Goal: Information Seeking & Learning: Learn about a topic

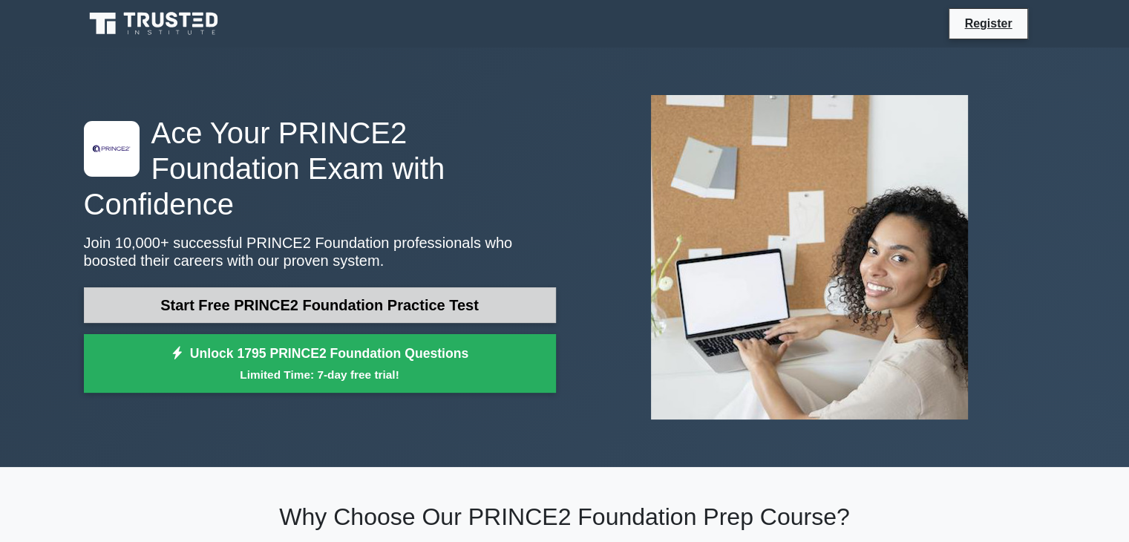
click at [242, 287] on link "Start Free PRINCE2 Foundation Practice Test" at bounding box center [320, 305] width 472 height 36
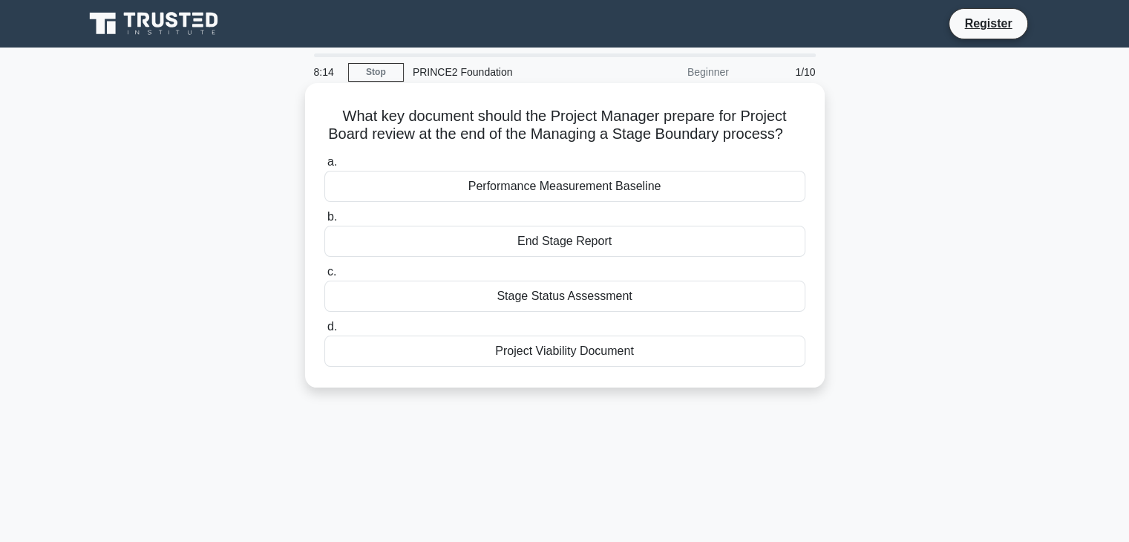
click at [520, 302] on div "Stage Status Assessment" at bounding box center [564, 296] width 481 height 31
click at [324, 277] on input "c. Stage Status Assessment" at bounding box center [324, 272] width 0 height 10
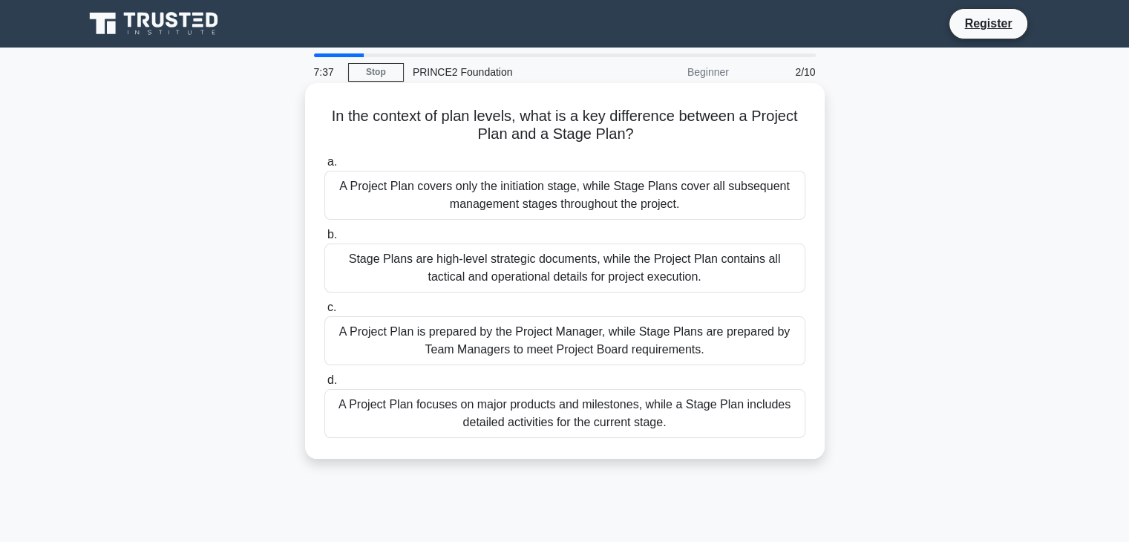
click at [656, 405] on div "A Project Plan focuses on major products and milestones, while a Stage Plan inc…" at bounding box center [564, 413] width 481 height 49
click at [324, 385] on input "d. A Project Plan focuses on major products and milestones, while a Stage Plan …" at bounding box center [324, 381] width 0 height 10
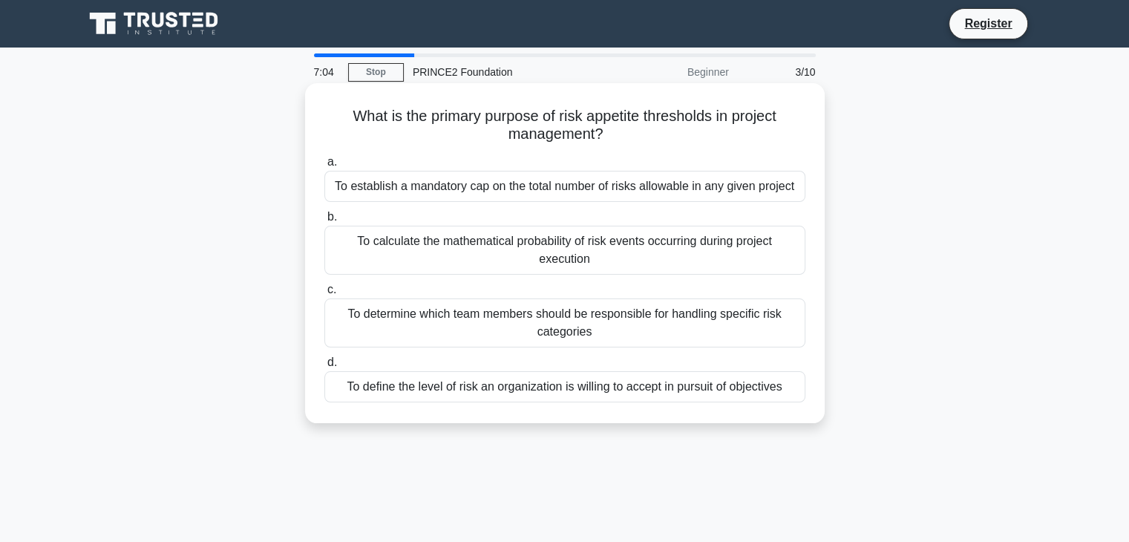
click at [554, 385] on div "To define the level of risk an organization is willing to accept in pursuit of …" at bounding box center [564, 386] width 481 height 31
click at [324, 367] on input "d. To define the level of risk an organization is willing to accept in pursuit …" at bounding box center [324, 363] width 0 height 10
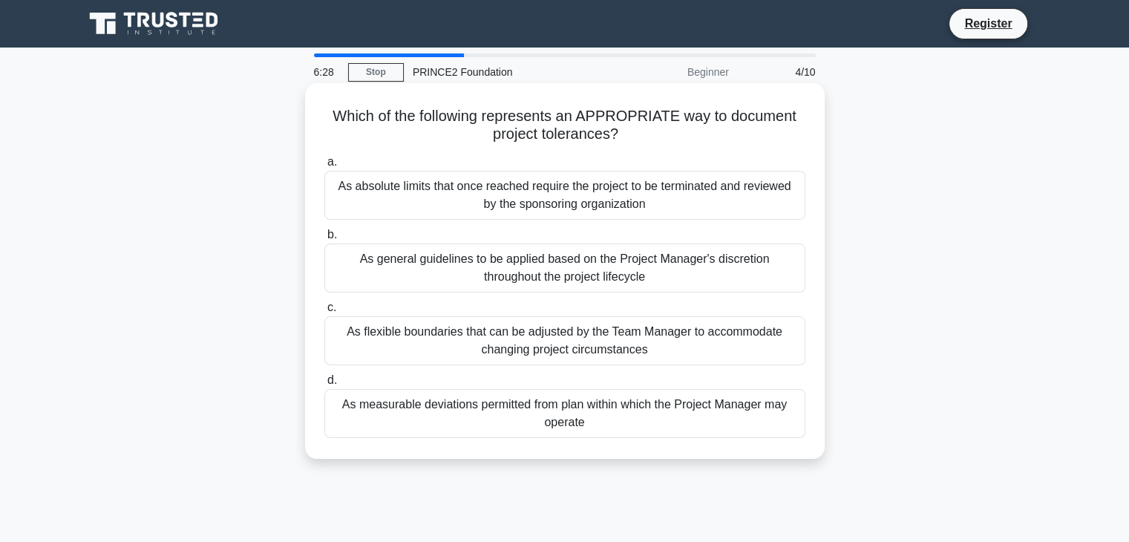
click at [514, 414] on div "As measurable deviations permitted from plan within which the Project Manager m…" at bounding box center [564, 413] width 481 height 49
click at [324, 385] on input "d. As measurable deviations permitted from plan within which the Project Manage…" at bounding box center [324, 381] width 0 height 10
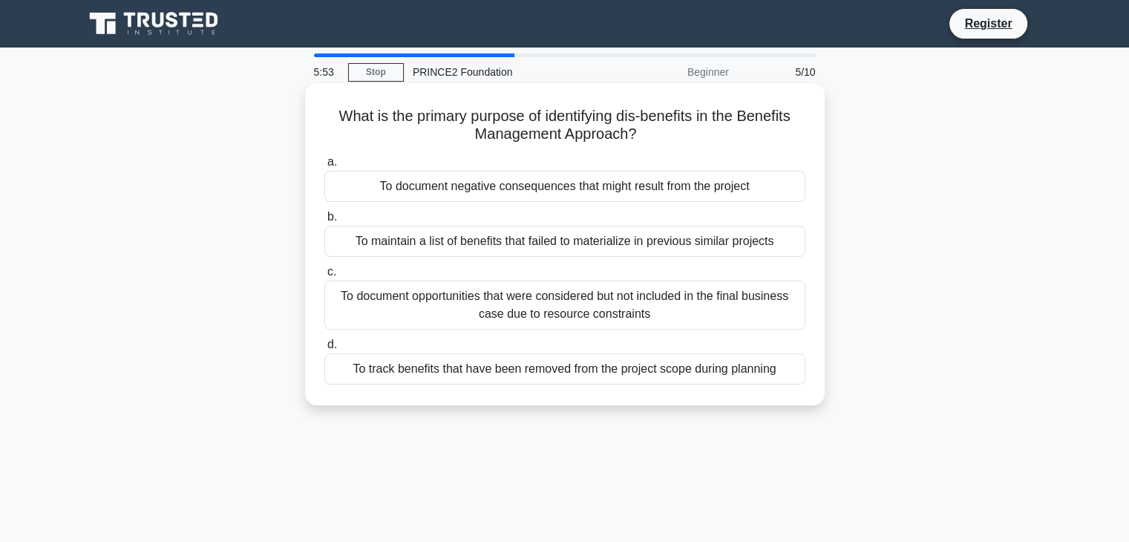
click at [496, 244] on div "To maintain a list of benefits that failed to materialize in previous similar p…" at bounding box center [564, 241] width 481 height 31
click at [324, 222] on input "b. To maintain a list of benefits that failed to materialize in previous simila…" at bounding box center [324, 217] width 0 height 10
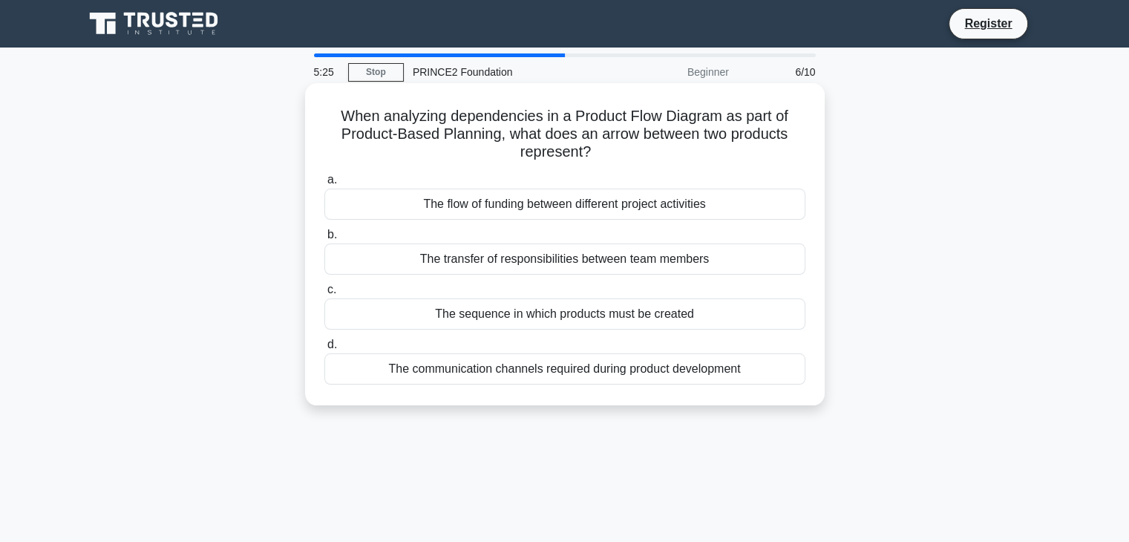
click at [527, 373] on div "The communication channels required during product development" at bounding box center [564, 368] width 481 height 31
click at [324, 350] on input "d. The communication channels required during product development" at bounding box center [324, 345] width 0 height 10
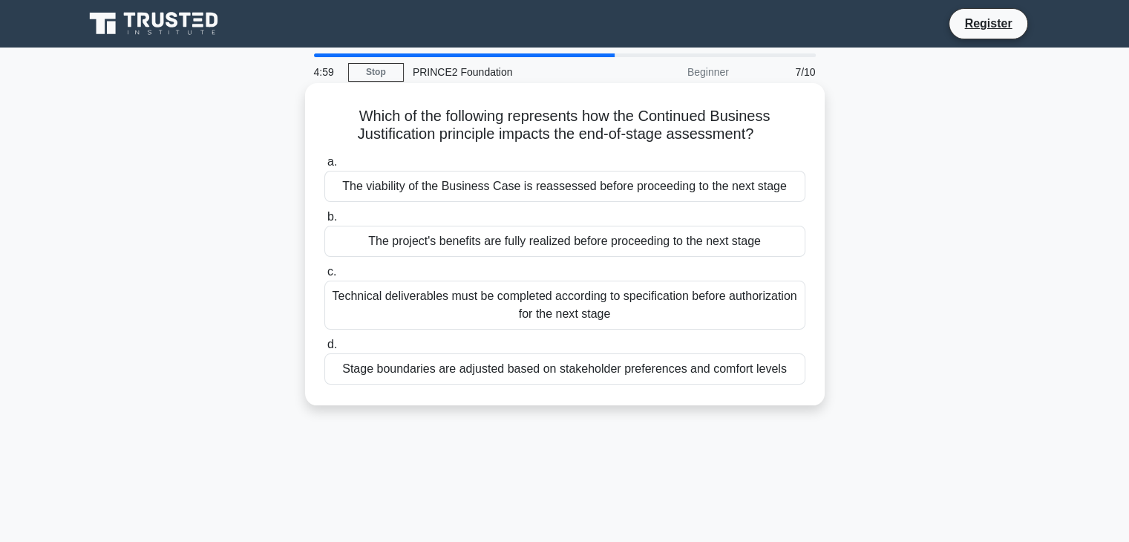
click at [555, 184] on div "The viability of the Business Case is reassessed before proceeding to the next …" at bounding box center [564, 186] width 481 height 31
click at [324, 167] on input "a. The viability of the Business Case is reassessed before proceeding to the ne…" at bounding box center [324, 162] width 0 height 10
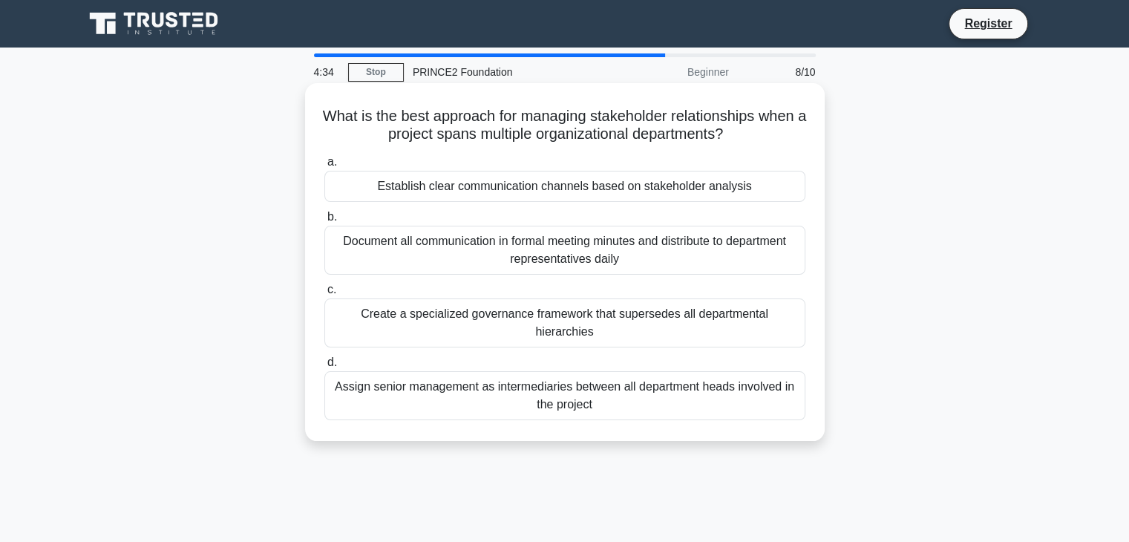
click at [511, 194] on div "Establish clear communication channels based on stakeholder analysis" at bounding box center [564, 186] width 481 height 31
click at [324, 167] on input "a. Establish clear communication channels based on stakeholder analysis" at bounding box center [324, 162] width 0 height 10
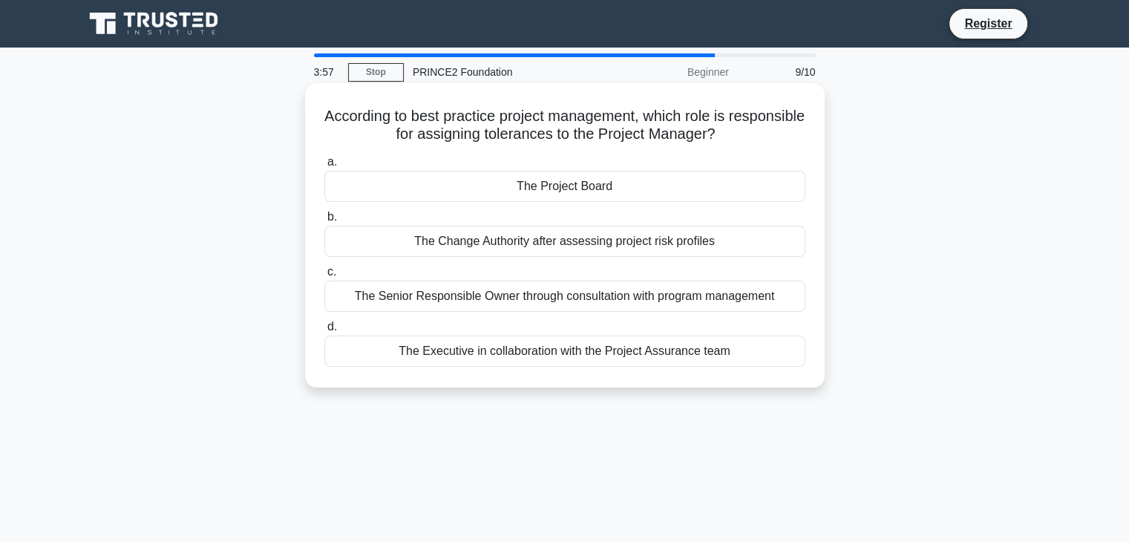
click at [606, 357] on div "The Executive in collaboration with the Project Assurance team" at bounding box center [564, 350] width 481 height 31
click at [324, 332] on input "d. The Executive in collaboration with the Project Assurance team" at bounding box center [324, 327] width 0 height 10
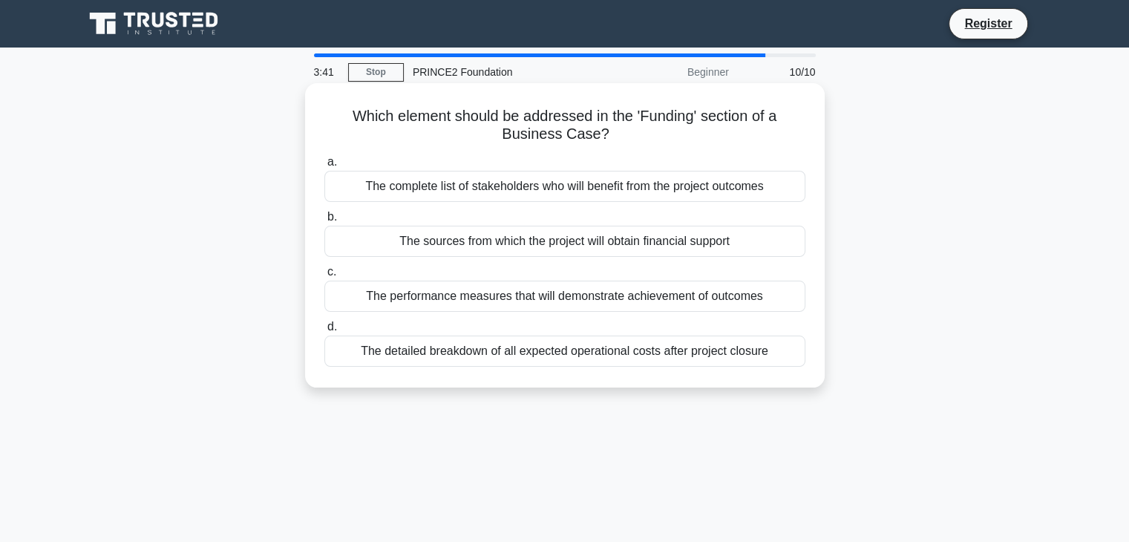
click at [563, 247] on div "The sources from which the project will obtain financial support" at bounding box center [564, 241] width 481 height 31
click at [324, 222] on input "b. The sources from which the project will obtain financial support" at bounding box center [324, 217] width 0 height 10
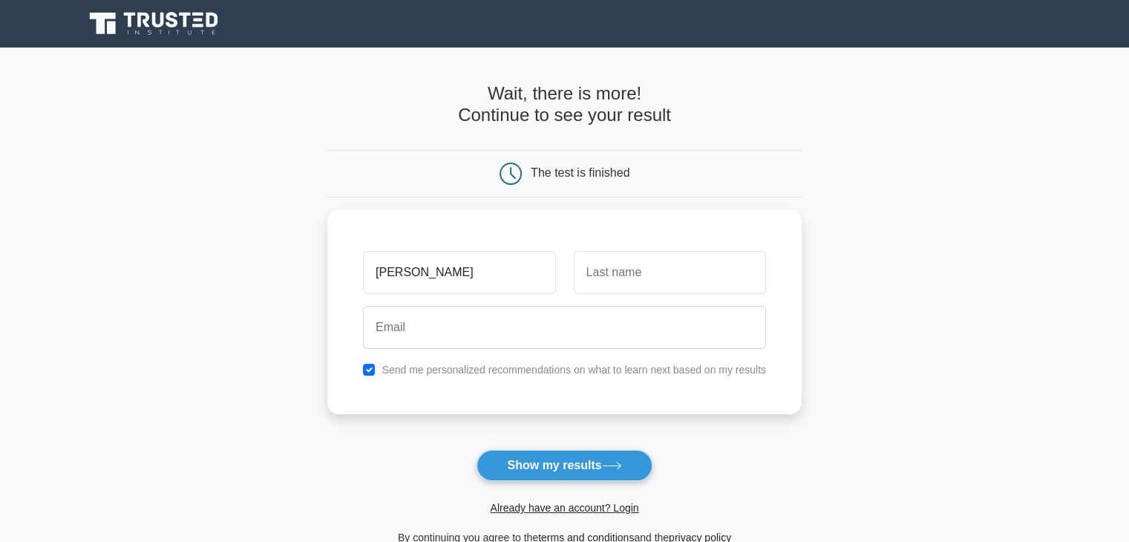
type input "[PERSON_NAME]"
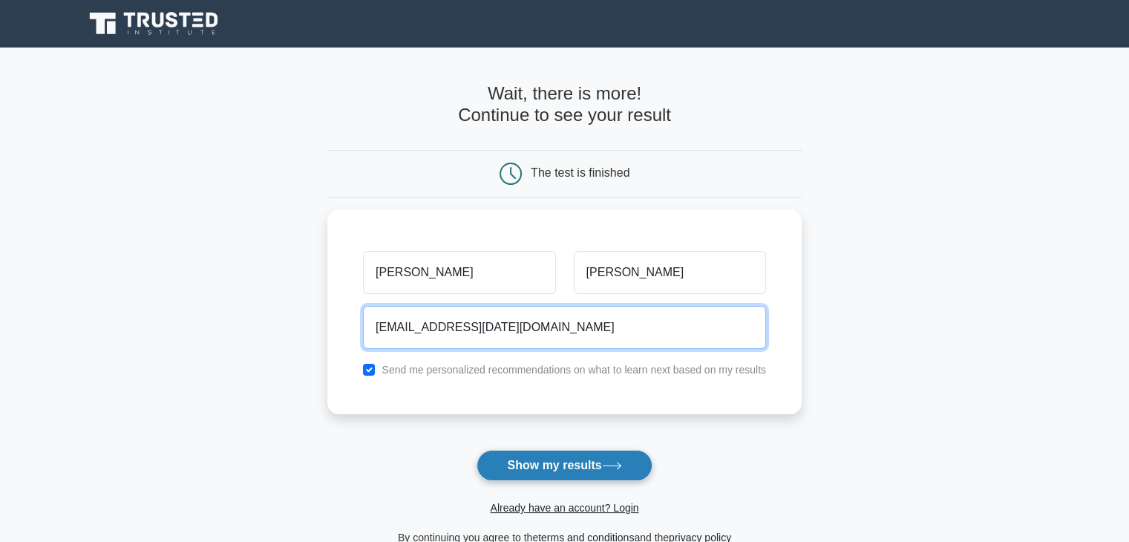
type input "amita_15dec@yahoo.co.uk"
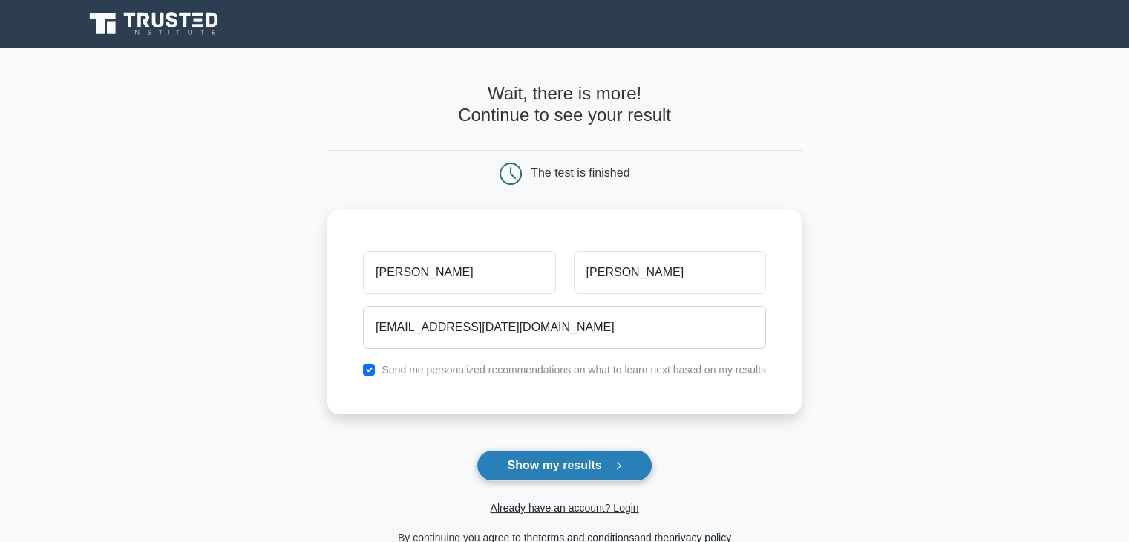
click at [526, 466] on button "Show my results" at bounding box center [563, 465] width 175 height 31
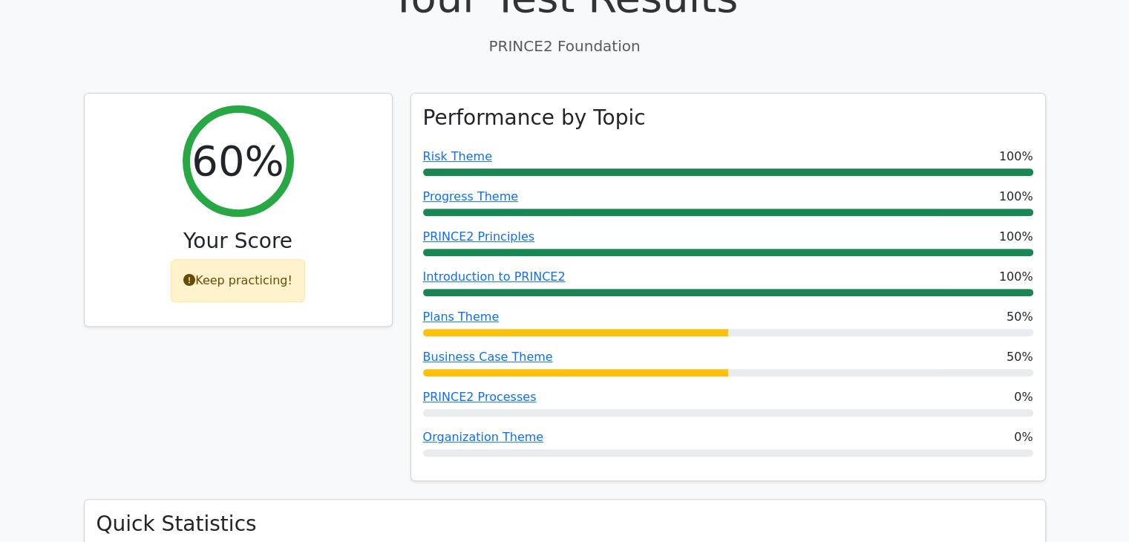
scroll to position [539, 0]
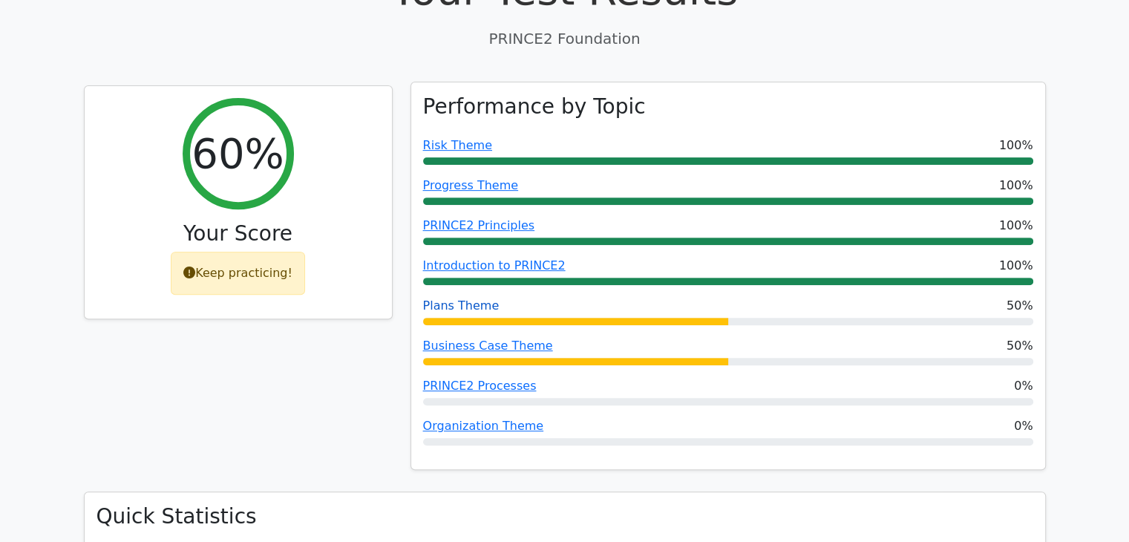
click at [452, 298] on link "Plans Theme" at bounding box center [461, 305] width 76 height 14
click at [462, 338] on link "Business Case Theme" at bounding box center [488, 345] width 130 height 14
click at [461, 378] on link "PRINCE2 Processes" at bounding box center [480, 385] width 114 height 14
click at [469, 419] on link "Organization Theme" at bounding box center [483, 426] width 121 height 14
click at [466, 419] on link "Organization Theme" at bounding box center [483, 426] width 121 height 14
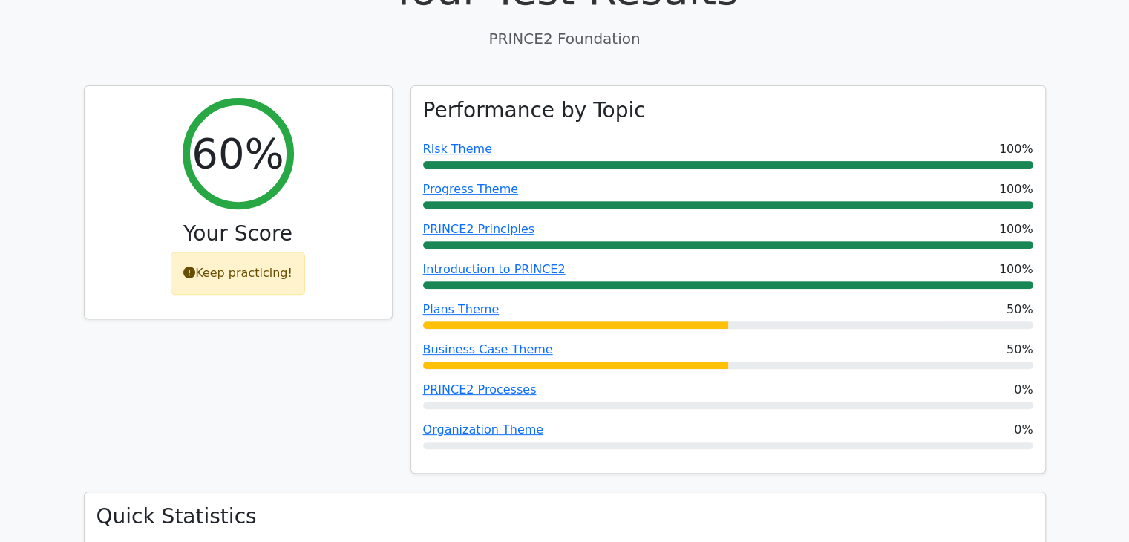
click at [244, 318] on div "60% Your Score Keep practicing!" at bounding box center [238, 288] width 327 height 407
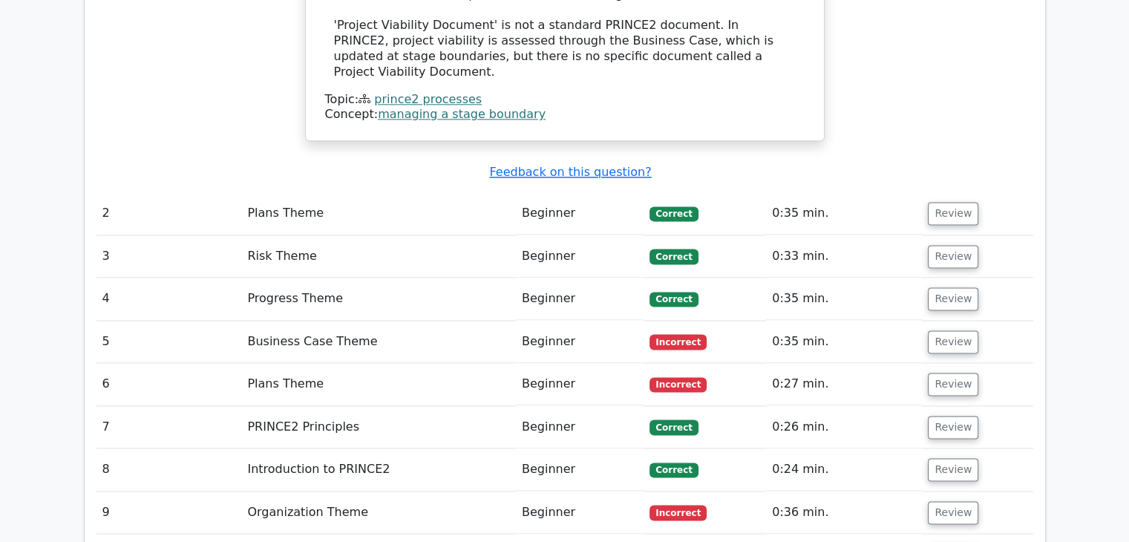
scroll to position [1964, 0]
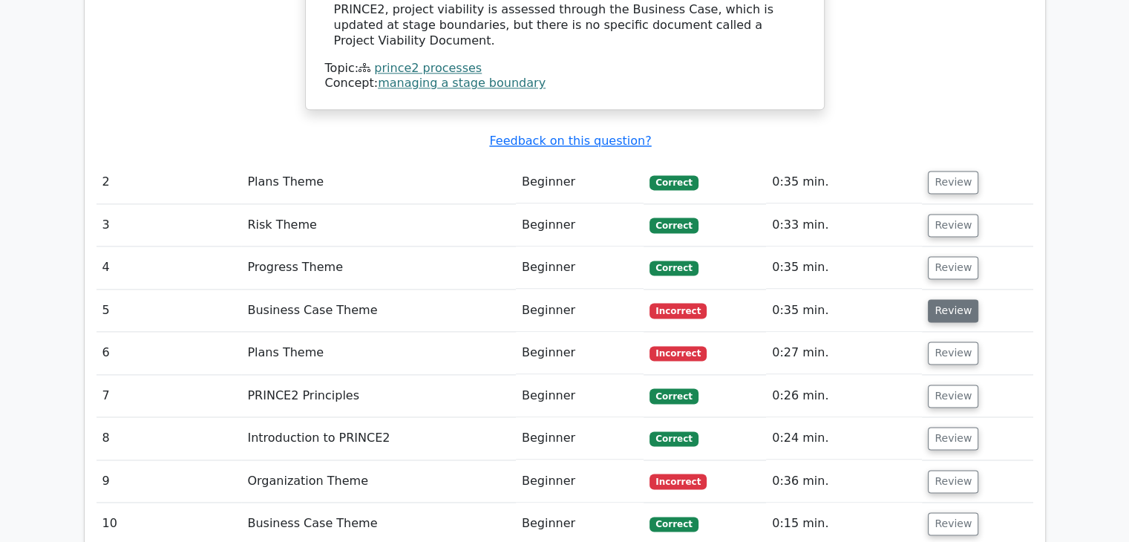
click at [945, 299] on button "Review" at bounding box center [953, 310] width 50 height 23
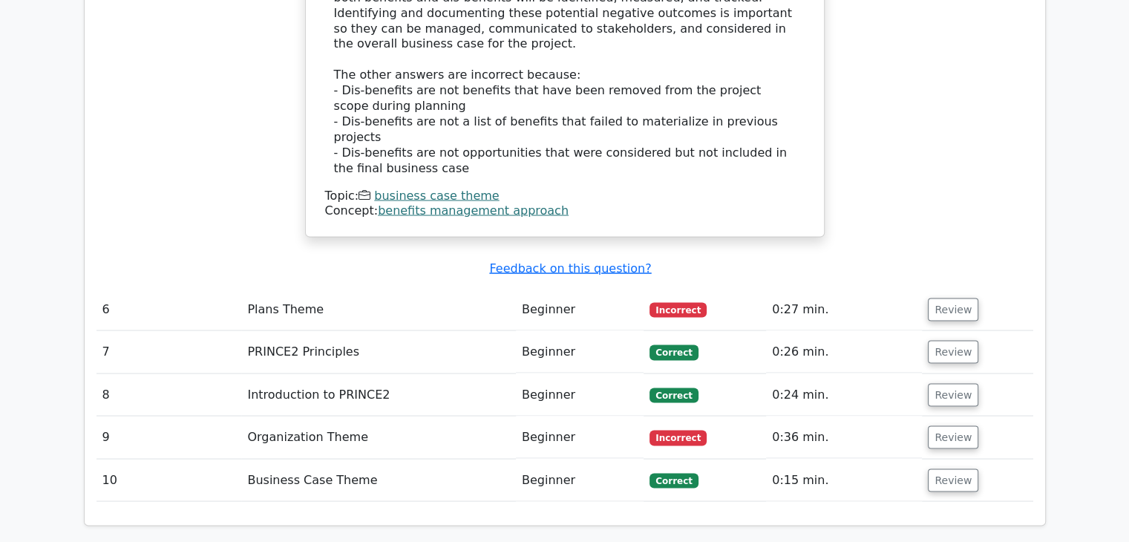
scroll to position [2736, 0]
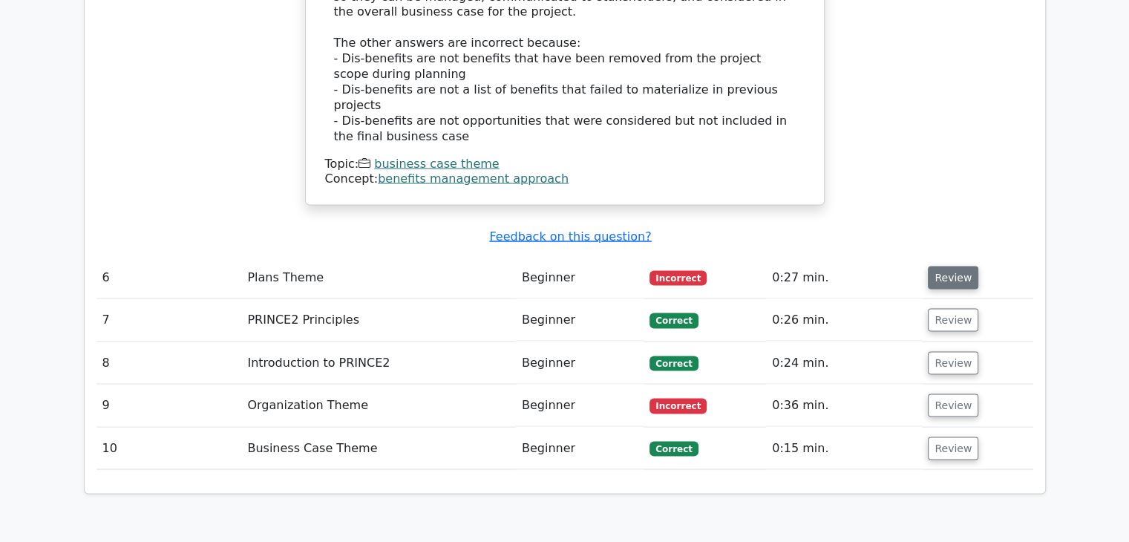
click at [953, 266] on button "Review" at bounding box center [953, 277] width 50 height 23
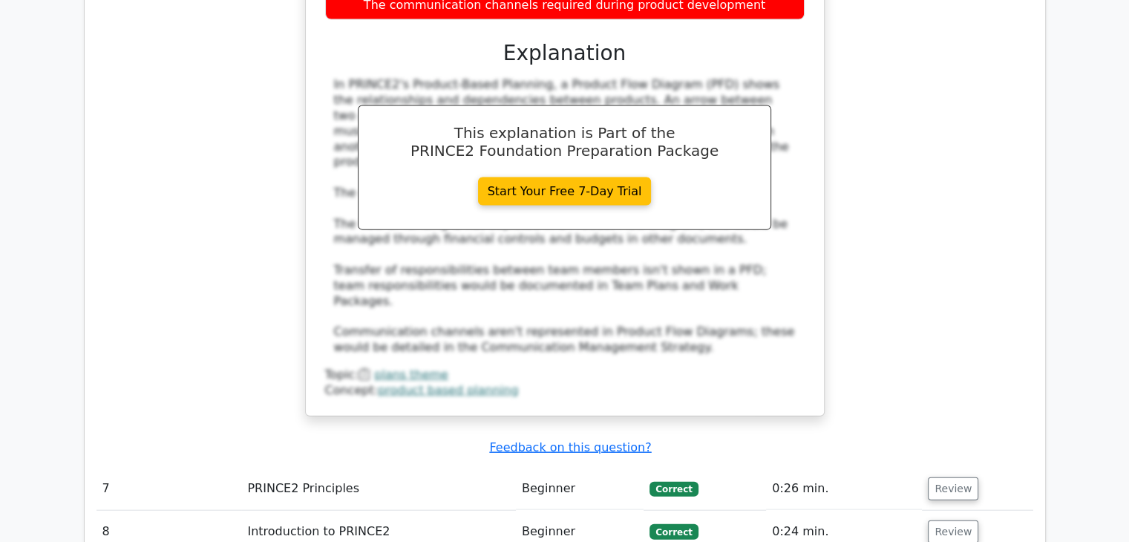
scroll to position [3329, 0]
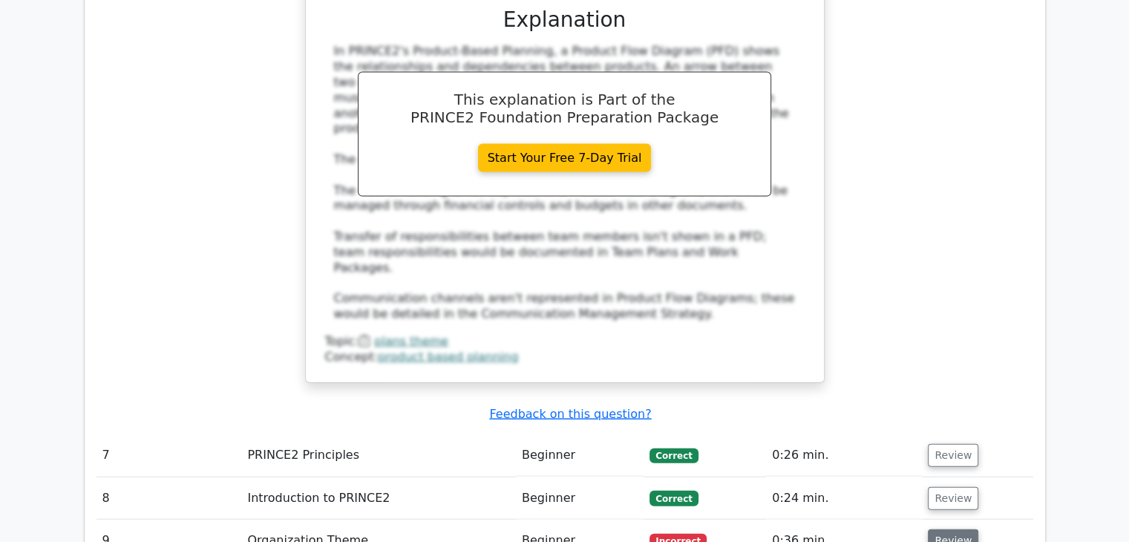
click at [938, 529] on button "Review" at bounding box center [953, 540] width 50 height 23
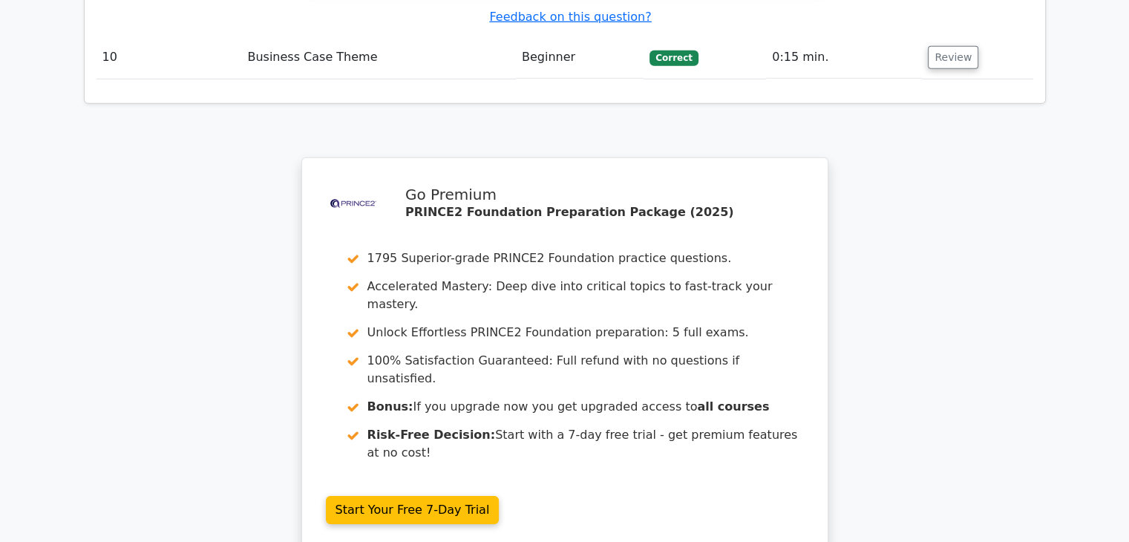
scroll to position [4653, 0]
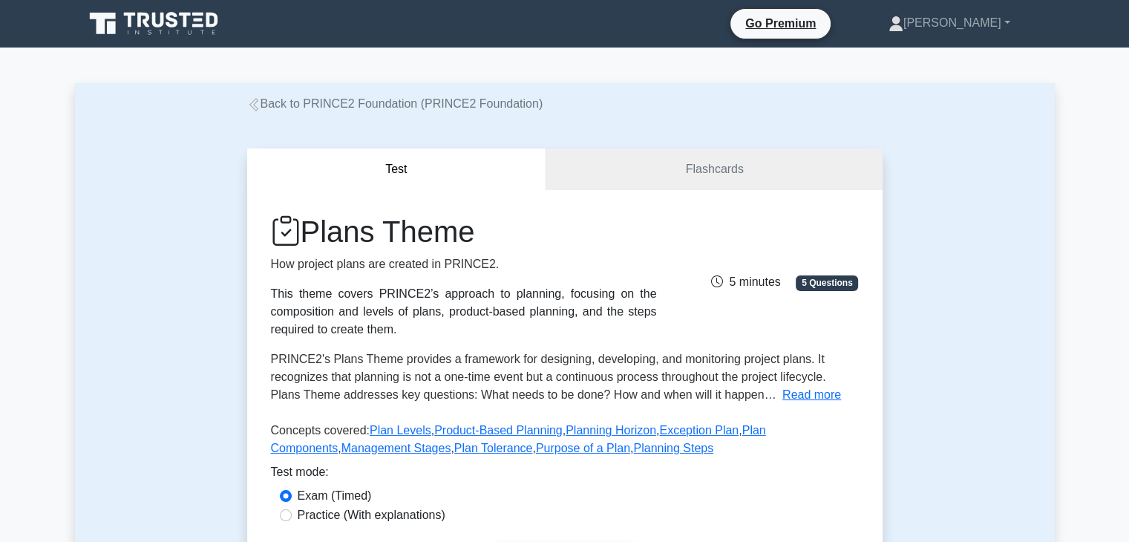
click at [147, 296] on div "Test Flashcards Plans Theme How project plans are created in PRINCE2. This them…" at bounding box center [565, 373] width 980 height 521
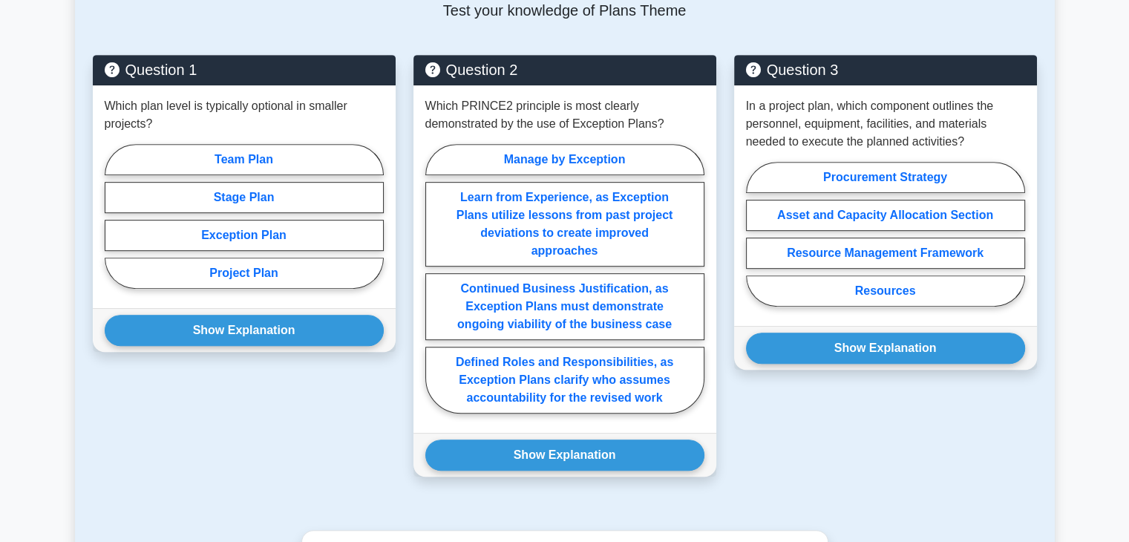
scroll to position [712, 0]
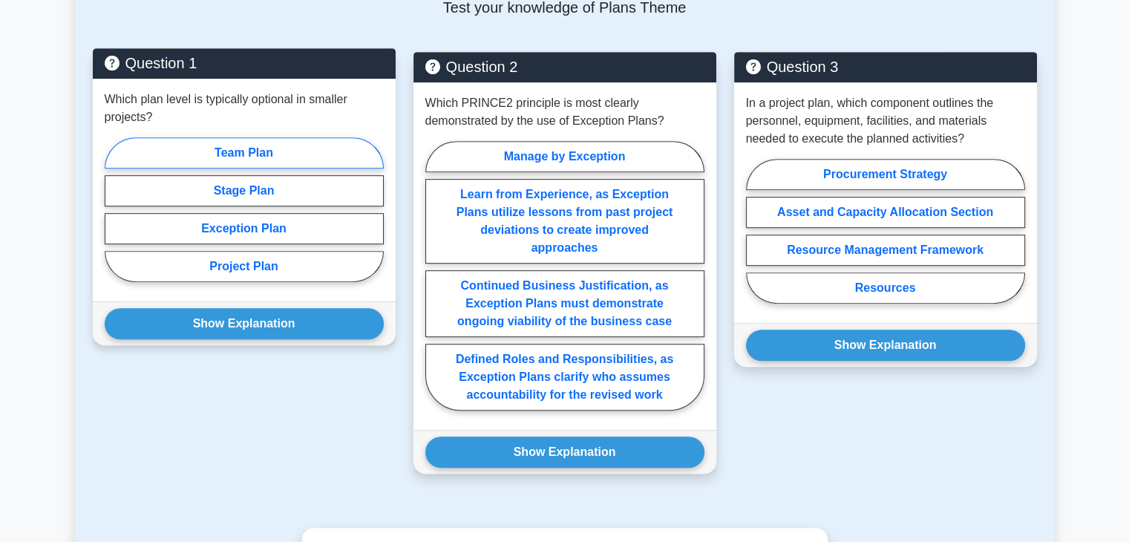
click at [260, 148] on label "Team Plan" at bounding box center [244, 152] width 279 height 31
click at [114, 209] on input "Team Plan" at bounding box center [110, 214] width 10 height 10
radio input "true"
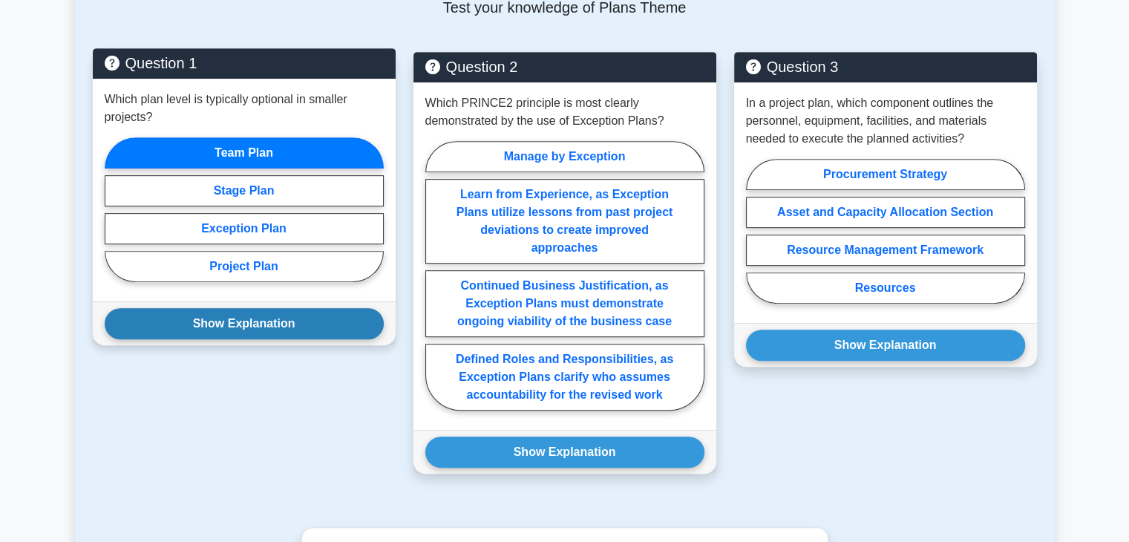
click at [222, 329] on button "Show Explanation" at bounding box center [244, 323] width 279 height 31
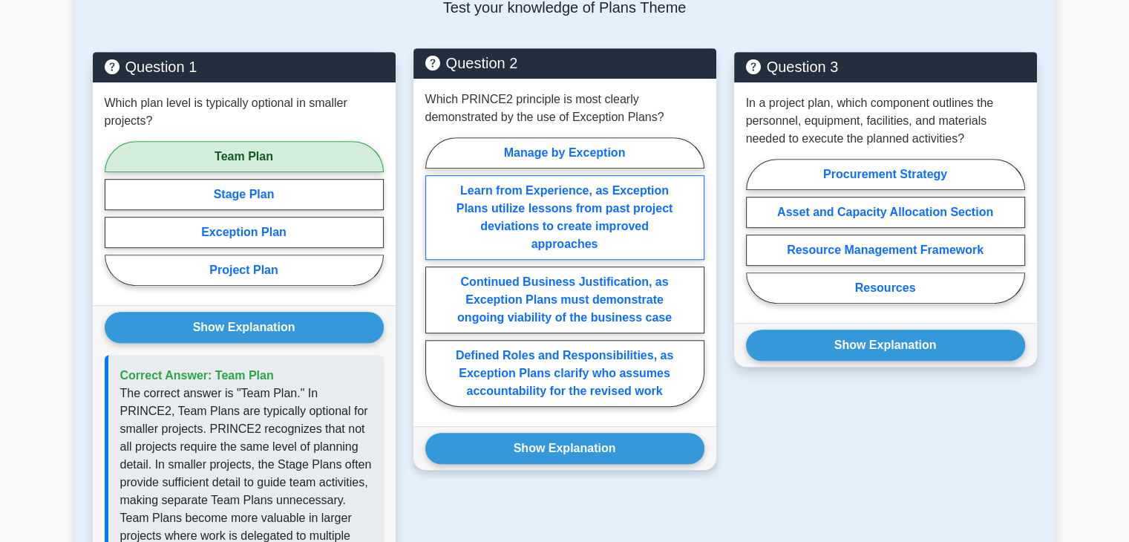
click at [527, 223] on label "Learn from Experience, as Exception Plans utilize lessons from past project dev…" at bounding box center [564, 217] width 279 height 85
click at [435, 272] on input "Learn from Experience, as Exception Plans utilize lessons from past project dev…" at bounding box center [430, 277] width 10 height 10
radio input "true"
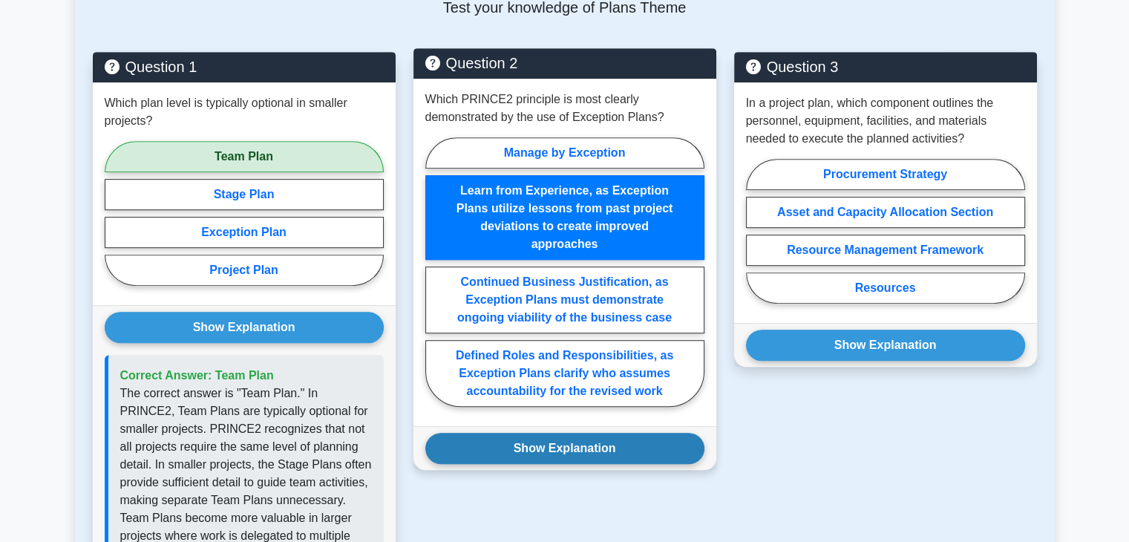
click at [522, 448] on button "Show Explanation" at bounding box center [564, 448] width 279 height 31
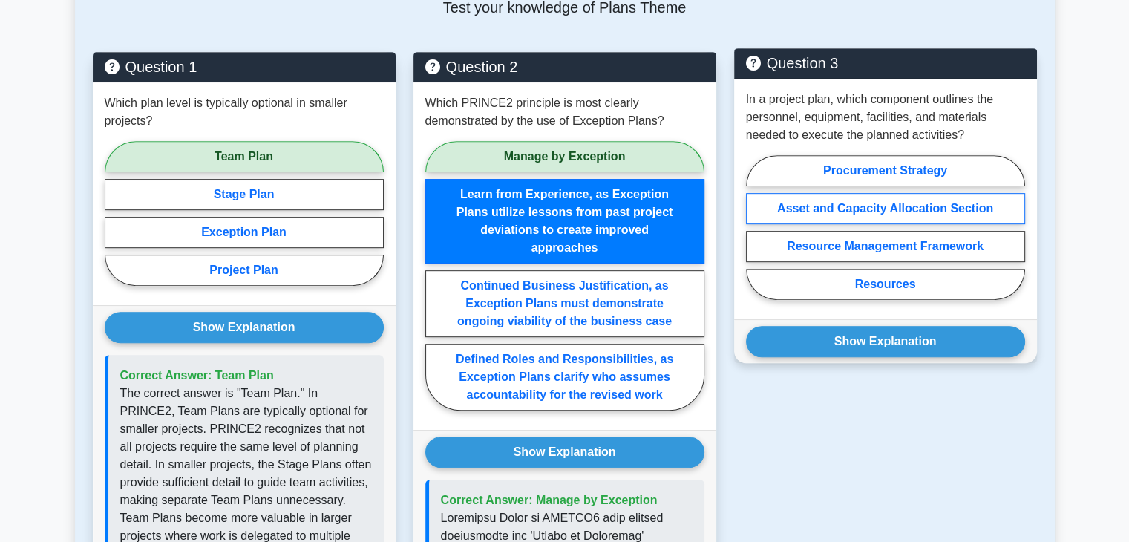
click at [841, 212] on label "Asset and Capacity Allocation Section" at bounding box center [885, 208] width 279 height 31
click at [756, 227] on input "Asset and Capacity Allocation Section" at bounding box center [751, 232] width 10 height 10
radio input "true"
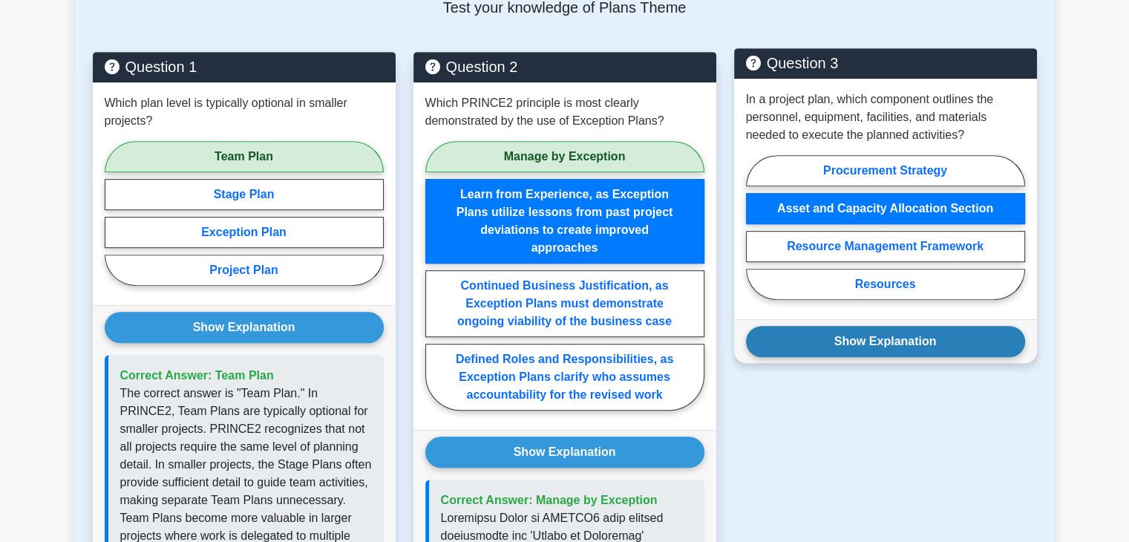
click at [862, 342] on button "Show Explanation" at bounding box center [885, 341] width 279 height 31
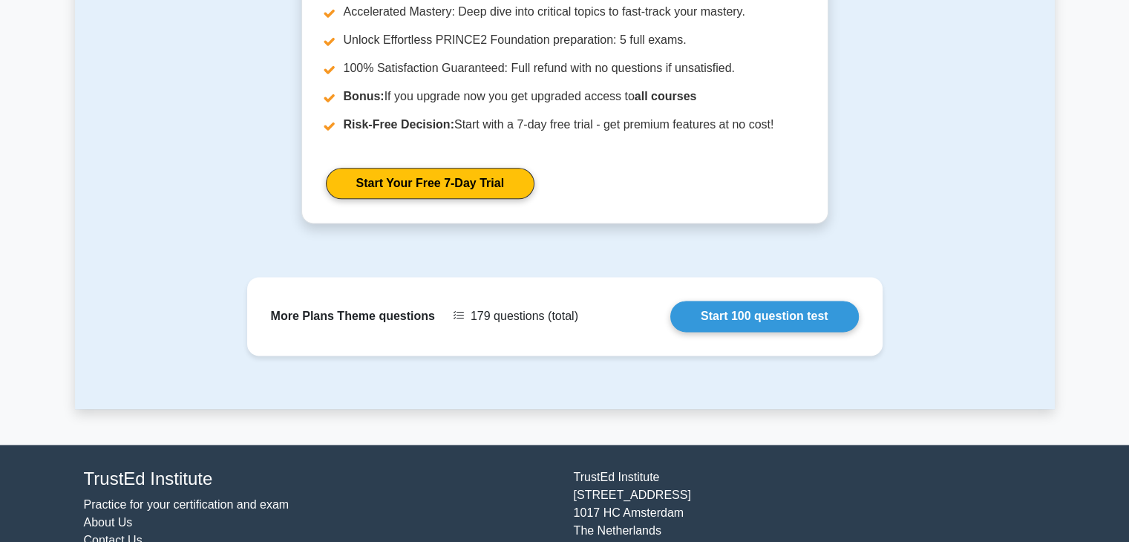
scroll to position [1944, 0]
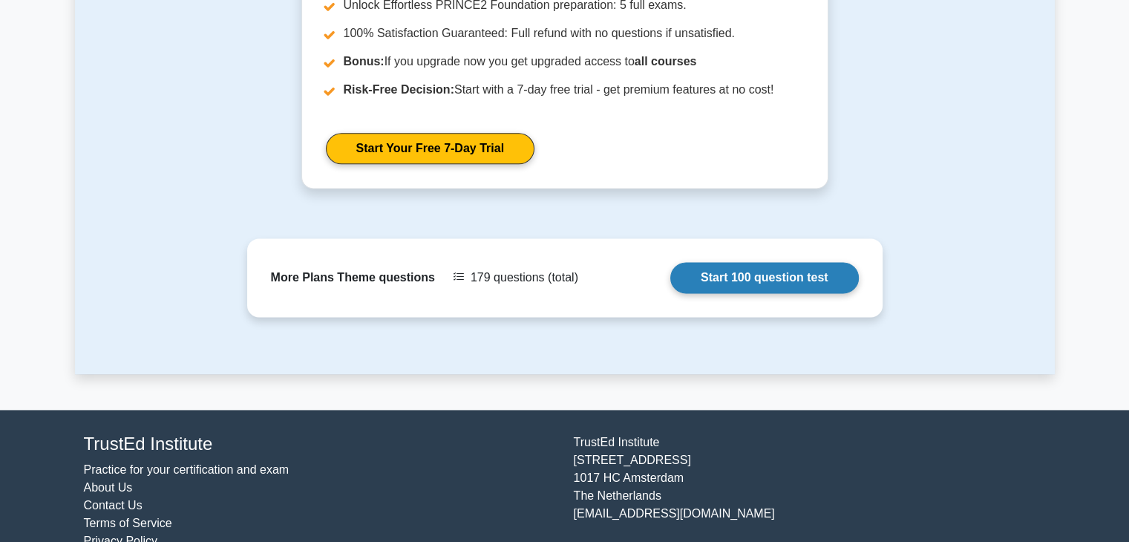
click at [778, 262] on link "Start 100 question test" at bounding box center [764, 277] width 189 height 31
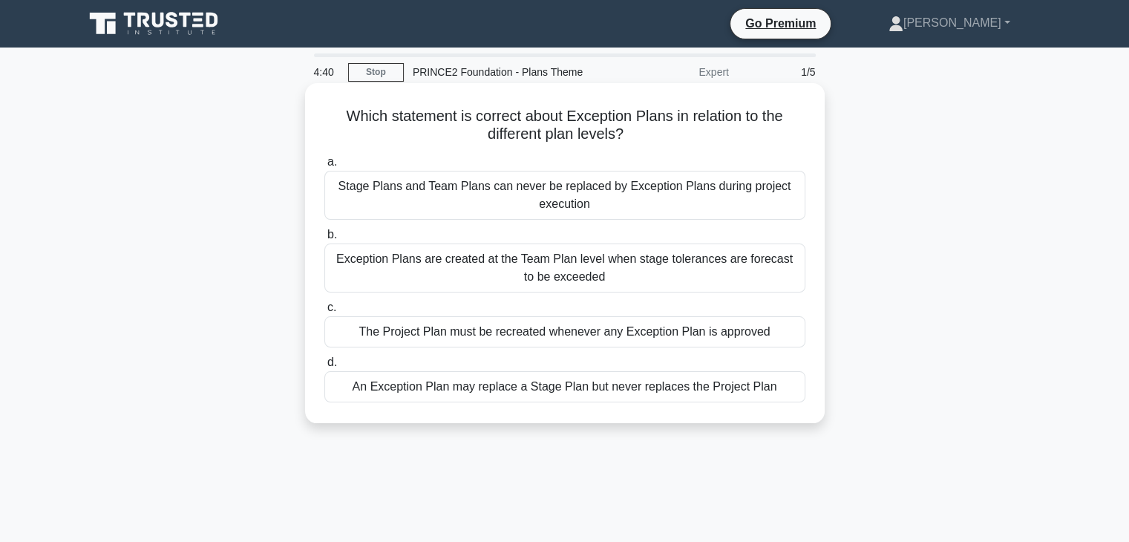
click at [412, 271] on div "Exception Plans are created at the Team Plan level when stage tolerances are fo…" at bounding box center [564, 267] width 481 height 49
click at [324, 240] on input "b. Exception Plans are created at the Team Plan level when stage tolerances are…" at bounding box center [324, 235] width 0 height 10
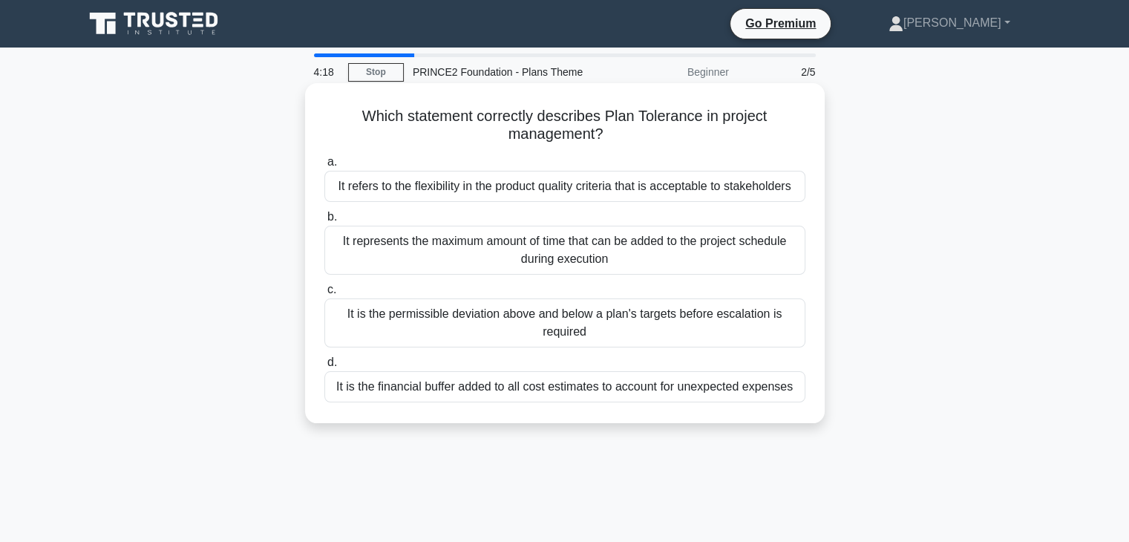
click at [527, 323] on div "It is the permissible deviation above and below a plan's targets before escalat…" at bounding box center [564, 322] width 481 height 49
click at [324, 295] on input "c. It is the permissible deviation above and below a plan's targets before esca…" at bounding box center [324, 290] width 0 height 10
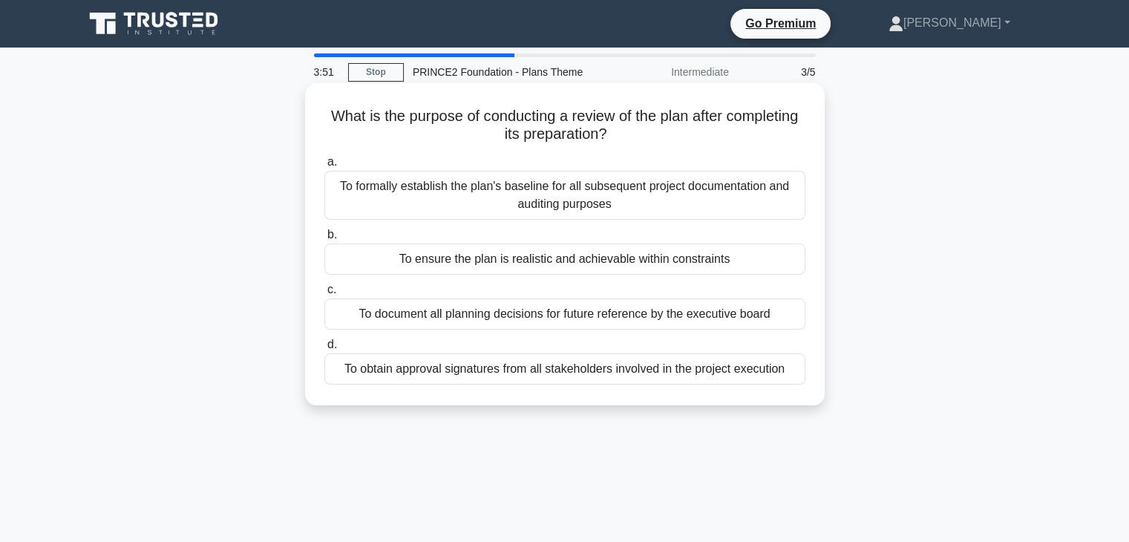
click at [528, 266] on div "To ensure the plan is realistic and achievable within constraints" at bounding box center [564, 258] width 481 height 31
click at [324, 240] on input "b. To ensure the plan is realistic and achievable within constraints" at bounding box center [324, 235] width 0 height 10
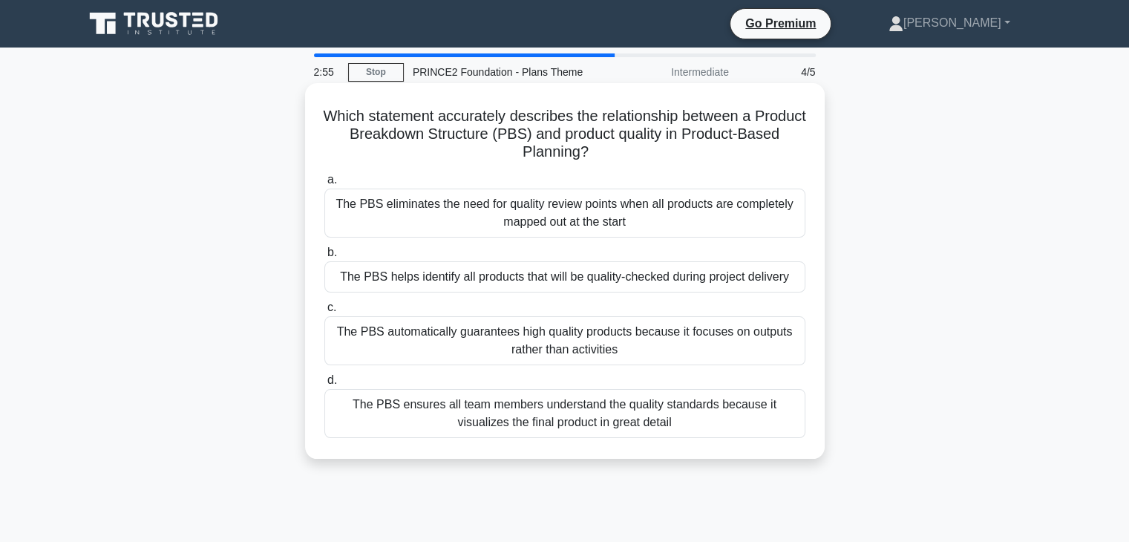
click at [532, 277] on div "The PBS helps identify all products that will be quality-checked during project…" at bounding box center [564, 276] width 481 height 31
click at [324, 258] on input "b. The PBS helps identify all products that will be quality-checked during proj…" at bounding box center [324, 253] width 0 height 10
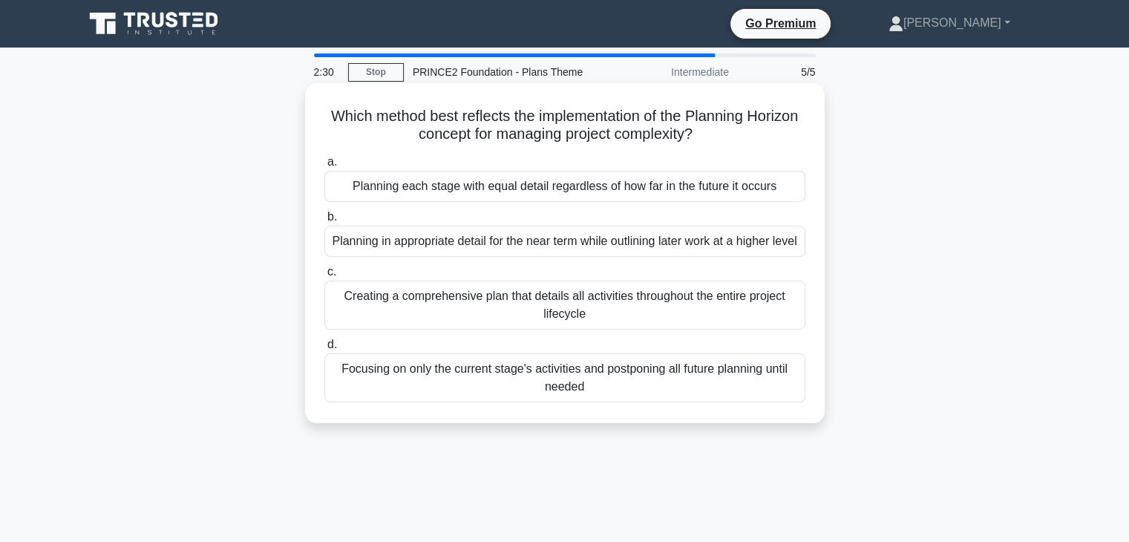
click at [522, 330] on div "Creating a comprehensive plan that details all activities throughout the entire…" at bounding box center [564, 305] width 481 height 49
click at [324, 277] on input "c. Creating a comprehensive plan that details all activities throughout the ent…" at bounding box center [324, 272] width 0 height 10
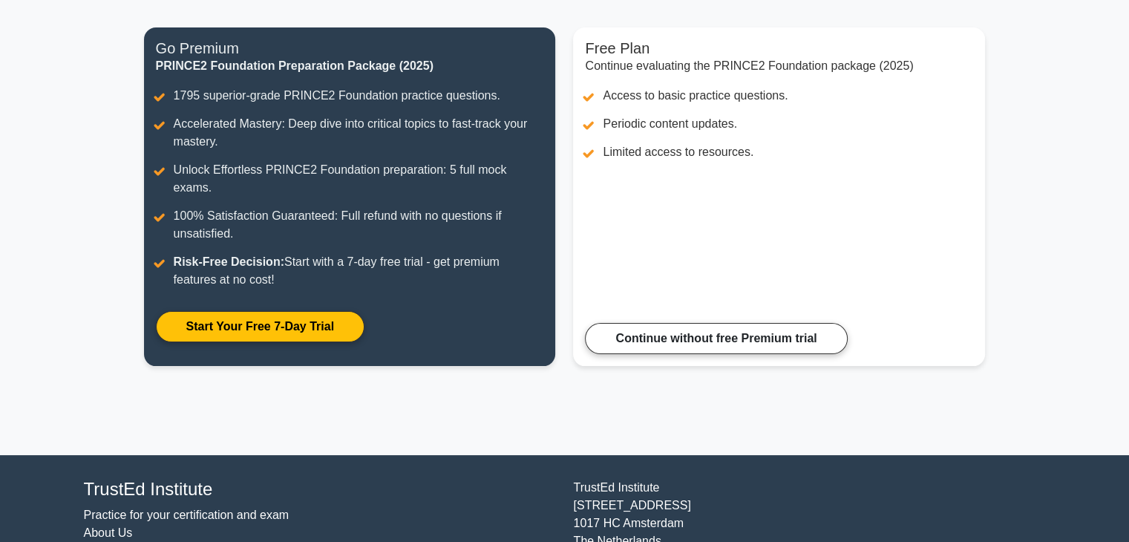
scroll to position [177, 0]
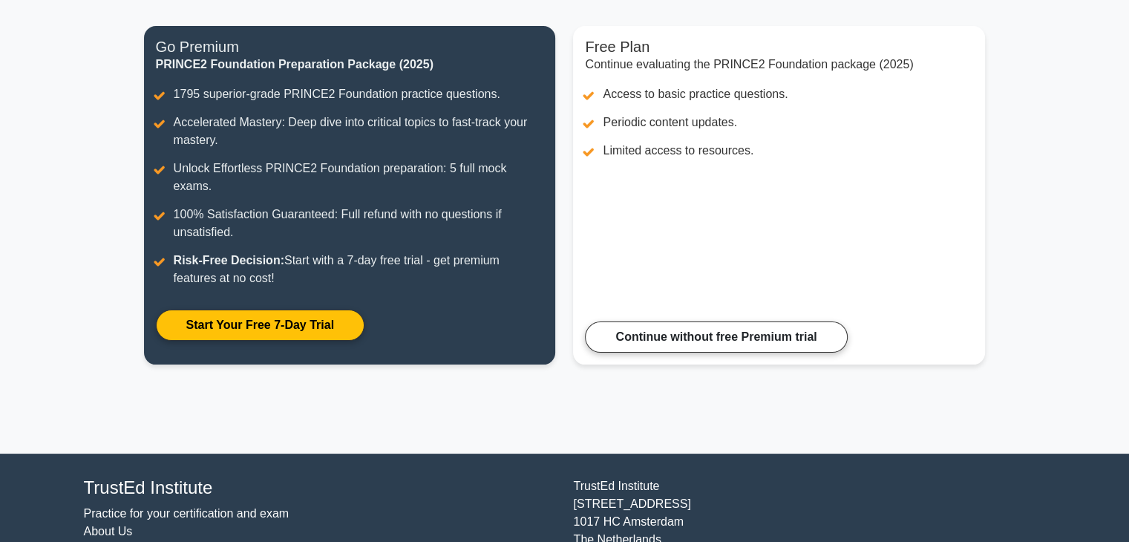
click at [519, 389] on div "Congratulations on Completing the Practice Test! You're on the path to masterin…" at bounding box center [564, 161] width 859 height 583
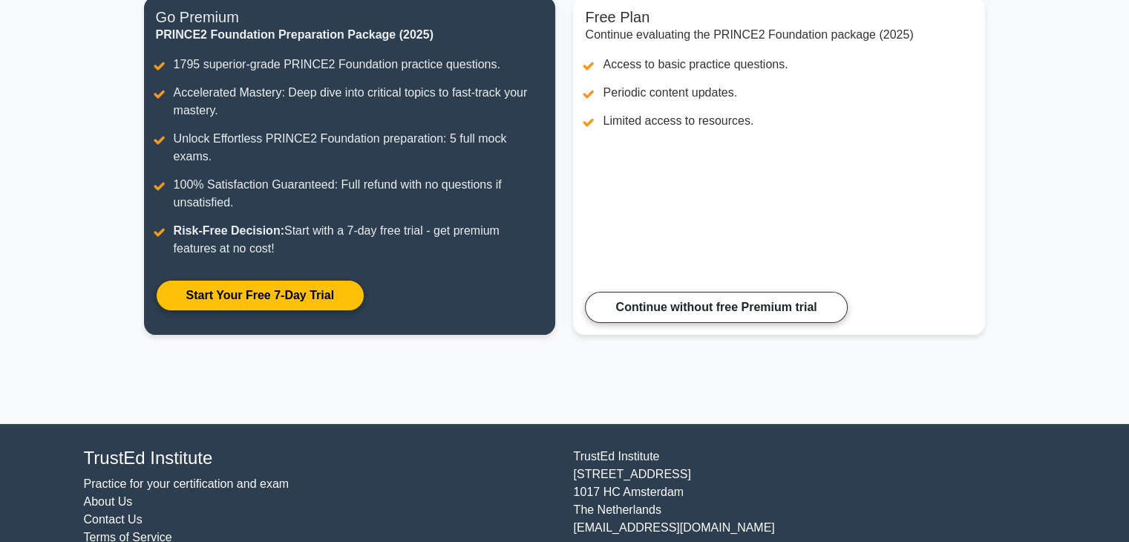
scroll to position [235, 0]
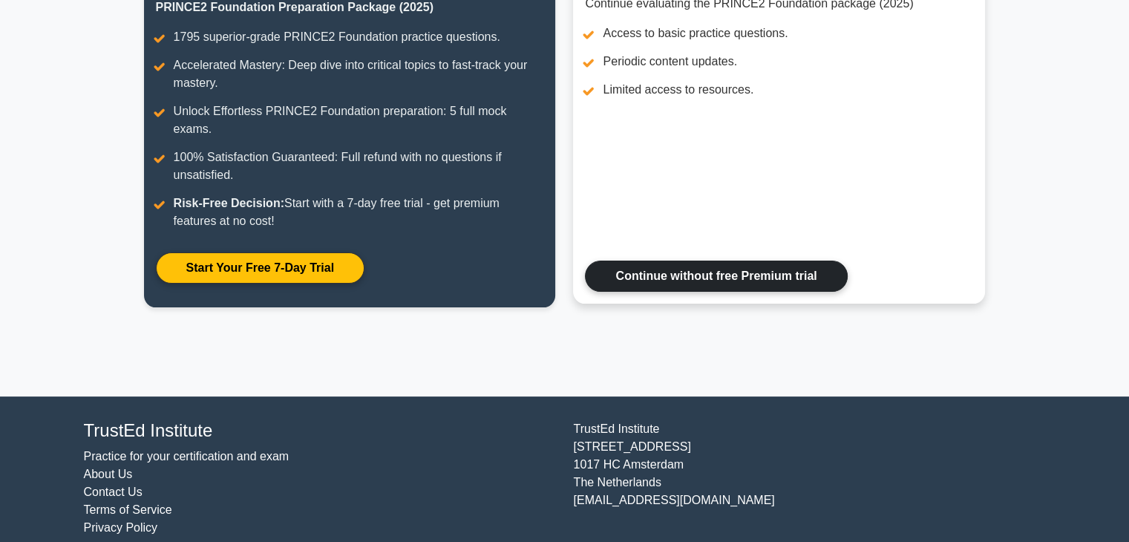
click at [700, 260] on link "Continue without free Premium trial" at bounding box center [716, 275] width 262 height 31
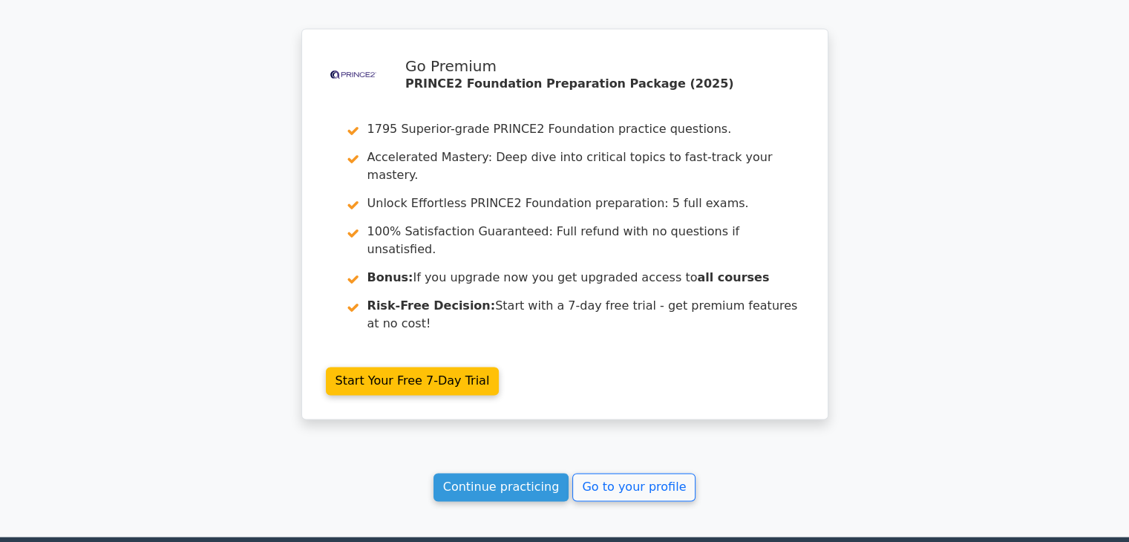
scroll to position [2308, 0]
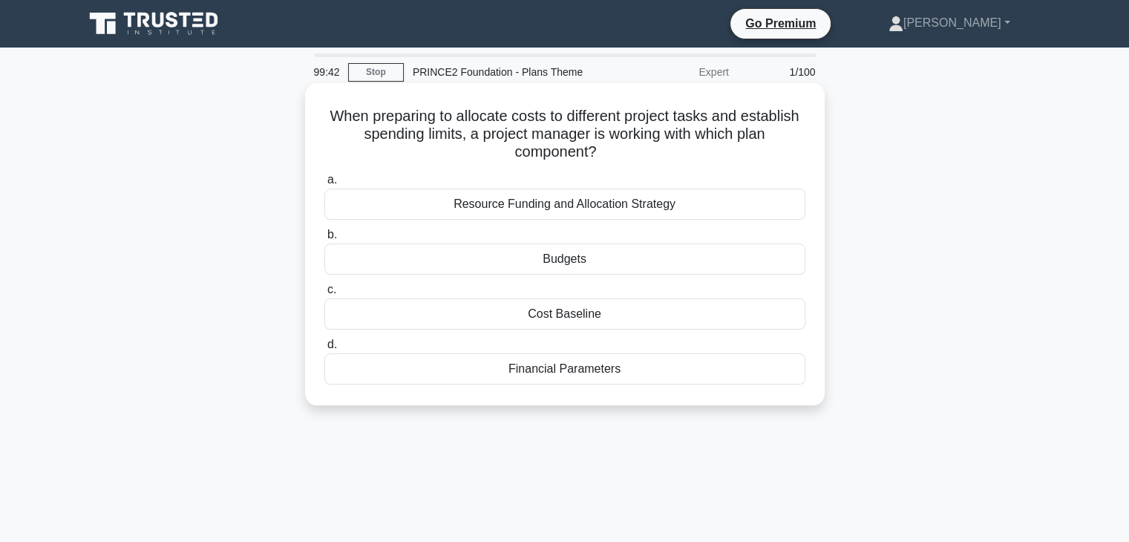
click at [561, 263] on div "Budgets" at bounding box center [564, 258] width 481 height 31
click at [324, 240] on input "b. Budgets" at bounding box center [324, 235] width 0 height 10
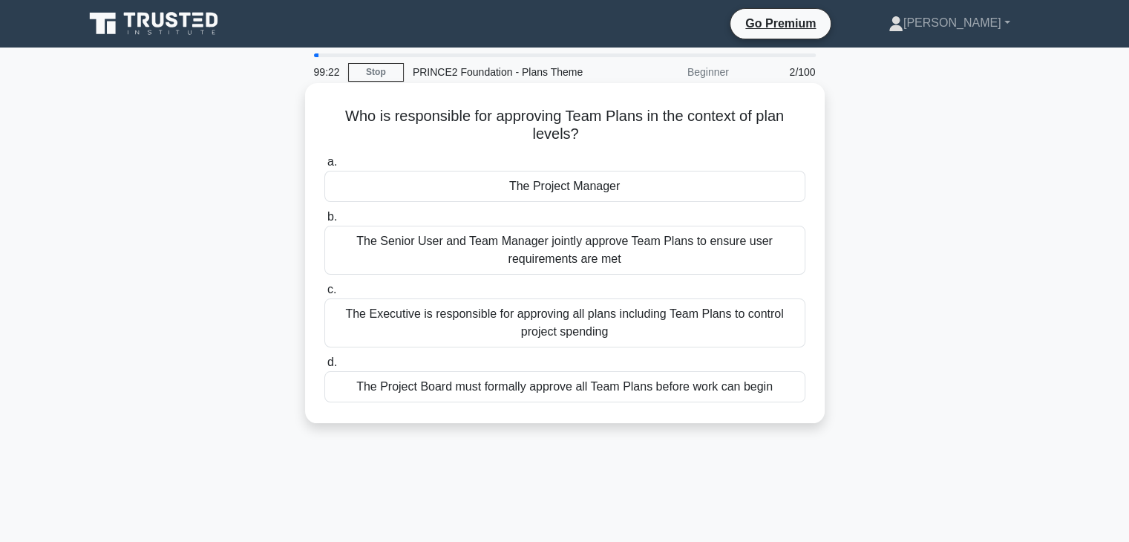
click at [554, 192] on div "The Project Manager" at bounding box center [564, 186] width 481 height 31
click at [324, 167] on input "a. The Project Manager" at bounding box center [324, 162] width 0 height 10
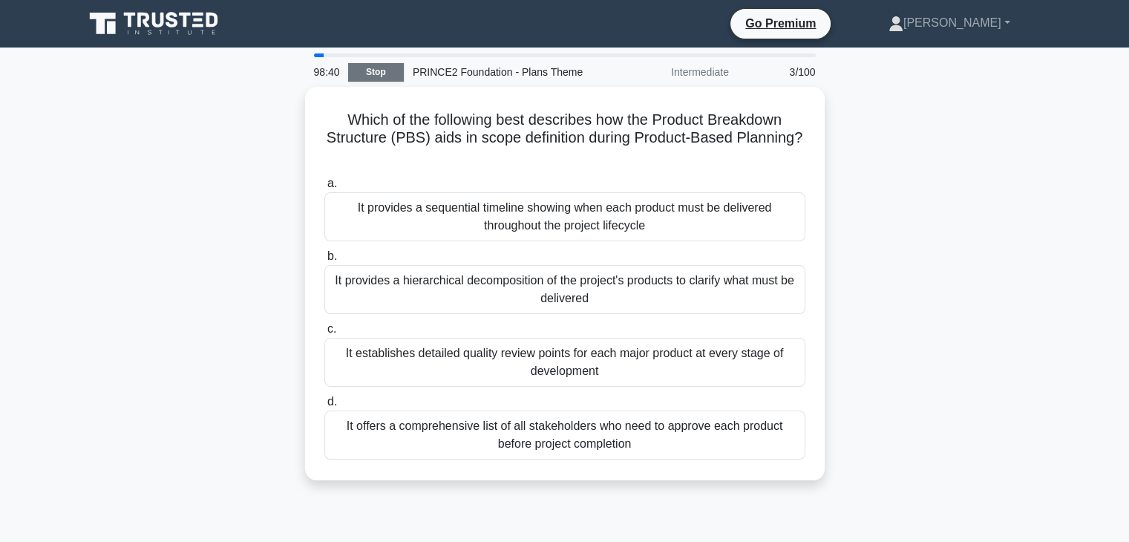
click at [368, 66] on link "Stop" at bounding box center [376, 72] width 56 height 19
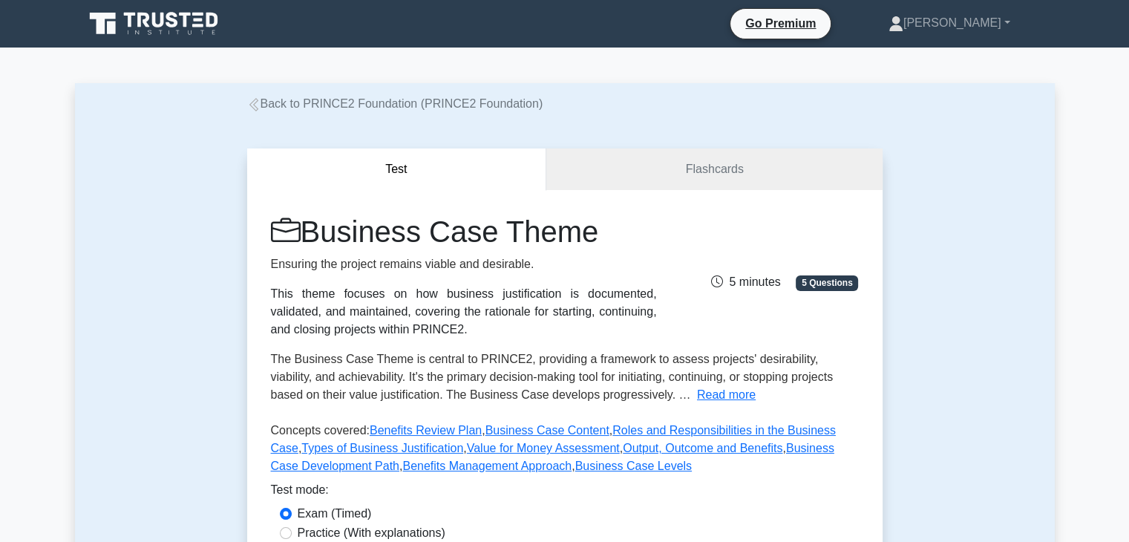
click at [965, 272] on div "Test Flashcards Business Case Theme Ensuring the project remains viable and des…" at bounding box center [565, 382] width 980 height 539
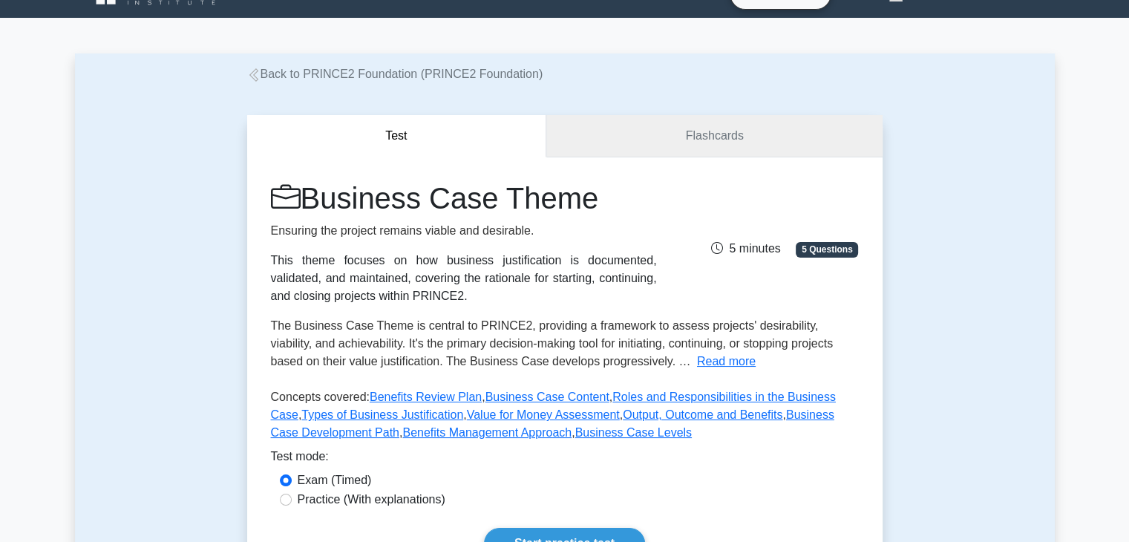
click at [748, 141] on link "Flashcards" at bounding box center [713, 136] width 335 height 42
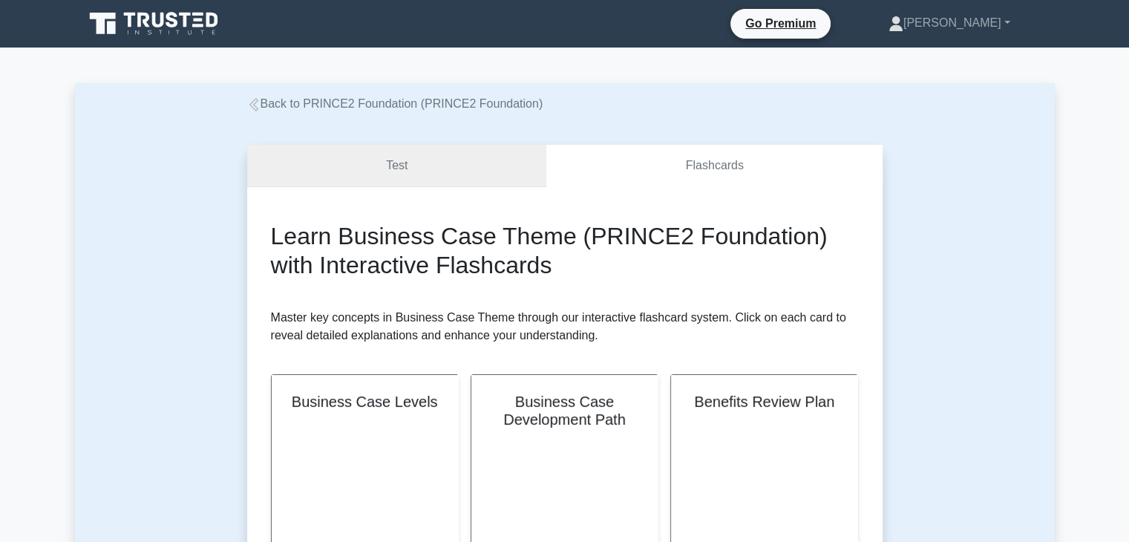
click at [361, 173] on link "Test" at bounding box center [397, 166] width 300 height 42
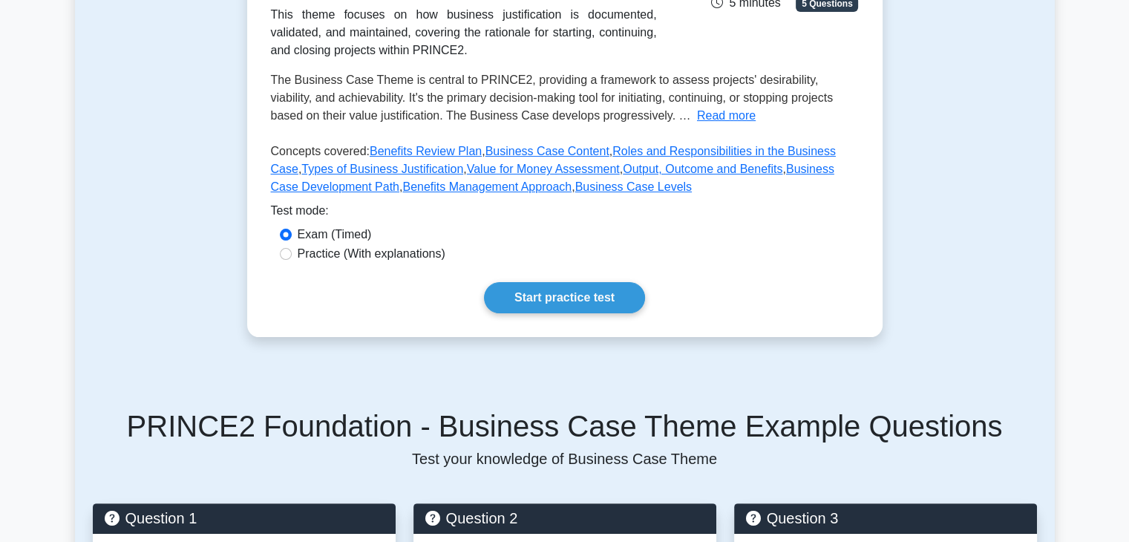
scroll to position [267, 0]
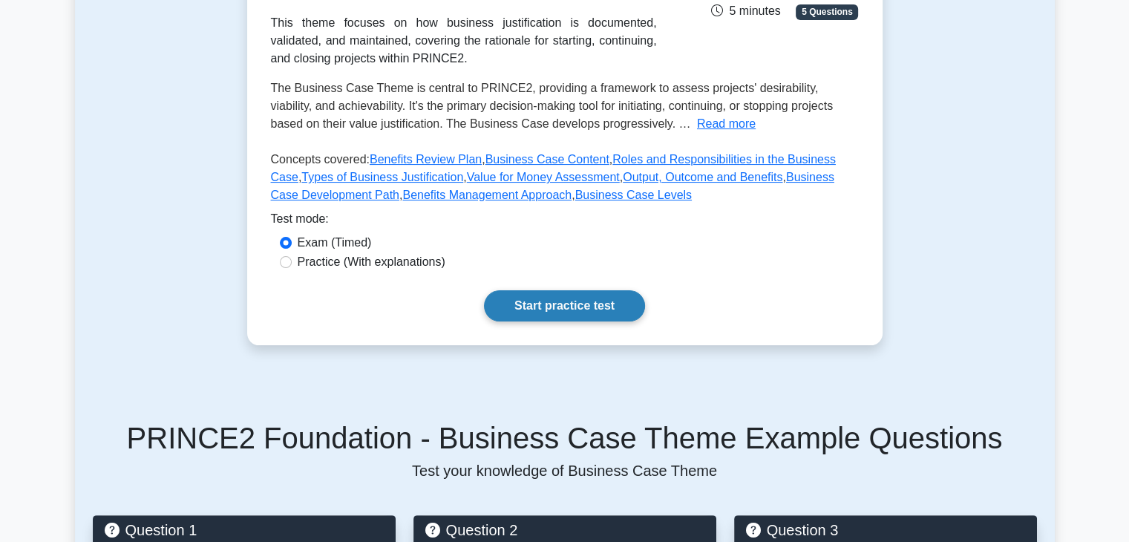
click at [537, 307] on link "Start practice test" at bounding box center [564, 305] width 161 height 31
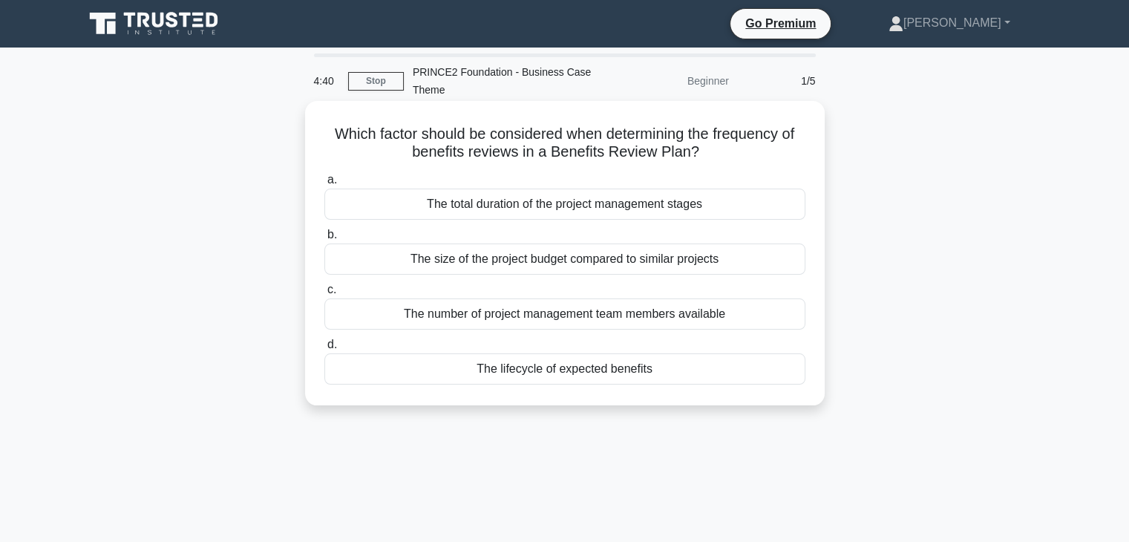
click at [554, 374] on div "The lifecycle of expected benefits" at bounding box center [564, 368] width 481 height 31
click at [324, 350] on input "d. The lifecycle of expected benefits" at bounding box center [324, 345] width 0 height 10
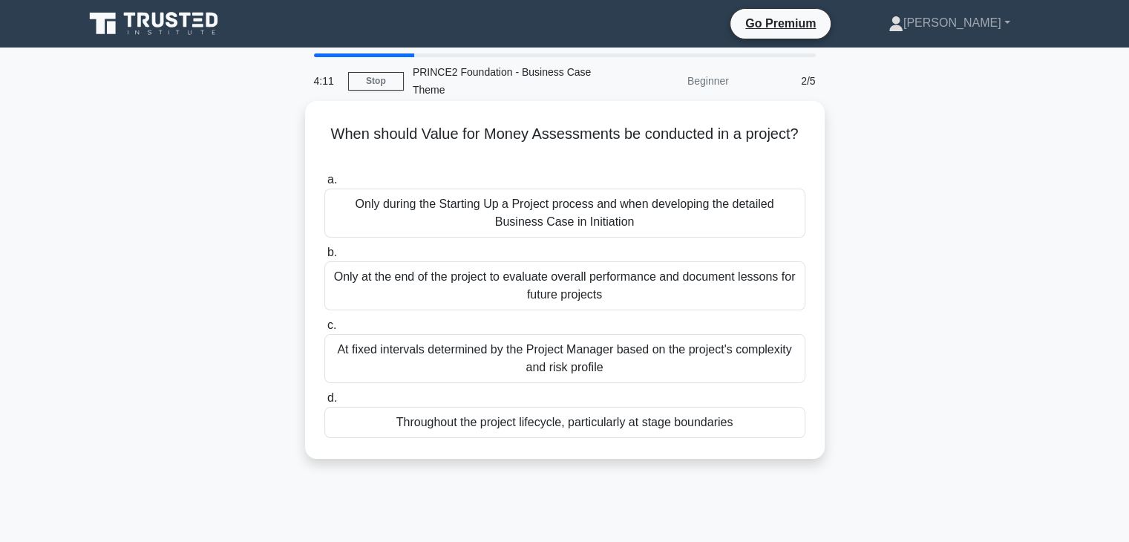
click at [614, 425] on div "Throughout the project lifecycle, particularly at stage boundaries" at bounding box center [564, 422] width 481 height 31
click at [324, 403] on input "d. Throughout the project lifecycle, particularly at stage boundaries" at bounding box center [324, 398] width 0 height 10
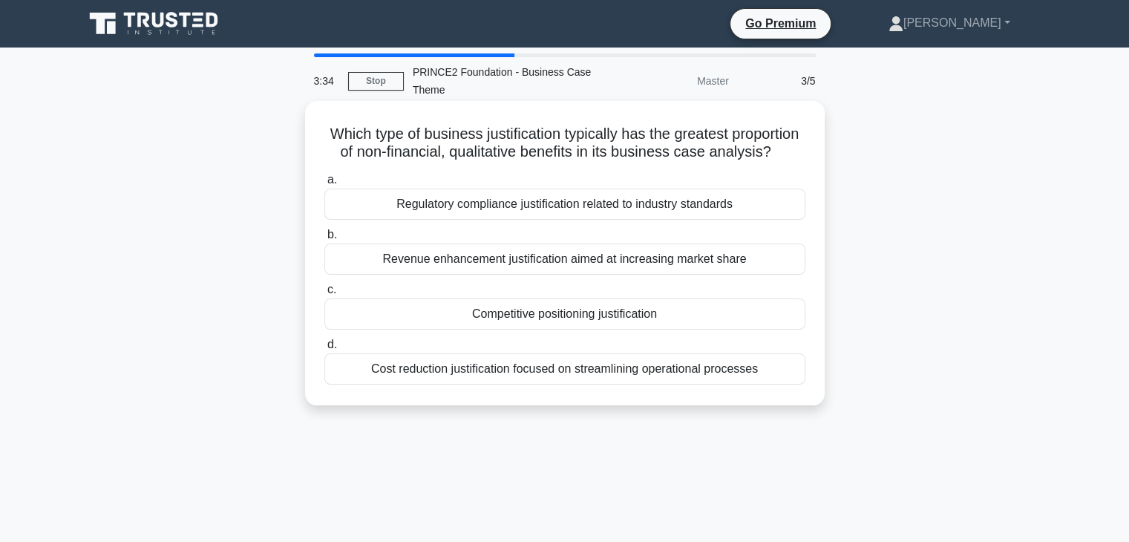
click at [577, 220] on div "Regulatory compliance justification related to industry standards" at bounding box center [564, 204] width 481 height 31
click at [324, 185] on input "a. Regulatory compliance justification related to industry standards" at bounding box center [324, 180] width 0 height 10
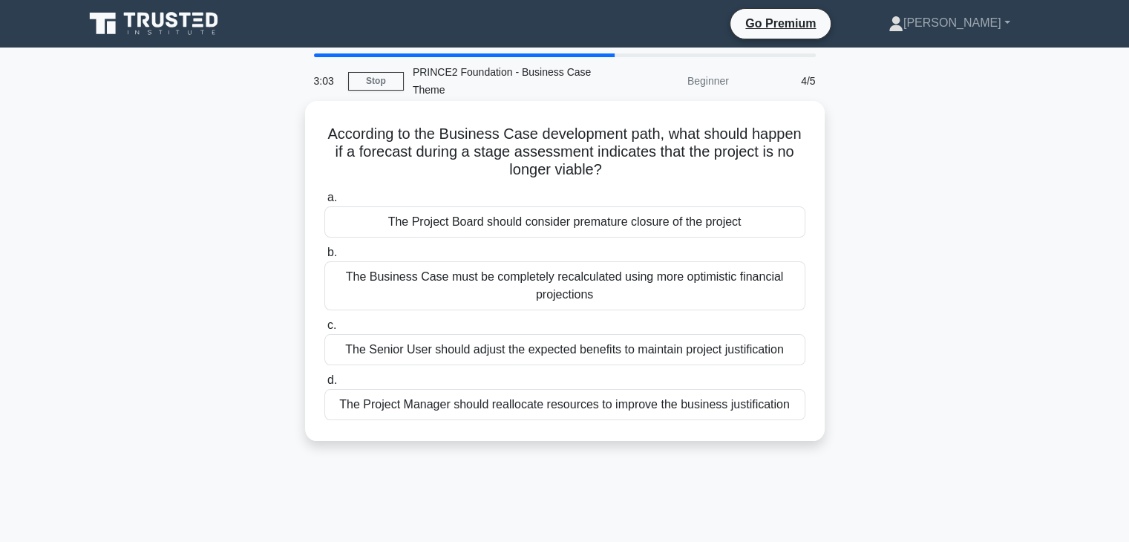
click at [609, 221] on div "The Project Board should consider premature closure of the project" at bounding box center [564, 221] width 481 height 31
click at [324, 203] on input "a. The Project Board should consider premature closure of the project" at bounding box center [324, 198] width 0 height 10
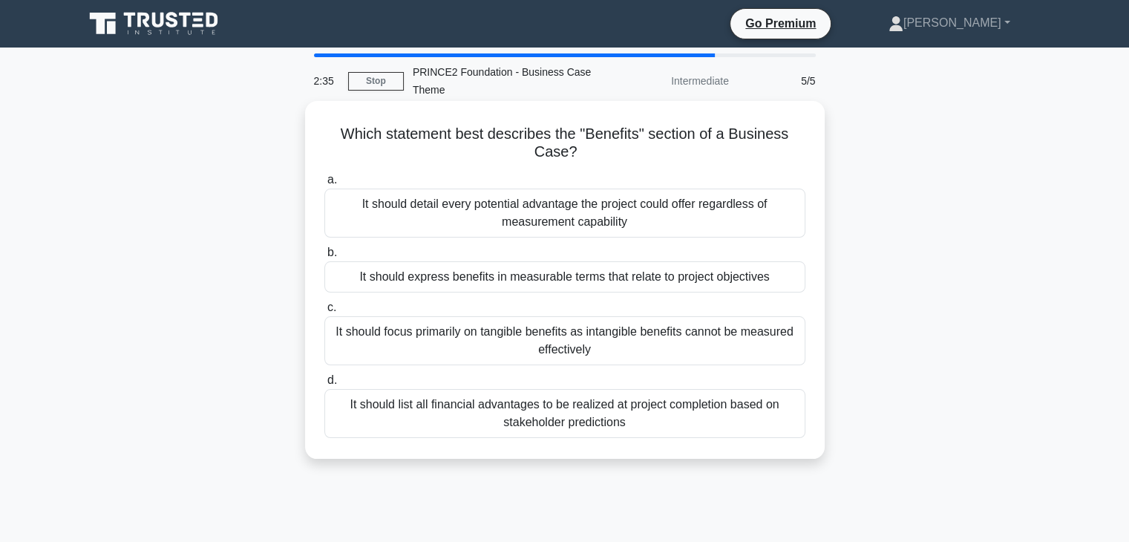
click at [558, 283] on div "It should express benefits in measurable terms that relate to project objectives" at bounding box center [564, 276] width 481 height 31
click at [324, 258] on input "b. It should express benefits in measurable terms that relate to project object…" at bounding box center [324, 253] width 0 height 10
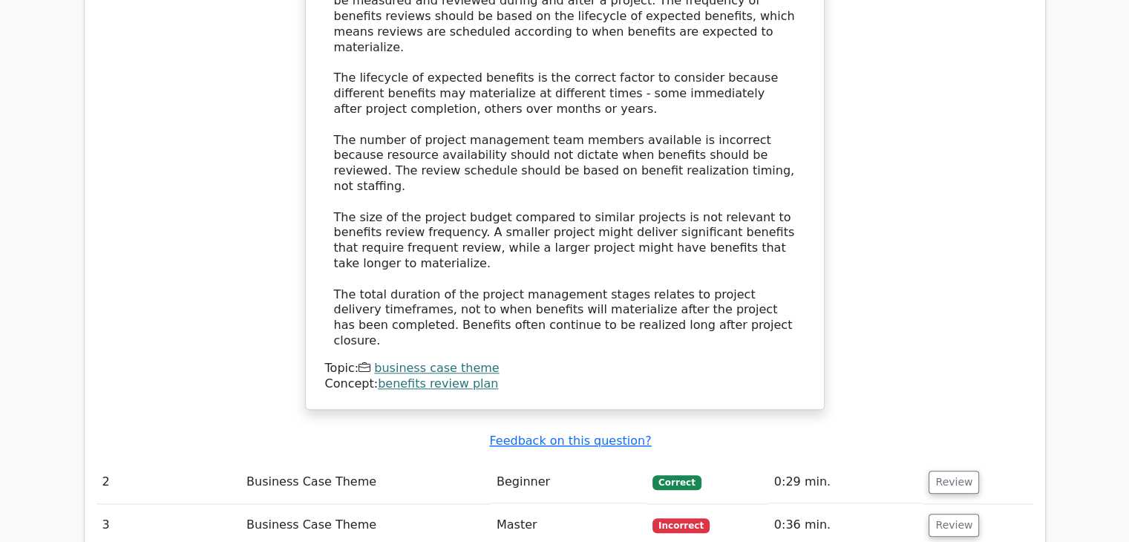
scroll to position [1570, 0]
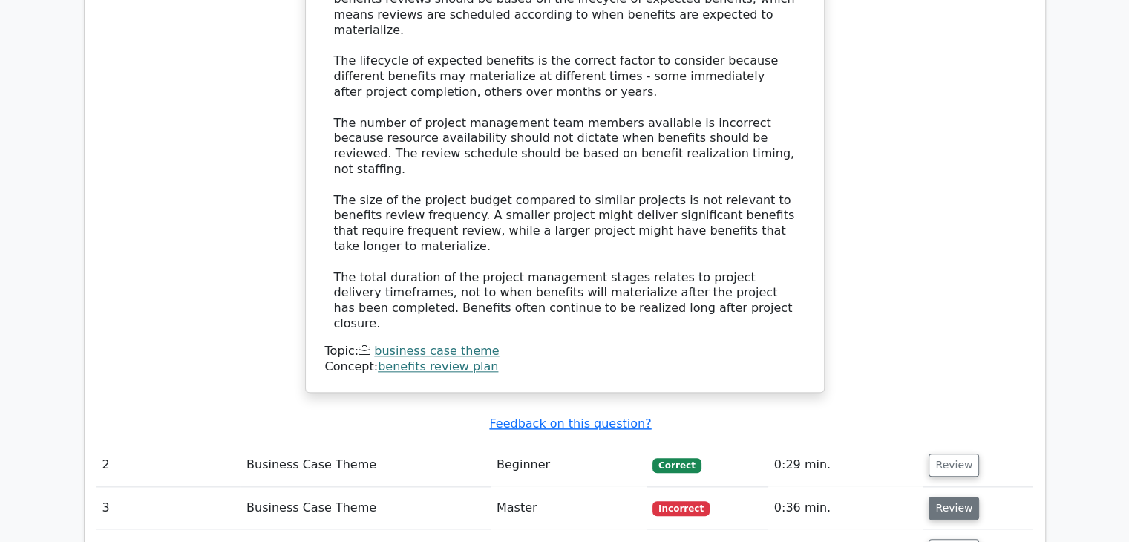
click at [940, 496] on button "Review" at bounding box center [953, 507] width 50 height 23
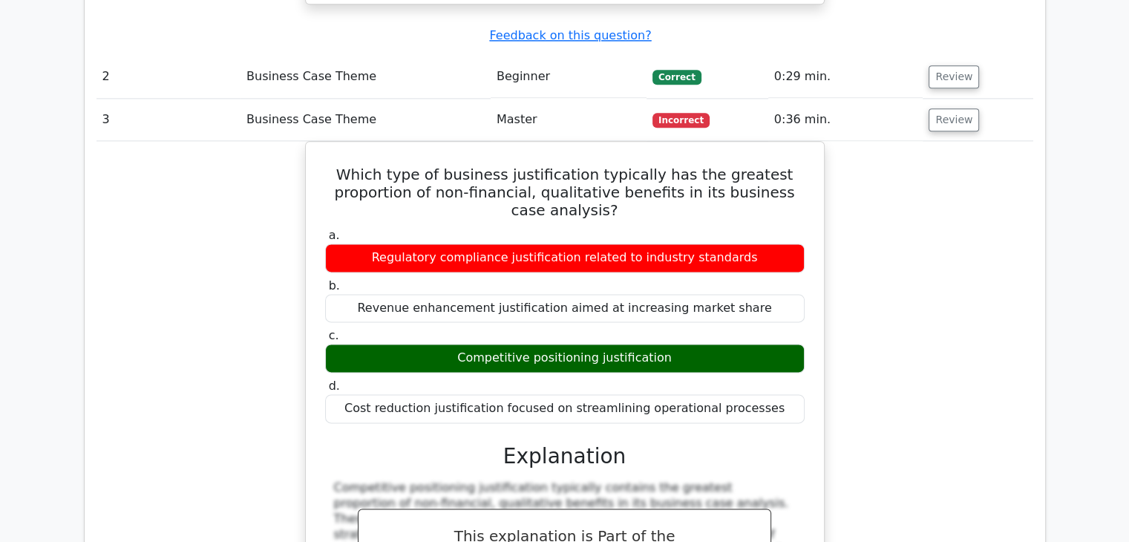
scroll to position [1970, 0]
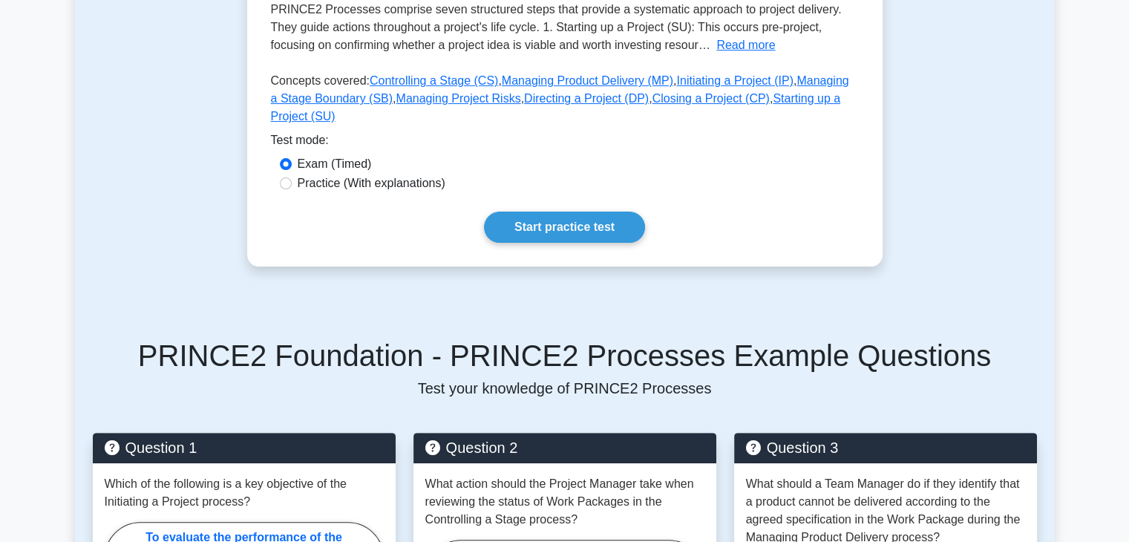
scroll to position [370, 0]
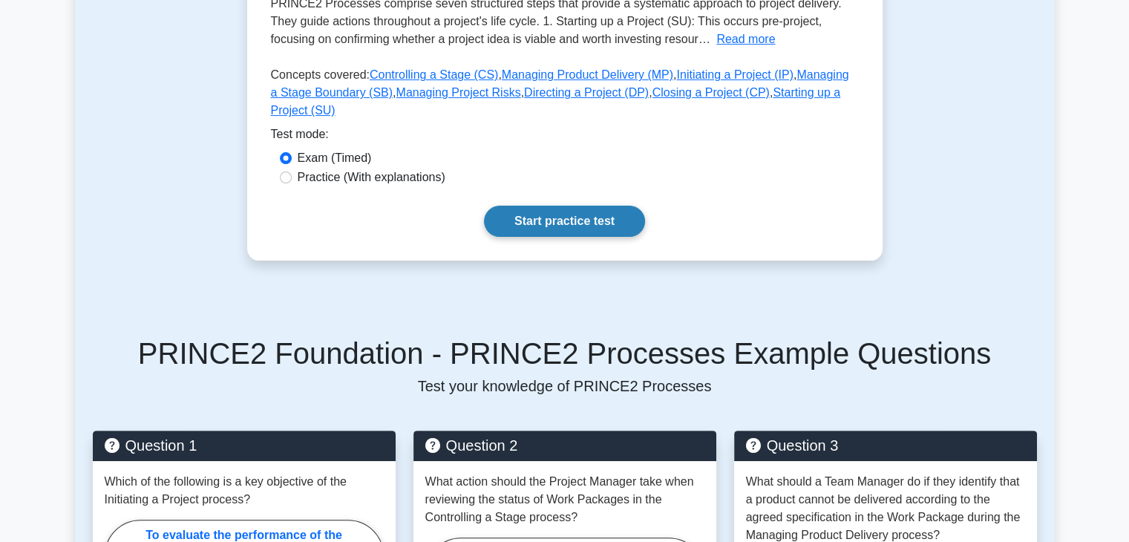
click at [565, 209] on link "Start practice test" at bounding box center [564, 221] width 161 height 31
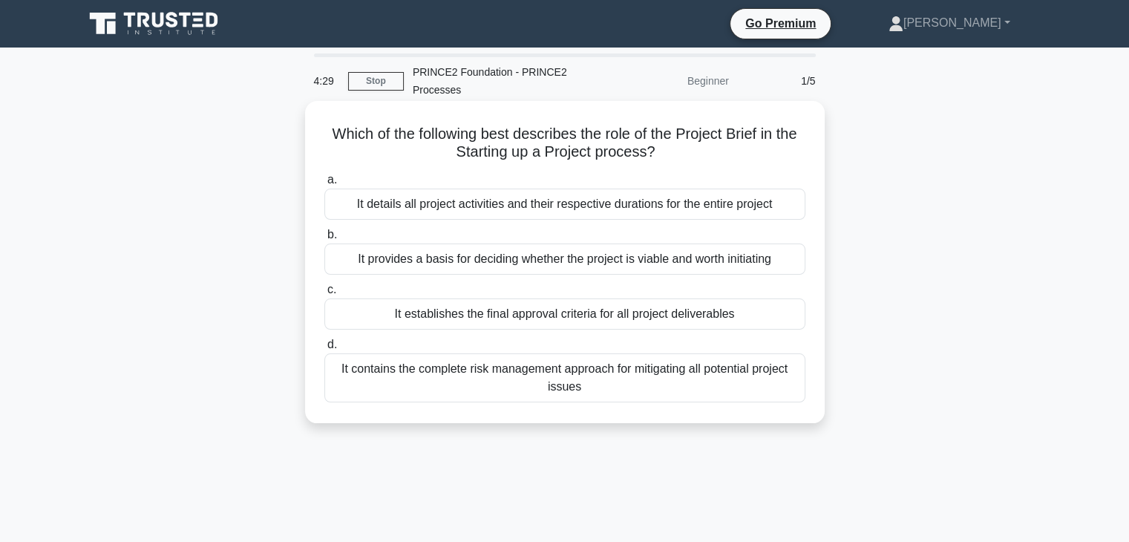
click at [522, 212] on div "It details all project activities and their respective durations for the entire…" at bounding box center [564, 204] width 481 height 31
click at [324, 185] on input "a. It details all project activities and their respective durations for the ent…" at bounding box center [324, 180] width 0 height 10
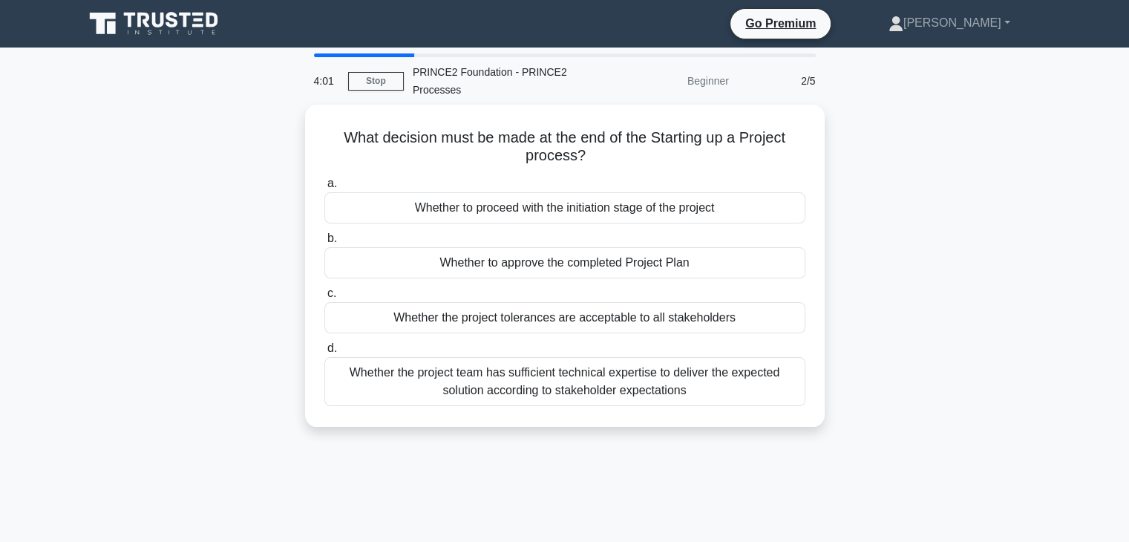
click at [522, 212] on div "Whether to proceed with the initiation stage of the project" at bounding box center [564, 207] width 481 height 31
click at [324, 189] on input "a. Whether to proceed with the initiation stage of the project" at bounding box center [324, 184] width 0 height 10
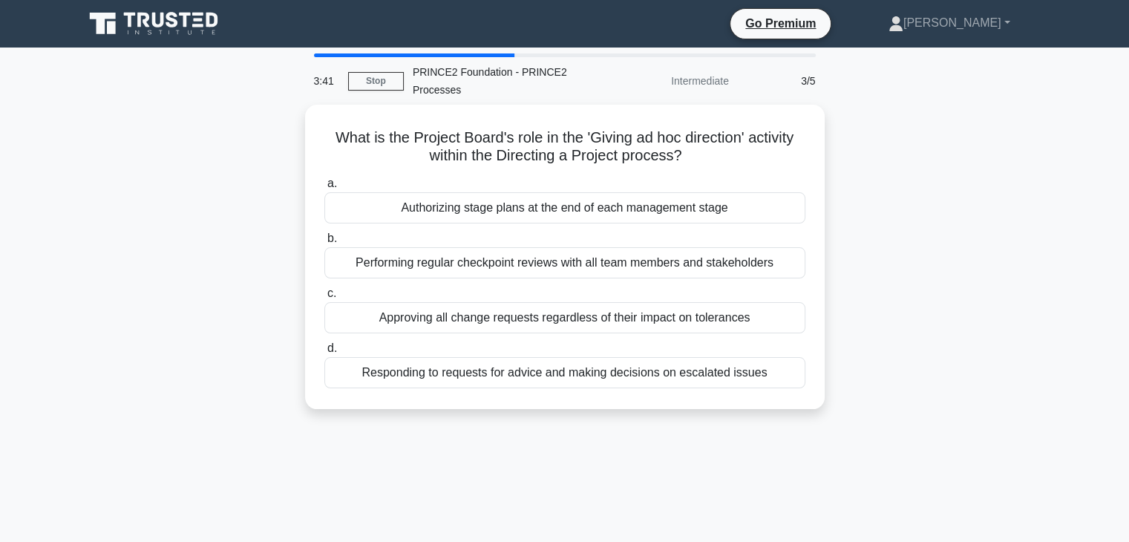
click at [522, 212] on div "Authorizing stage plans at the end of each management stage" at bounding box center [564, 207] width 481 height 31
click at [324, 189] on input "a. Authorizing stage plans at the end of each management stage" at bounding box center [324, 184] width 0 height 10
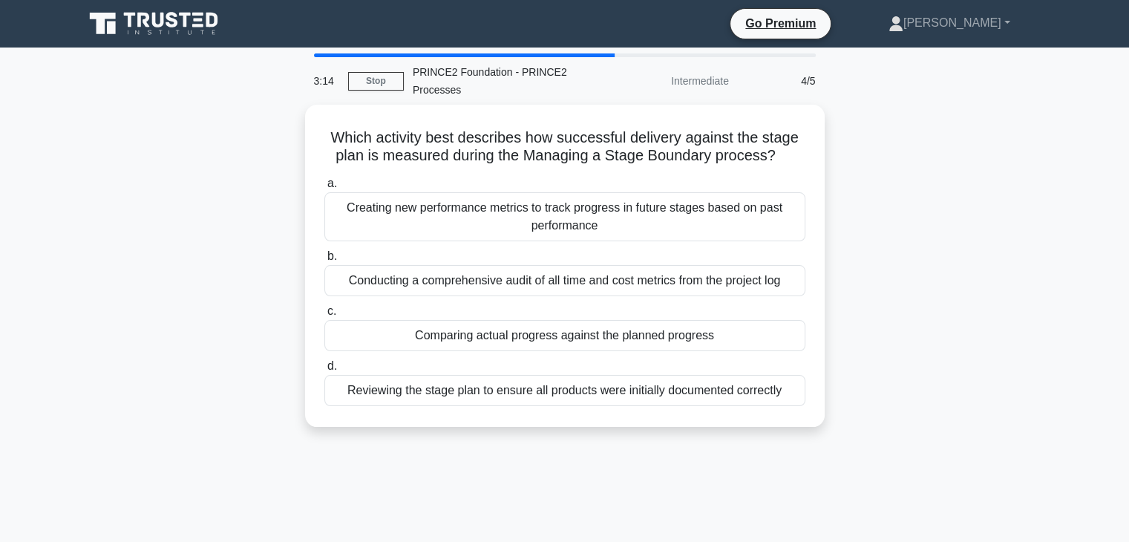
click at [522, 212] on div "Creating new performance metrics to track progress in future stages based on pa…" at bounding box center [564, 216] width 481 height 49
click at [324, 189] on input "a. Creating new performance metrics to track progress in future stages based on…" at bounding box center [324, 184] width 0 height 10
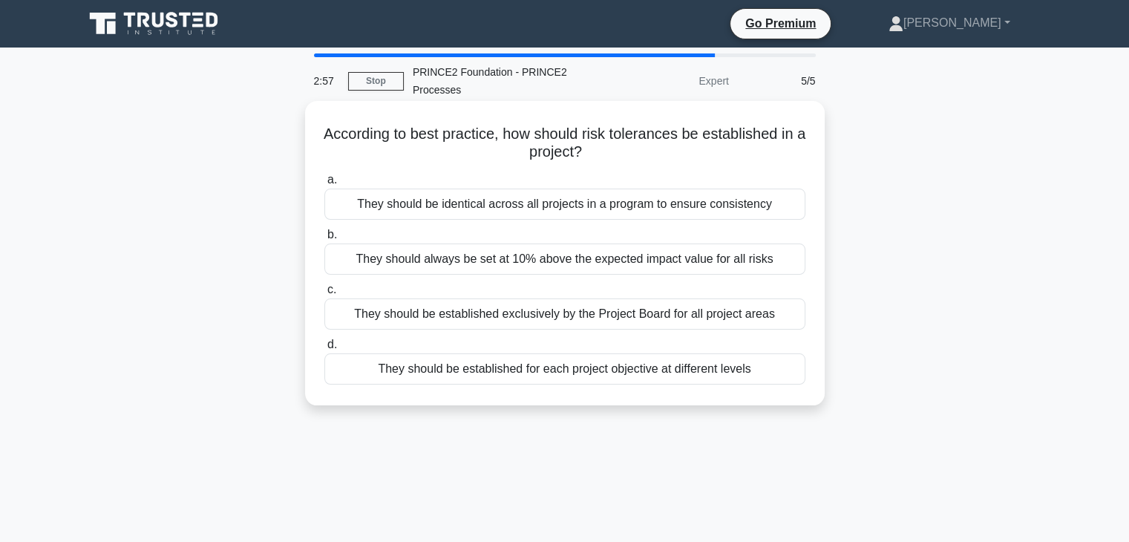
click at [650, 367] on div "They should be established for each project objective at different levels" at bounding box center [564, 368] width 481 height 31
click at [324, 350] on input "d. They should be established for each project objective at different levels" at bounding box center [324, 345] width 0 height 10
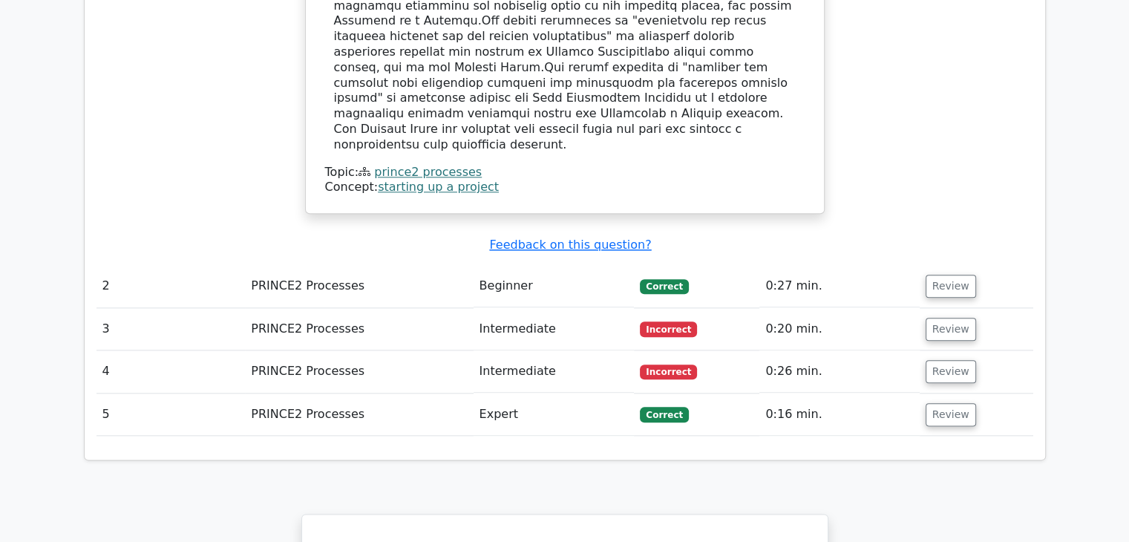
scroll to position [1692, 0]
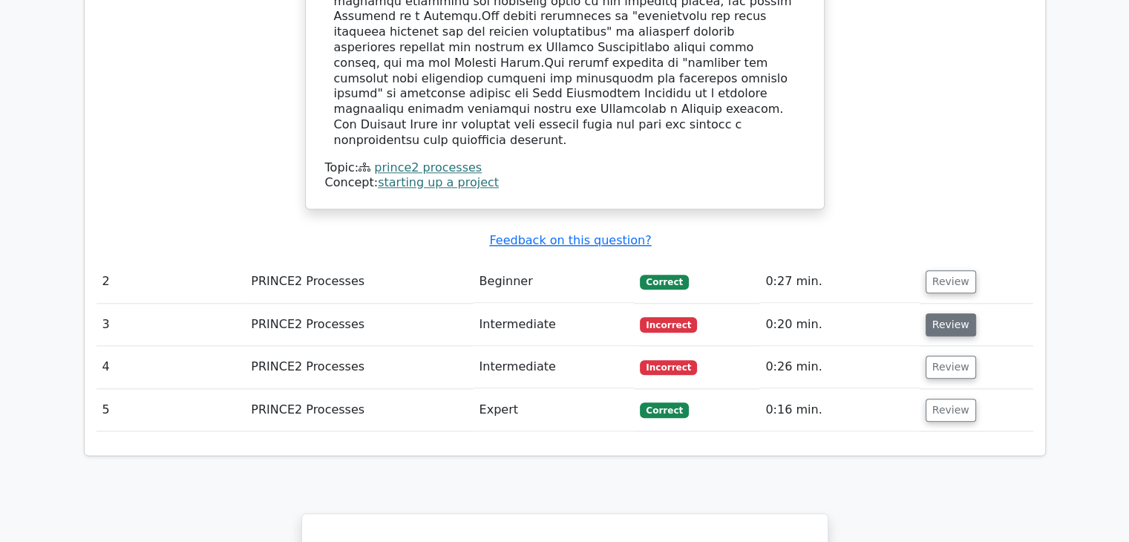
click at [944, 313] on button "Review" at bounding box center [950, 324] width 50 height 23
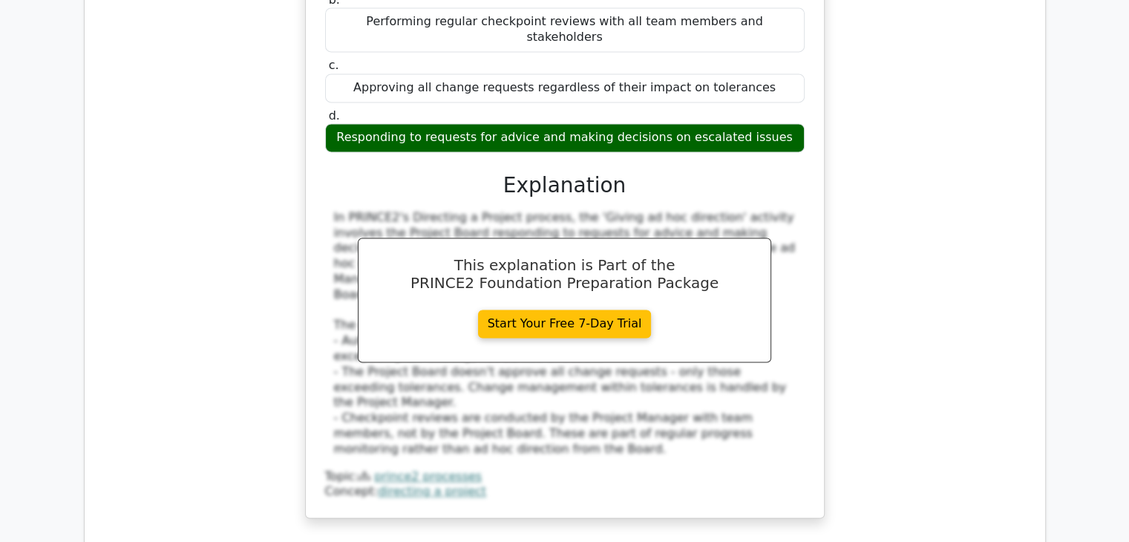
scroll to position [2167, 0]
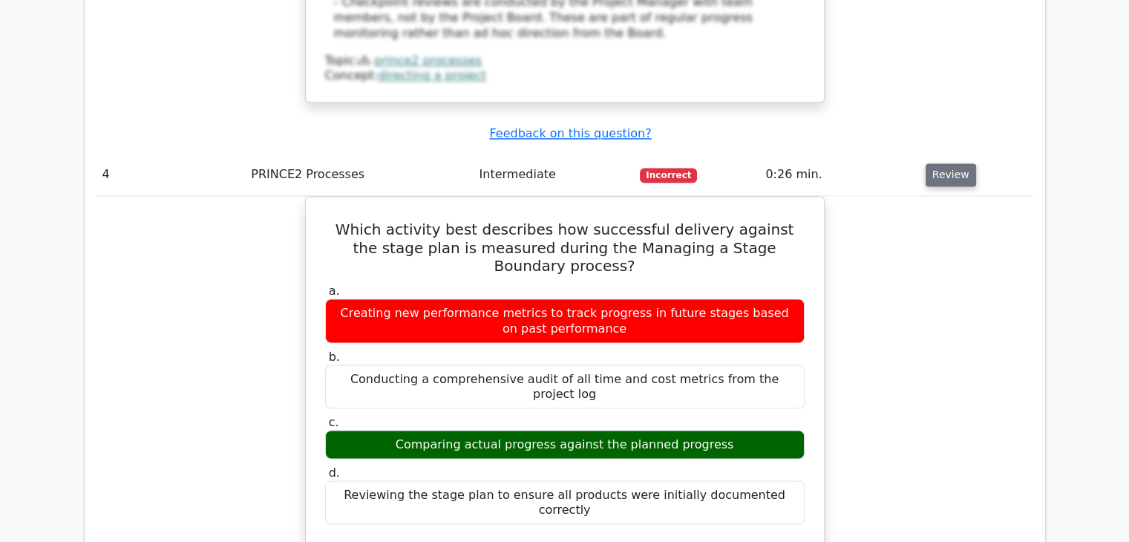
scroll to position [2583, 0]
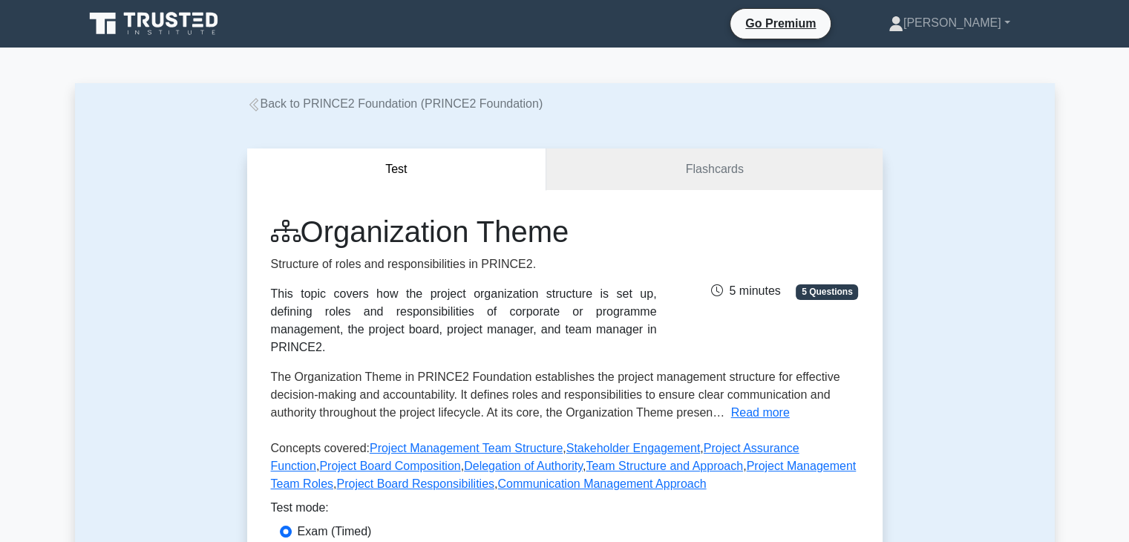
click at [992, 299] on div "Test Flashcards Organization Theme Structure of roles and responsibilities in P…" at bounding box center [565, 391] width 980 height 557
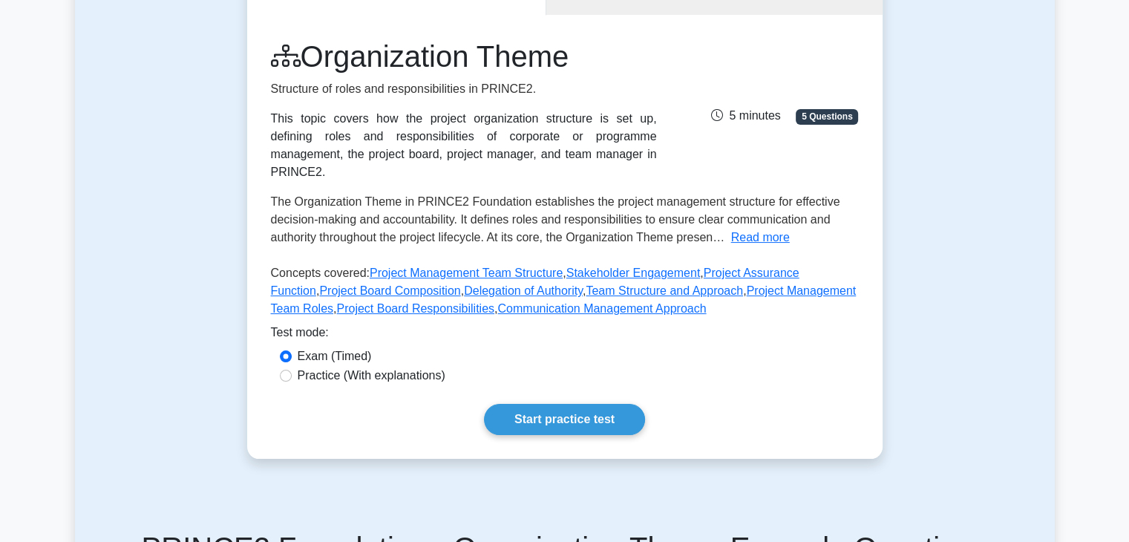
scroll to position [208, 0]
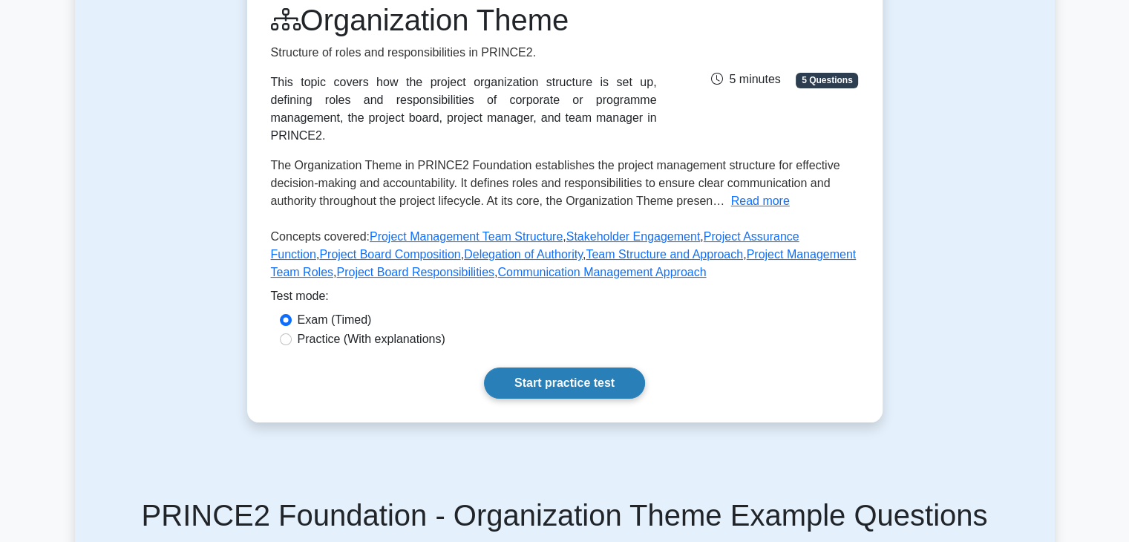
click at [599, 367] on link "Start practice test" at bounding box center [564, 382] width 161 height 31
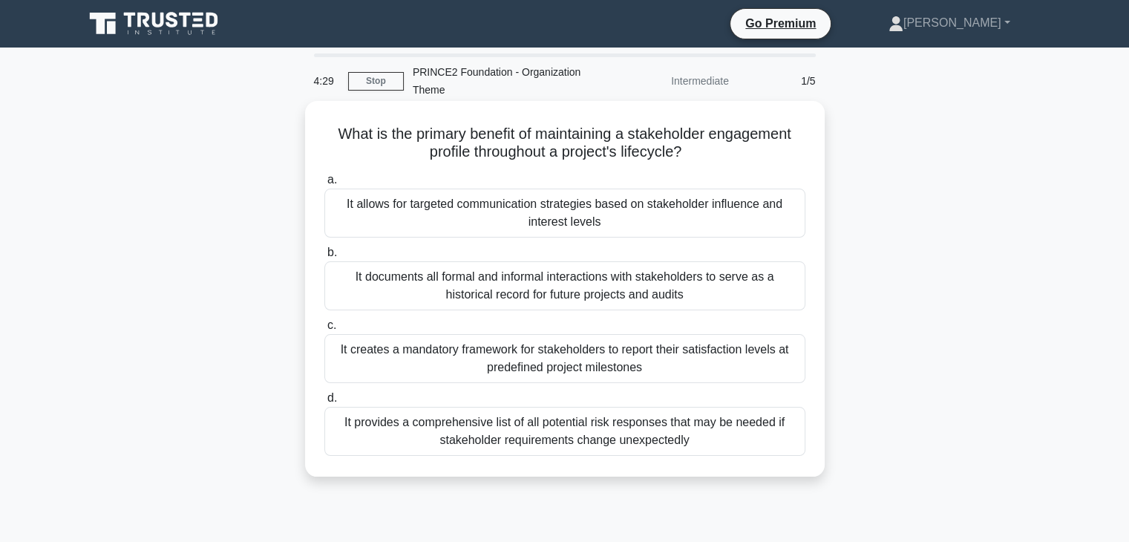
click at [594, 213] on div "It allows for targeted communication strategies based on stakeholder influence …" at bounding box center [564, 213] width 481 height 49
click at [324, 185] on input "a. It allows for targeted communication strategies based on stakeholder influen…" at bounding box center [324, 180] width 0 height 10
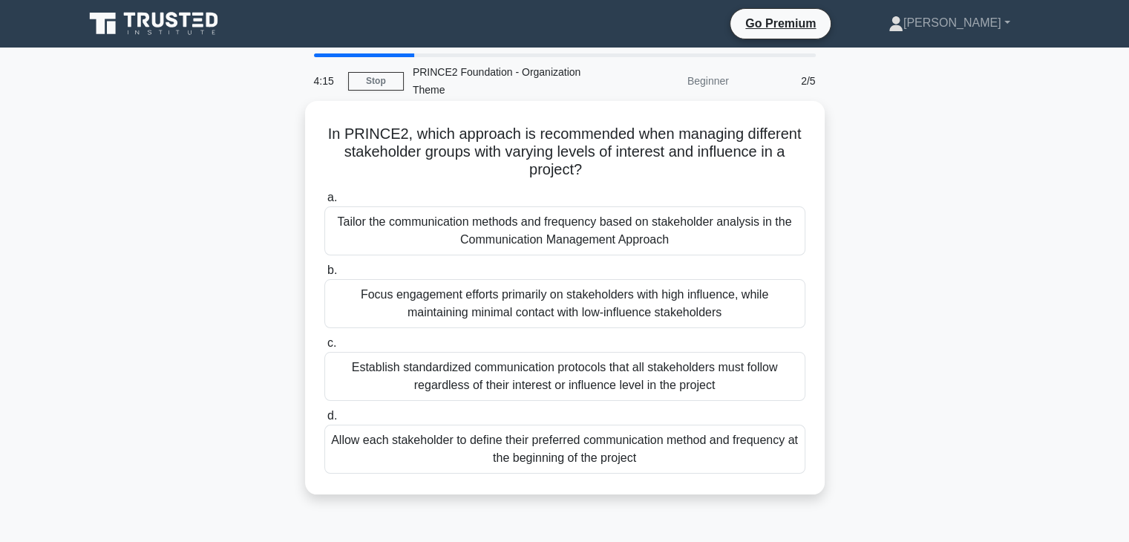
click at [468, 232] on div "Tailor the communication methods and frequency based on stakeholder analysis in…" at bounding box center [564, 230] width 481 height 49
click at [324, 203] on input "a. Tailor the communication methods and frequency based on stakeholder analysis…" at bounding box center [324, 198] width 0 height 10
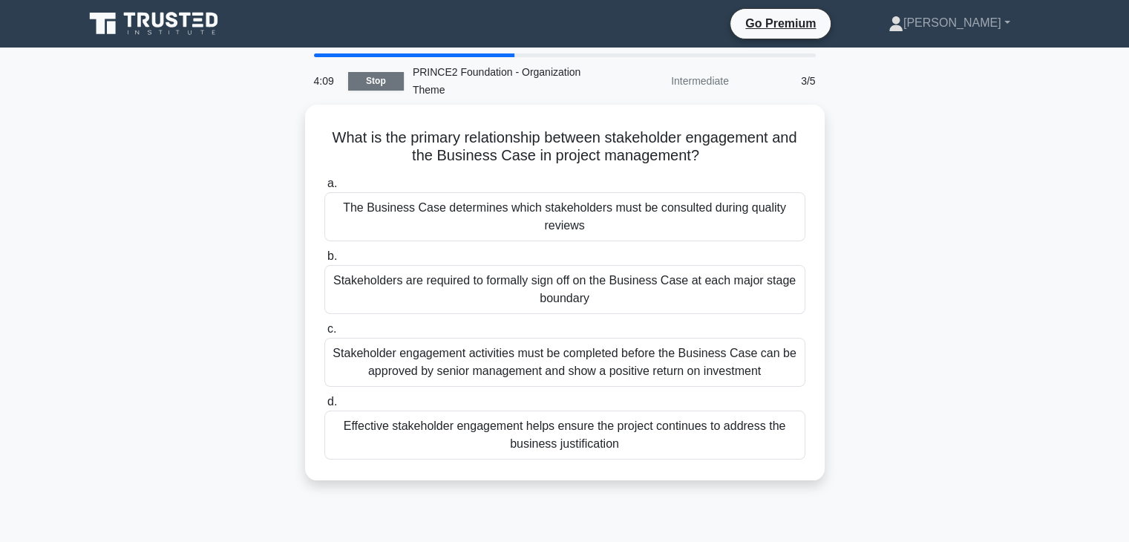
click at [371, 76] on link "Stop" at bounding box center [376, 81] width 56 height 19
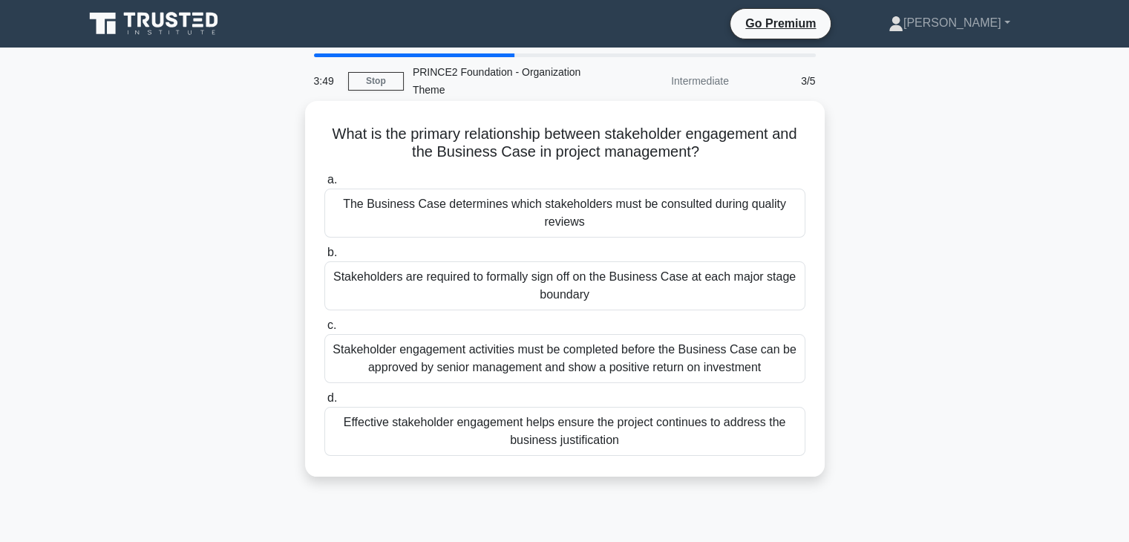
click at [608, 292] on div "Stakeholders are required to formally sign off on the Business Case at each maj…" at bounding box center [564, 285] width 481 height 49
click at [324, 258] on input "b. Stakeholders are required to formally sign off on the Business Case at each …" at bounding box center [324, 253] width 0 height 10
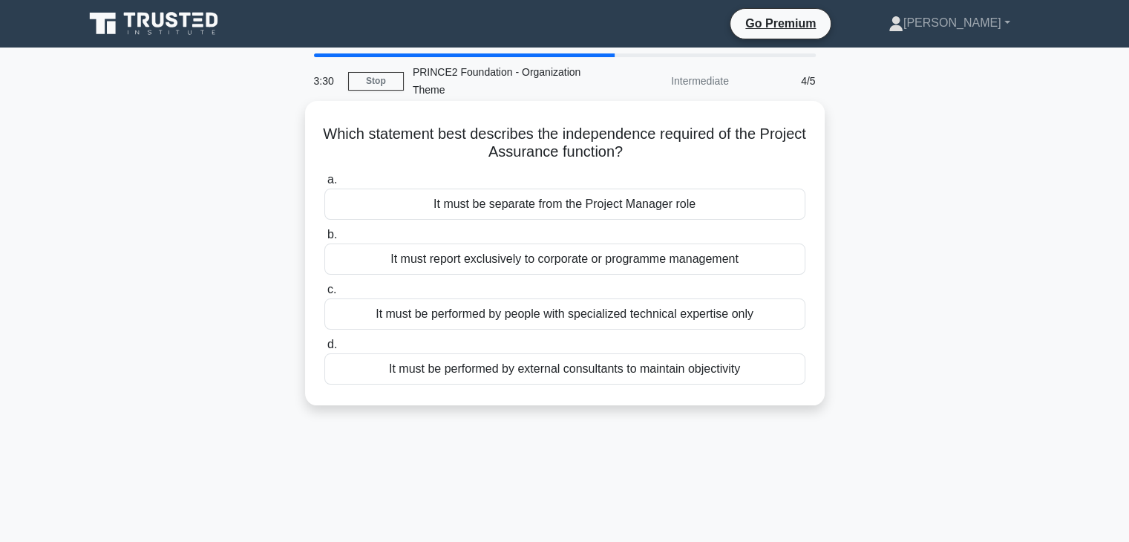
click at [554, 318] on div "It must be performed by people with specialized technical expertise only" at bounding box center [564, 313] width 481 height 31
click at [324, 295] on input "c. It must be performed by people with specialized technical expertise only" at bounding box center [324, 290] width 0 height 10
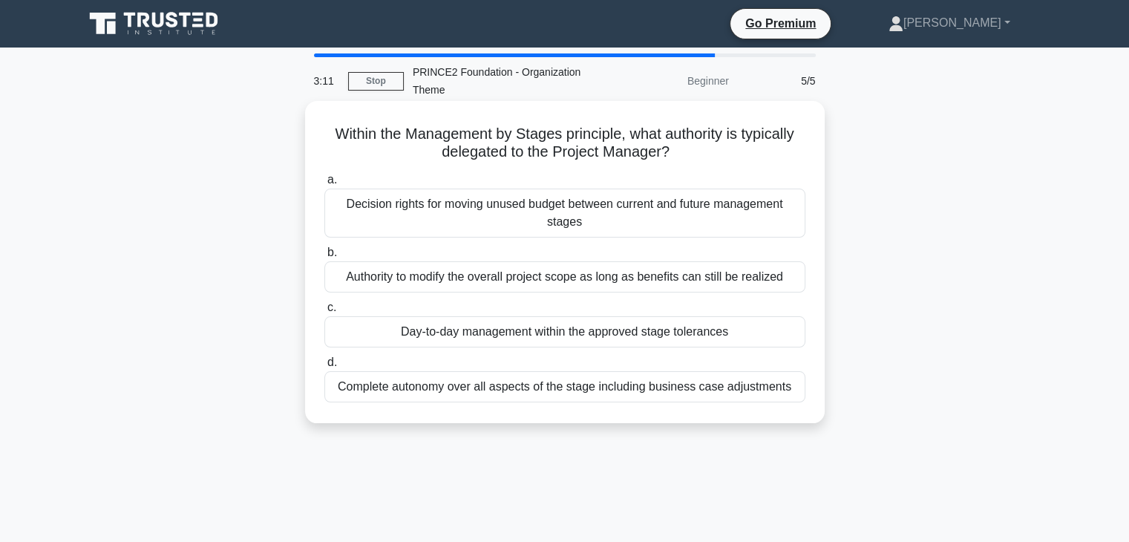
click at [539, 276] on div "Authority to modify the overall project scope as long as benefits can still be …" at bounding box center [564, 276] width 481 height 31
click at [324, 258] on input "b. Authority to modify the overall project scope as long as benefits can still …" at bounding box center [324, 253] width 0 height 10
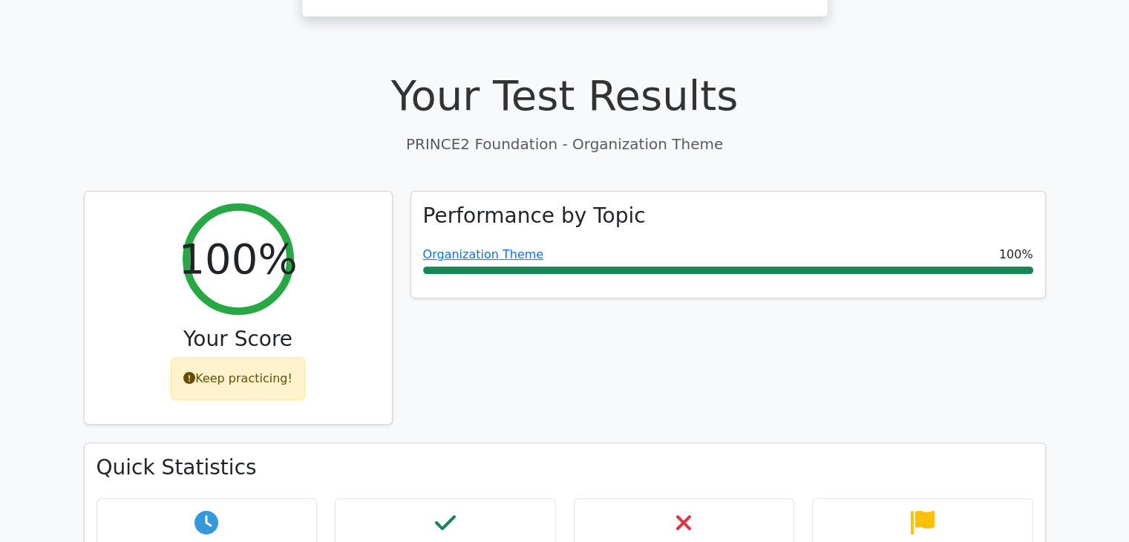
scroll to position [475, 0]
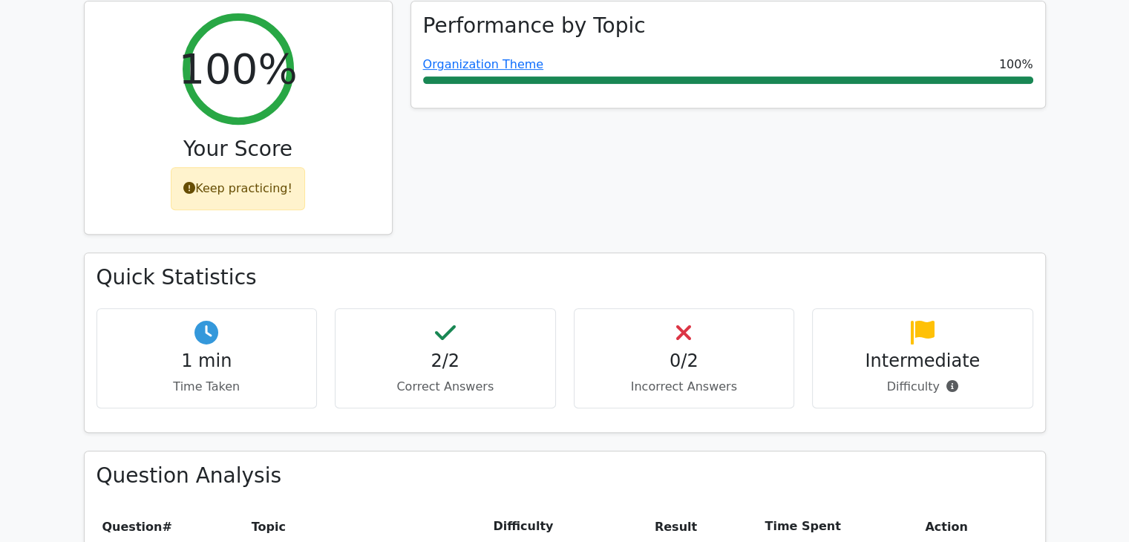
scroll to position [675, 0]
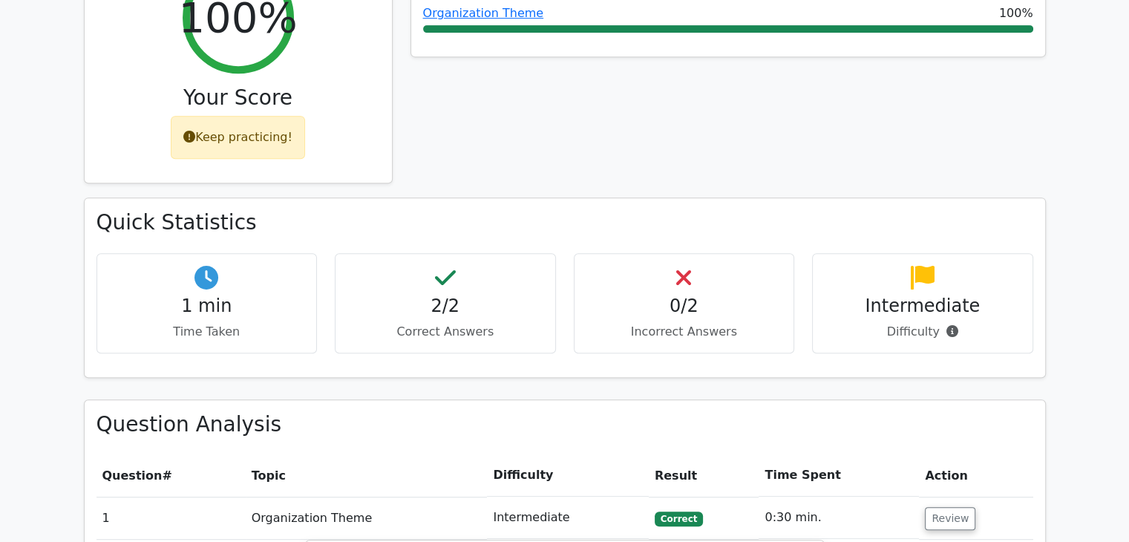
click at [882, 295] on h4 "Intermediate" at bounding box center [923, 306] width 196 height 22
click at [200, 295] on h4 "1 min" at bounding box center [207, 306] width 196 height 22
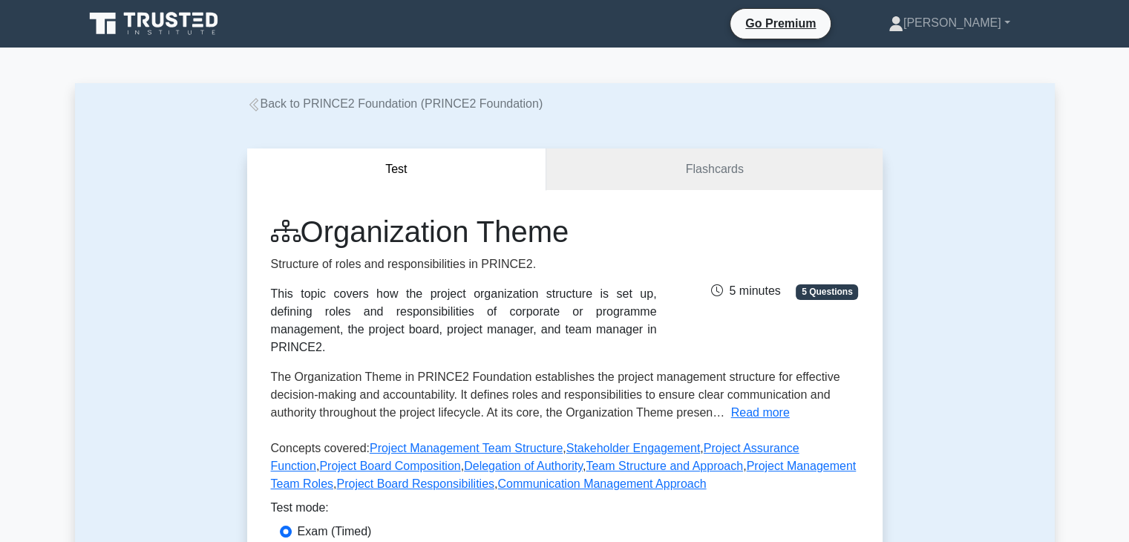
click at [921, 271] on div "Test Flashcards Organization Theme Structure of roles and responsibilities in P…" at bounding box center [565, 391] width 980 height 557
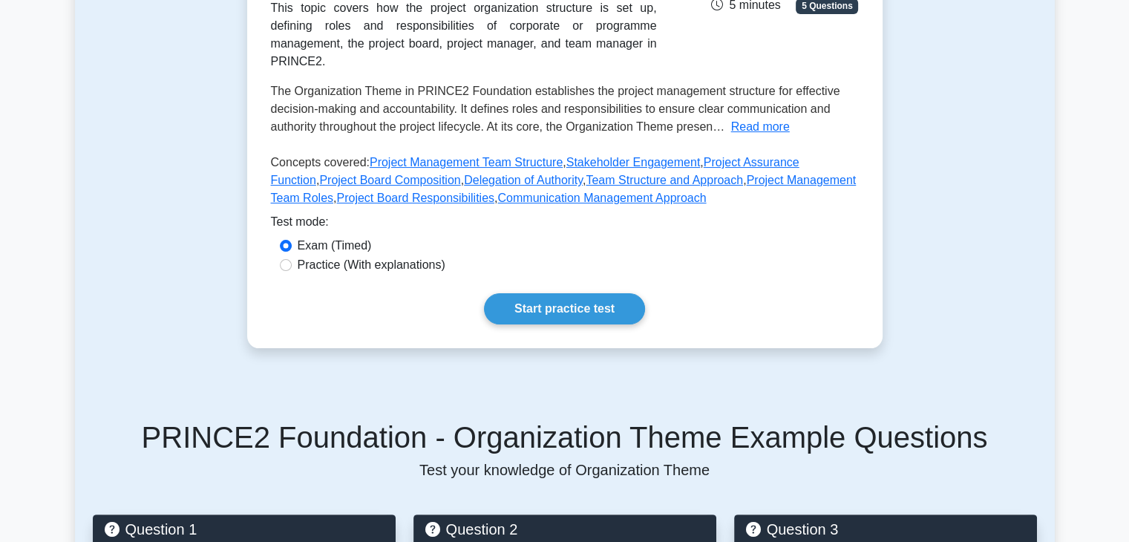
scroll to position [327, 0]
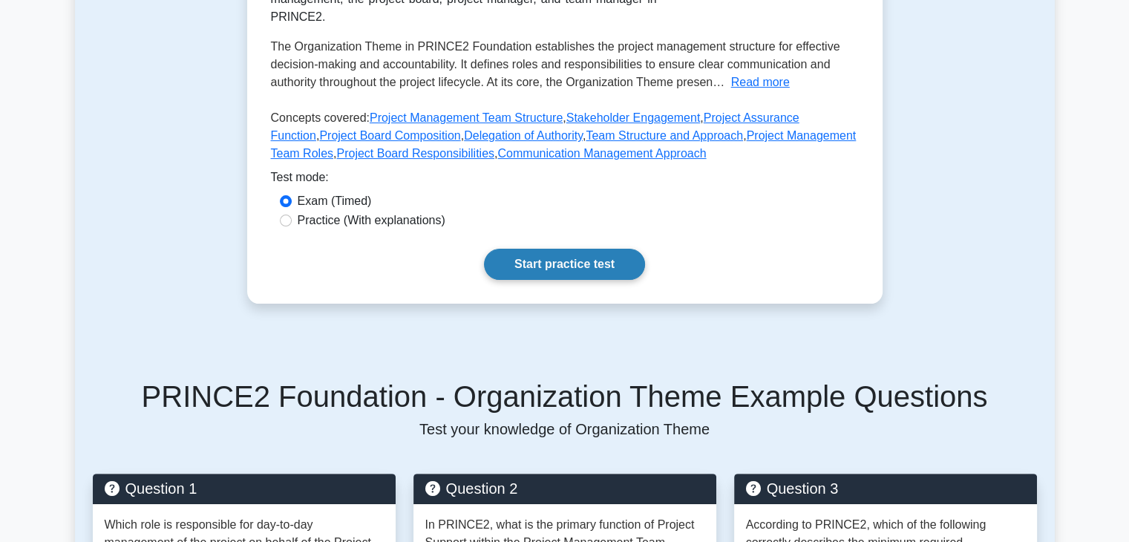
click at [508, 251] on link "Start practice test" at bounding box center [564, 264] width 161 height 31
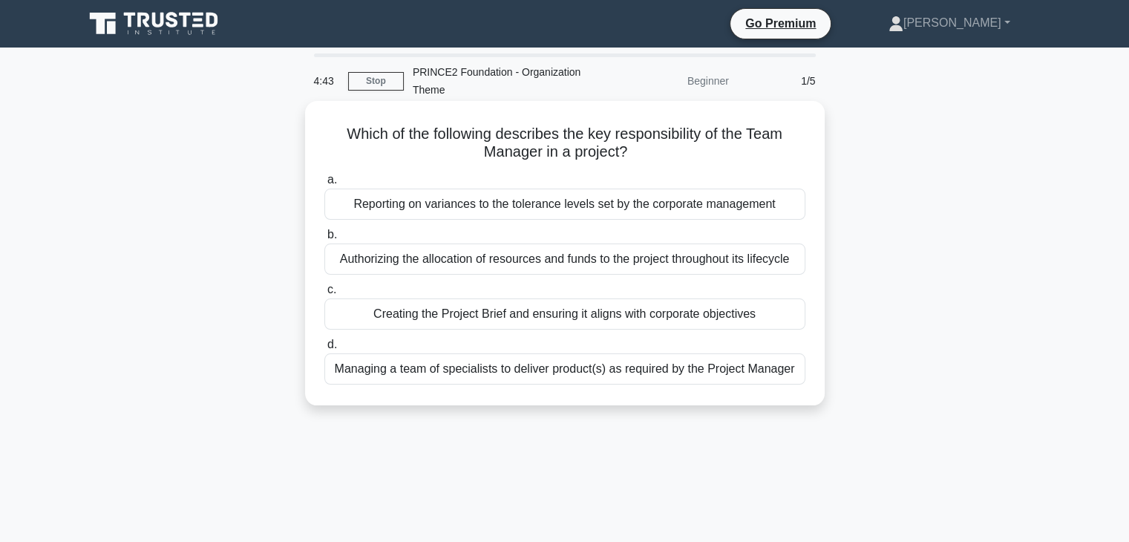
click at [533, 373] on div "Managing a team of specialists to deliver product(s) as required by the Project…" at bounding box center [564, 368] width 481 height 31
click at [324, 350] on input "d. Managing a team of specialists to deliver product(s) as required by the Proj…" at bounding box center [324, 345] width 0 height 10
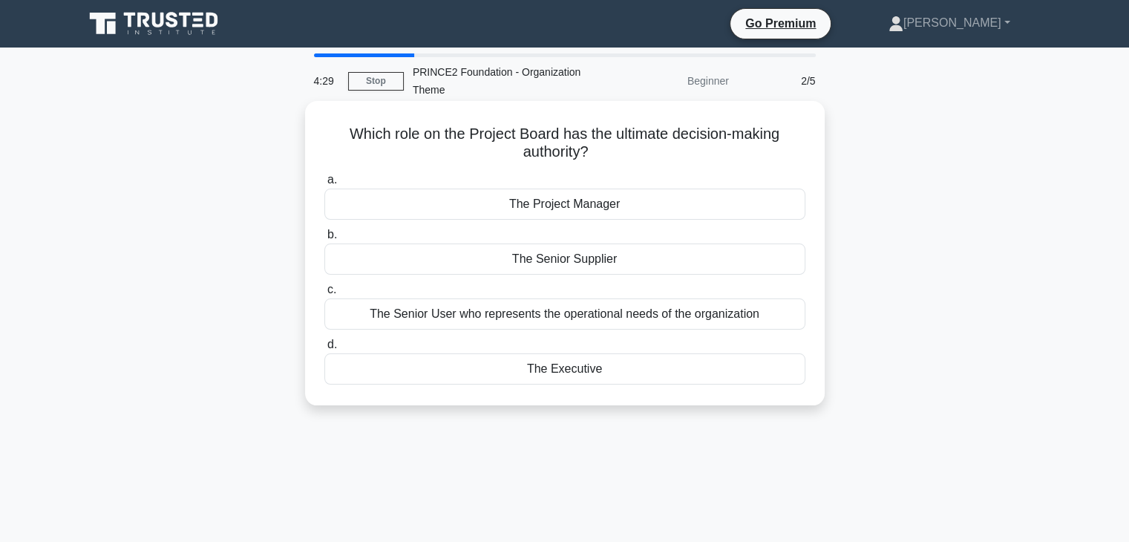
click at [552, 366] on div "The Executive" at bounding box center [564, 368] width 481 height 31
click at [324, 350] on input "d. The Executive" at bounding box center [324, 345] width 0 height 10
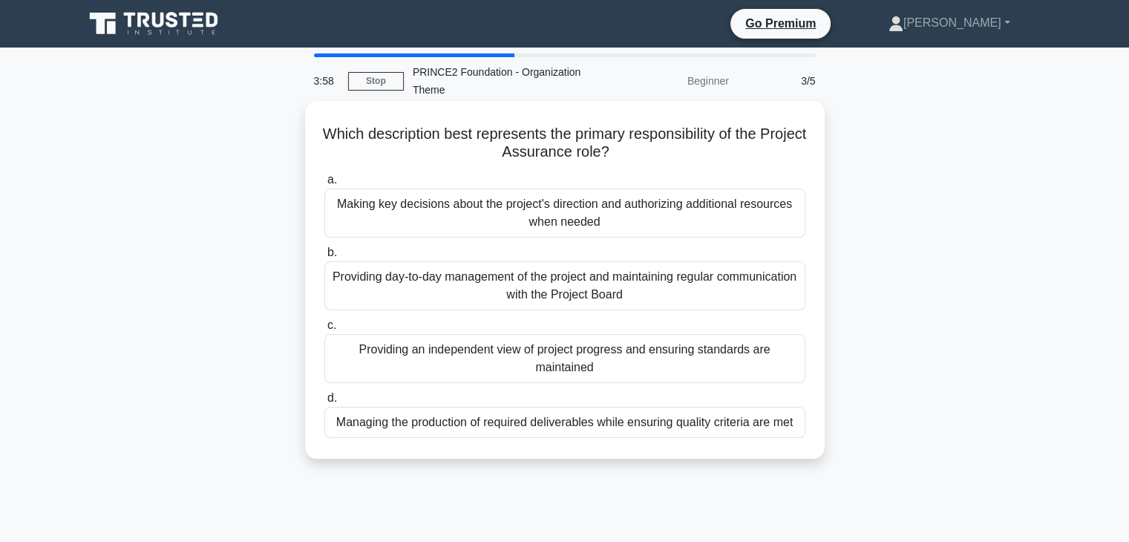
click at [666, 429] on div "Managing the production of required deliverables while ensuring quality criteri…" at bounding box center [564, 422] width 481 height 31
click at [324, 403] on input "d. Managing the production of required deliverables while ensuring quality crit…" at bounding box center [324, 398] width 0 height 10
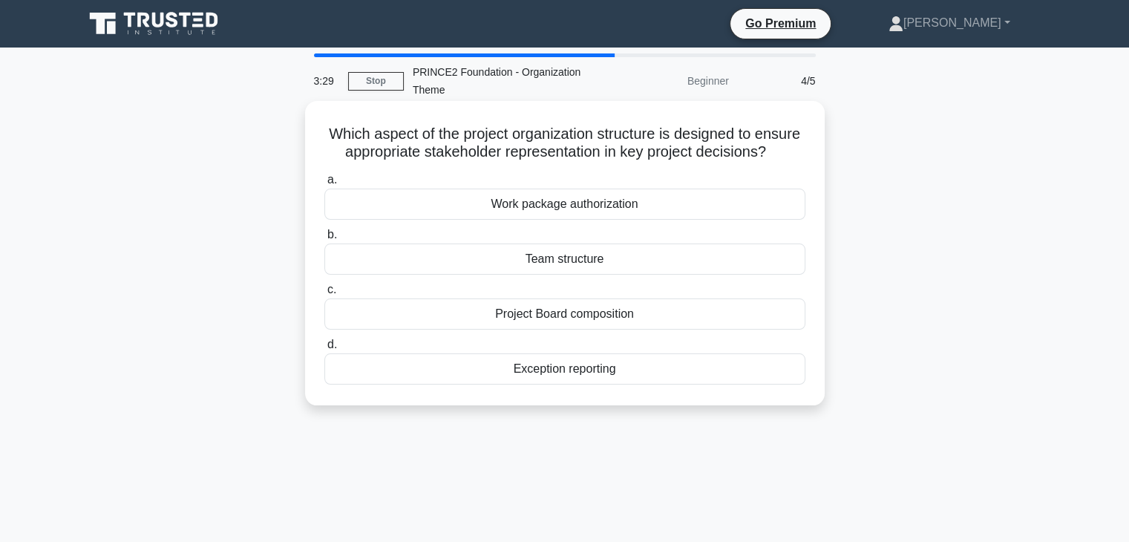
click at [557, 330] on div "Project Board composition" at bounding box center [564, 313] width 481 height 31
click at [324, 295] on input "c. Project Board composition" at bounding box center [324, 290] width 0 height 10
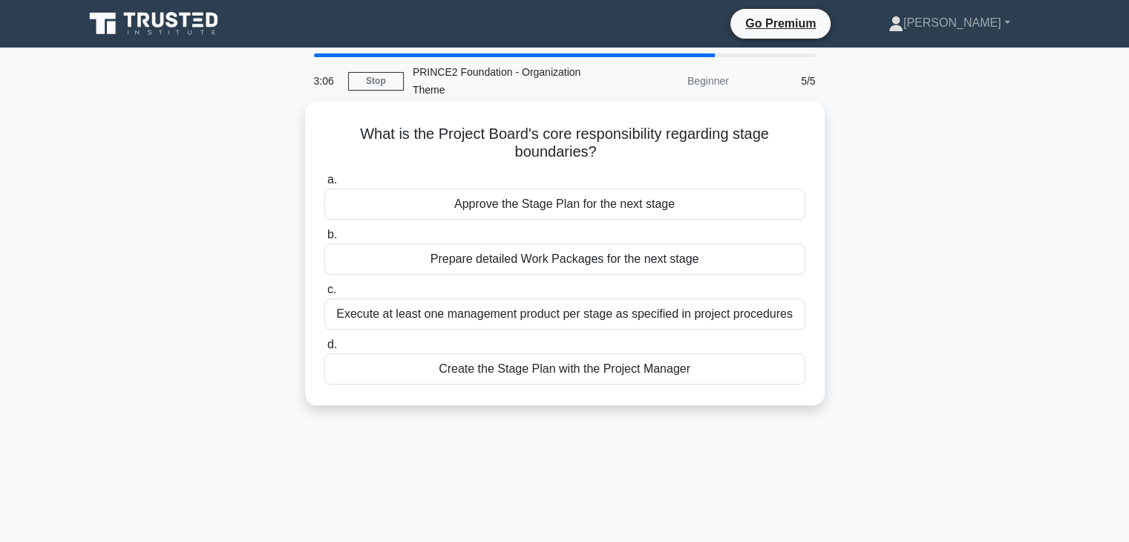
click at [701, 321] on div "Execute at least one management product per stage as specified in project proce…" at bounding box center [564, 313] width 481 height 31
click at [324, 295] on input "c. Execute at least one management product per stage as specified in project pr…" at bounding box center [324, 290] width 0 height 10
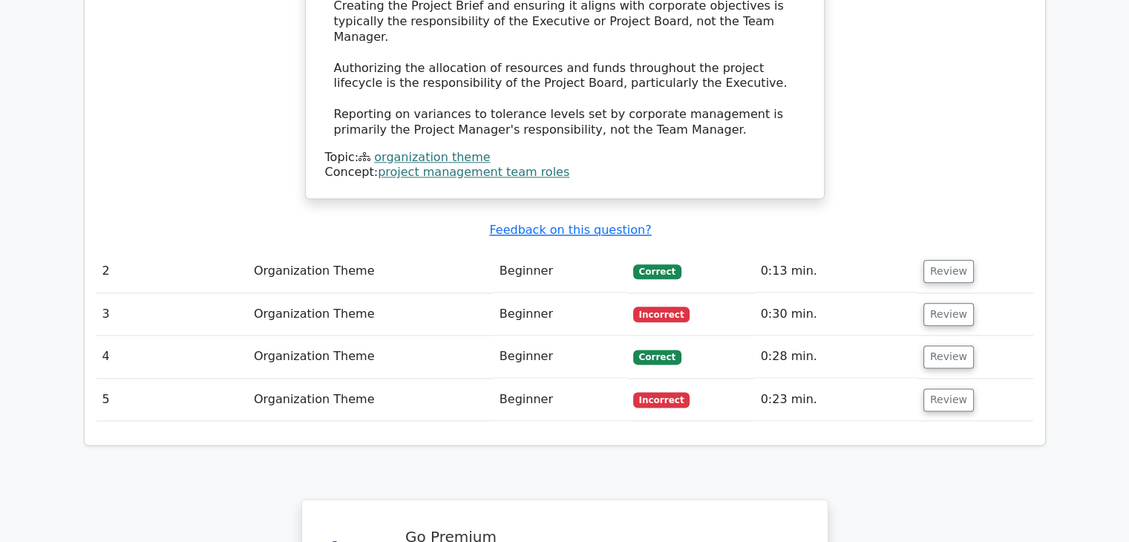
scroll to position [1811, 0]
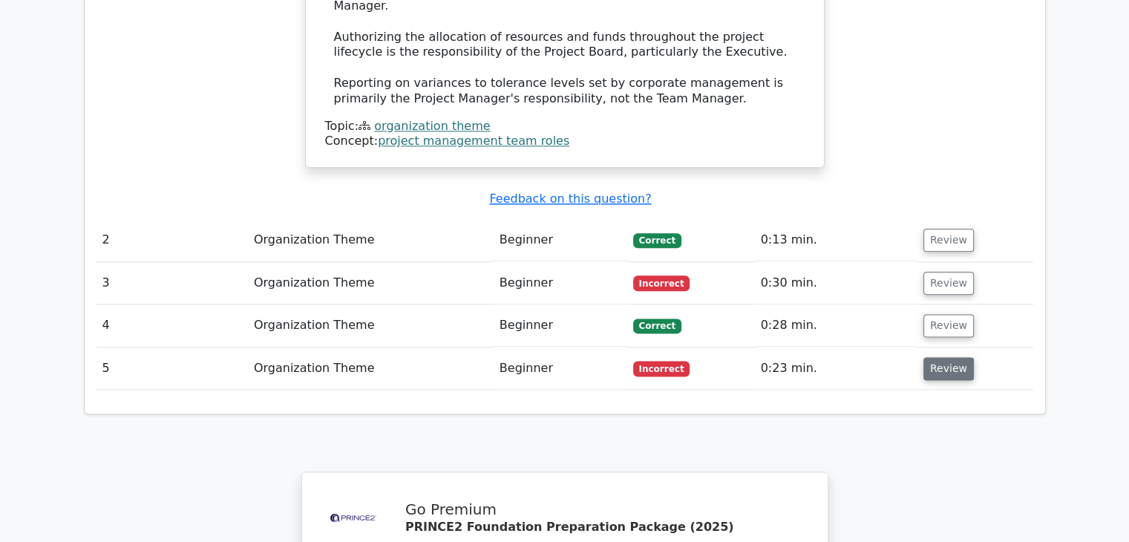
click at [932, 357] on button "Review" at bounding box center [948, 368] width 50 height 23
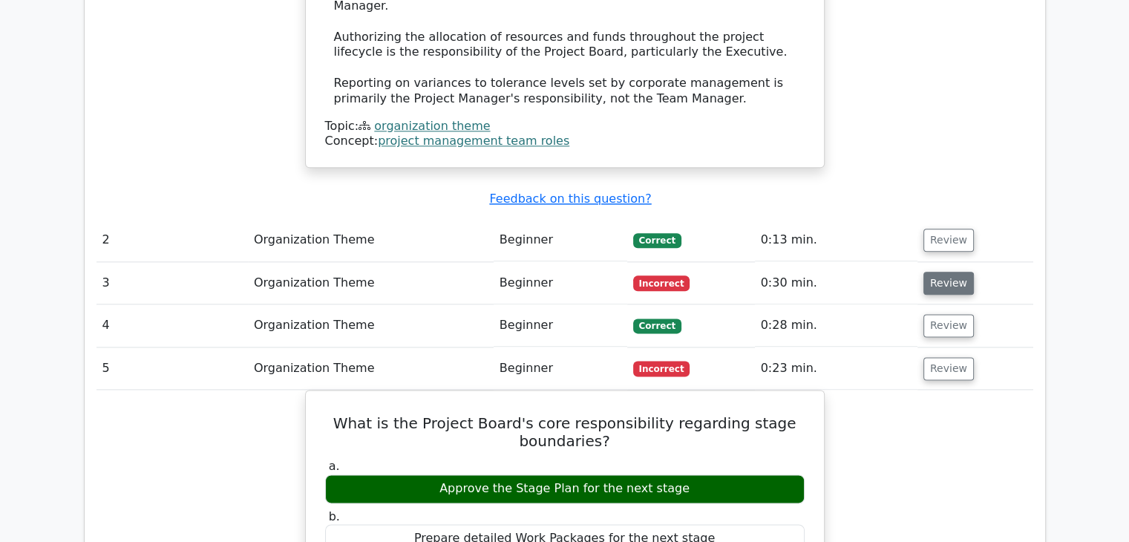
click at [953, 272] on button "Review" at bounding box center [948, 283] width 50 height 23
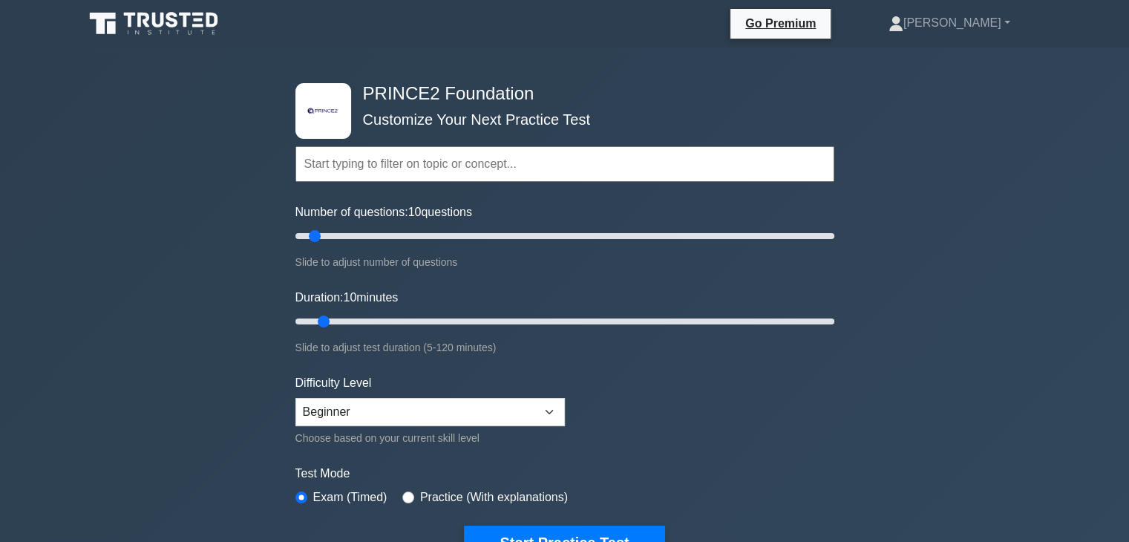
click at [508, 166] on input "text" at bounding box center [564, 164] width 539 height 36
drag, startPoint x: 309, startPoint y: 238, endPoint x: 450, endPoint y: 229, distance: 141.3
type input "60"
click at [450, 229] on input "Number of questions: 60 questions" at bounding box center [564, 236] width 539 height 18
drag, startPoint x: 320, startPoint y: 318, endPoint x: 550, endPoint y: 321, distance: 230.1
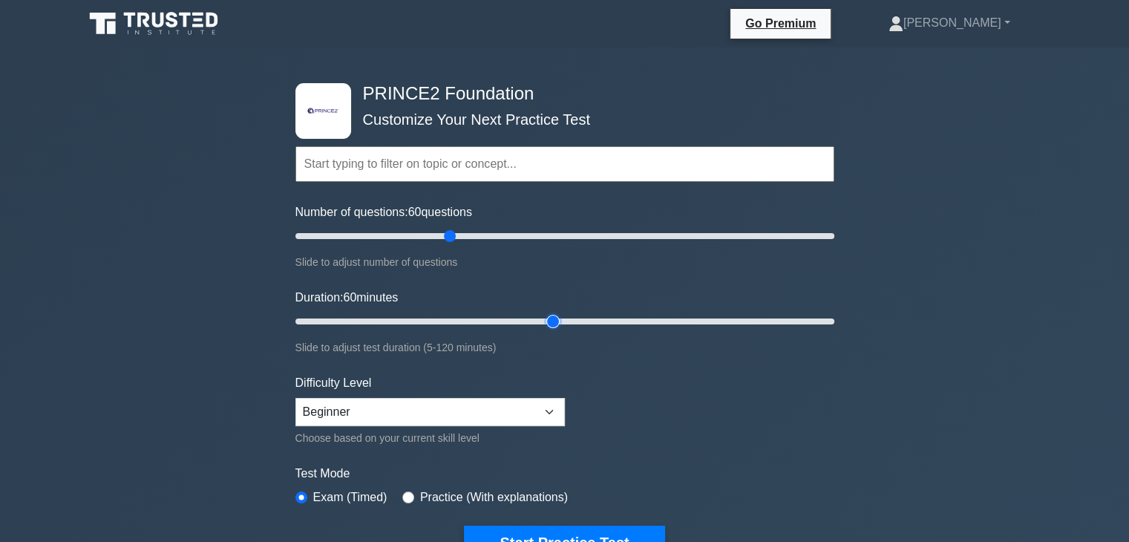
type input "60"
click at [550, 321] on input "Duration: 60 minutes" at bounding box center [564, 321] width 539 height 18
click at [540, 407] on select "Beginner Intermediate Expert" at bounding box center [429, 412] width 269 height 28
select select "intermediate"
click at [295, 398] on select "Beginner Intermediate Expert" at bounding box center [429, 412] width 269 height 28
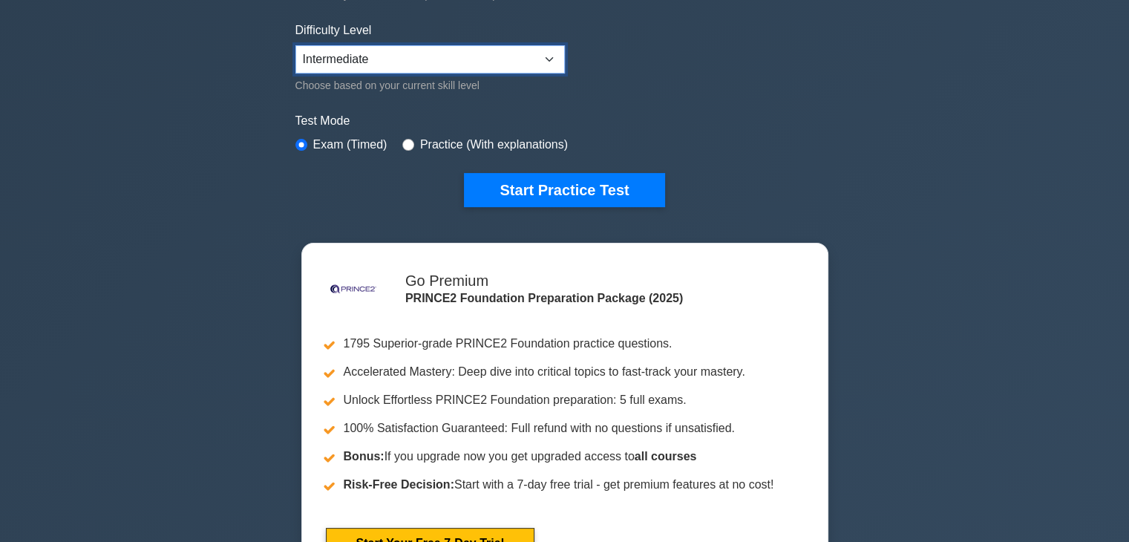
scroll to position [357, 0]
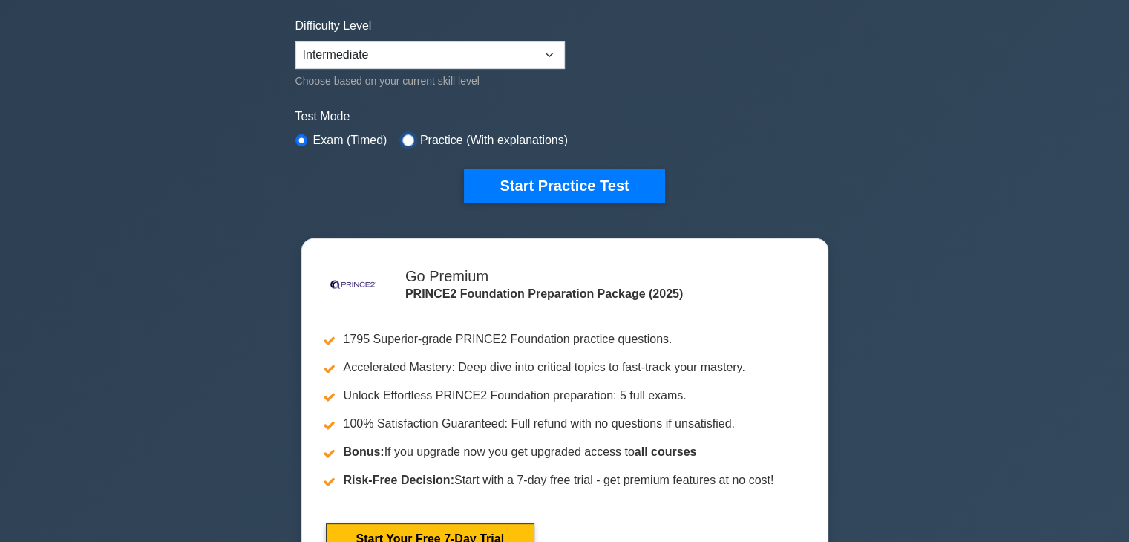
click at [407, 134] on input "radio" at bounding box center [408, 140] width 12 height 12
radio input "true"
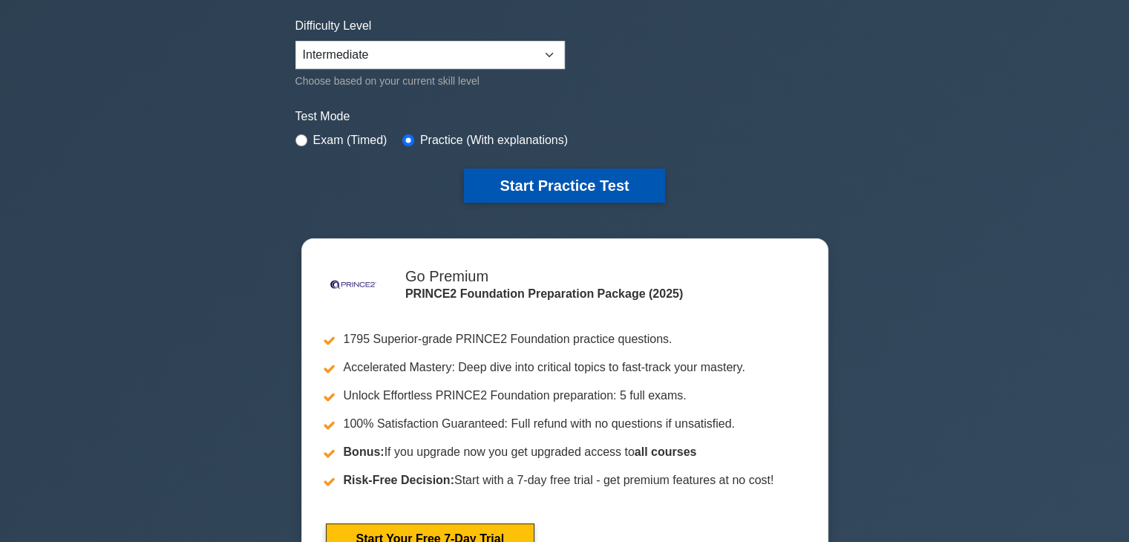
click at [551, 181] on button "Start Practice Test" at bounding box center [564, 185] width 200 height 34
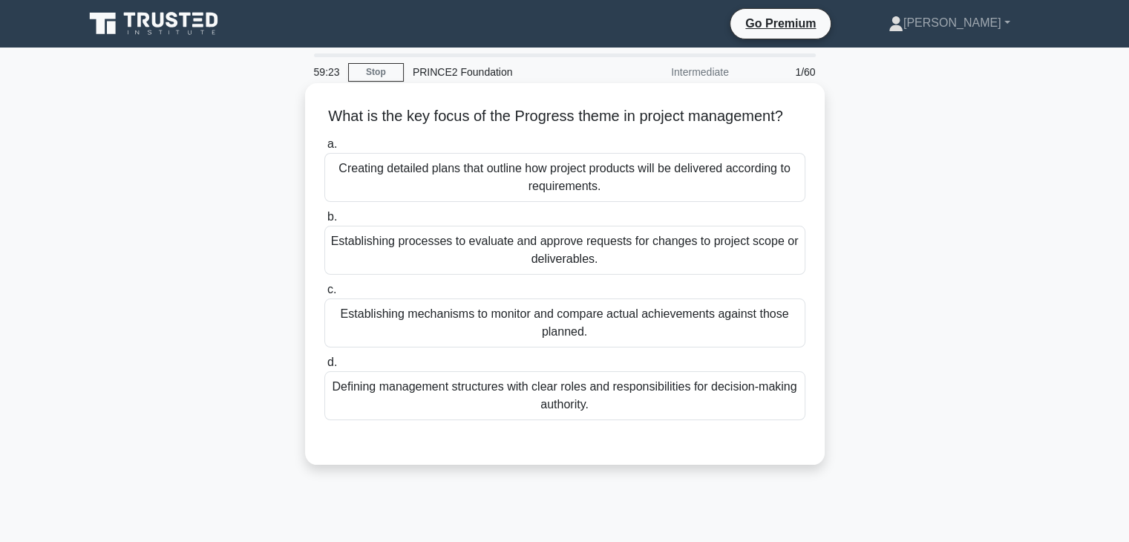
click at [612, 345] on div "Establishing mechanisms to monitor and compare actual achievements against thos…" at bounding box center [564, 322] width 481 height 49
click at [324, 295] on input "c. Establishing mechanisms to monitor and compare actual achievements against t…" at bounding box center [324, 290] width 0 height 10
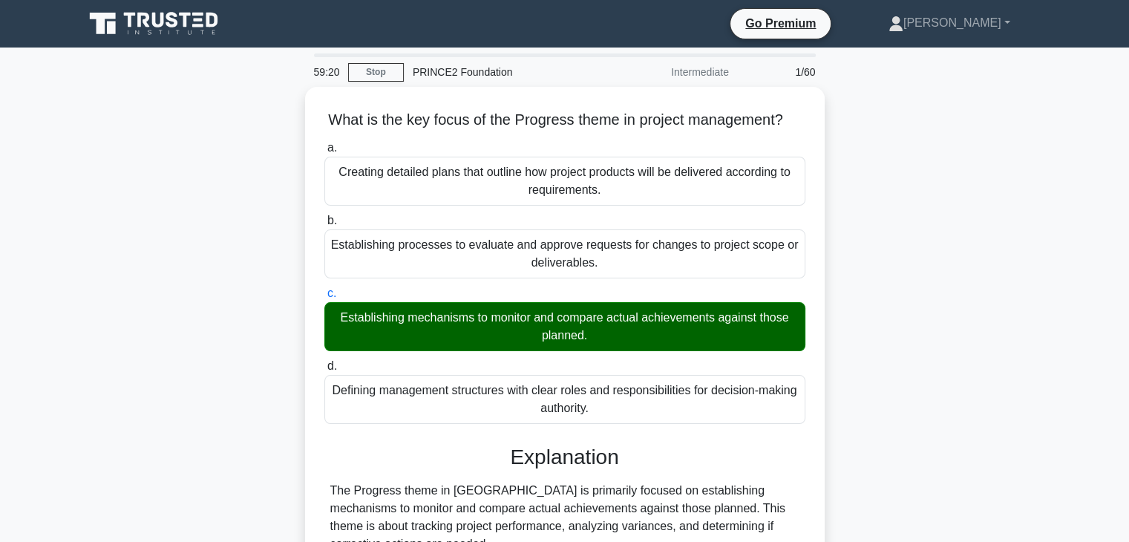
click at [974, 131] on div "What is the key focus of the Progress theme in project management? .spinner_0XT…" at bounding box center [565, 453] width 980 height 732
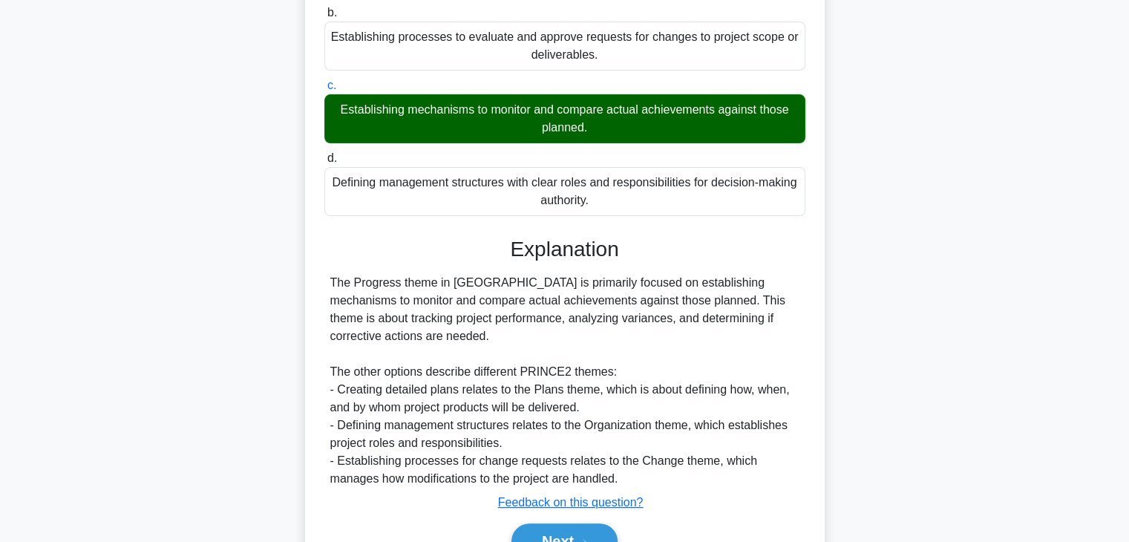
scroll to position [301, 0]
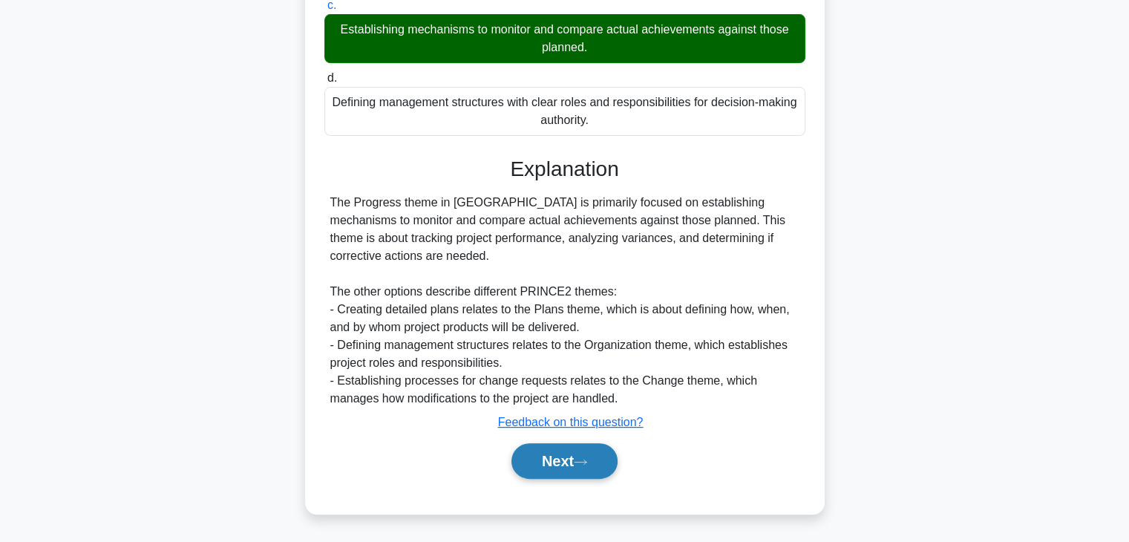
click at [538, 456] on button "Next" at bounding box center [564, 461] width 106 height 36
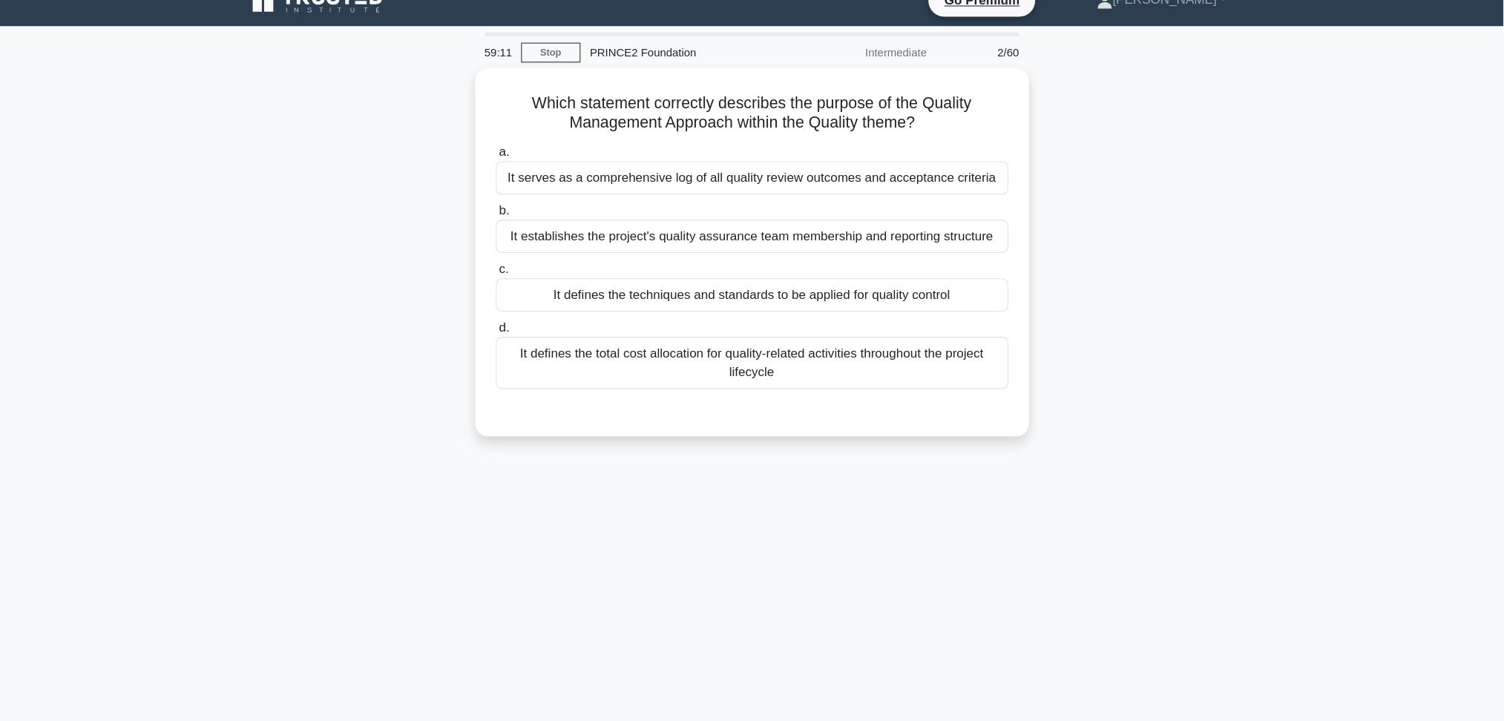
scroll to position [22, 0]
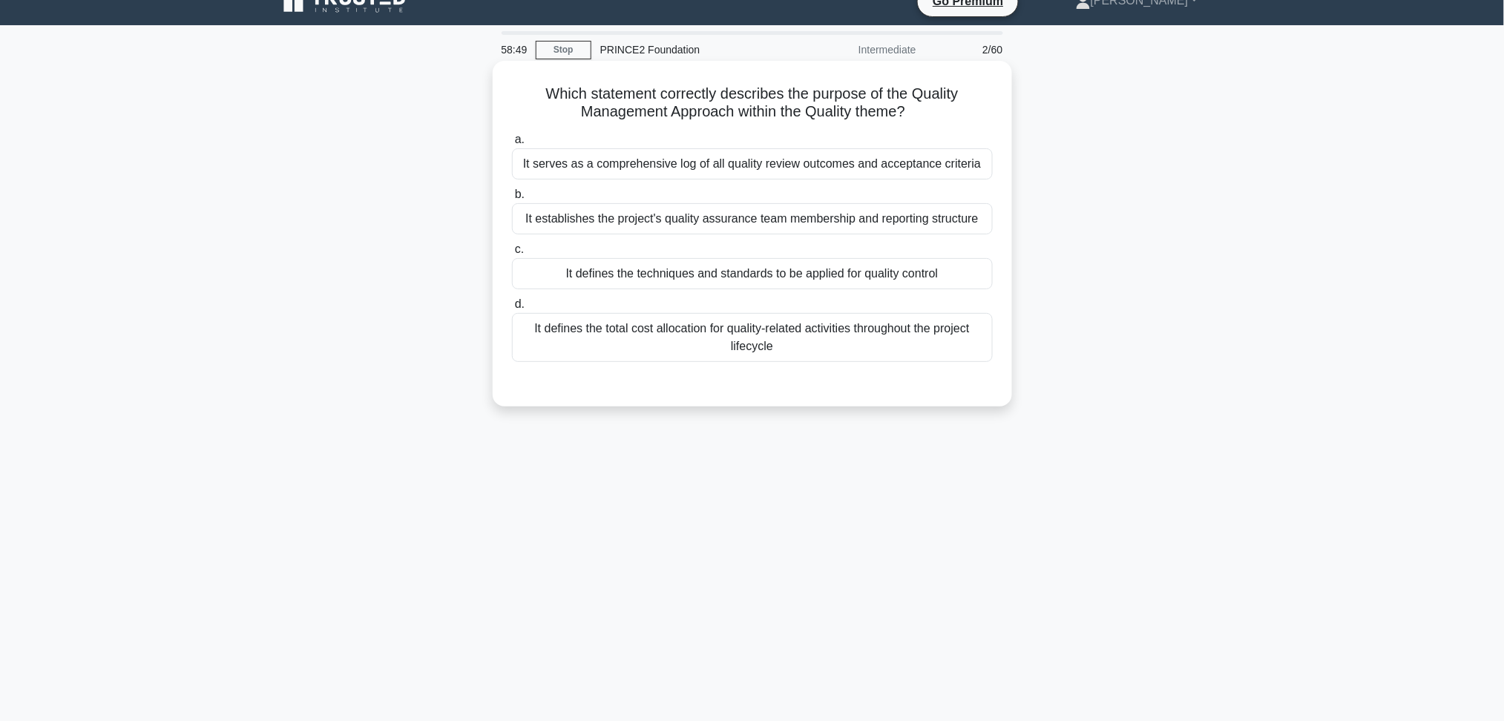
drag, startPoint x: 948, startPoint y: 35, endPoint x: 723, endPoint y: 274, distance: 328.1
click at [723, 274] on div "It defines the techniques and standards to be applied for quality control" at bounding box center [752, 273] width 481 height 31
click at [512, 255] on input "c. It defines the techniques and standards to be applied for quality control" at bounding box center [512, 250] width 0 height 10
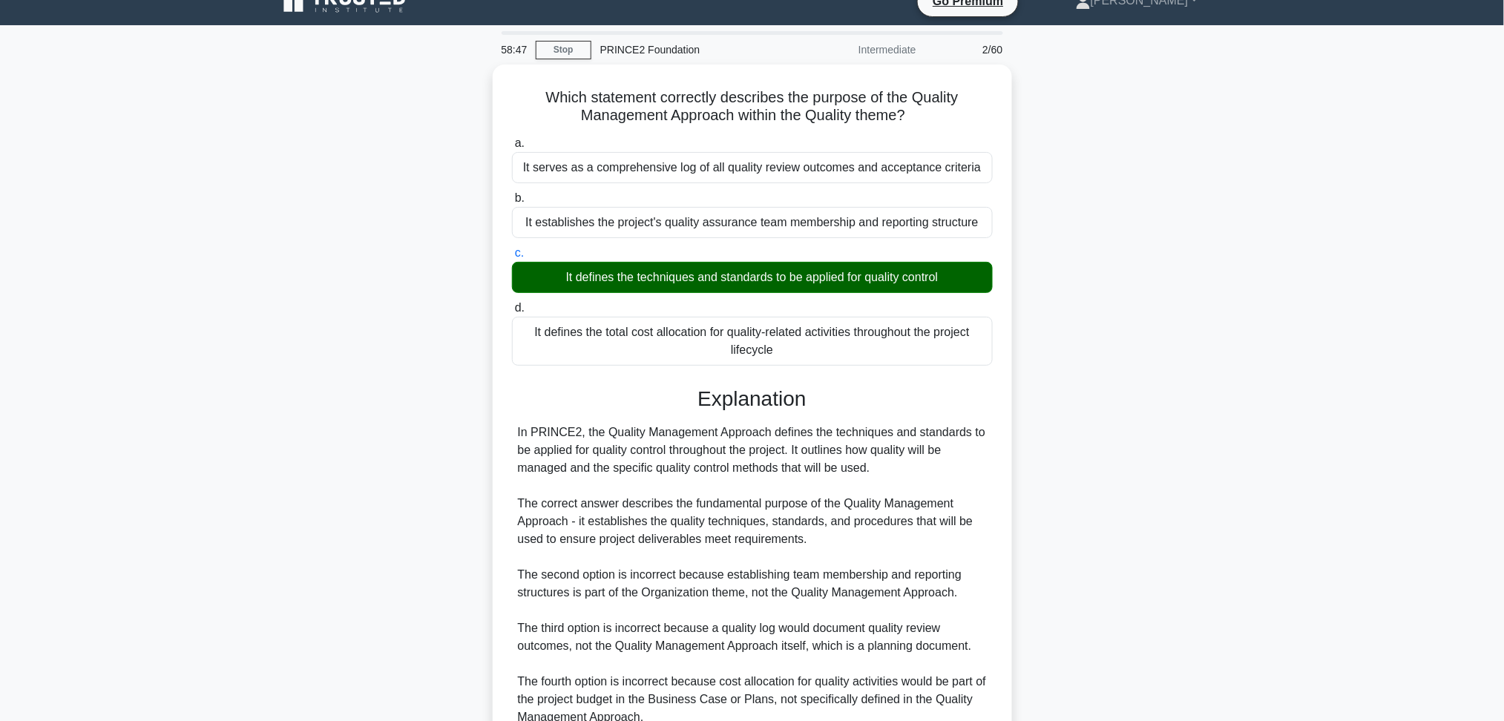
click at [1118, 309] on div "Which statement correctly describes the purpose of the Quality Management Appro…" at bounding box center [753, 458] width 980 height 786
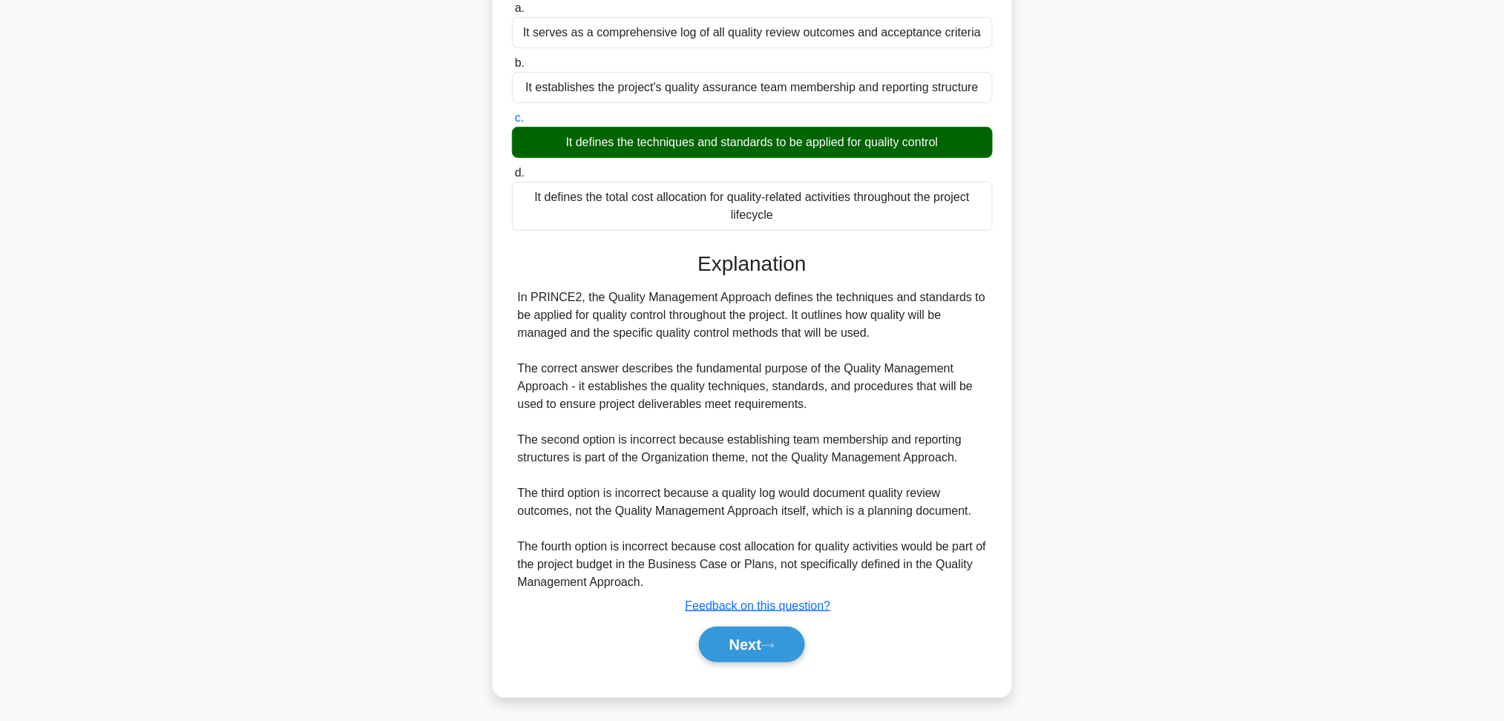
scroll to position [158, 0]
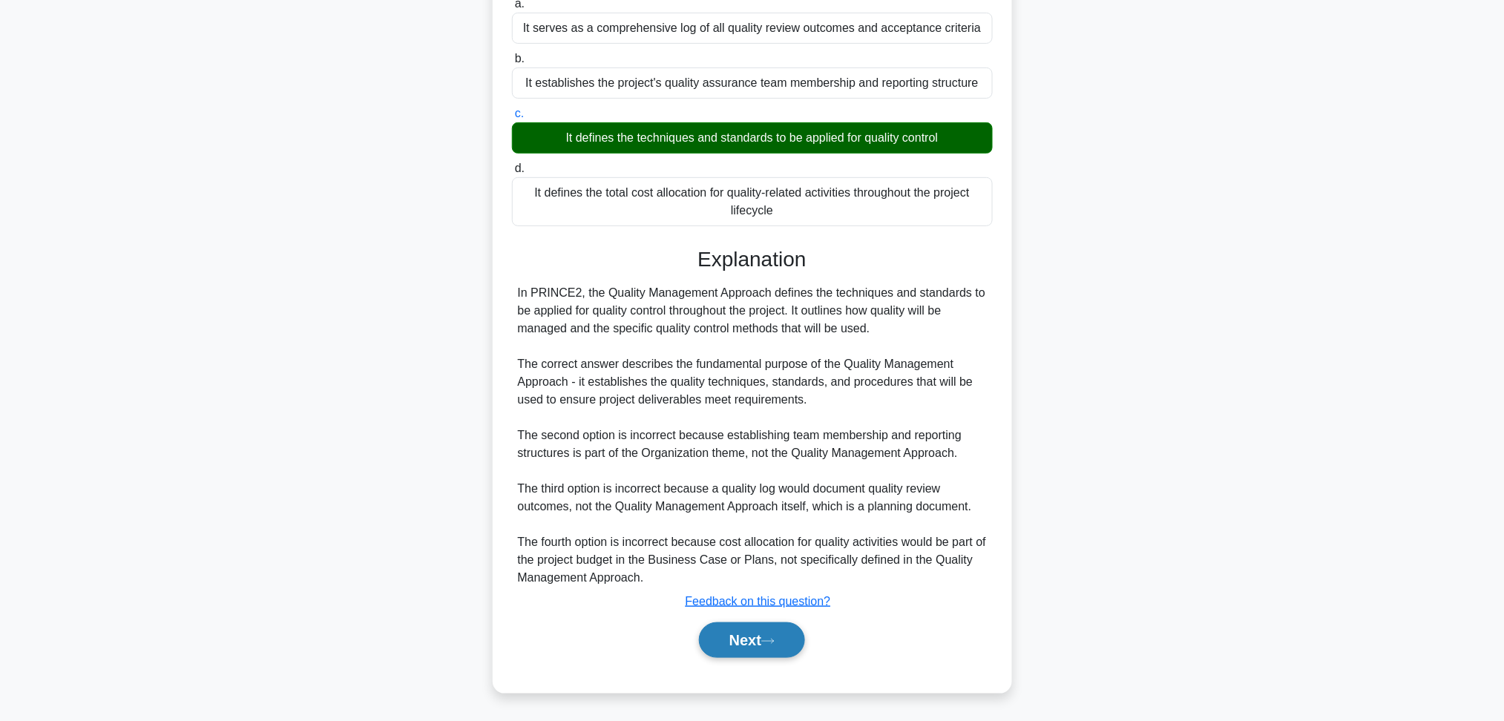
click at [750, 541] on button "Next" at bounding box center [752, 641] width 106 height 36
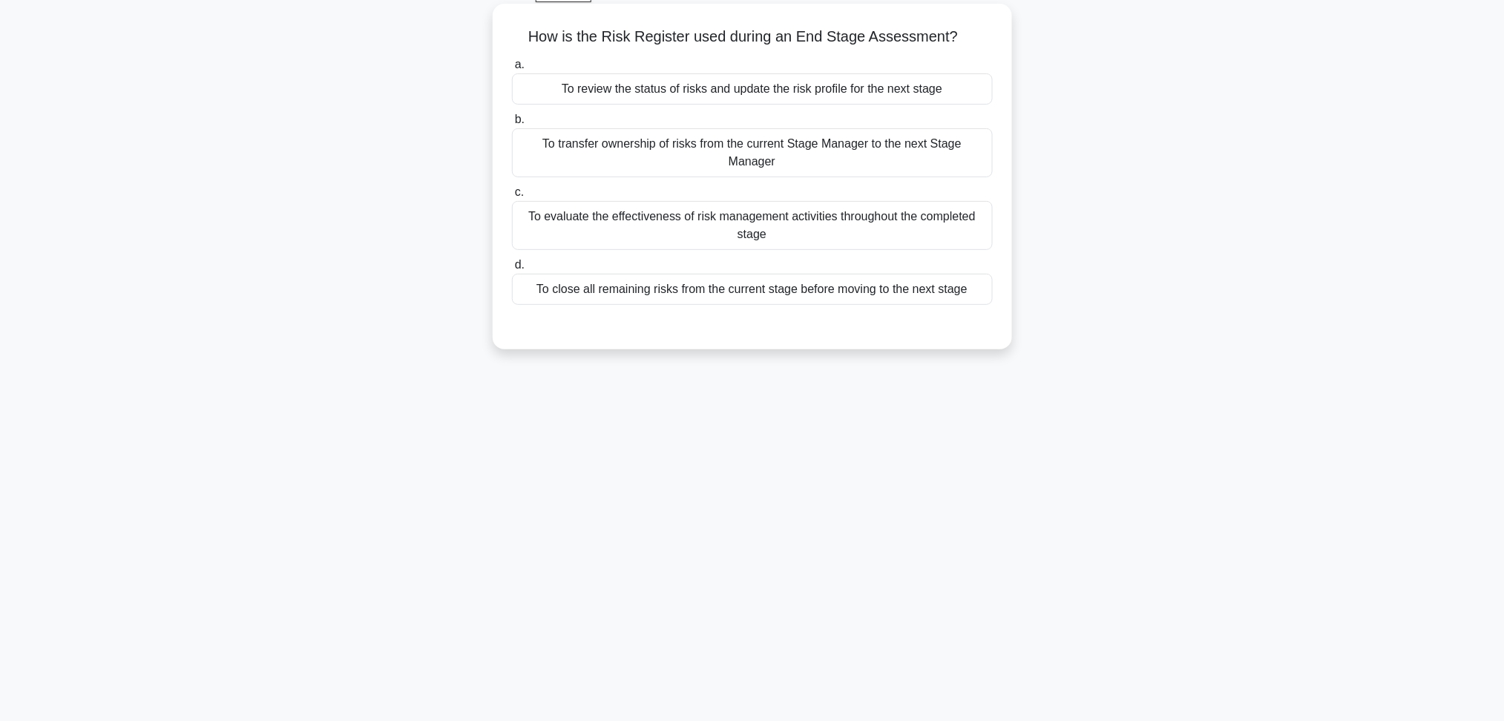
click at [730, 88] on div "To review the status of risks and update the risk profile for the next stage" at bounding box center [752, 88] width 481 height 31
click at [512, 70] on input "a. To review the status of risks and update the risk profile for the next stage" at bounding box center [512, 65] width 0 height 10
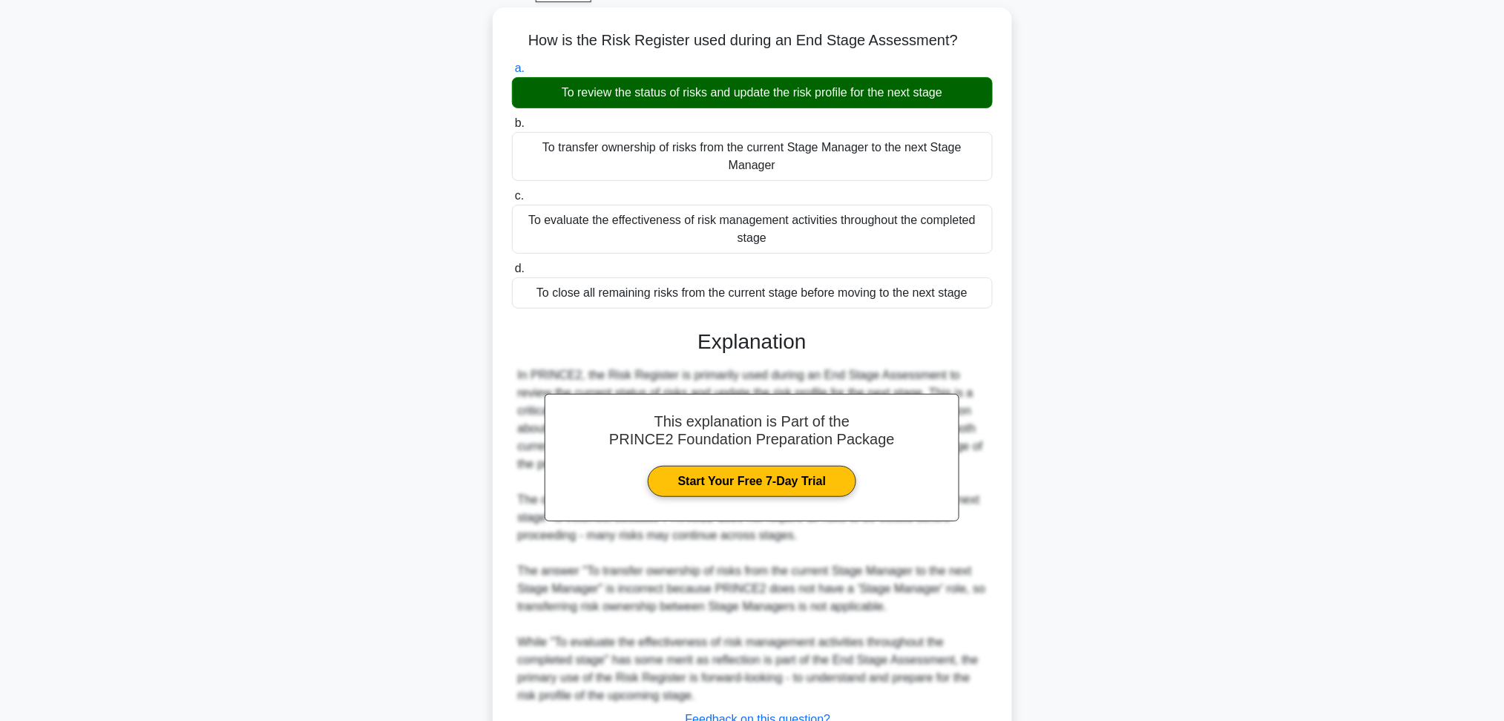
click at [1063, 307] on div "How is the Risk Register used during an End Stage Assessment? .spinner_0XTQ{tra…" at bounding box center [753, 418] width 980 height 822
click at [254, 211] on main "58:23 Stop PRINCE2 Foundation Intermediate 3/60 How is the Risk Register used d…" at bounding box center [752, 401] width 1504 height 867
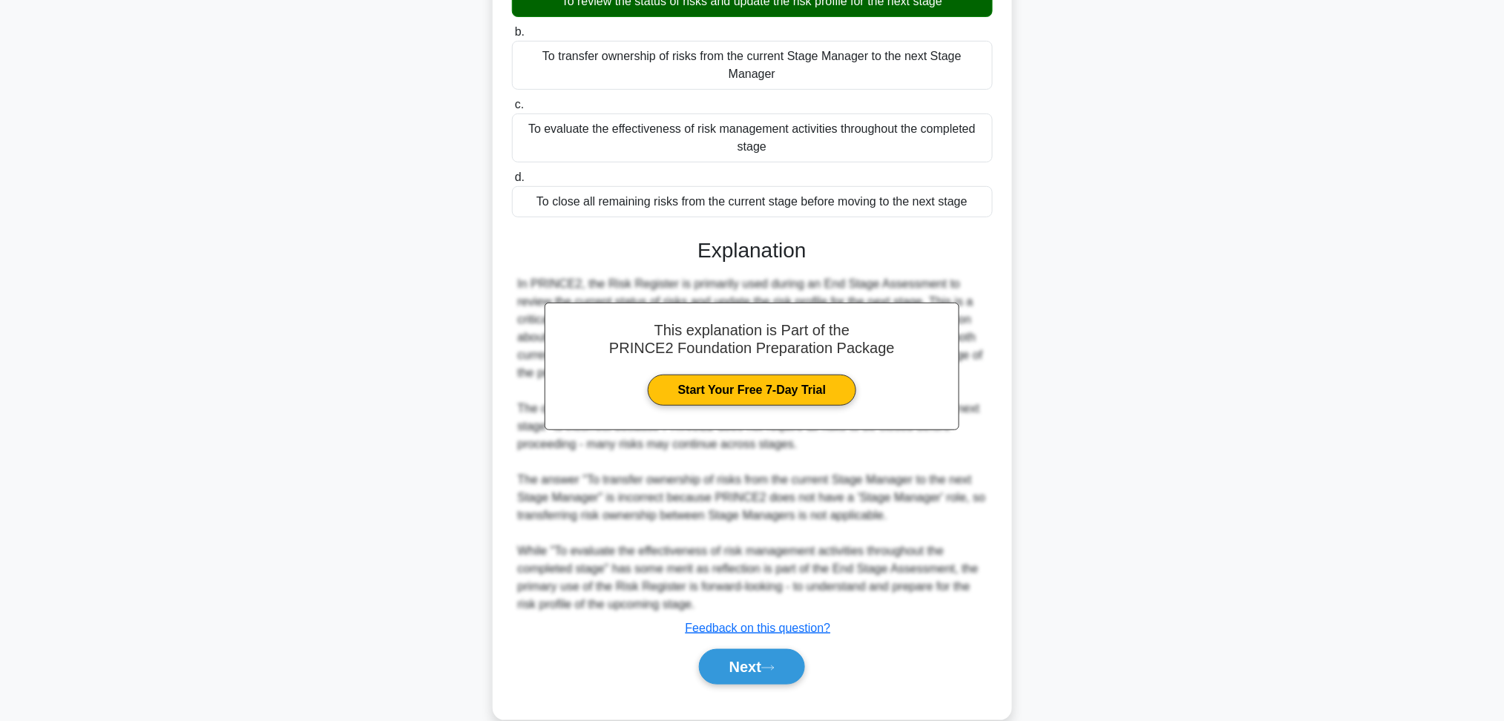
scroll to position [175, 0]
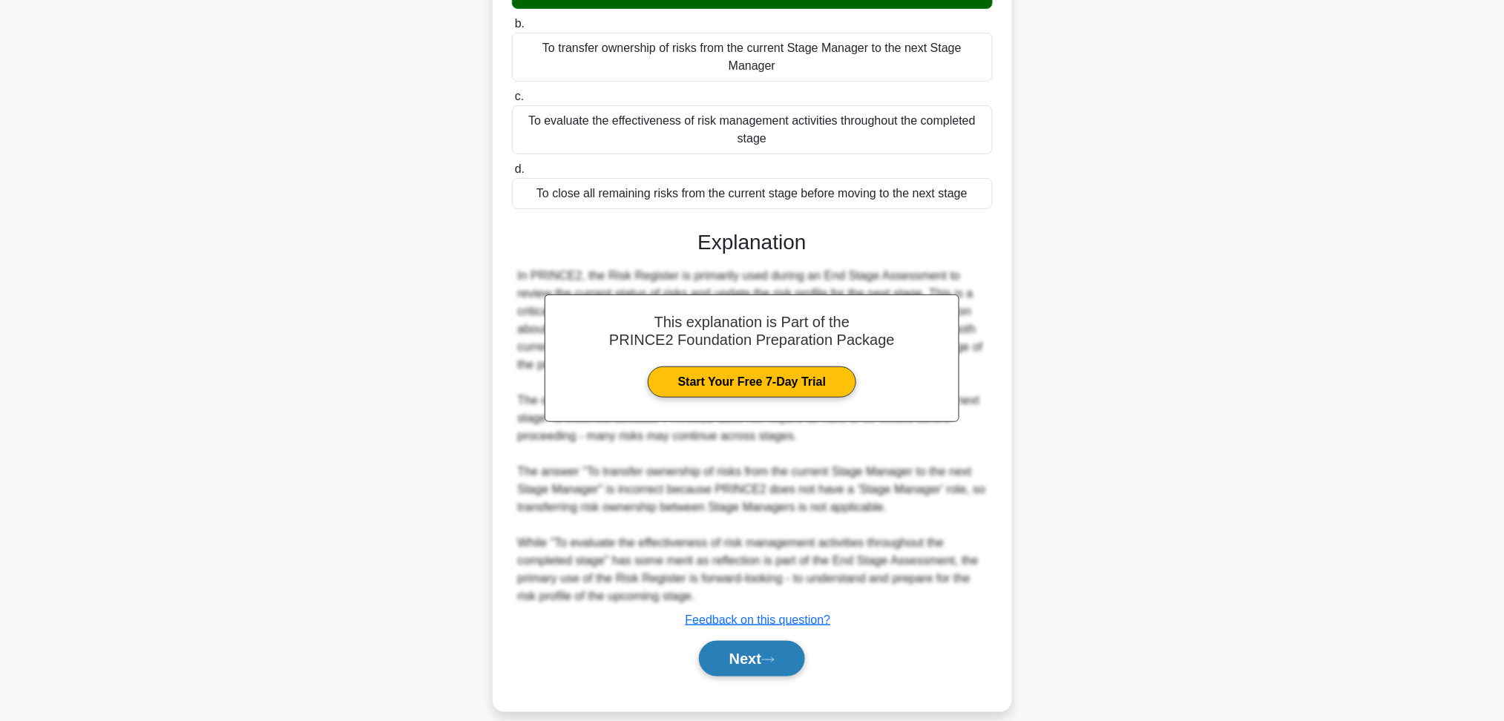
click at [732, 541] on button "Next" at bounding box center [752, 659] width 106 height 36
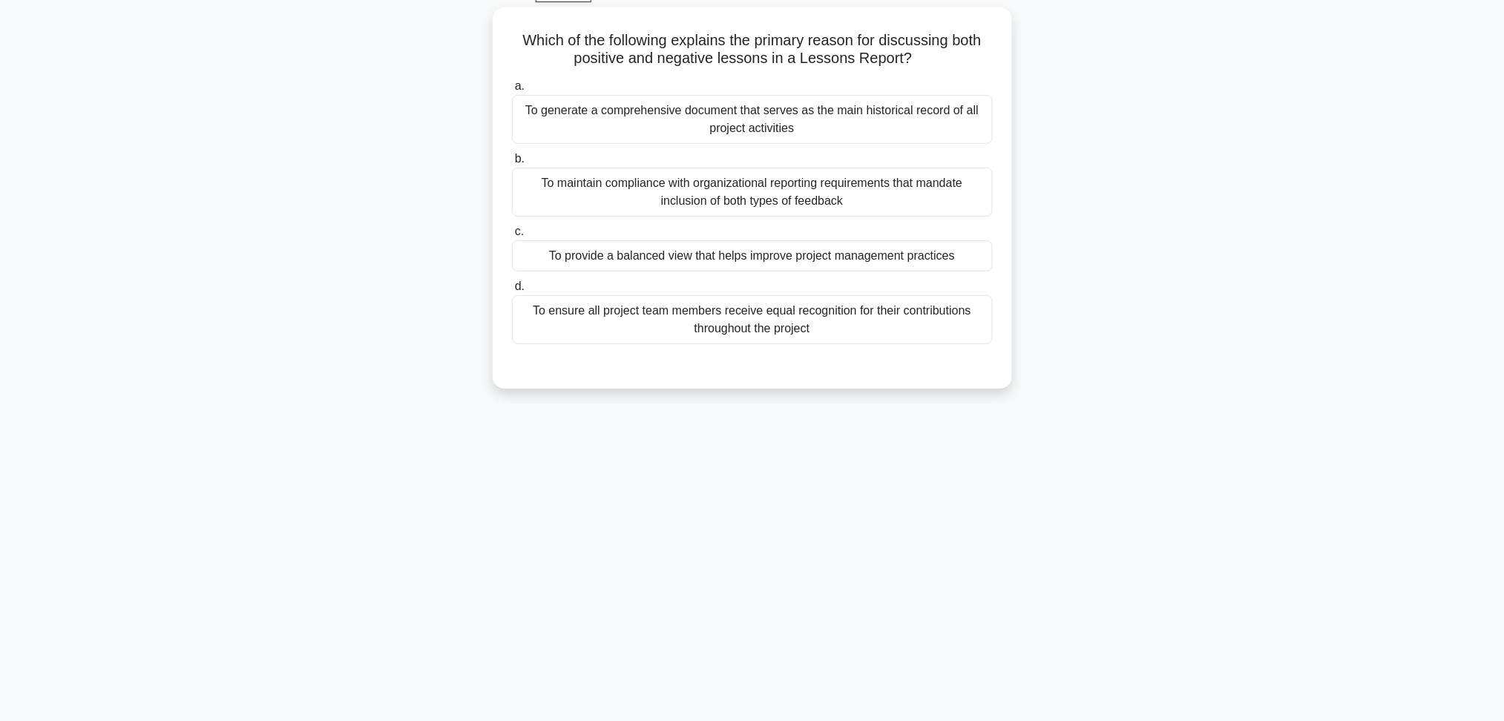
click at [1076, 110] on div "Which of the following explains the primary reason for discussing both positive…" at bounding box center [753, 206] width 980 height 399
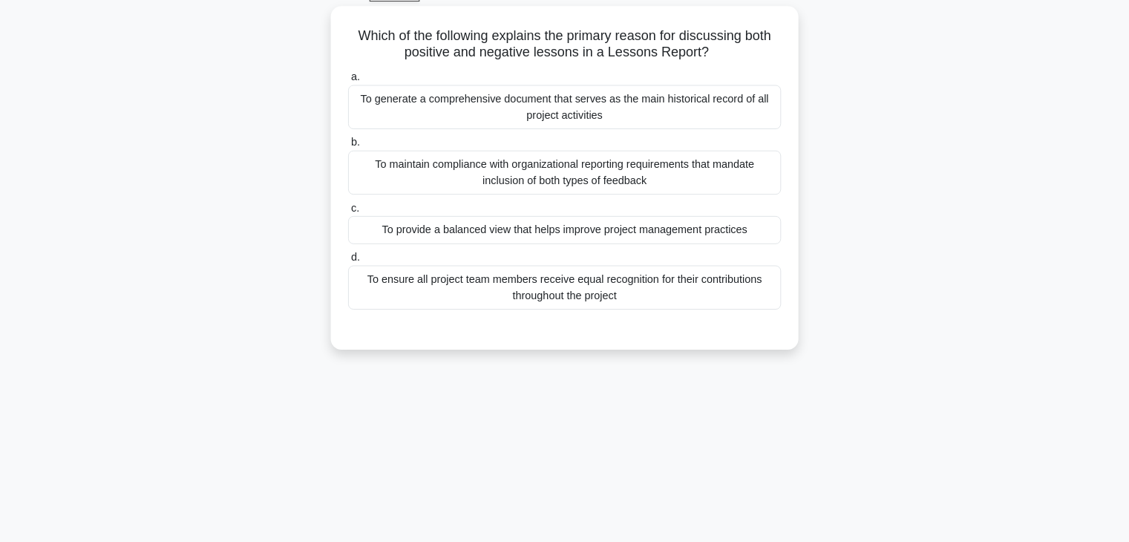
scroll to position [80, 0]
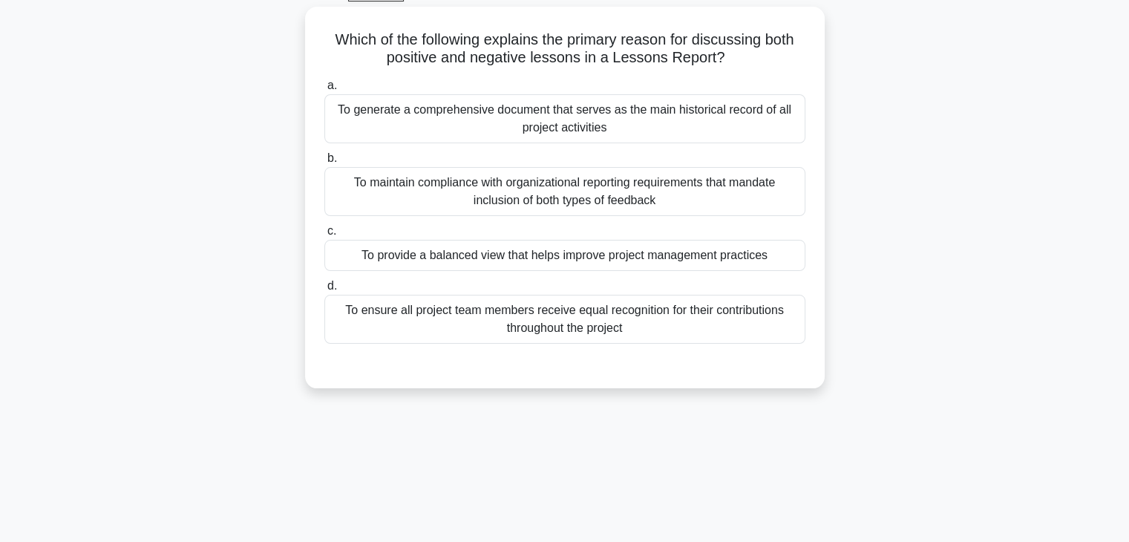
drag, startPoint x: 1225, startPoint y: 7, endPoint x: 860, endPoint y: 177, distance: 402.4
click at [860, 177] on div "Which of the following explains the primary reason for discussing both positive…" at bounding box center [565, 206] width 980 height 399
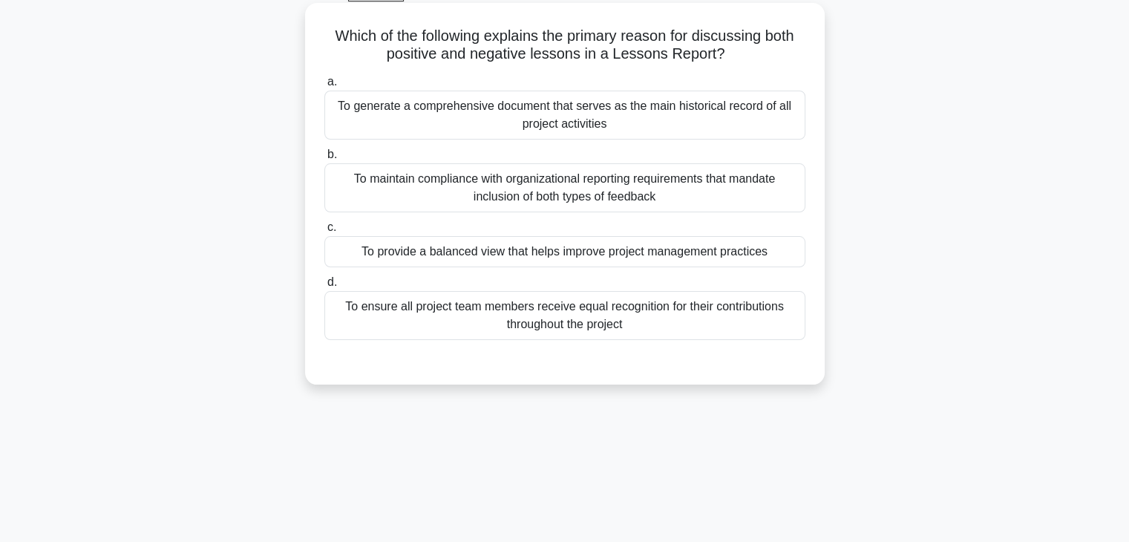
click at [510, 245] on div "To provide a balanced view that helps improve project management practices" at bounding box center [564, 251] width 481 height 31
click at [324, 232] on input "c. To provide a balanced view that helps improve project management practices" at bounding box center [324, 228] width 0 height 10
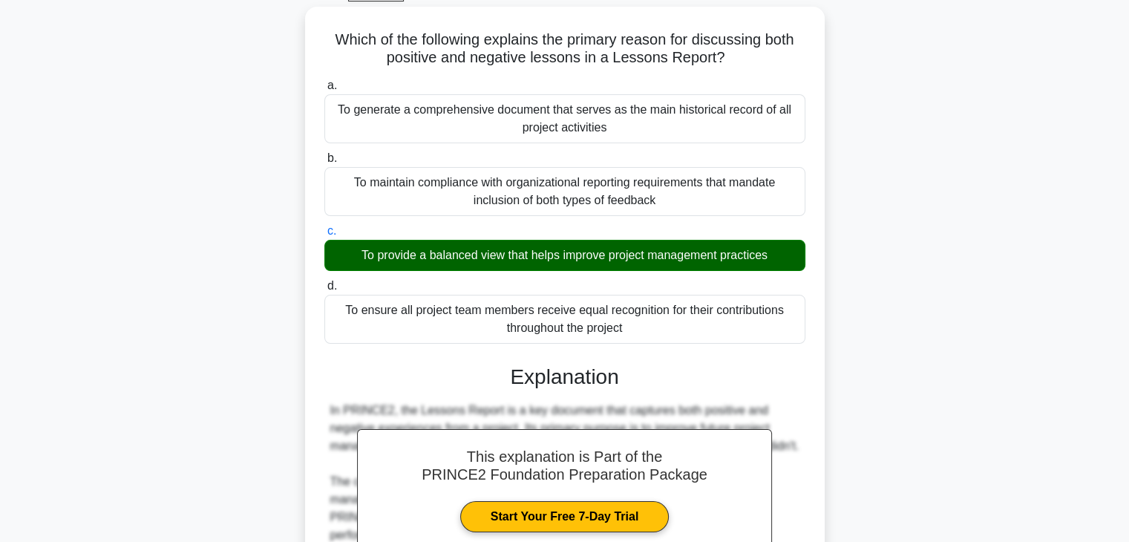
click at [935, 168] on div "Which of the following explains the primary reason for discussing both positive…" at bounding box center [565, 471] width 980 height 928
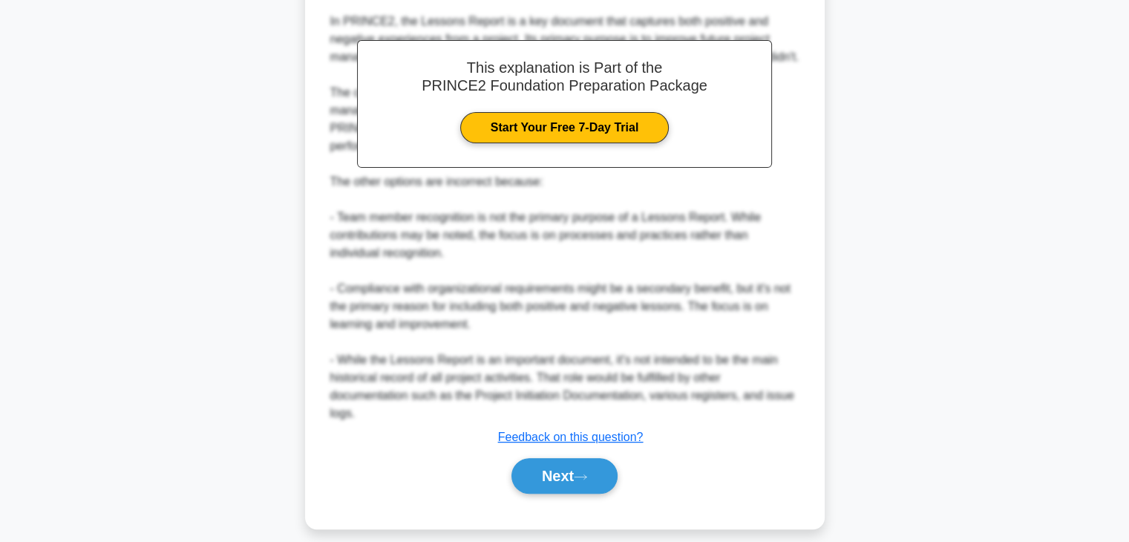
scroll to position [496, 0]
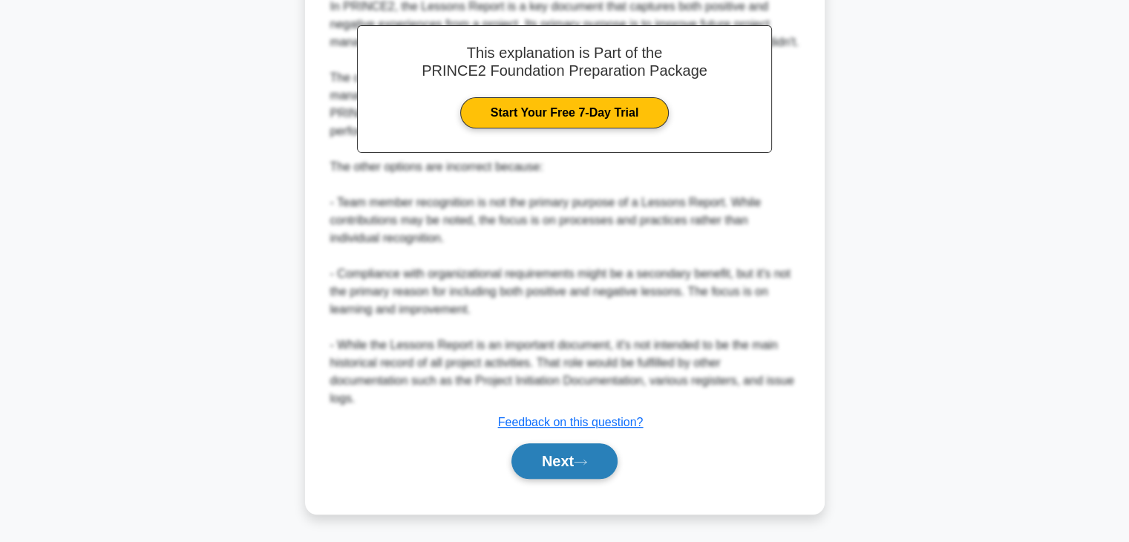
click at [551, 465] on button "Next" at bounding box center [564, 461] width 106 height 36
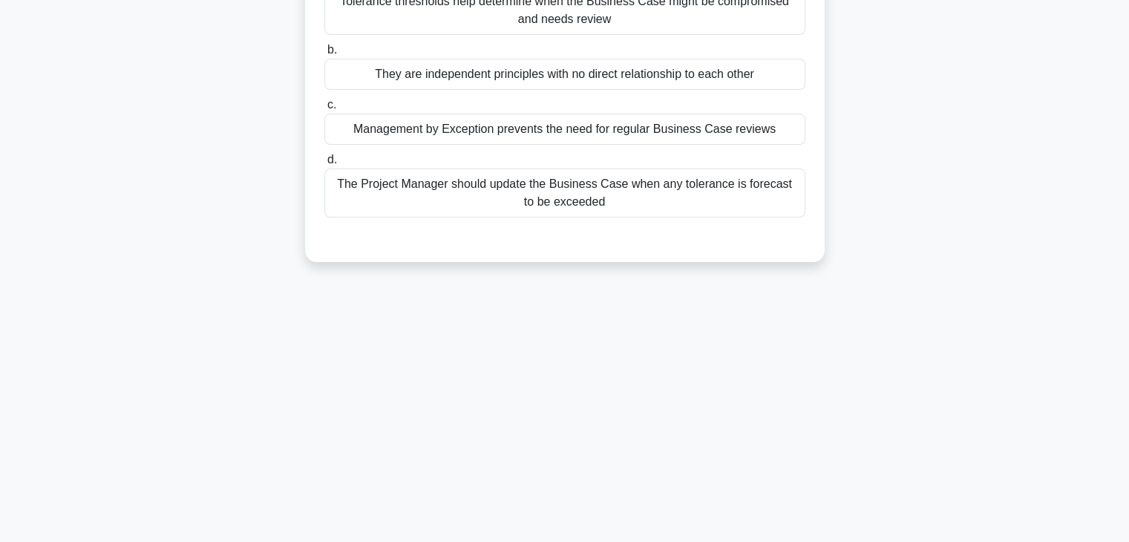
scroll to position [23, 0]
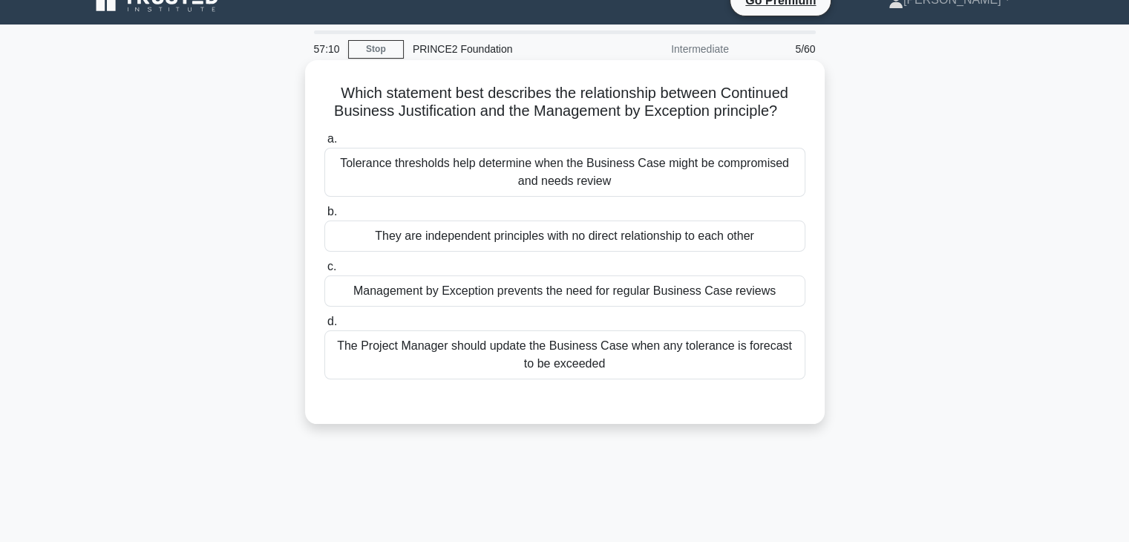
click at [617, 180] on div "Tolerance thresholds help determine when the Business Case might be compromised…" at bounding box center [564, 172] width 481 height 49
click at [324, 144] on input "a. Tolerance thresholds help determine when the Business Case might be compromi…" at bounding box center [324, 139] width 0 height 10
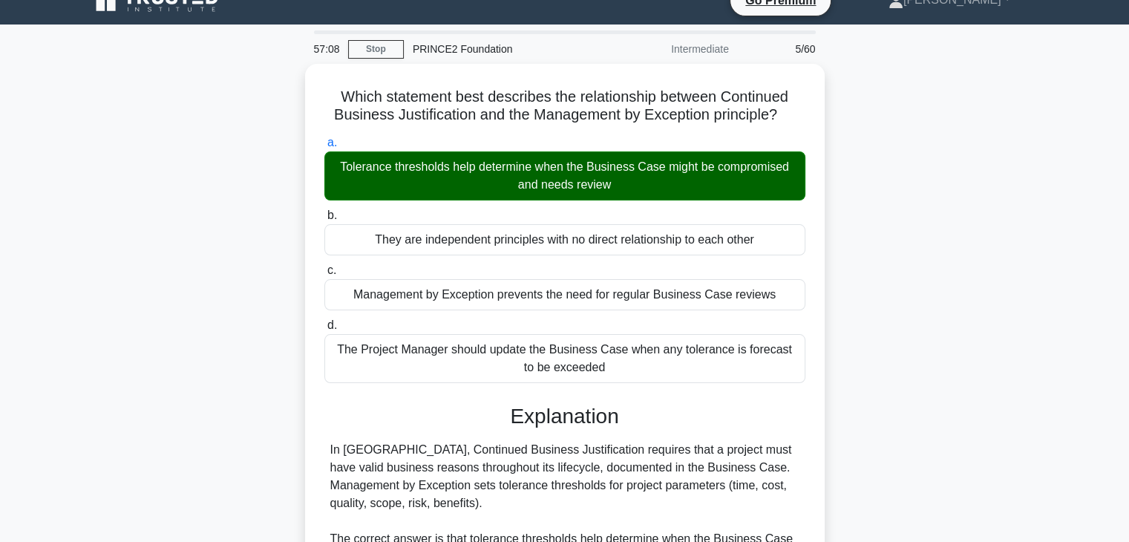
click at [849, 279] on div "Which statement best describes the relationship between Continued Business Just…" at bounding box center [565, 510] width 980 height 893
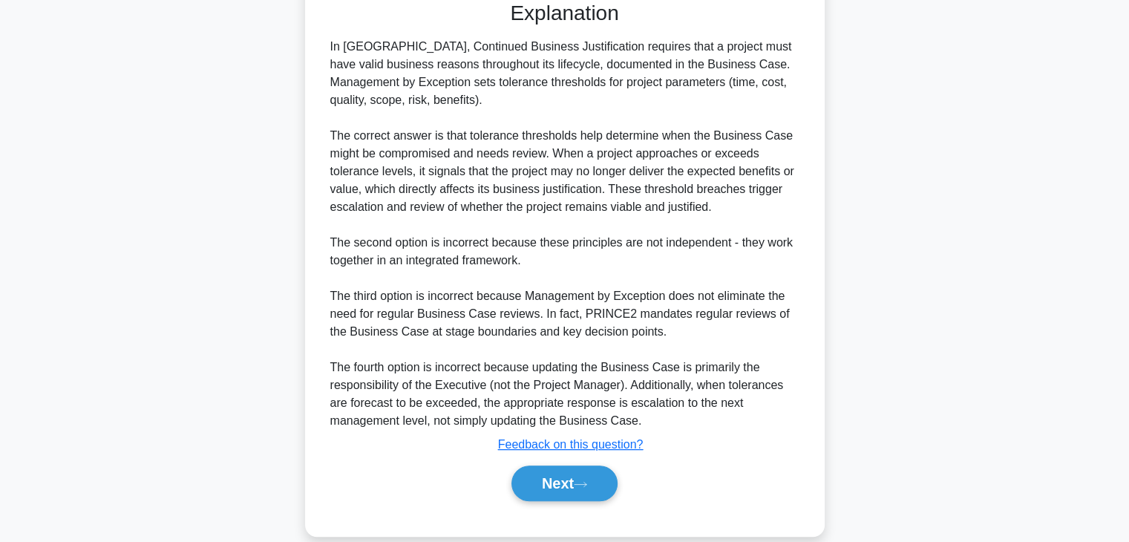
scroll to position [444, 0]
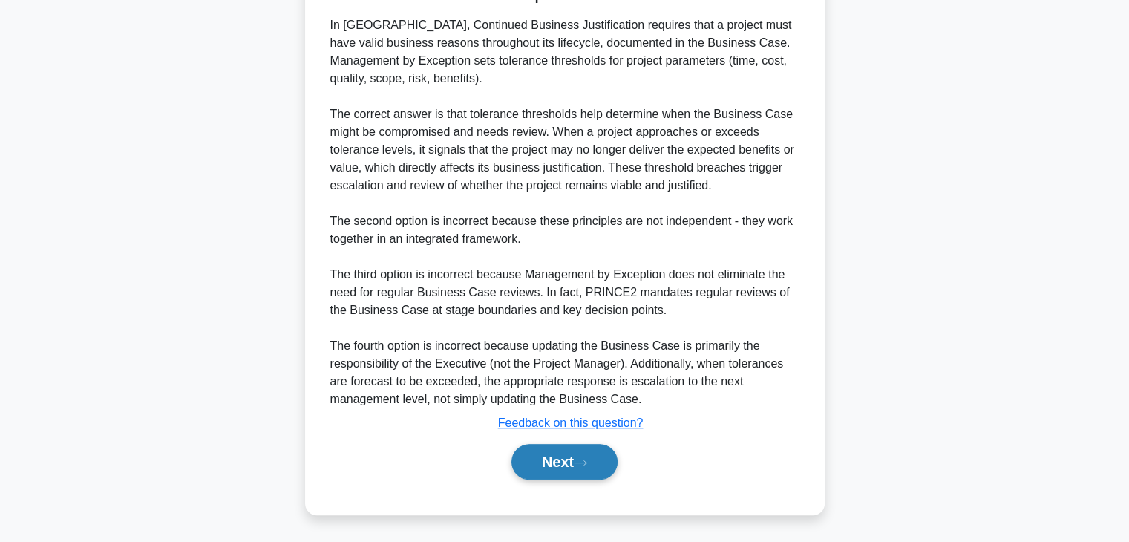
click at [577, 461] on button "Next" at bounding box center [564, 462] width 106 height 36
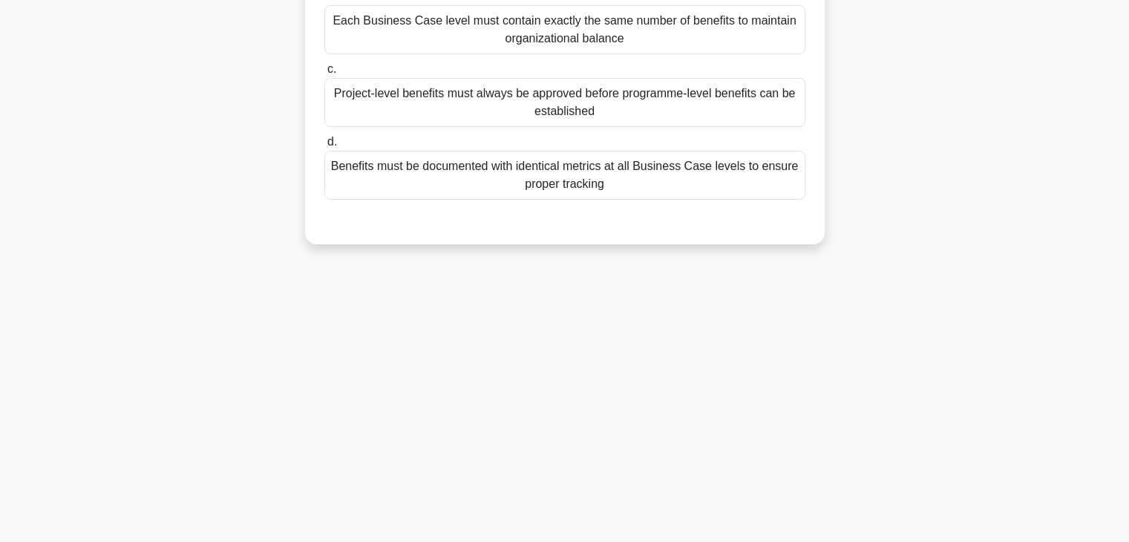
scroll to position [260, 0]
click at [987, 91] on div "In a large organizational structure with multiple projects, what principle guid…" at bounding box center [565, 44] width 980 height 435
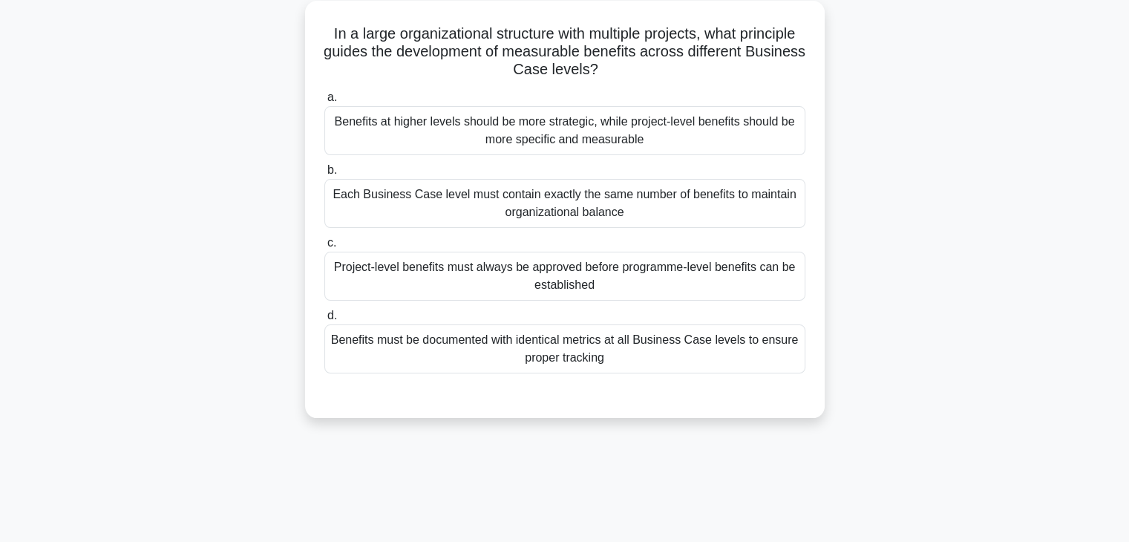
scroll to position [53, 0]
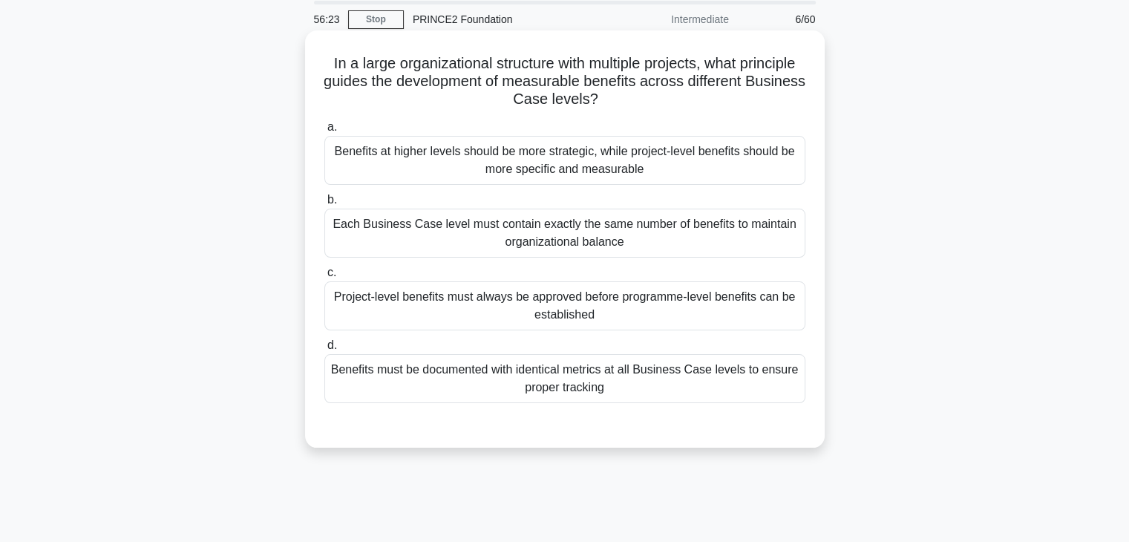
click at [652, 165] on div "Benefits at higher levels should be more strategic, while project-level benefit…" at bounding box center [564, 160] width 481 height 49
click at [324, 132] on input "a. Benefits at higher levels should be more strategic, while project-level bene…" at bounding box center [324, 127] width 0 height 10
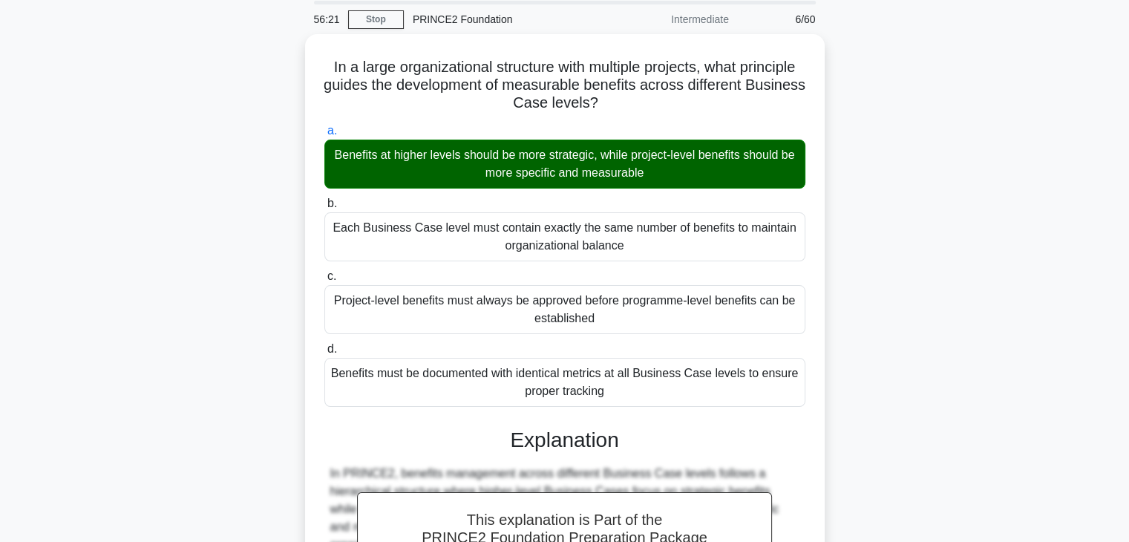
click at [874, 266] on div "In a large organizational structure with multiple projects, what principle guid…" at bounding box center [565, 507] width 980 height 946
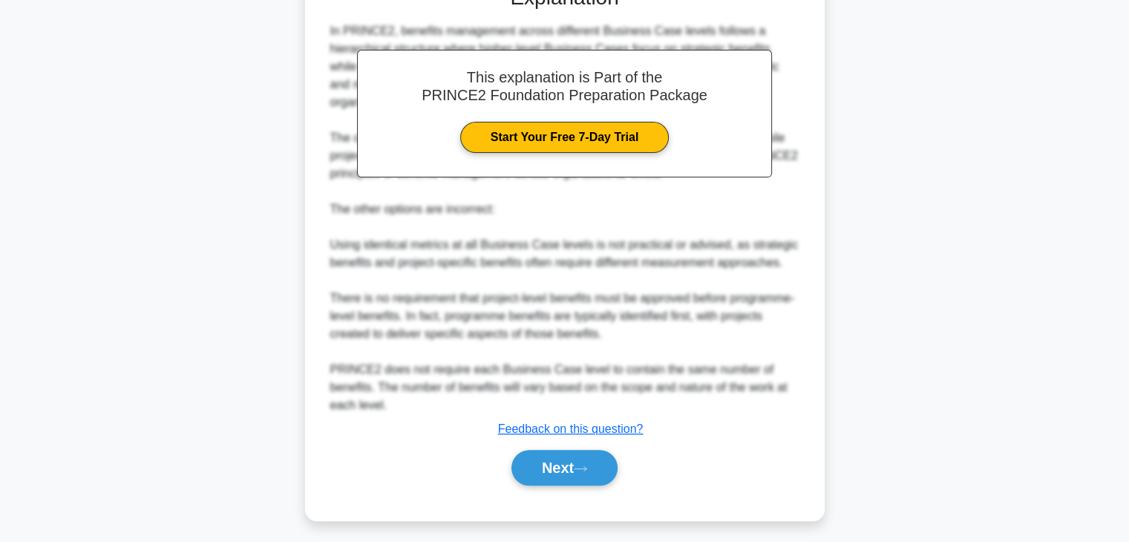
scroll to position [497, 0]
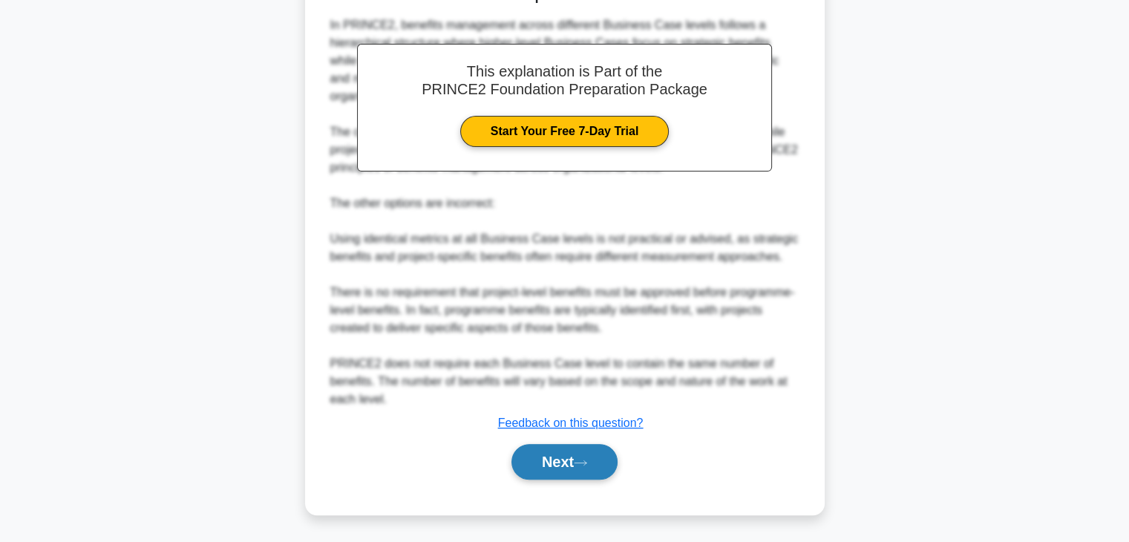
click at [561, 454] on button "Next" at bounding box center [564, 462] width 106 height 36
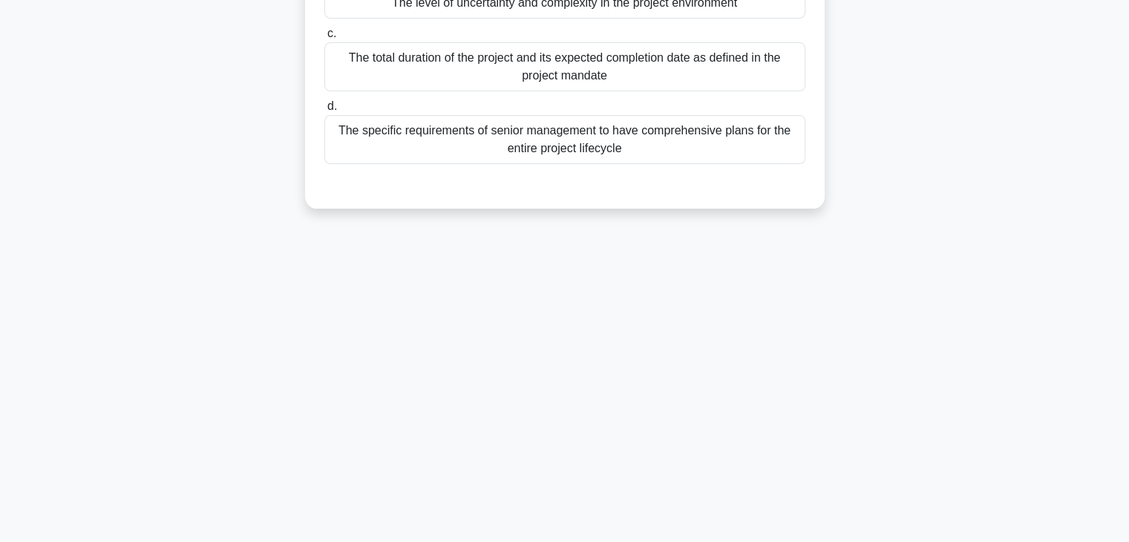
click at [937, 79] on div "What should be considered as the primary driver when determining the appropriat…" at bounding box center [565, 26] width 980 height 399
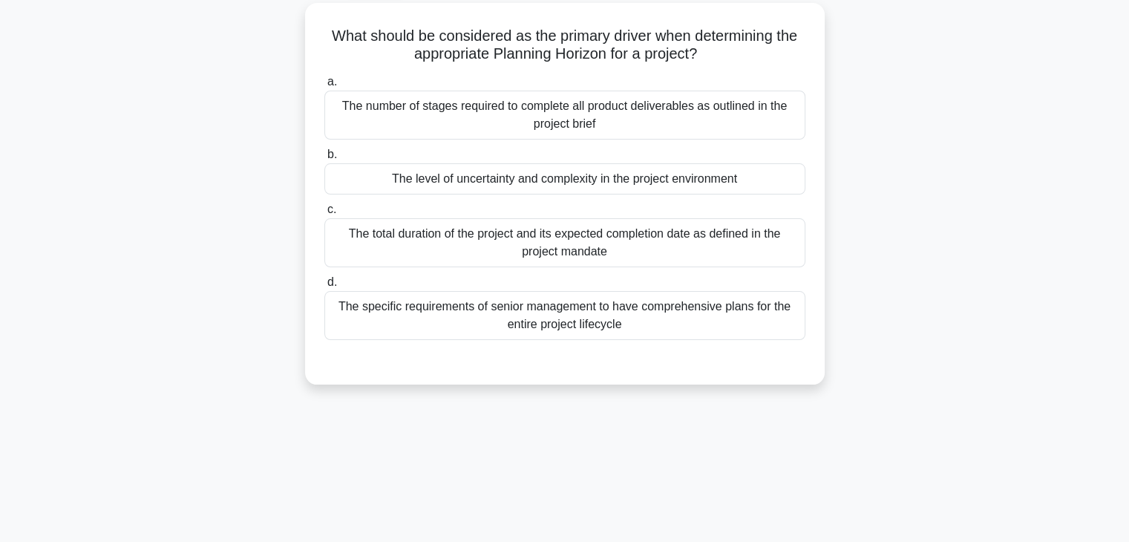
scroll to position [53, 0]
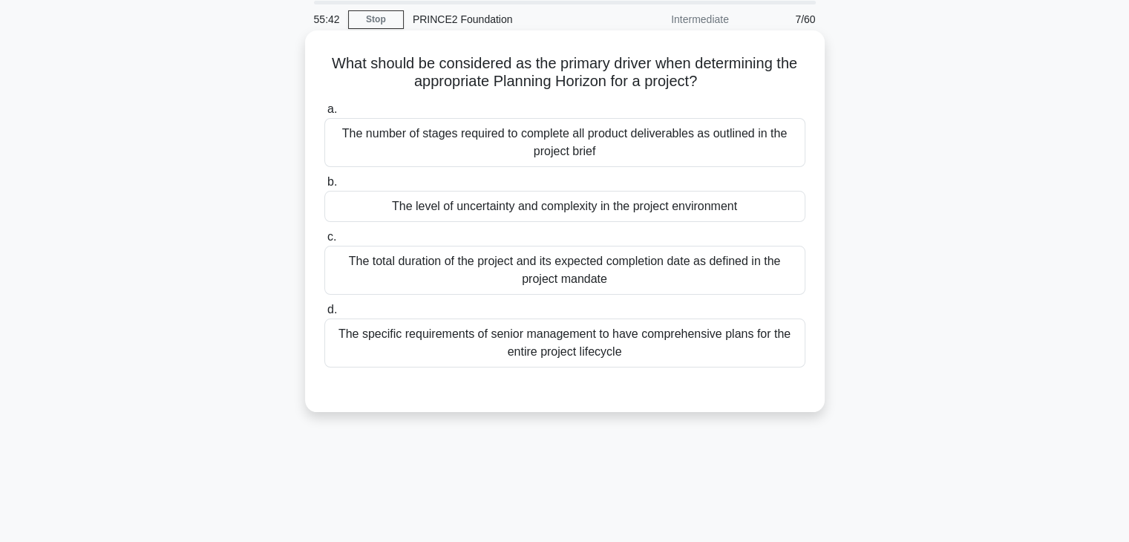
click at [643, 275] on div "The total duration of the project and its expected completion date as defined i…" at bounding box center [564, 270] width 481 height 49
click at [324, 242] on input "c. The total duration of the project and its expected completion date as define…" at bounding box center [324, 237] width 0 height 10
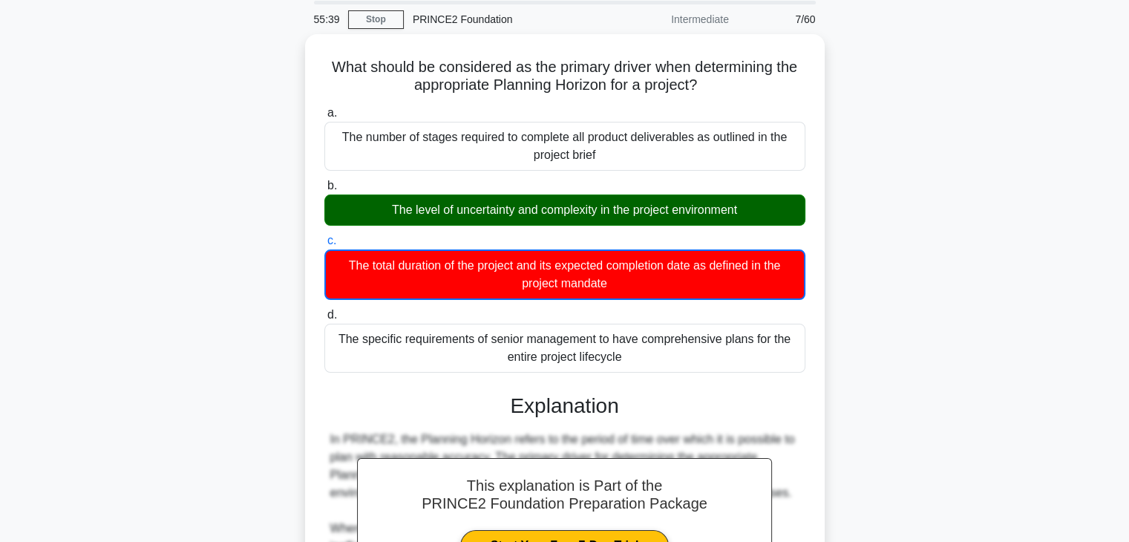
click at [891, 240] on div "What should be considered as the primary driver when determining the appropriat…" at bounding box center [565, 481] width 980 height 894
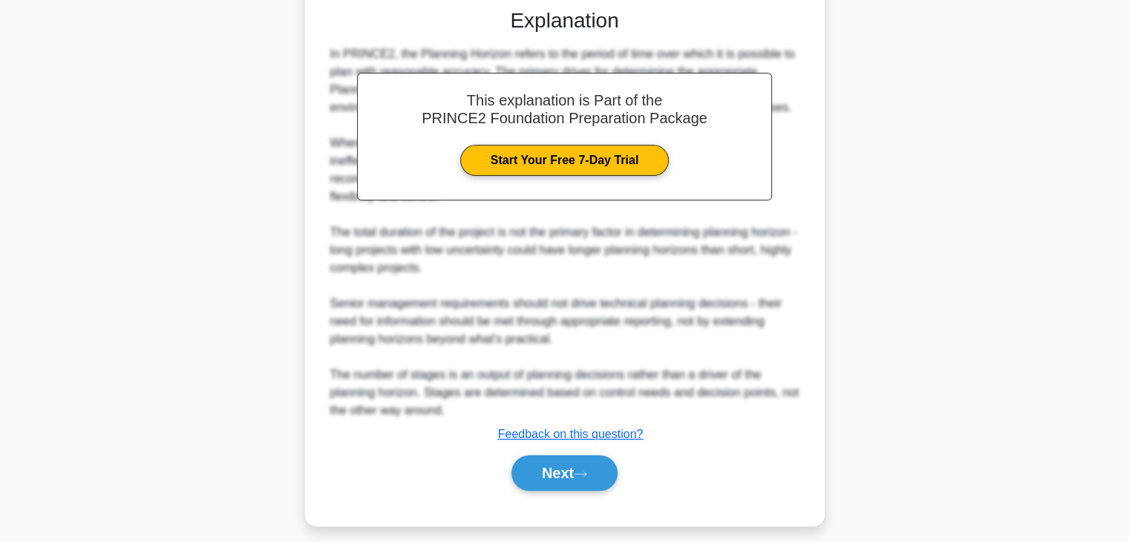
scroll to position [445, 0]
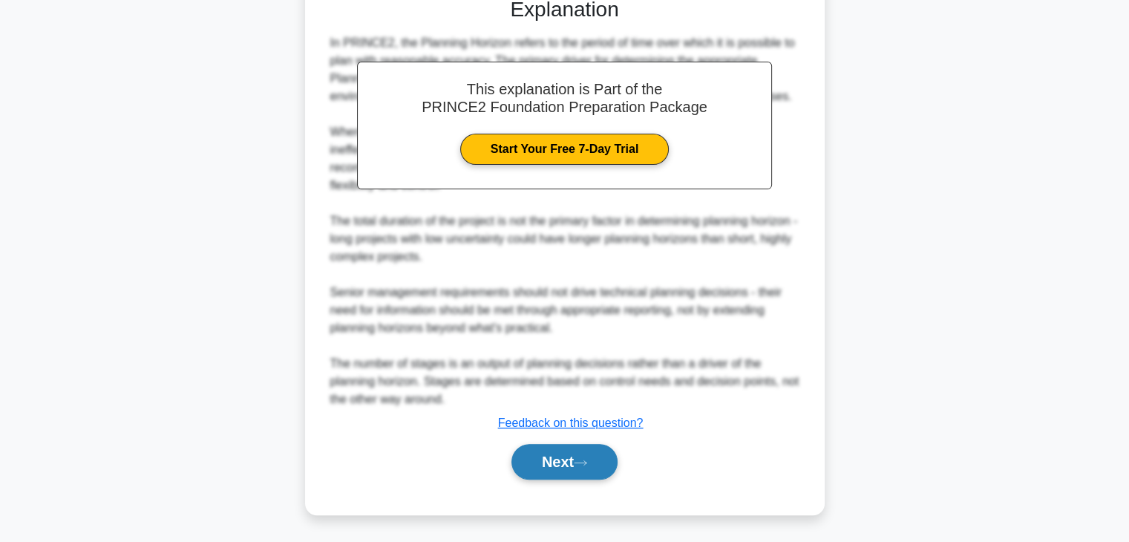
click at [568, 460] on button "Next" at bounding box center [564, 462] width 106 height 36
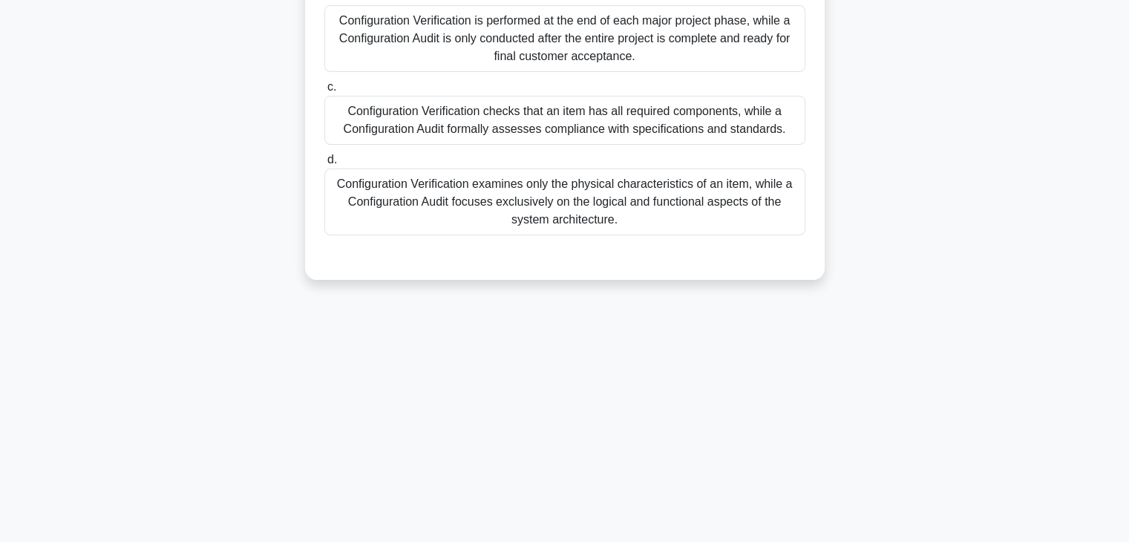
scroll to position [260, 0]
click at [917, 139] on div "What is the key difference between Configuration Verification and Configuration…" at bounding box center [565, 62] width 980 height 471
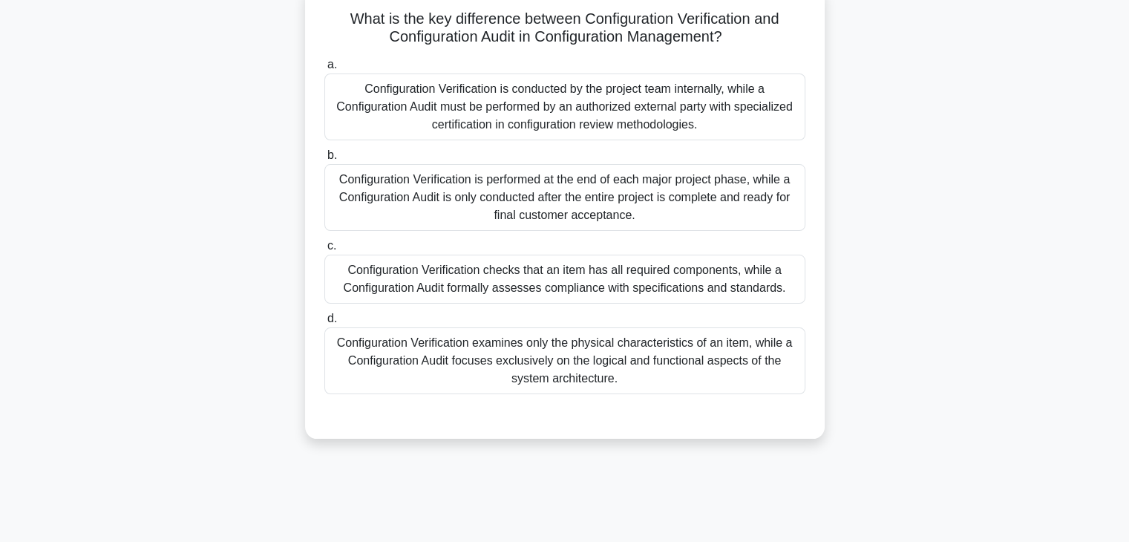
scroll to position [53, 0]
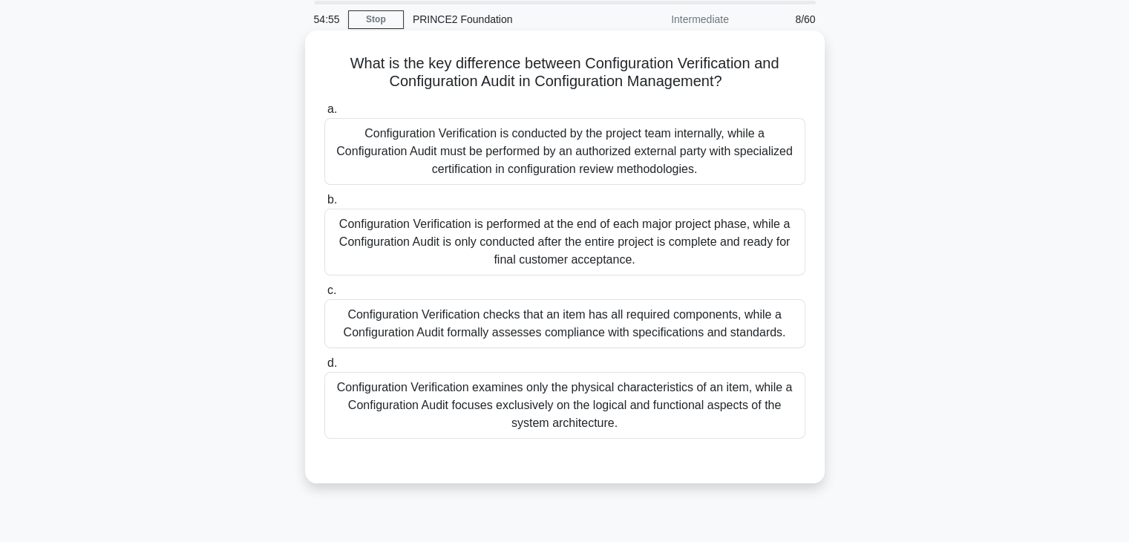
click at [567, 330] on div "Configuration Verification checks that an item has all required components, whi…" at bounding box center [564, 323] width 481 height 49
click at [324, 295] on input "c. Configuration Verification checks that an item has all required components, …" at bounding box center [324, 291] width 0 height 10
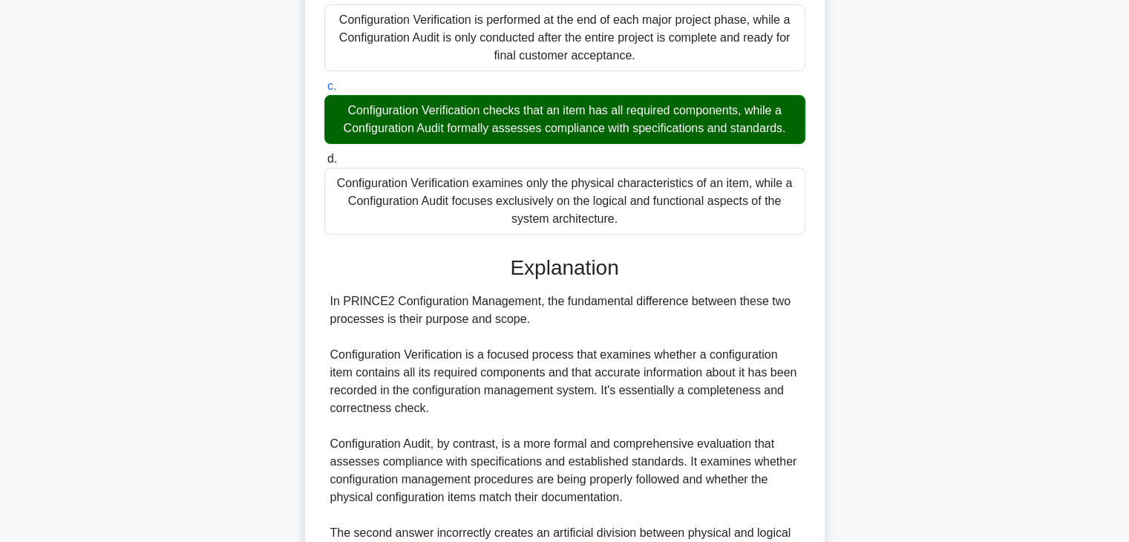
scroll to position [551, 0]
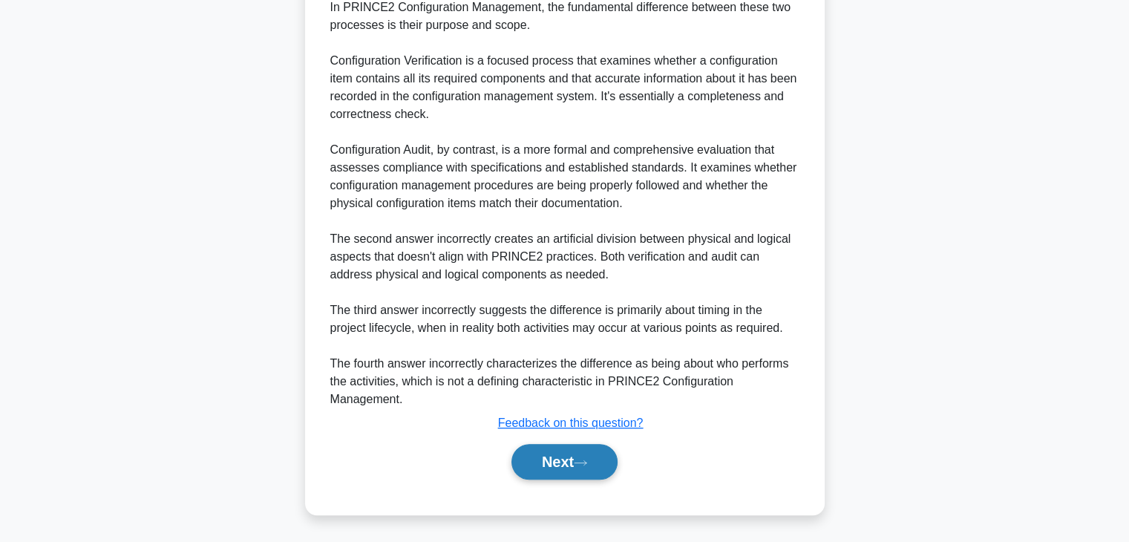
click at [551, 468] on button "Next" at bounding box center [564, 462] width 106 height 36
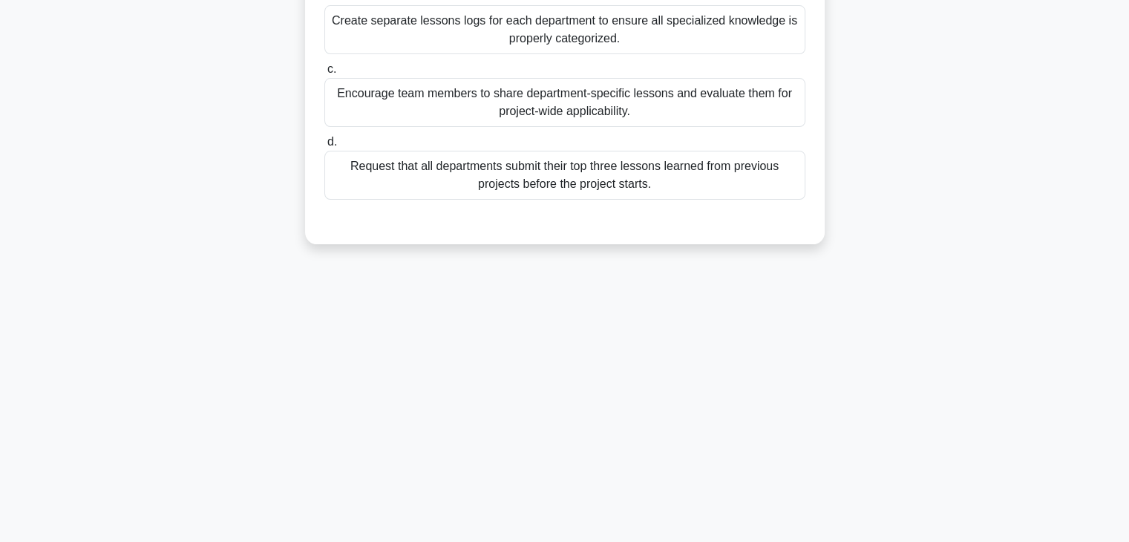
scroll to position [0, 0]
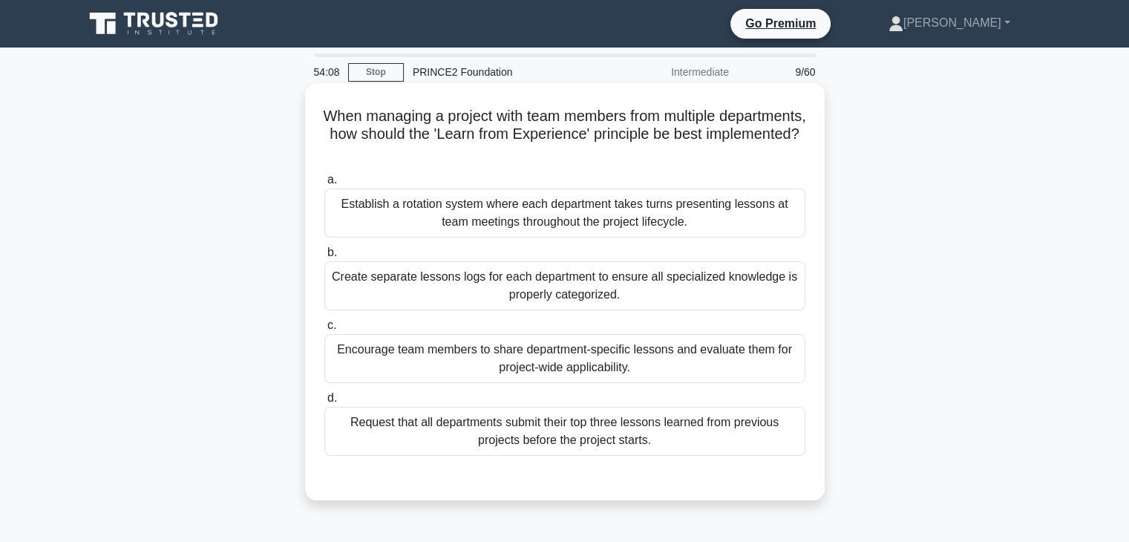
click at [553, 292] on div "Create separate lessons logs for each department to ensure all specialized know…" at bounding box center [564, 285] width 481 height 49
click at [324, 258] on input "b. Create separate lessons logs for each department to ensure all specialized k…" at bounding box center [324, 253] width 0 height 10
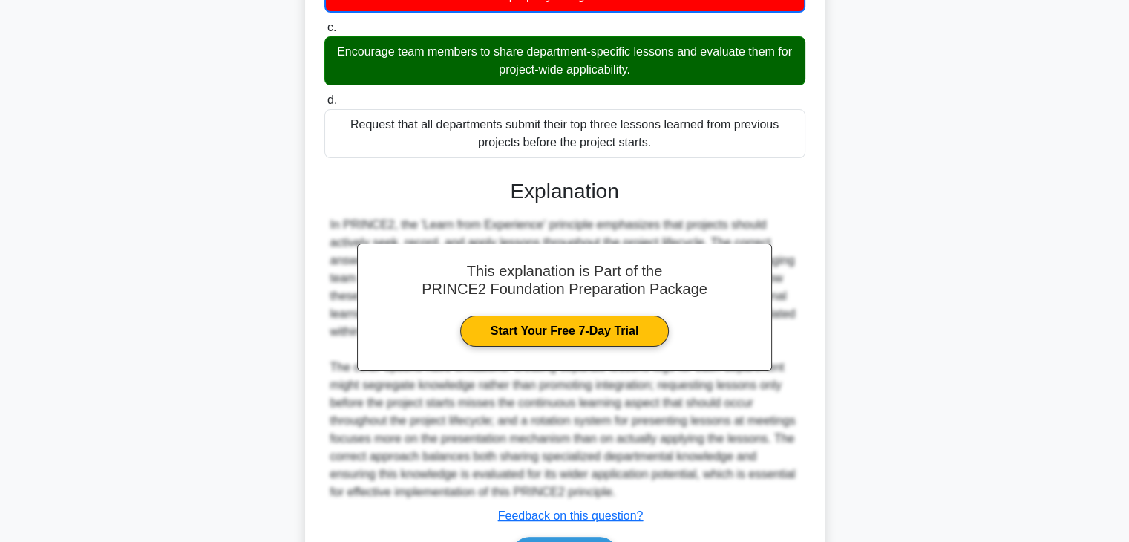
scroll to position [392, 0]
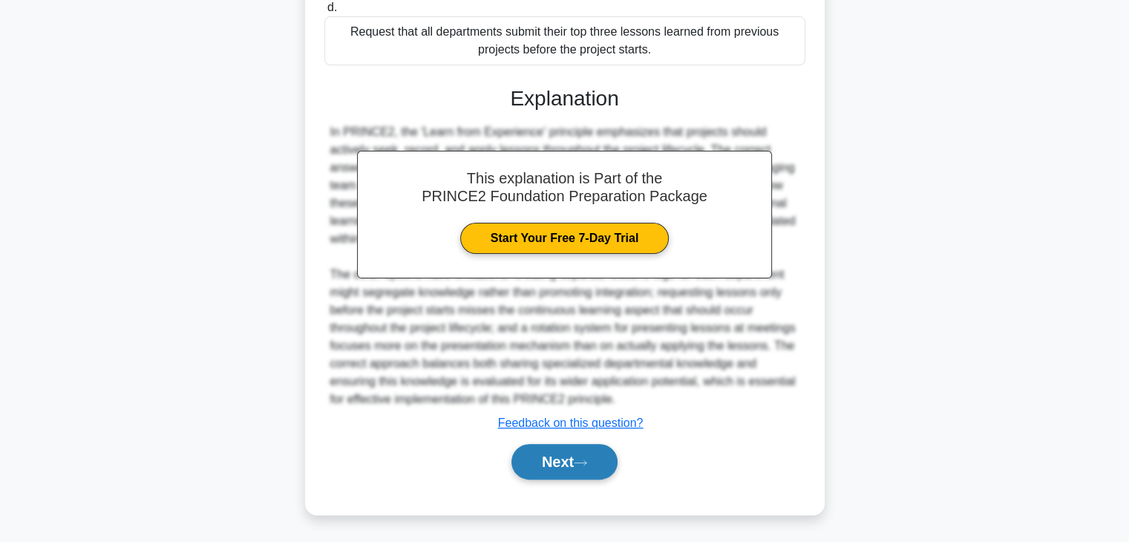
click at [548, 461] on button "Next" at bounding box center [564, 462] width 106 height 36
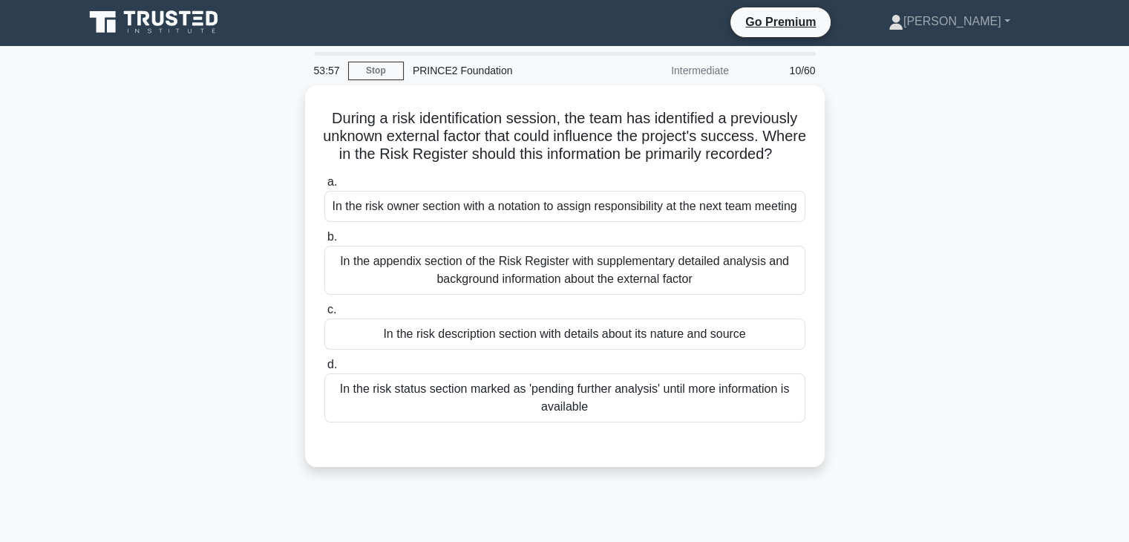
scroll to position [0, 0]
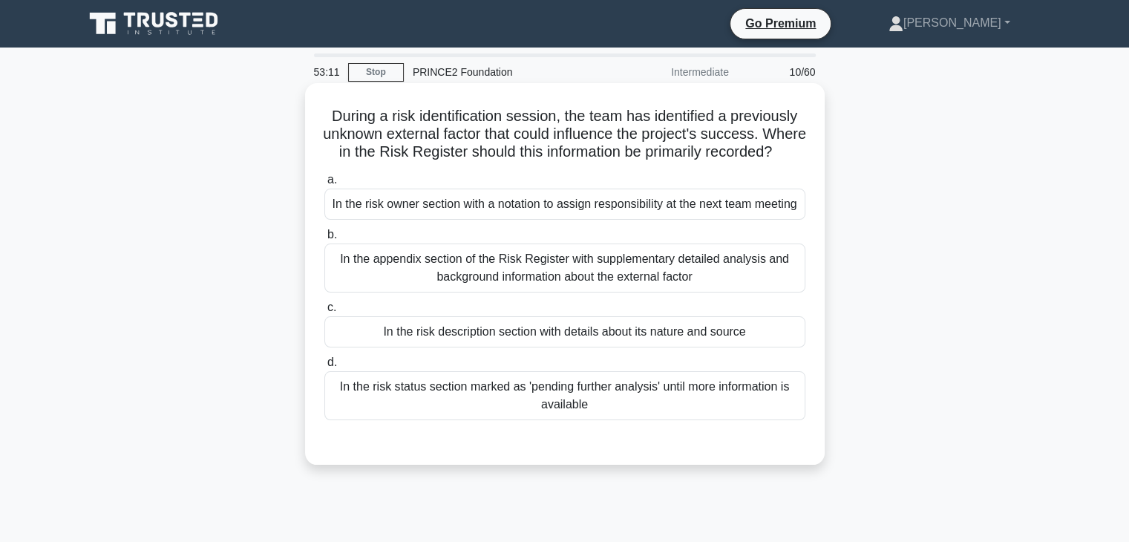
click at [534, 292] on div "In the appendix section of the Risk Register with supplementary detailed analys…" at bounding box center [564, 267] width 481 height 49
click at [324, 240] on input "b. In the appendix section of the Risk Register with supplementary detailed ana…" at bounding box center [324, 235] width 0 height 10
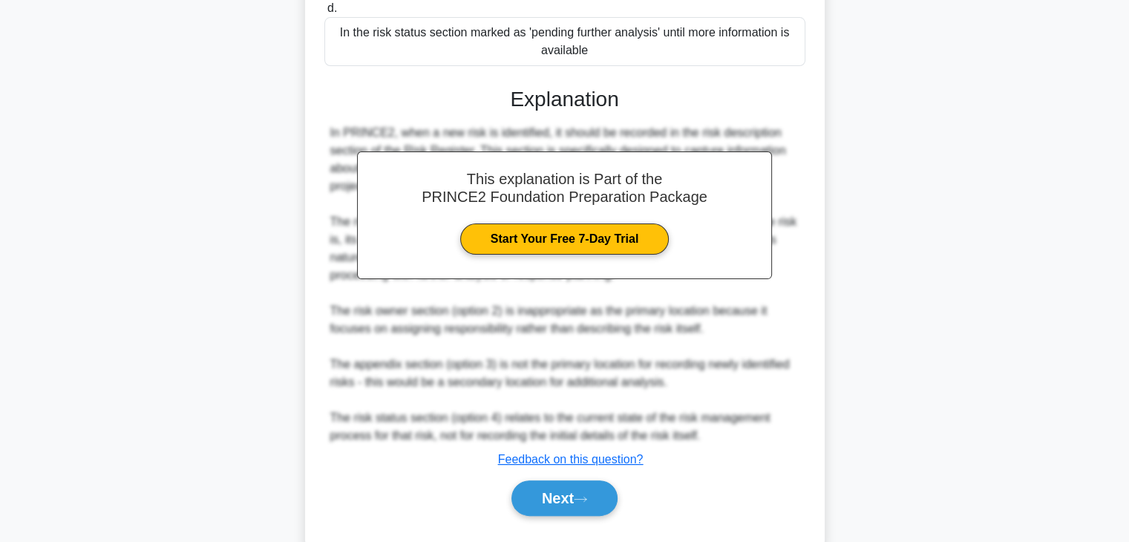
scroll to position [418, 0]
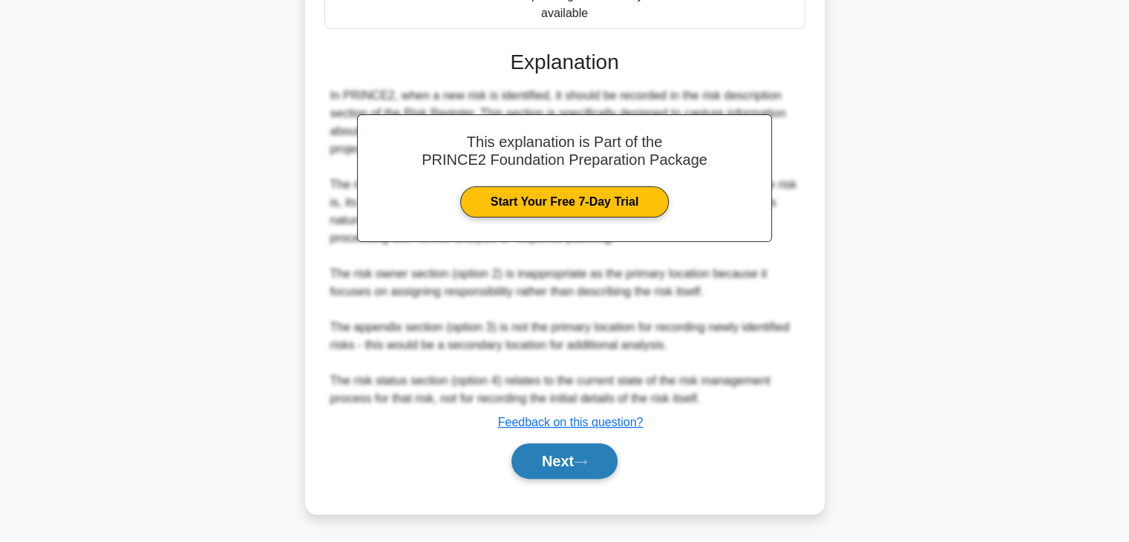
click at [560, 461] on button "Next" at bounding box center [564, 461] width 106 height 36
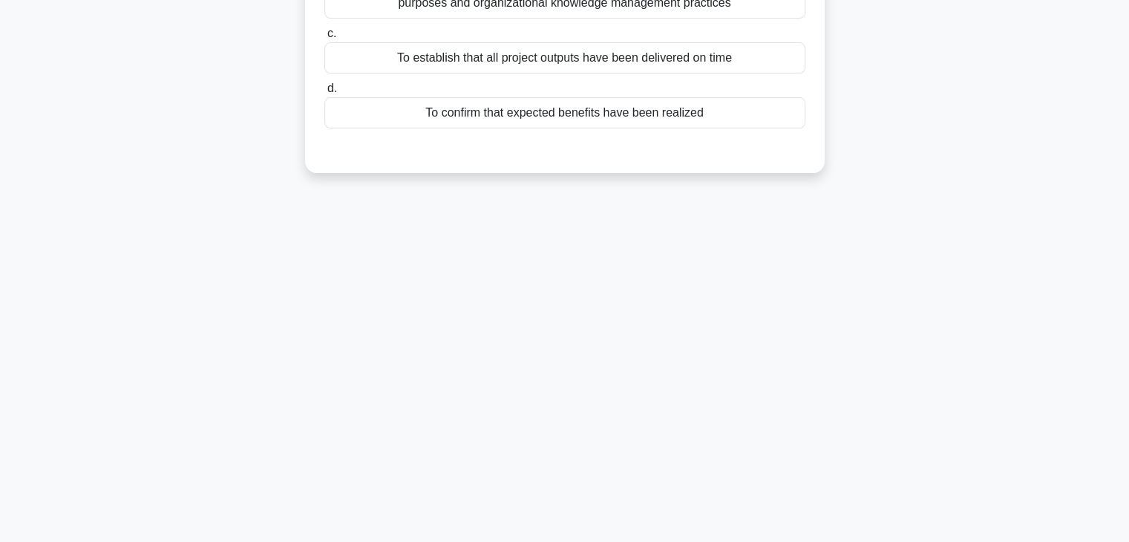
scroll to position [260, 0]
click at [927, 70] on div "Which is a primary purpose of measuring benefits in the Benefits Review Plan? .…" at bounding box center [565, 9] width 980 height 364
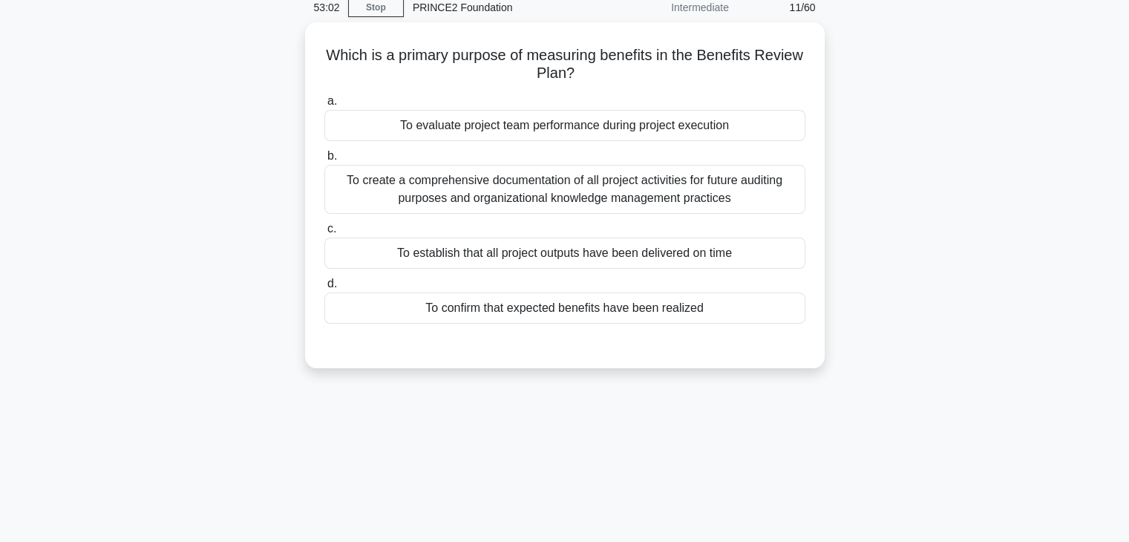
scroll to position [0, 0]
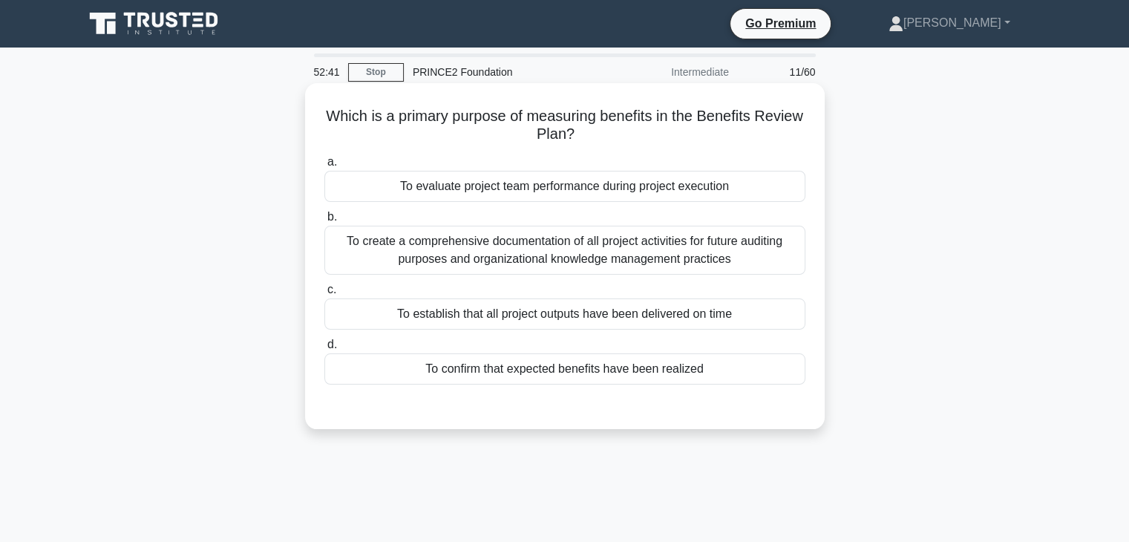
click at [552, 375] on div "To confirm that expected benefits have been realized" at bounding box center [564, 368] width 481 height 31
click at [324, 350] on input "d. To confirm that expected benefits have been realized" at bounding box center [324, 345] width 0 height 10
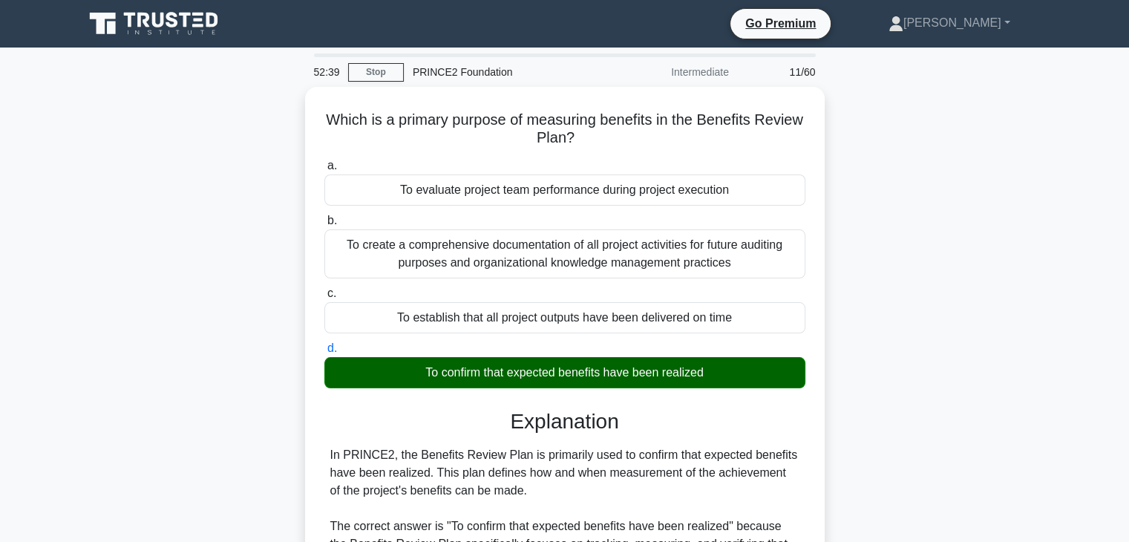
click at [905, 286] on div "Which is a primary purpose of measuring benefits in the Benefits Review Plan? .…" at bounding box center [565, 524] width 980 height 875
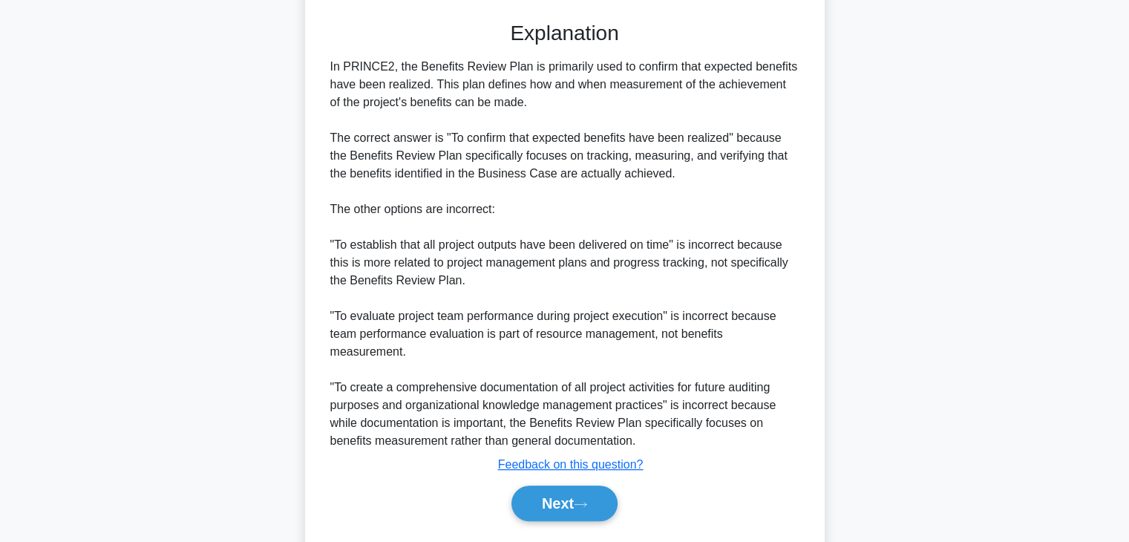
scroll to position [426, 0]
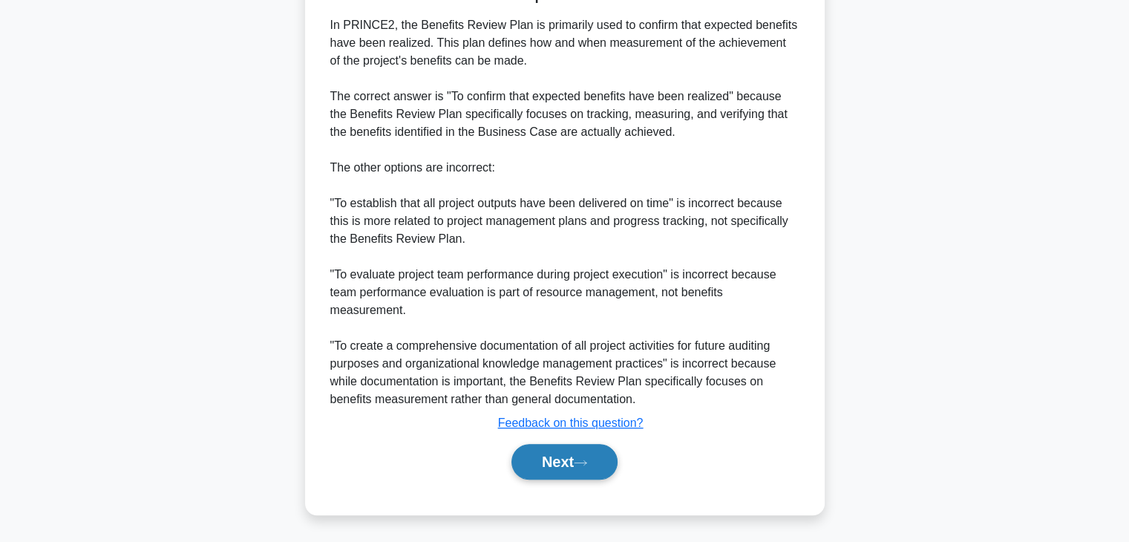
click at [537, 465] on button "Next" at bounding box center [564, 462] width 106 height 36
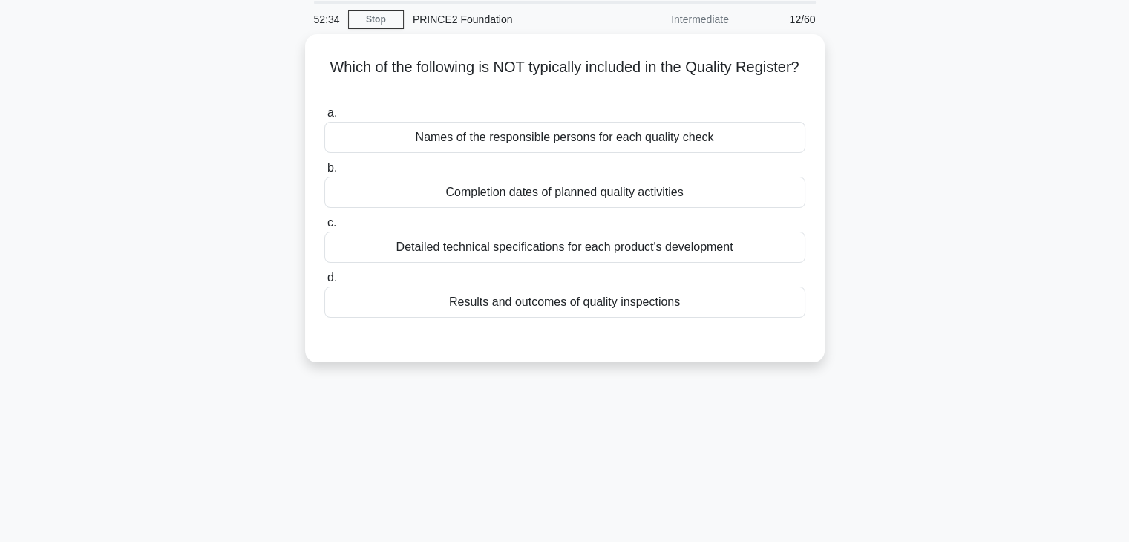
scroll to position [0, 0]
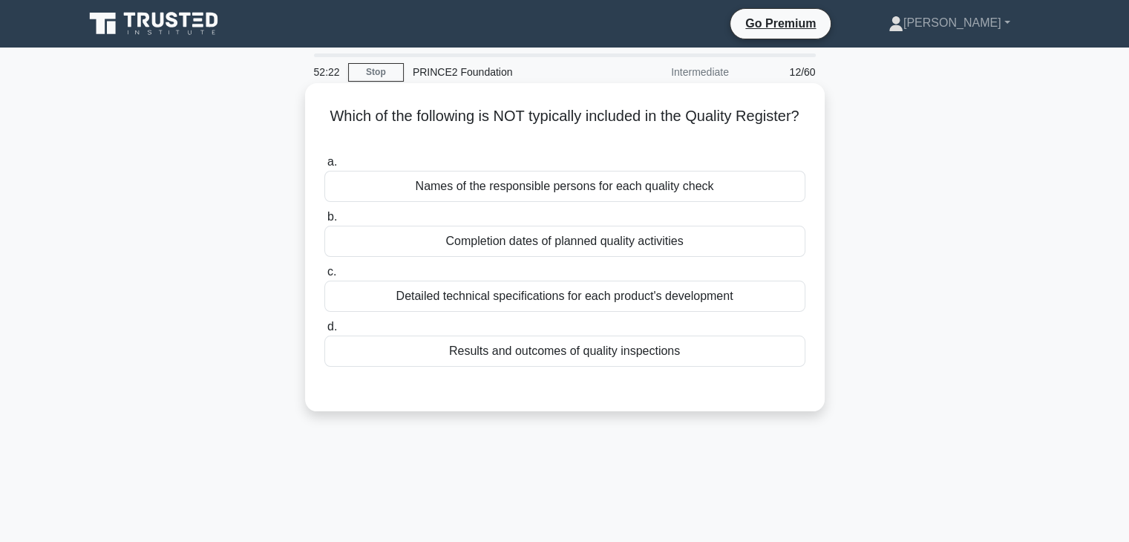
click at [609, 192] on div "Names of the responsible persons for each quality check" at bounding box center [564, 186] width 481 height 31
click at [324, 167] on input "a. Names of the responsible persons for each quality check" at bounding box center [324, 162] width 0 height 10
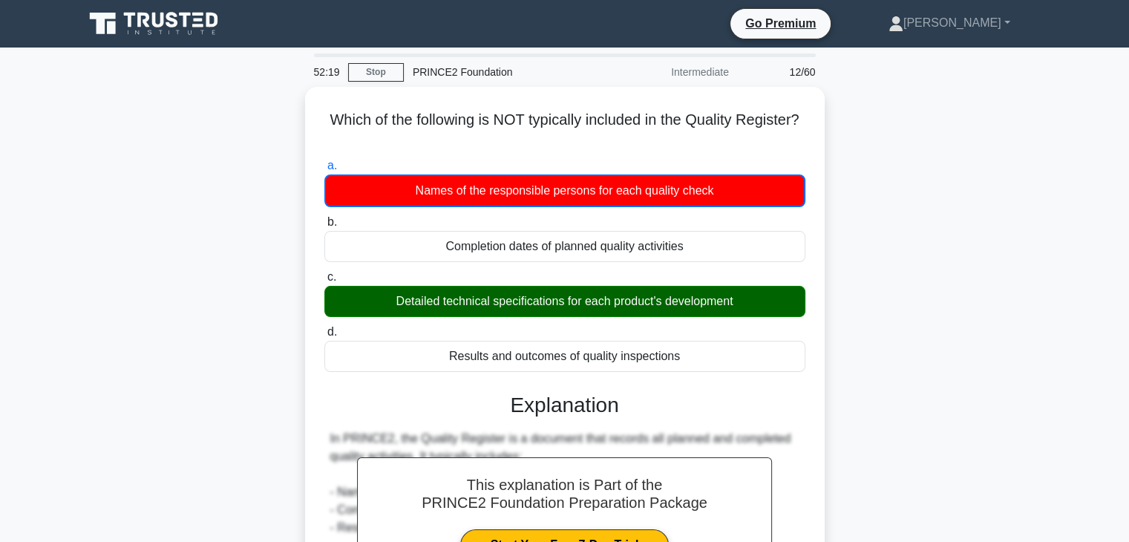
click at [869, 303] on div "Which of the following is NOT typically included in the Quality Register? .spin…" at bounding box center [565, 445] width 980 height 716
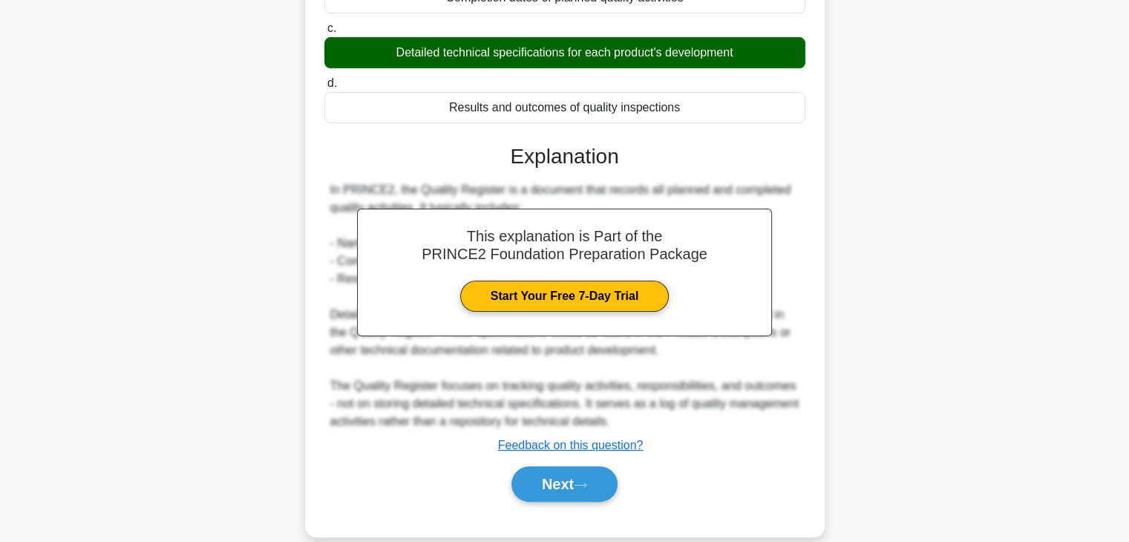
scroll to position [267, 0]
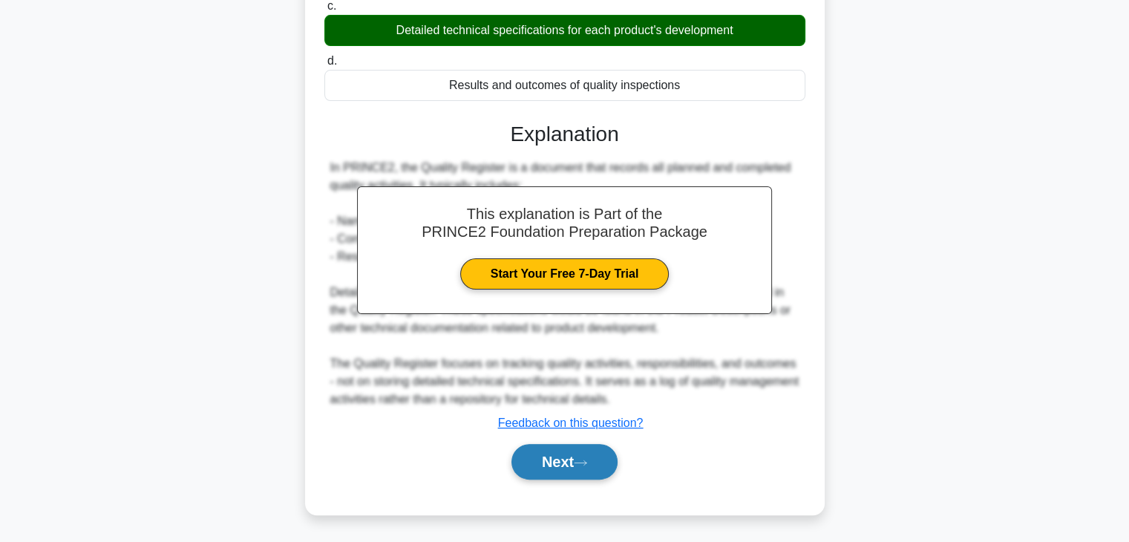
click at [584, 459] on icon at bounding box center [580, 463] width 13 height 8
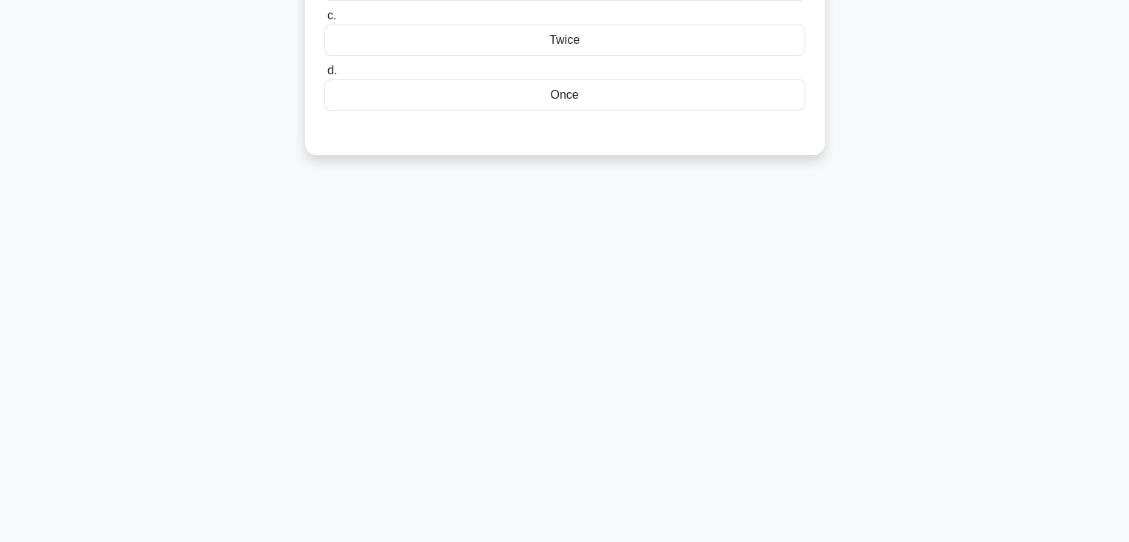
click at [957, 108] on div "How many times is the Initiating a Project process executed during a project's …" at bounding box center [565, 0] width 980 height 346
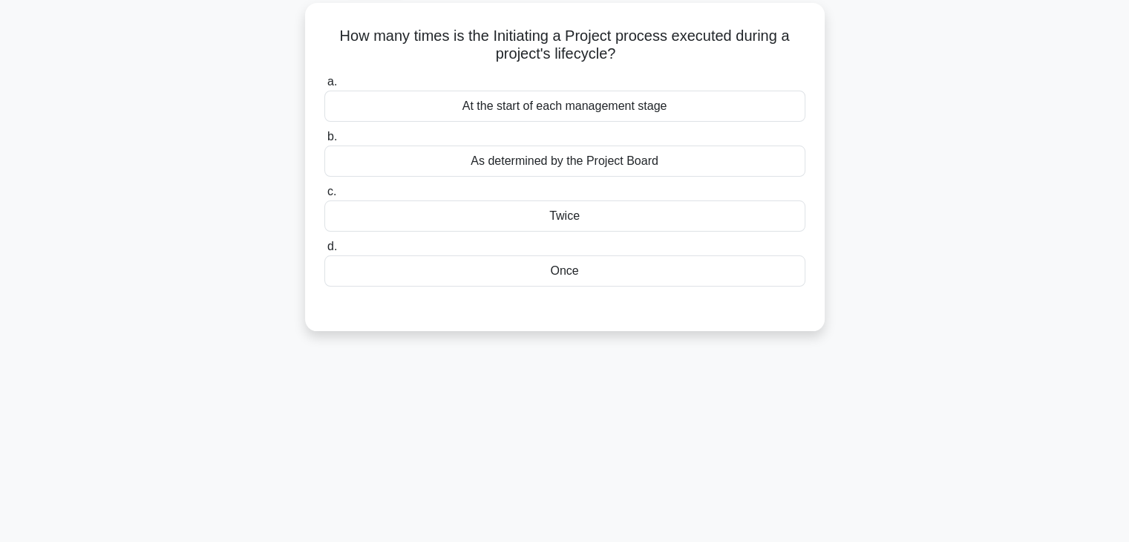
scroll to position [82, 0]
click at [555, 106] on div "At the start of each management stage" at bounding box center [564, 103] width 481 height 31
click at [324, 85] on input "a. At the start of each management stage" at bounding box center [324, 80] width 0 height 10
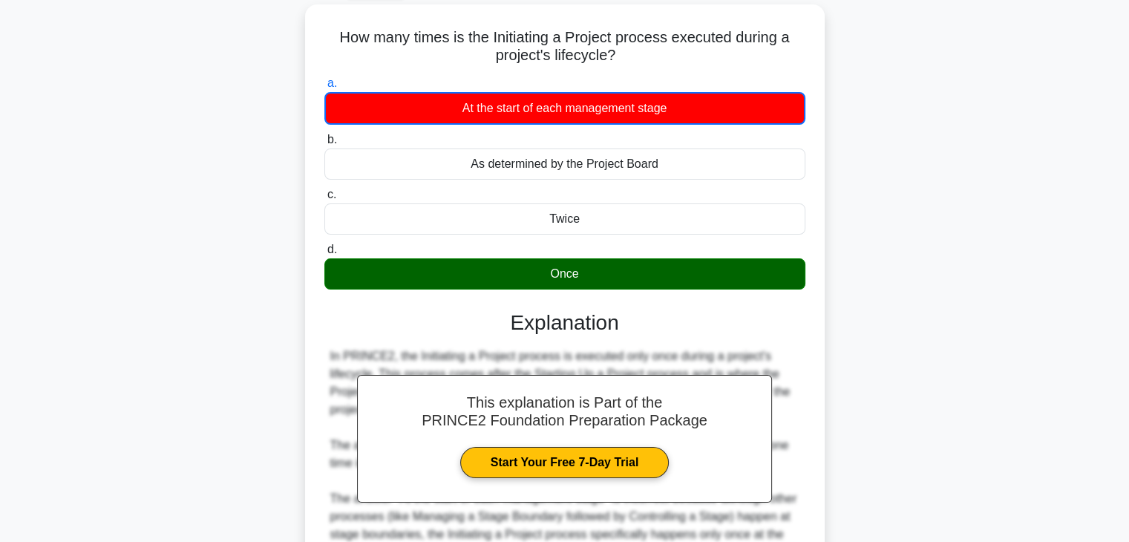
click at [904, 220] on div "How many times is the Initiating a Project process executed during a project's …" at bounding box center [565, 380] width 980 height 752
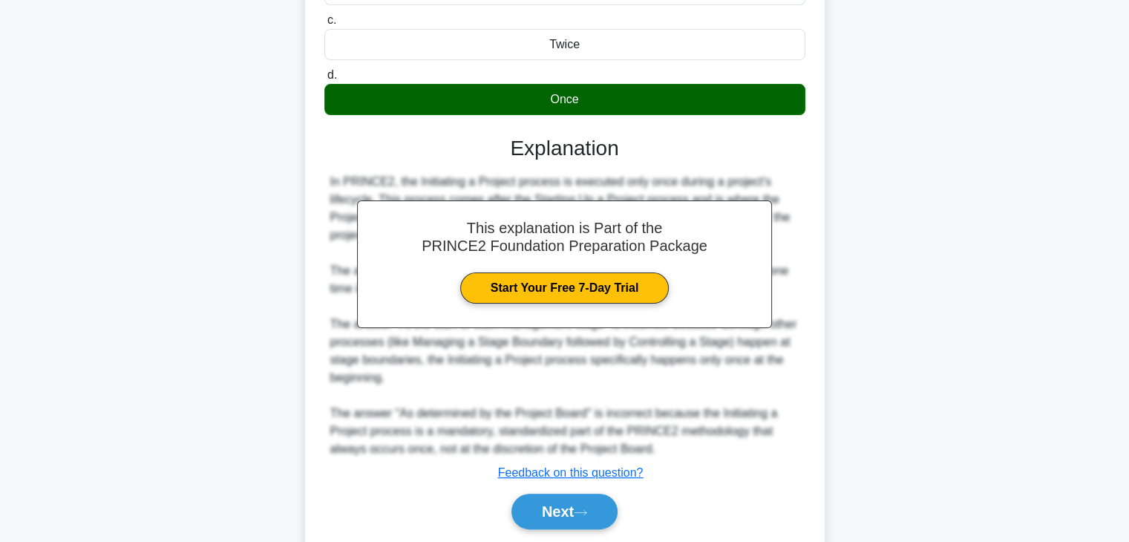
scroll to position [303, 0]
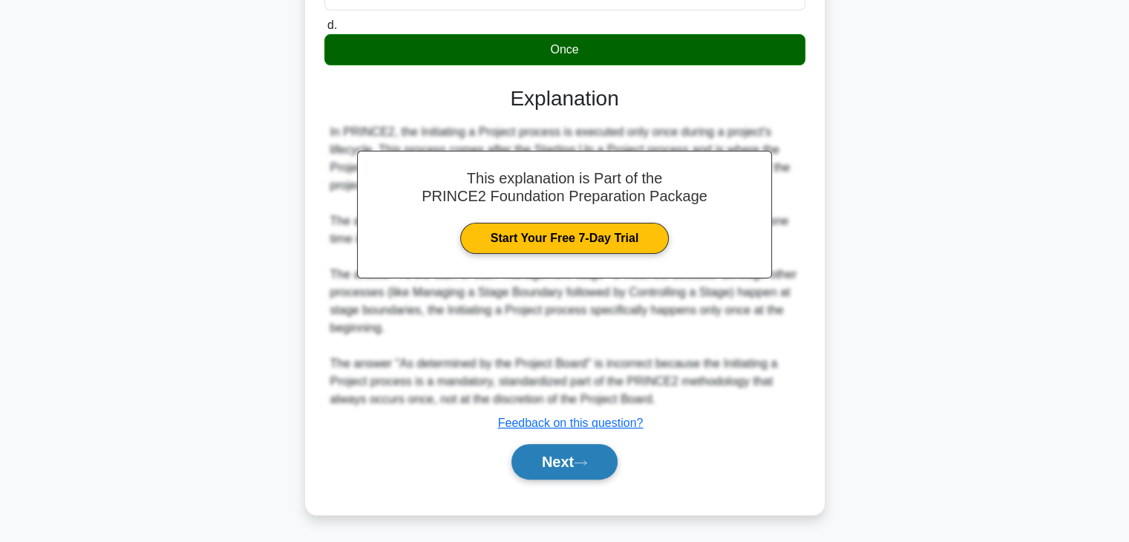
click at [559, 459] on button "Next" at bounding box center [564, 462] width 106 height 36
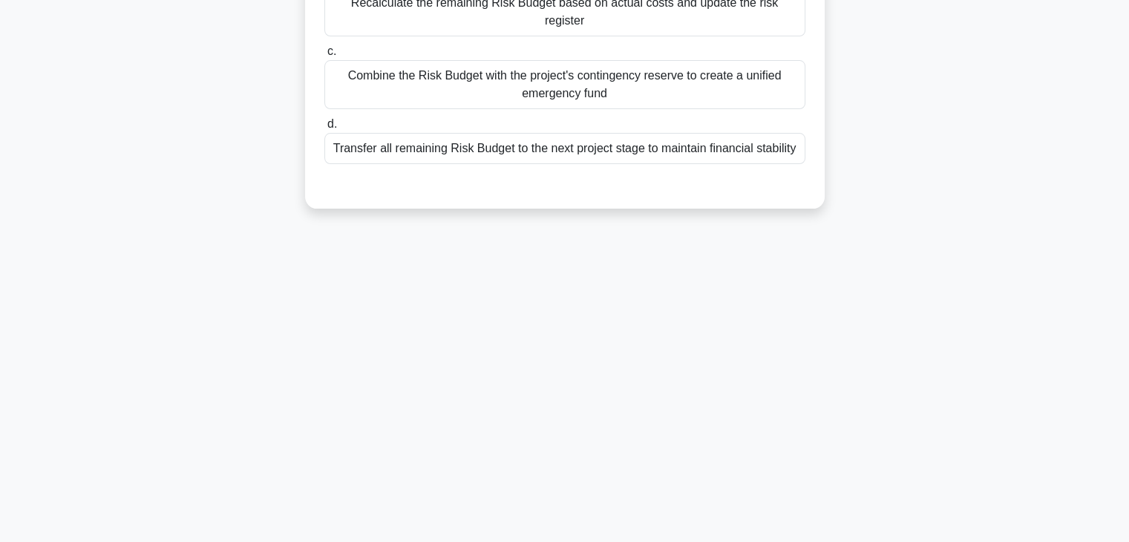
click at [948, 117] on div "Which of the following is the correct way to adjust the Risk Budget after a maj…" at bounding box center [565, 26] width 980 height 399
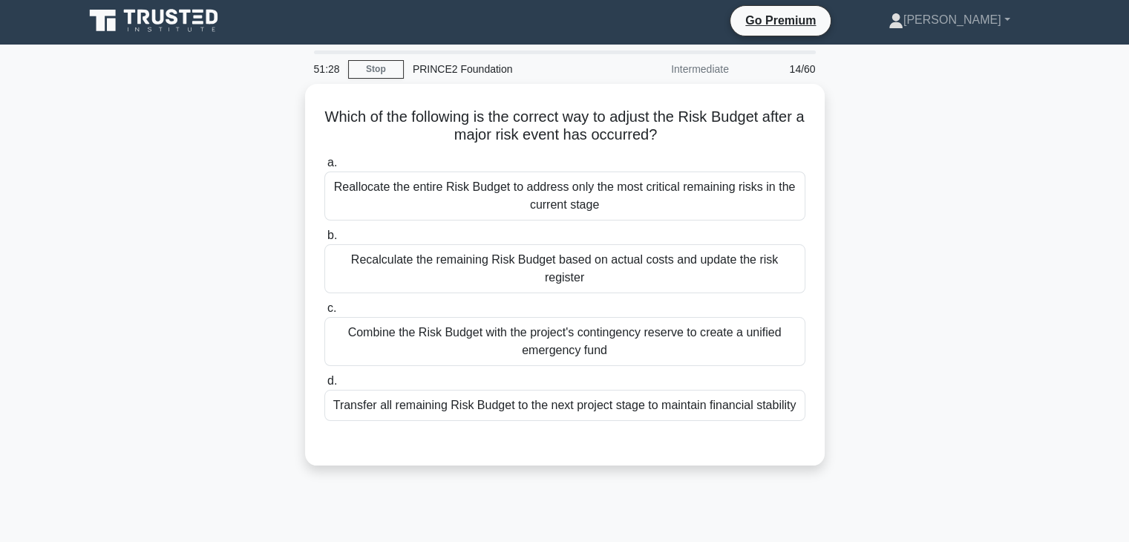
scroll to position [0, 0]
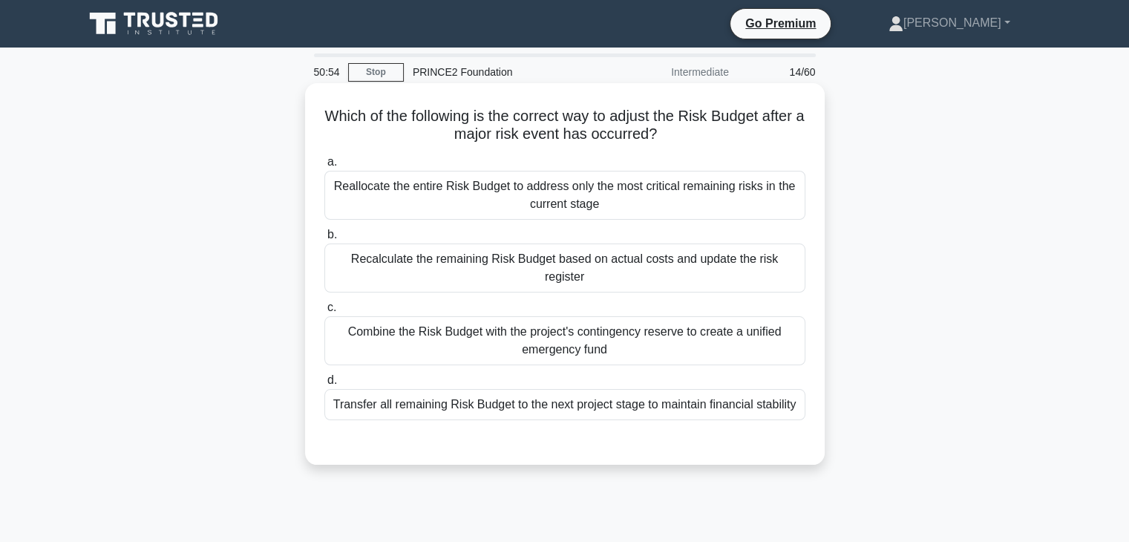
click at [535, 335] on div "Combine the Risk Budget with the project's contingency reserve to create a unif…" at bounding box center [564, 340] width 481 height 49
click at [324, 312] on input "c. Combine the Risk Budget with the project's contingency reserve to create a u…" at bounding box center [324, 308] width 0 height 10
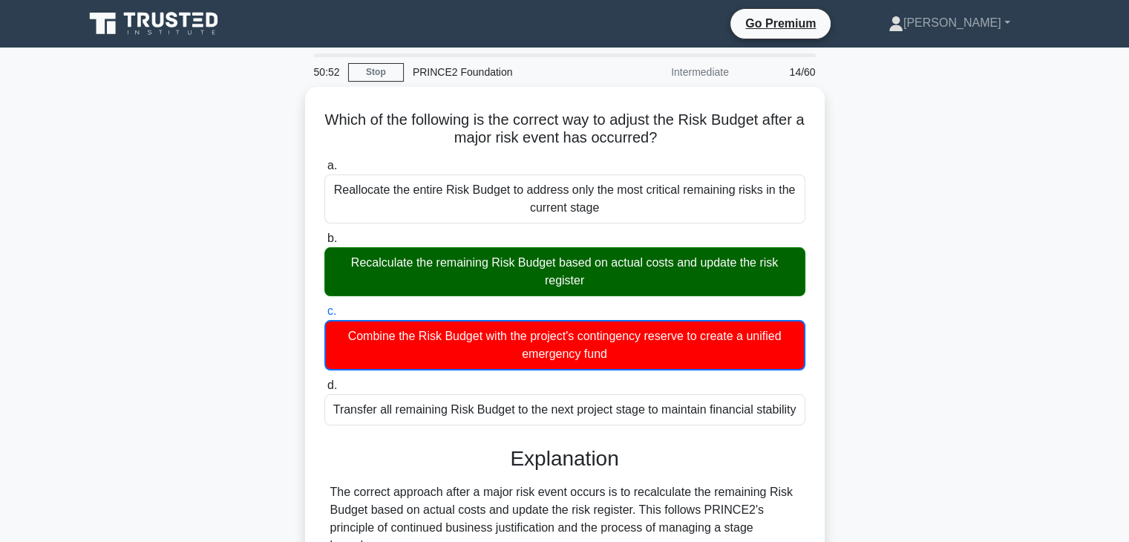
click at [897, 309] on div "Which of the following is the correct way to adjust the Risk Budget after a maj…" at bounding box center [565, 534] width 980 height 894
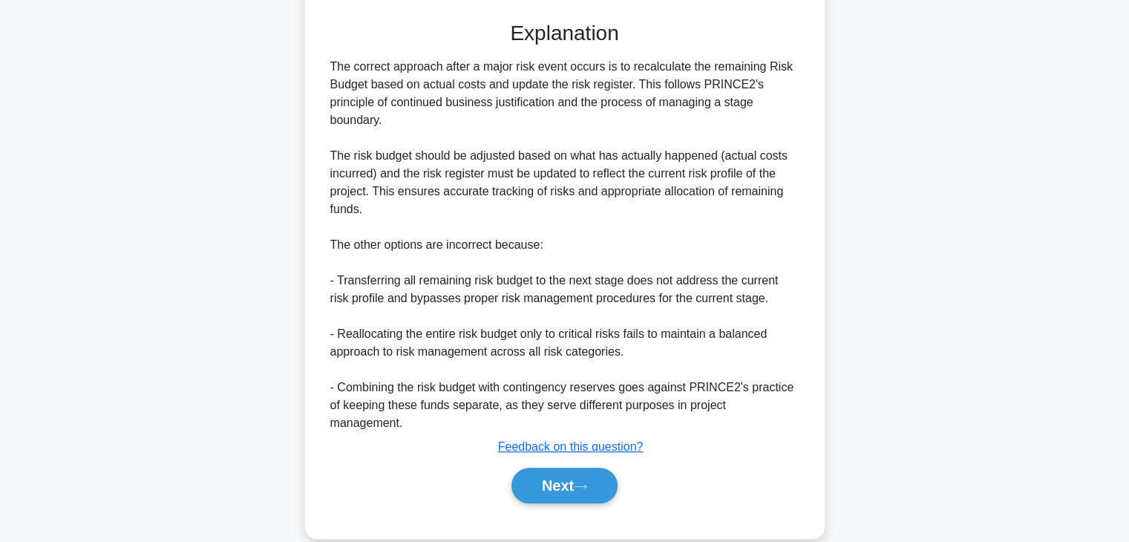
scroll to position [427, 0]
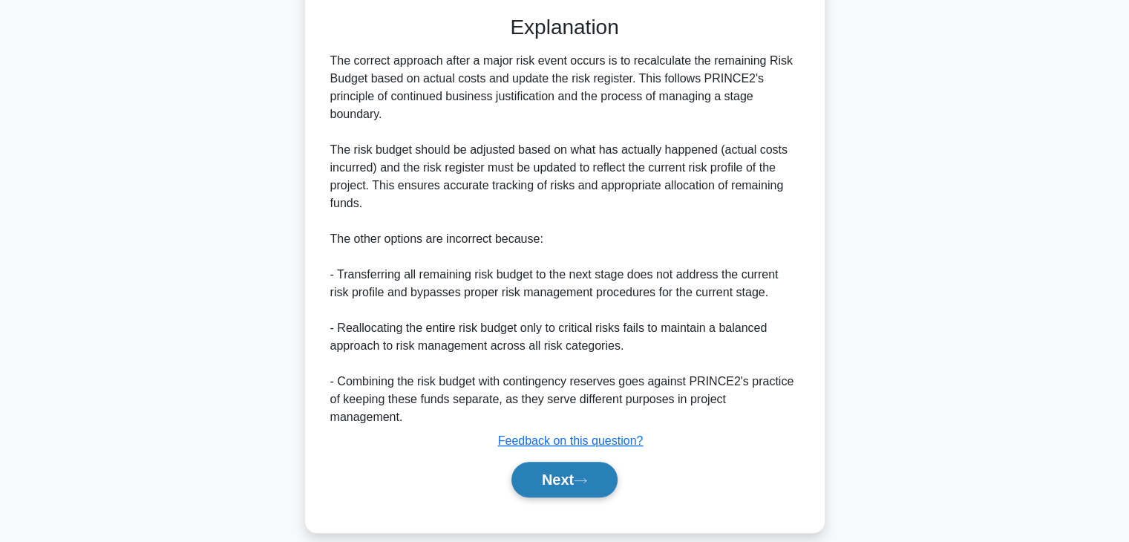
click at [566, 462] on button "Next" at bounding box center [564, 480] width 106 height 36
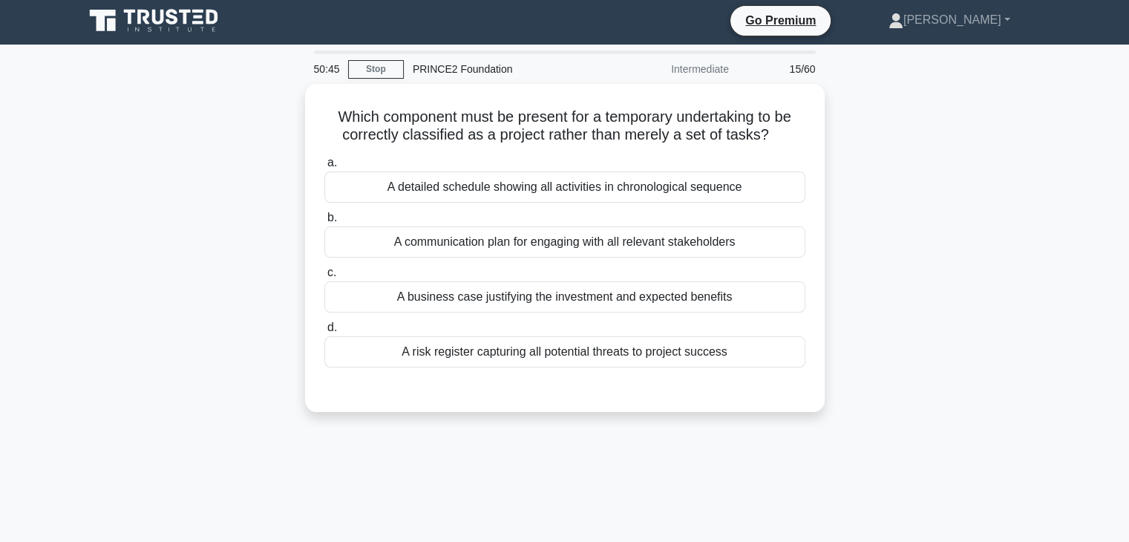
scroll to position [0, 0]
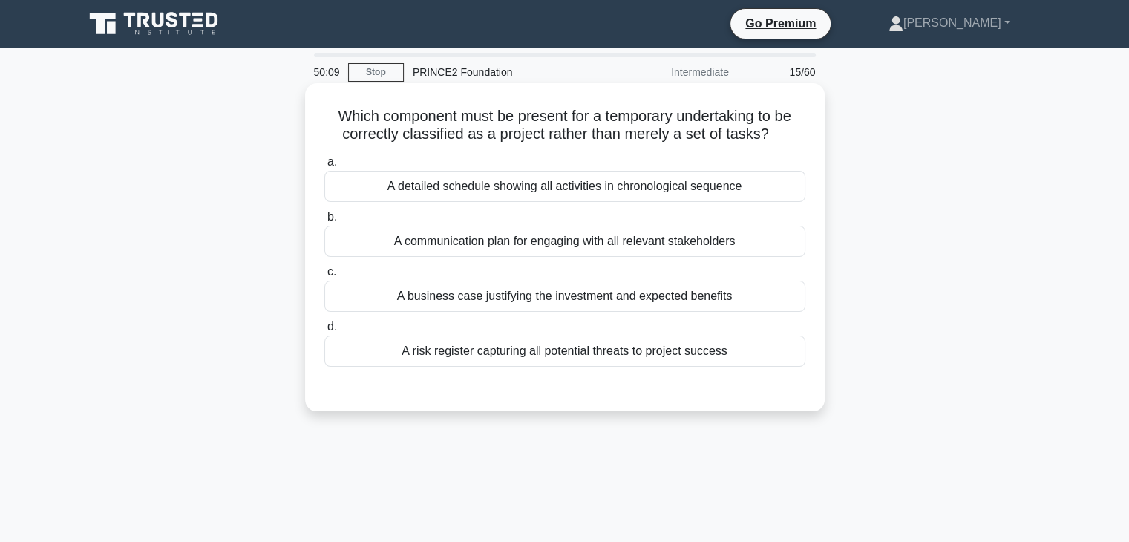
click at [514, 191] on div "A detailed schedule showing all activities in chronological sequence" at bounding box center [564, 186] width 481 height 31
click at [324, 167] on input "a. A detailed schedule showing all activities in chronological sequence" at bounding box center [324, 162] width 0 height 10
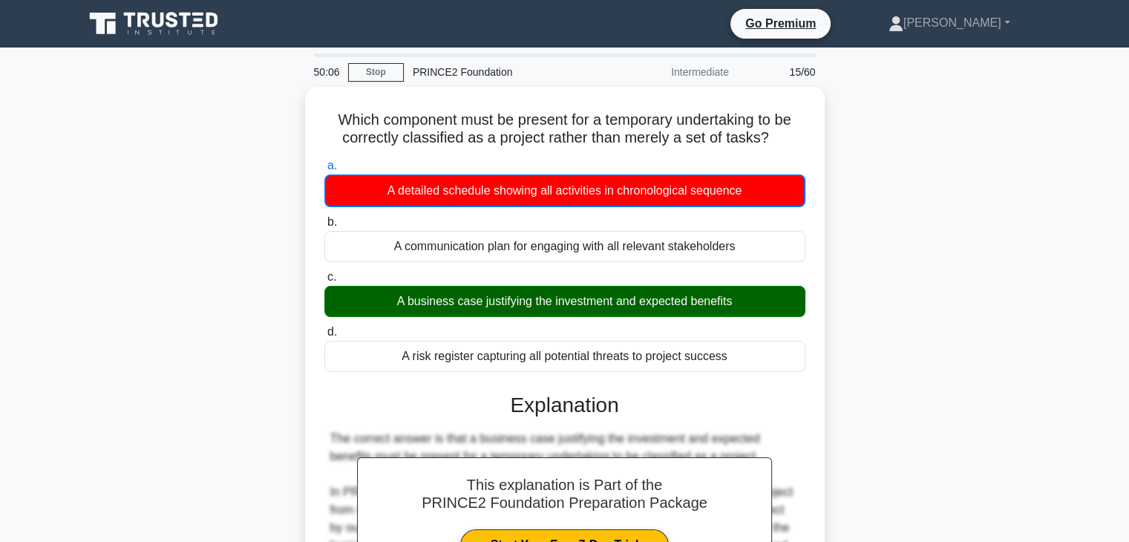
click at [966, 322] on div "Which component must be present for a temporary undertaking to be correctly cla…" at bounding box center [565, 472] width 980 height 770
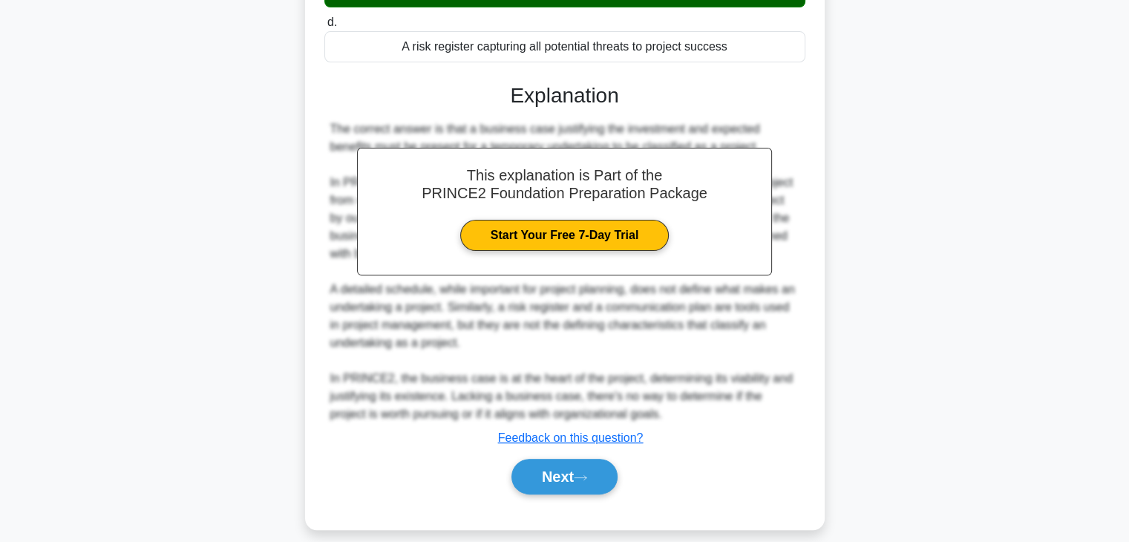
scroll to position [321, 0]
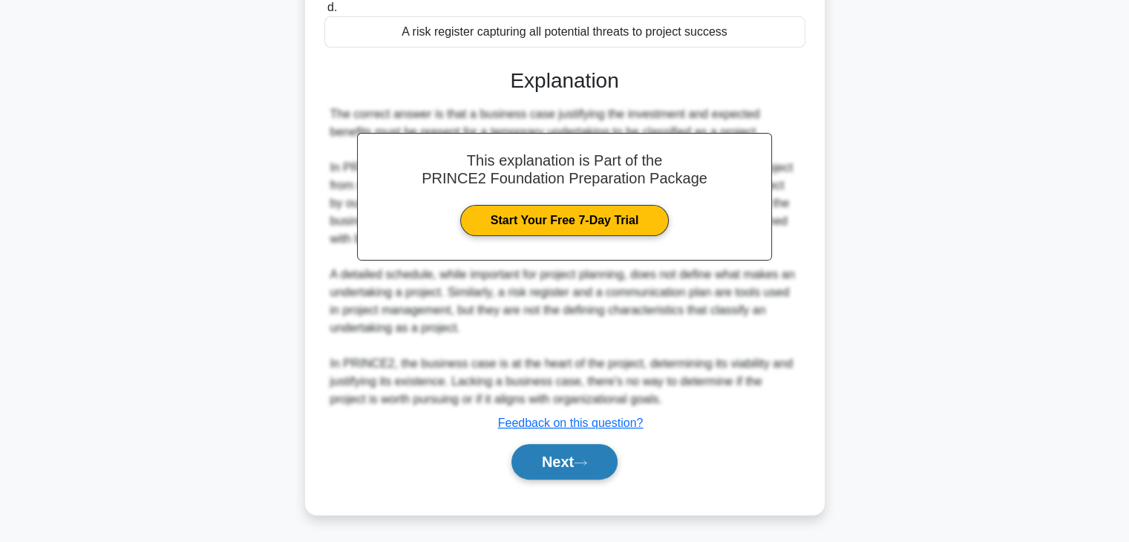
click at [528, 457] on button "Next" at bounding box center [564, 462] width 106 height 36
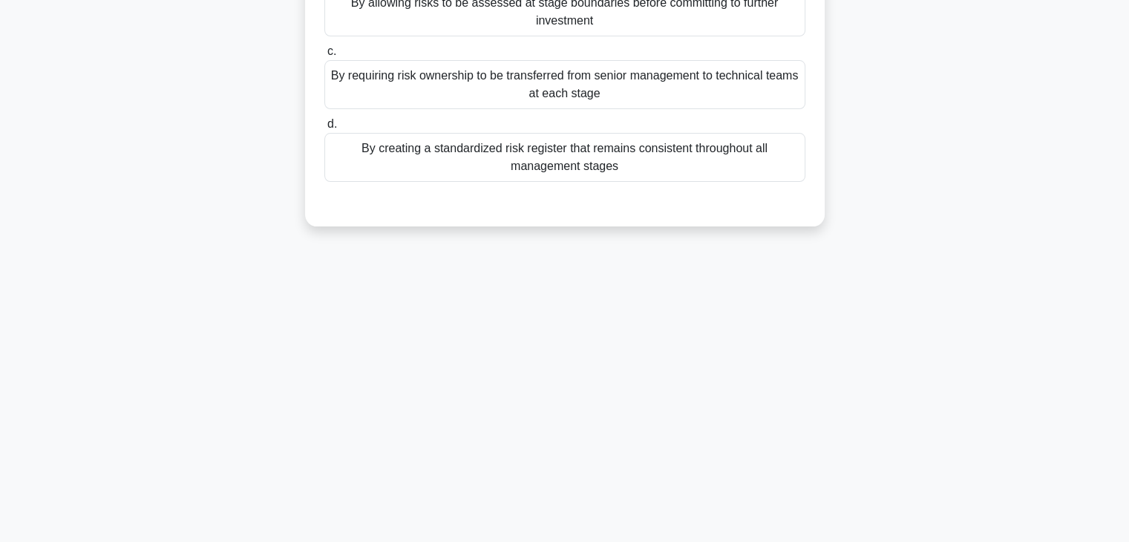
scroll to position [260, 0]
click at [968, 76] on div "How does dividing a project into discrete management stages contribute to effec…" at bounding box center [565, 35] width 980 height 417
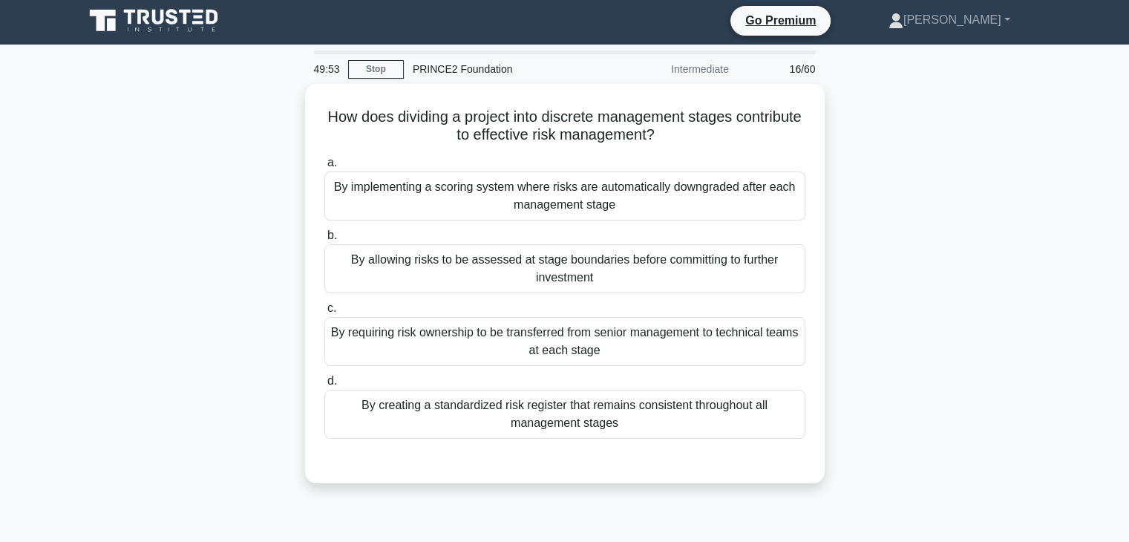
scroll to position [0, 0]
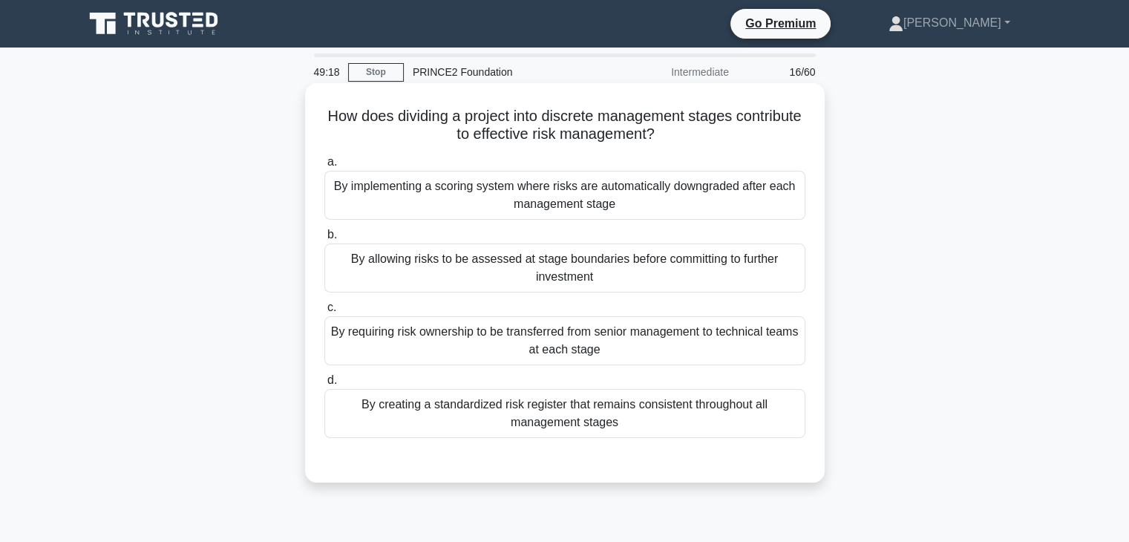
click at [649, 278] on div "By allowing risks to be assessed at stage boundaries before committing to furth…" at bounding box center [564, 267] width 481 height 49
click at [324, 240] on input "b. By allowing risks to be assessed at stage boundaries before committing to fu…" at bounding box center [324, 235] width 0 height 10
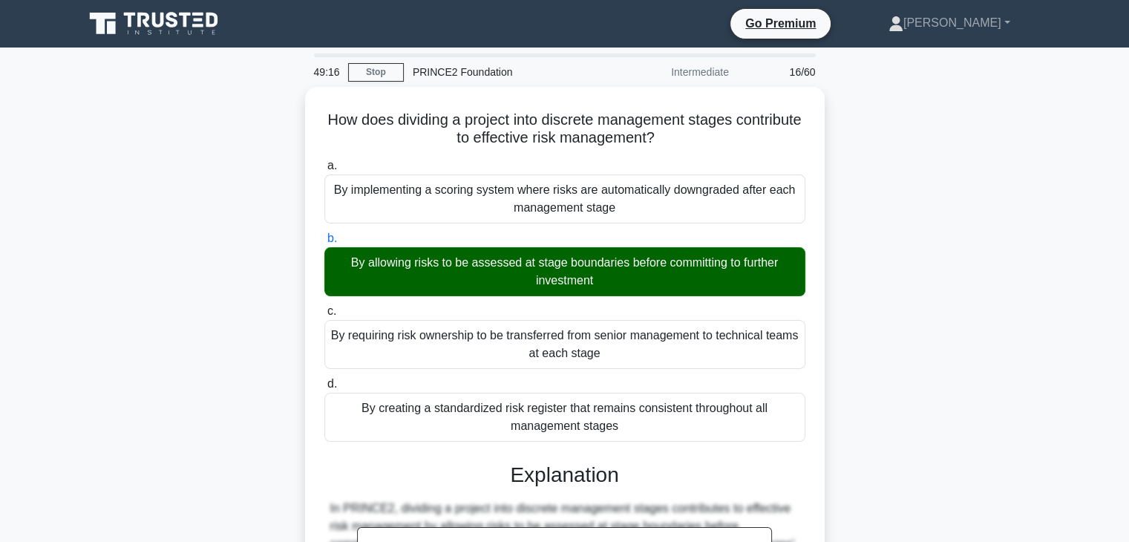
click at [986, 280] on div "How does dividing a project into discrete management stages contribute to effec…" at bounding box center [565, 498] width 980 height 822
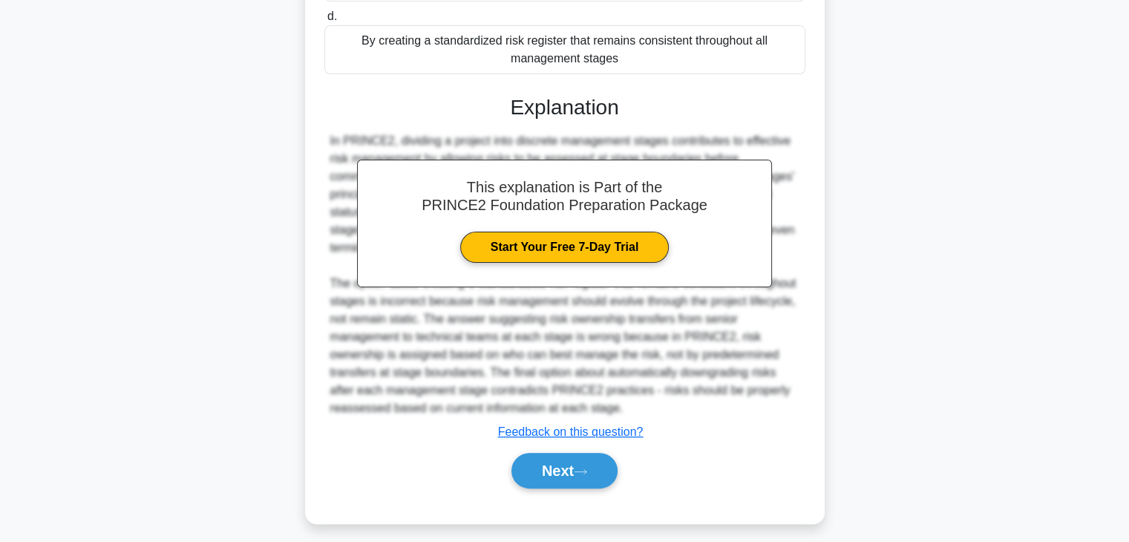
scroll to position [373, 0]
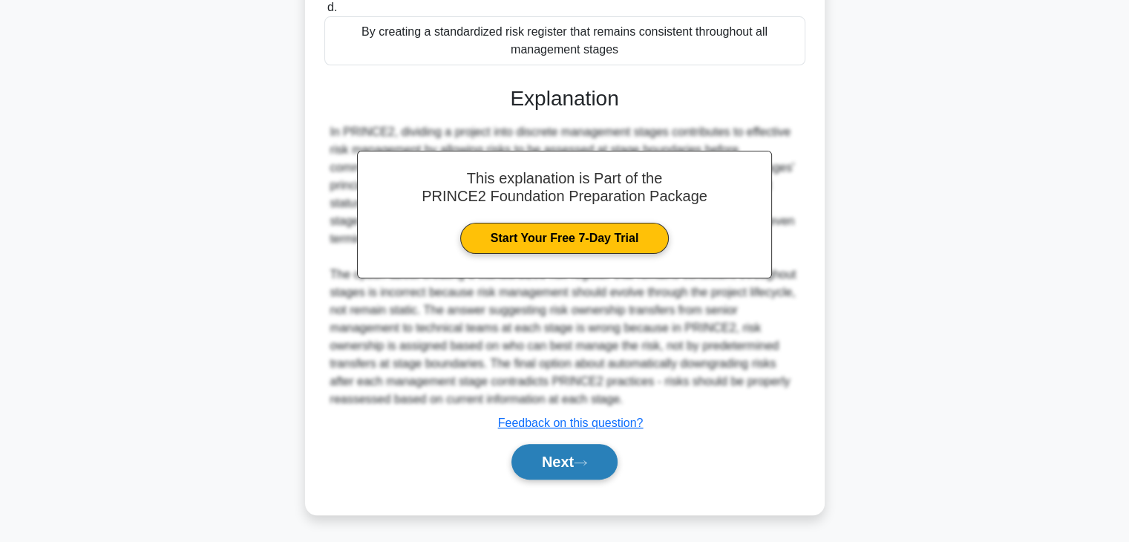
click at [549, 455] on button "Next" at bounding box center [564, 462] width 106 height 36
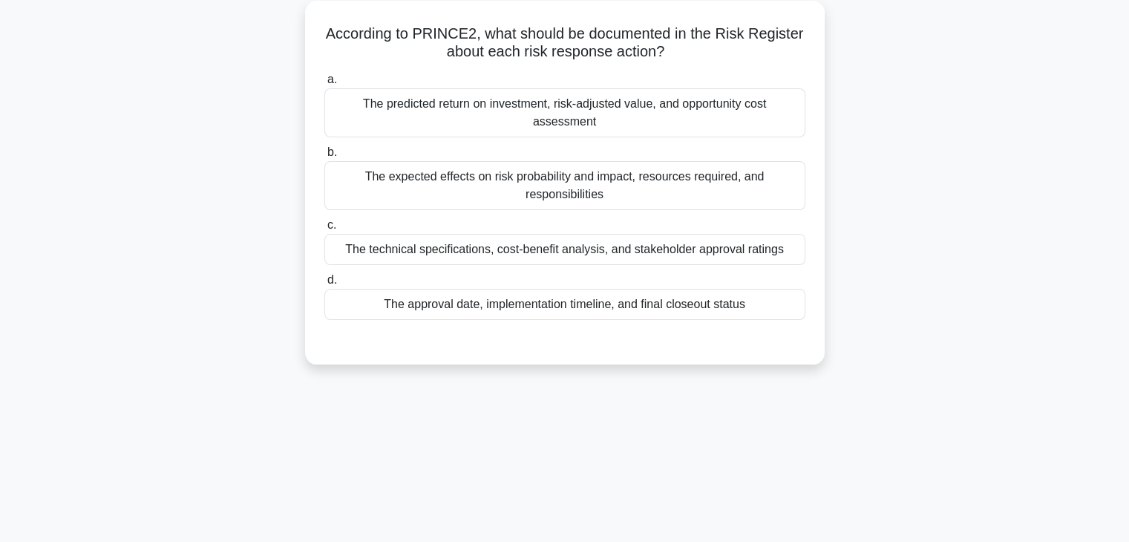
scroll to position [53, 0]
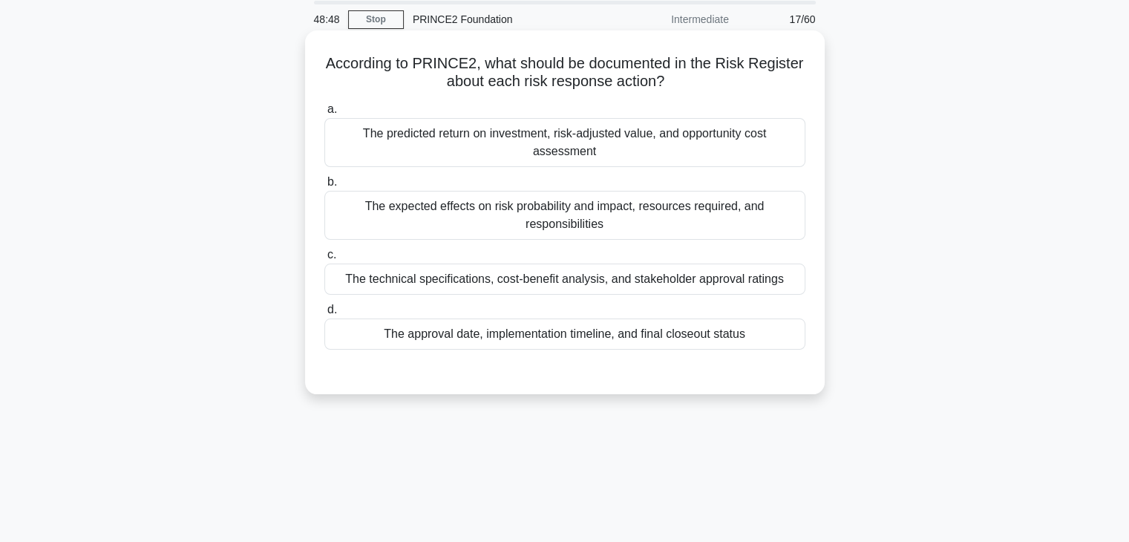
click at [630, 223] on div "The expected effects on risk probability and impact, resources required, and re…" at bounding box center [564, 215] width 481 height 49
click at [324, 187] on input "b. The expected effects on risk probability and impact, resources required, and…" at bounding box center [324, 182] width 0 height 10
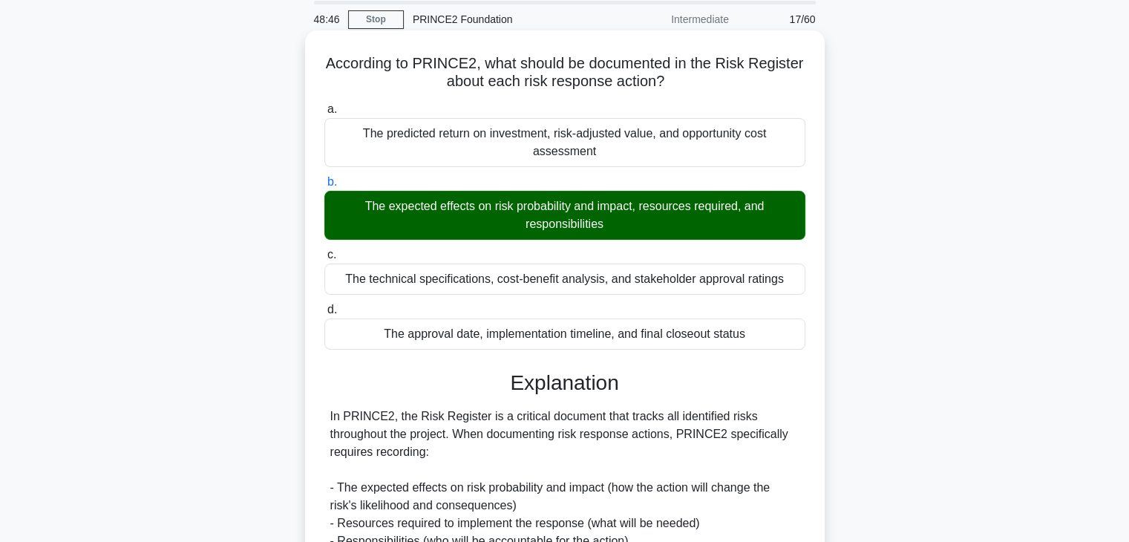
click at [803, 264] on label "c. The technical specifications, cost-benefit analysis, and stakeholder approva…" at bounding box center [564, 270] width 481 height 49
click at [324, 260] on input "c. The technical specifications, cost-benefit analysis, and stakeholder approva…" at bounding box center [324, 255] width 0 height 10
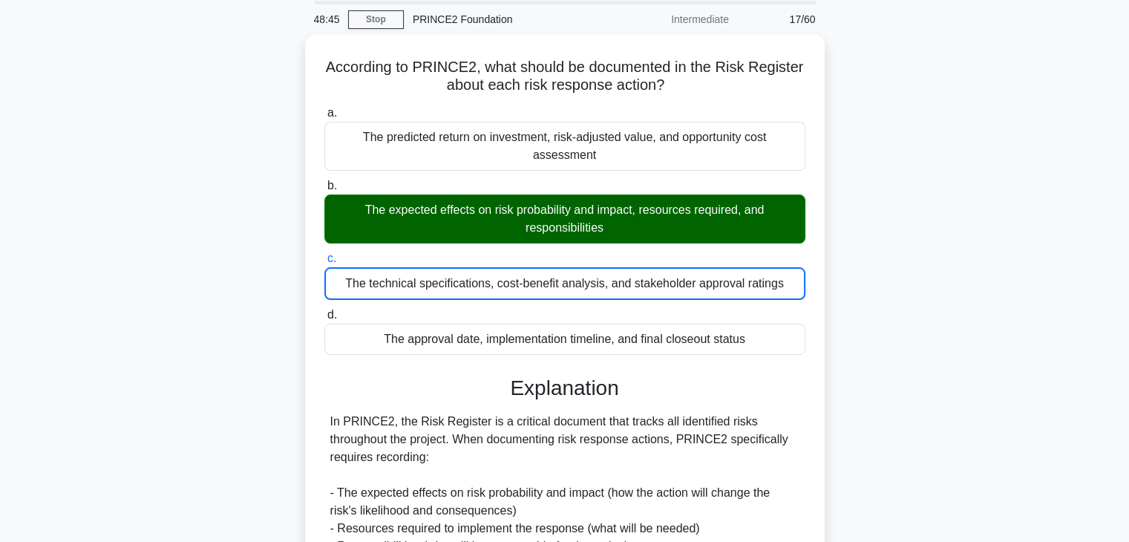
click at [872, 265] on div "According to PRINCE2, what should be documented in the Risk Register about each…" at bounding box center [565, 499] width 980 height 930
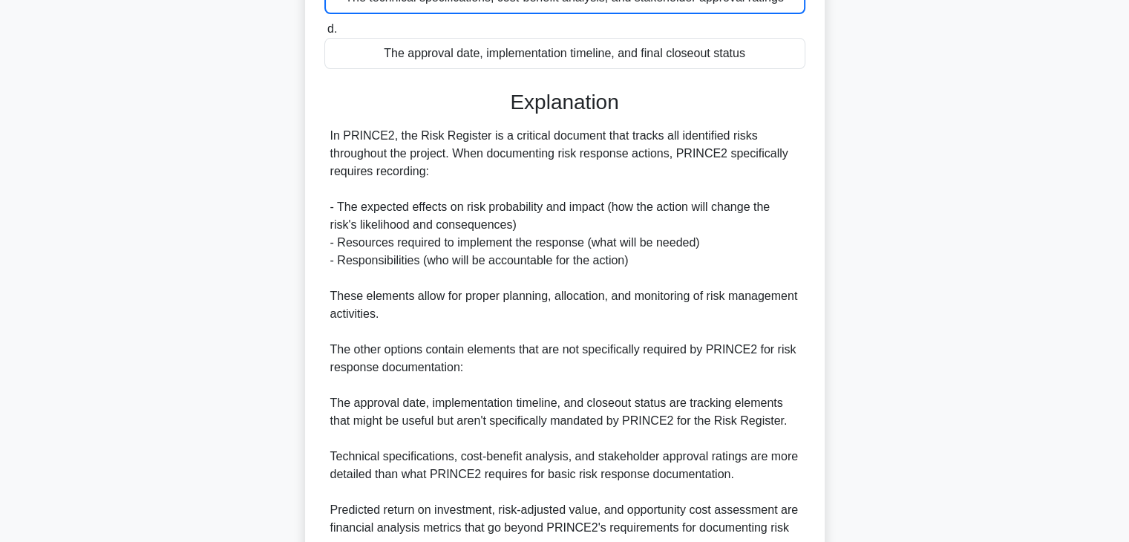
scroll to position [409, 0]
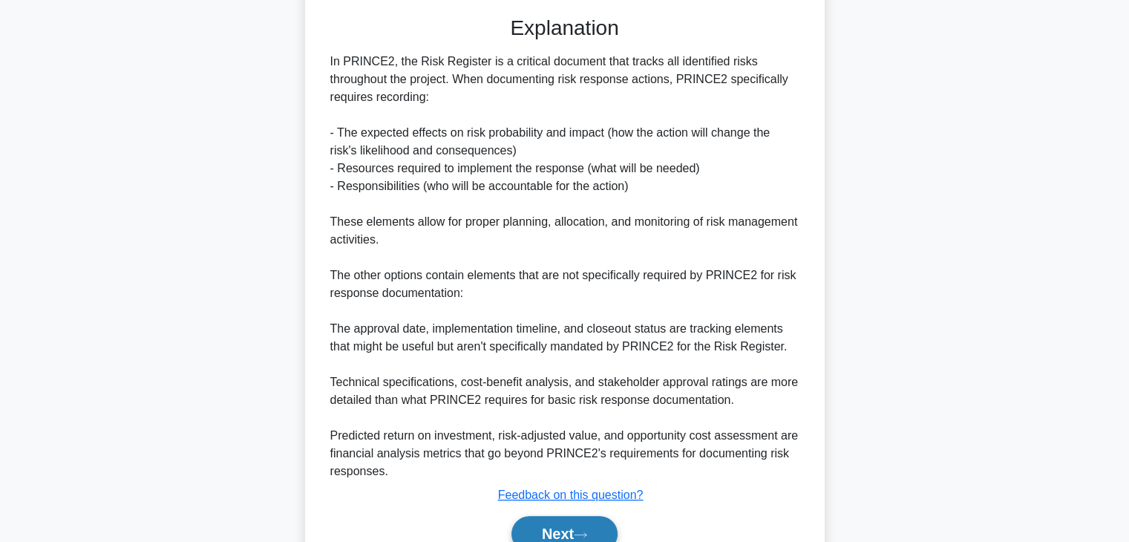
click at [545, 526] on button "Next" at bounding box center [564, 534] width 106 height 36
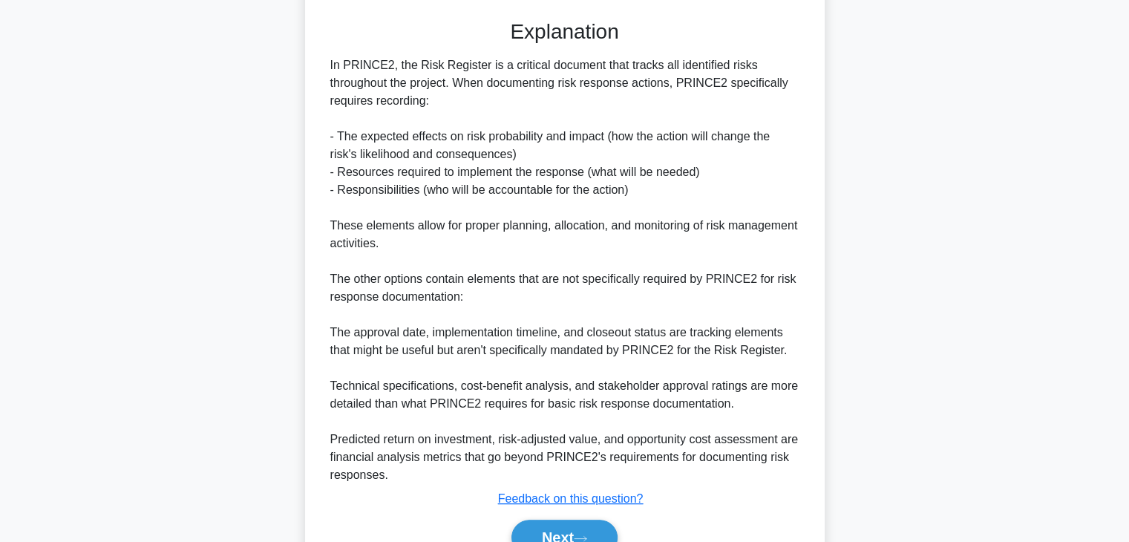
scroll to position [260, 0]
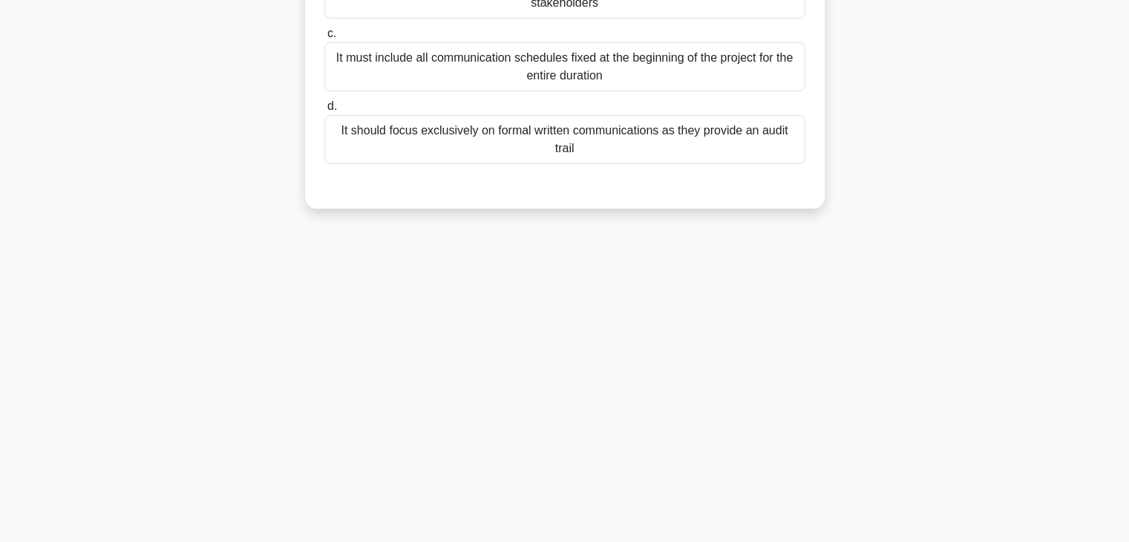
click at [989, 70] on div "Which of the following statements correctly describes a key consideration when …" at bounding box center [565, 26] width 980 height 399
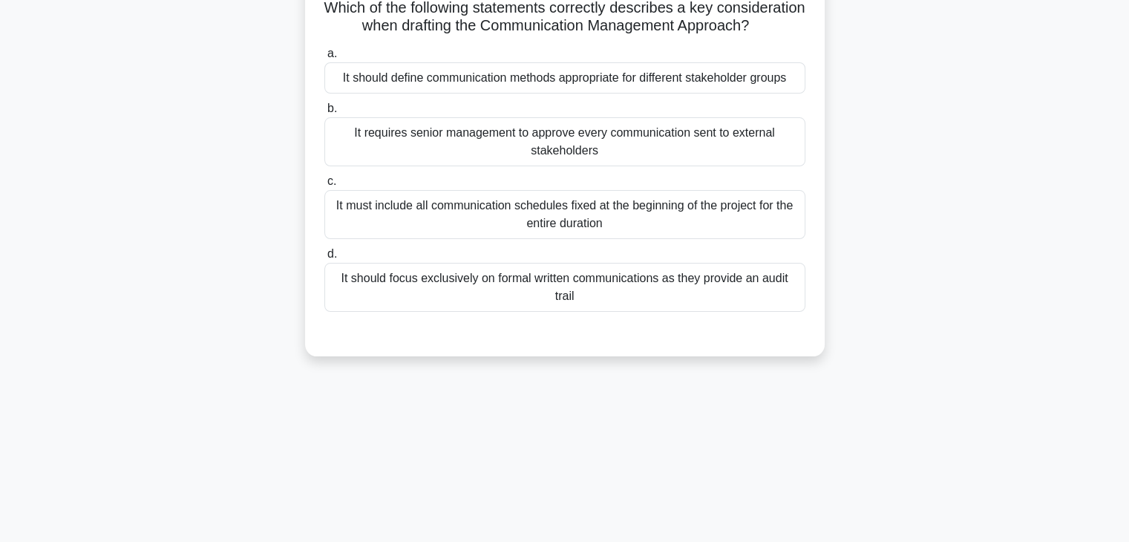
scroll to position [82, 0]
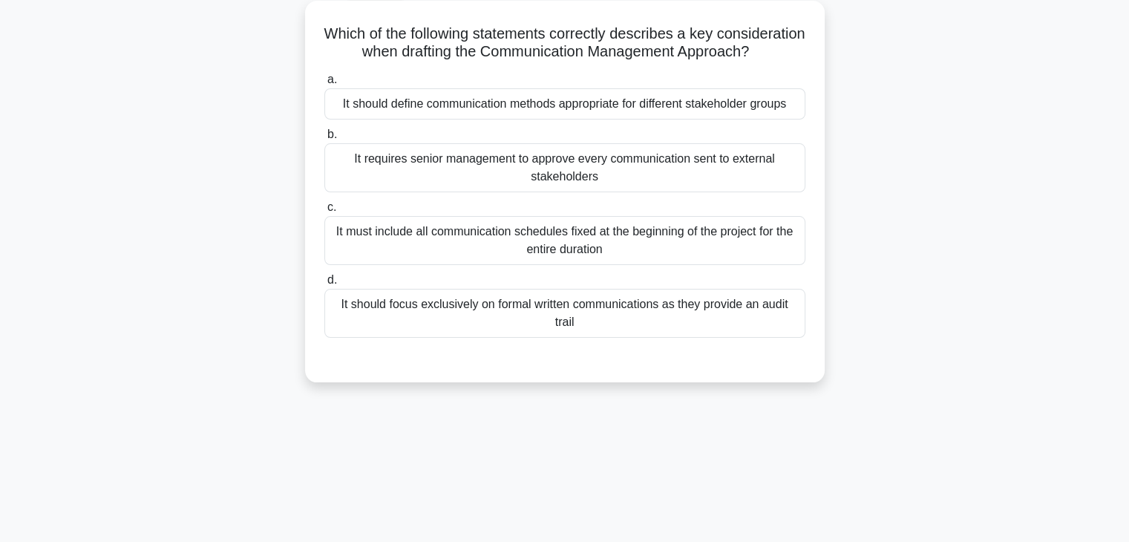
click at [555, 119] on div "It should define communication methods appropriate for different stakeholder gr…" at bounding box center [564, 103] width 481 height 31
click at [324, 85] on input "a. It should define communication methods appropriate for different stakeholder…" at bounding box center [324, 80] width 0 height 10
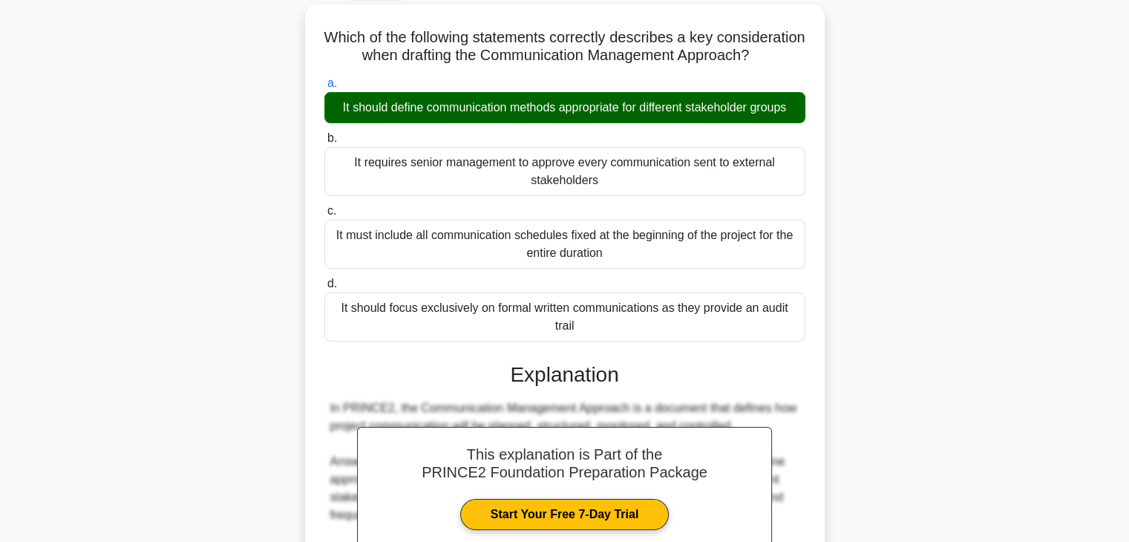
click at [975, 194] on div "Which of the following statements correctly describes a key consideration when …" at bounding box center [565, 459] width 980 height 911
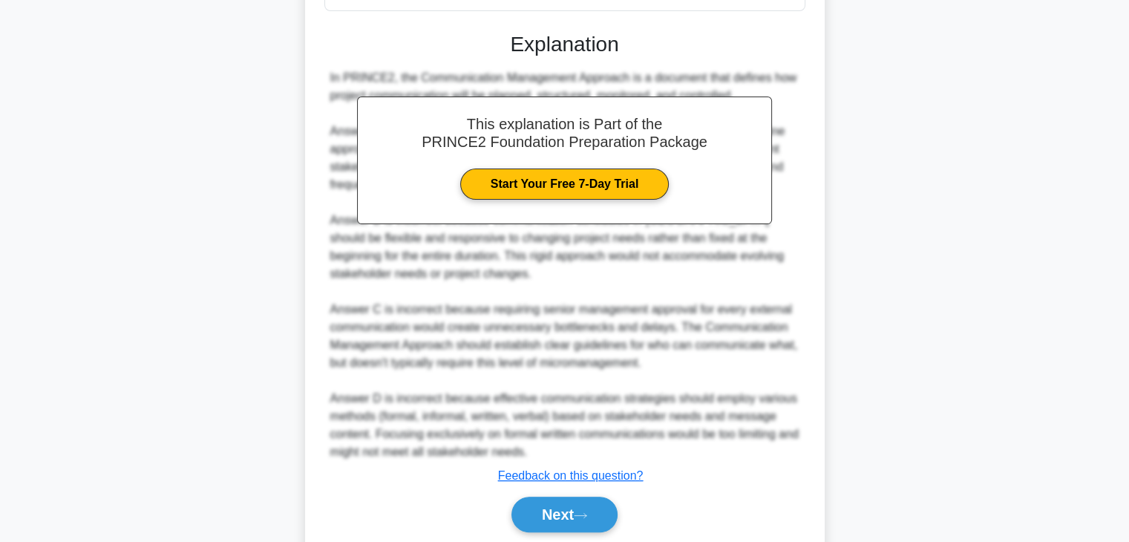
scroll to position [479, 0]
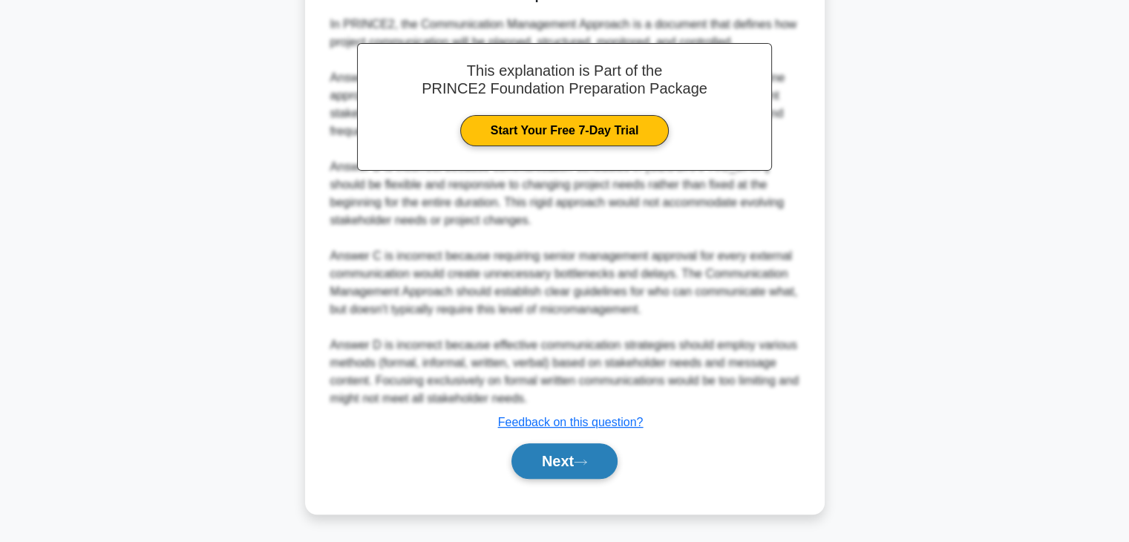
click at [553, 465] on button "Next" at bounding box center [564, 461] width 106 height 36
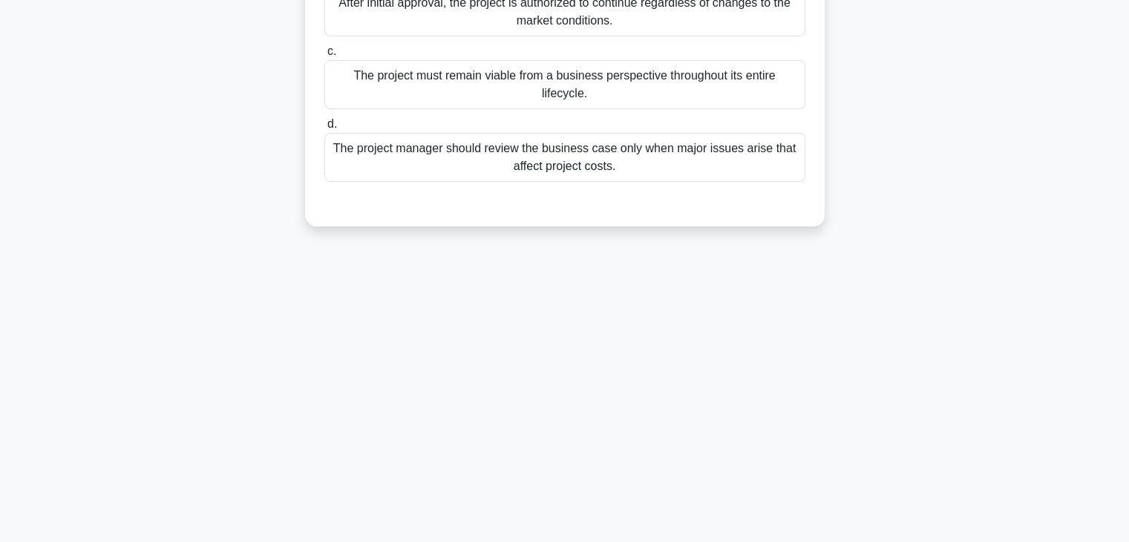
scroll to position [260, 0]
click at [931, 148] on div "What best represents the principle of Continued Business Justification in proje…" at bounding box center [565, 35] width 980 height 417
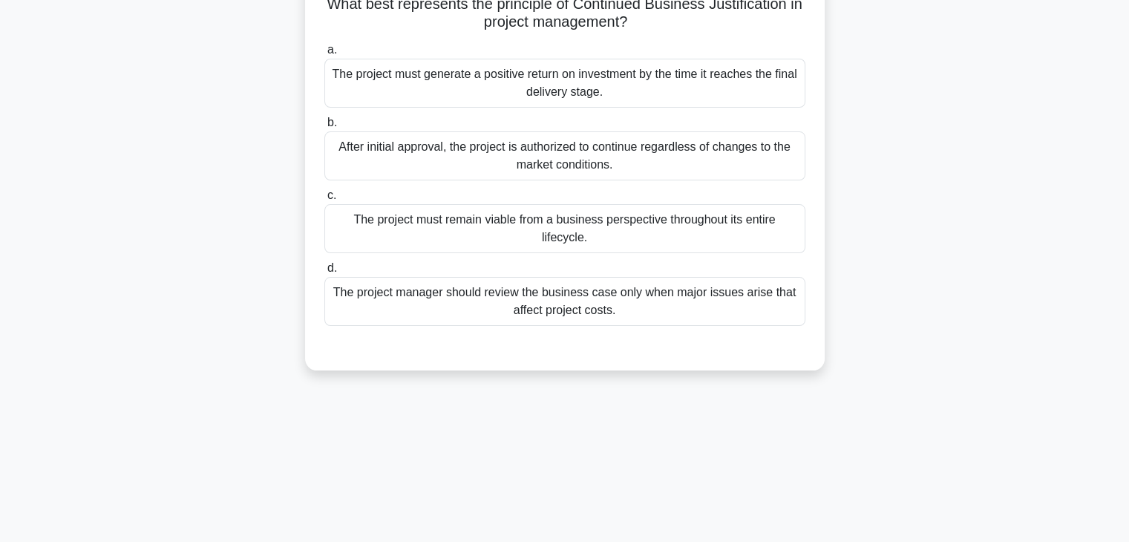
scroll to position [0, 0]
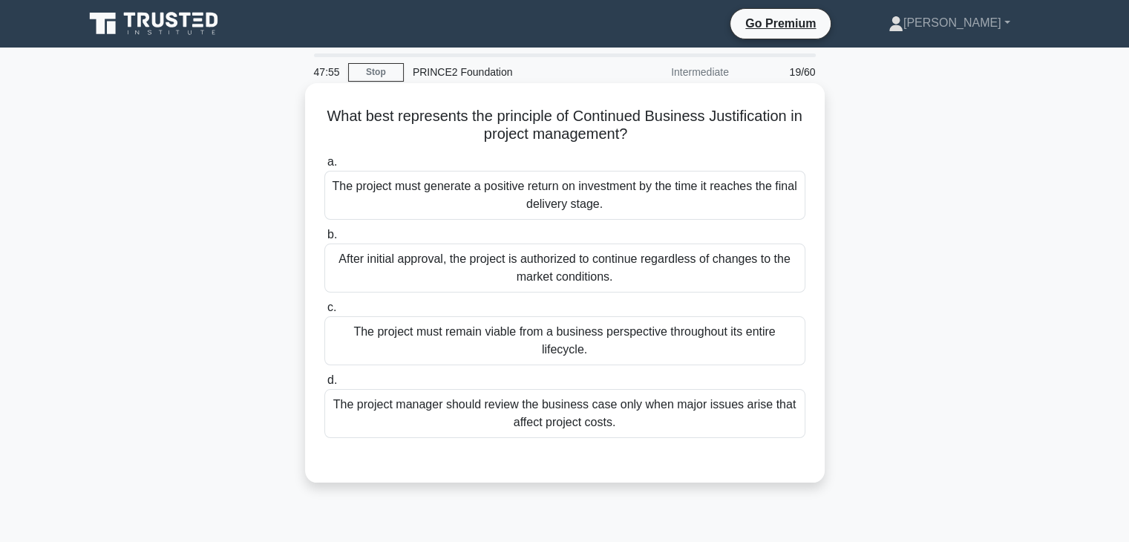
click at [583, 190] on div "The project must generate a positive return on investment by the time it reache…" at bounding box center [564, 195] width 481 height 49
click at [324, 167] on input "a. The project must generate a positive return on investment by the time it rea…" at bounding box center [324, 162] width 0 height 10
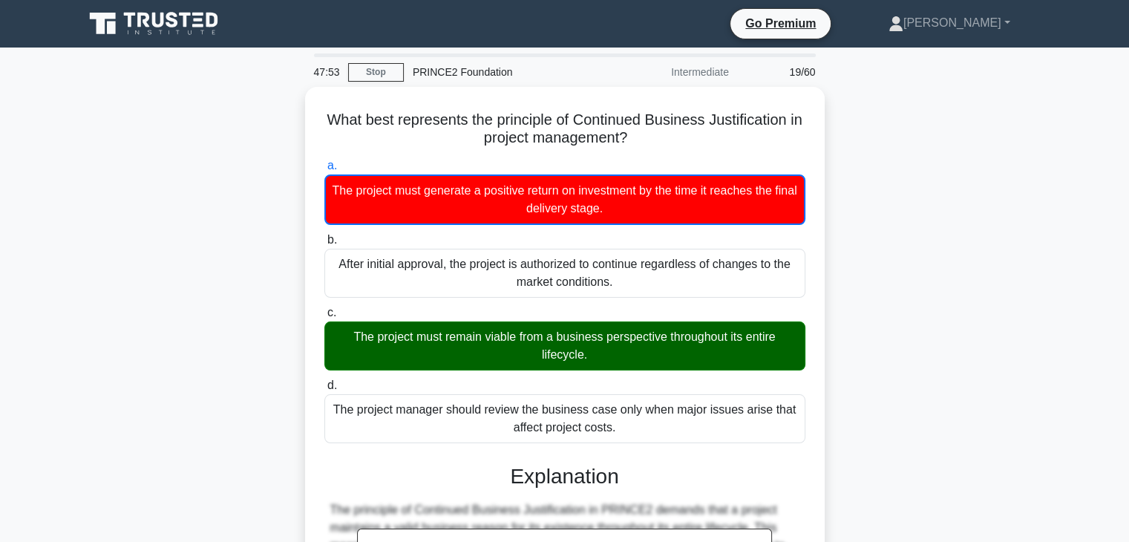
click at [905, 315] on div "What best represents the principle of Continued Business Justification in proje…" at bounding box center [565, 534] width 980 height 894
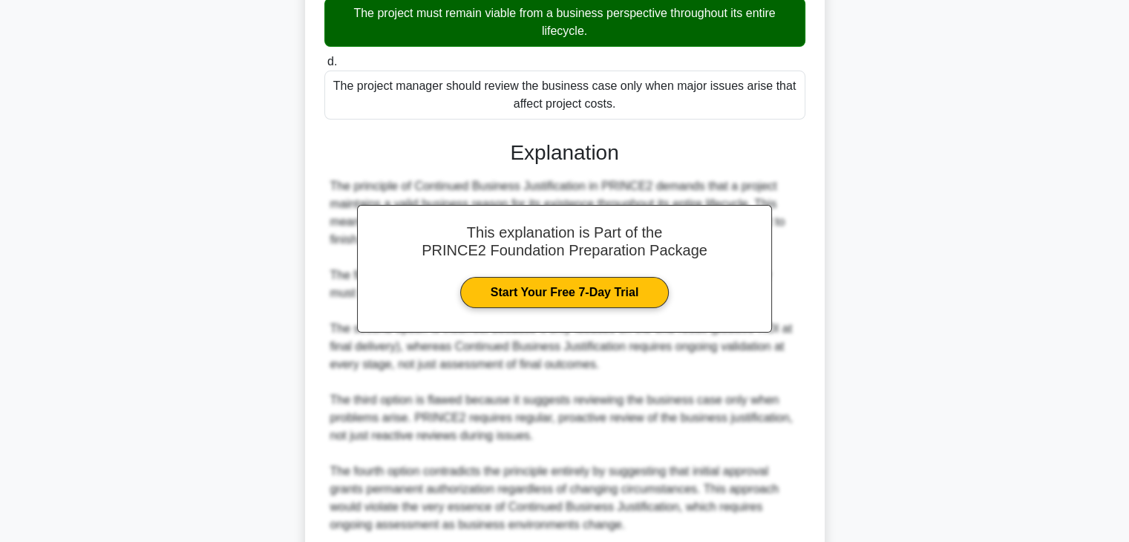
scroll to position [445, 0]
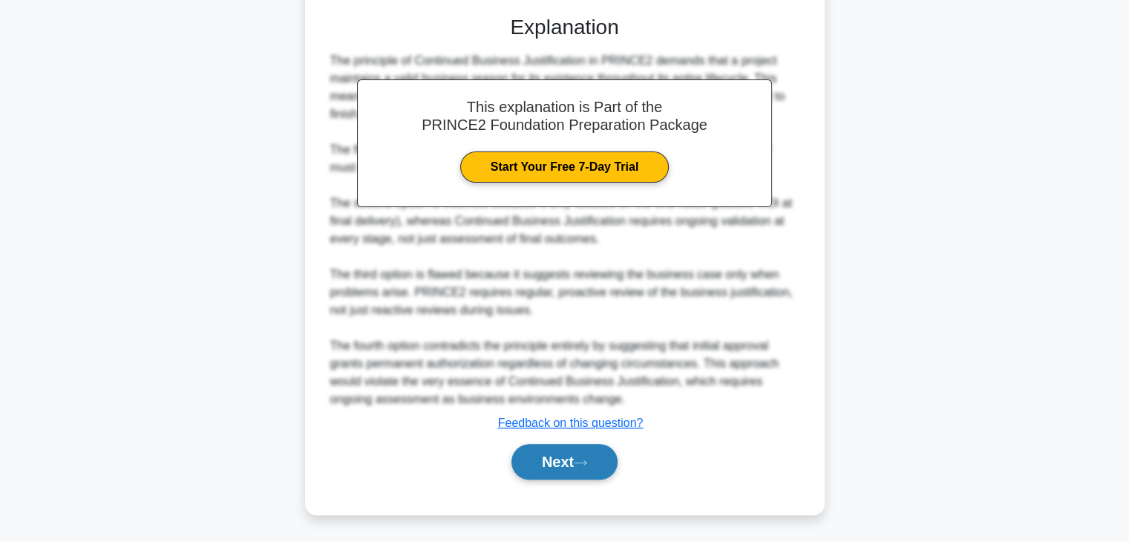
click at [537, 464] on button "Next" at bounding box center [564, 462] width 106 height 36
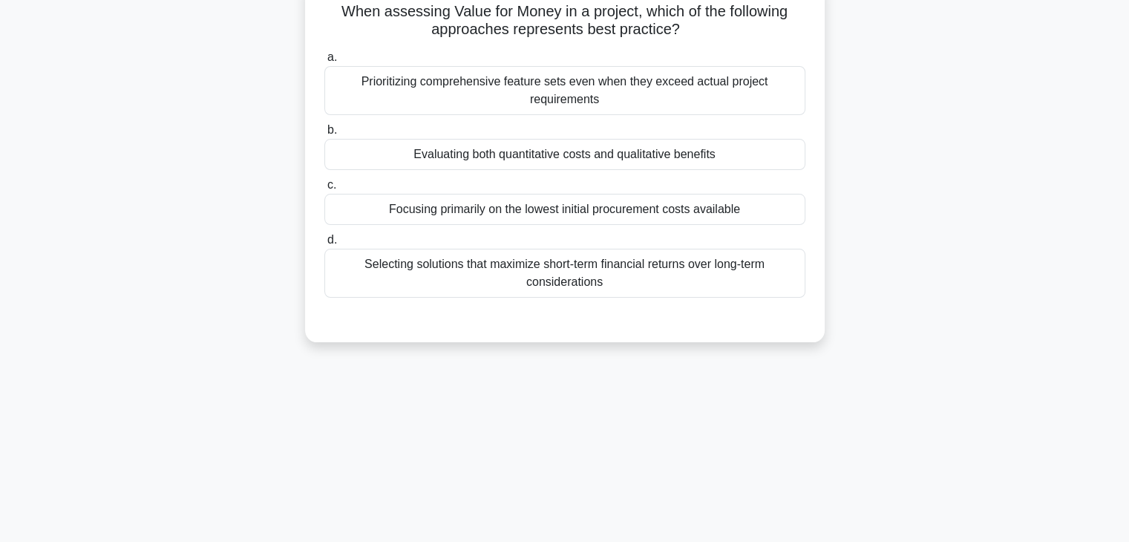
scroll to position [82, 0]
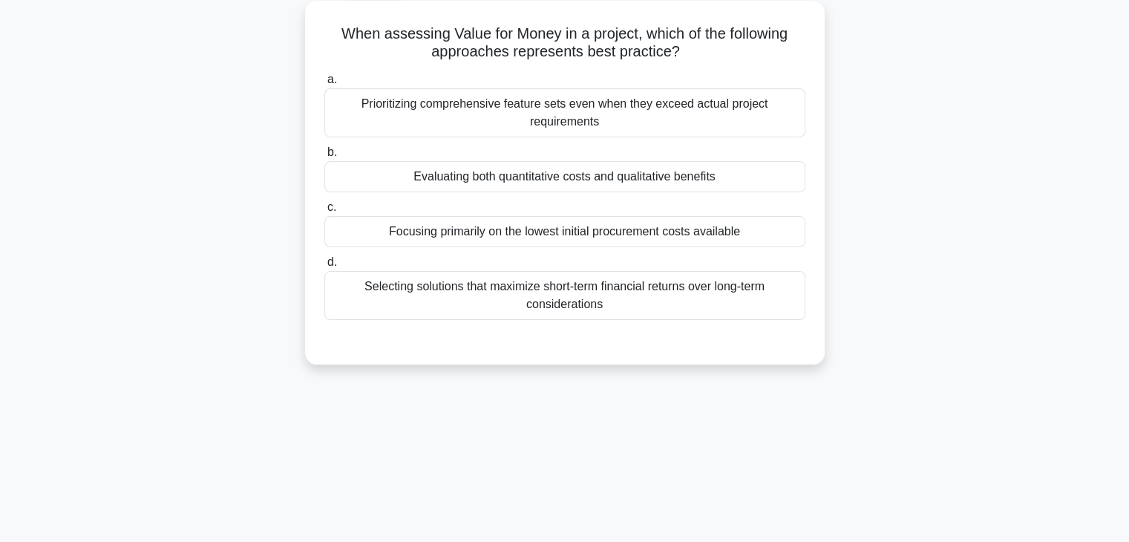
click at [614, 175] on div "Evaluating both quantitative costs and qualitative benefits" at bounding box center [564, 176] width 481 height 31
click at [324, 157] on input "b. Evaluating both quantitative costs and qualitative benefits" at bounding box center [324, 153] width 0 height 10
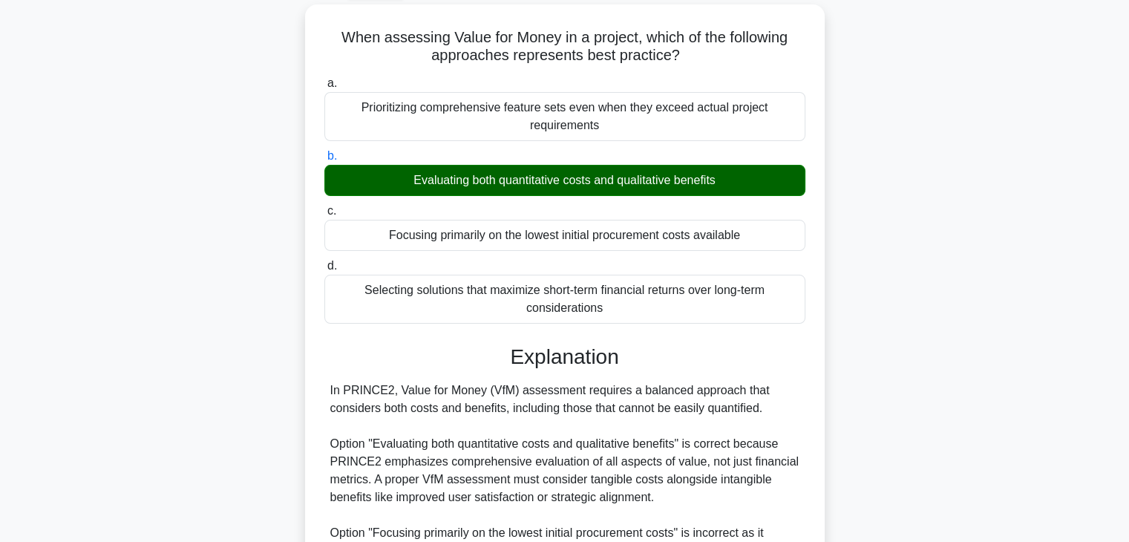
click at [895, 283] on div "When assessing Value for Money in a project, which of the following approaches …" at bounding box center [565, 423] width 980 height 839
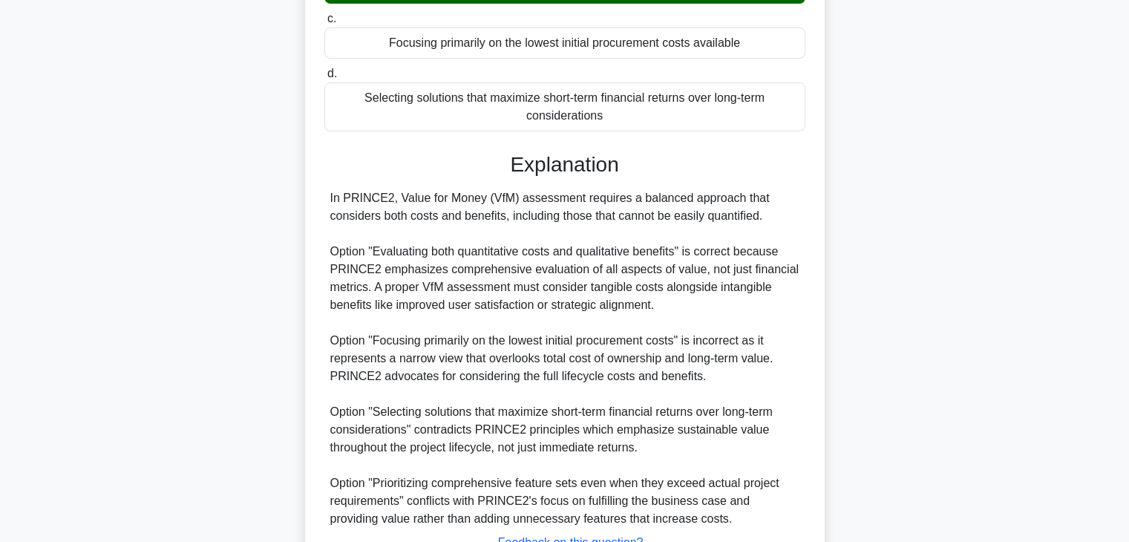
scroll to position [390, 0]
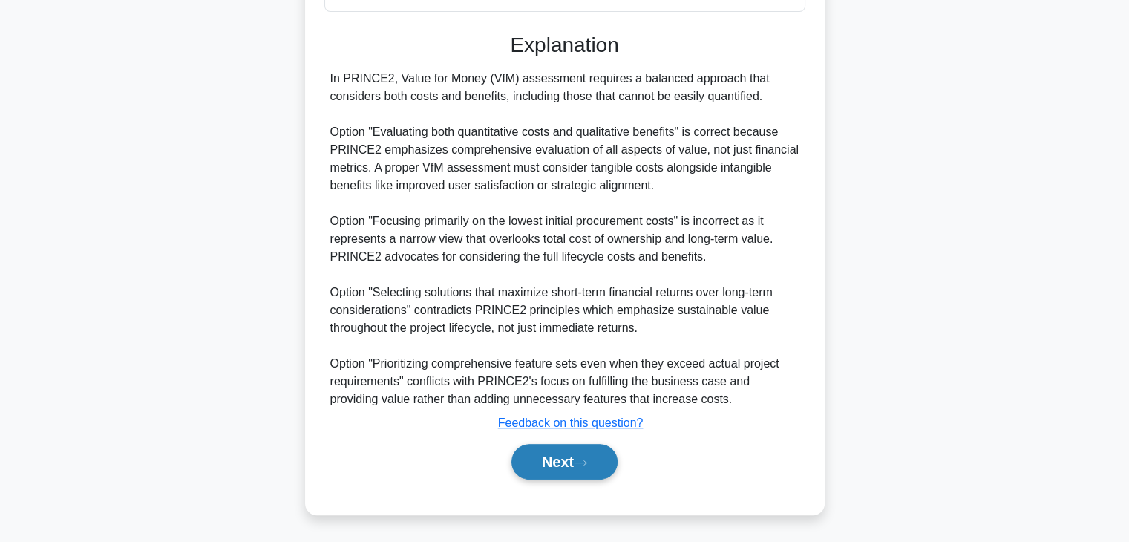
click at [559, 461] on button "Next" at bounding box center [564, 462] width 106 height 36
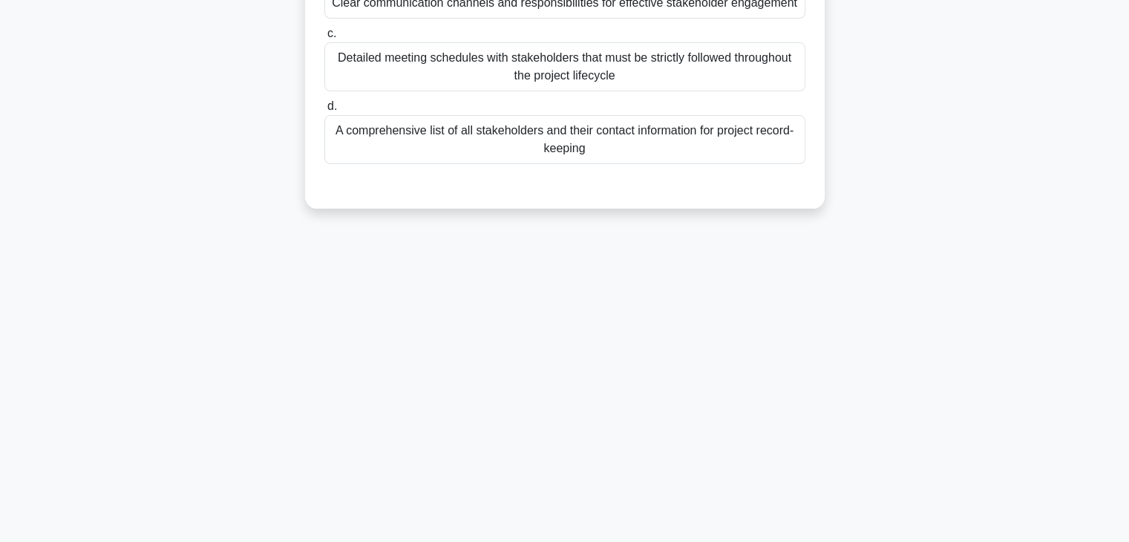
scroll to position [260, 0]
click at [925, 47] on div "What does the Communication Management Approach in a project primarily aim to e…" at bounding box center [565, 26] width 980 height 399
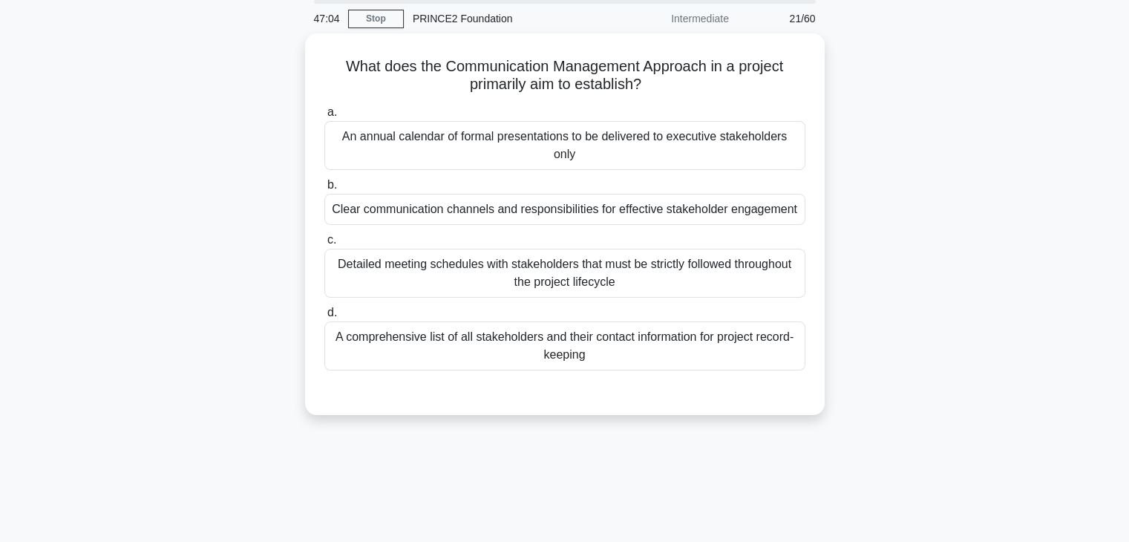
scroll to position [53, 0]
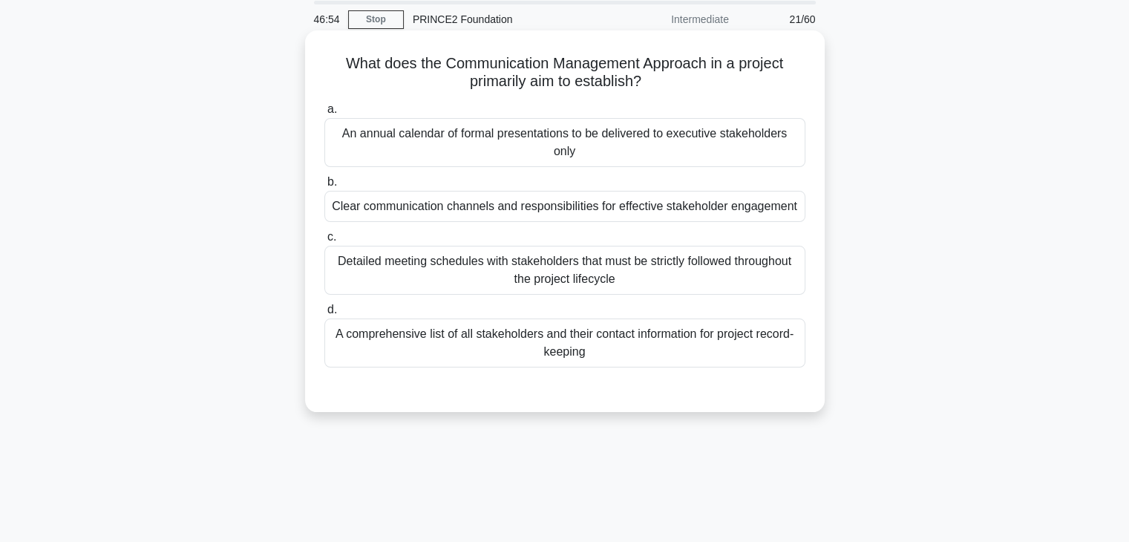
click at [546, 206] on div "Clear communication channels and responsibilities for effective stakeholder eng…" at bounding box center [564, 206] width 481 height 31
click at [324, 187] on input "b. Clear communication channels and responsibilities for effective stakeholder …" at bounding box center [324, 182] width 0 height 10
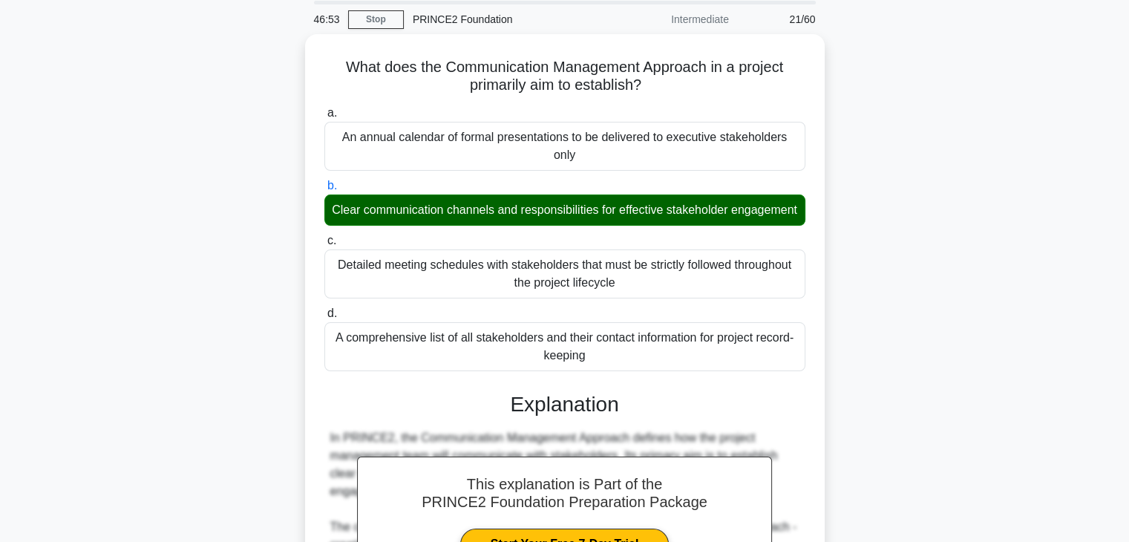
click at [841, 260] on div "What does the Communication Management Approach in a project primarily aim to e…" at bounding box center [565, 471] width 980 height 875
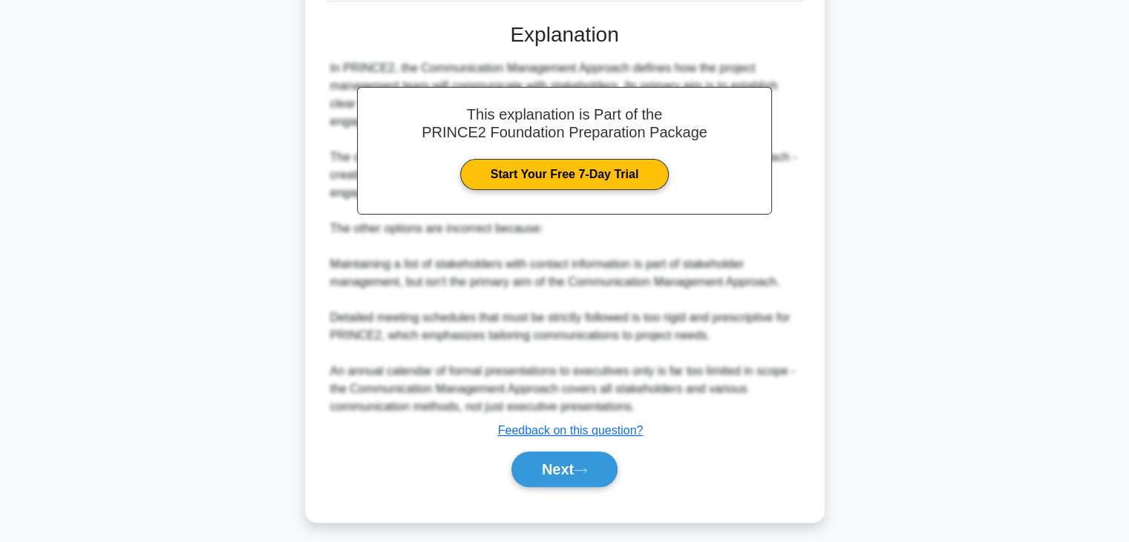
scroll to position [444, 0]
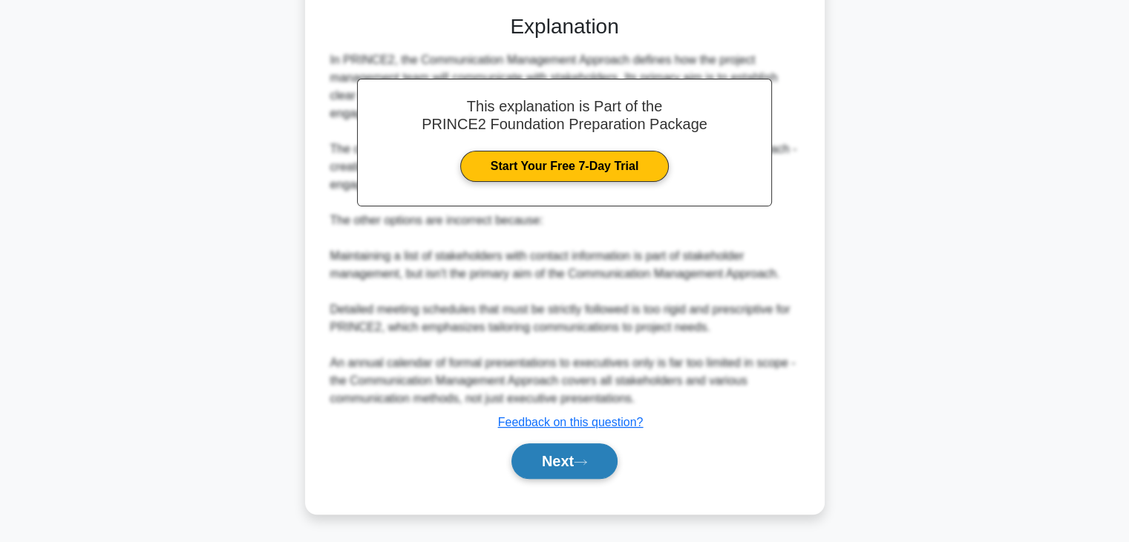
click at [541, 461] on button "Next" at bounding box center [564, 461] width 106 height 36
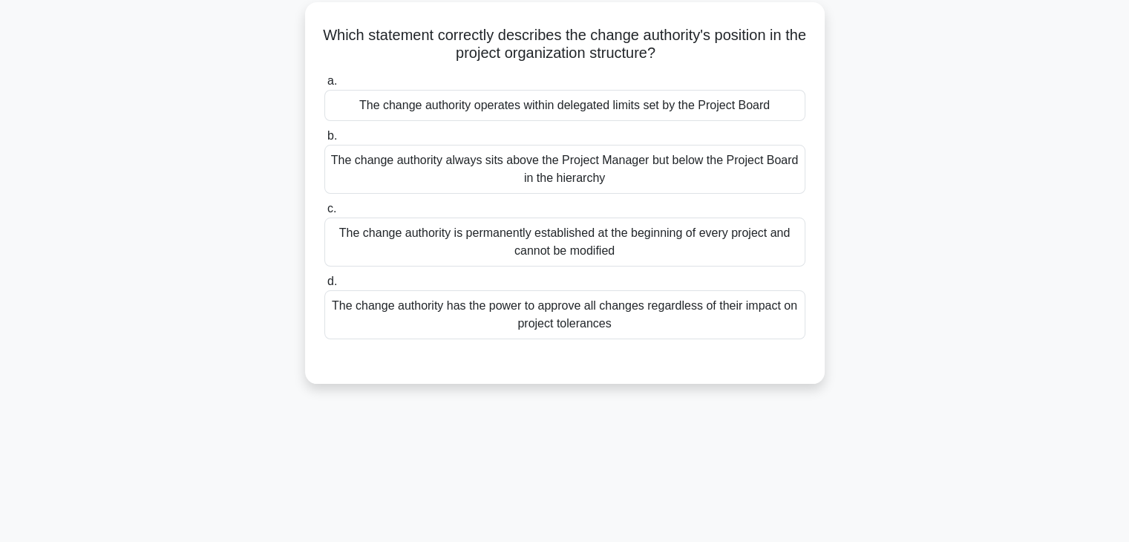
scroll to position [23, 0]
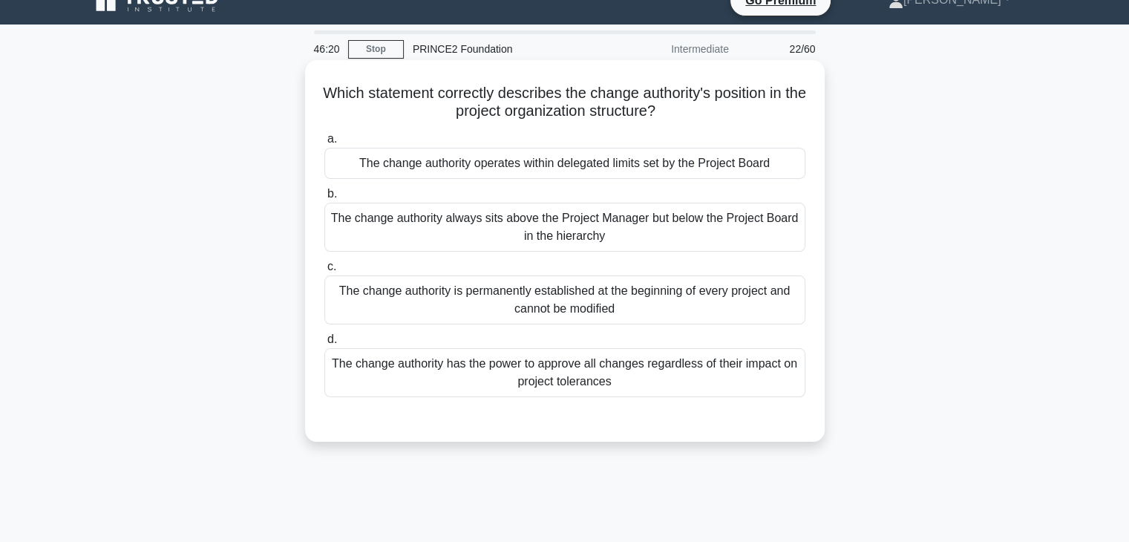
click at [529, 167] on div "The change authority operates within delegated limits set by the Project Board" at bounding box center [564, 163] width 481 height 31
click at [324, 144] on input "a. The change authority operates within delegated limits set by the Project Boa…" at bounding box center [324, 139] width 0 height 10
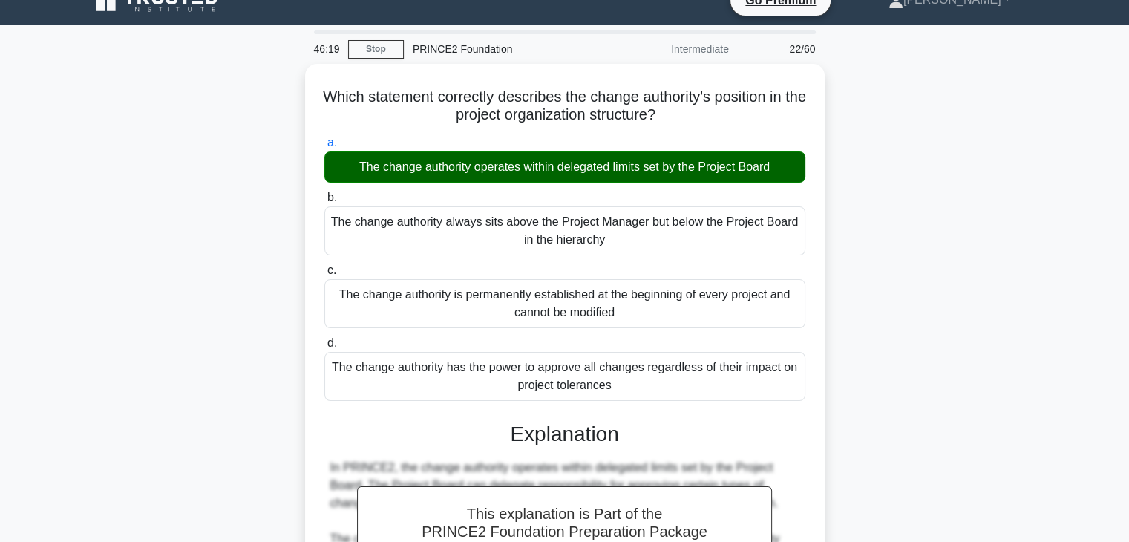
click at [880, 356] on div "Which statement correctly describes the change authority's position in the proj…" at bounding box center [565, 501] width 980 height 875
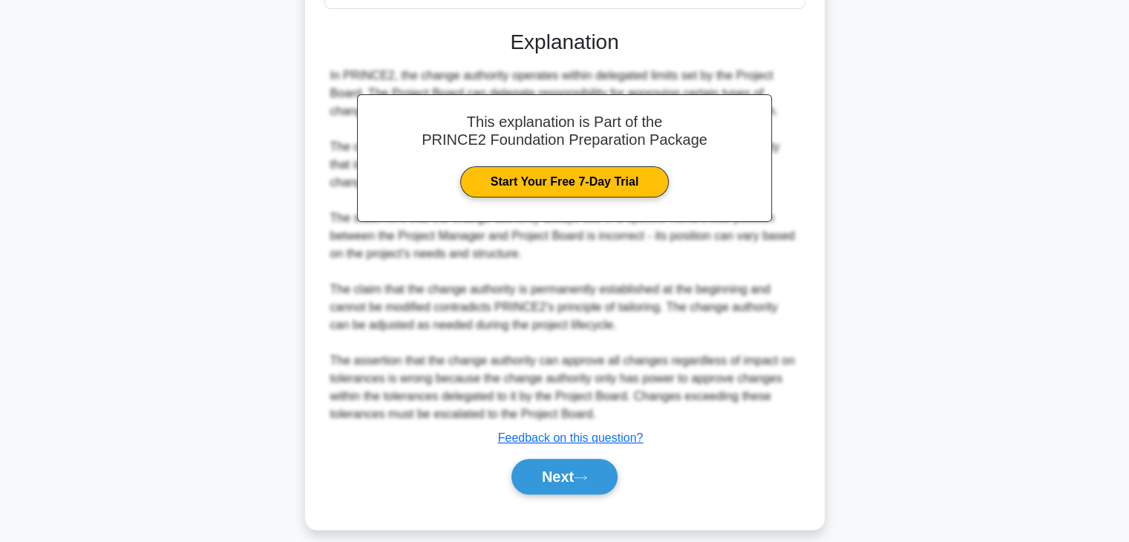
scroll to position [426, 0]
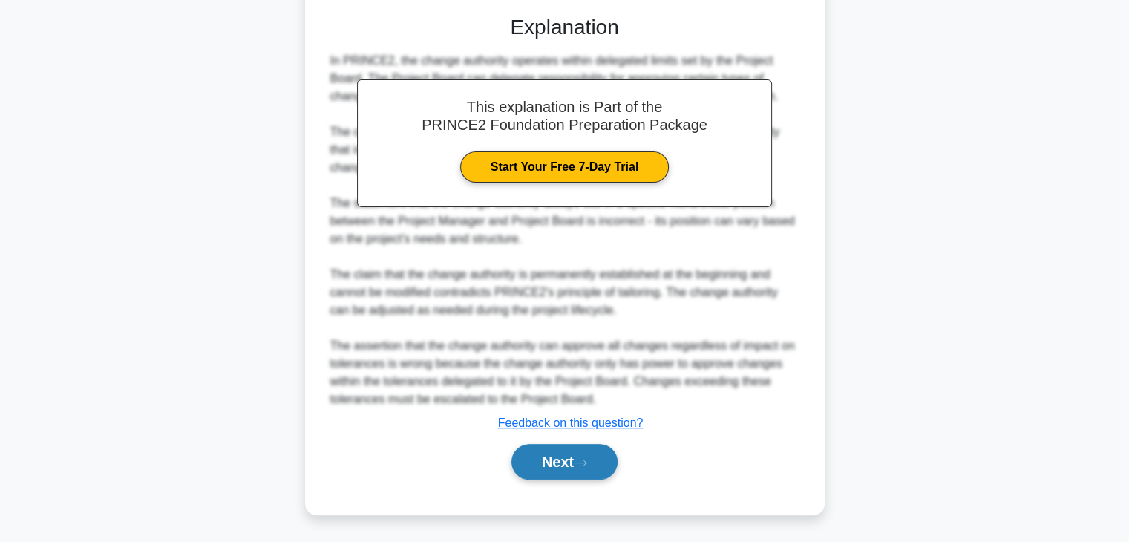
click at [583, 462] on icon at bounding box center [580, 463] width 13 height 8
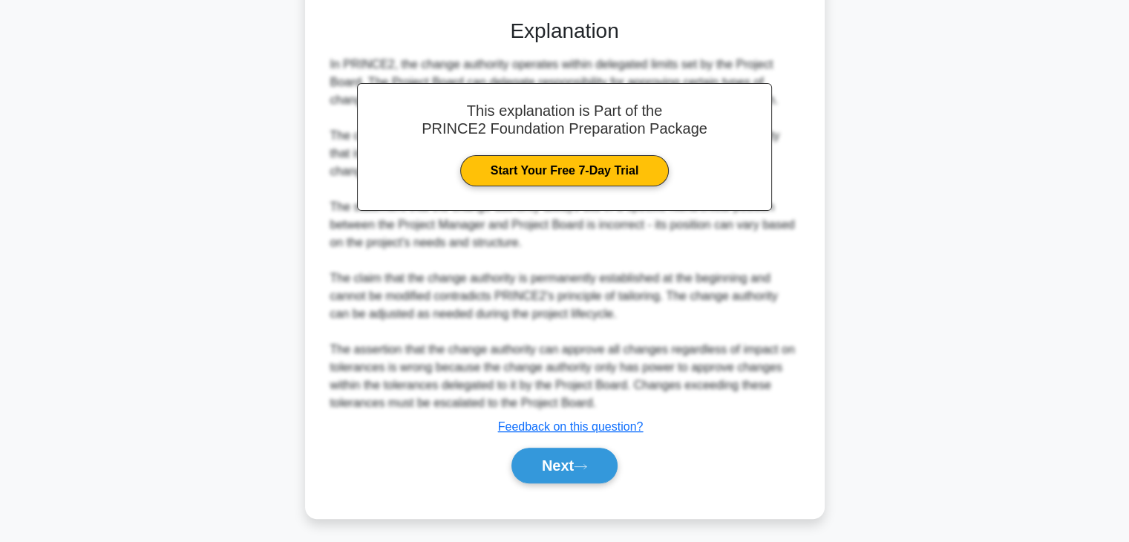
scroll to position [260, 0]
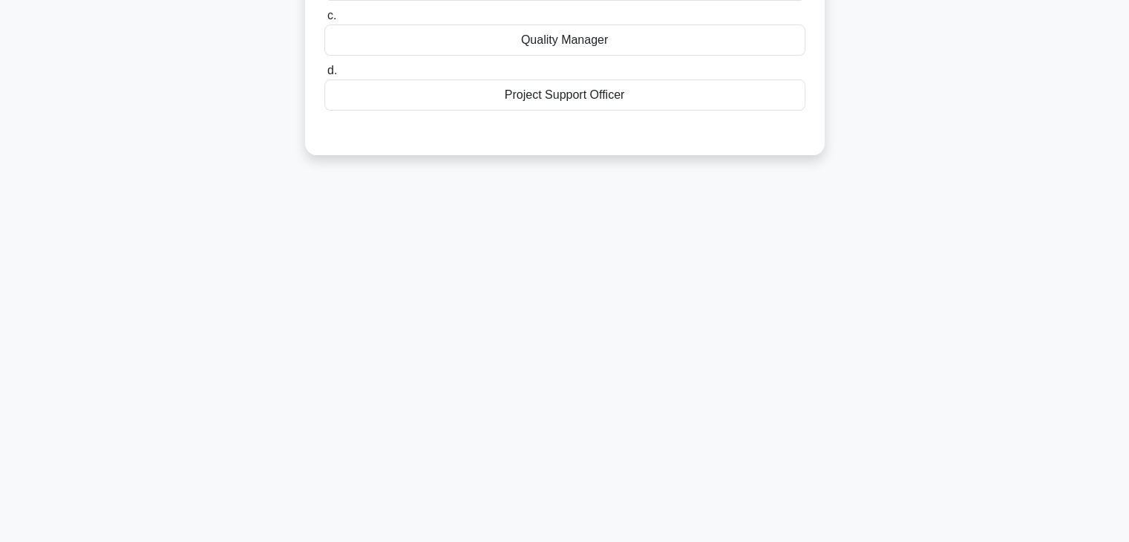
click at [1080, 148] on main "46:15 Stop PRINCE2 Foundation Intermediate 23/60 Who is responsible for providi…" at bounding box center [564, 165] width 1129 height 754
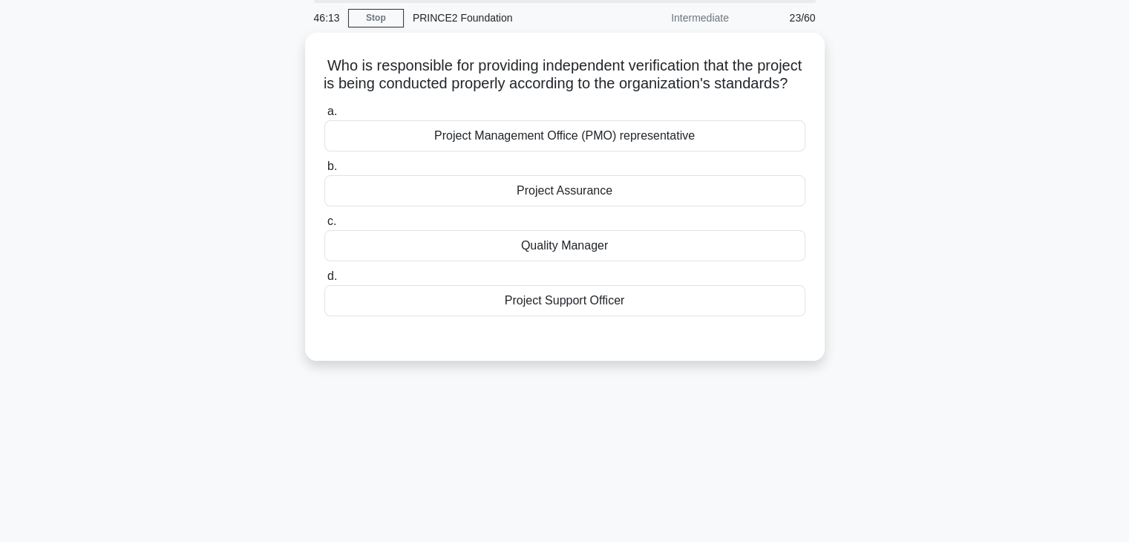
scroll to position [53, 0]
click at [563, 259] on div "Quality Manager" at bounding box center [564, 243] width 481 height 31
click at [324, 224] on input "c. Quality Manager" at bounding box center [324, 219] width 0 height 10
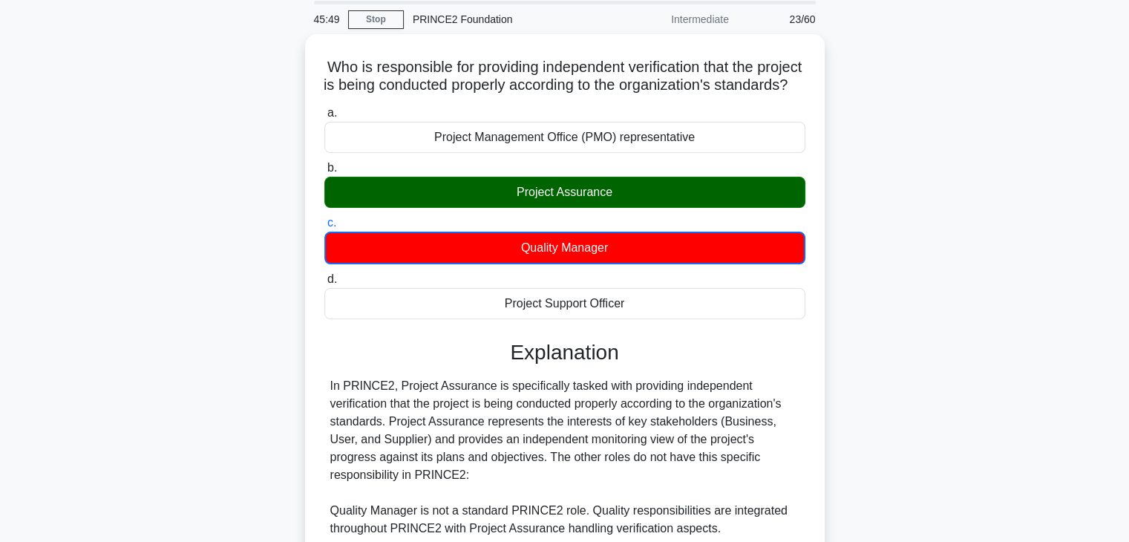
click at [954, 191] on div "Who is responsible for providing independent verification that the project is b…" at bounding box center [565, 410] width 980 height 752
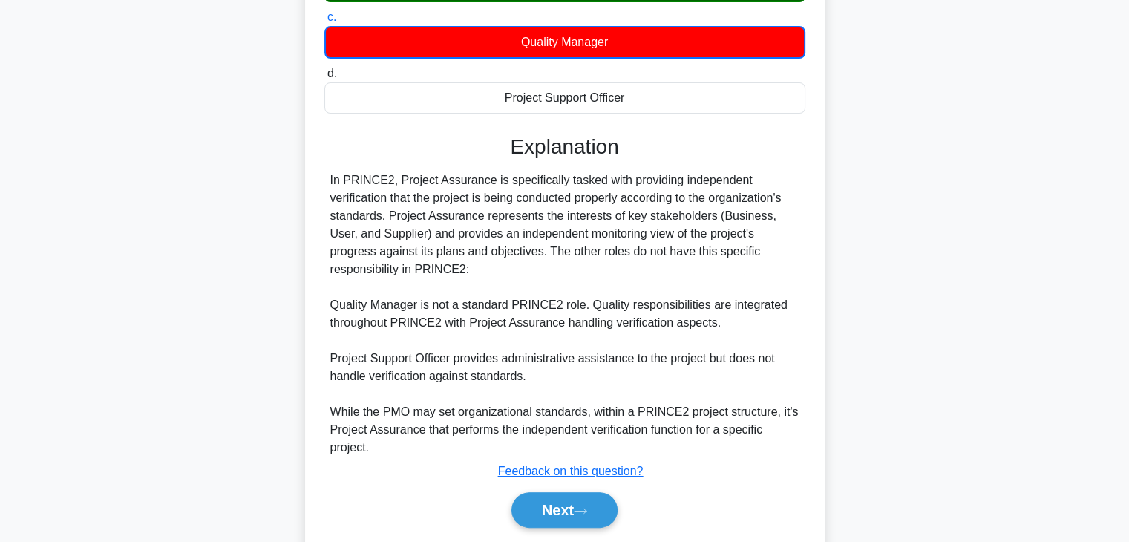
scroll to position [321, 0]
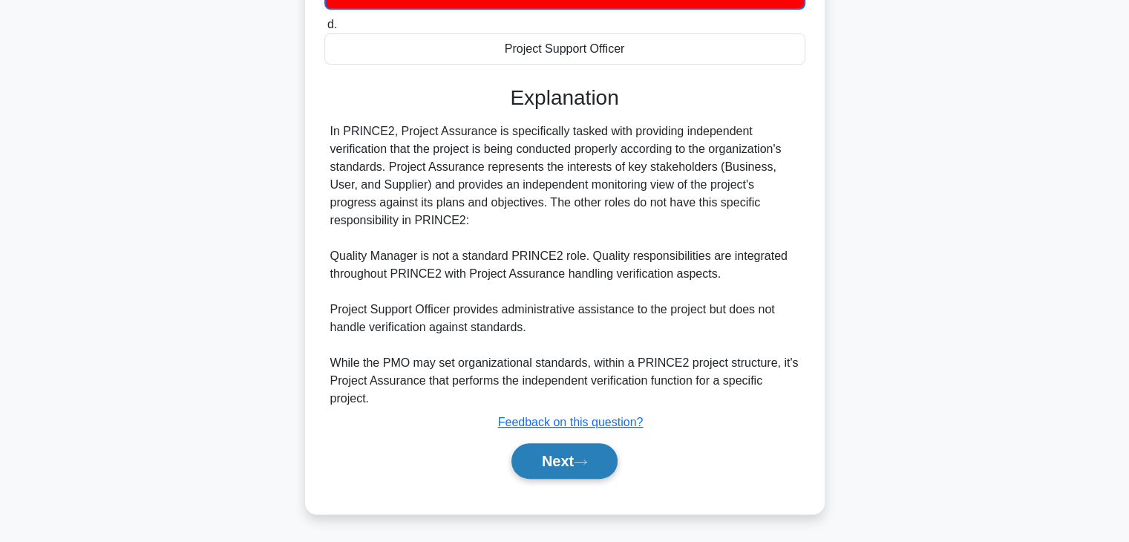
click at [591, 455] on button "Next" at bounding box center [564, 461] width 106 height 36
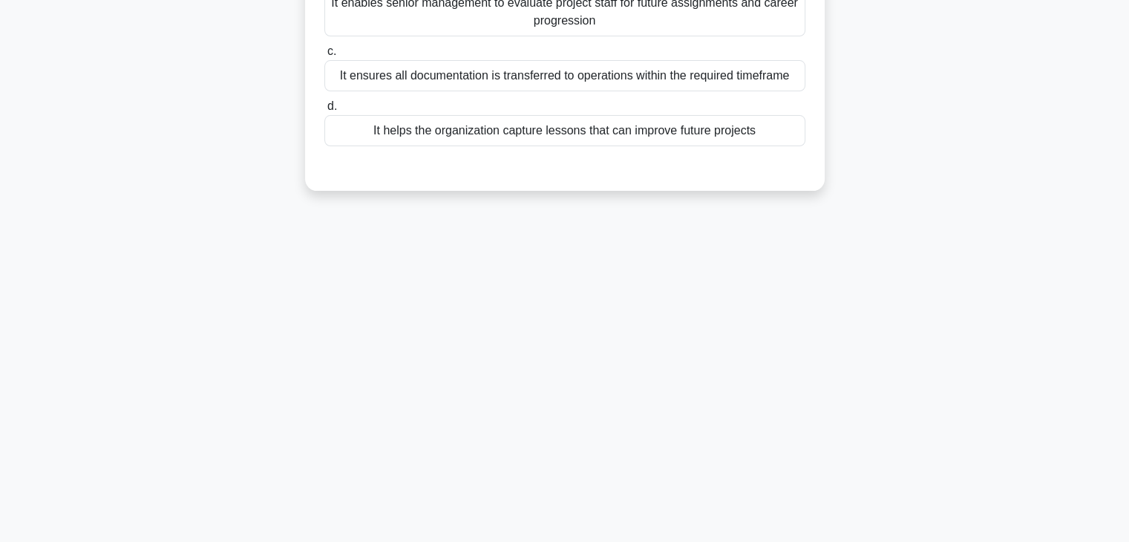
click at [939, 190] on div "What is a key benefit of conducting a post-project review as part of the Closin…" at bounding box center [565, 17] width 980 height 381
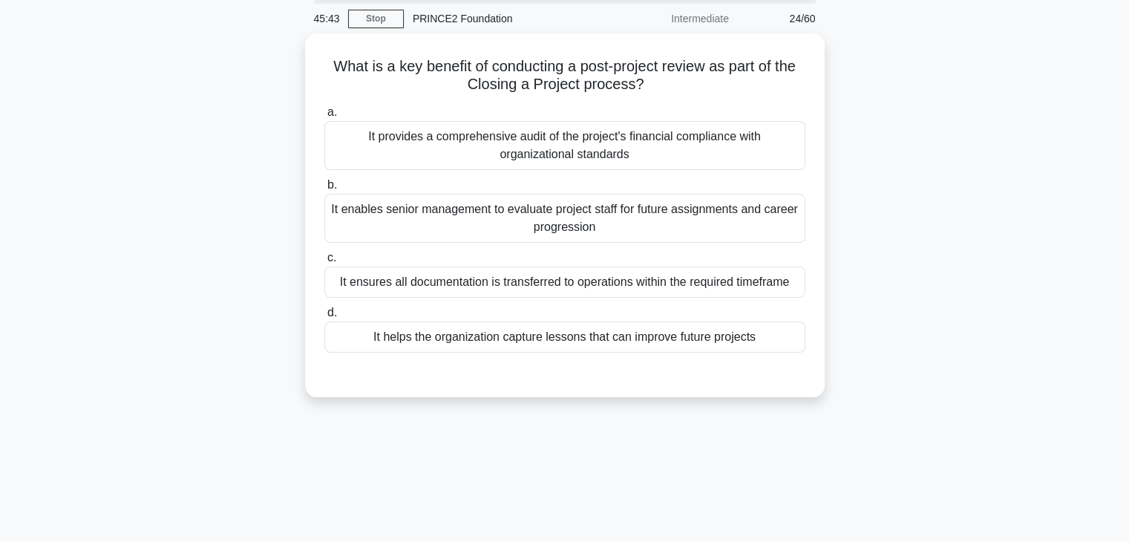
scroll to position [23, 0]
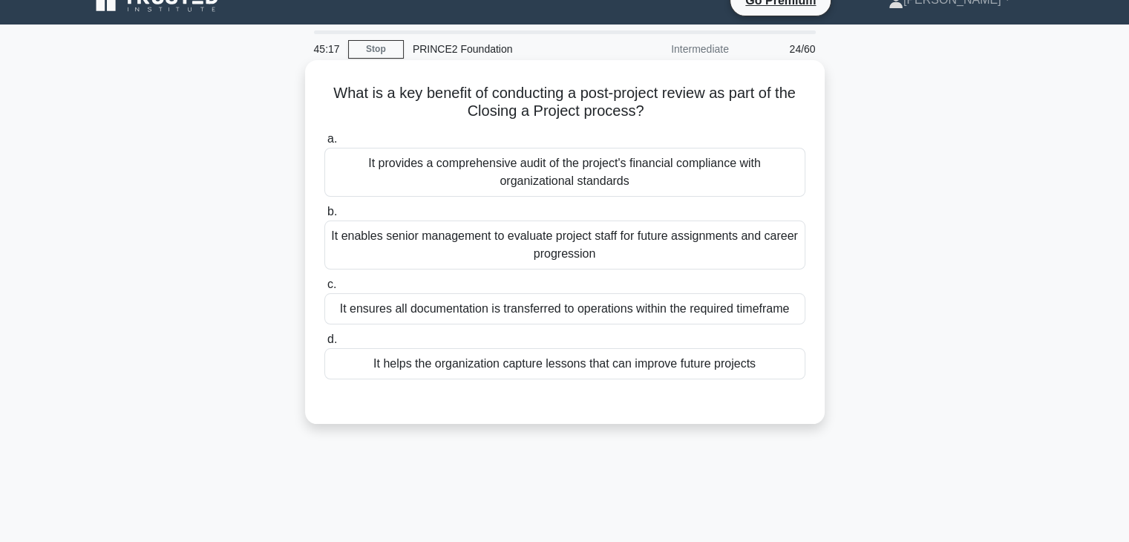
click at [590, 311] on div "It ensures all documentation is transferred to operations within the required t…" at bounding box center [564, 308] width 481 height 31
click at [324, 289] on input "c. It ensures all documentation is transferred to operations within the require…" at bounding box center [324, 285] width 0 height 10
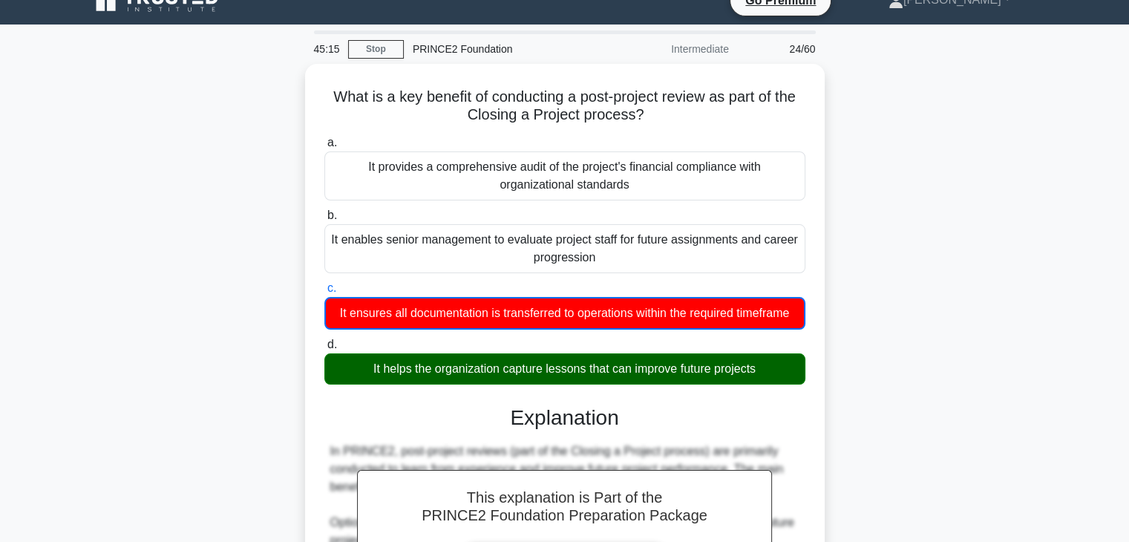
click at [942, 338] on div "What is a key benefit of conducting a post-project review as part of the Closin…" at bounding box center [565, 475] width 980 height 823
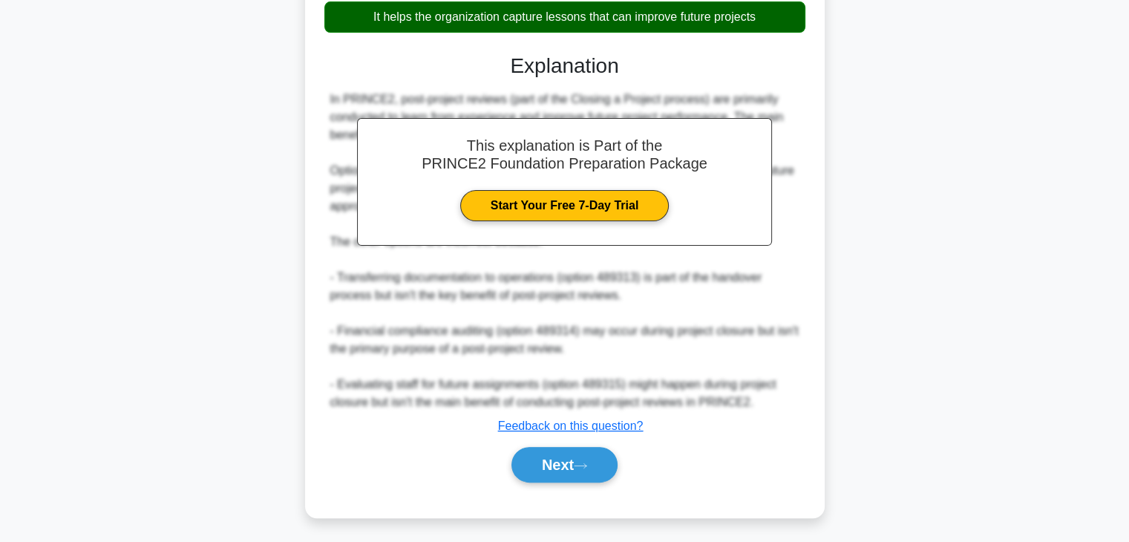
scroll to position [392, 0]
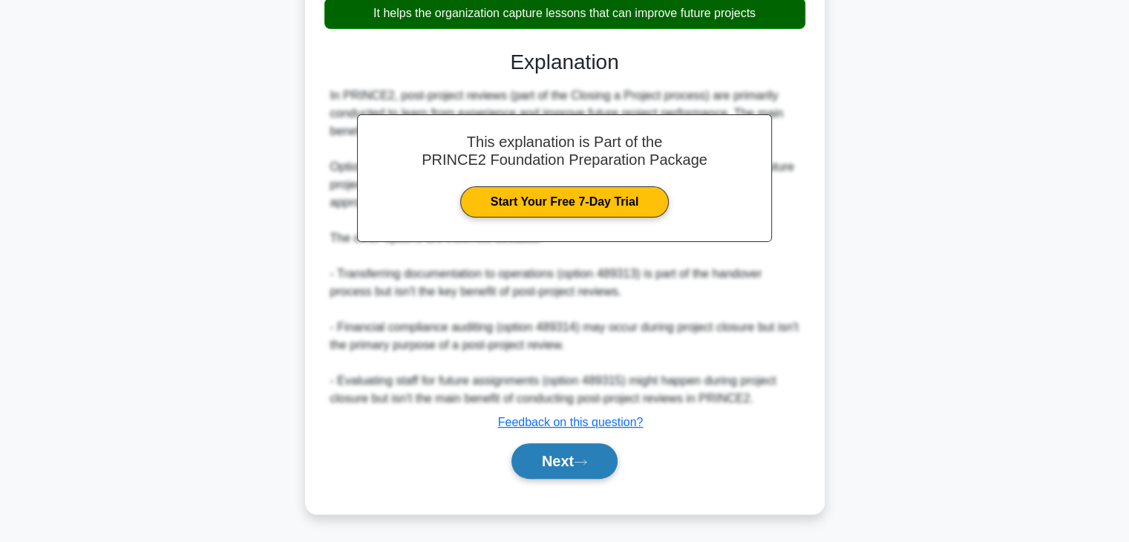
click at [580, 456] on button "Next" at bounding box center [564, 461] width 106 height 36
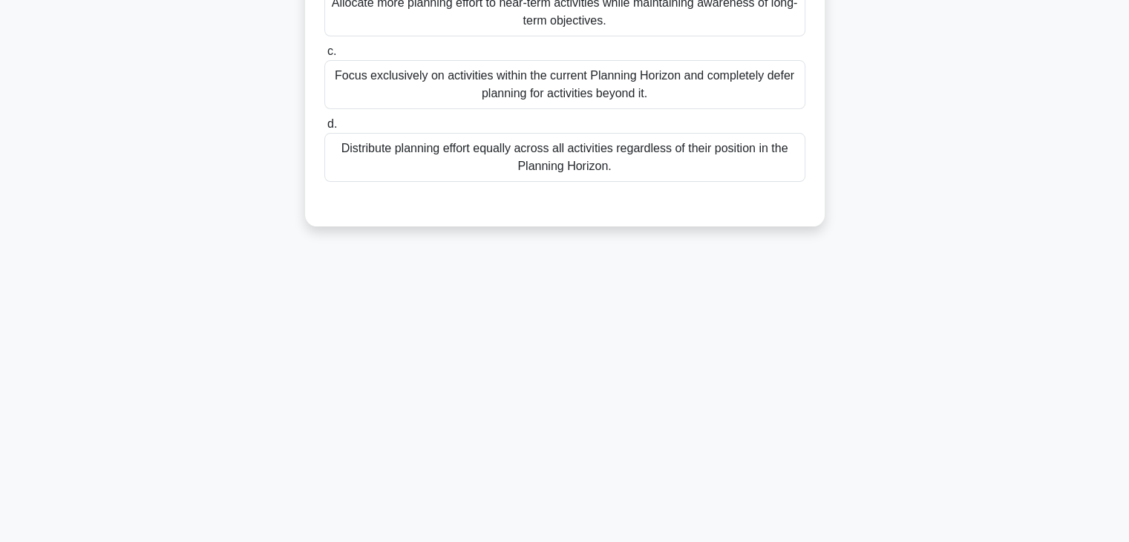
click at [934, 200] on div "How should planning activities be prioritized when applying the Planning Horizo…" at bounding box center [565, 35] width 980 height 417
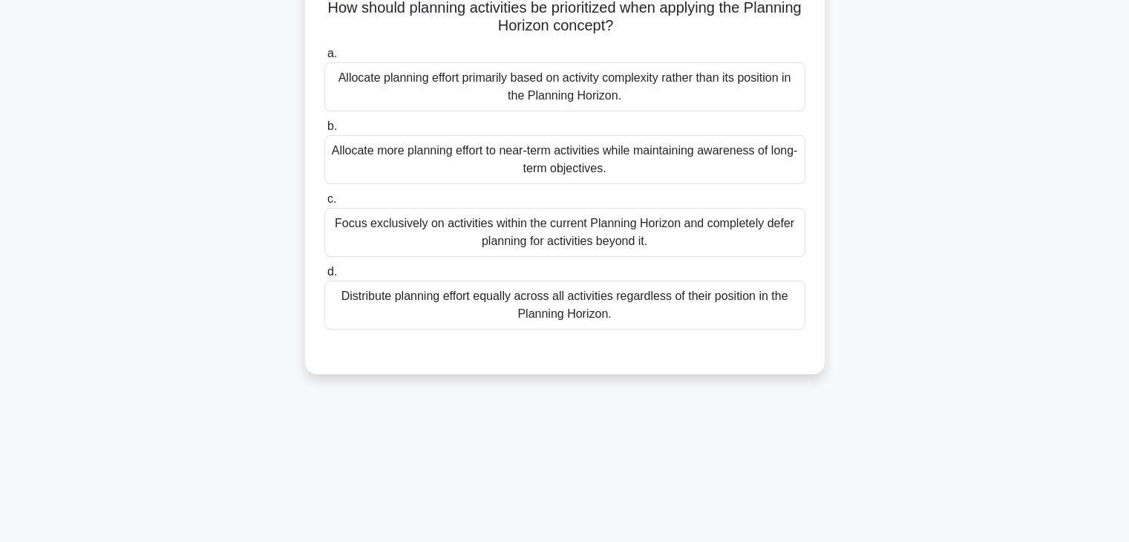
scroll to position [82, 0]
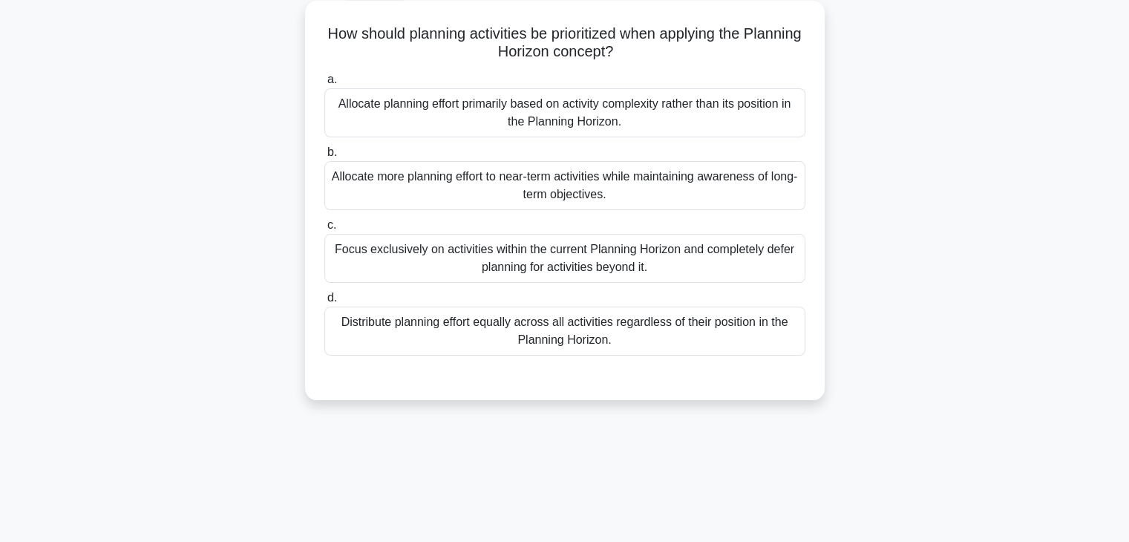
click at [531, 186] on div "Allocate more planning effort to near-term activities while maintaining awarene…" at bounding box center [564, 185] width 481 height 49
click at [324, 157] on input "b. Allocate more planning effort to near-term activities while maintaining awar…" at bounding box center [324, 153] width 0 height 10
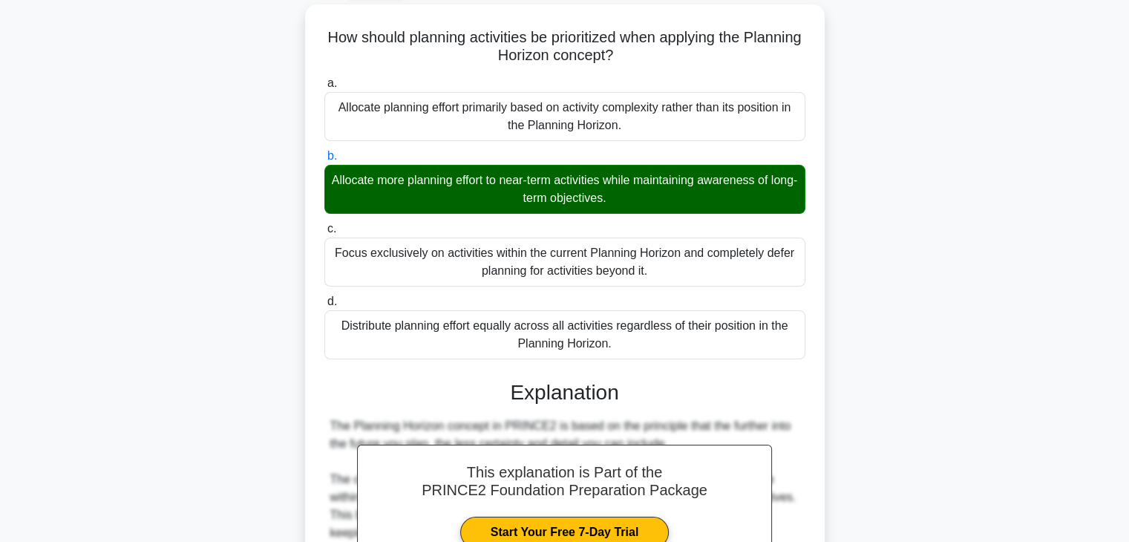
click at [951, 237] on div "How should planning activities be prioritized when applying the Planning Horizo…" at bounding box center [565, 459] width 980 height 911
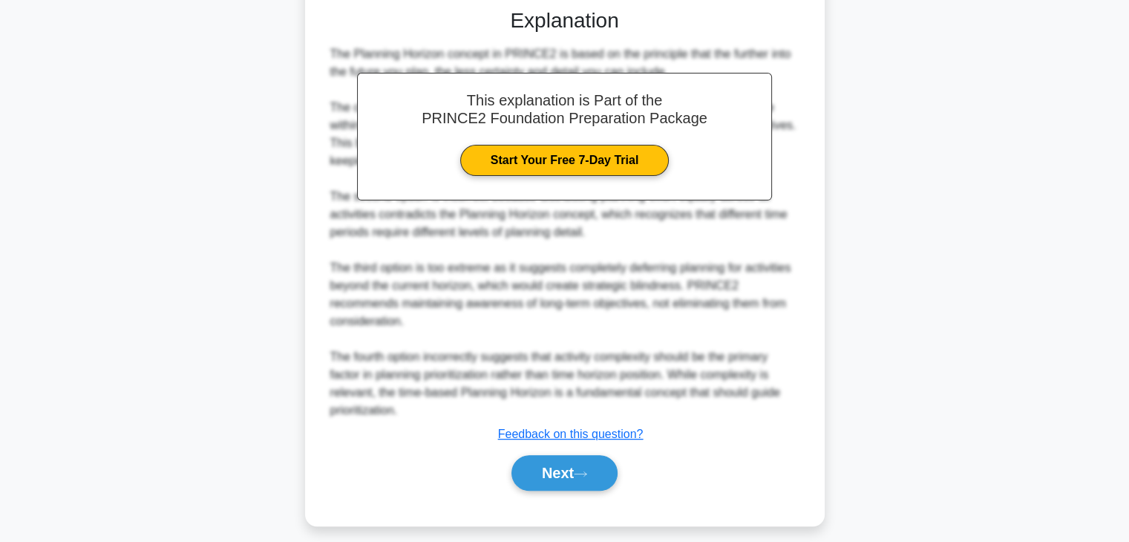
scroll to position [462, 0]
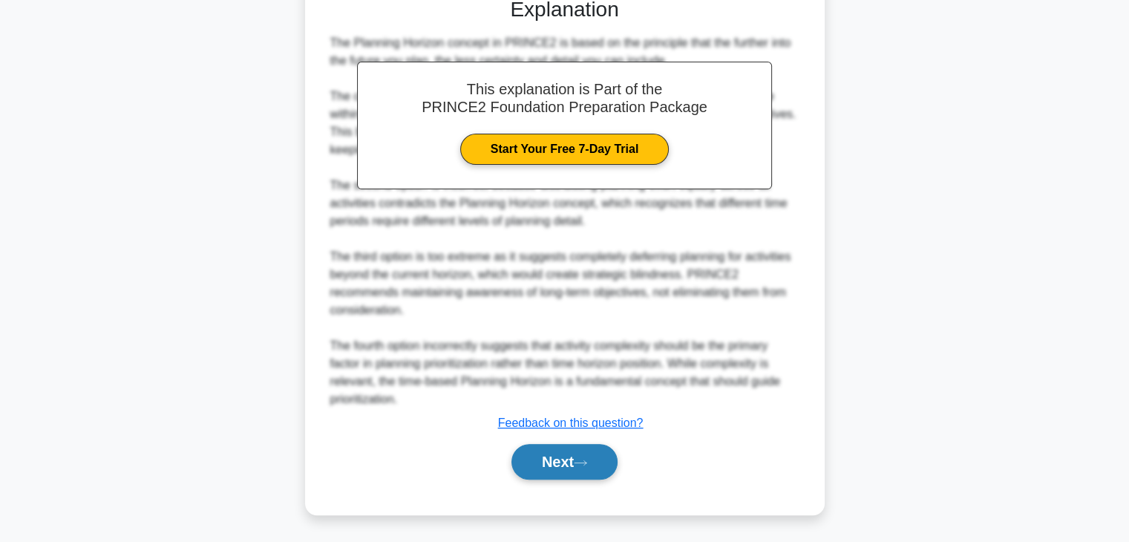
click at [542, 458] on button "Next" at bounding box center [564, 462] width 106 height 36
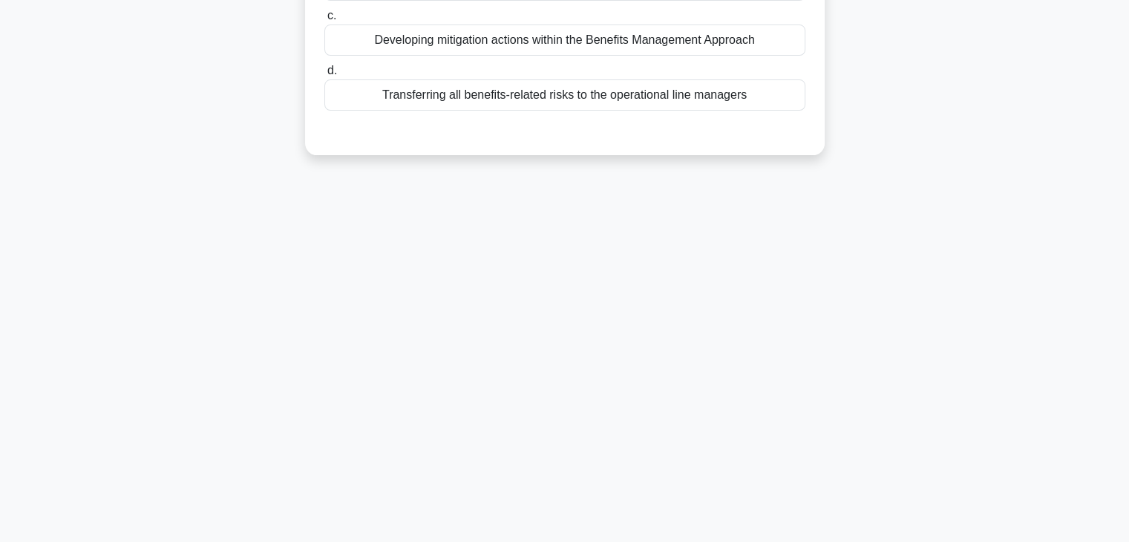
click at [989, 122] on div "According to the Business Case development path, what is the recommended approa…" at bounding box center [565, 0] width 980 height 346
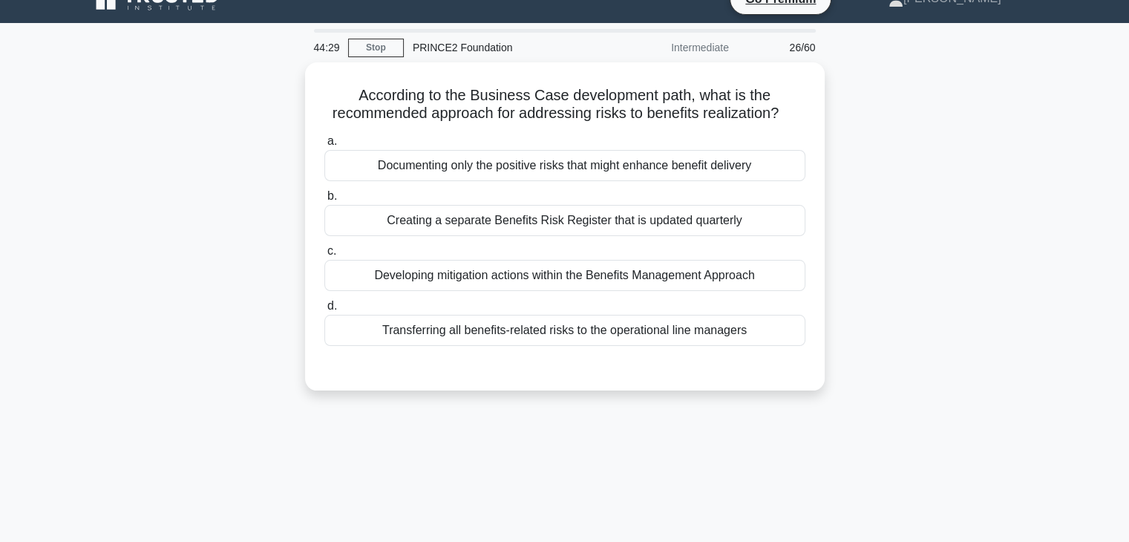
scroll to position [23, 0]
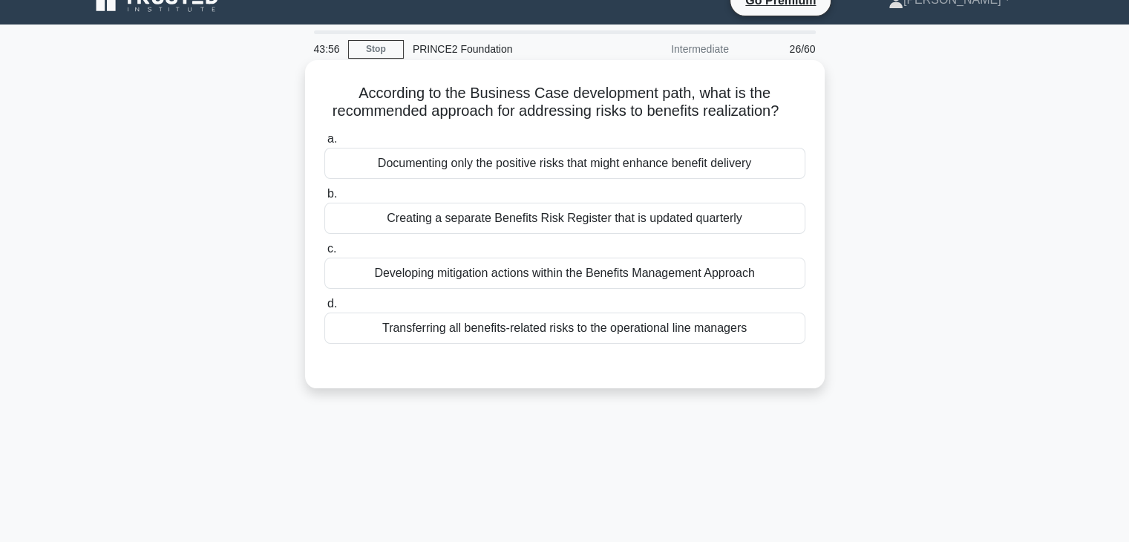
click at [618, 272] on div "Developing mitigation actions within the Benefits Management Approach" at bounding box center [564, 273] width 481 height 31
click at [324, 254] on input "c. Developing mitigation actions within the Benefits Management Approach" at bounding box center [324, 249] width 0 height 10
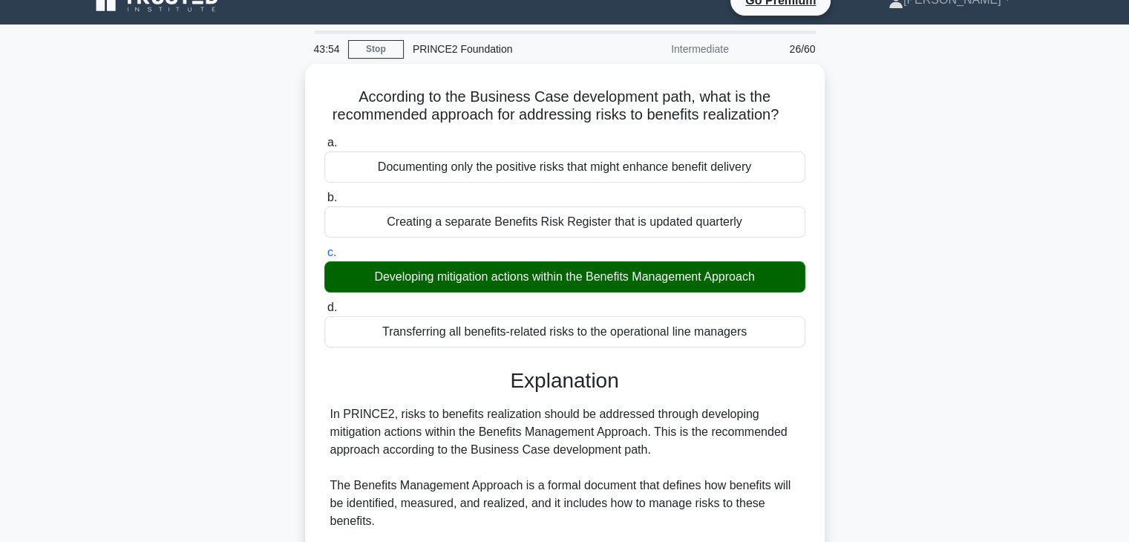
click at [897, 299] on div "According to the Business Case development path, what is the recommended approa…" at bounding box center [565, 492] width 980 height 857
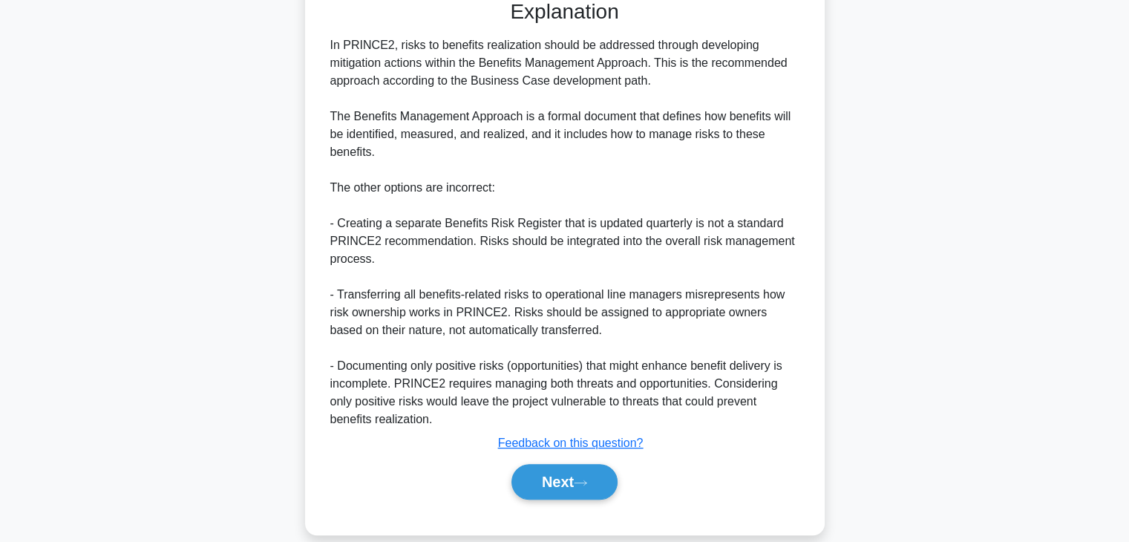
scroll to position [408, 0]
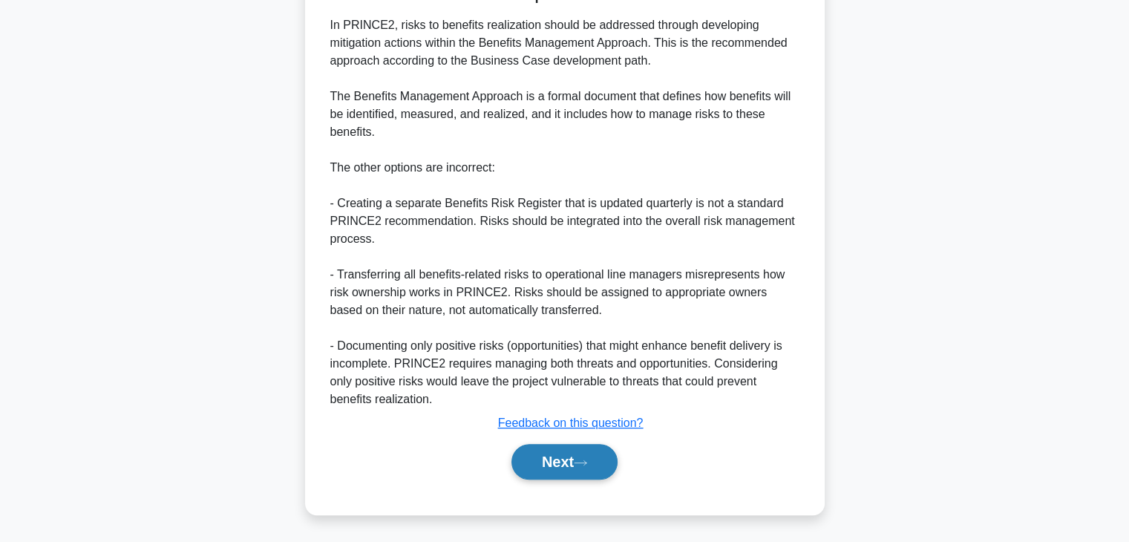
click at [540, 468] on button "Next" at bounding box center [564, 462] width 106 height 36
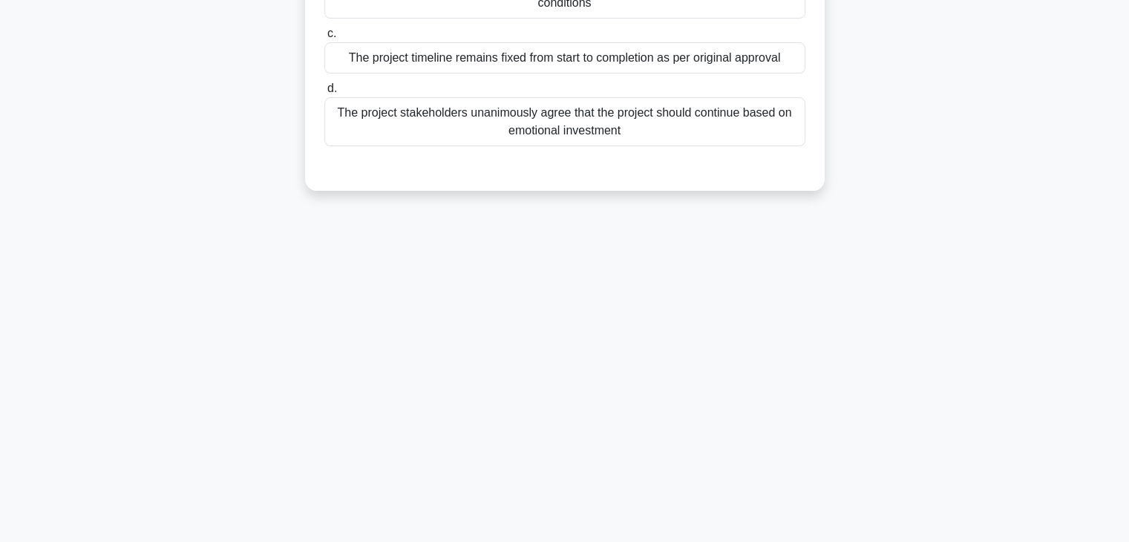
scroll to position [260, 0]
click at [1021, 90] on div "Which of the following is a key characteristic of a project with valid Continue…" at bounding box center [565, 17] width 980 height 381
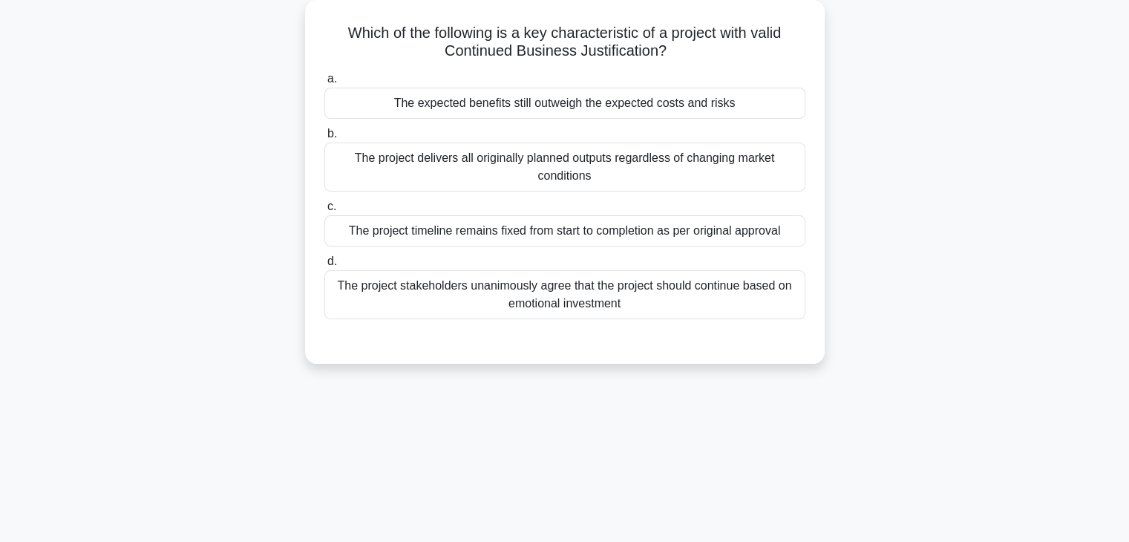
scroll to position [82, 0]
click at [600, 174] on div "The project delivers all originally planned outputs regardless of changing mark…" at bounding box center [564, 167] width 481 height 49
click at [324, 140] on input "b. The project delivers all originally planned outputs regardless of changing m…" at bounding box center [324, 135] width 0 height 10
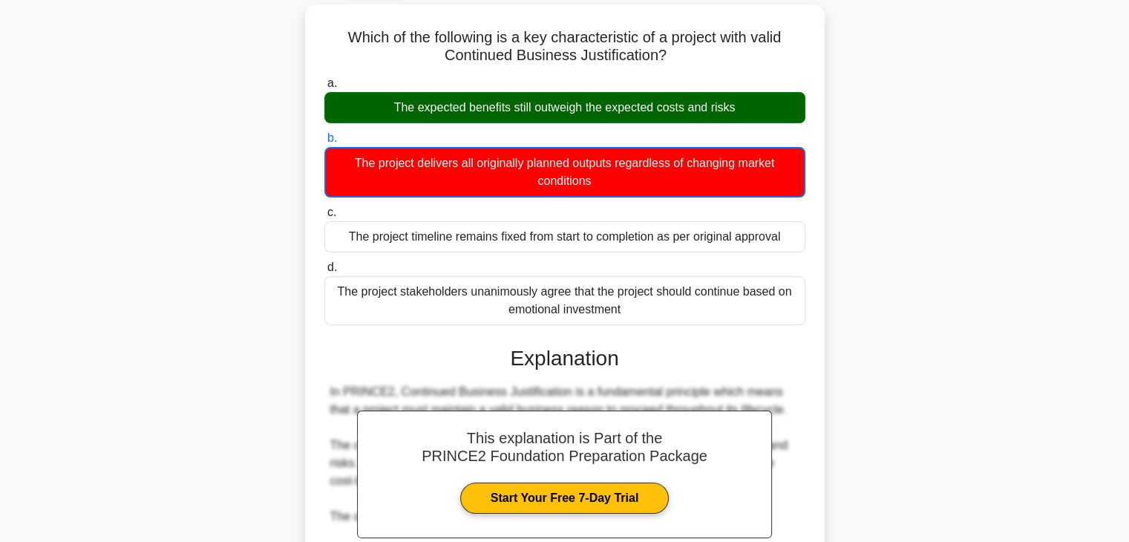
click at [958, 174] on div "Which of the following is a key characteristic of a project with valid Continue…" at bounding box center [565, 433] width 980 height 859
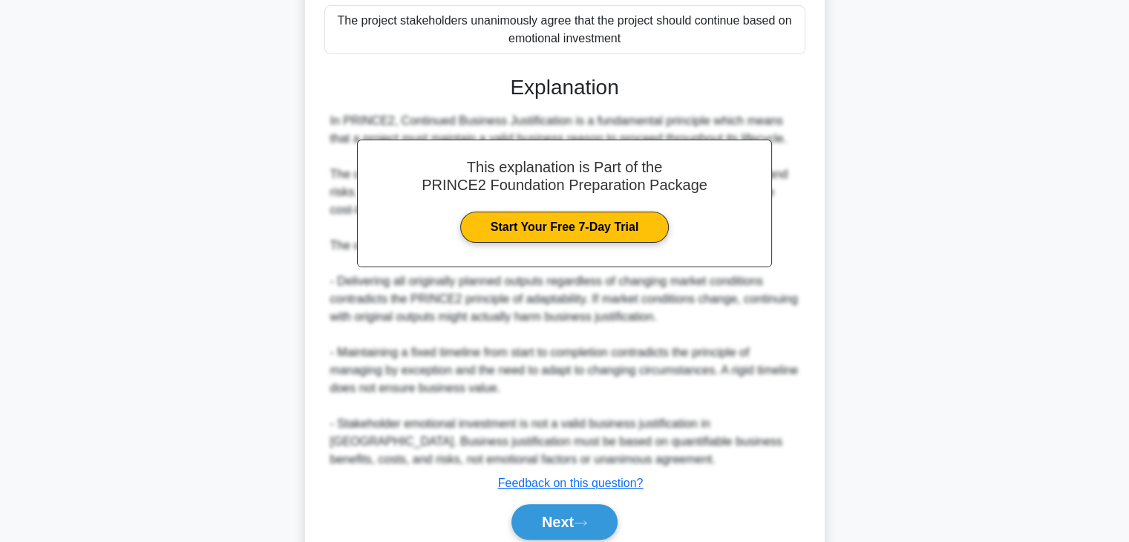
scroll to position [410, 0]
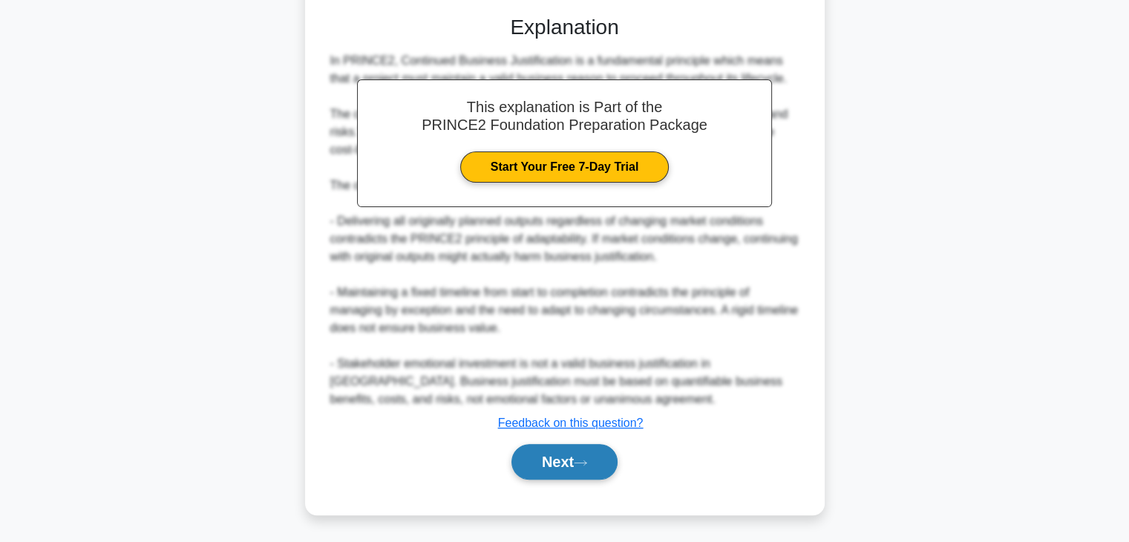
click at [561, 453] on button "Next" at bounding box center [564, 462] width 106 height 36
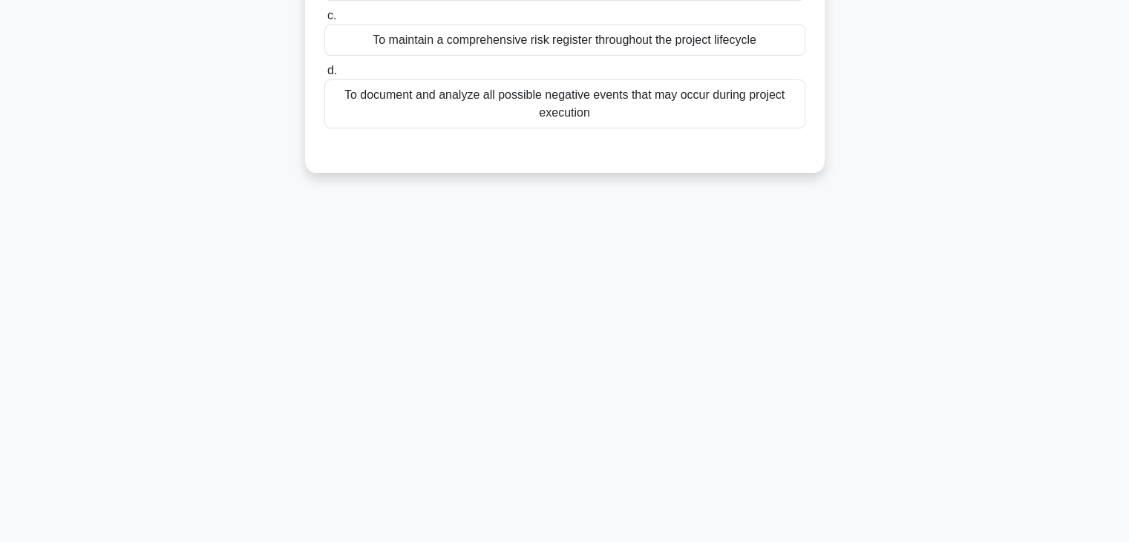
scroll to position [260, 0]
click at [983, 83] on div "What is the primary focus of the Risk theme in relation to project objectives? …" at bounding box center [565, 9] width 980 height 364
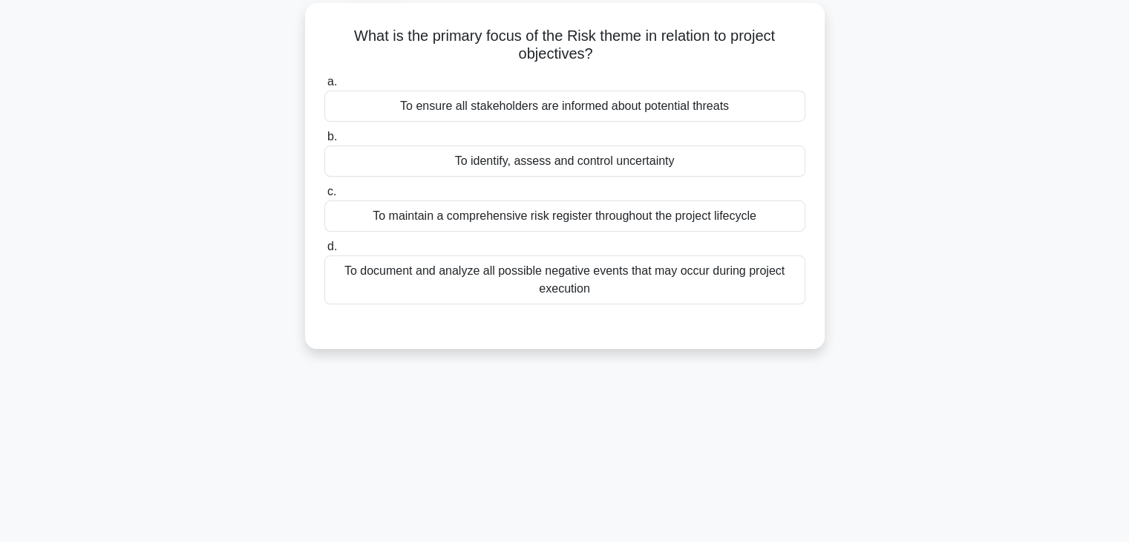
scroll to position [23, 0]
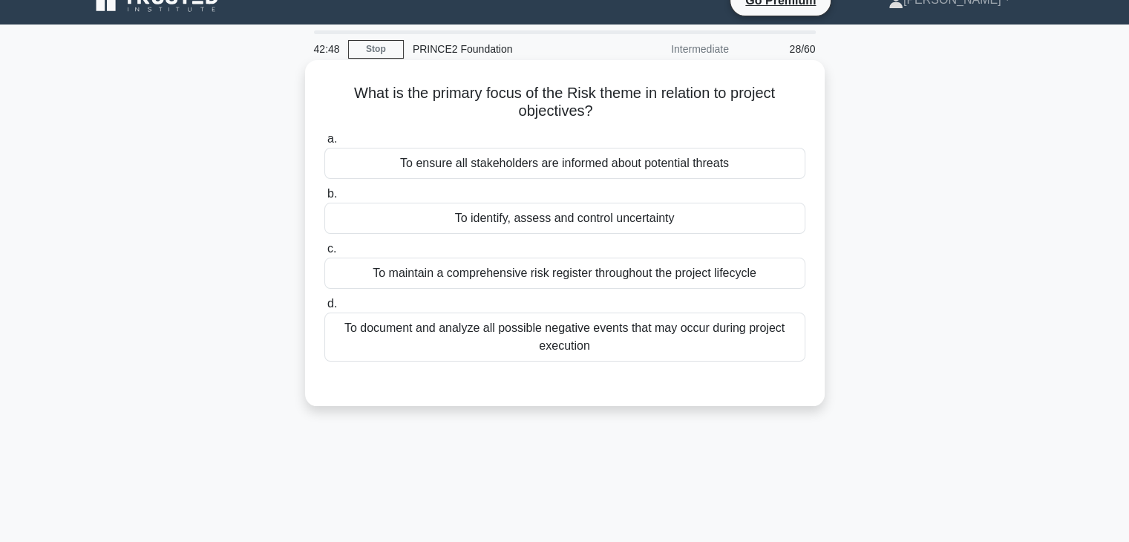
click at [540, 221] on div "To identify, assess and control uncertainty" at bounding box center [564, 218] width 481 height 31
click at [324, 199] on input "b. To identify, assess and control uncertainty" at bounding box center [324, 194] width 0 height 10
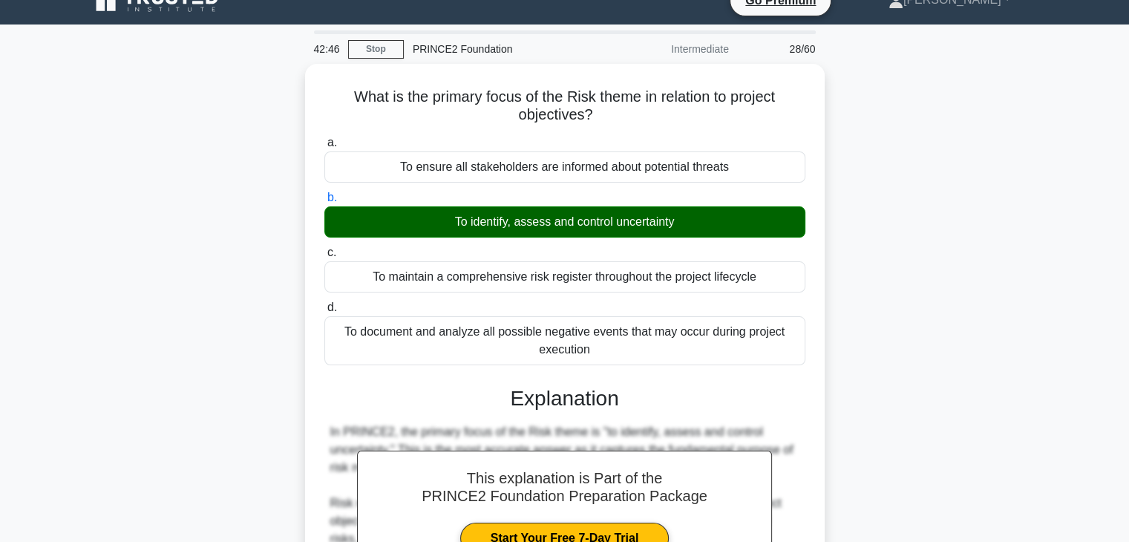
click at [913, 253] on div "What is the primary focus of the Risk theme in relation to project objectives? …" at bounding box center [565, 475] width 980 height 822
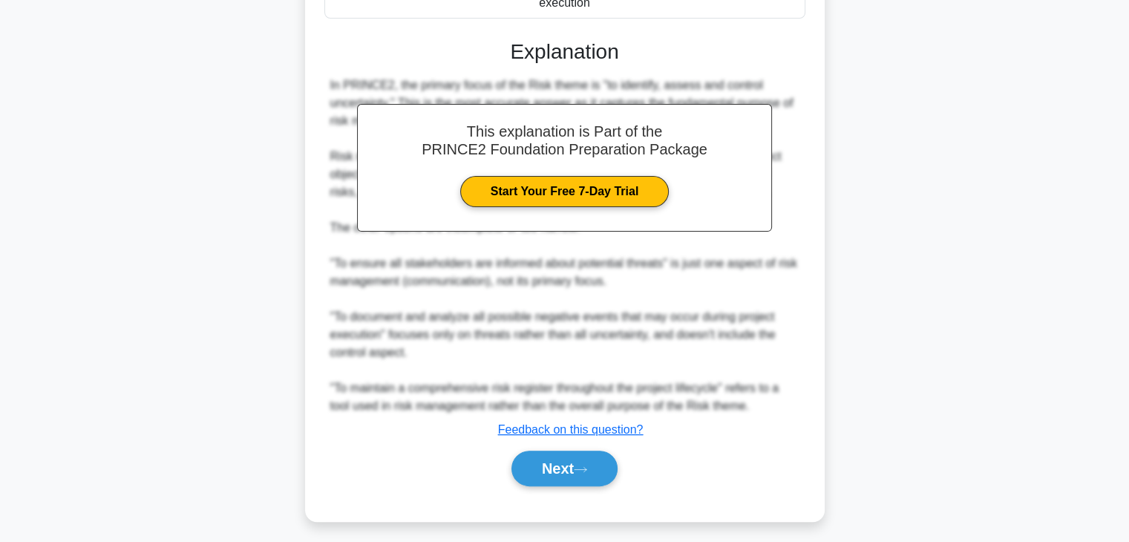
scroll to position [373, 0]
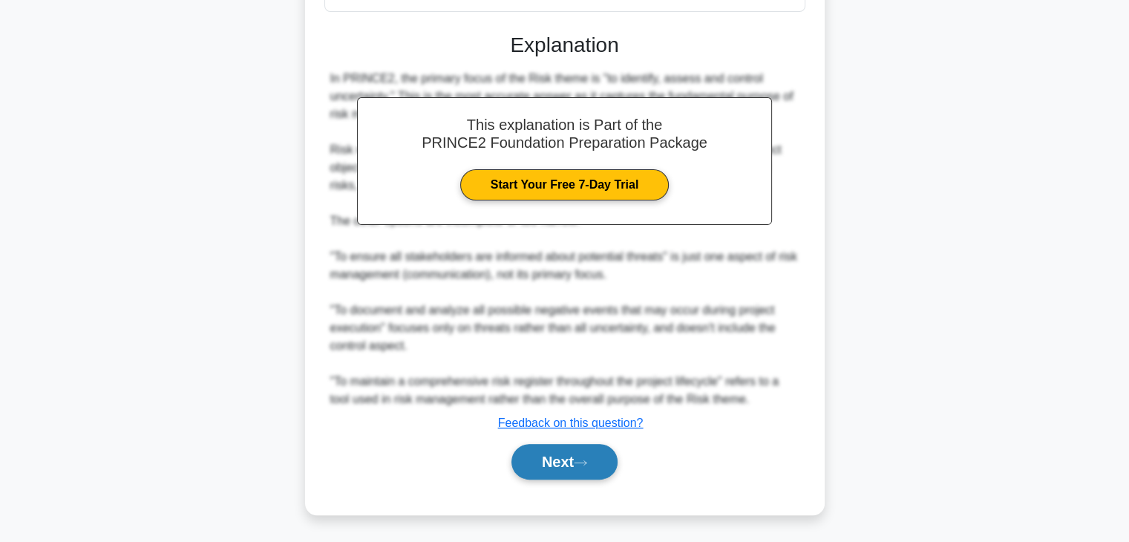
click at [545, 462] on button "Next" at bounding box center [564, 462] width 106 height 36
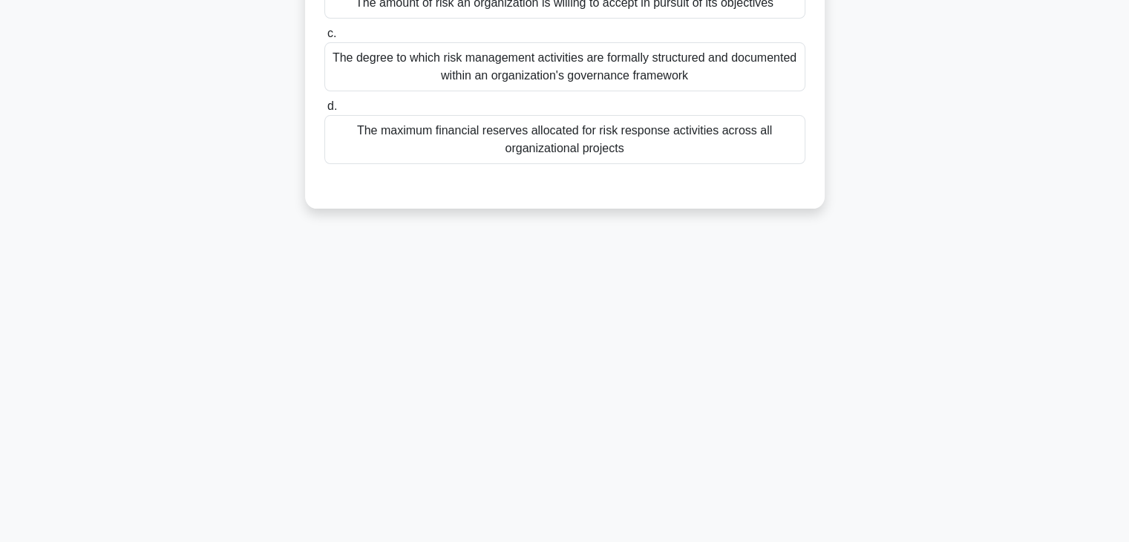
click at [940, 132] on div "In a project management framework, which statement best describes an organizati…" at bounding box center [565, 26] width 980 height 399
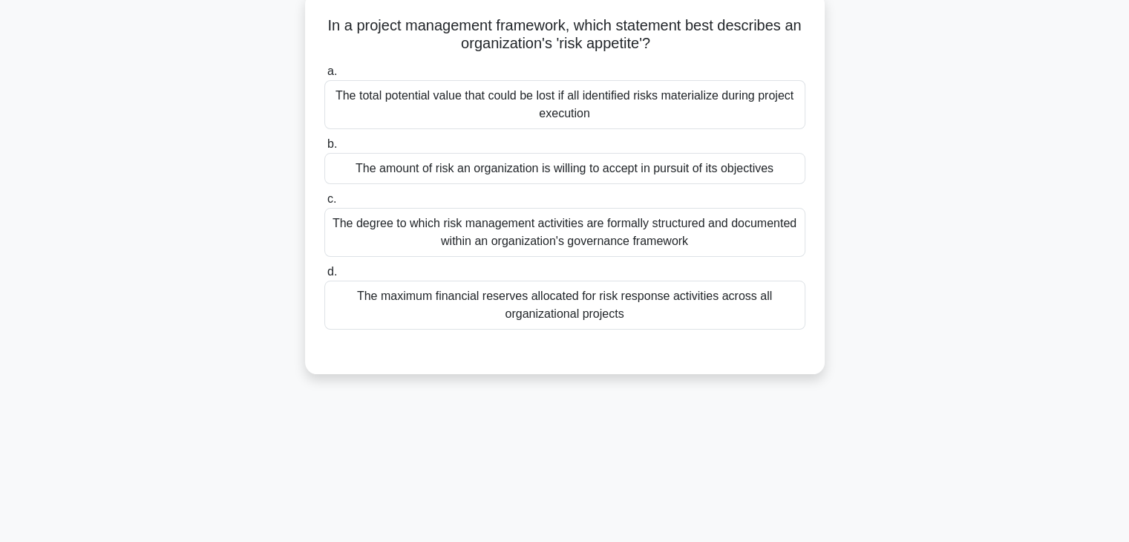
scroll to position [82, 0]
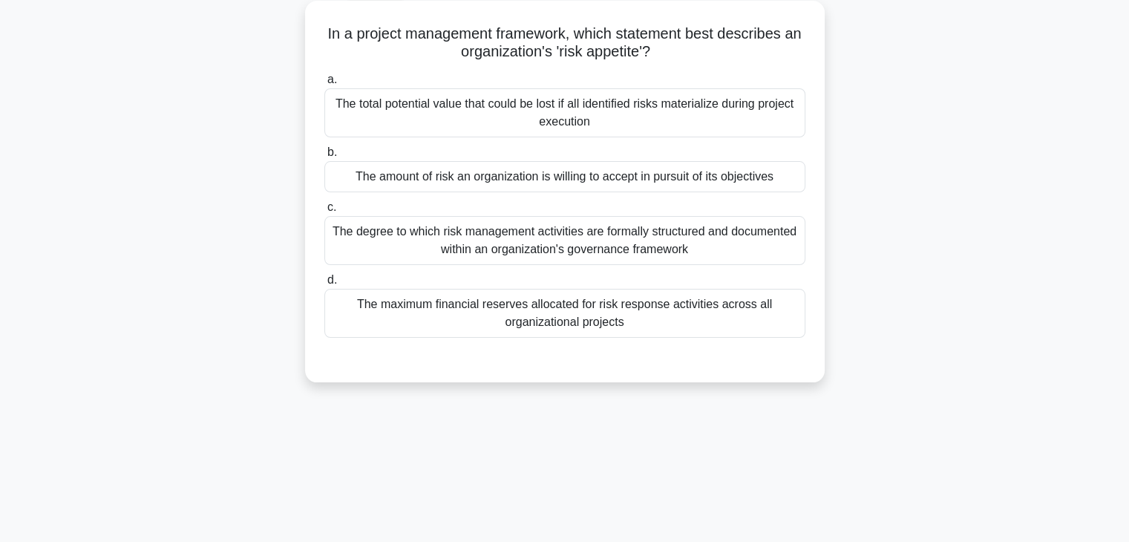
click at [571, 183] on div "The amount of risk an organization is willing to accept in pursuit of its objec…" at bounding box center [564, 176] width 481 height 31
click at [324, 157] on input "b. The amount of risk an organization is willing to accept in pursuit of its ob…" at bounding box center [324, 153] width 0 height 10
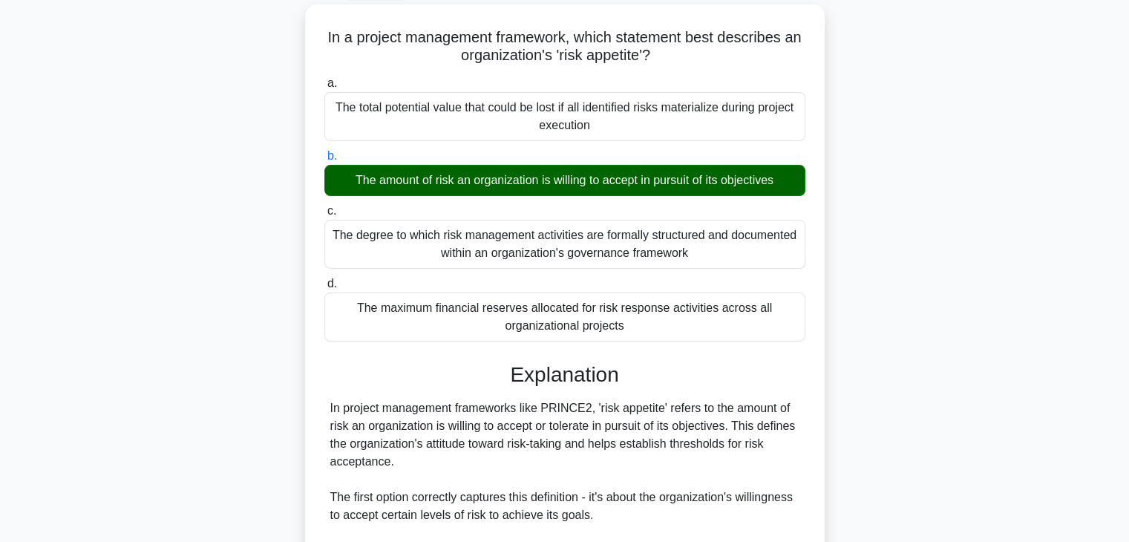
click at [944, 169] on div "In a project management framework, which statement best describes an organizati…" at bounding box center [565, 415] width 980 height 822
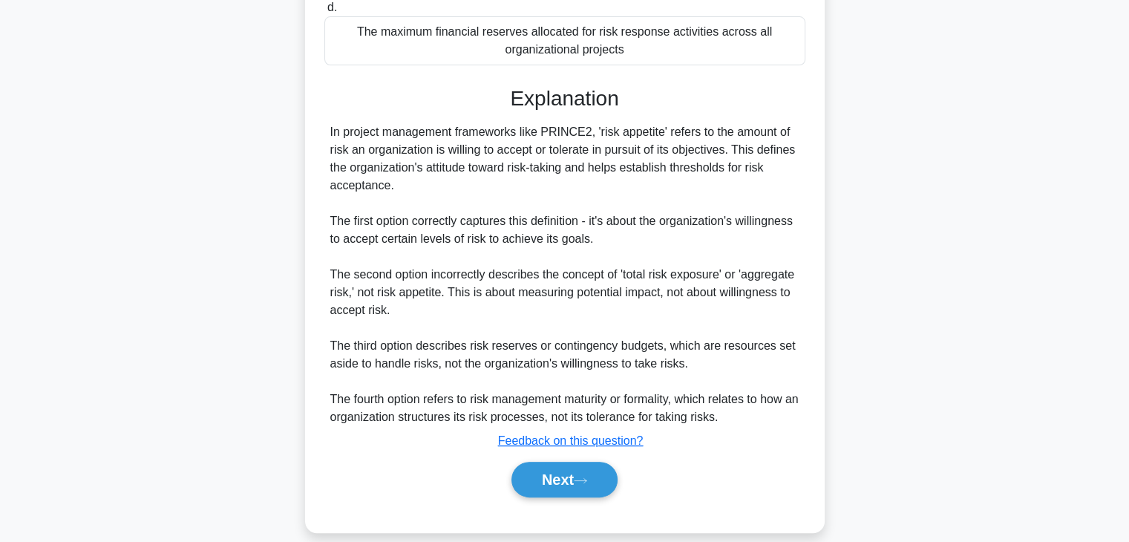
scroll to position [373, 0]
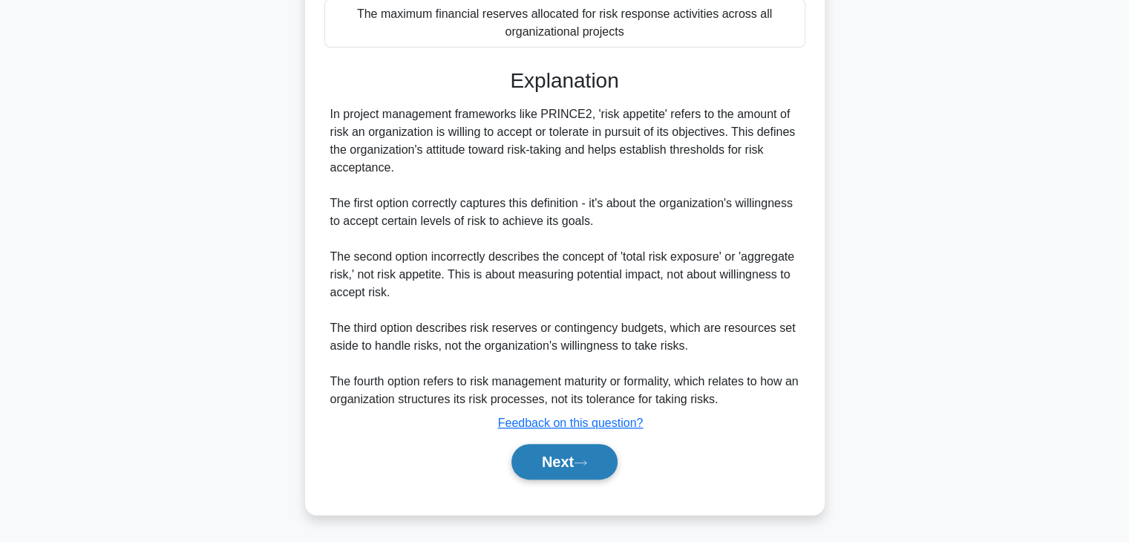
click at [574, 456] on button "Next" at bounding box center [564, 462] width 106 height 36
click at [556, 476] on button "Next" at bounding box center [564, 462] width 106 height 36
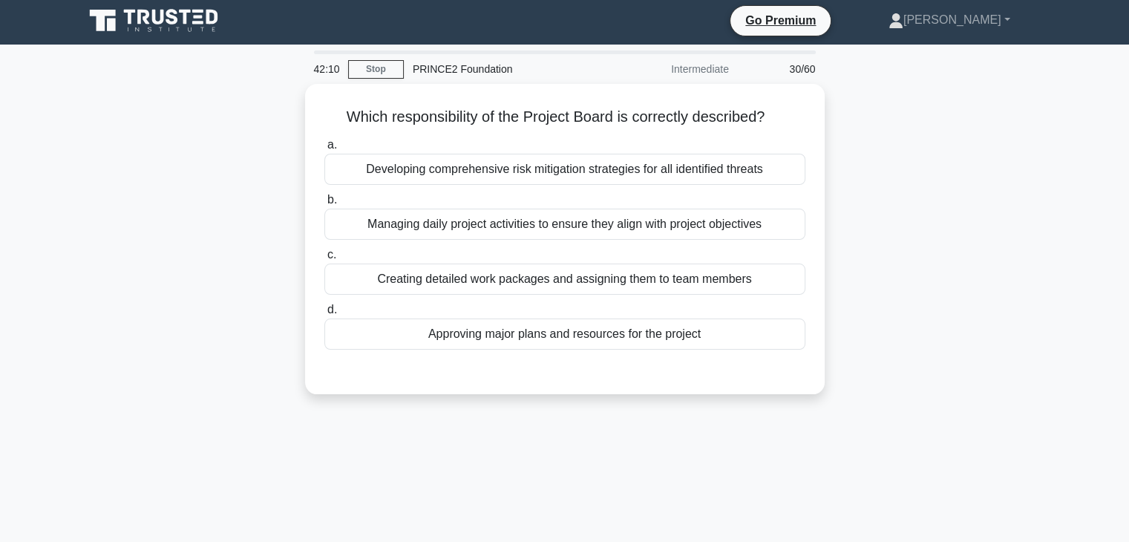
scroll to position [0, 0]
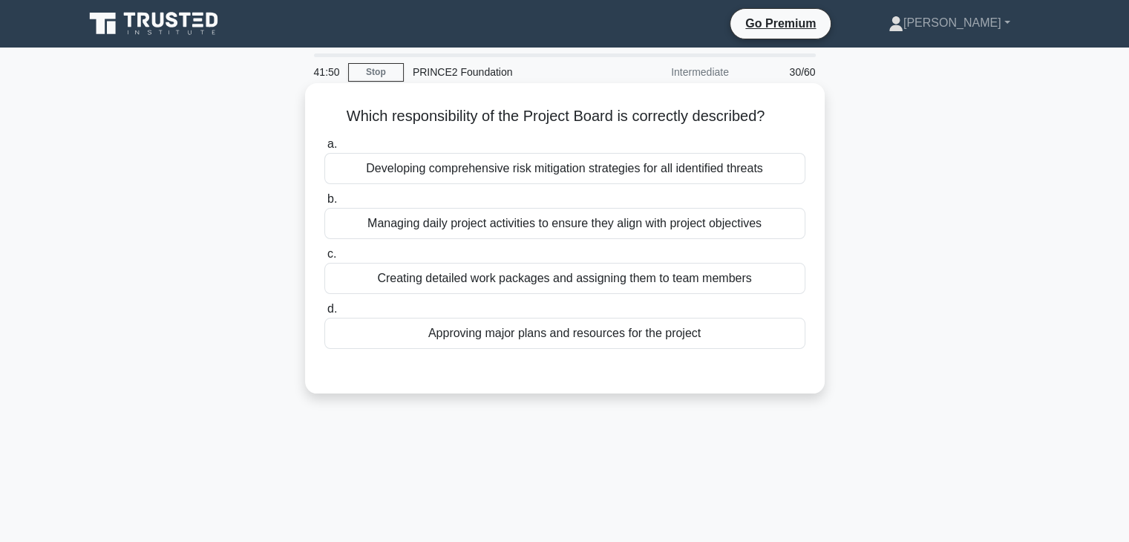
click at [555, 335] on div "Approving major plans and resources for the project" at bounding box center [564, 333] width 481 height 31
click at [324, 314] on input "d. Approving major plans and resources for the project" at bounding box center [324, 309] width 0 height 10
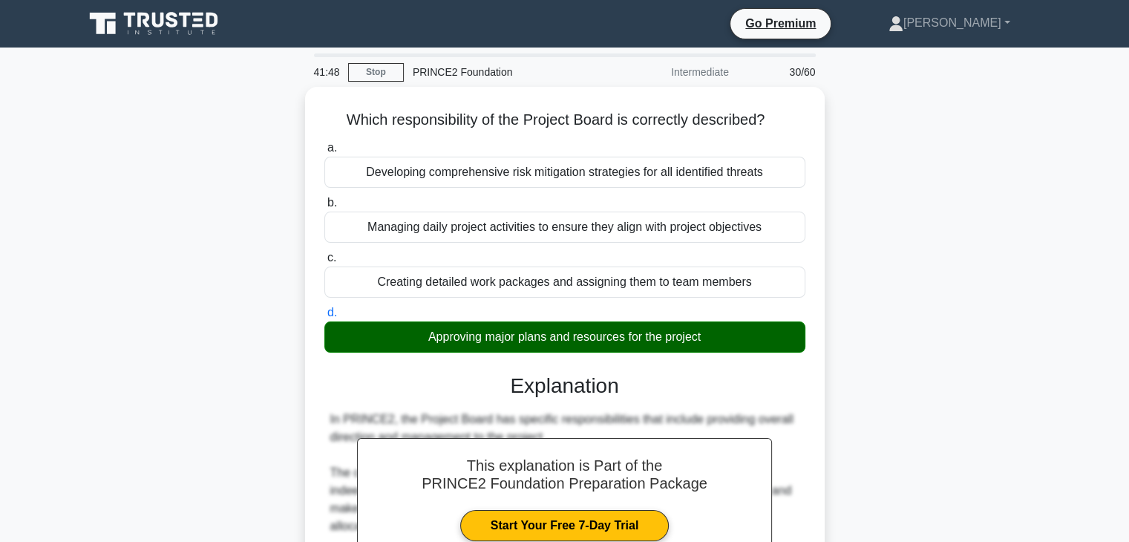
click at [957, 264] on div "Which responsibility of the Project Board is correctly described? .spinner_0XTQ…" at bounding box center [565, 506] width 980 height 839
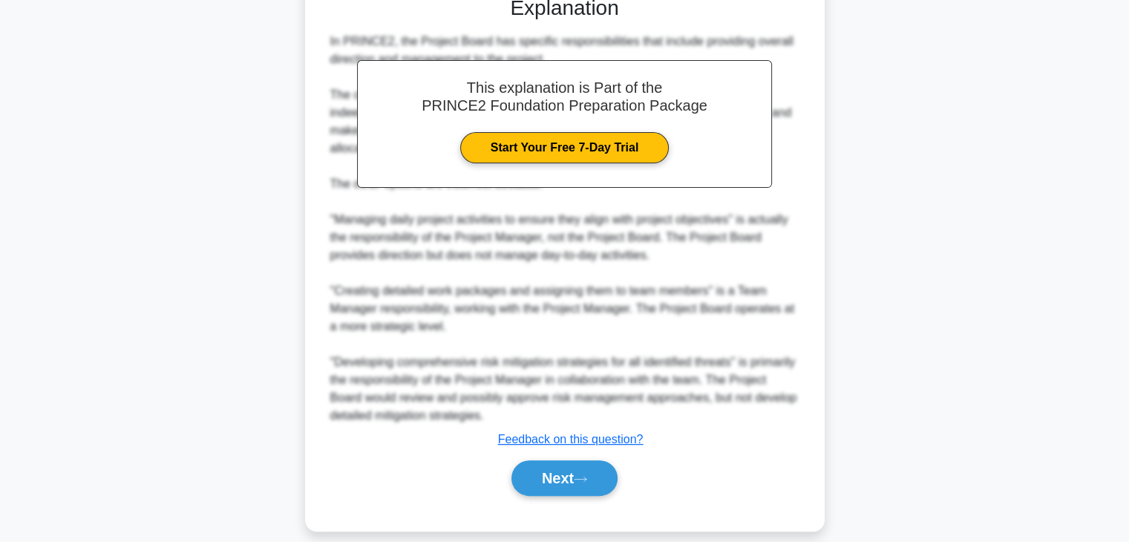
scroll to position [390, 0]
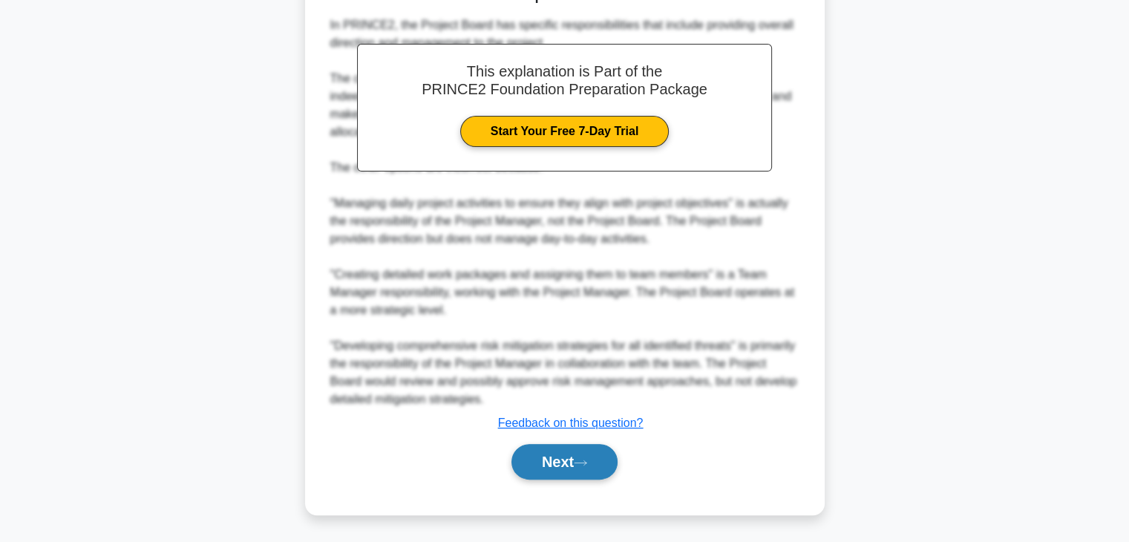
click at [545, 462] on button "Next" at bounding box center [564, 462] width 106 height 36
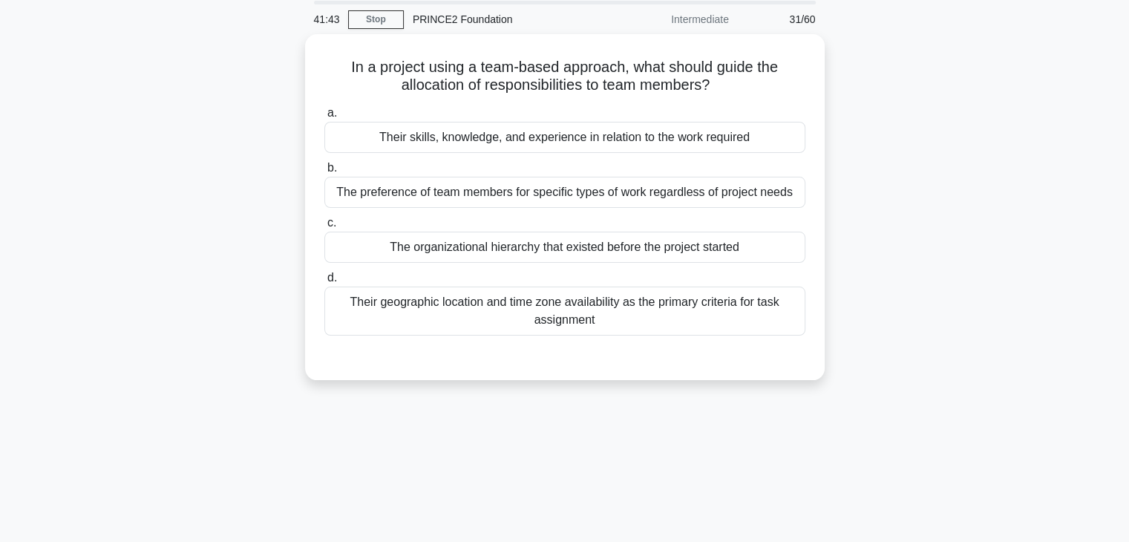
scroll to position [0, 0]
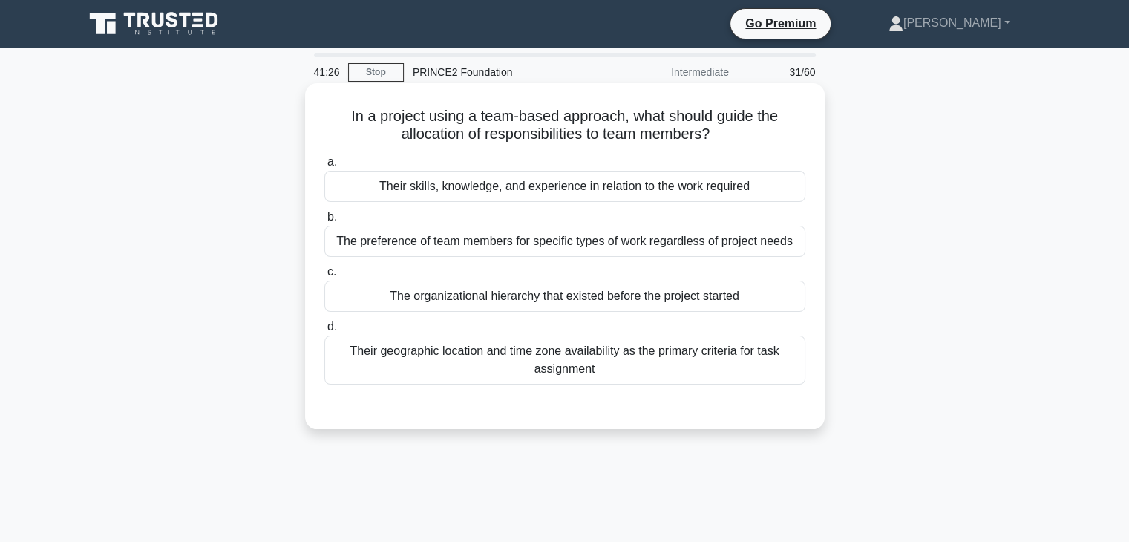
click at [551, 186] on div "Their skills, knowledge, and experience in relation to the work required" at bounding box center [564, 186] width 481 height 31
click at [324, 167] on input "a. Their skills, knowledge, and experience in relation to the work required" at bounding box center [324, 162] width 0 height 10
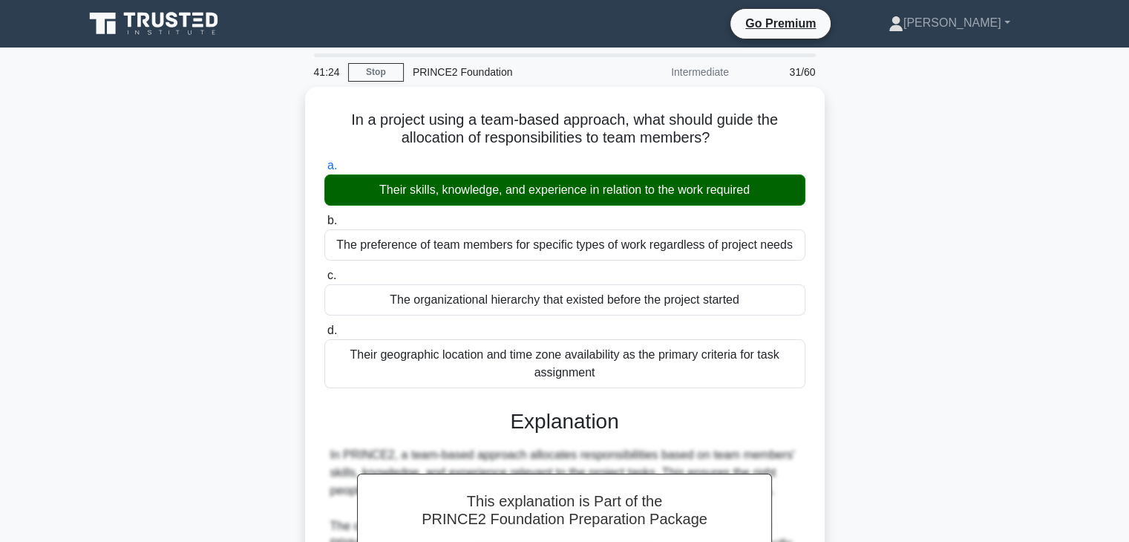
click at [956, 211] on div "In a project using a team-based approach, what should guide the allocation of r…" at bounding box center [565, 471] width 980 height 768
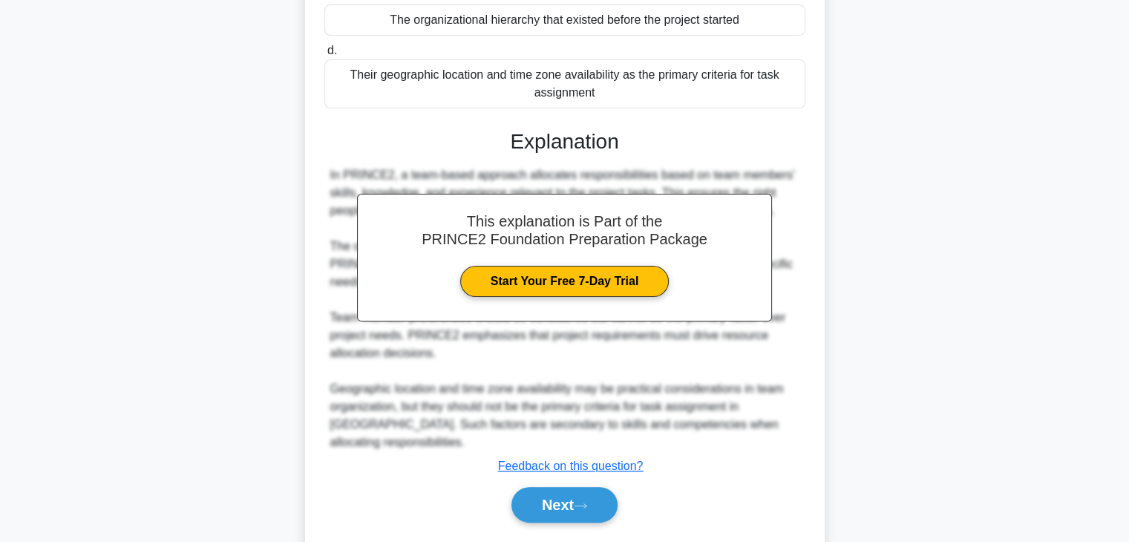
scroll to position [301, 0]
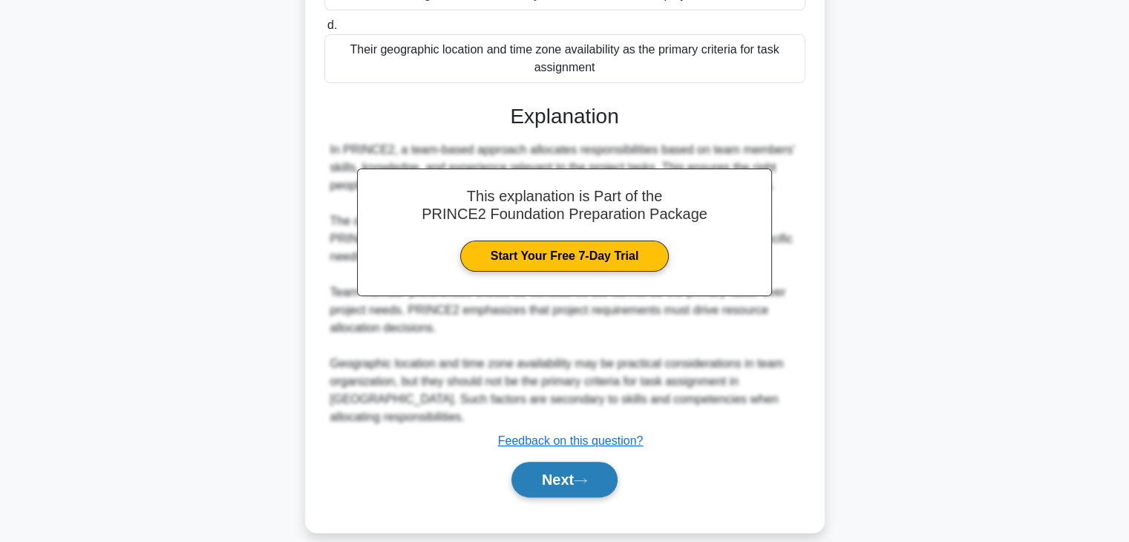
click at [572, 462] on button "Next" at bounding box center [564, 480] width 106 height 36
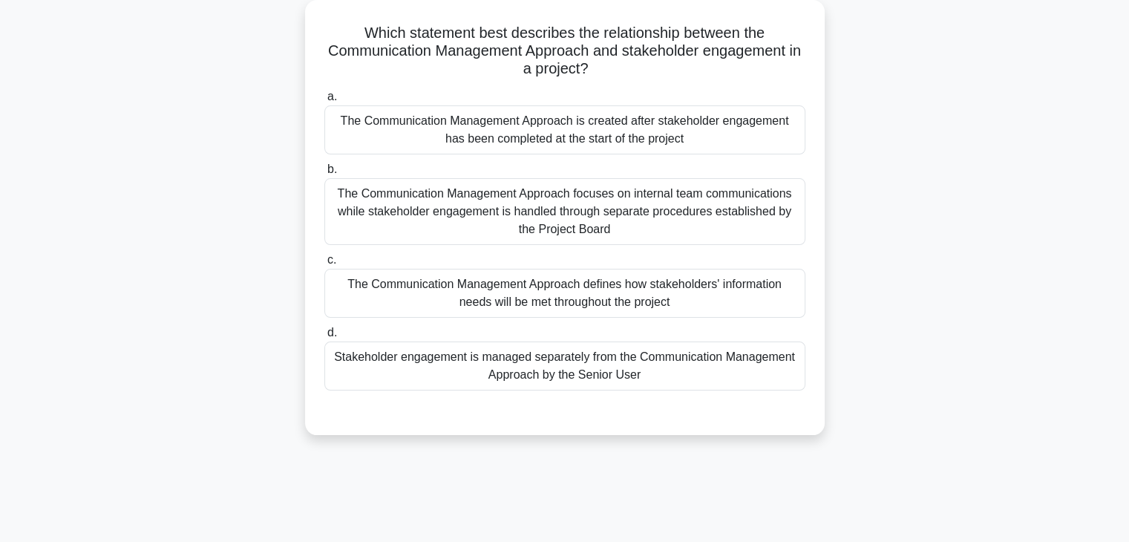
scroll to position [82, 0]
click at [692, 303] on div "The Communication Management Approach defines how stakeholders' information nee…" at bounding box center [564, 293] width 481 height 49
click at [324, 266] on input "c. The Communication Management Approach defines how stakeholders' information …" at bounding box center [324, 261] width 0 height 10
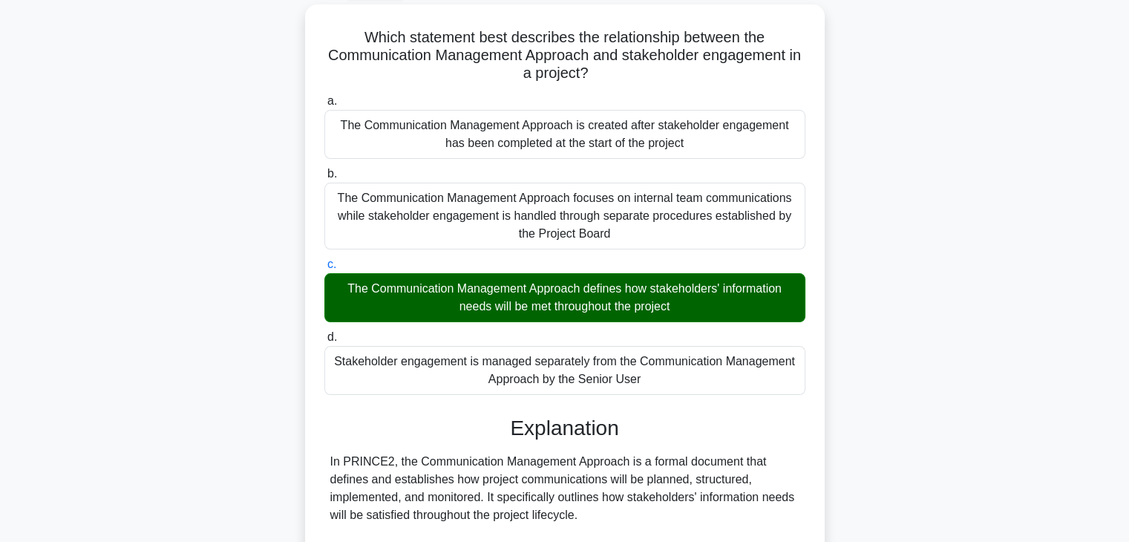
click at [935, 275] on div "Which statement best describes the relationship between the Communication Manag…" at bounding box center [565, 504] width 980 height 1000
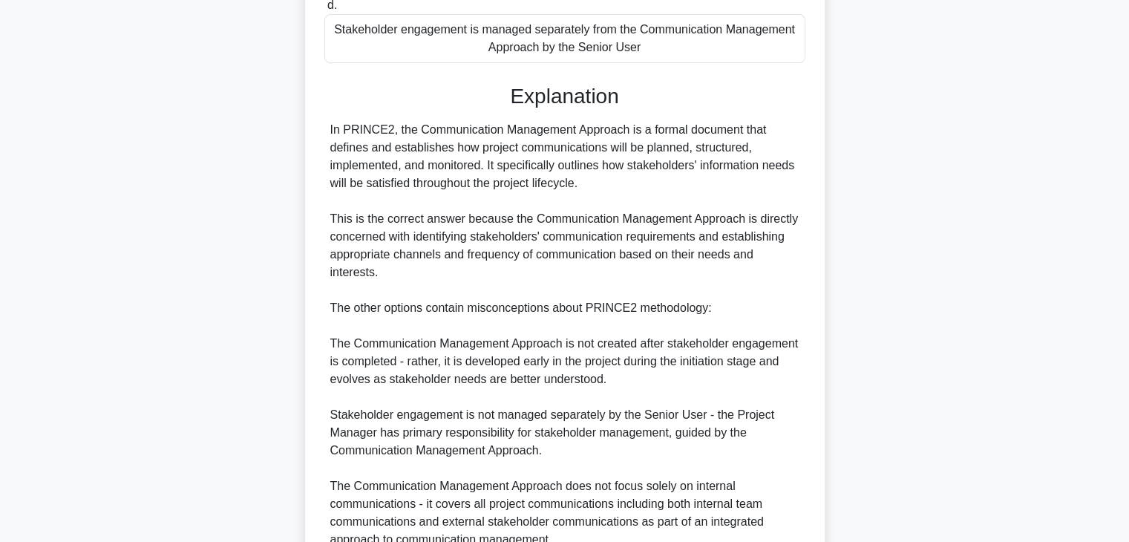
scroll to position [528, 0]
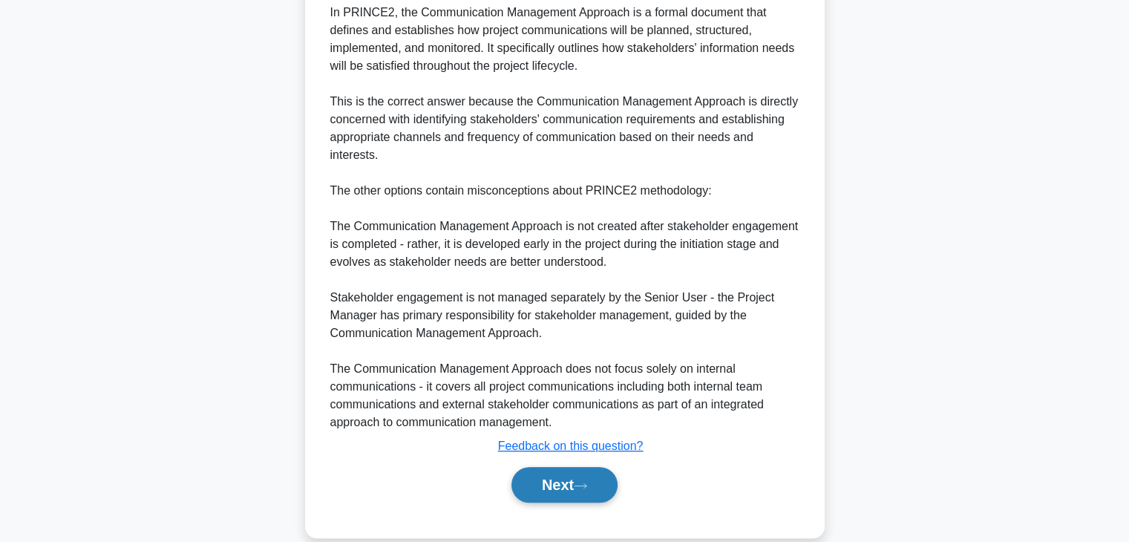
click at [564, 474] on button "Next" at bounding box center [564, 485] width 106 height 36
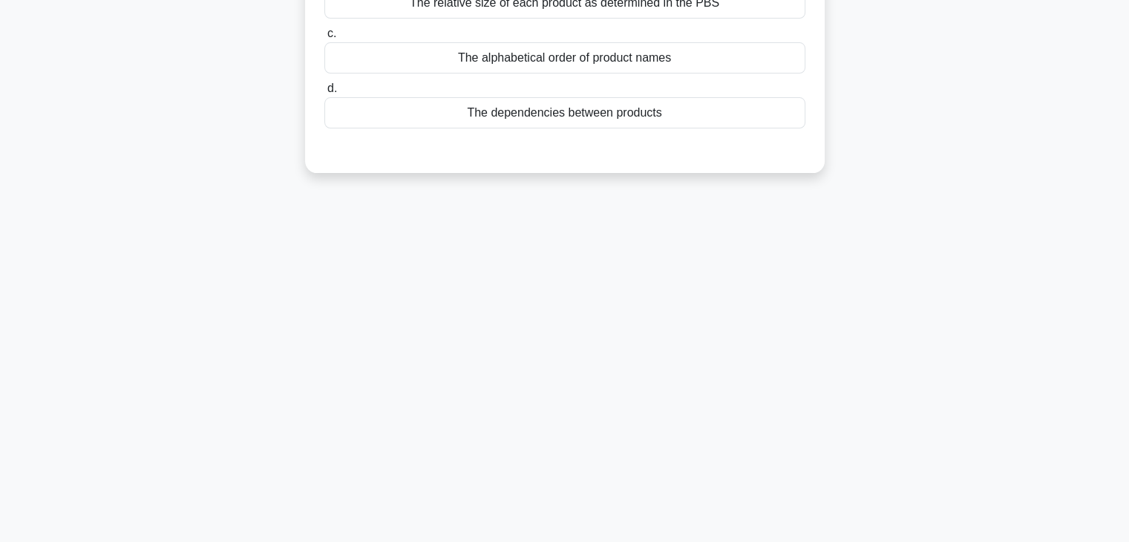
click at [917, 88] on div "When developing a Product Flow Diagram during Product-Based Planning, what is t…" at bounding box center [565, 9] width 980 height 364
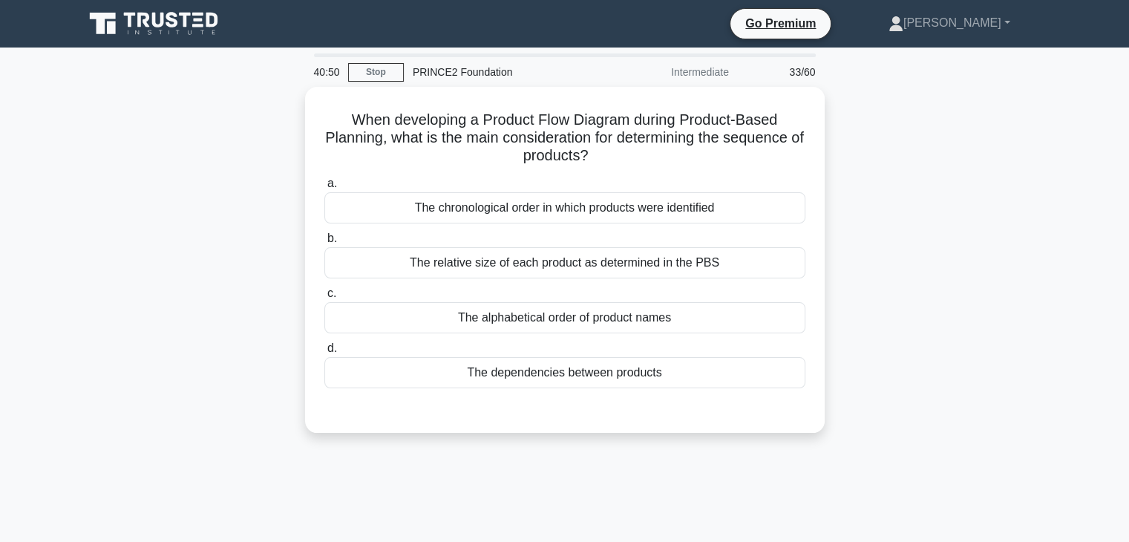
scroll to position [0, 0]
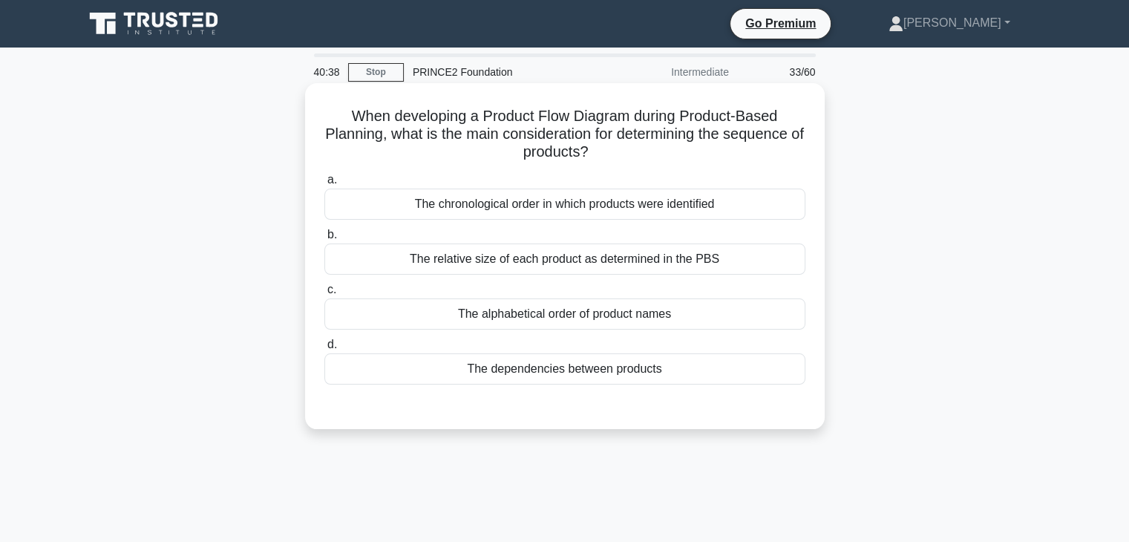
click at [537, 209] on div "The chronological order in which products were identified" at bounding box center [564, 204] width 481 height 31
click at [324, 185] on input "a. The chronological order in which products were identified" at bounding box center [324, 180] width 0 height 10
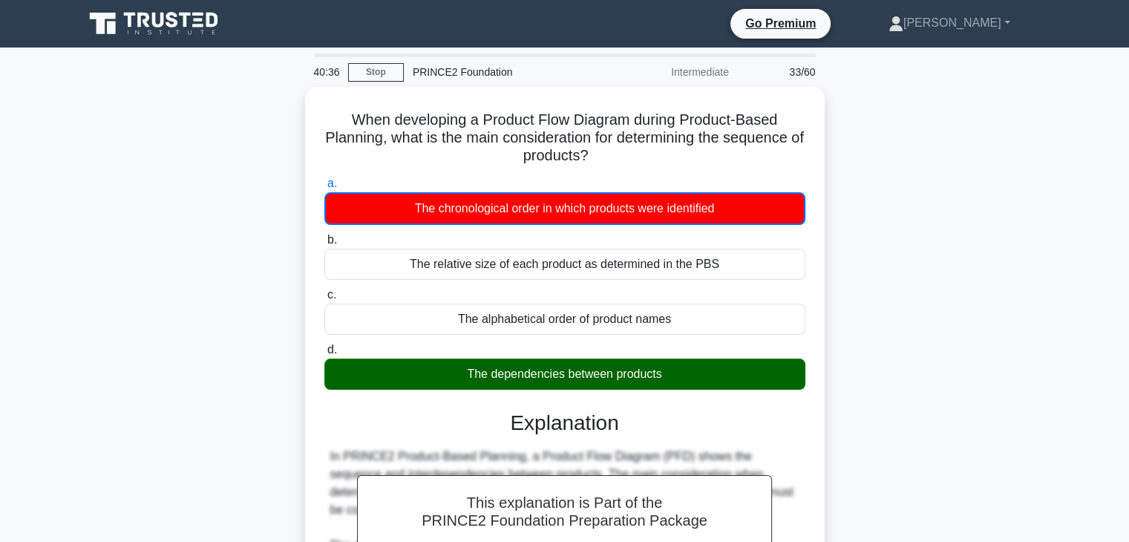
click at [952, 334] on div "When developing a Product Flow Diagram during Product-Based Planning, what is t…" at bounding box center [565, 480] width 980 height 787
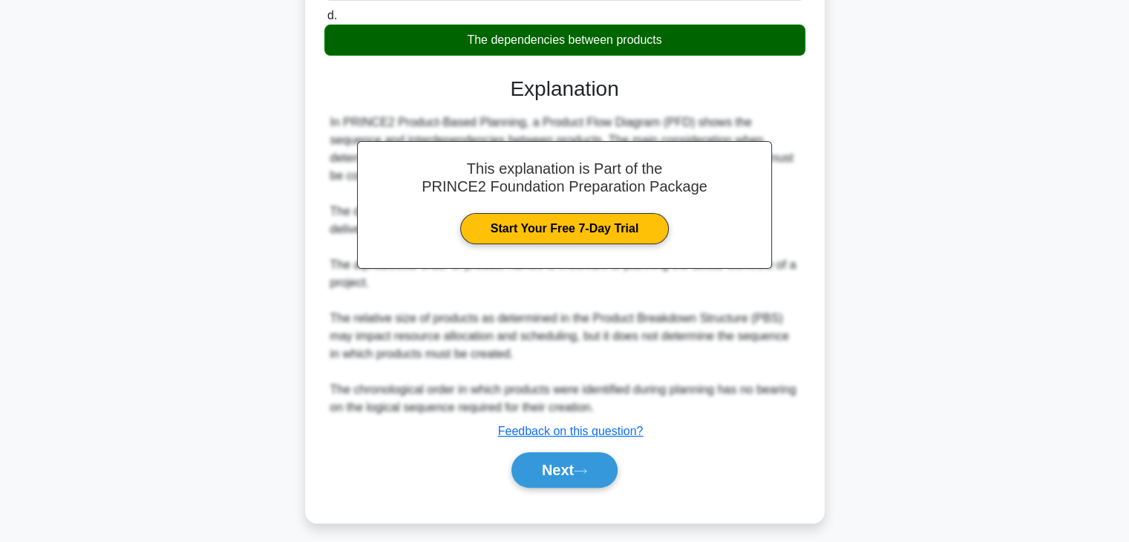
scroll to position [338, 0]
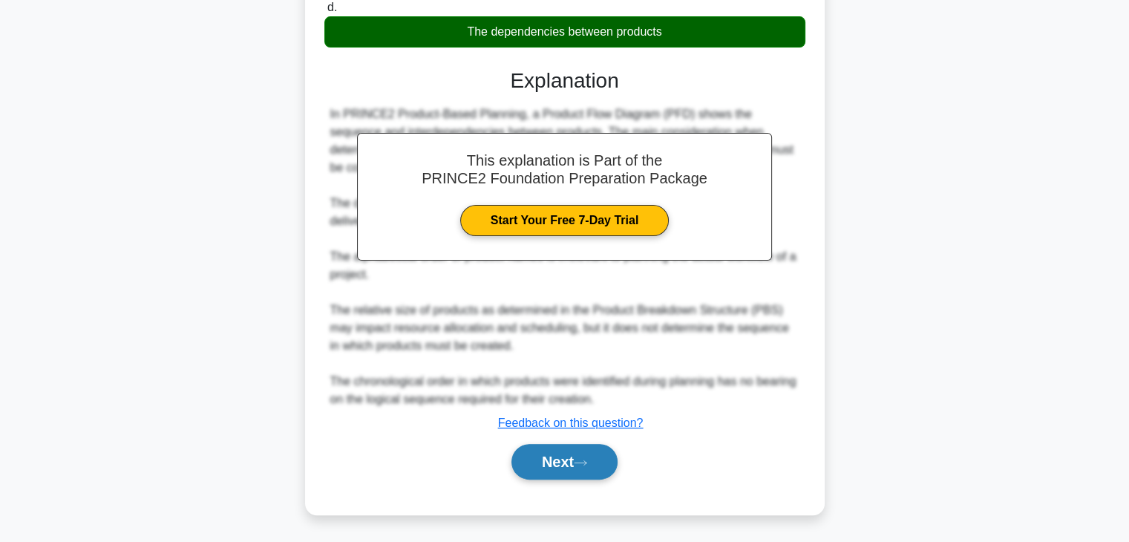
click at [556, 455] on button "Next" at bounding box center [564, 462] width 106 height 36
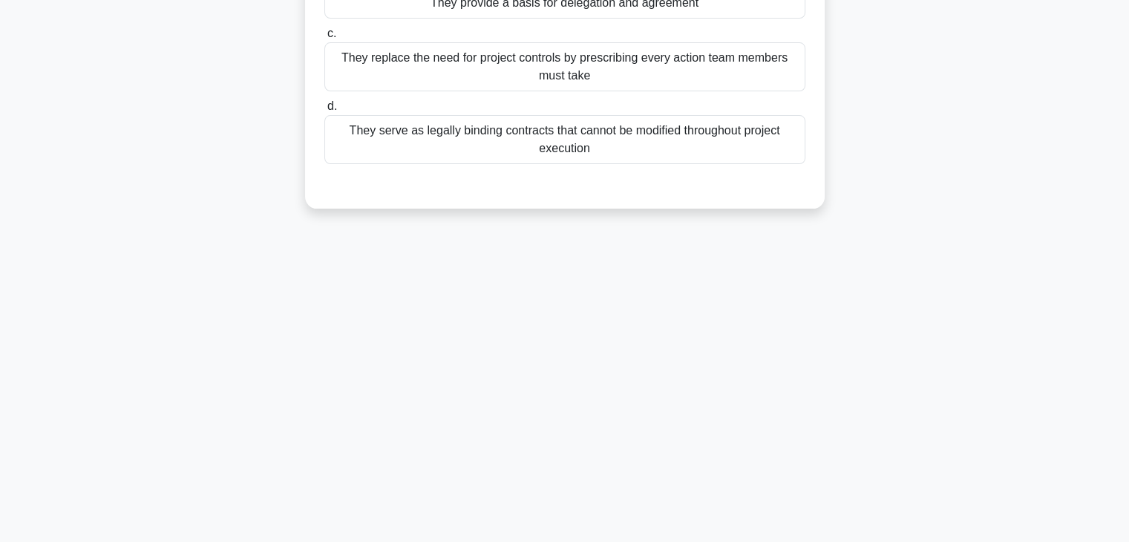
click at [992, 16] on div "Which statement correctly describes a fundamental purpose of project plans? .sp…" at bounding box center [565, 26] width 980 height 399
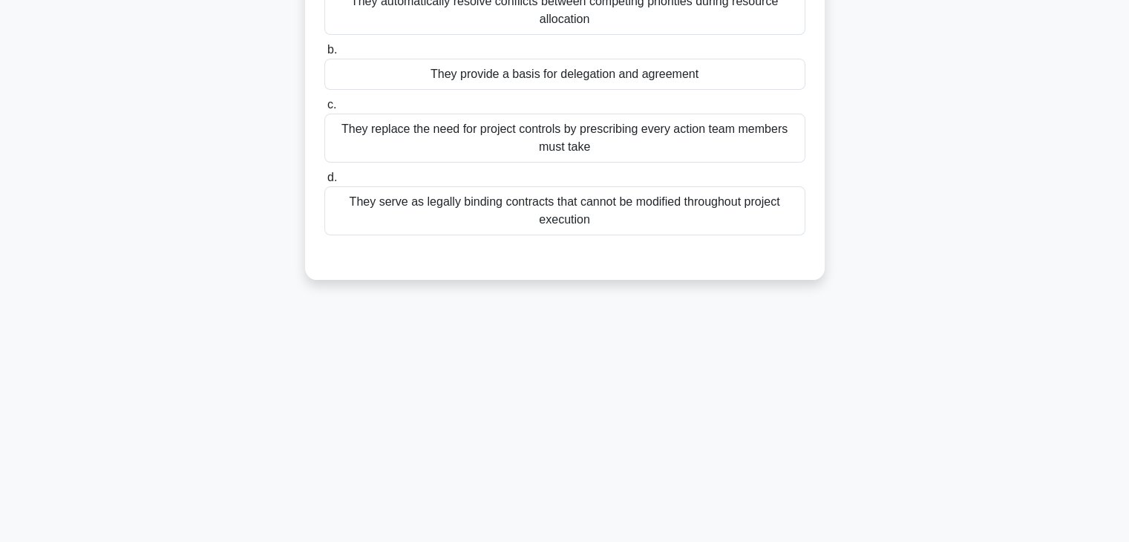
scroll to position [53, 0]
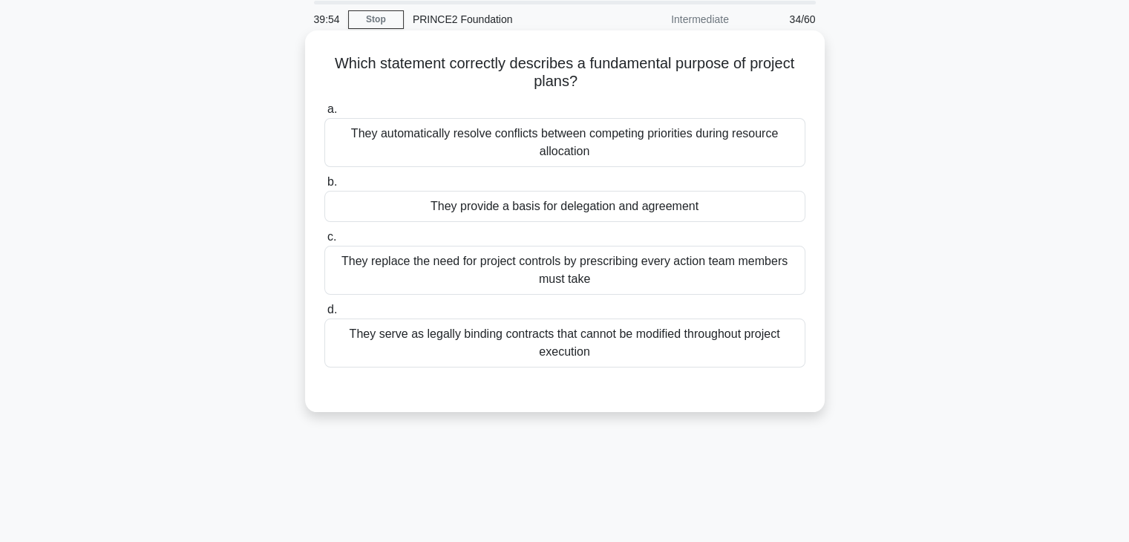
click at [561, 208] on div "They provide a basis for delegation and agreement" at bounding box center [564, 206] width 481 height 31
click at [324, 187] on input "b. They provide a basis for delegation and agreement" at bounding box center [324, 182] width 0 height 10
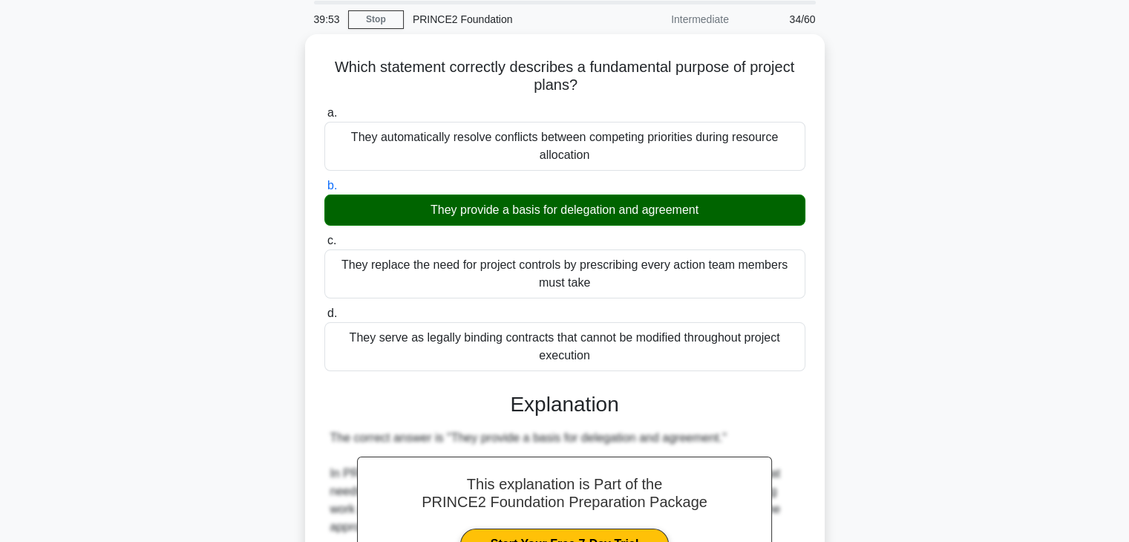
click at [925, 246] on div "Which statement correctly describes a fundamental purpose of project plans? .sp…" at bounding box center [565, 462] width 980 height 857
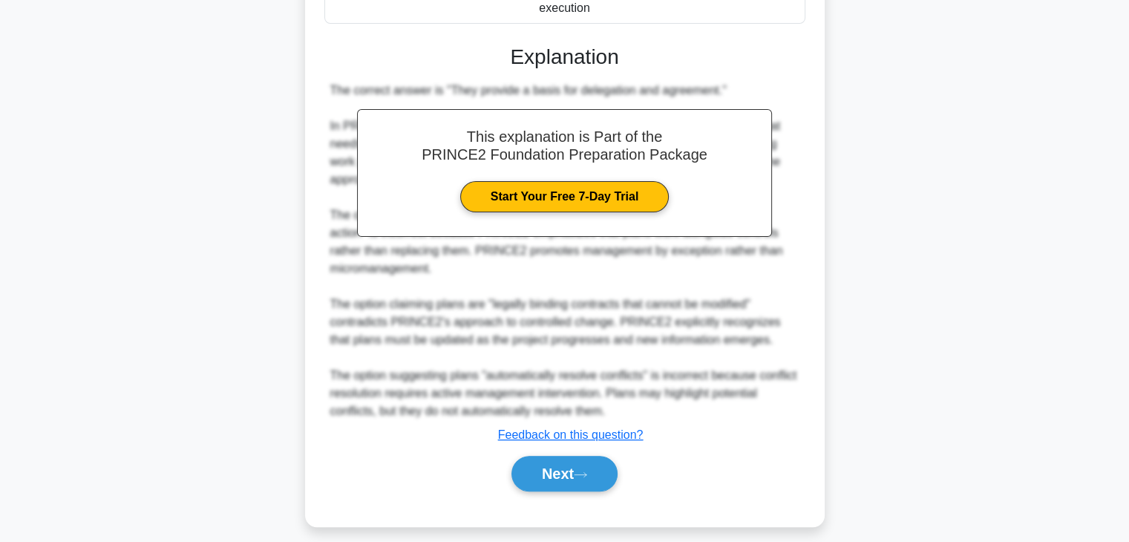
scroll to position [408, 0]
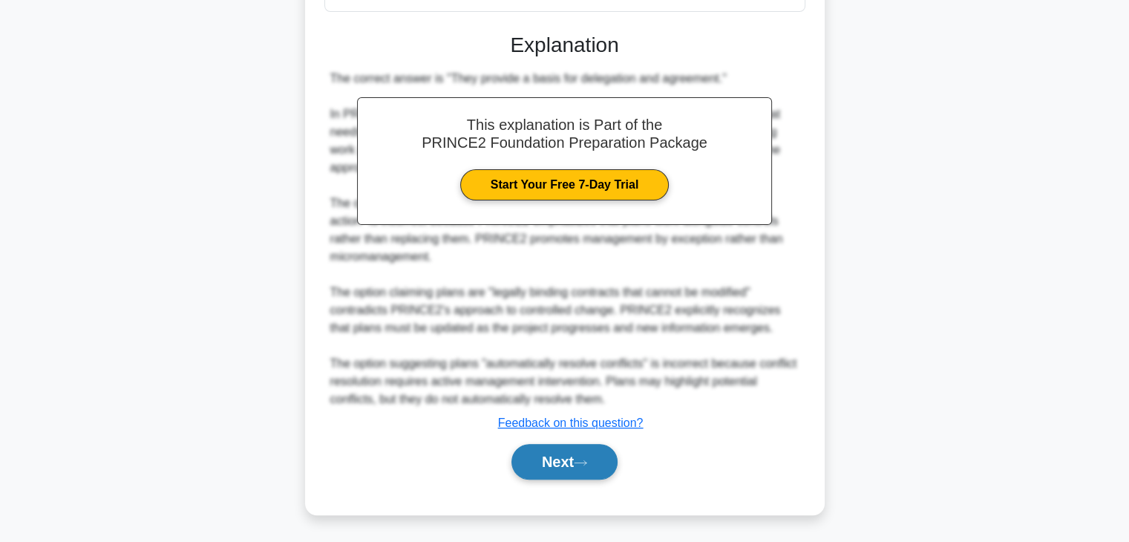
click at [577, 456] on button "Next" at bounding box center [564, 462] width 106 height 36
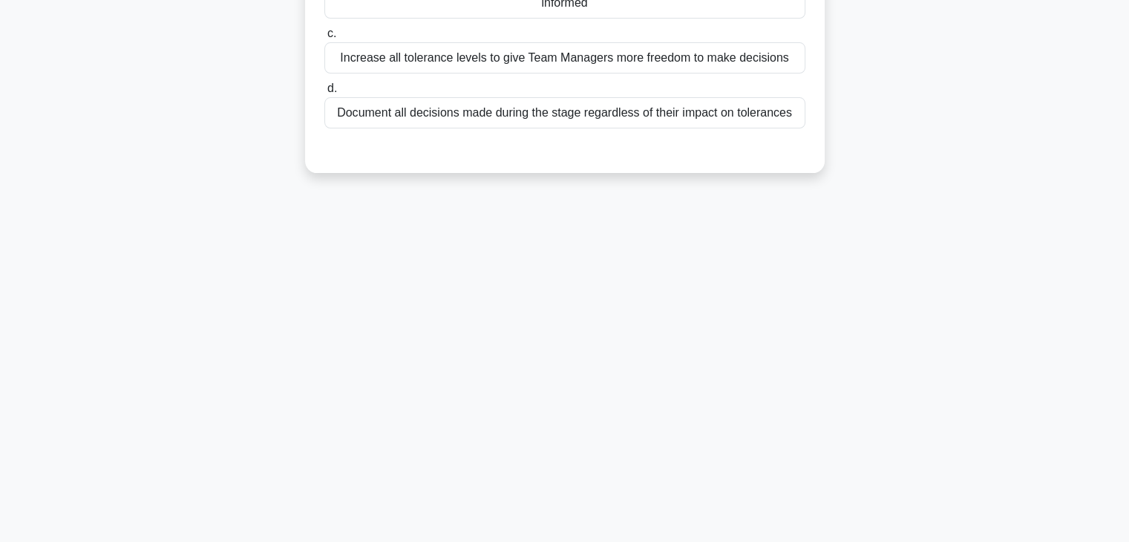
click at [932, 147] on div "When implementing the 'Manage by Exception' principle, what is the correct appr…" at bounding box center [565, 9] width 980 height 364
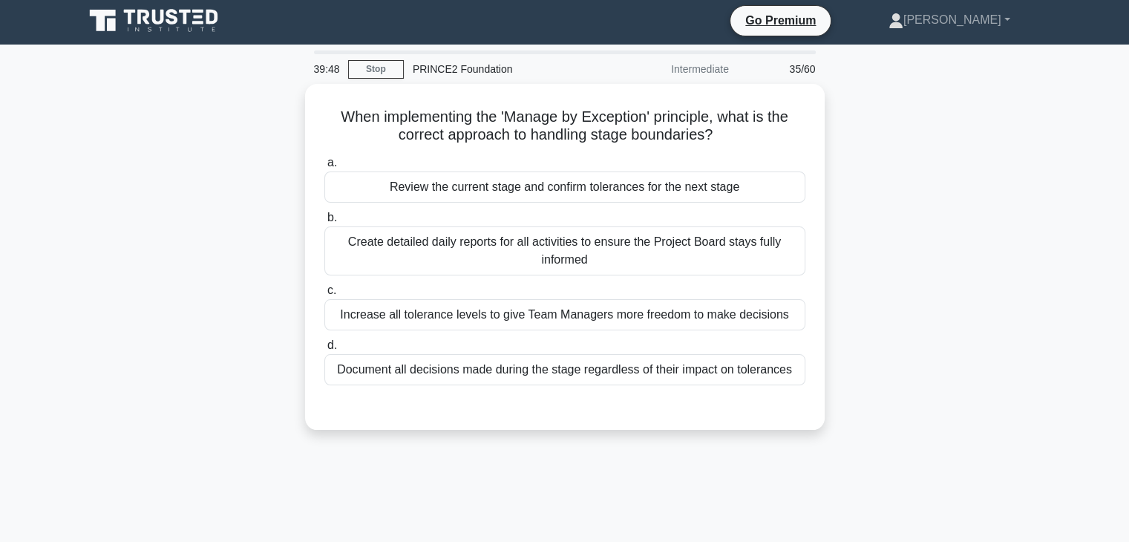
scroll to position [0, 0]
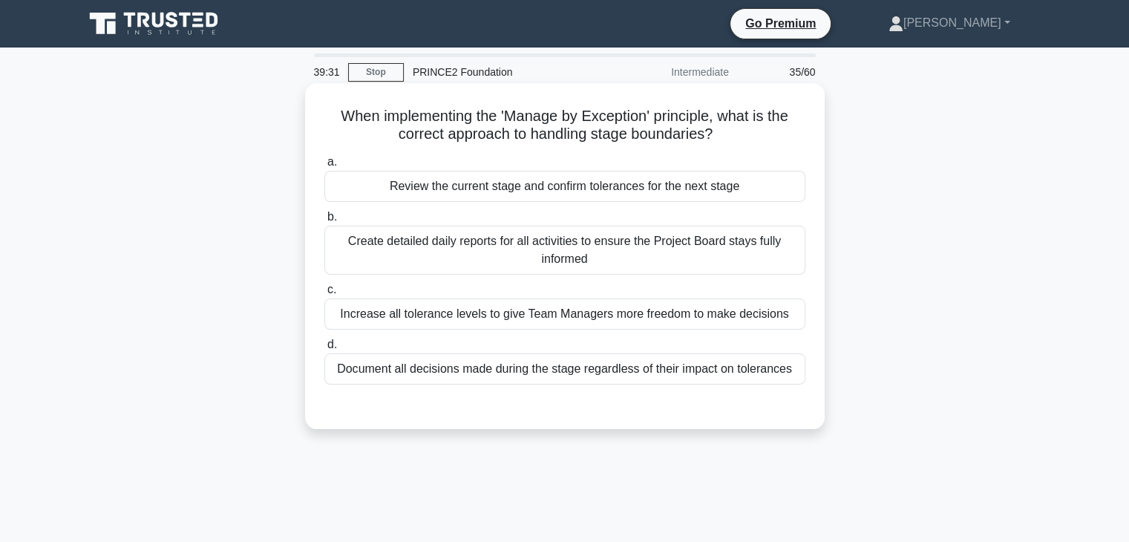
click at [514, 197] on div "Review the current stage and confirm tolerances for the next stage" at bounding box center [564, 186] width 481 height 31
click at [324, 167] on input "a. Review the current stage and confirm tolerances for the next stage" at bounding box center [324, 162] width 0 height 10
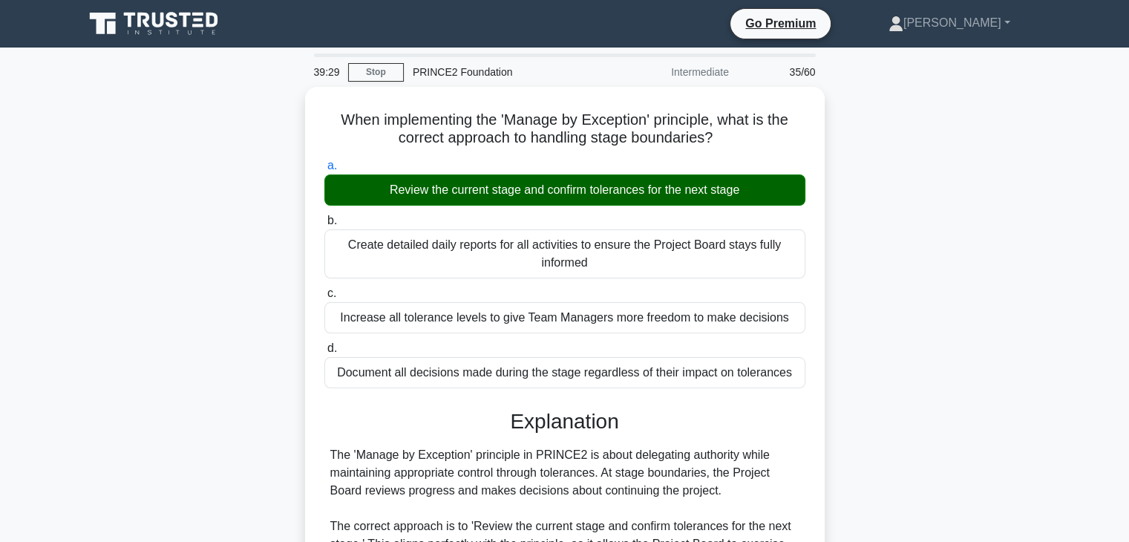
click at [918, 258] on div "When implementing the 'Manage by Exception' principle, what is the correct appr…" at bounding box center [565, 506] width 980 height 839
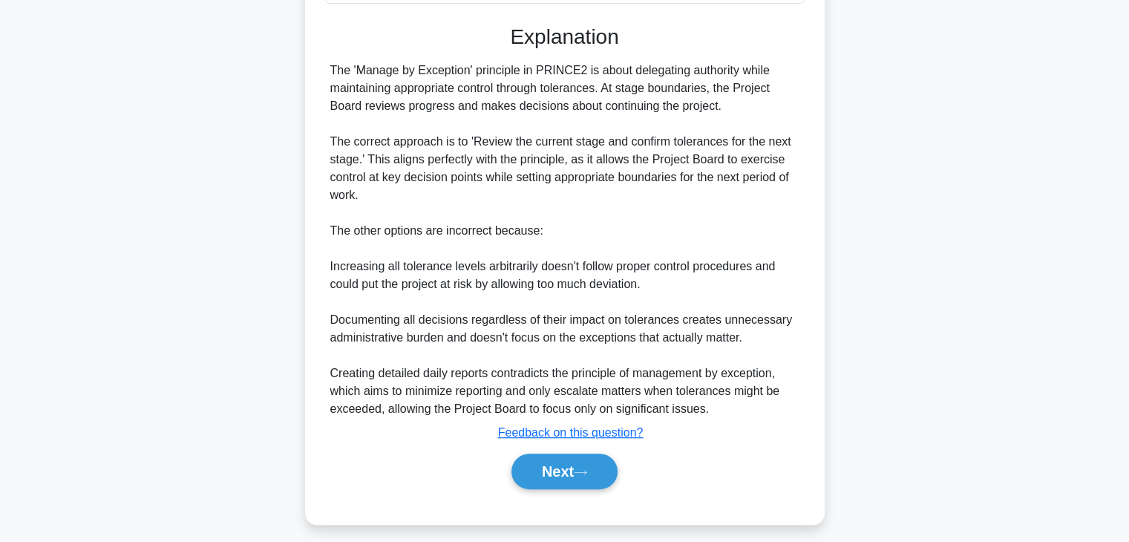
scroll to position [390, 0]
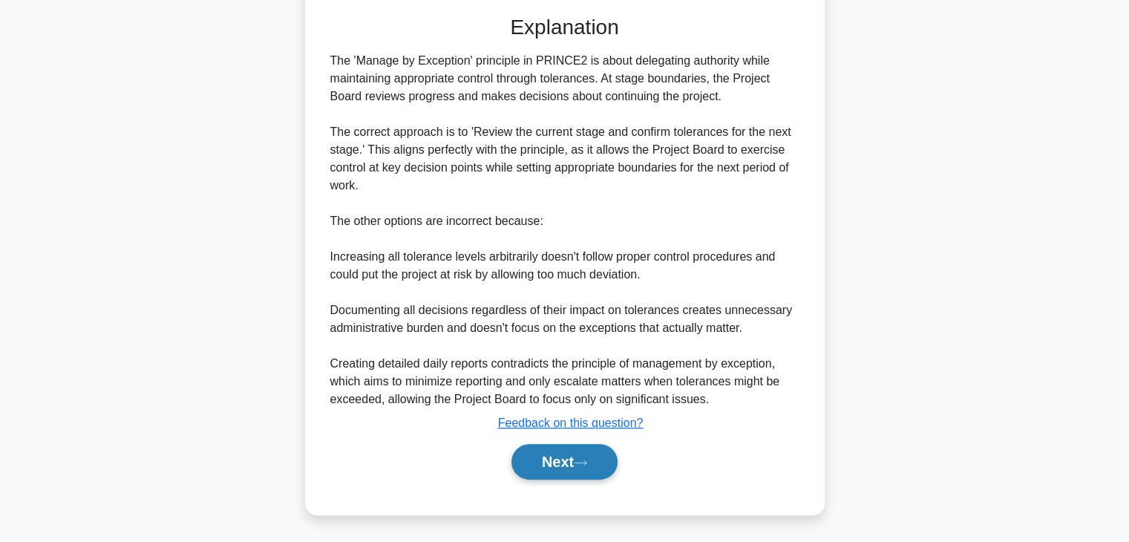
click at [572, 453] on button "Next" at bounding box center [564, 462] width 106 height 36
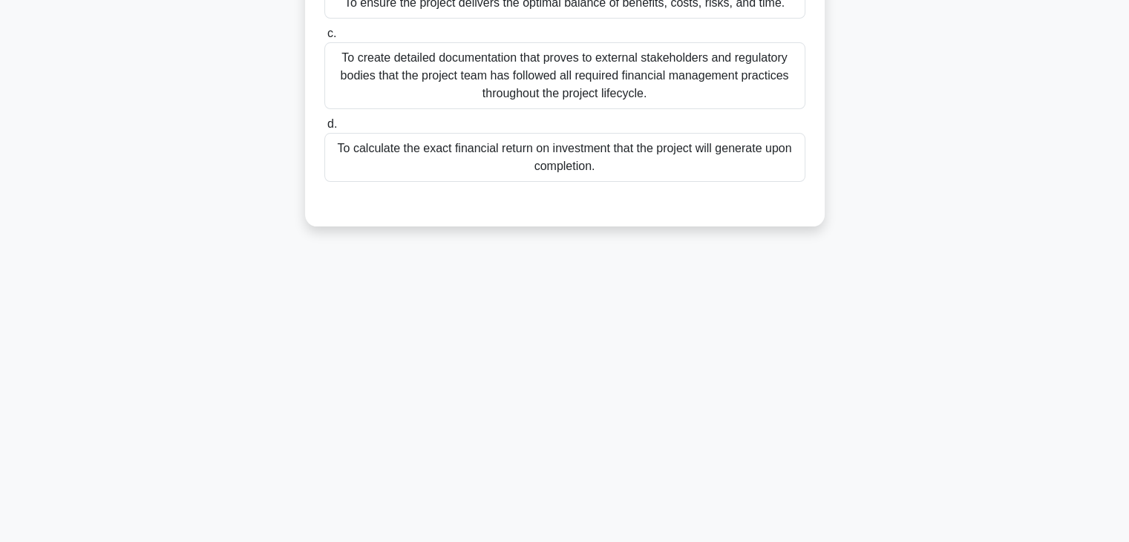
scroll to position [260, 0]
click at [955, 89] on div "What is the primary purpose of conducting a Value for Money assessment in a pro…" at bounding box center [565, 35] width 980 height 417
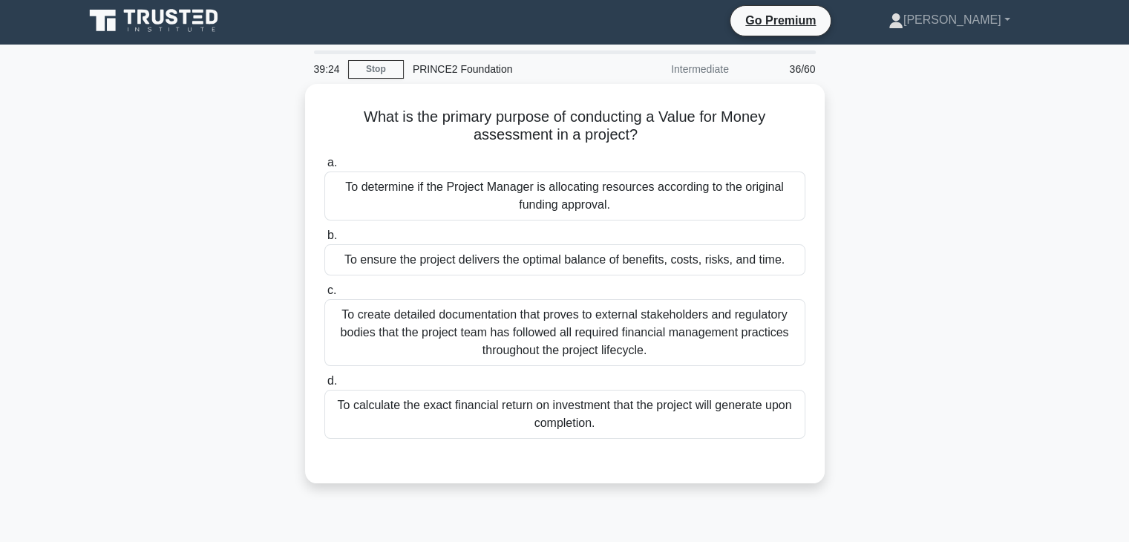
scroll to position [0, 0]
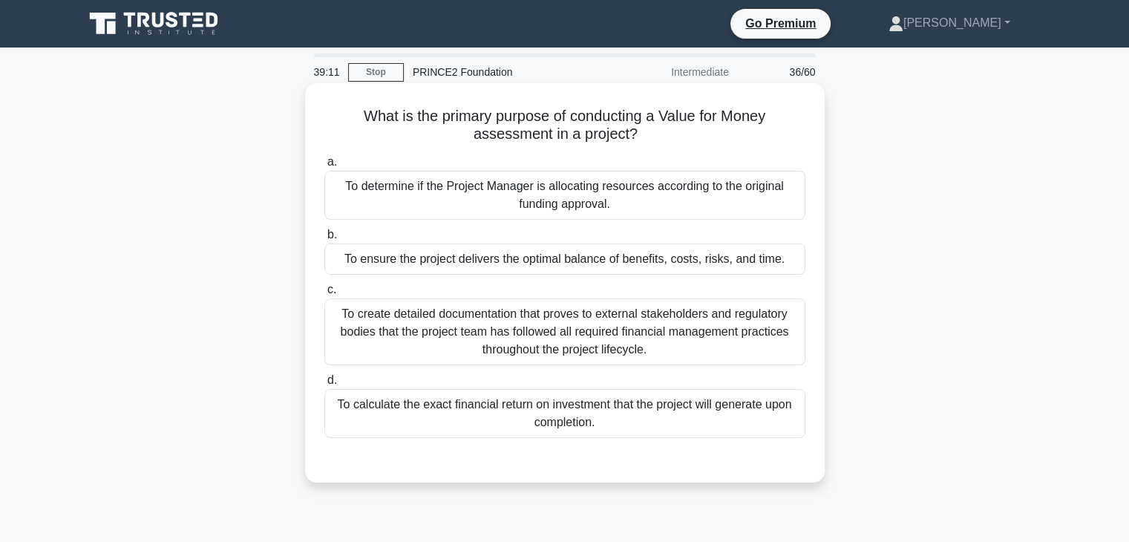
click at [567, 262] on div "To ensure the project delivers the optimal balance of benefits, costs, risks, a…" at bounding box center [564, 258] width 481 height 31
click at [324, 240] on input "b. To ensure the project delivers the optimal balance of benefits, costs, risks…" at bounding box center [324, 235] width 0 height 10
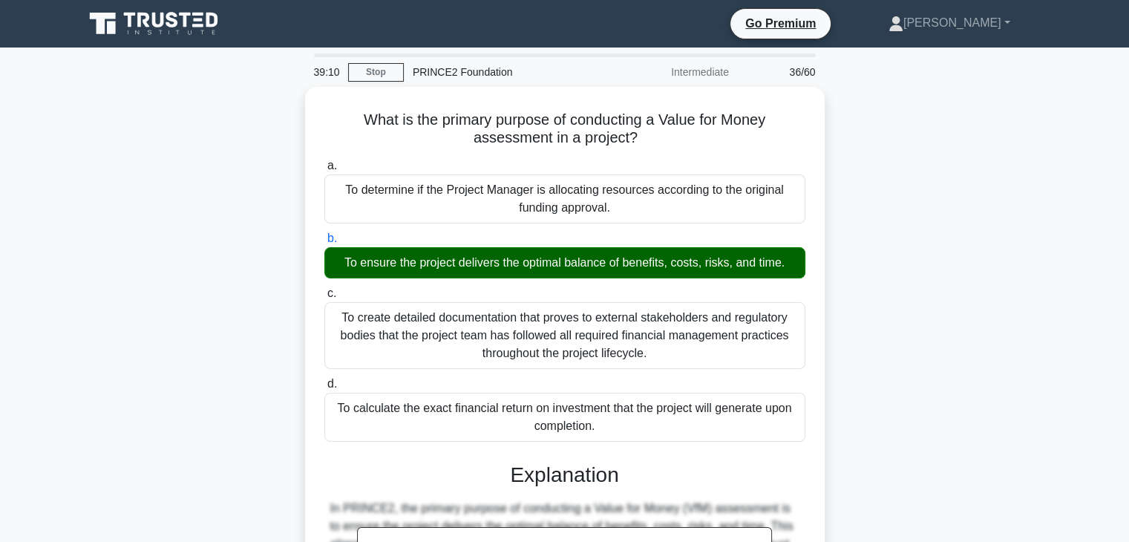
click at [931, 305] on div "What is the primary purpose of conducting a Value for Money assessment in a pro…" at bounding box center [565, 471] width 980 height 768
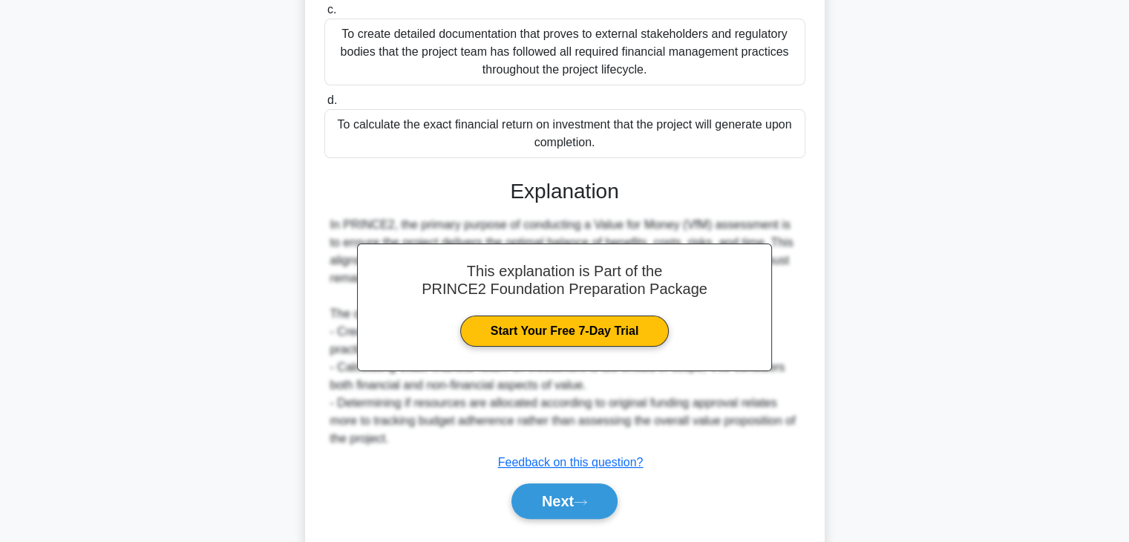
scroll to position [319, 0]
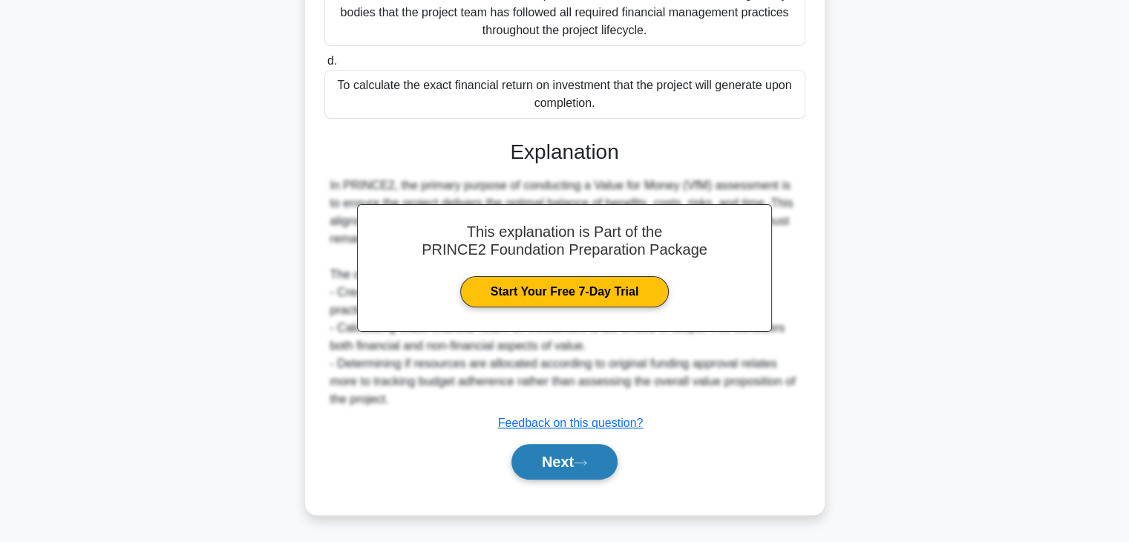
click at [573, 456] on button "Next" at bounding box center [564, 462] width 106 height 36
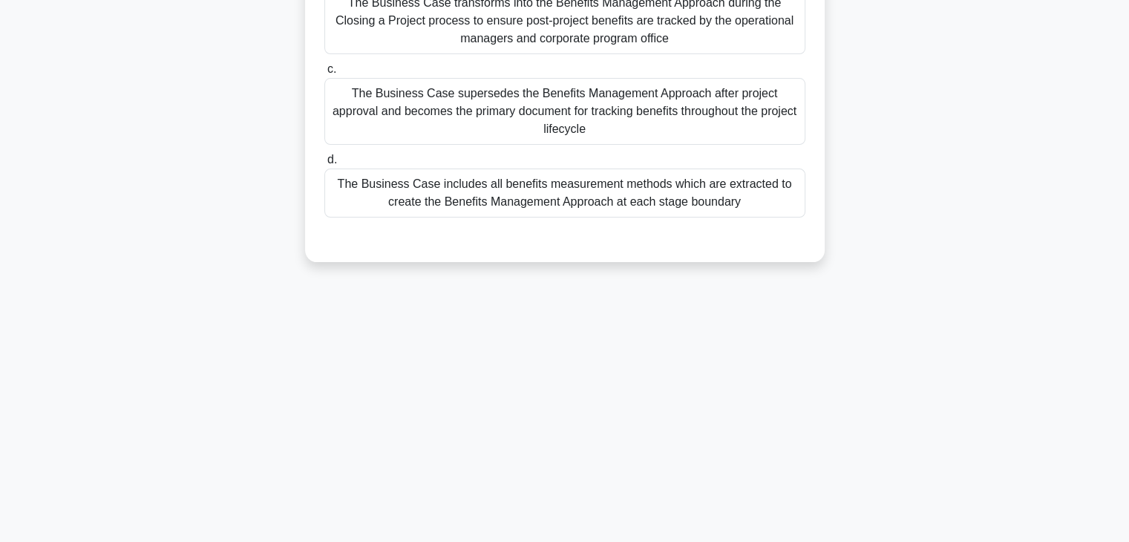
click at [911, 176] on div "How does the Business Case relate to benefits management according to the Busin…" at bounding box center [565, 53] width 980 height 453
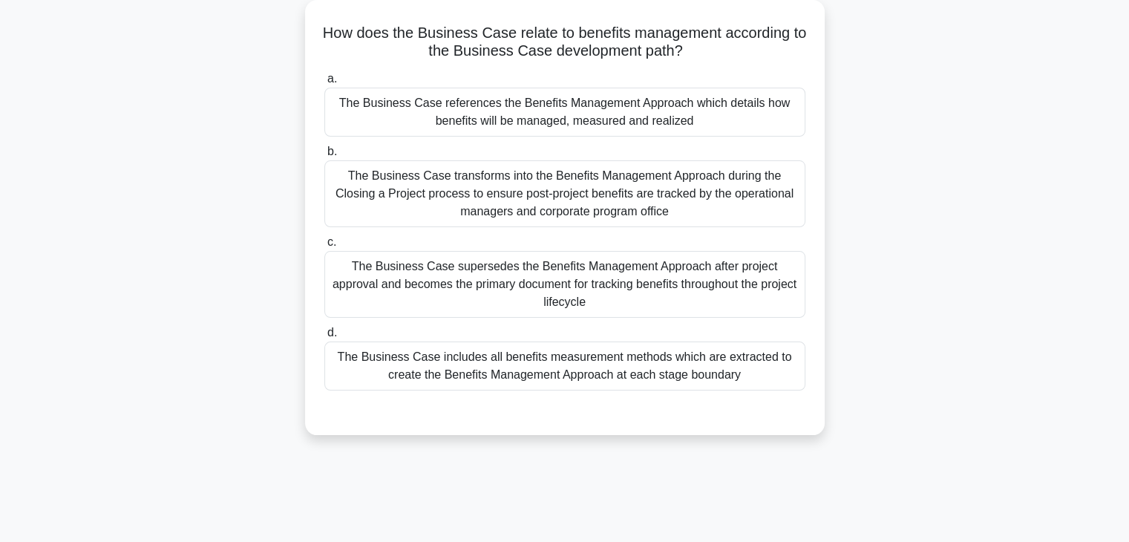
scroll to position [82, 0]
click at [568, 350] on div "The Business Case includes all benefits measurement methods which are extracted…" at bounding box center [564, 366] width 481 height 49
click at [324, 338] on input "d. The Business Case includes all benefits measurement methods which are extrac…" at bounding box center [324, 334] width 0 height 10
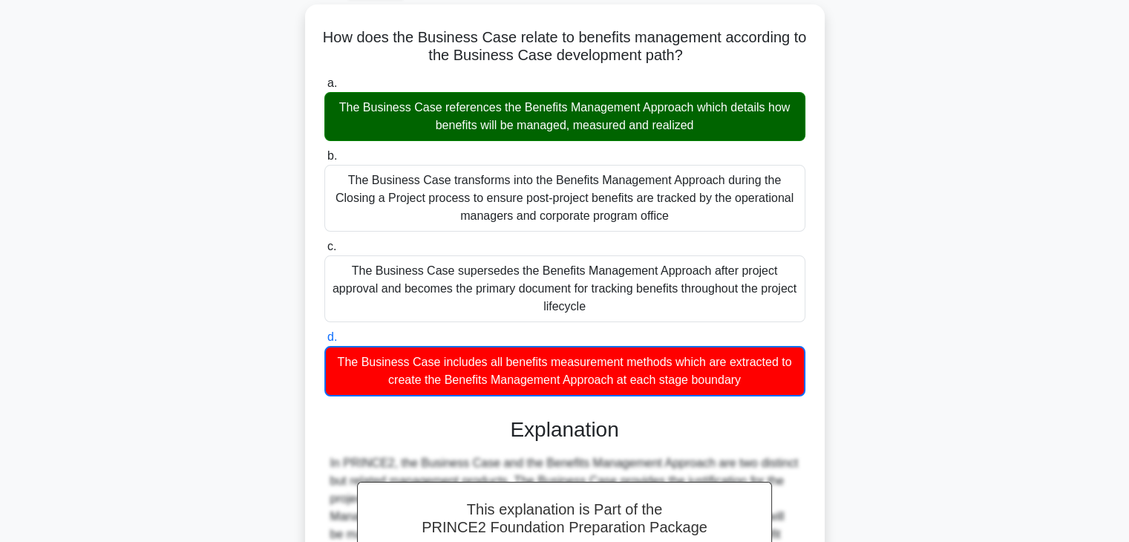
click at [904, 165] on div "How does the Business Case relate to benefits management according to the Busin…" at bounding box center [565, 424] width 980 height 841
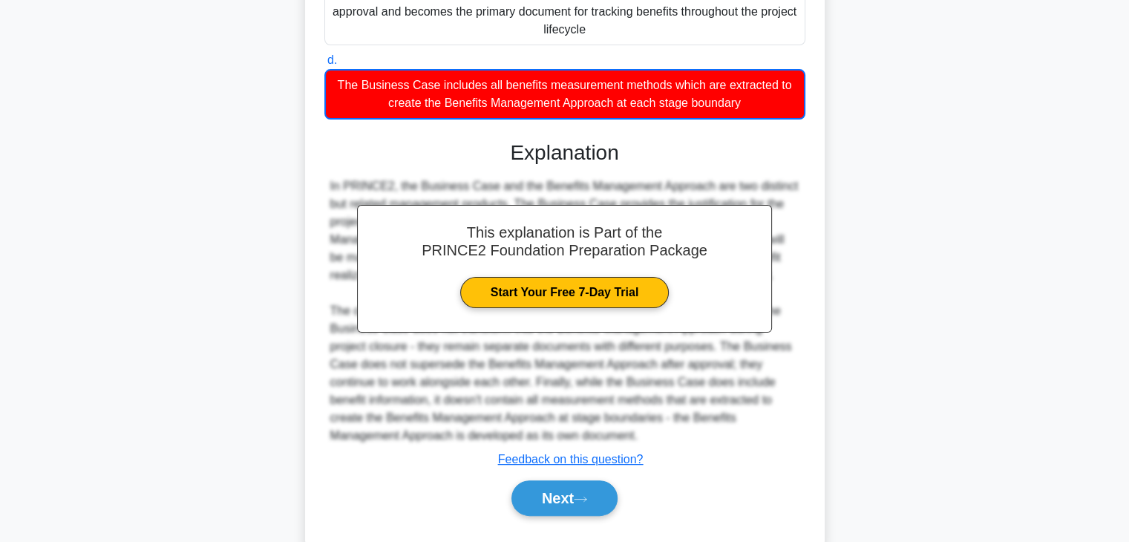
scroll to position [374, 0]
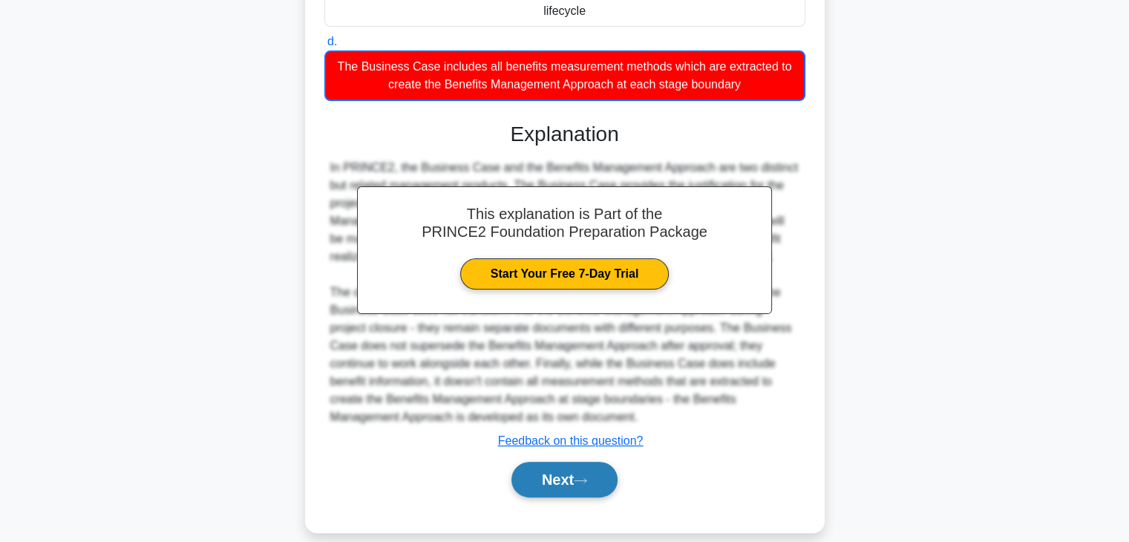
click at [561, 465] on button "Next" at bounding box center [564, 480] width 106 height 36
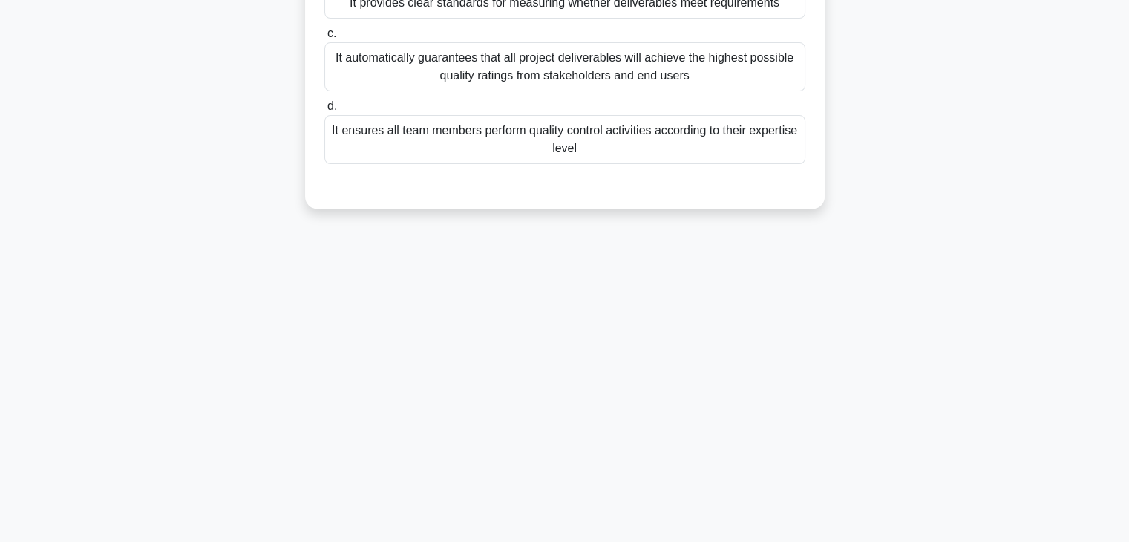
click at [974, 90] on div "What is a key benefit of establishing quality acceptance criteria during Qualit…" at bounding box center [565, 26] width 980 height 399
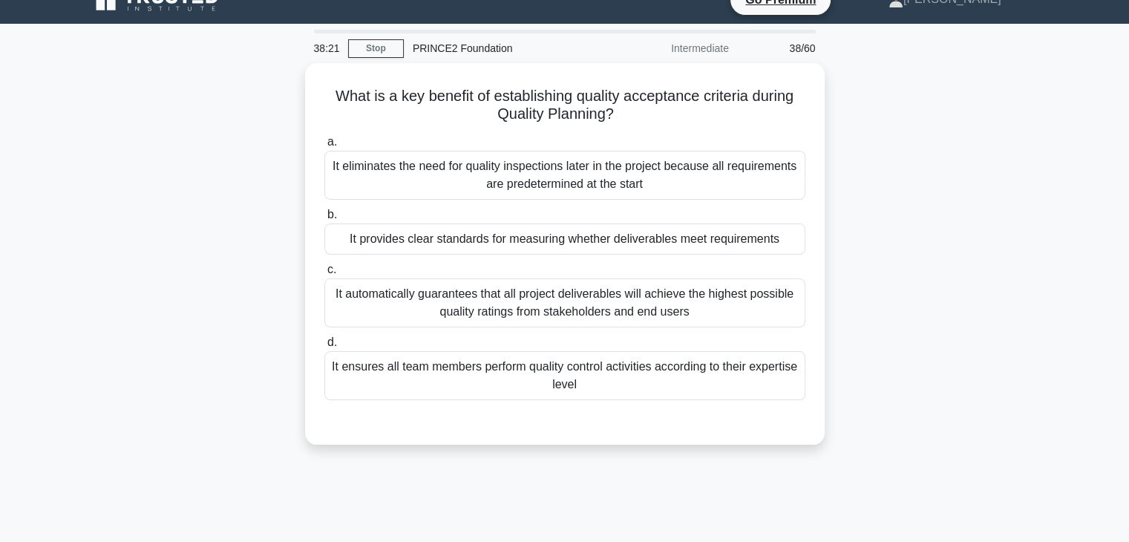
scroll to position [23, 0]
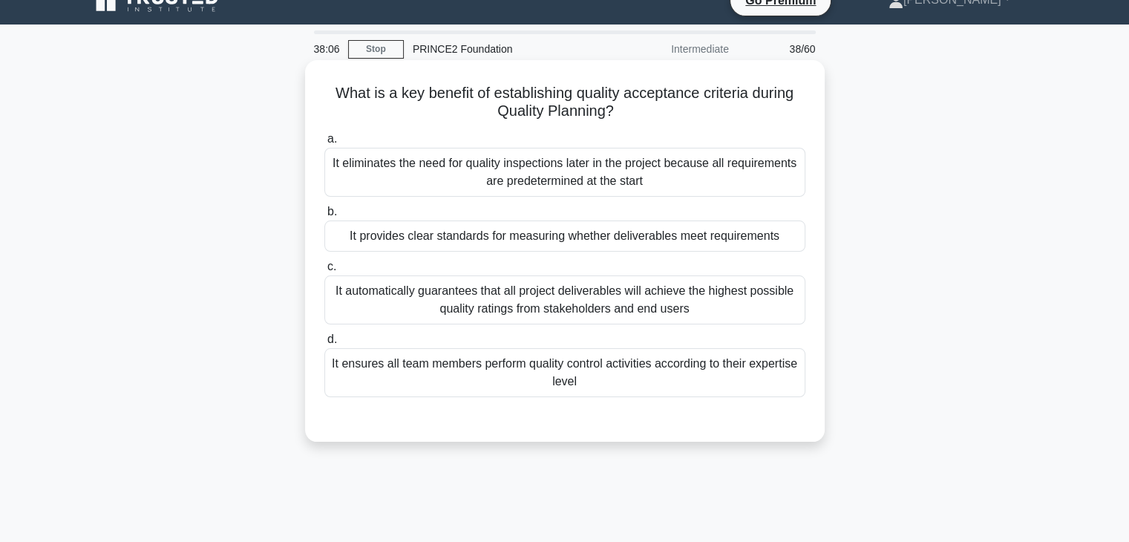
click at [563, 247] on div "It provides clear standards for measuring whether deliverables meet requirements" at bounding box center [564, 235] width 481 height 31
click at [324, 217] on input "b. It provides clear standards for measuring whether deliverables meet requirem…" at bounding box center [324, 212] width 0 height 10
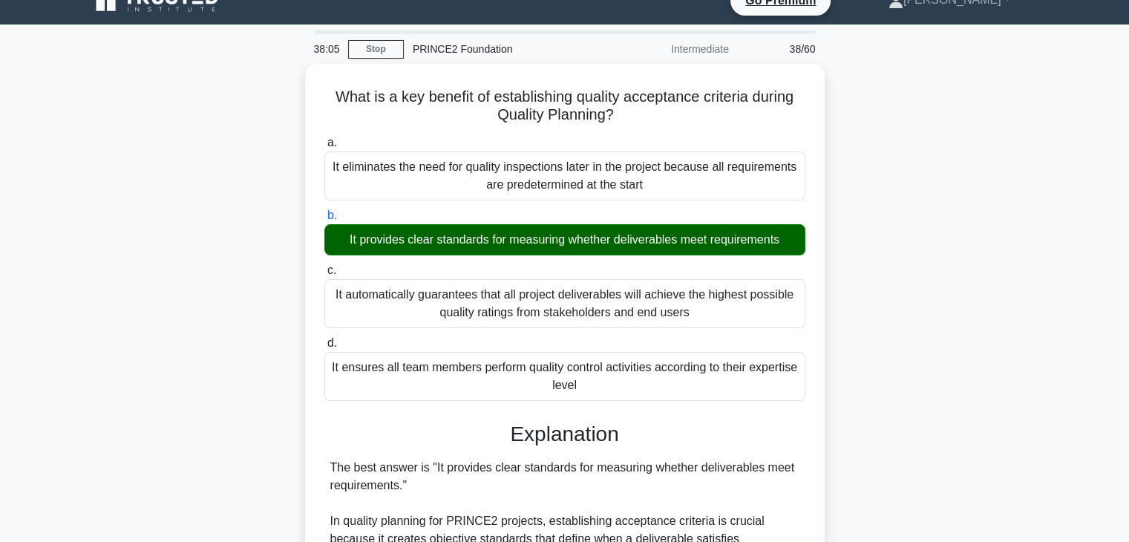
click at [920, 246] on div "What is a key benefit of establishing quality acceptance criteria during Qualit…" at bounding box center [565, 537] width 980 height 946
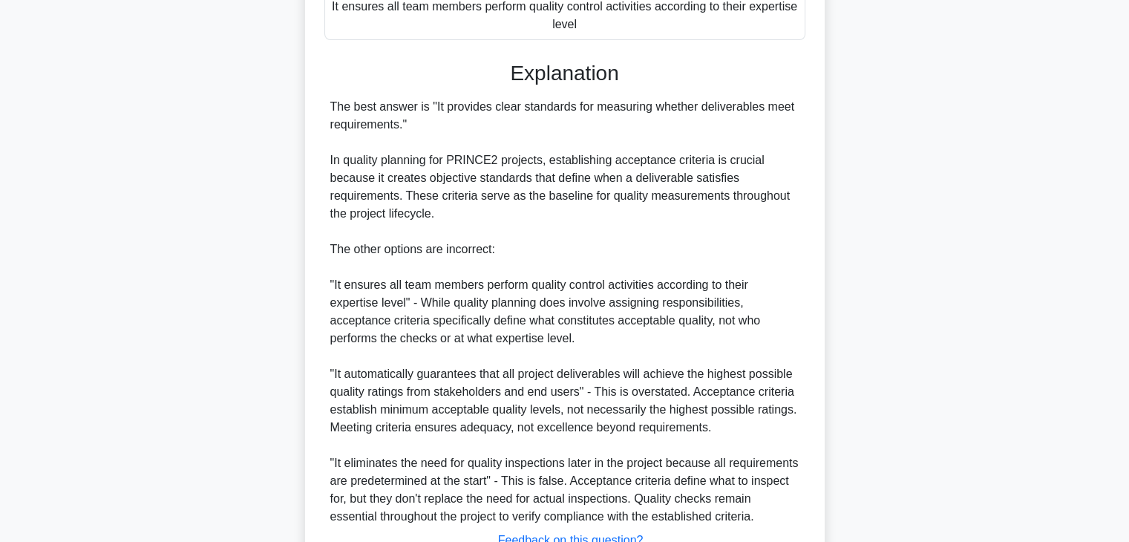
scroll to position [497, 0]
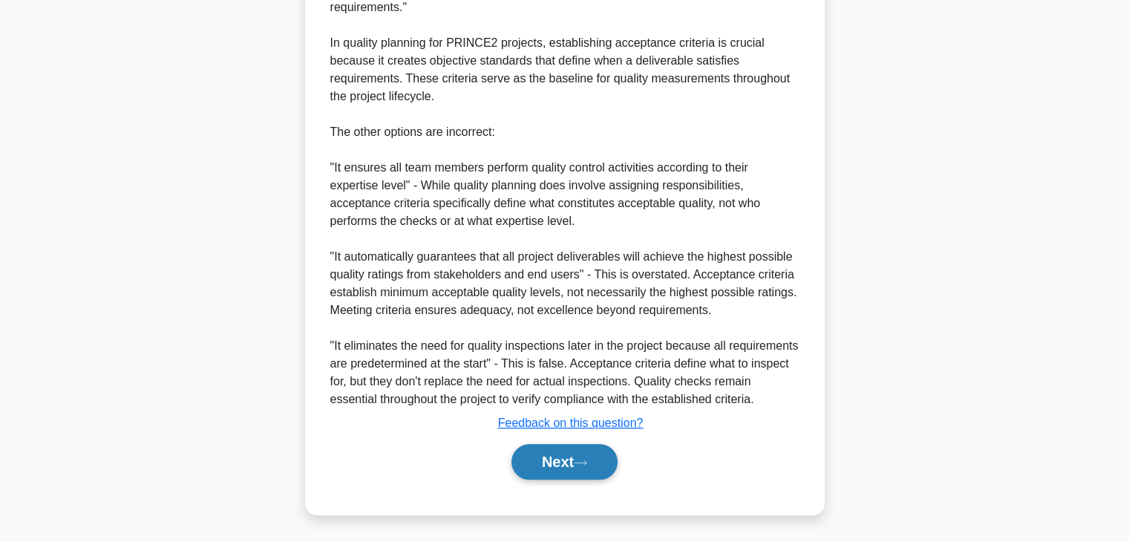
click at [545, 465] on button "Next" at bounding box center [564, 462] width 106 height 36
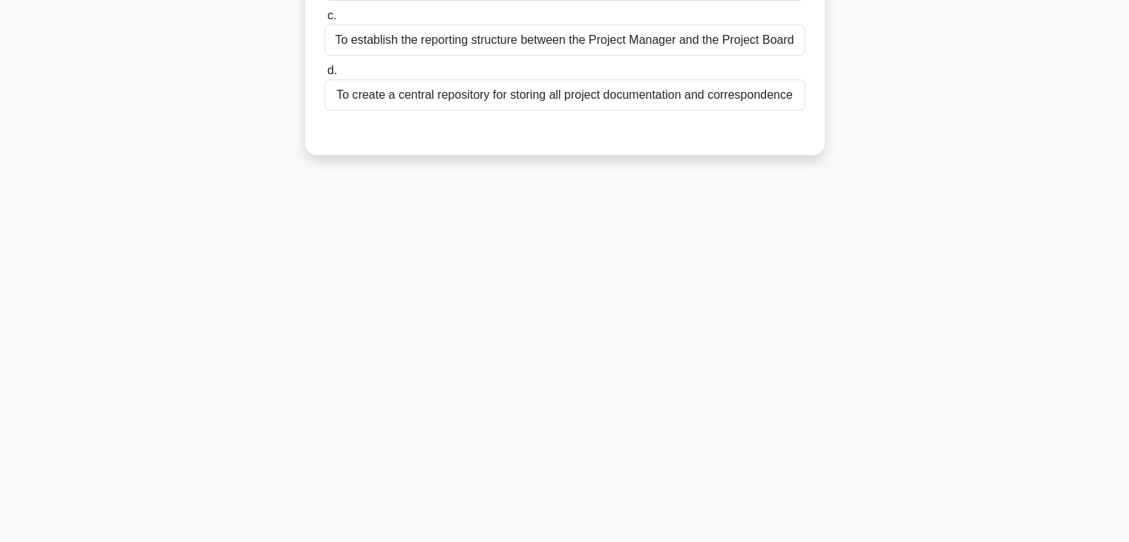
scroll to position [260, 0]
click at [874, 191] on div "38:01 Stop PRINCE2 Foundation Intermediate 39/60 What is the primary purpose of…" at bounding box center [565, 165] width 980 height 742
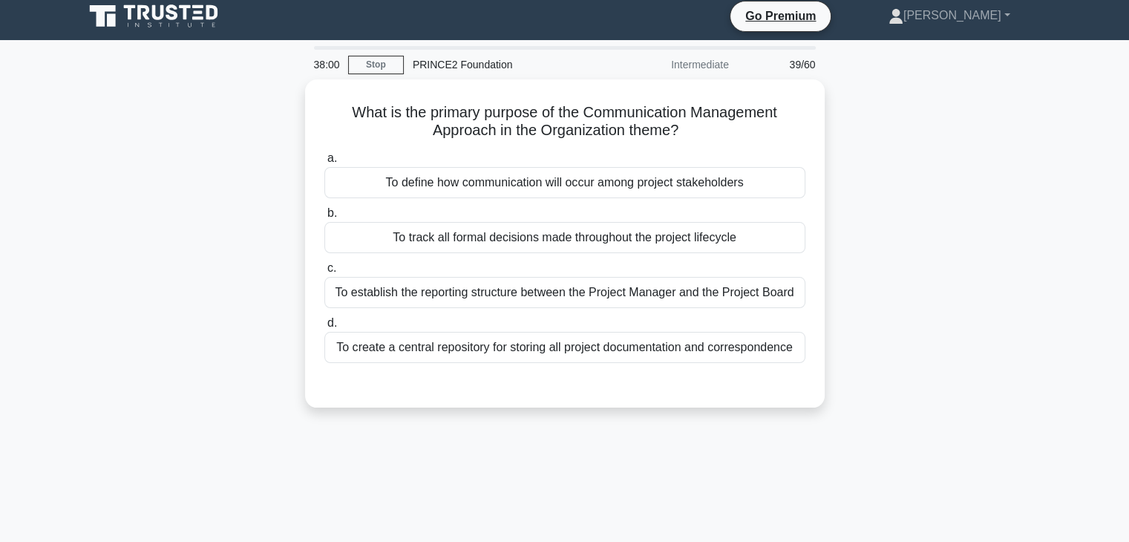
scroll to position [0, 0]
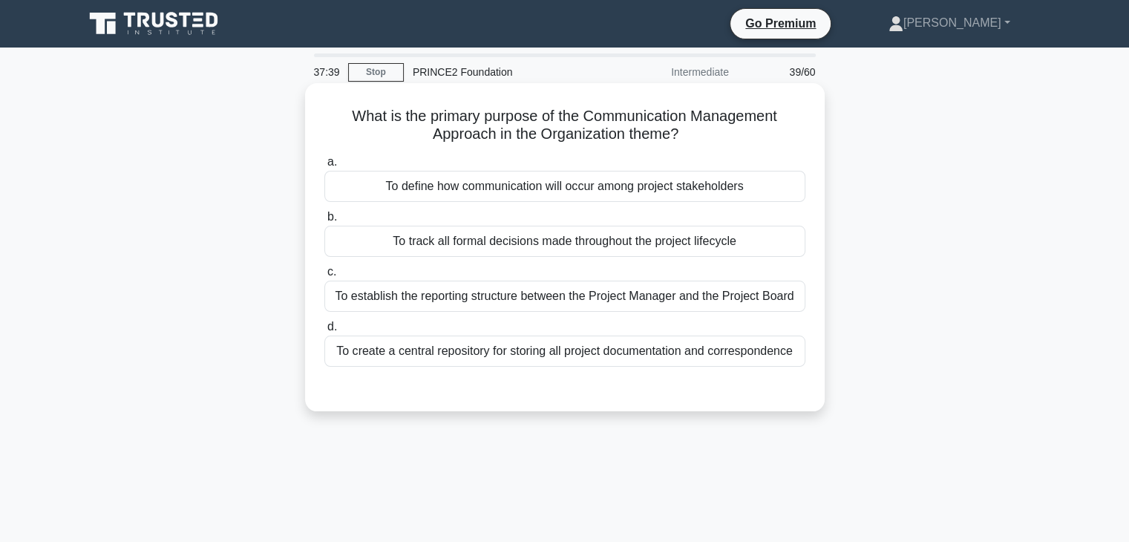
click at [564, 351] on div "To create a central repository for storing all project documentation and corres…" at bounding box center [564, 350] width 481 height 31
click at [324, 332] on input "d. To create a central repository for storing all project documentation and cor…" at bounding box center [324, 327] width 0 height 10
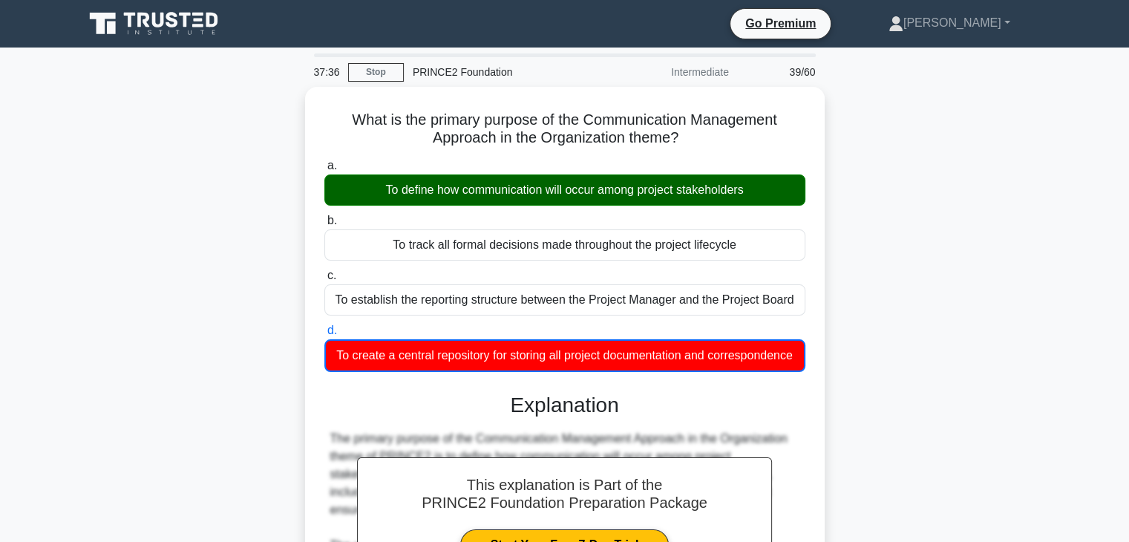
click at [1095, 173] on main "37:36 Stop PRINCE2 Foundation Intermediate 39/60 What is the primary purpose of…" at bounding box center [564, 463] width 1129 height 833
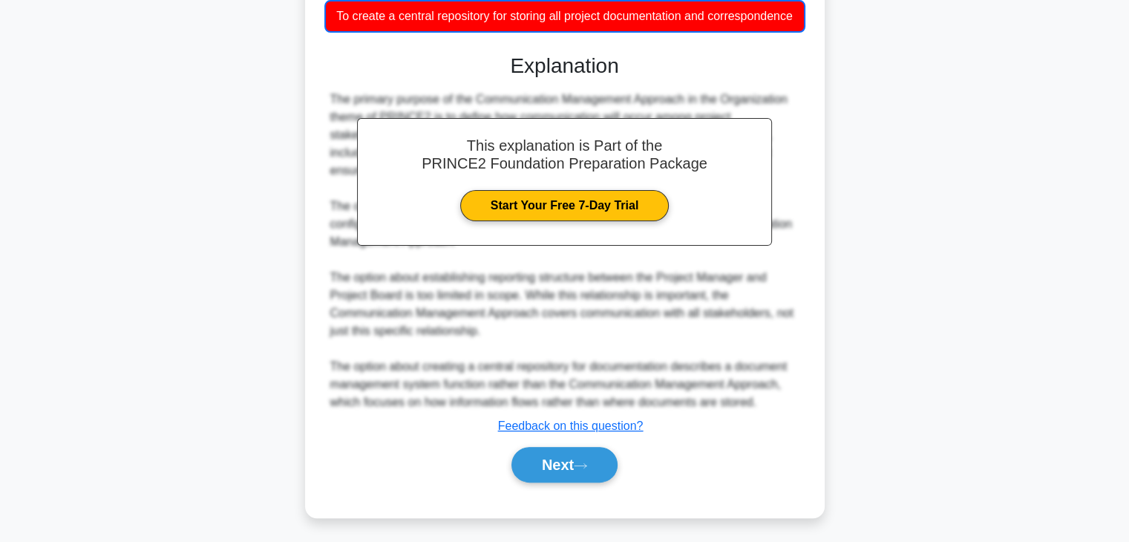
scroll to position [356, 0]
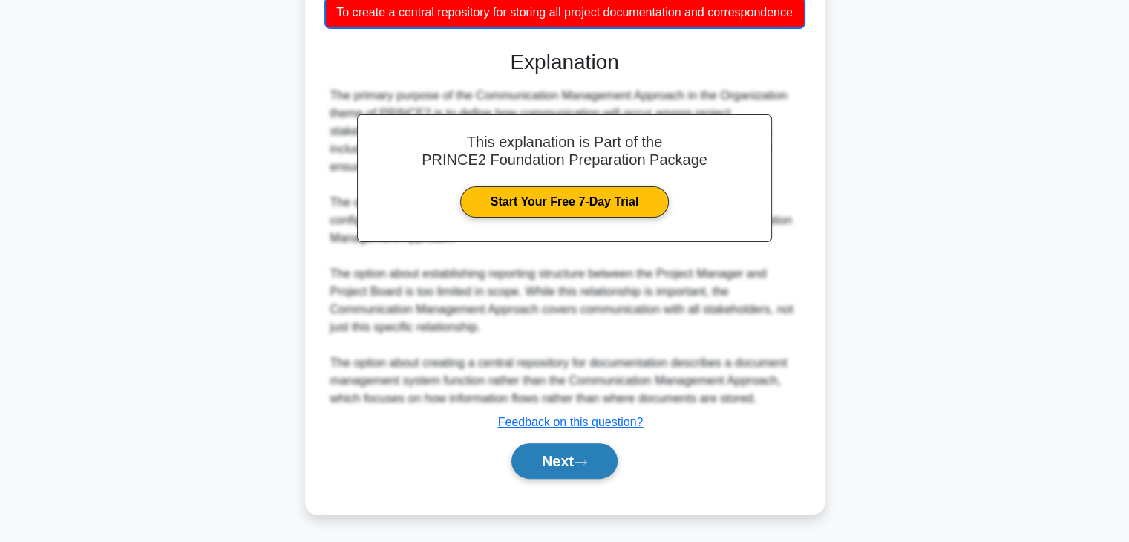
click at [570, 459] on button "Next" at bounding box center [564, 461] width 106 height 36
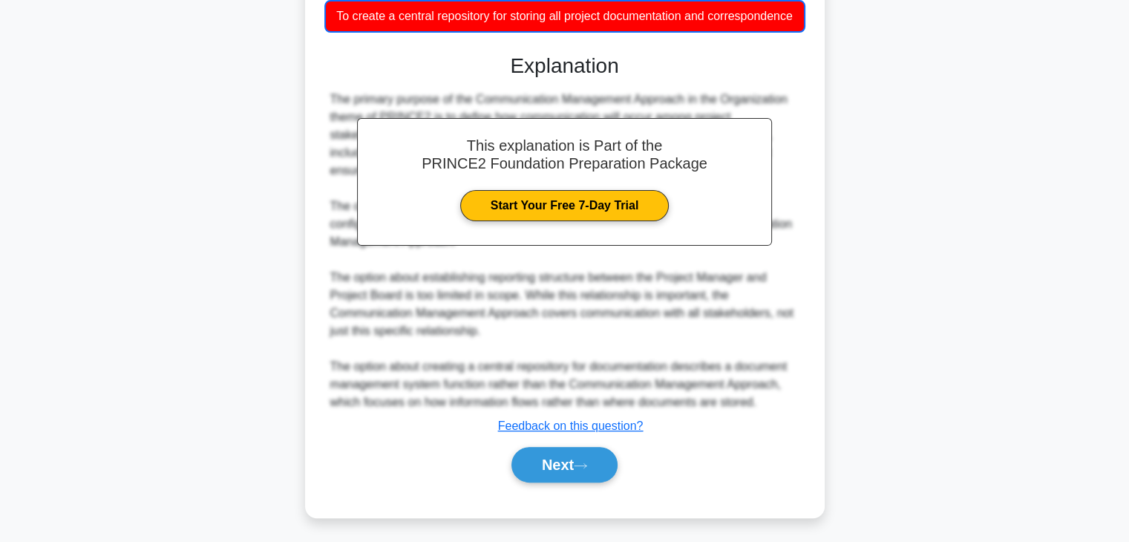
scroll to position [260, 0]
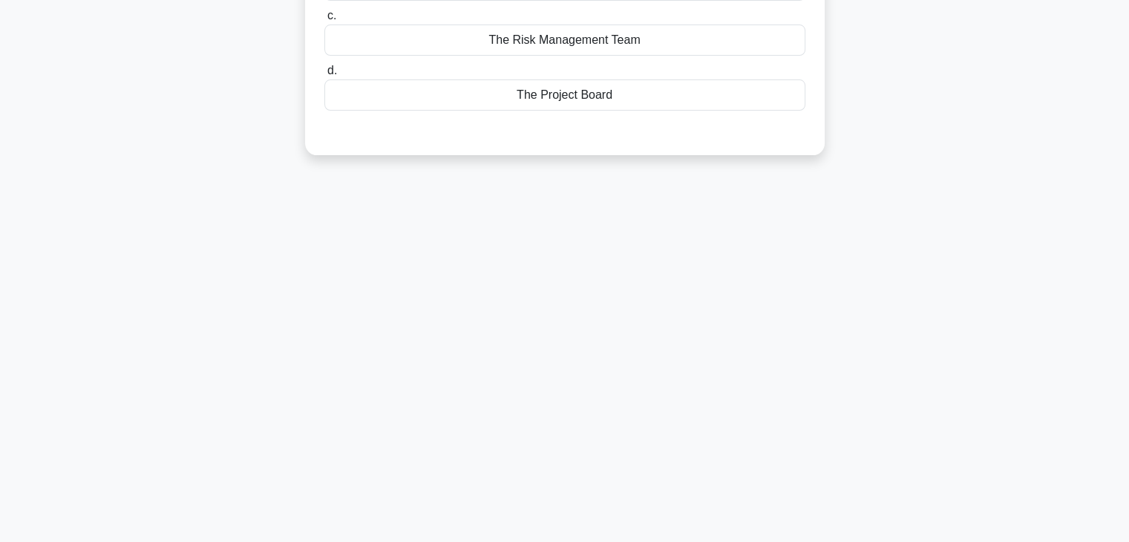
click at [947, 182] on div "37:31 Stop PRINCE2 Foundation Intermediate 40/60 Who is ultimately responsible …" at bounding box center [565, 165] width 980 height 742
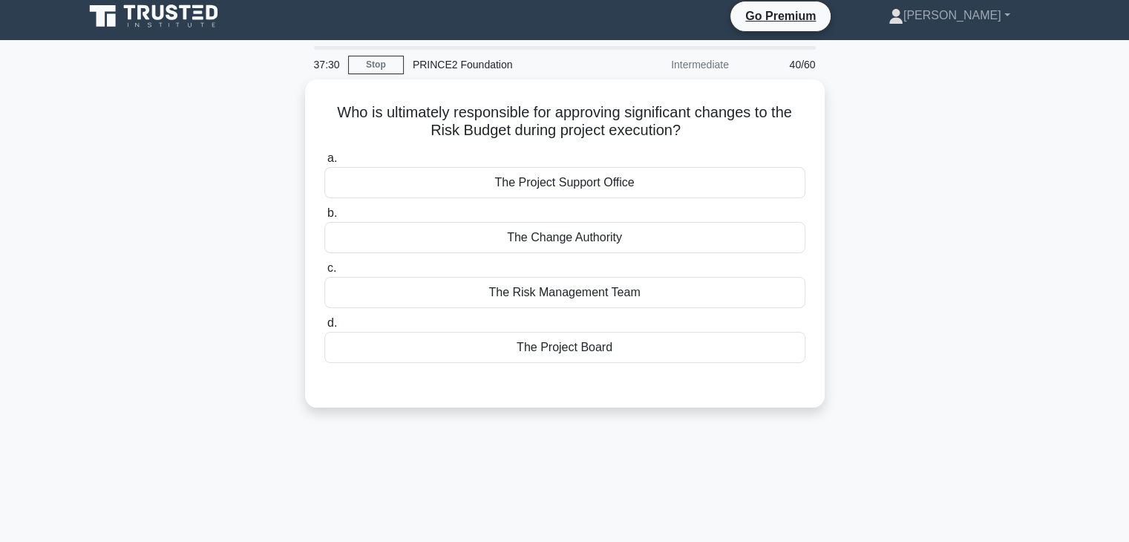
scroll to position [0, 0]
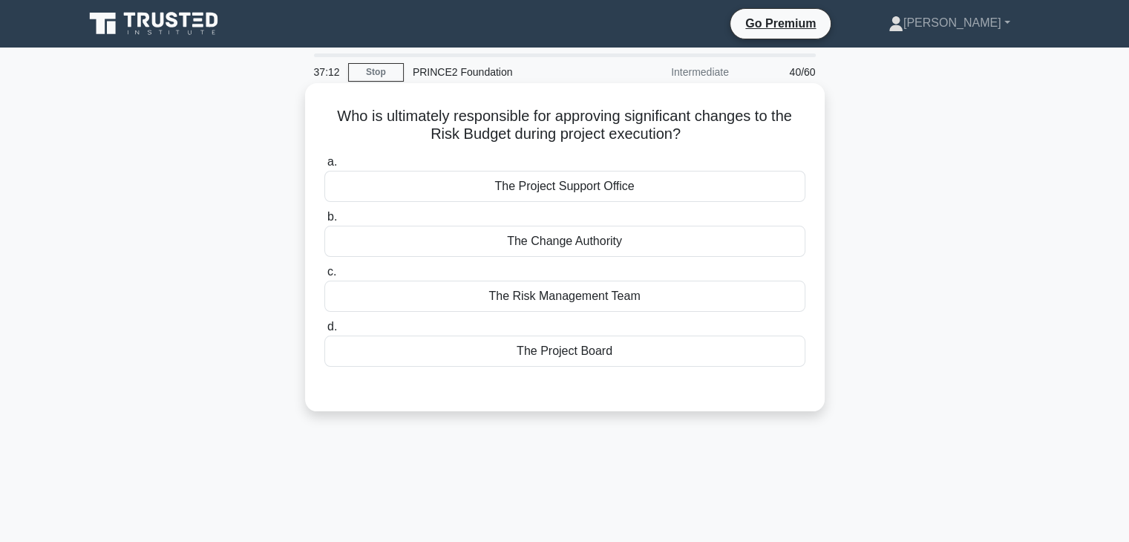
click at [557, 355] on div "The Project Board" at bounding box center [564, 350] width 481 height 31
click at [324, 332] on input "d. The Project Board" at bounding box center [324, 327] width 0 height 10
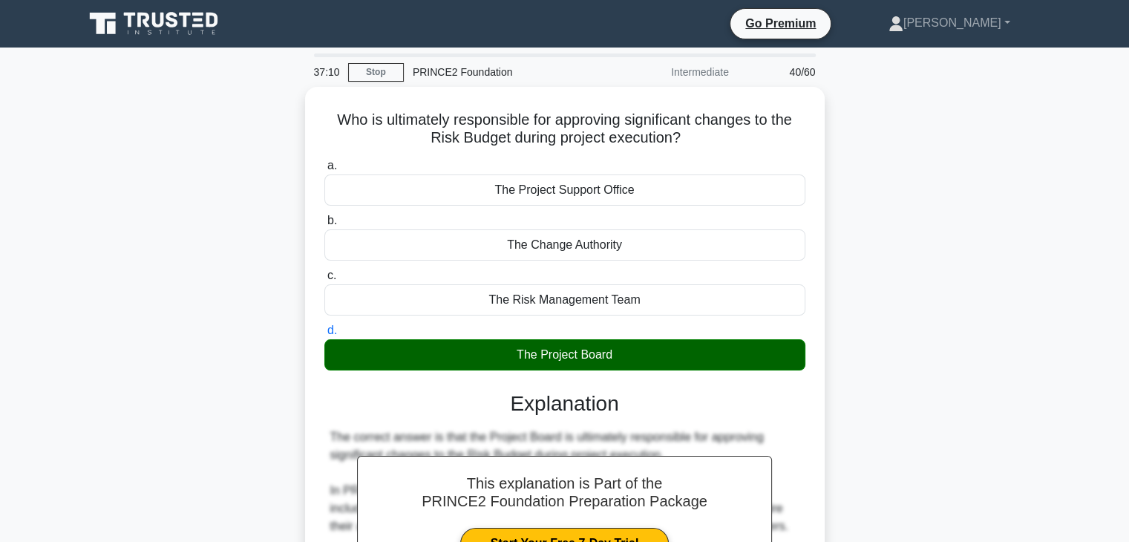
click at [960, 204] on div "Who is ultimately responsible for approving significant changes to the Risk Bud…" at bounding box center [565, 542] width 980 height 911
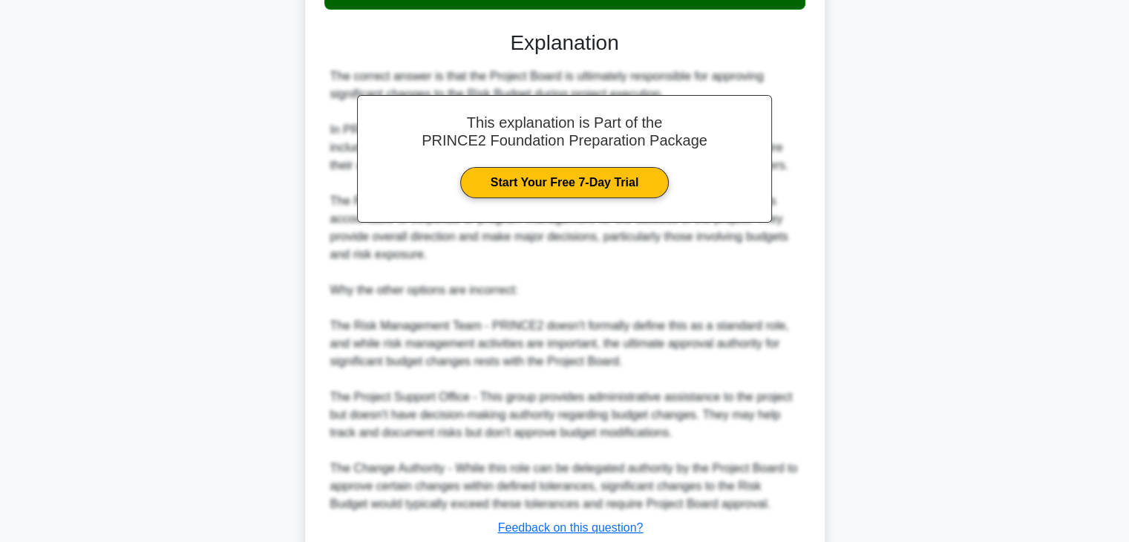
scroll to position [445, 0]
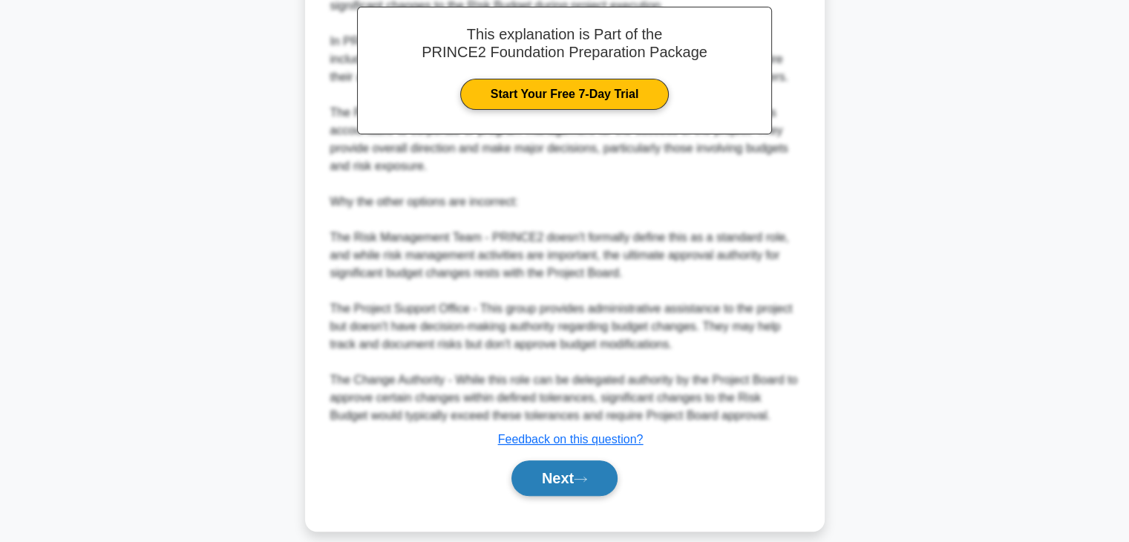
click at [548, 477] on button "Next" at bounding box center [564, 478] width 106 height 36
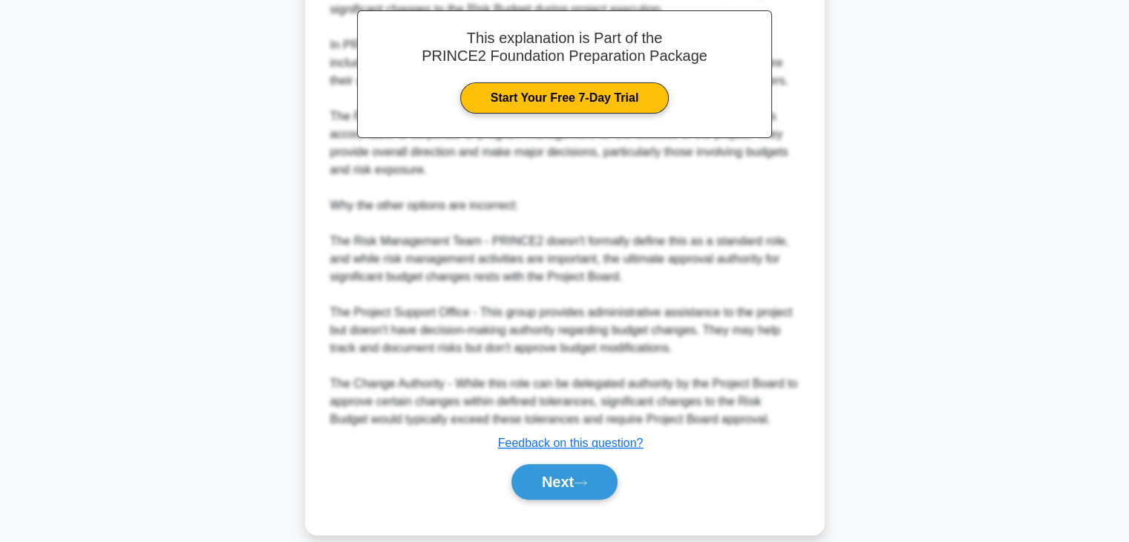
scroll to position [260, 0]
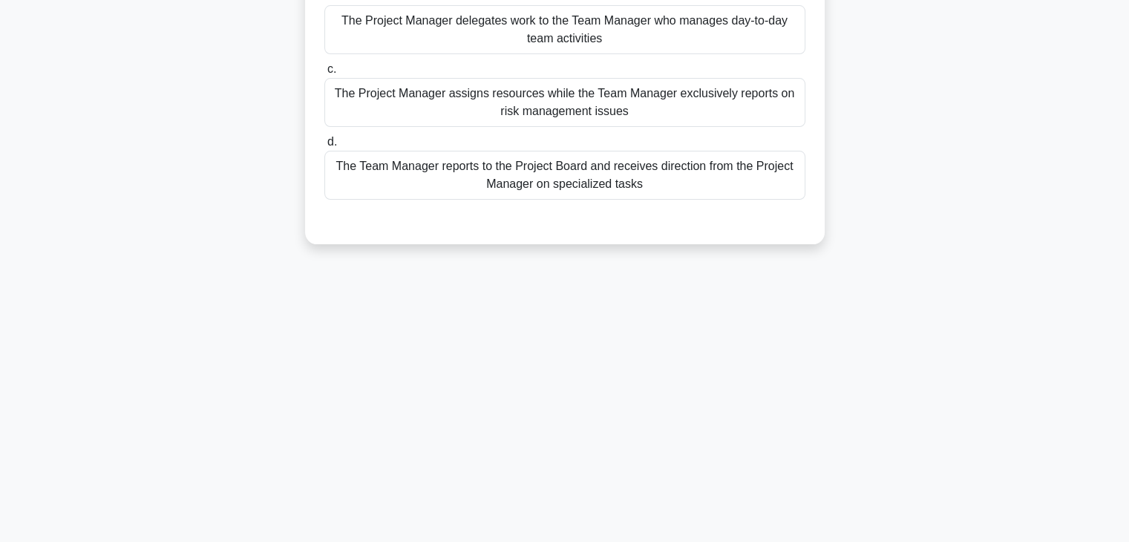
click at [1003, 73] on div "Which statement best describes the relationship between the Project Manager and…" at bounding box center [565, 44] width 980 height 435
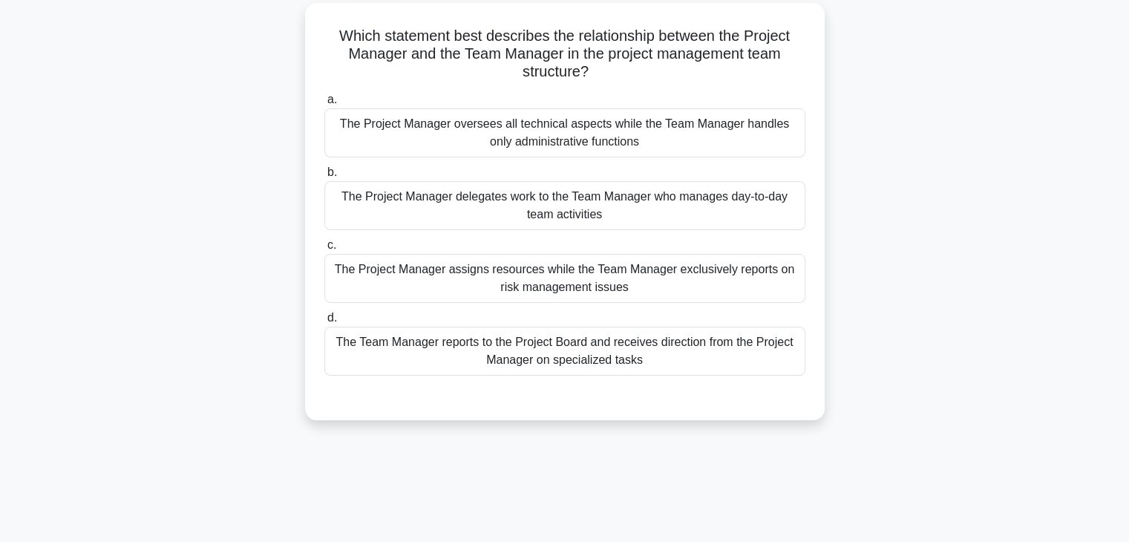
scroll to position [23, 0]
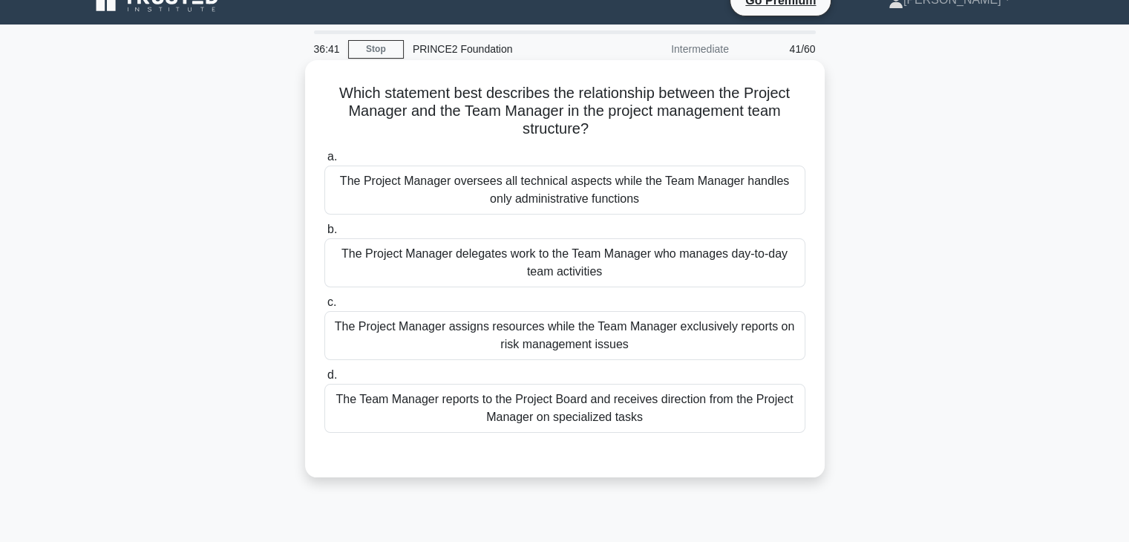
click at [620, 268] on div "The Project Manager delegates work to the Team Manager who manages day-to-day t…" at bounding box center [564, 262] width 481 height 49
click at [324, 235] on input "b. The Project Manager delegates work to the Team Manager who manages day-to-da…" at bounding box center [324, 230] width 0 height 10
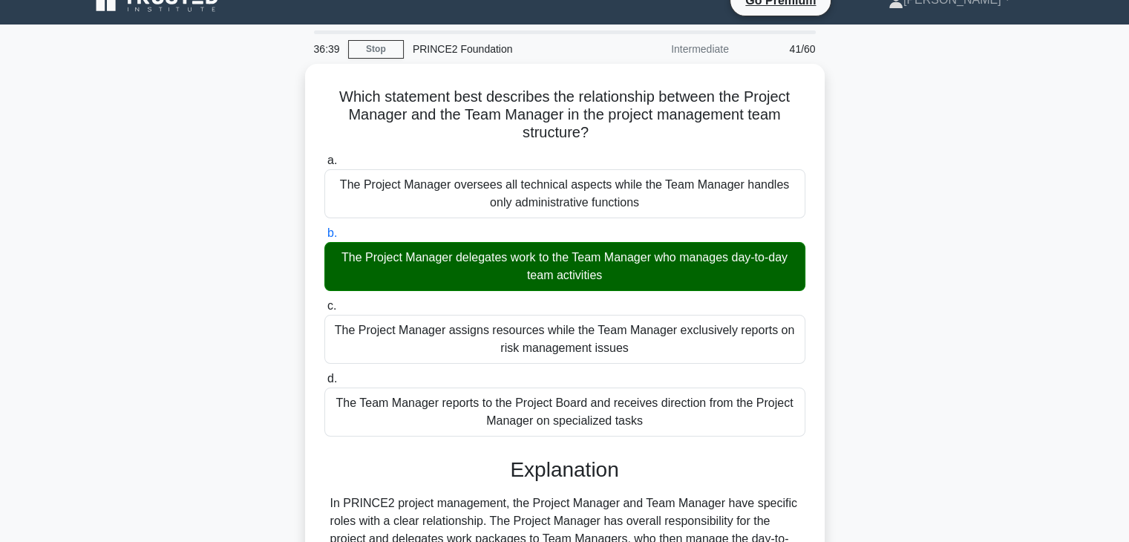
click at [892, 262] on div "Which statement best describes the relationship between the Project Manager and…" at bounding box center [565, 528] width 980 height 928
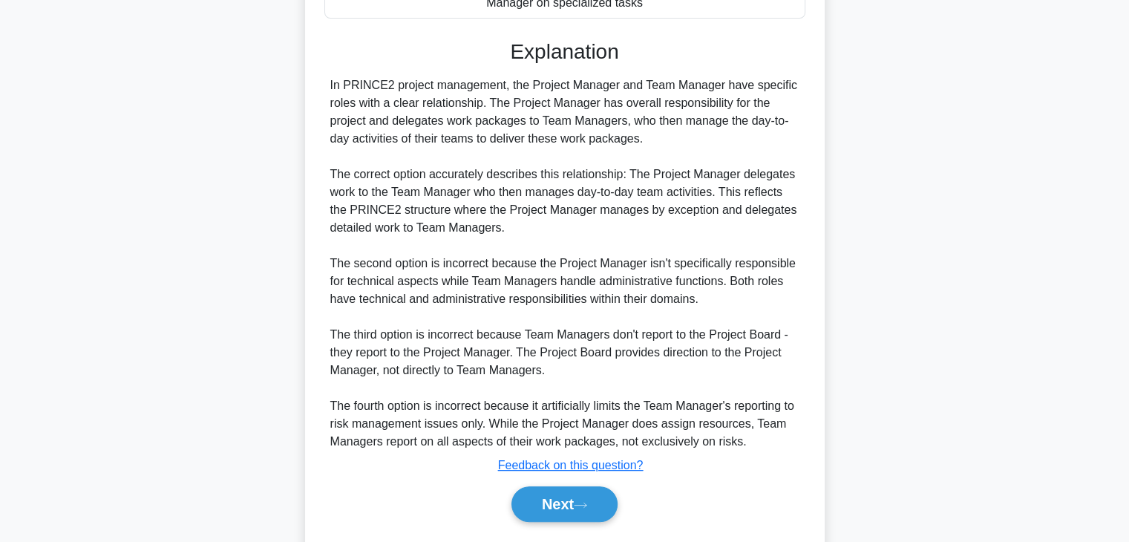
scroll to position [479, 0]
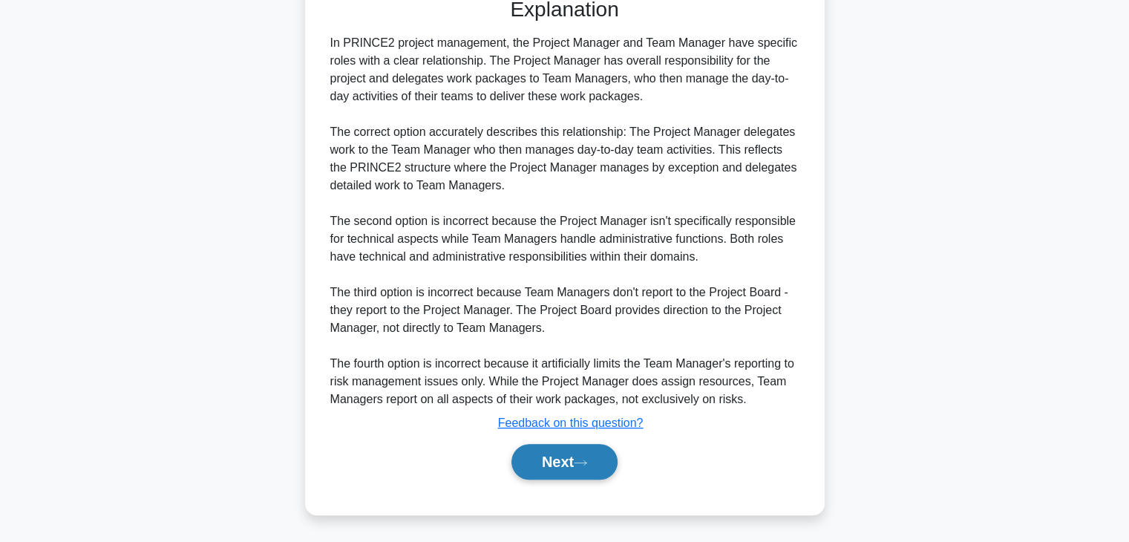
click at [553, 455] on button "Next" at bounding box center [564, 462] width 106 height 36
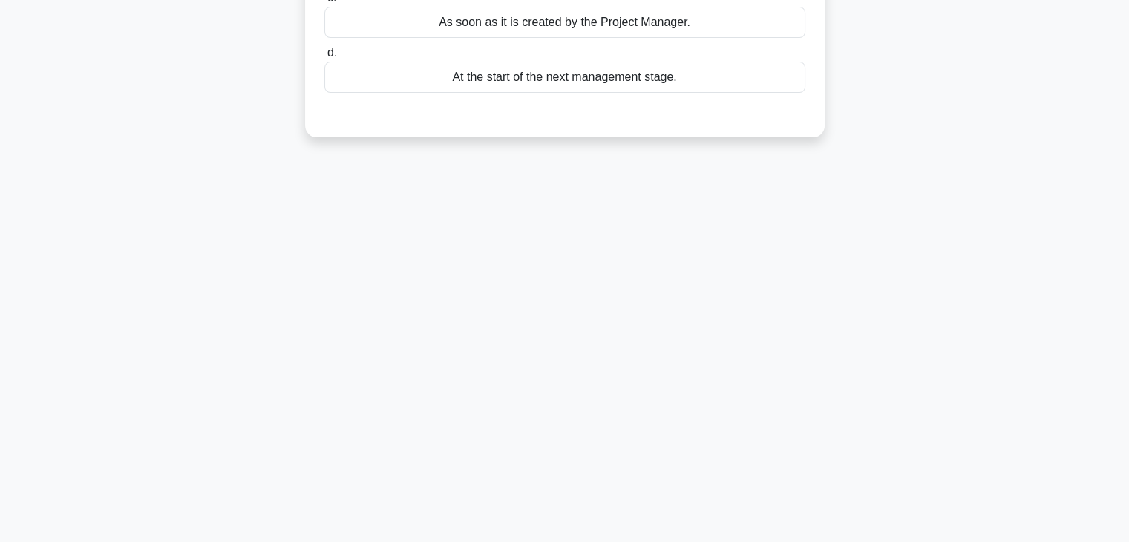
click at [867, 184] on div "36:35 Stop PRINCE2 Foundation Intermediate 42/60 When does an Exception Plan be…" at bounding box center [565, 165] width 980 height 742
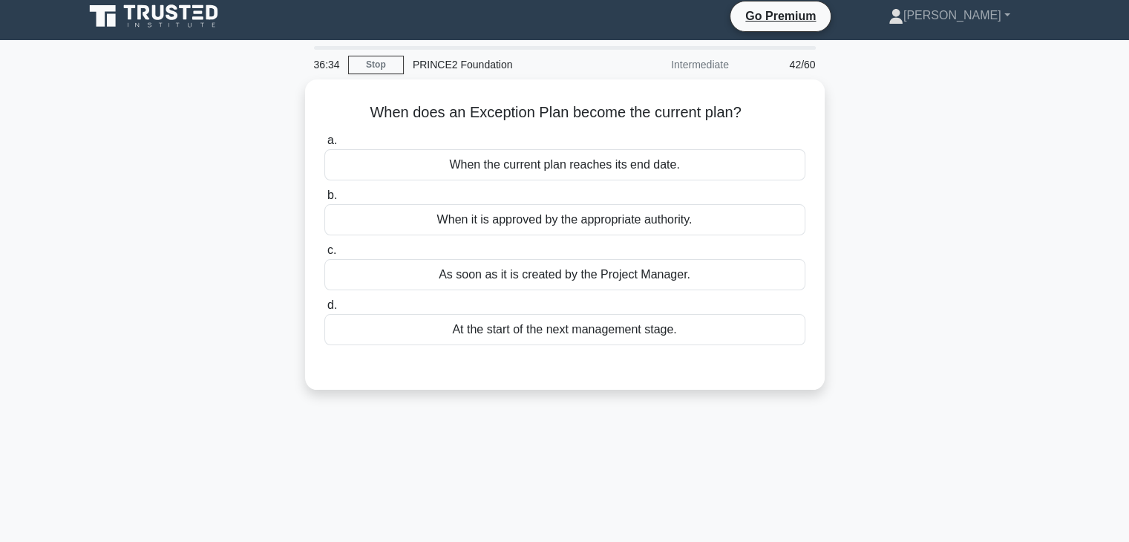
scroll to position [0, 0]
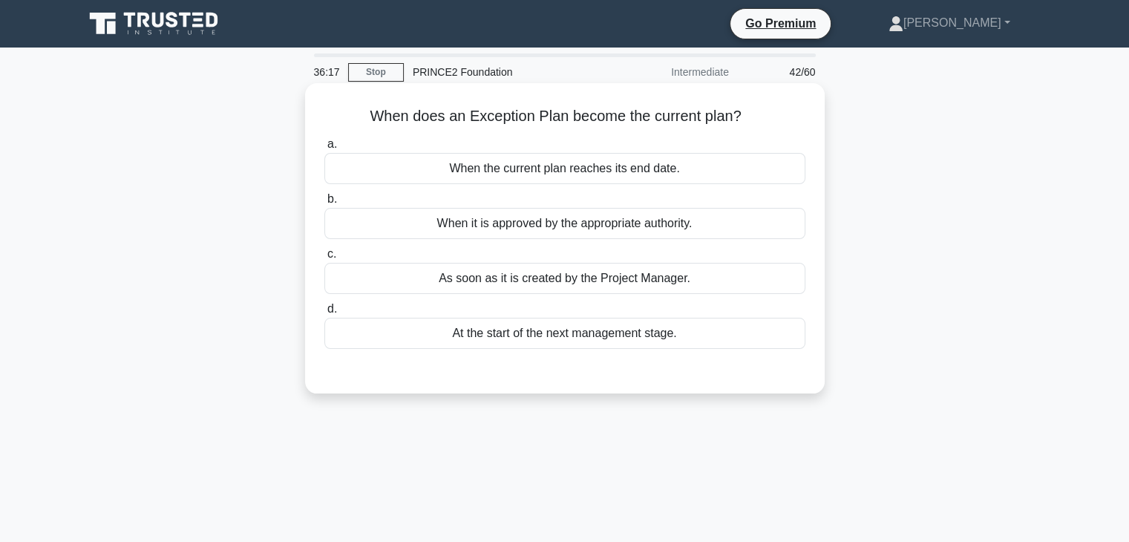
click at [554, 337] on div "At the start of the next management stage." at bounding box center [564, 333] width 481 height 31
click at [324, 314] on input "d. At the start of the next management stage." at bounding box center [324, 309] width 0 height 10
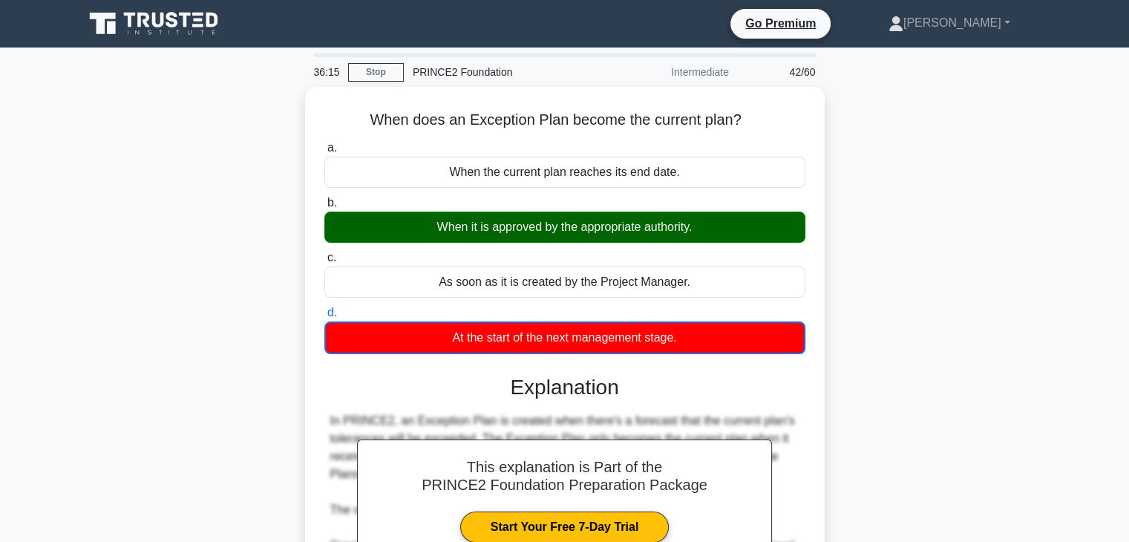
click at [950, 226] on div "When does an Exception Plan become the current plan? .spinner_0XTQ{transform-or…" at bounding box center [565, 454] width 980 height 734
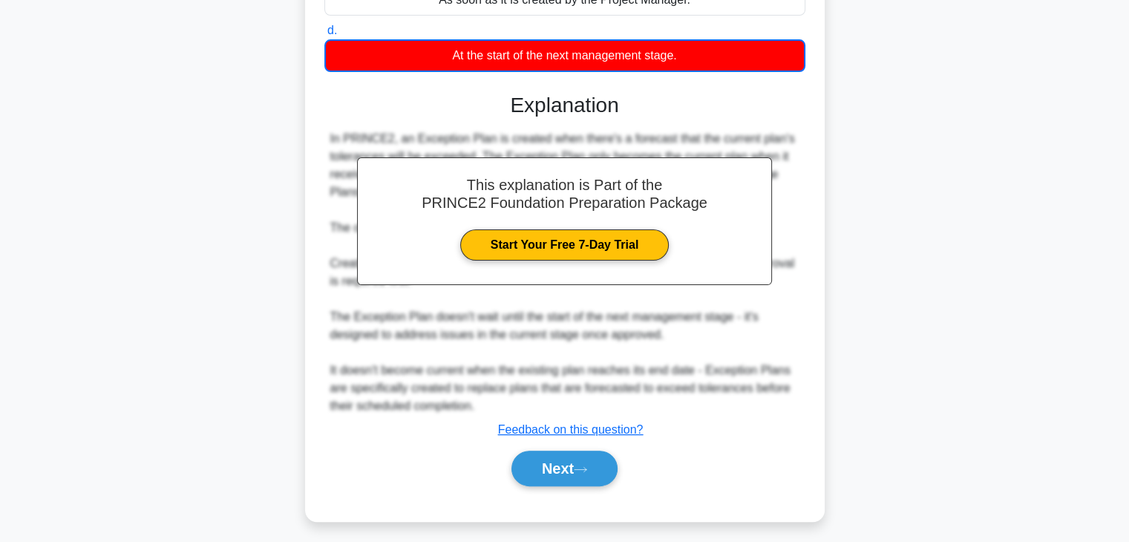
scroll to position [285, 0]
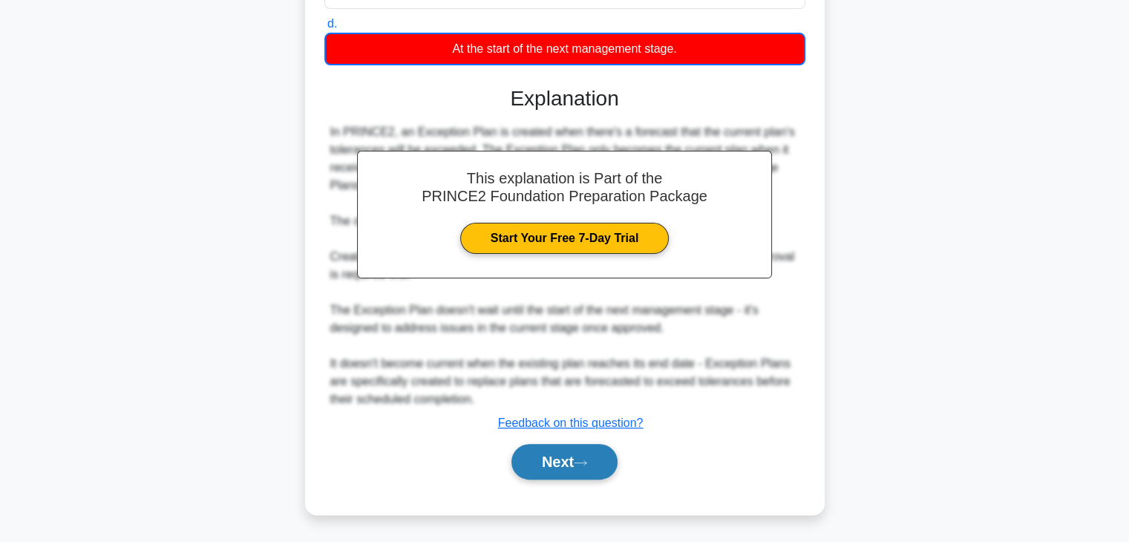
click at [552, 462] on button "Next" at bounding box center [564, 462] width 106 height 36
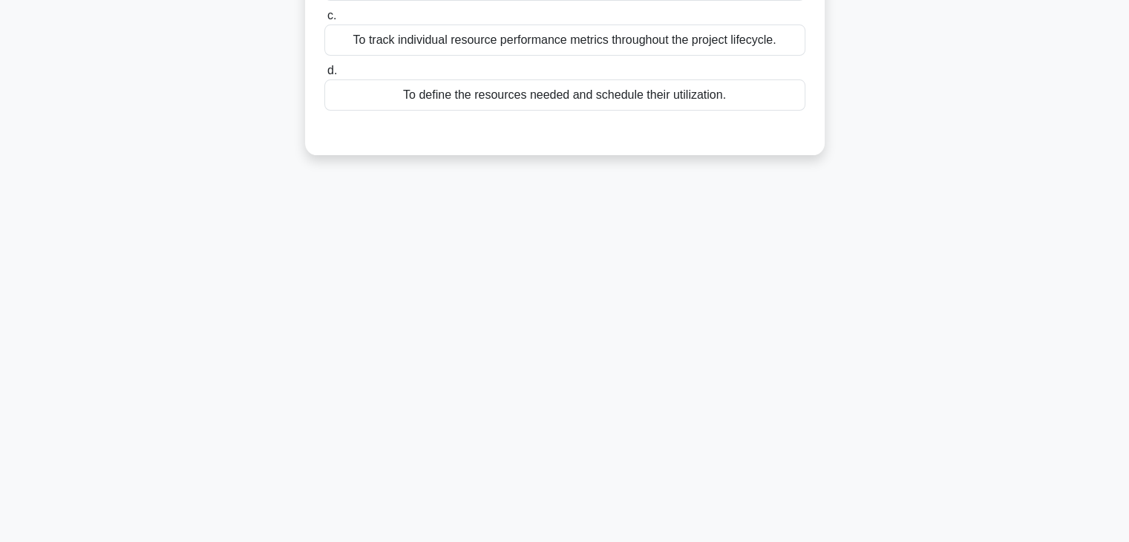
click at [983, 164] on div "What is the primary purpose of a project plan regarding resource management? .s…" at bounding box center [565, 0] width 980 height 346
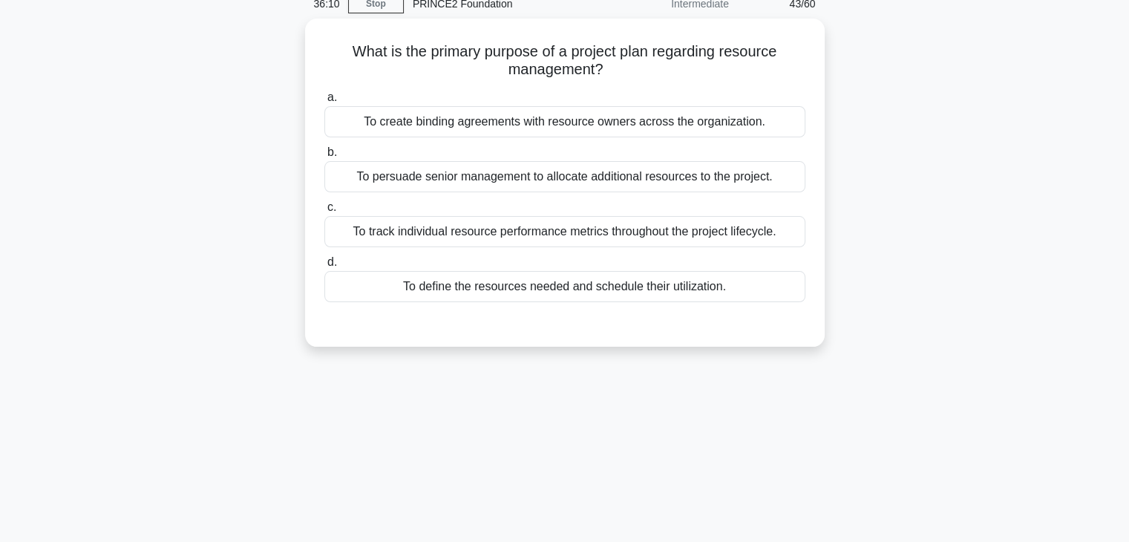
scroll to position [23, 0]
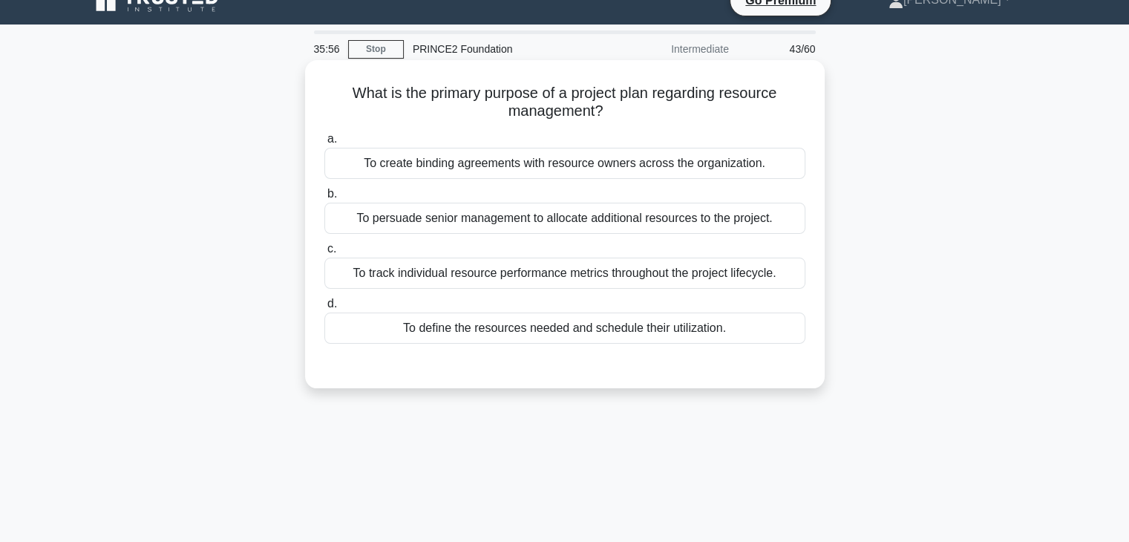
click at [583, 330] on div "To define the resources needed and schedule their utilization." at bounding box center [564, 327] width 481 height 31
click at [324, 309] on input "d. To define the resources needed and schedule their utilization." at bounding box center [324, 304] width 0 height 10
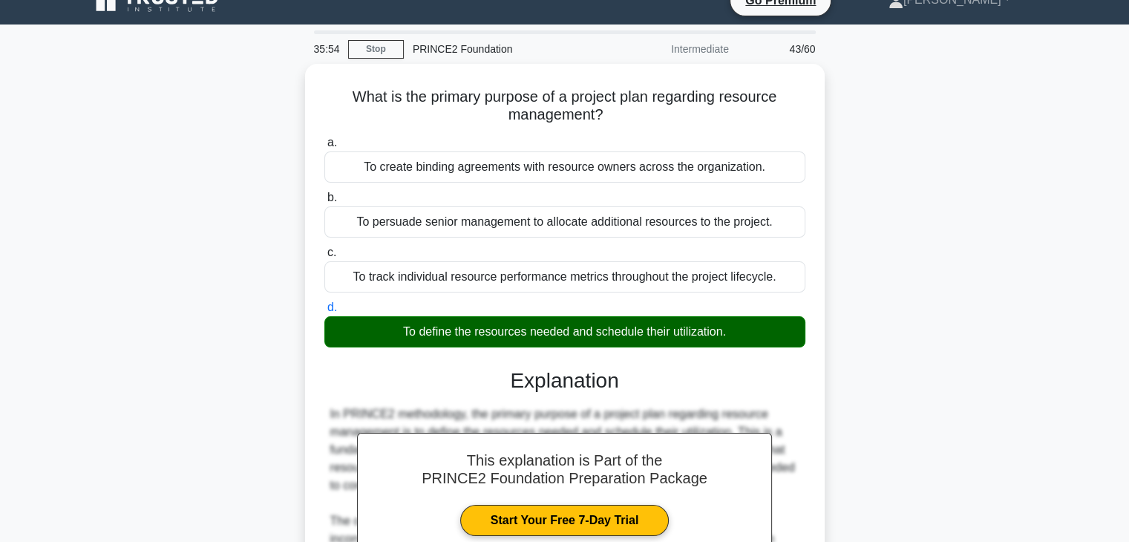
click at [893, 276] on div "What is the primary purpose of a project plan regarding resource management? .s…" at bounding box center [565, 475] width 980 height 822
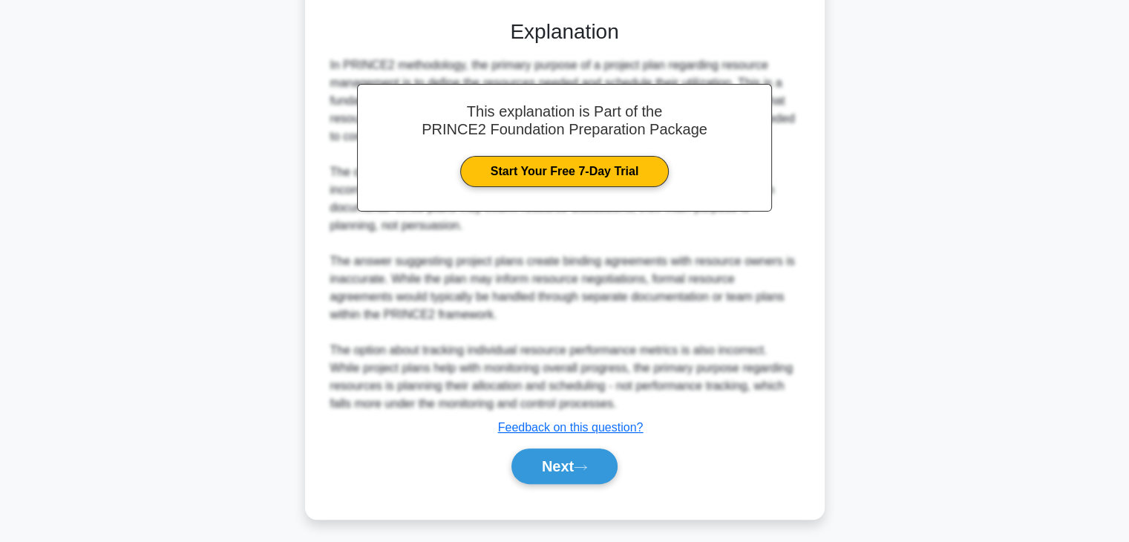
scroll to position [373, 0]
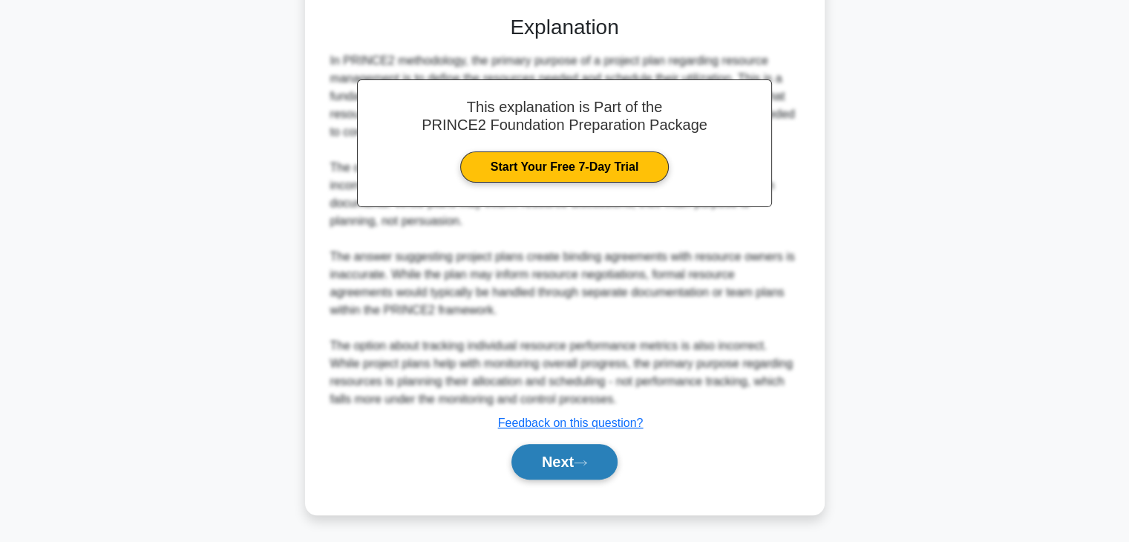
click at [587, 461] on icon at bounding box center [580, 463] width 13 height 8
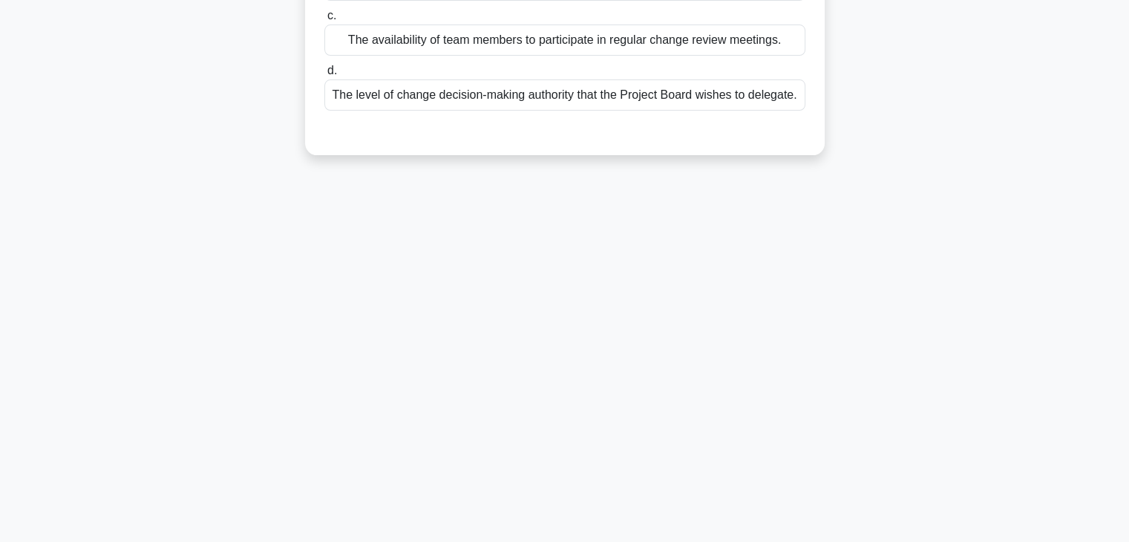
click at [1006, 67] on div "What is the most appropriate consideration when appointing a Change Authority i…" at bounding box center [565, 0] width 980 height 346
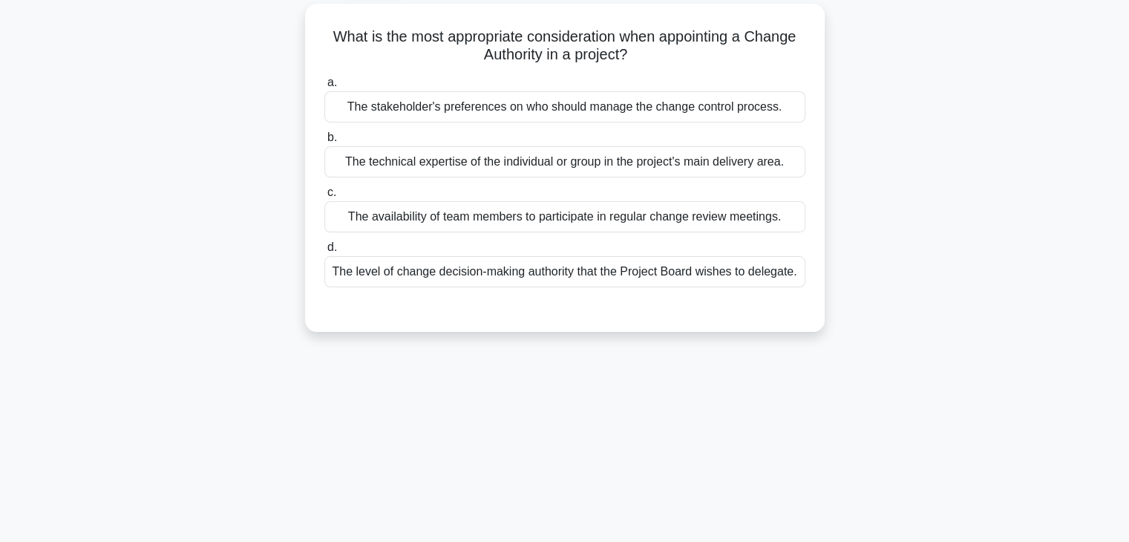
scroll to position [0, 0]
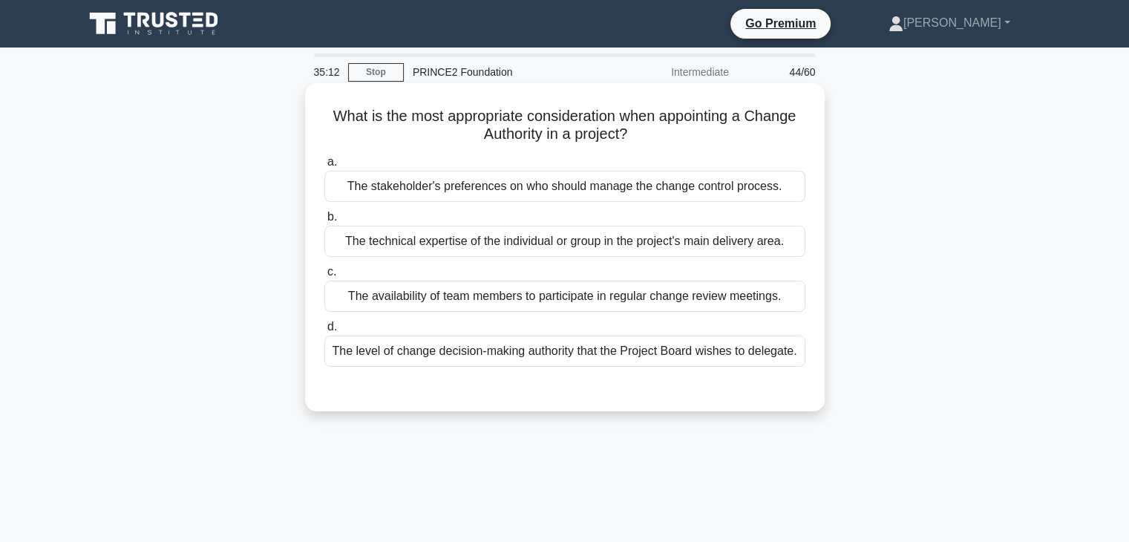
click at [506, 188] on div "The stakeholder's preferences on who should manage the change control process." at bounding box center [564, 186] width 481 height 31
click at [324, 167] on input "a. The stakeholder's preferences on who should manage the change control proces…" at bounding box center [324, 162] width 0 height 10
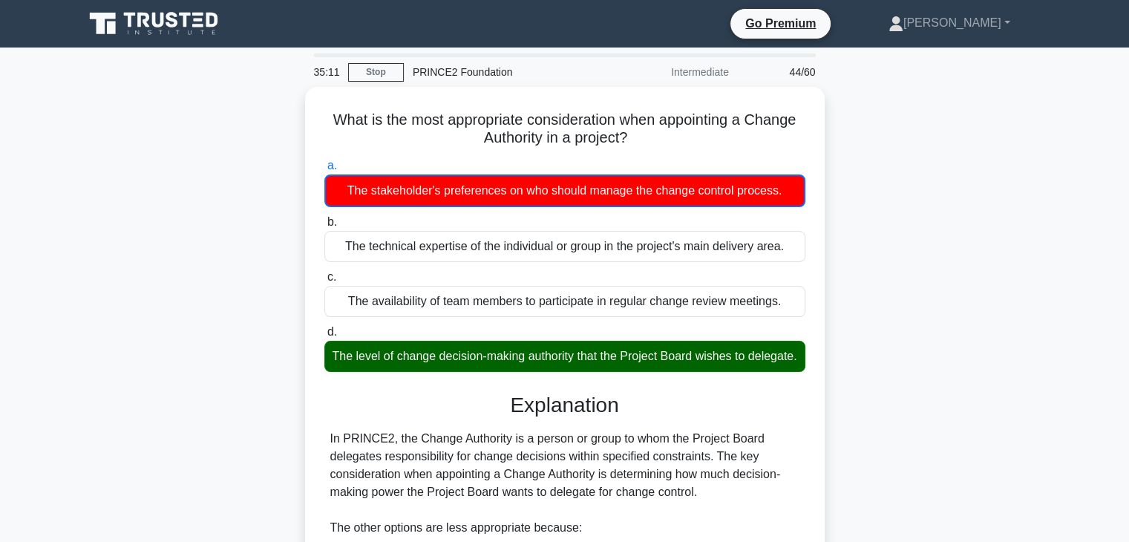
click at [876, 248] on div "What is the most appropriate consideration when appointing a Change Authority i…" at bounding box center [565, 472] width 980 height 770
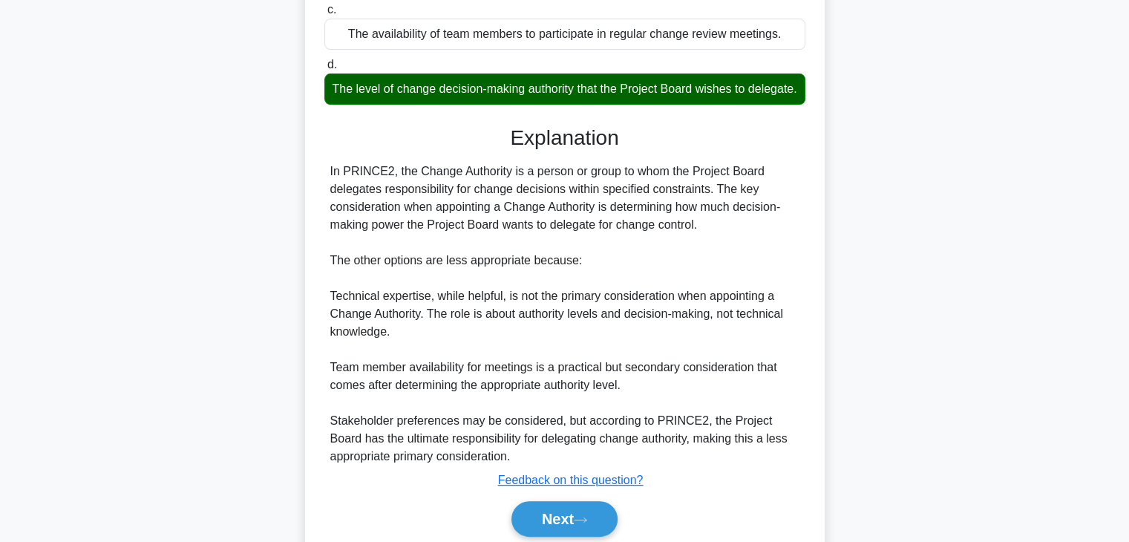
scroll to position [297, 0]
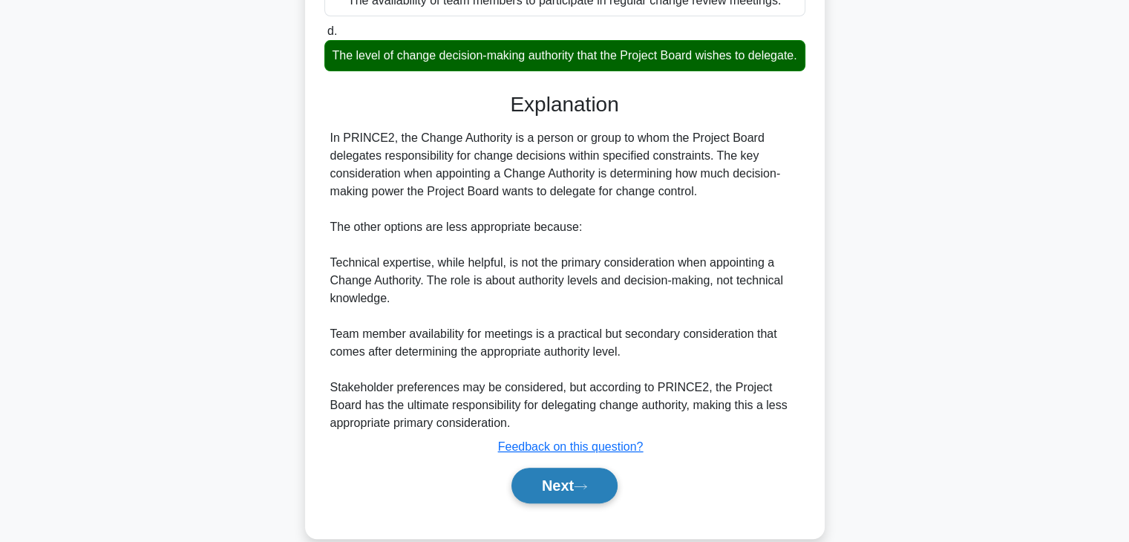
click at [577, 496] on button "Next" at bounding box center [564, 486] width 106 height 36
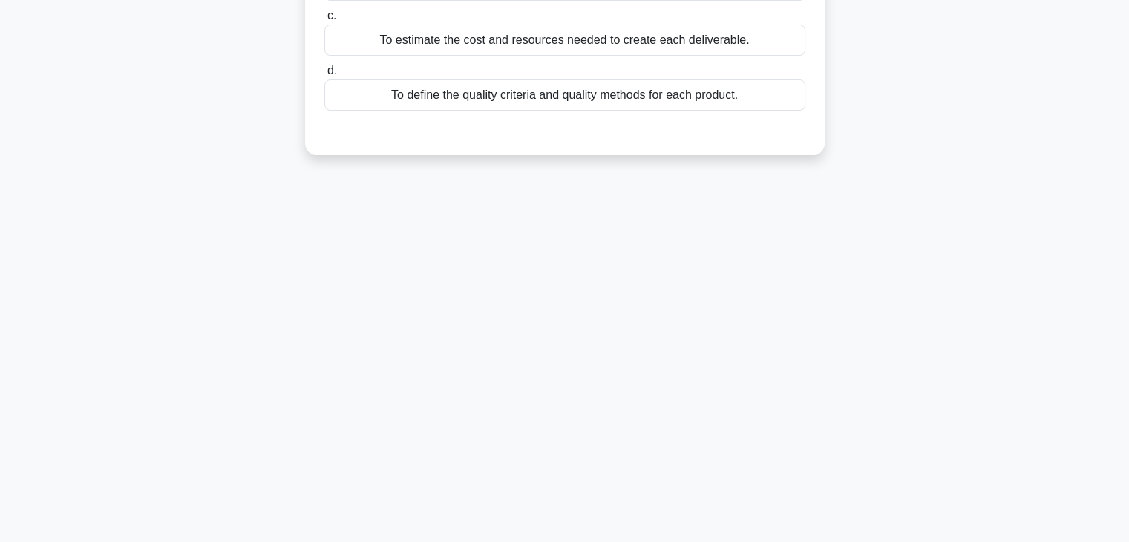
scroll to position [260, 0]
click at [944, 151] on div "In quality planning, what is the key purpose of creating Product Descriptions? …" at bounding box center [565, 0] width 980 height 346
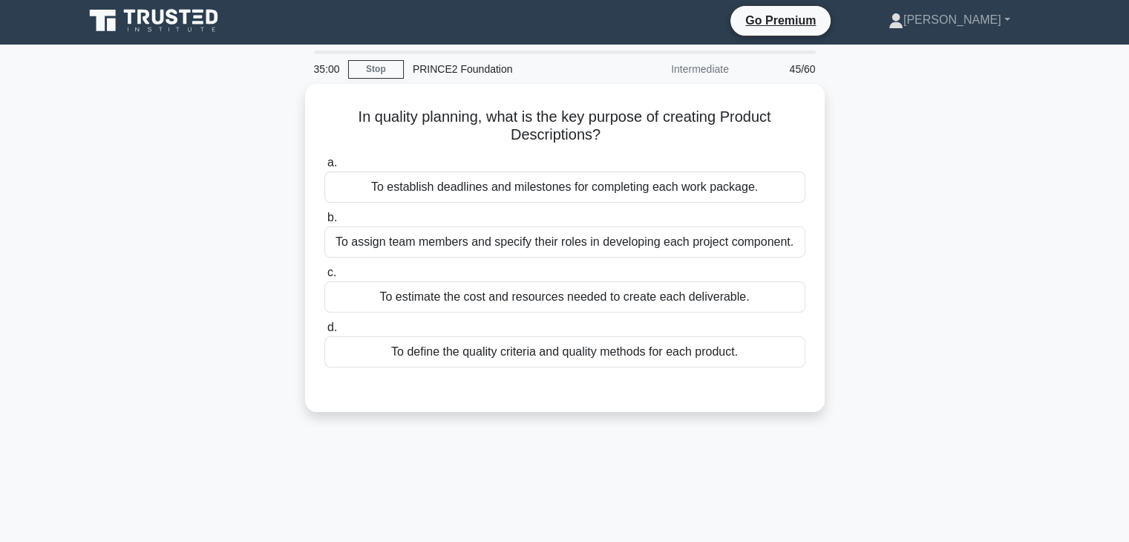
scroll to position [0, 0]
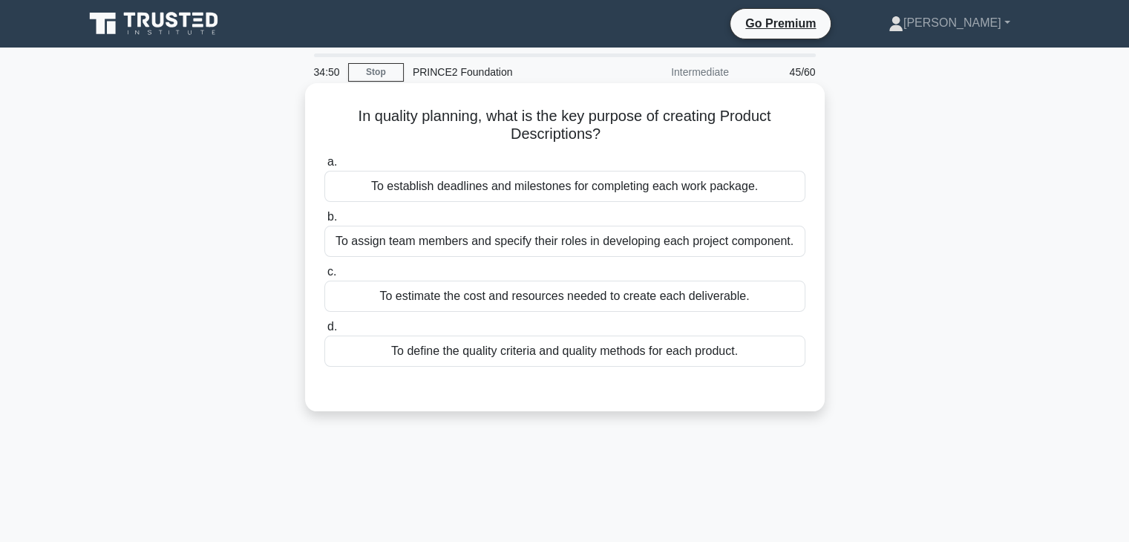
click at [583, 354] on div "To define the quality criteria and quality methods for each product." at bounding box center [564, 350] width 481 height 31
click at [324, 332] on input "d. To define the quality criteria and quality methods for each product." at bounding box center [324, 327] width 0 height 10
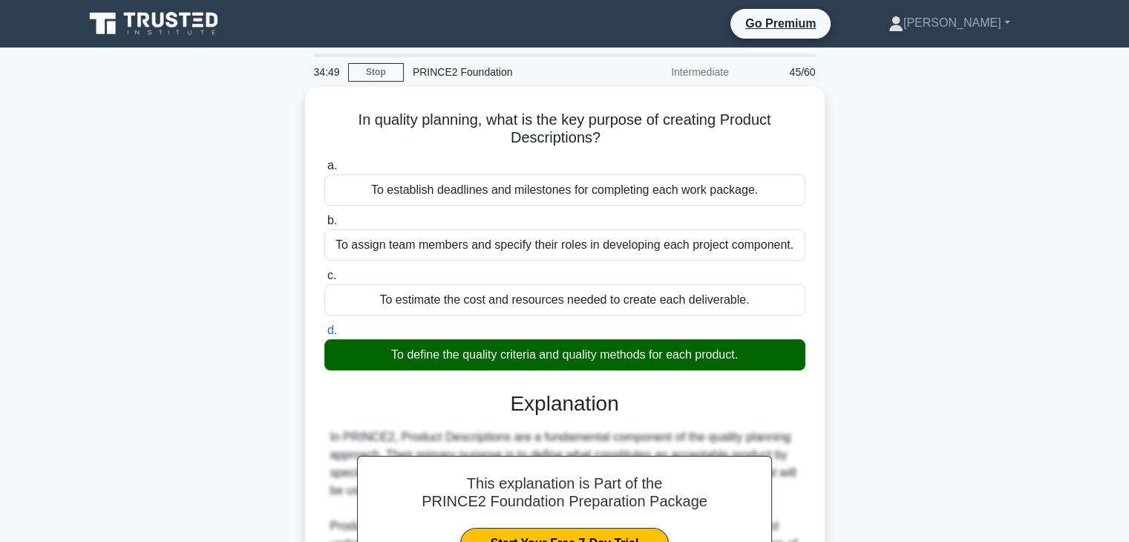
click at [927, 266] on div "In quality planning, what is the key purpose of creating Product Descriptions? …" at bounding box center [565, 462] width 980 height 750
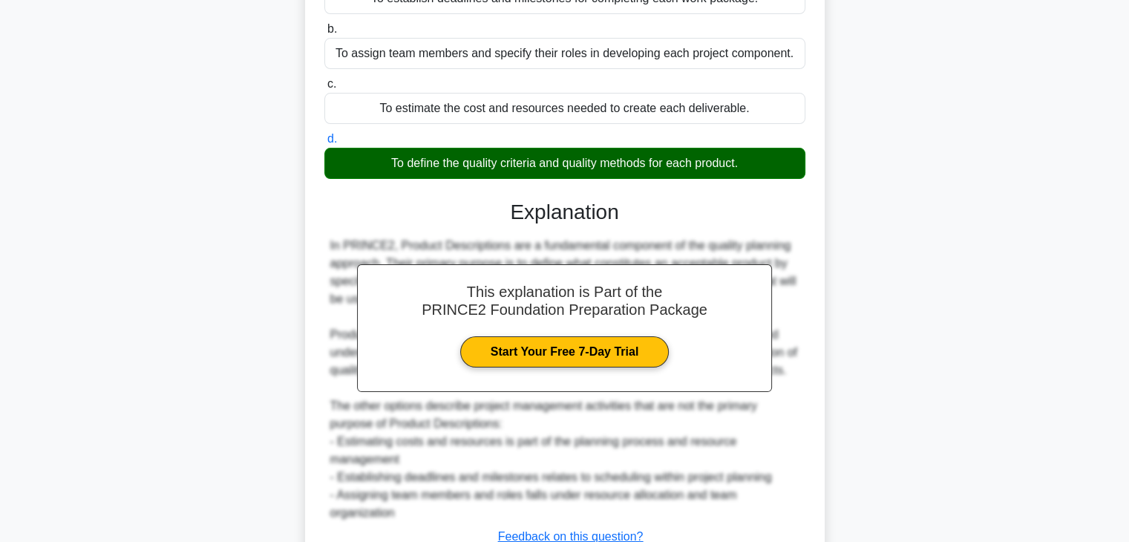
scroll to position [301, 0]
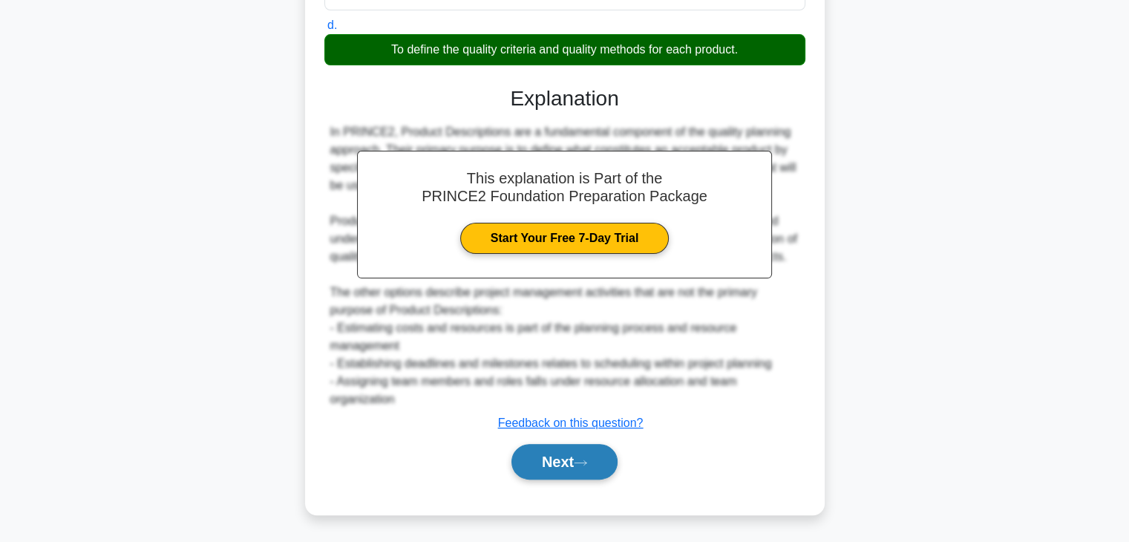
click at [563, 451] on button "Next" at bounding box center [564, 462] width 106 height 36
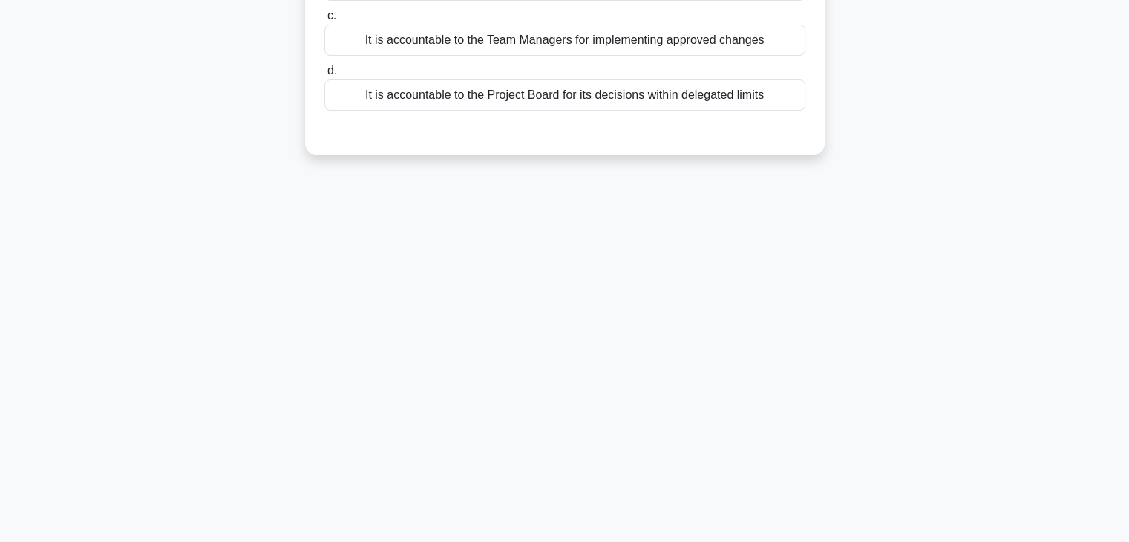
scroll to position [260, 0]
click at [929, 186] on div "34:45 Stop PRINCE2 Foundation Intermediate 46/60 Which best represents the Chan…" at bounding box center [565, 165] width 980 height 742
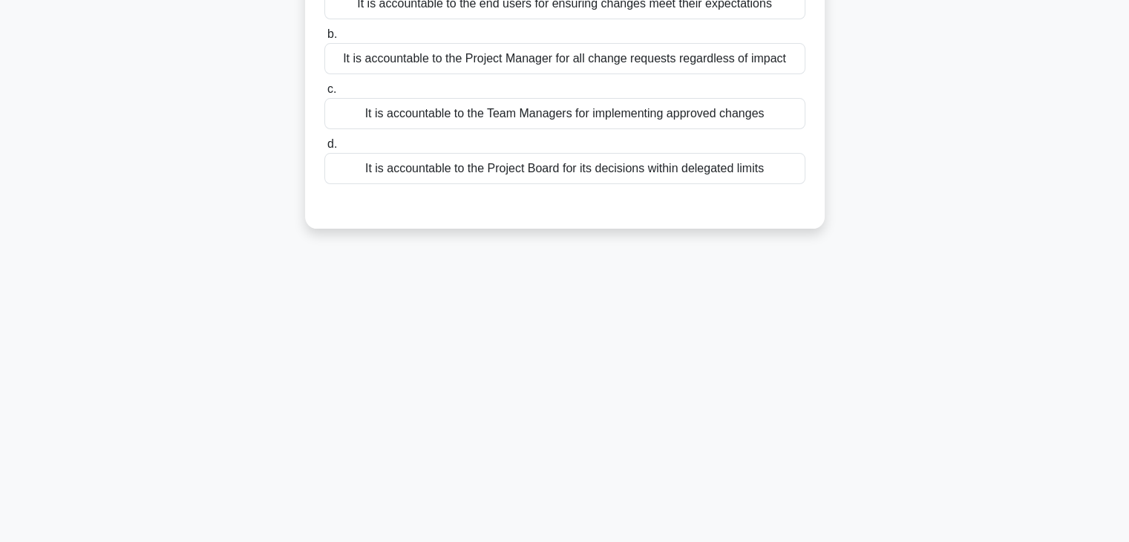
scroll to position [23, 0]
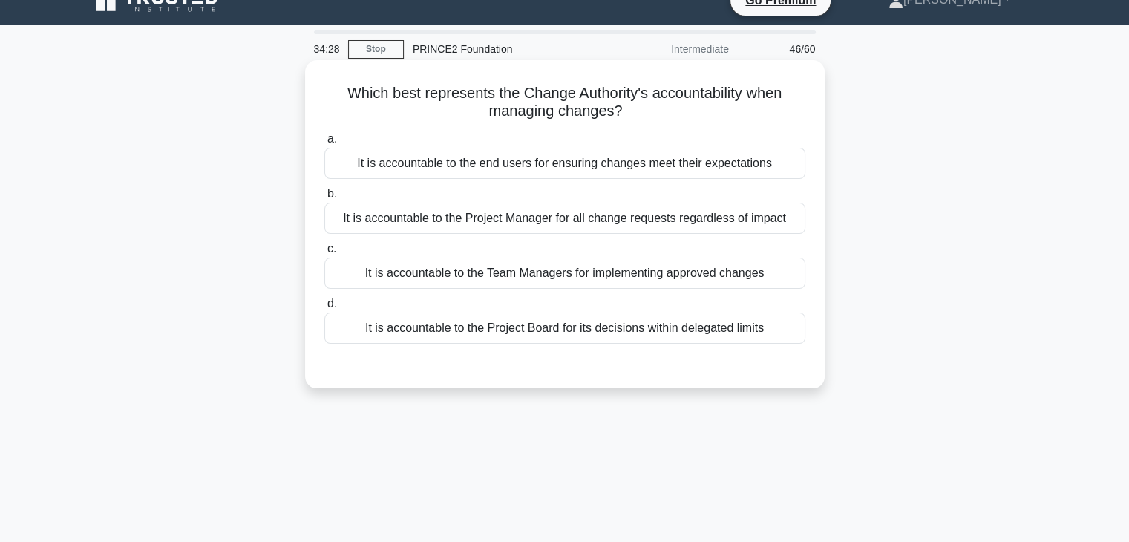
click at [471, 333] on div "It is accountable to the Project Board for its decisions within delegated limits" at bounding box center [564, 327] width 481 height 31
click at [324, 309] on input "d. It is accountable to the Project Board for its decisions within delegated li…" at bounding box center [324, 304] width 0 height 10
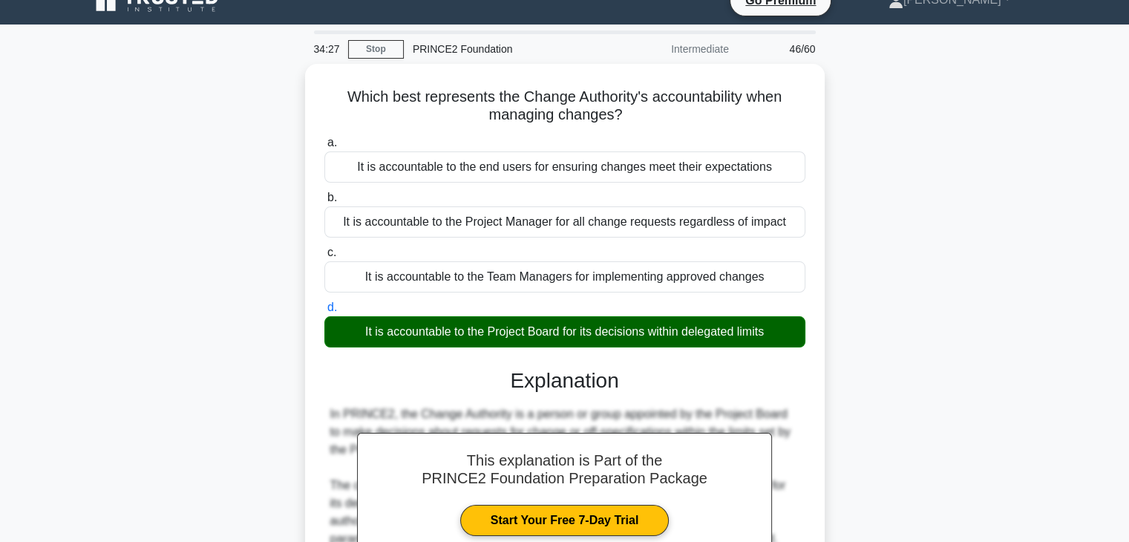
click at [914, 281] on div "Which best represents the Change Authority's accountability when managing chang…" at bounding box center [565, 483] width 980 height 839
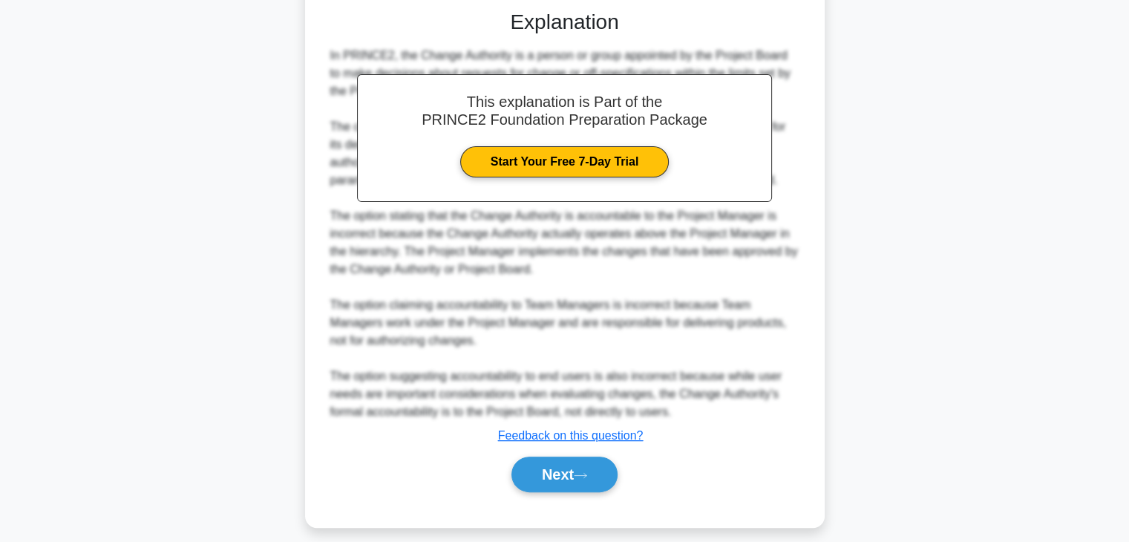
scroll to position [390, 0]
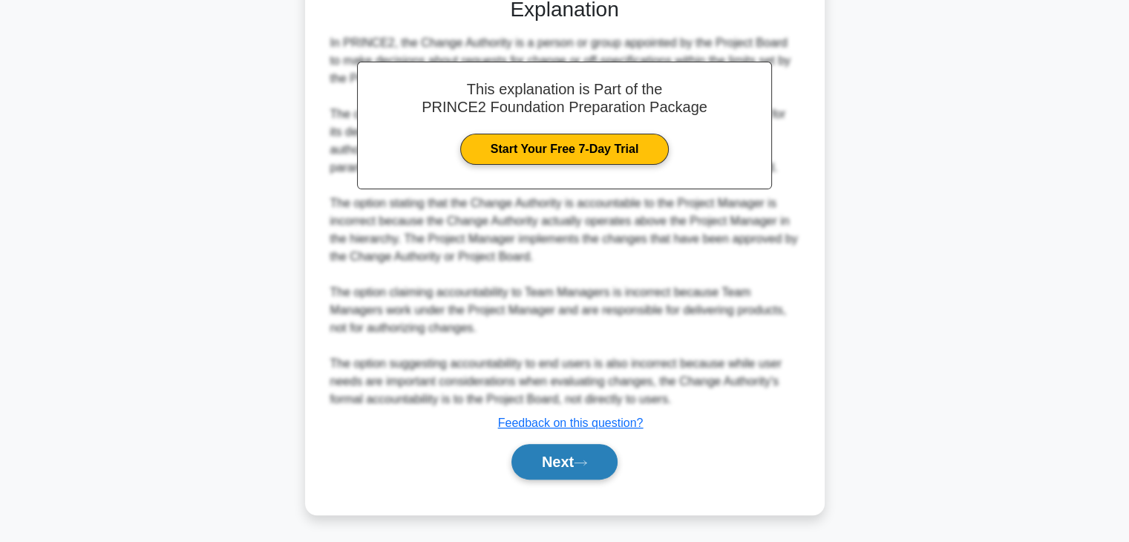
click at [582, 452] on button "Next" at bounding box center [564, 462] width 106 height 36
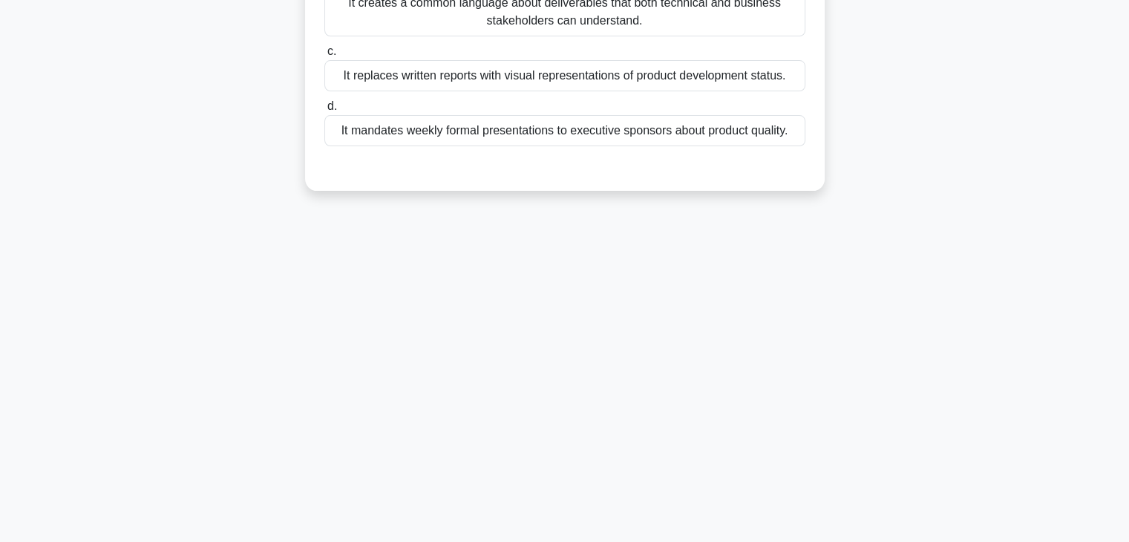
scroll to position [260, 0]
click at [902, 186] on div "How does the 'Focus on Products' principle improve stakeholder communication du…" at bounding box center [565, 17] width 980 height 381
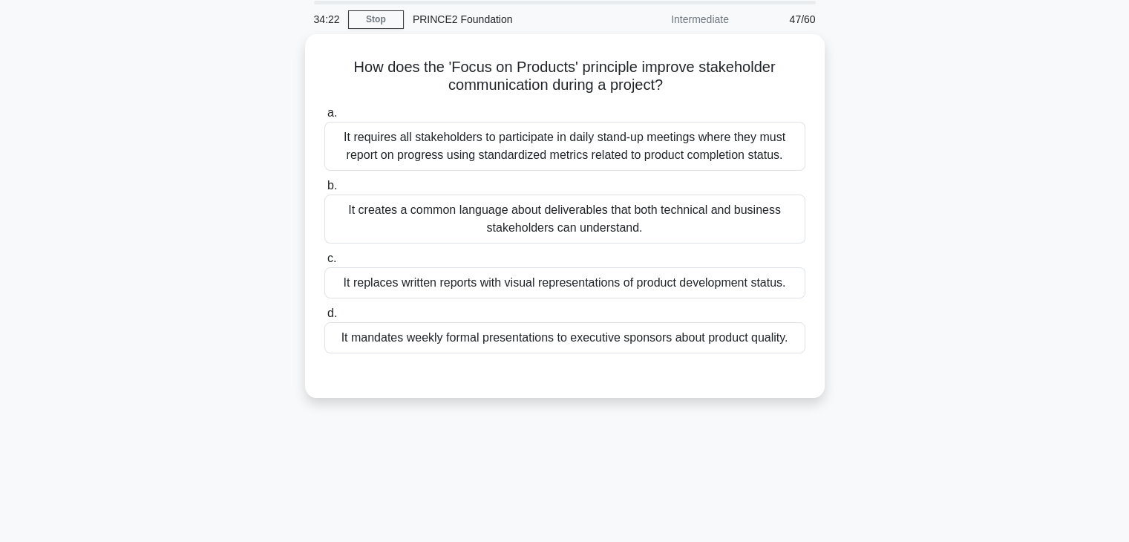
scroll to position [0, 0]
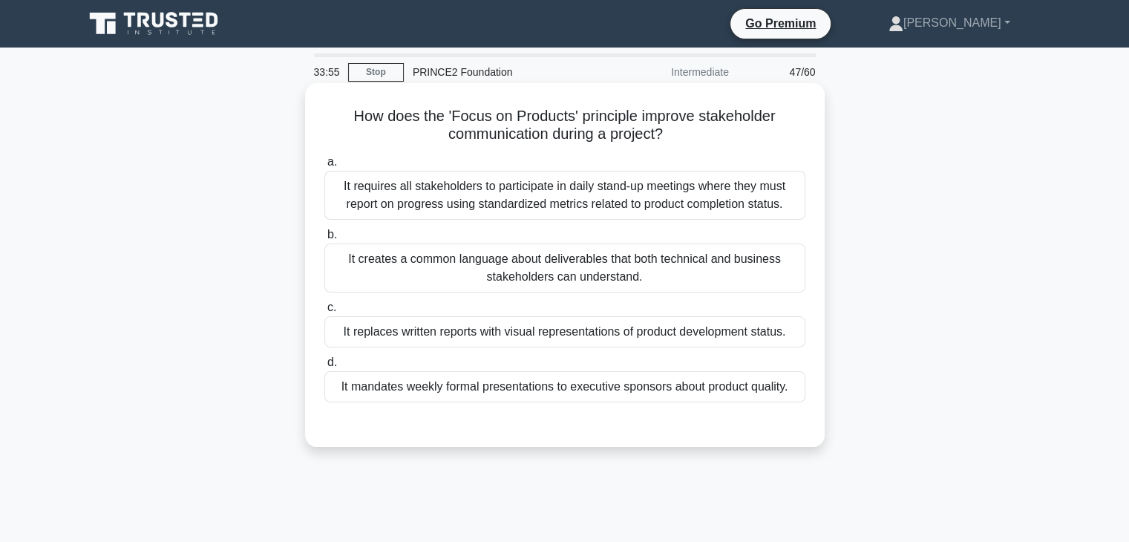
click at [568, 283] on div "It creates a common language about deliverables that both technical and busines…" at bounding box center [564, 267] width 481 height 49
click at [324, 240] on input "b. It creates a common language about deliverables that both technical and busi…" at bounding box center [324, 235] width 0 height 10
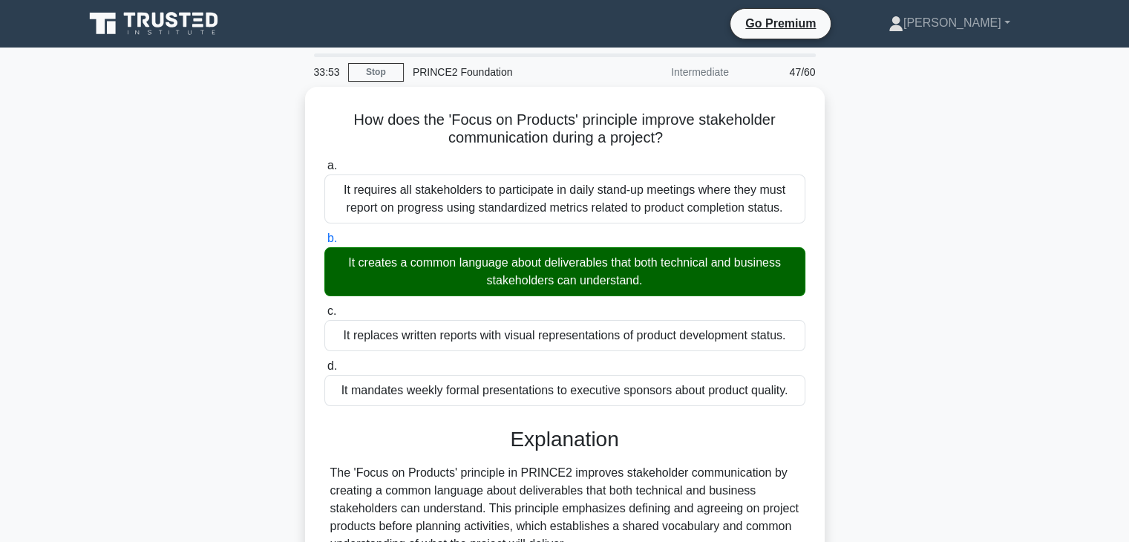
click at [885, 289] on div "How does the 'Focus on Products' principle improve stakeholder communication du…" at bounding box center [565, 462] width 980 height 750
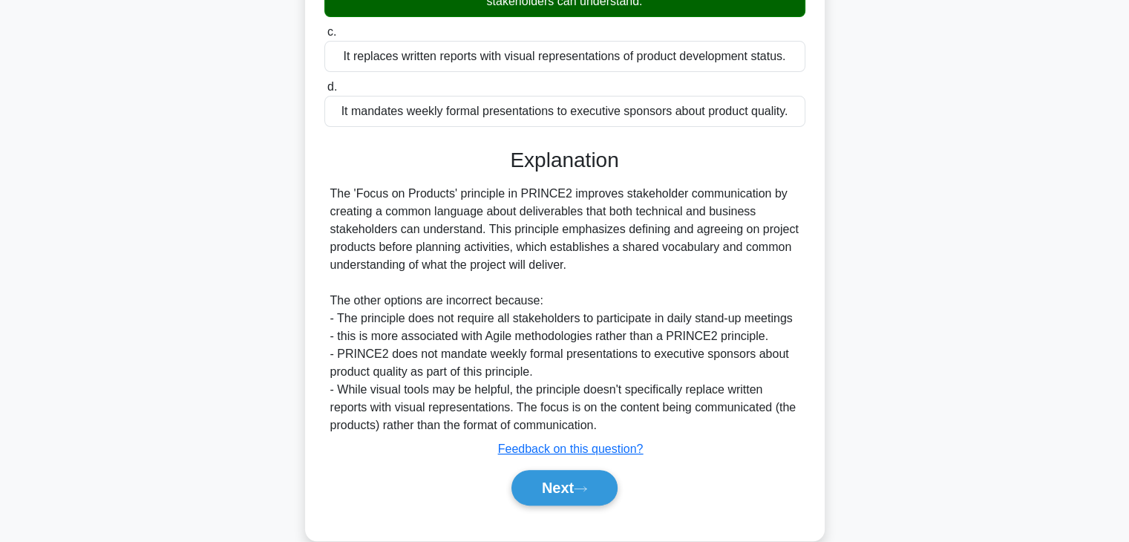
scroll to position [301, 0]
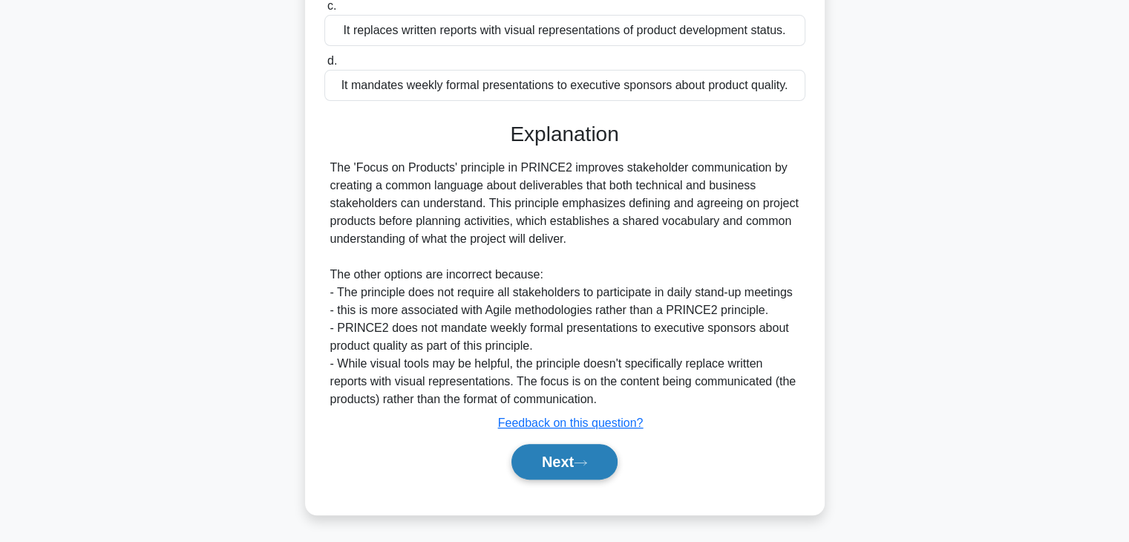
click at [572, 453] on button "Next" at bounding box center [564, 462] width 106 height 36
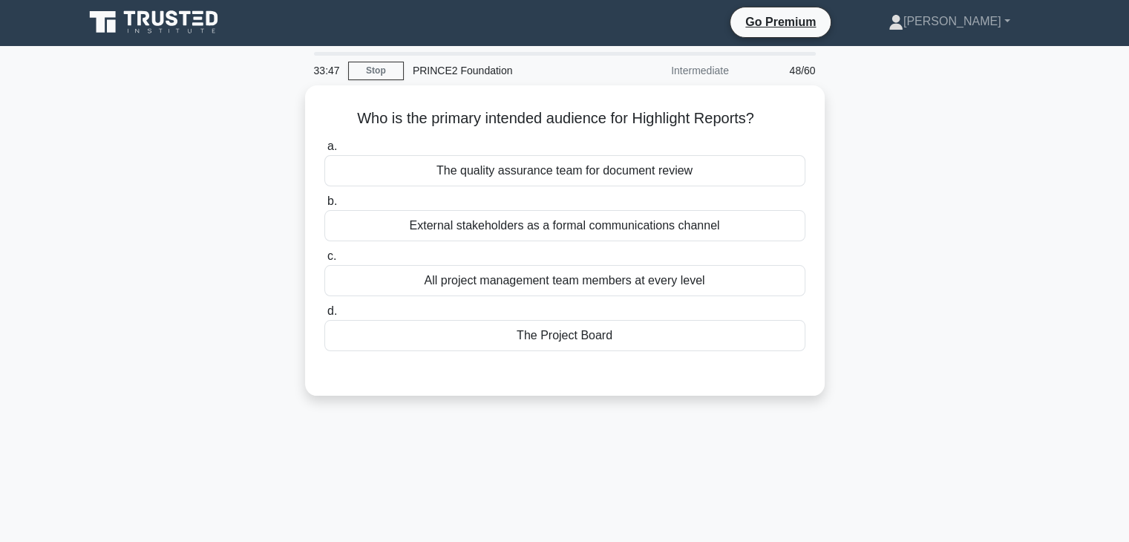
scroll to position [0, 0]
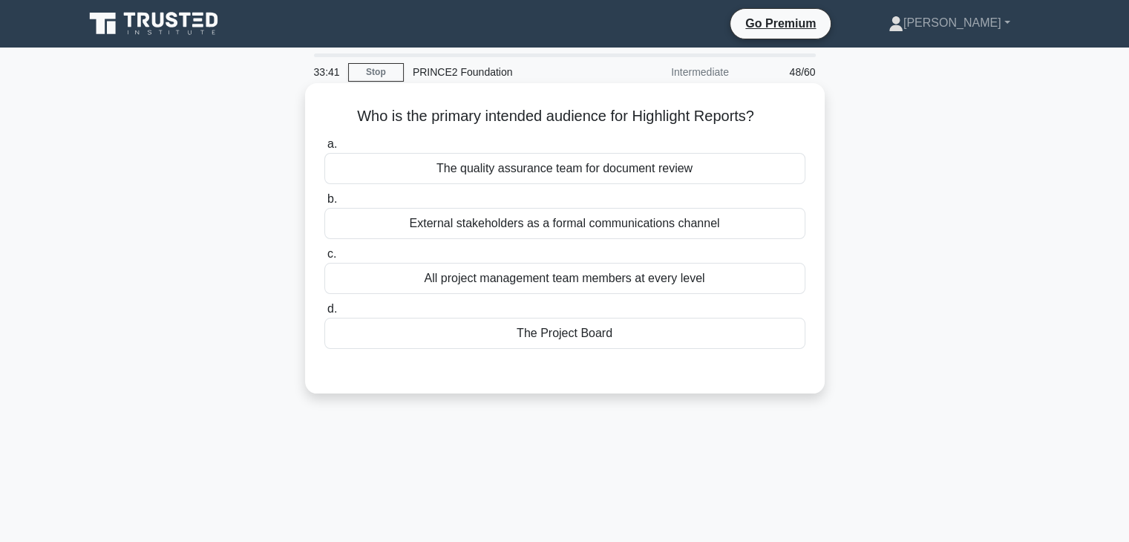
click at [573, 336] on div "The Project Board" at bounding box center [564, 333] width 481 height 31
click at [324, 314] on input "d. The Project Board" at bounding box center [324, 309] width 0 height 10
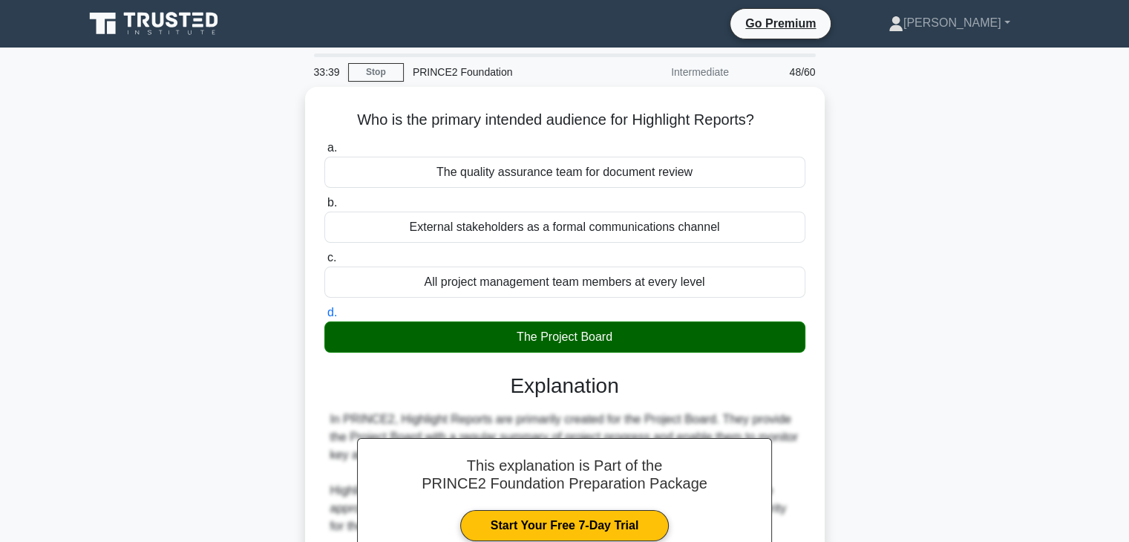
click at [1055, 238] on main "33:39 Stop PRINCE2 Foundation Intermediate 48/60 Who is the primary intended au…" at bounding box center [564, 453] width 1129 height 813
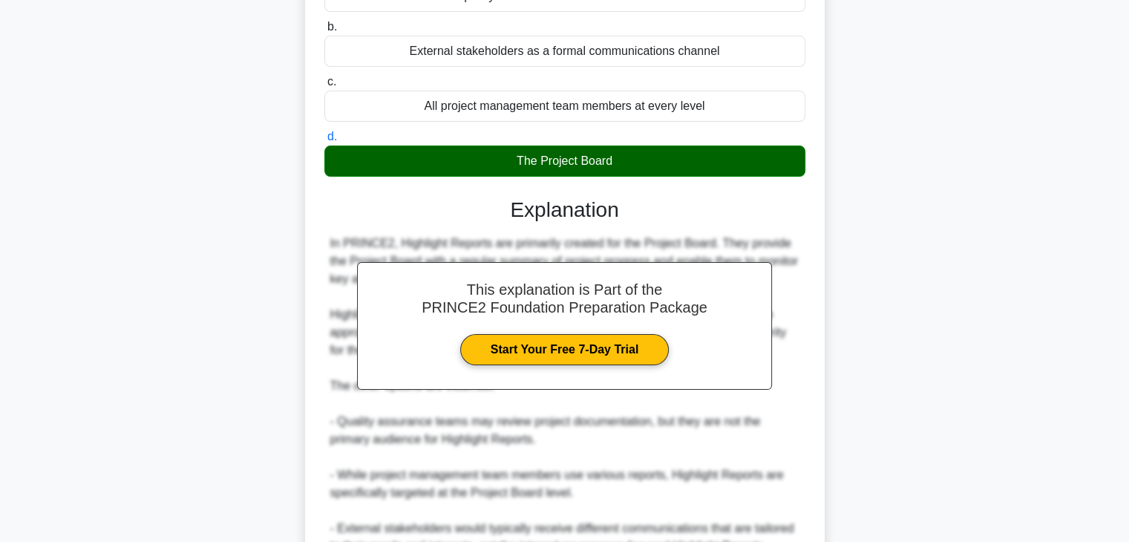
scroll to position [319, 0]
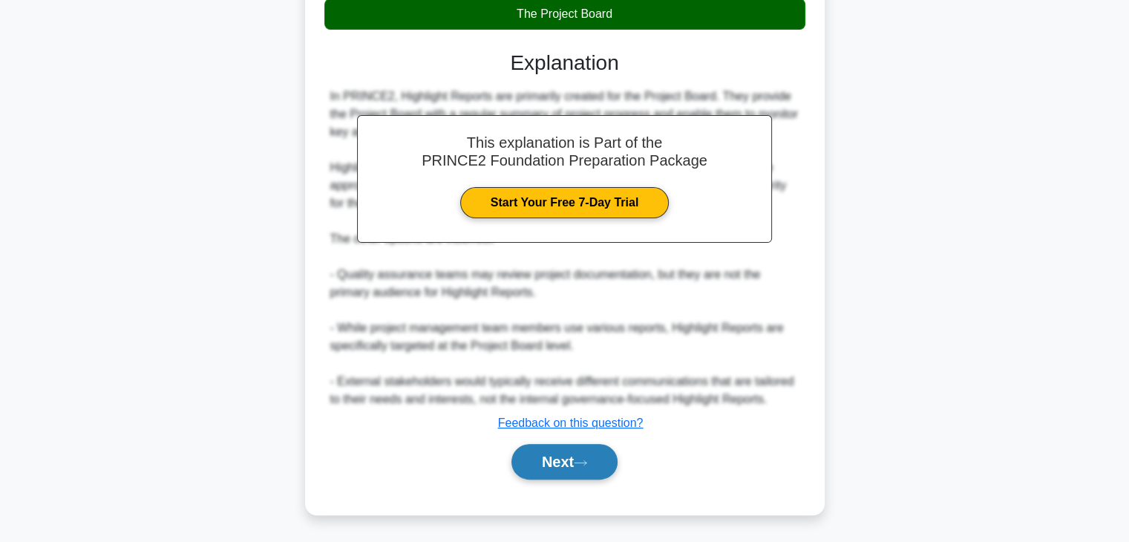
click at [554, 462] on button "Next" at bounding box center [564, 462] width 106 height 36
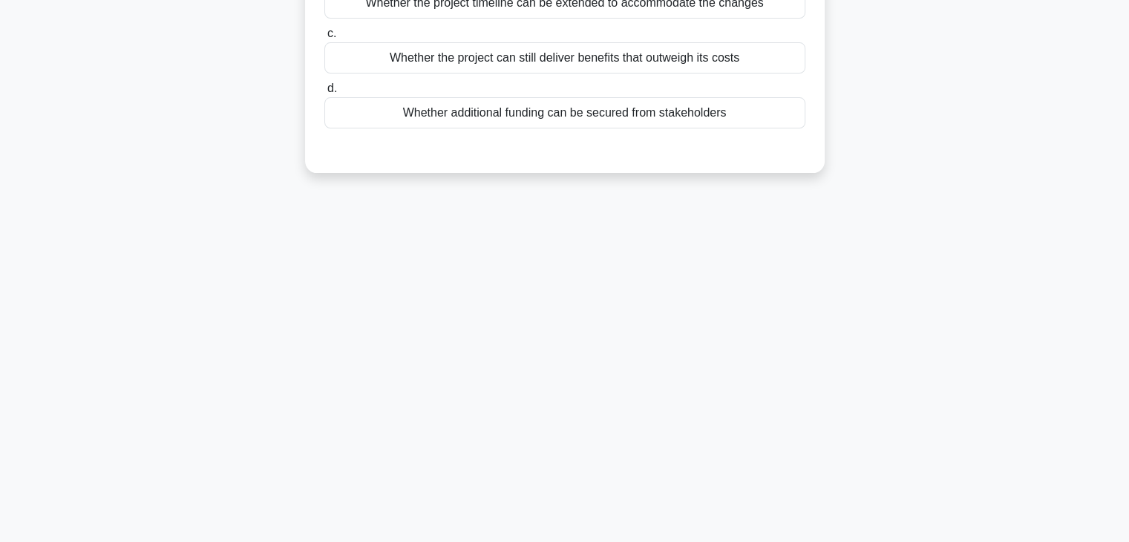
click at [882, 188] on div "According to the principle of Continued Business Justification, what should be …" at bounding box center [565, 9] width 980 height 364
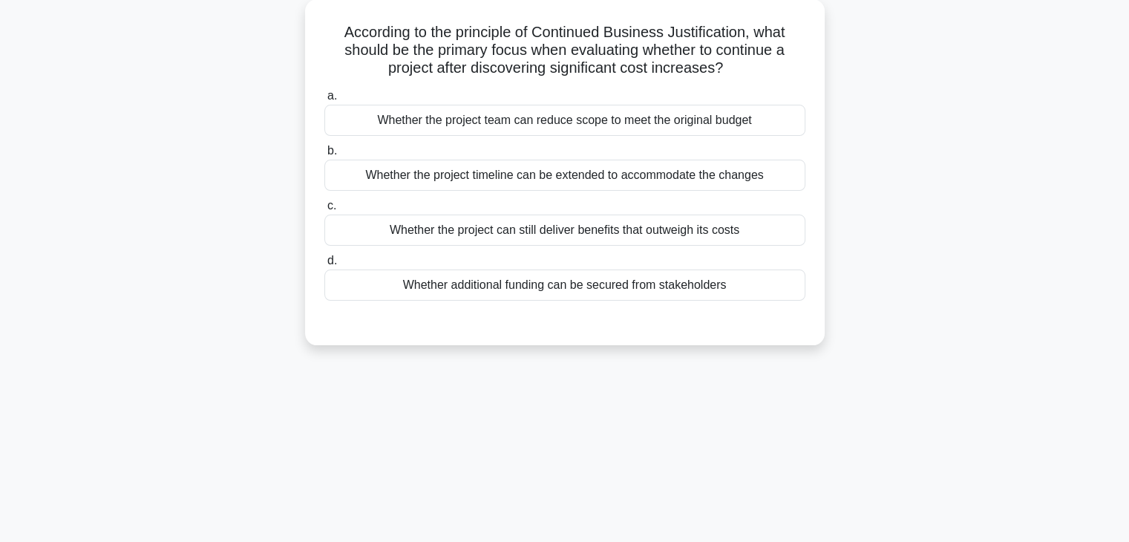
scroll to position [53, 0]
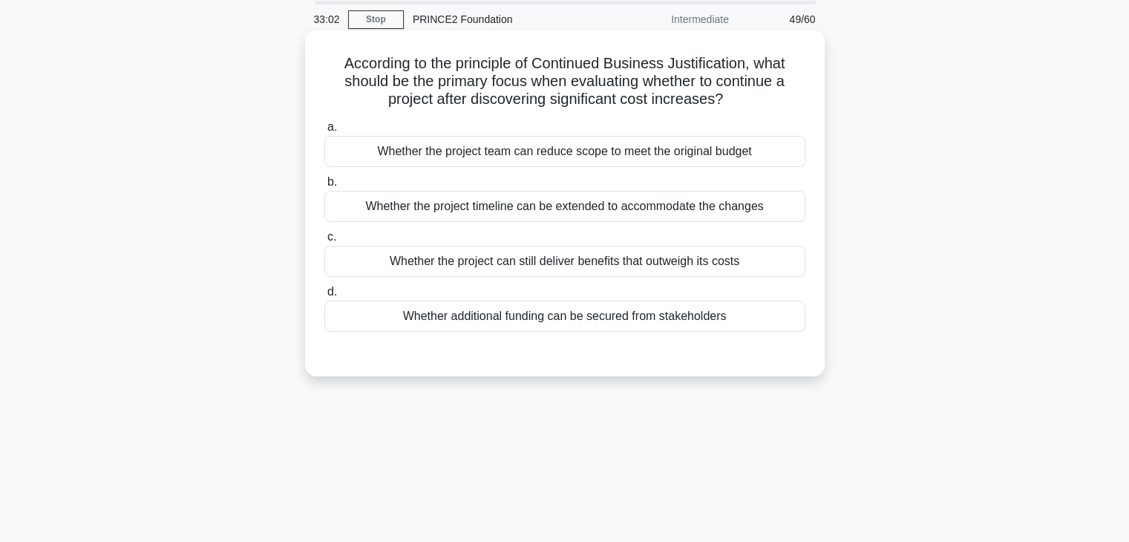
click at [556, 262] on div "Whether the project can still deliver benefits that outweigh its costs" at bounding box center [564, 261] width 481 height 31
click at [324, 242] on input "c. Whether the project can still deliver benefits that outweigh its costs" at bounding box center [324, 237] width 0 height 10
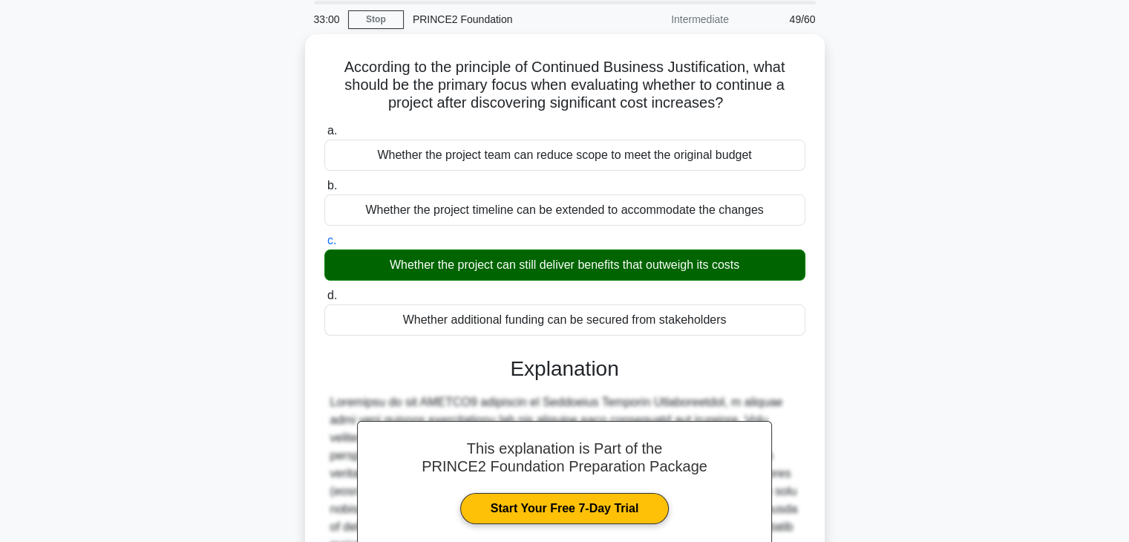
click at [888, 236] on div "According to the principle of Continued Business Justification, what should be …" at bounding box center [565, 391] width 980 height 715
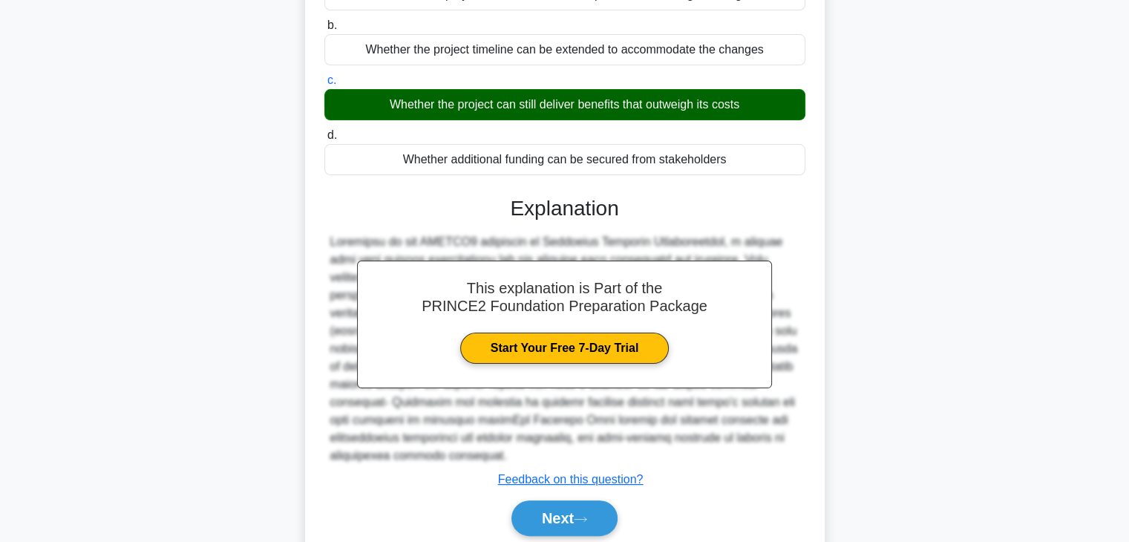
scroll to position [260, 0]
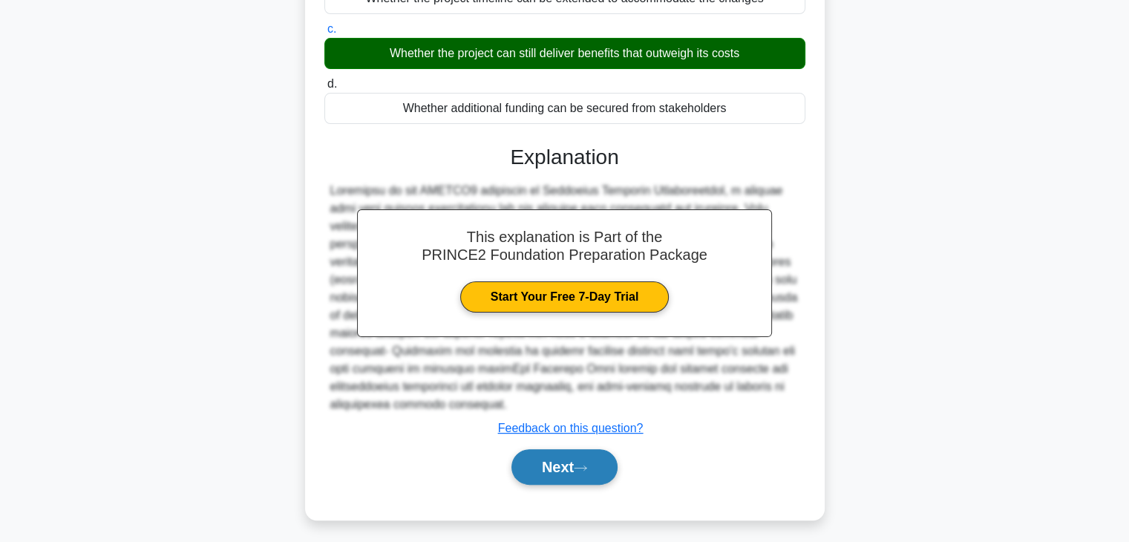
click at [541, 449] on button "Next" at bounding box center [564, 467] width 106 height 36
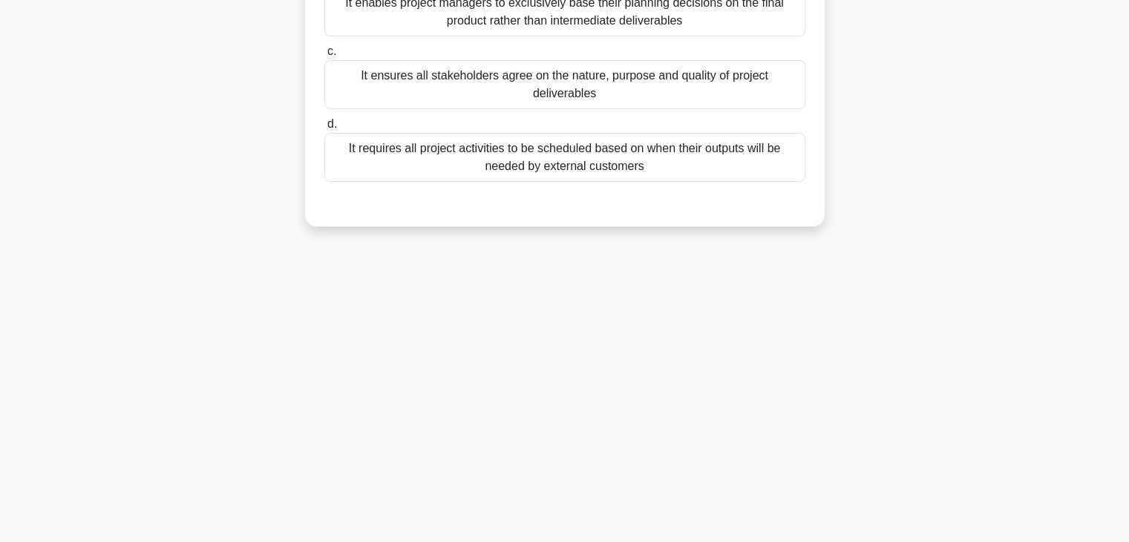
click at [947, 111] on div "Which of the following statements correctly describes how the 'Focus on Product…" at bounding box center [565, 35] width 980 height 417
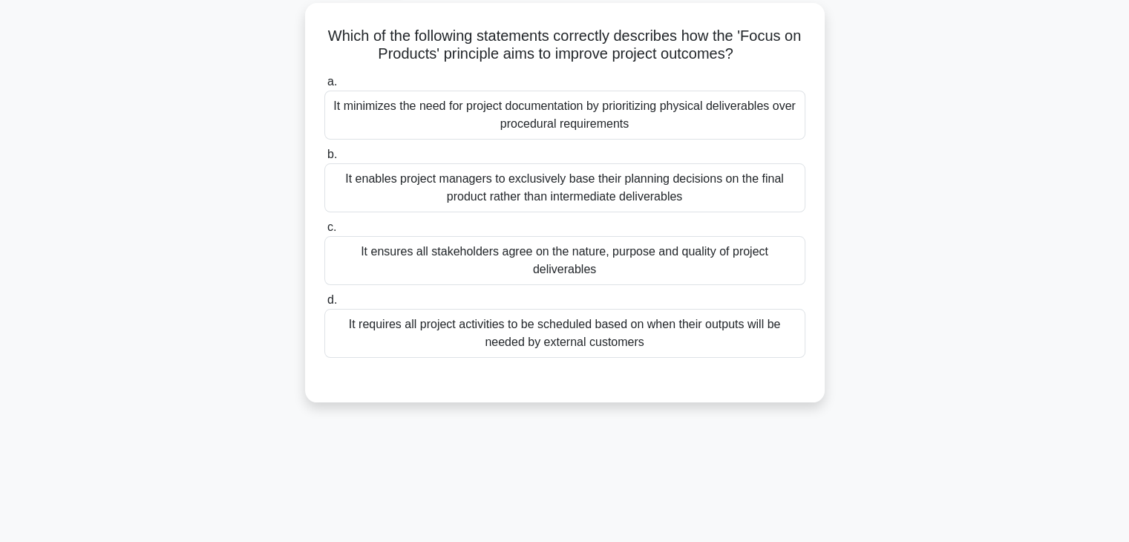
scroll to position [82, 0]
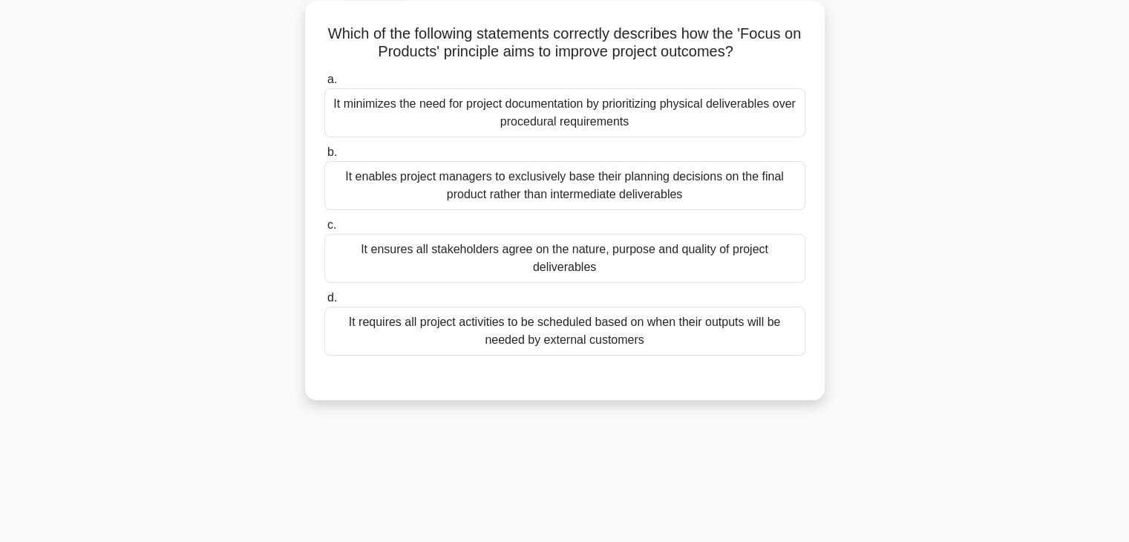
click at [620, 190] on div "It enables project managers to exclusively base their planning decisions on the…" at bounding box center [564, 185] width 481 height 49
click at [324, 157] on input "b. It enables project managers to exclusively base their planning decisions on …" at bounding box center [324, 153] width 0 height 10
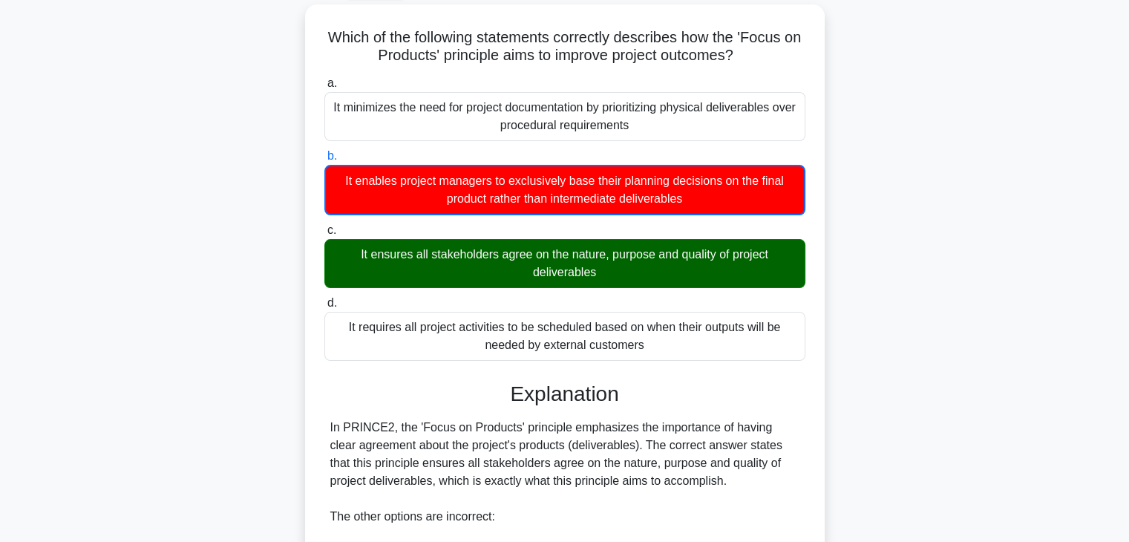
click at [921, 292] on div "Which of the following statements correctly describes how the 'Focus on Product…" at bounding box center [565, 424] width 980 height 841
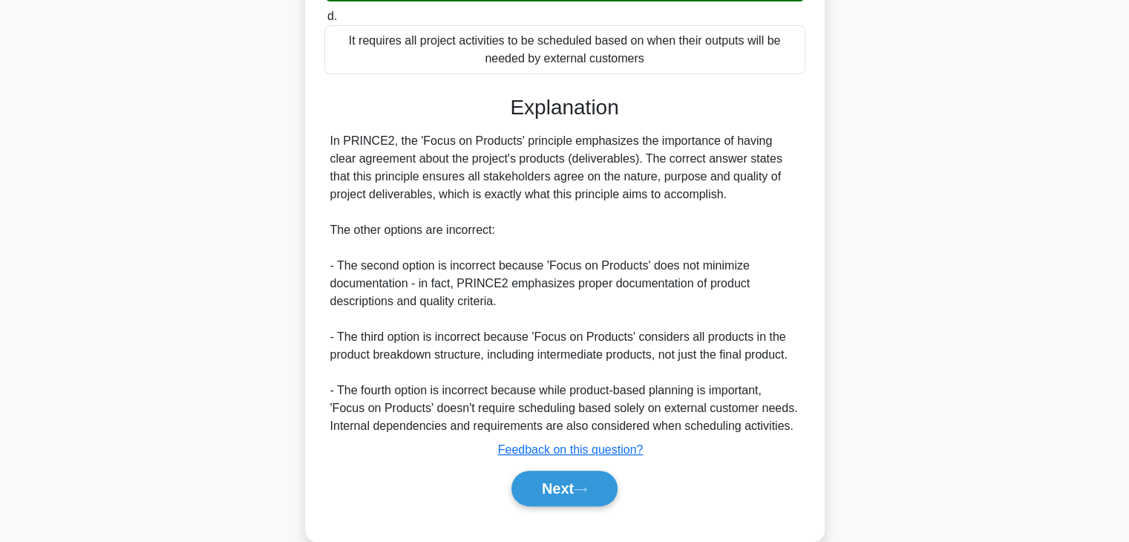
scroll to position [392, 0]
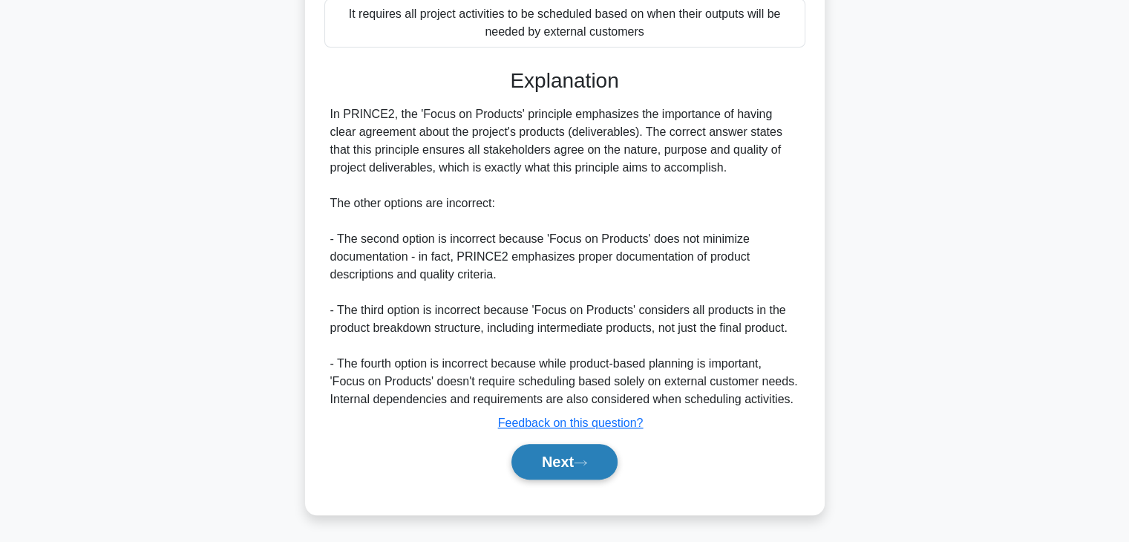
click at [562, 459] on button "Next" at bounding box center [564, 462] width 106 height 36
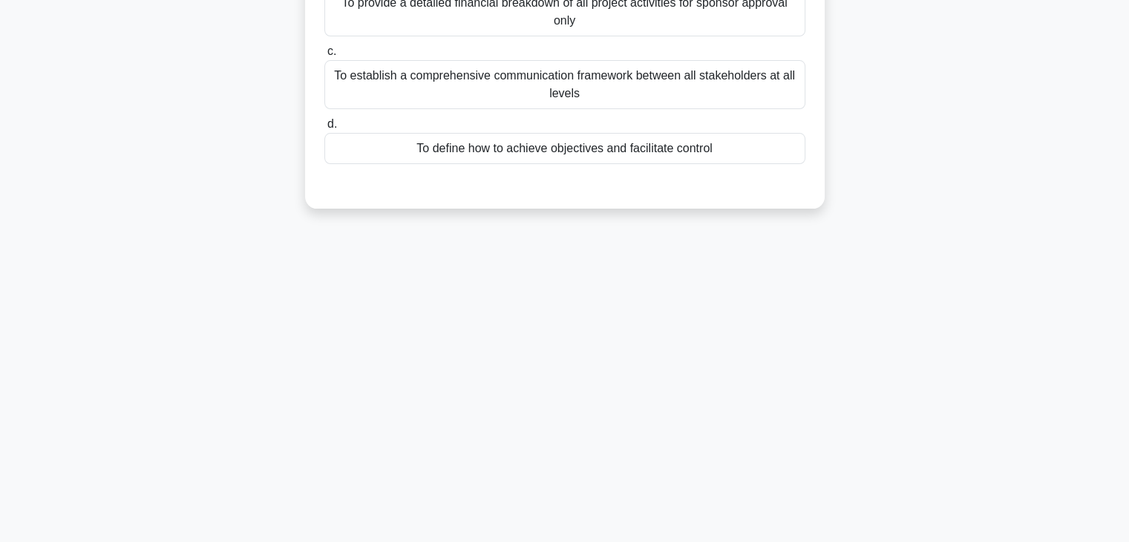
click at [953, 131] on div "When creating a plan, which of the following best represents its fundamental pu…" at bounding box center [565, 26] width 980 height 399
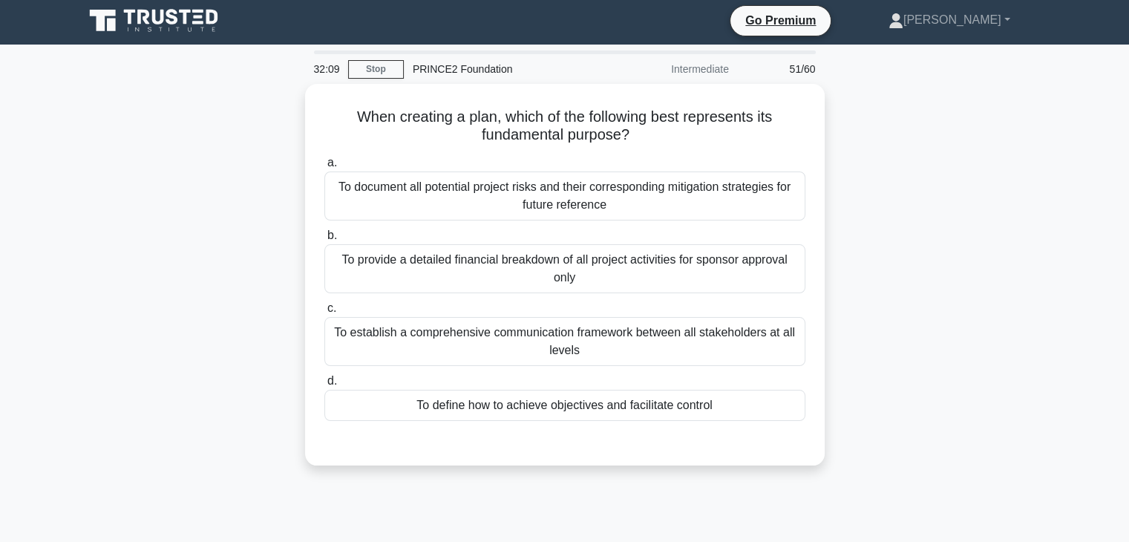
scroll to position [0, 0]
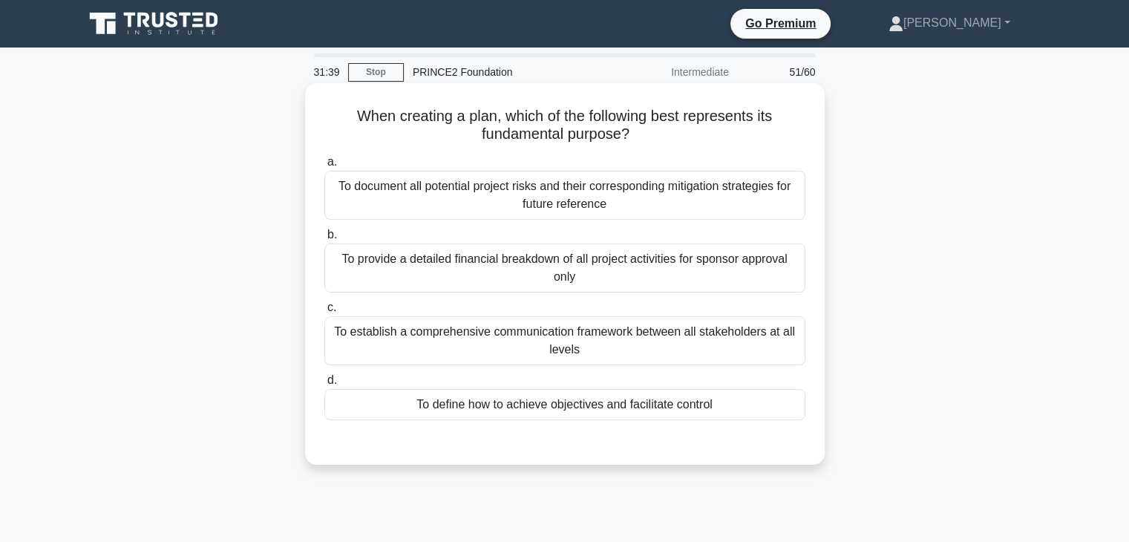
click at [554, 404] on div "To define how to achieve objectives and facilitate control" at bounding box center [564, 404] width 481 height 31
click at [324, 385] on input "d. To define how to achieve objectives and facilitate control" at bounding box center [324, 381] width 0 height 10
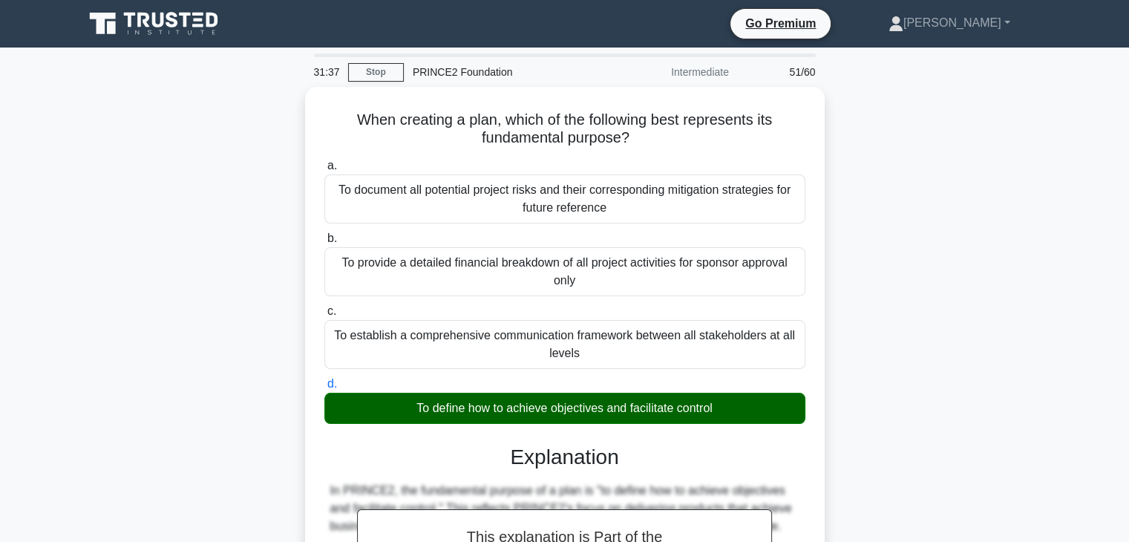
click at [914, 302] on div "When creating a plan, which of the following best represents its fundamental pu…" at bounding box center [565, 498] width 980 height 822
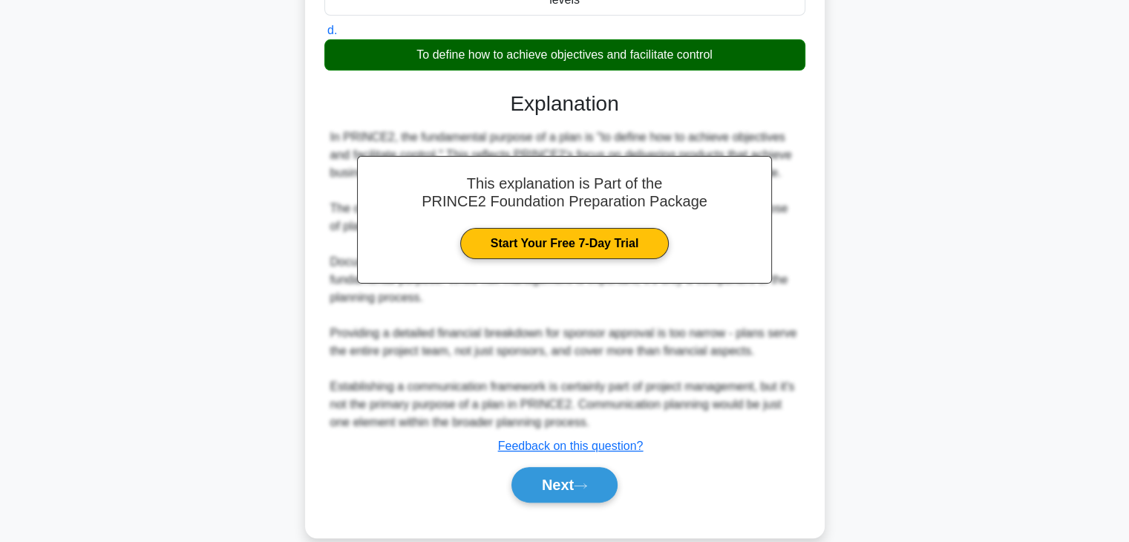
scroll to position [373, 0]
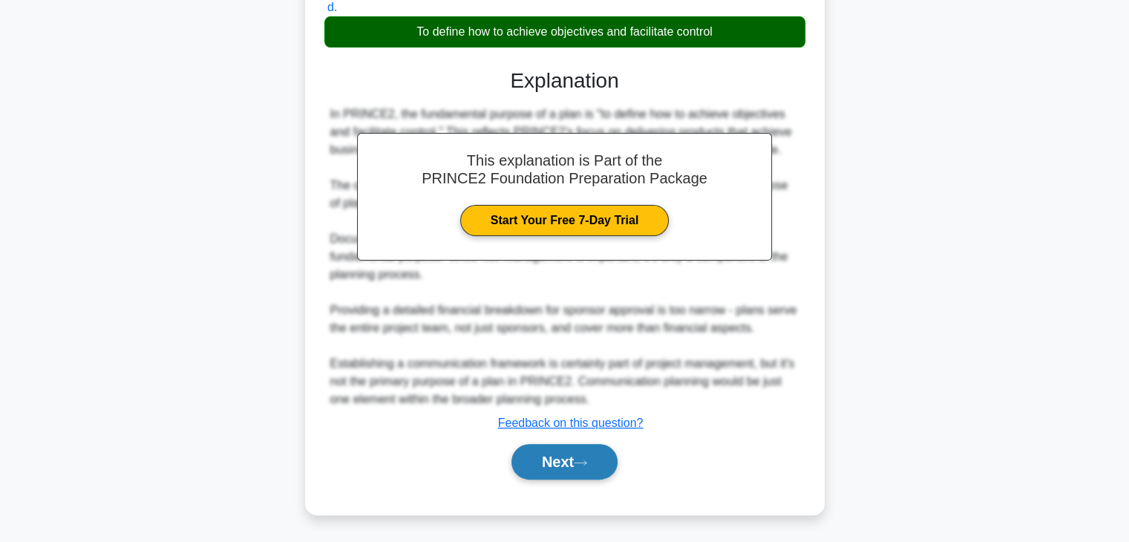
click at [572, 462] on button "Next" at bounding box center [564, 462] width 106 height 36
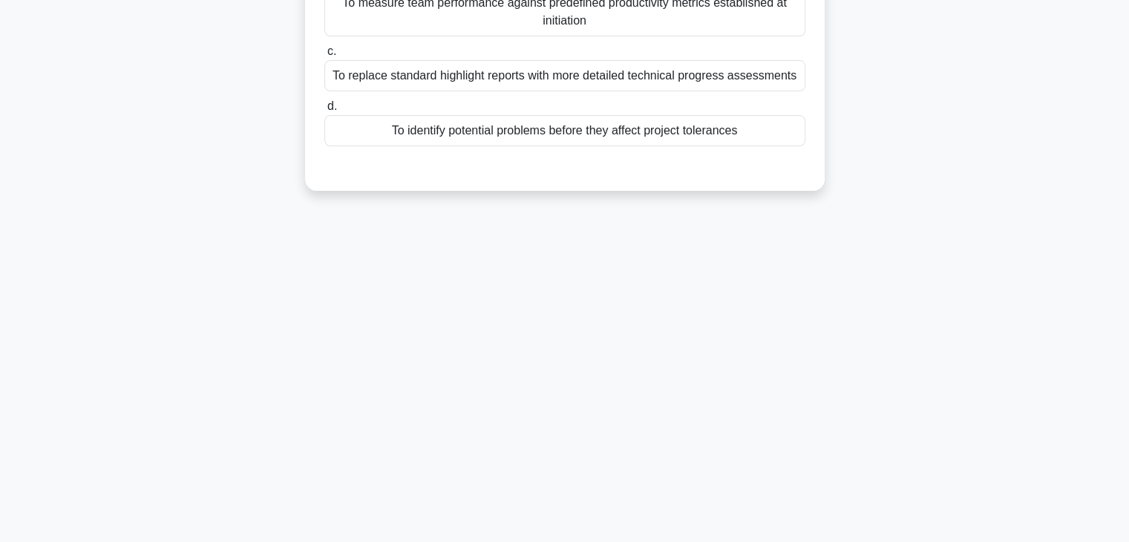
scroll to position [260, 0]
click at [933, 159] on div "Which statement correctly describes the purpose of using Early Warning Indicato…" at bounding box center [565, 17] width 980 height 381
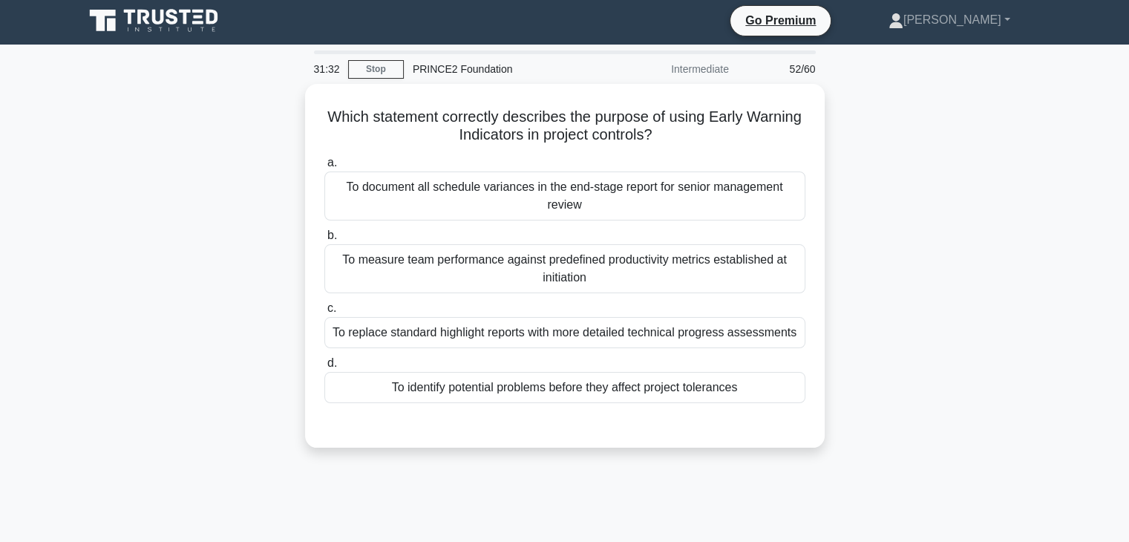
scroll to position [0, 0]
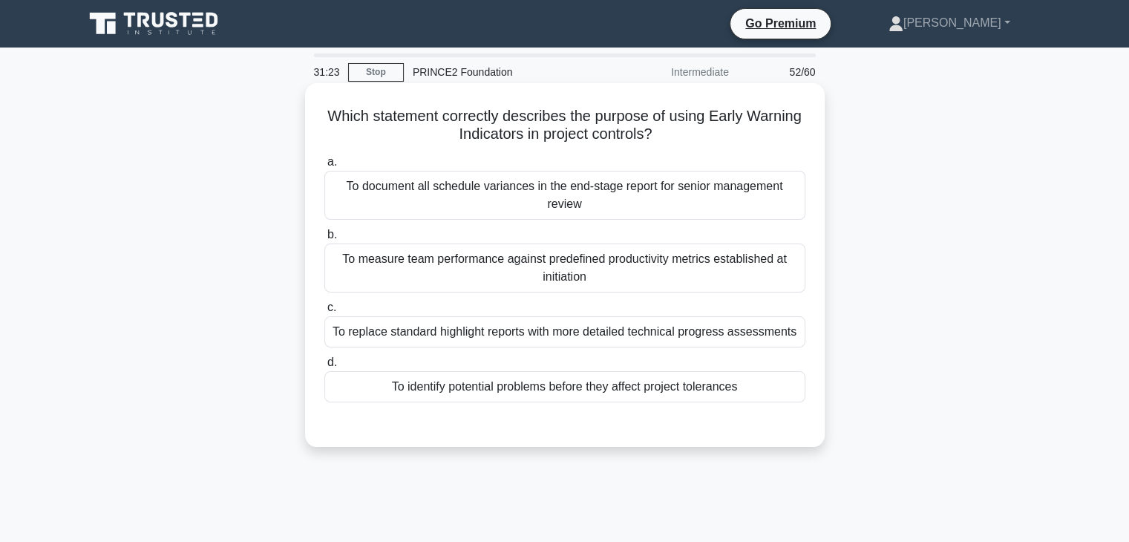
click at [514, 390] on div "To identify potential problems before they affect project tolerances" at bounding box center [564, 386] width 481 height 31
click at [324, 367] on input "d. To identify potential problems before they affect project tolerances" at bounding box center [324, 363] width 0 height 10
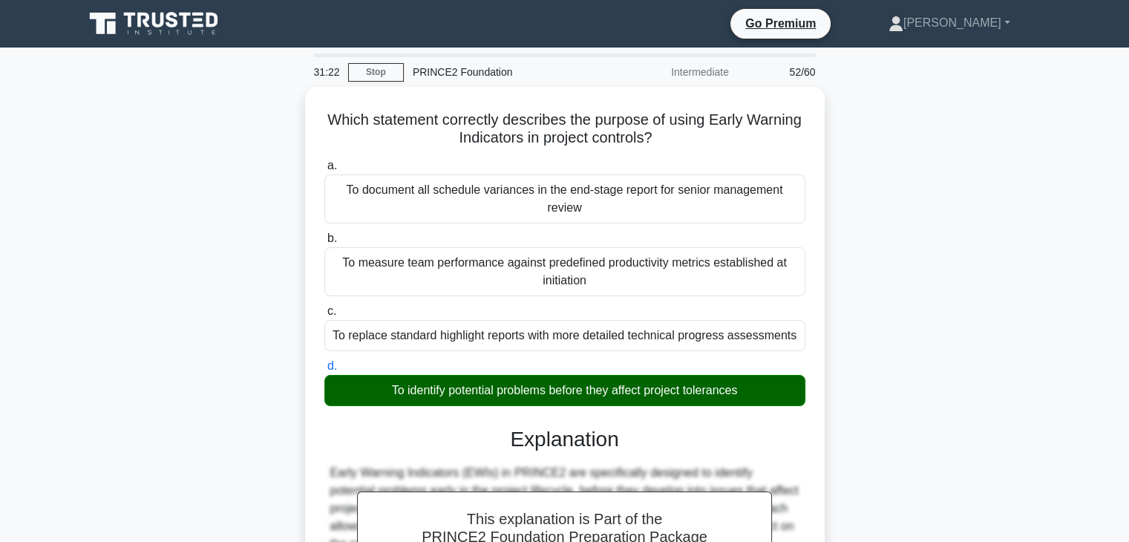
click at [888, 324] on div "Which statement correctly describes the purpose of using Early Warning Indicato…" at bounding box center [565, 435] width 980 height 697
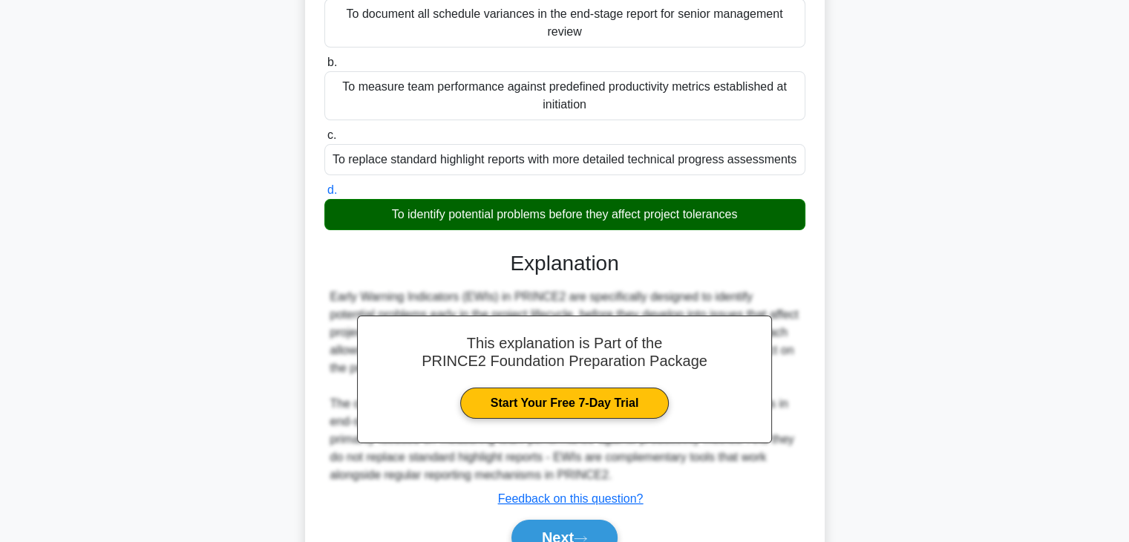
scroll to position [260, 0]
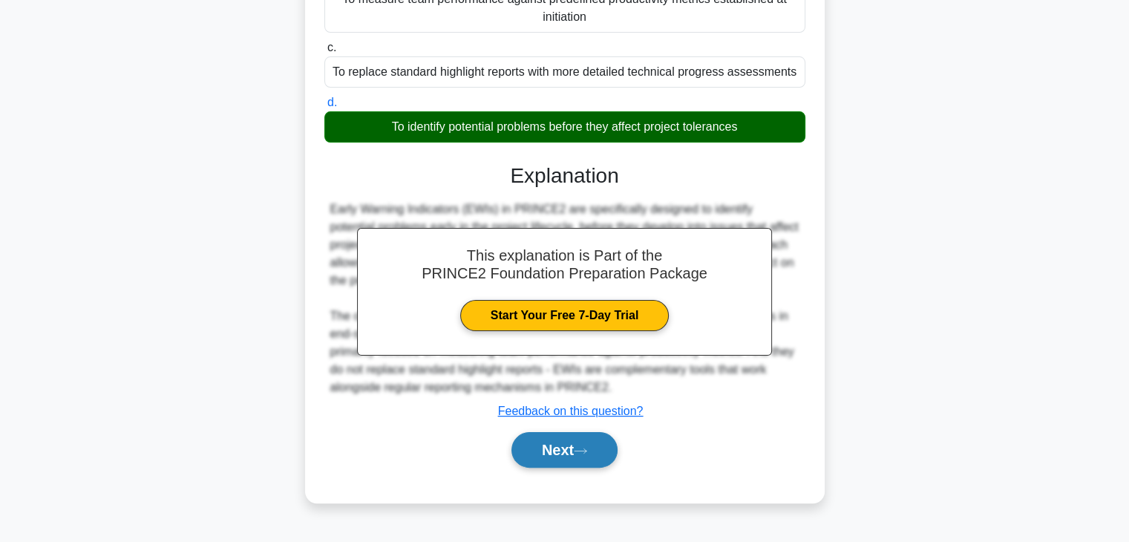
click at [582, 448] on icon at bounding box center [580, 451] width 13 height 8
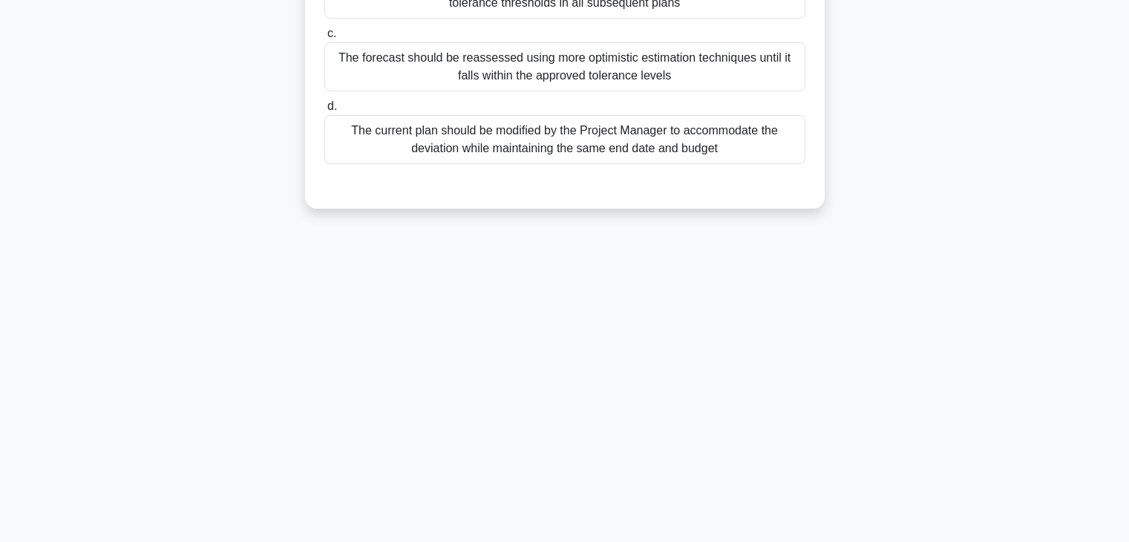
click at [892, 201] on div "How should plan tolerances be handled when a forecast indicates they will be ex…" at bounding box center [565, 26] width 980 height 399
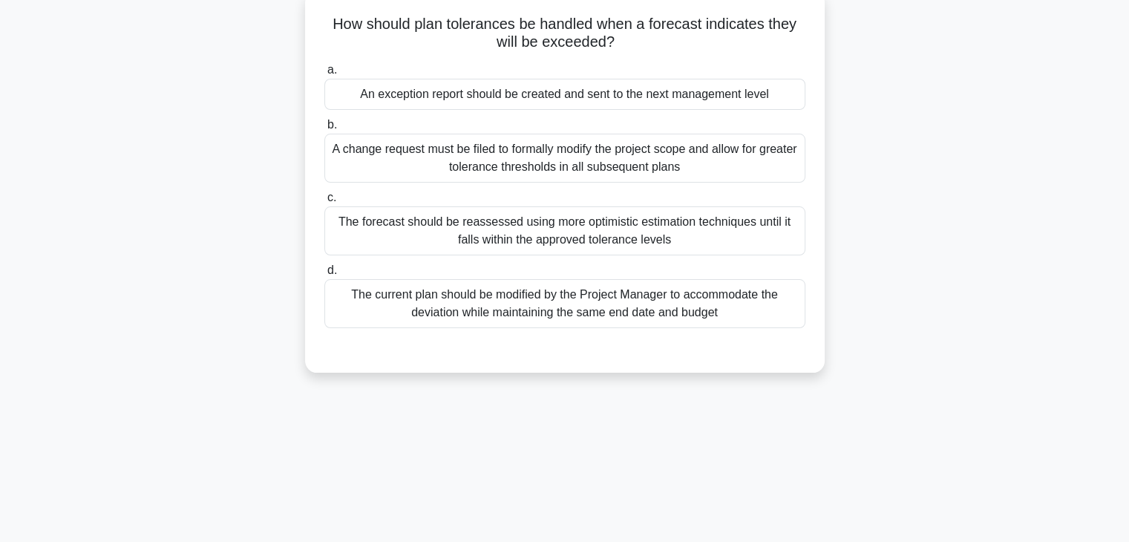
scroll to position [23, 0]
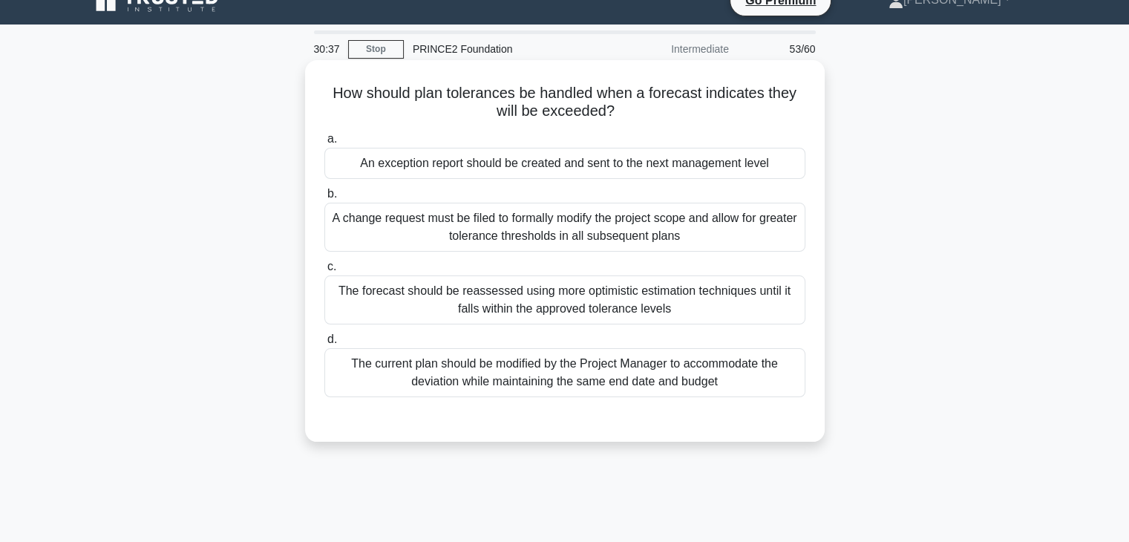
click at [569, 161] on div "An exception report should be created and sent to the next management level" at bounding box center [564, 163] width 481 height 31
click at [324, 144] on input "a. An exception report should be created and sent to the next management level" at bounding box center [324, 139] width 0 height 10
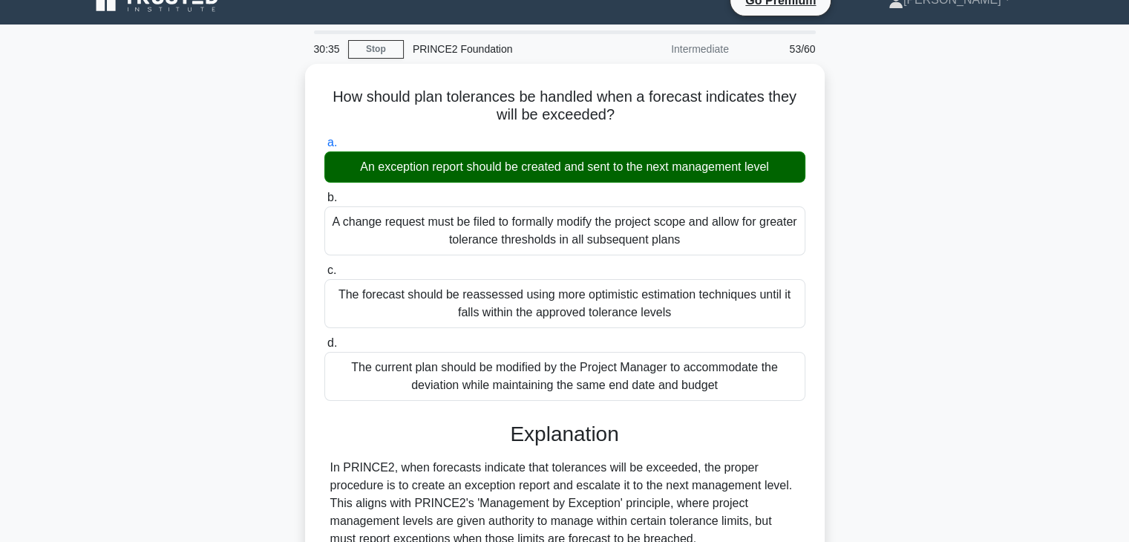
click at [940, 270] on div "How should plan tolerances be handled when a forecast indicates they will be ex…" at bounding box center [565, 501] width 980 height 875
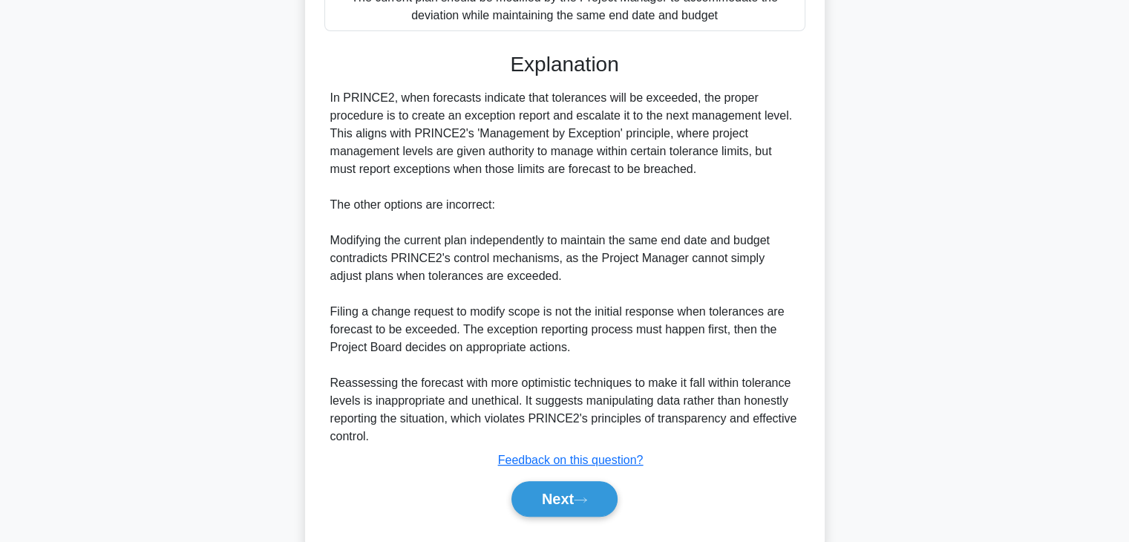
scroll to position [409, 0]
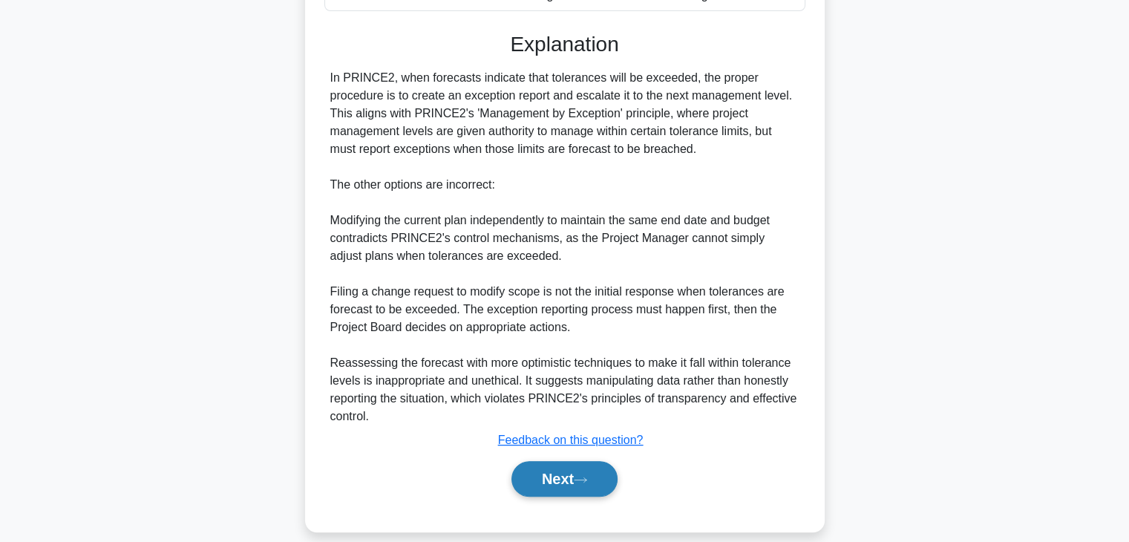
click at [580, 465] on button "Next" at bounding box center [564, 479] width 106 height 36
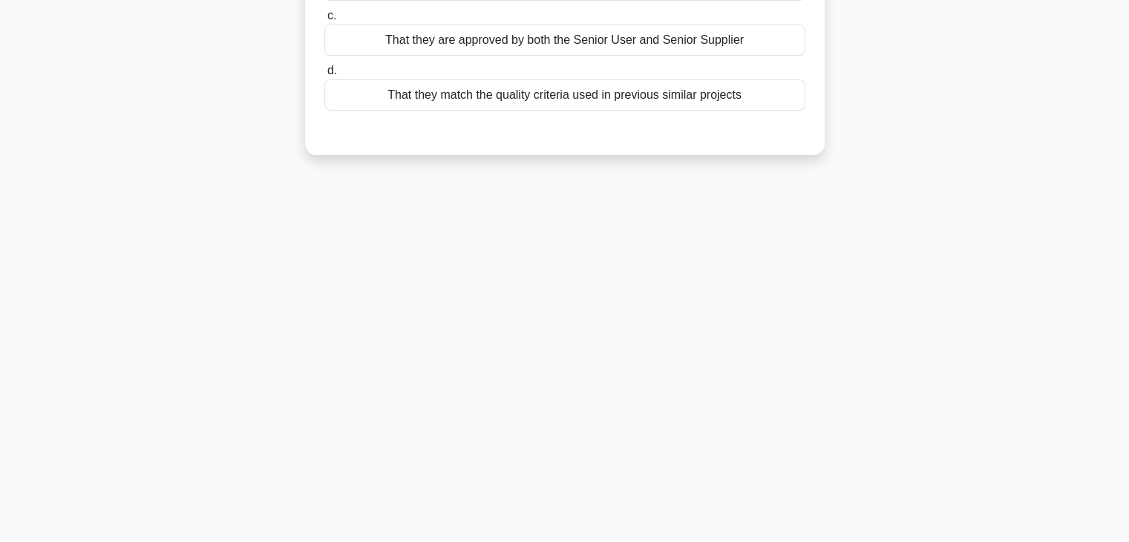
scroll to position [260, 0]
click at [941, 128] on div "When reviewing Quality Criteria in a Product Description, what should be verifi…" at bounding box center [565, 0] width 980 height 346
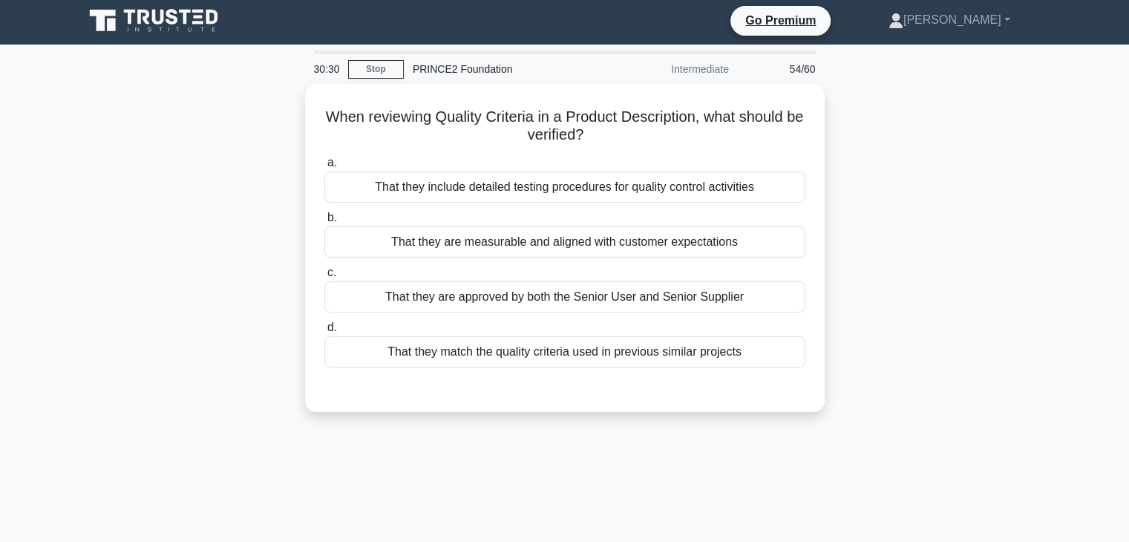
scroll to position [0, 0]
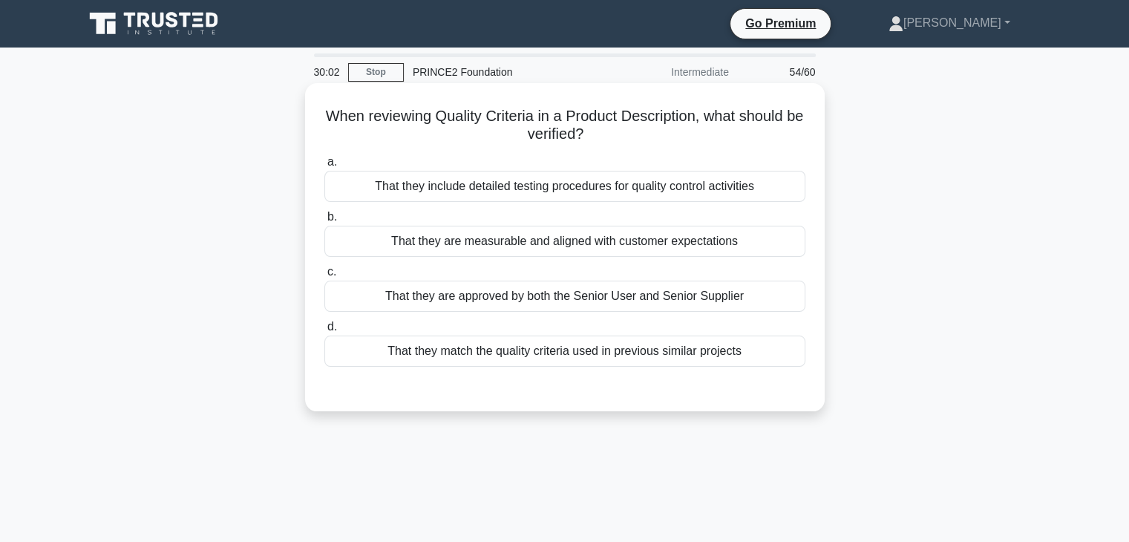
click at [540, 241] on div "That they are measurable and aligned with customer expectations" at bounding box center [564, 241] width 481 height 31
click at [324, 222] on input "b. That they are measurable and aligned with customer expectations" at bounding box center [324, 217] width 0 height 10
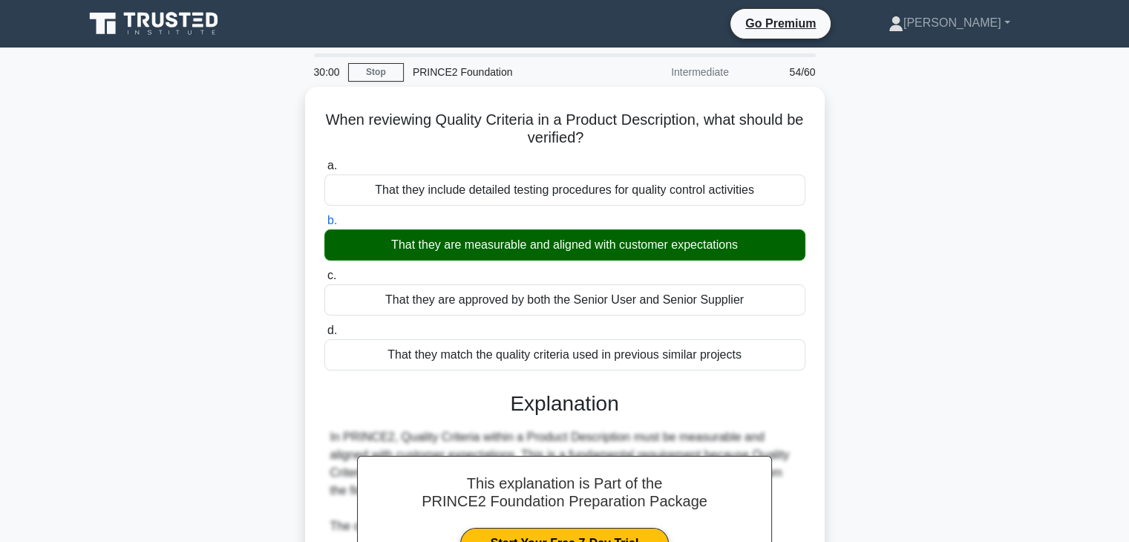
click at [911, 233] on div "When reviewing Quality Criteria in a Product Description, what should be verifi…" at bounding box center [565, 471] width 980 height 768
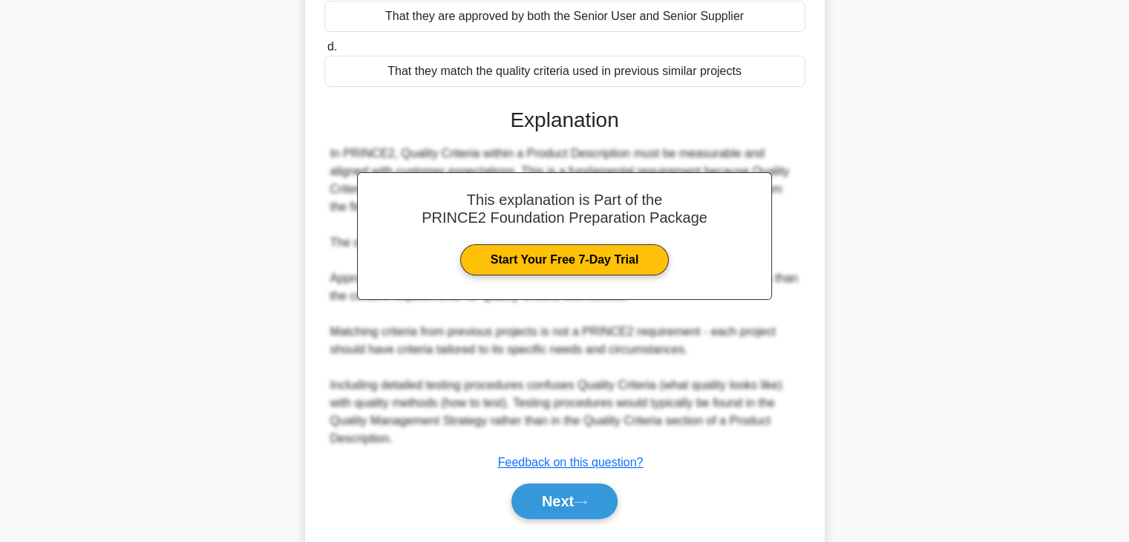
scroll to position [319, 0]
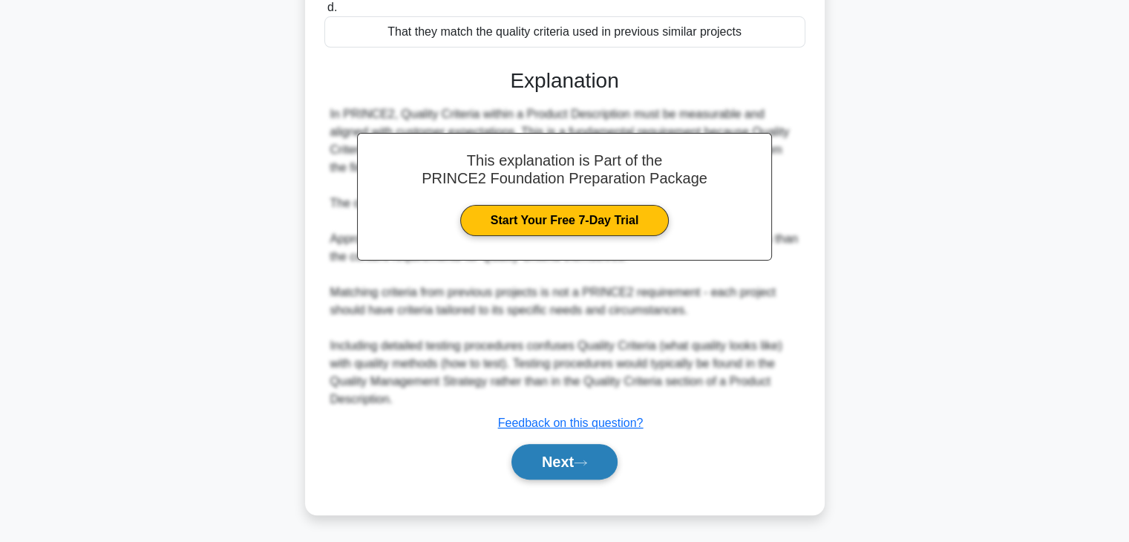
click at [586, 459] on icon at bounding box center [580, 463] width 13 height 8
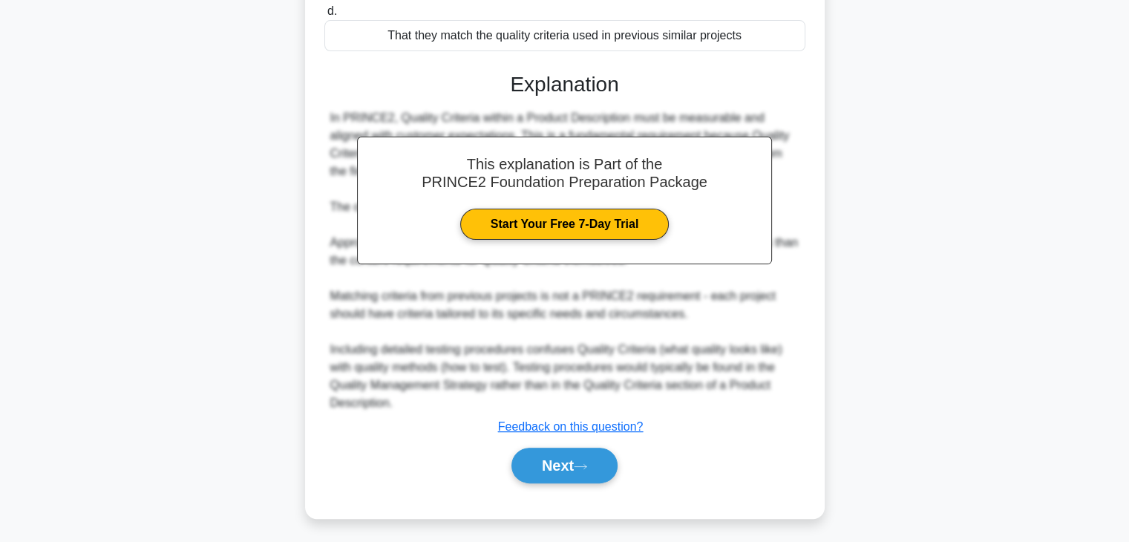
scroll to position [260, 0]
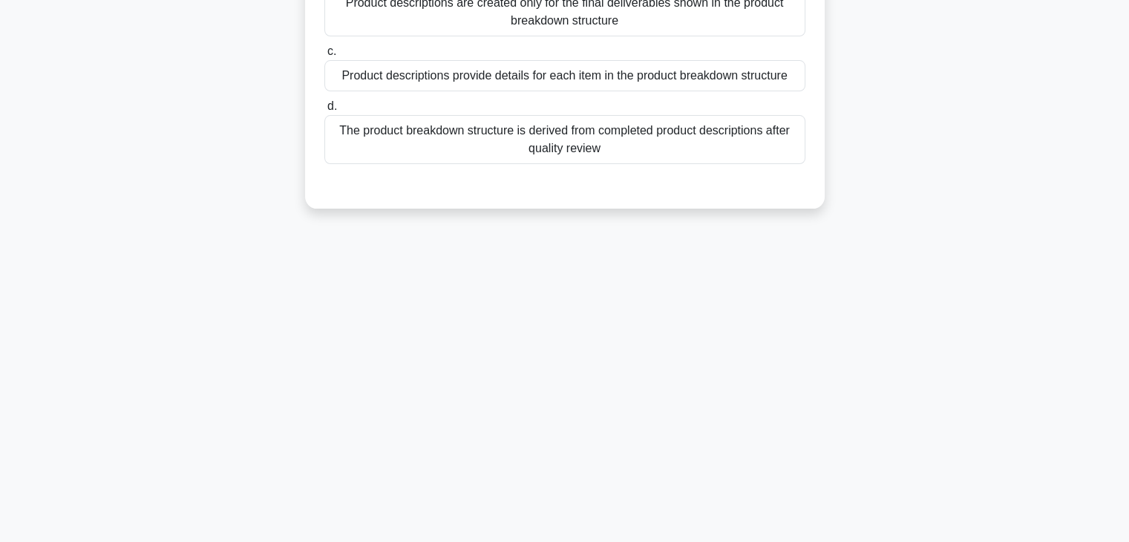
click at [933, 134] on div "What is the relationship between product descriptions and the product breakdown…" at bounding box center [565, 26] width 980 height 399
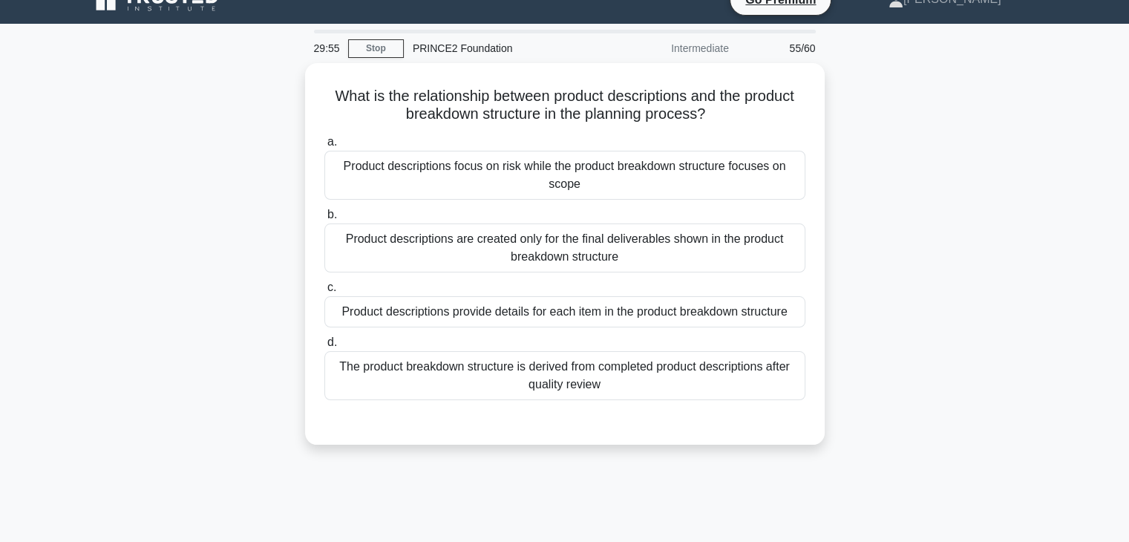
scroll to position [23, 0]
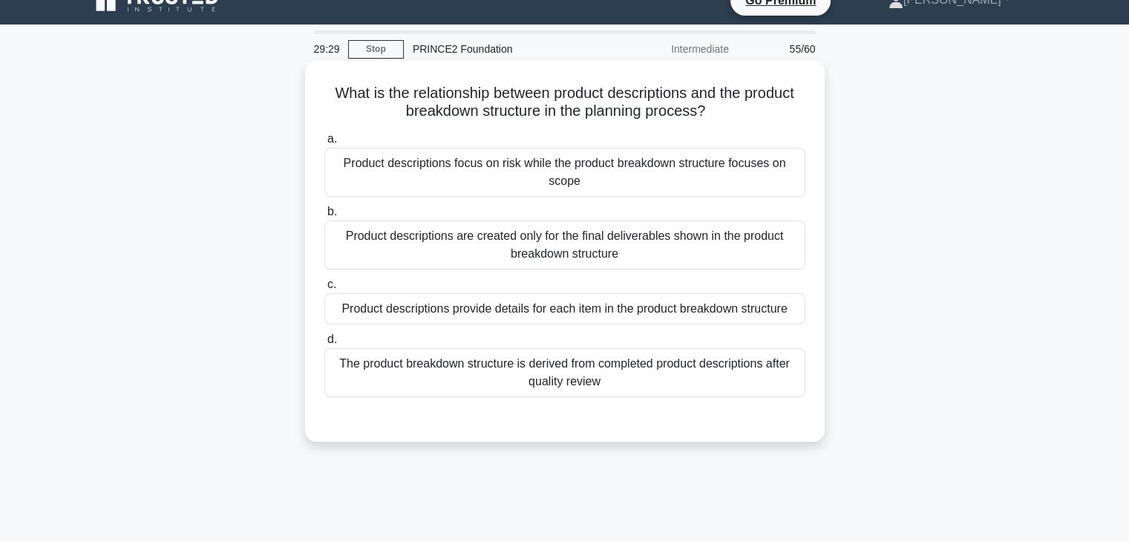
click at [571, 309] on div "Product descriptions provide details for each item in the product breakdown str…" at bounding box center [564, 308] width 481 height 31
click at [324, 289] on input "c. Product descriptions provide details for each item in the product breakdown …" at bounding box center [324, 285] width 0 height 10
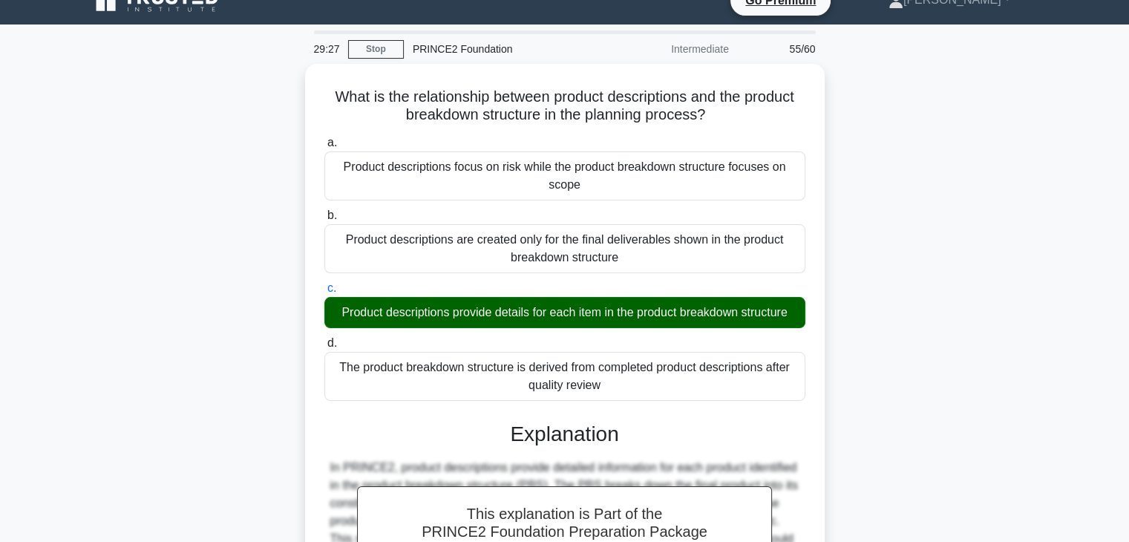
click at [885, 313] on div "What is the relationship between product descriptions and the product breakdown…" at bounding box center [565, 439] width 980 height 750
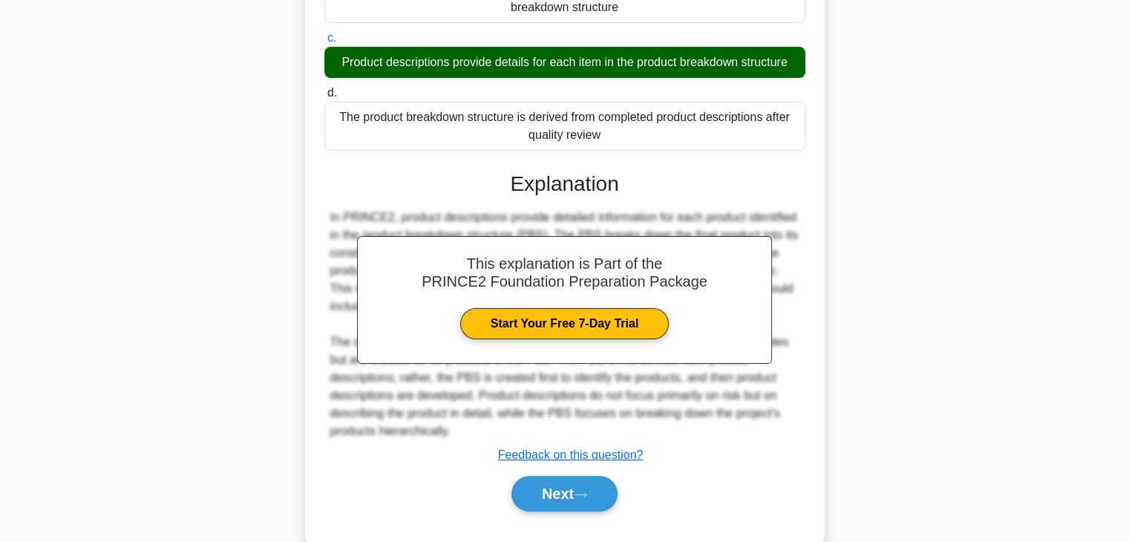
scroll to position [301, 0]
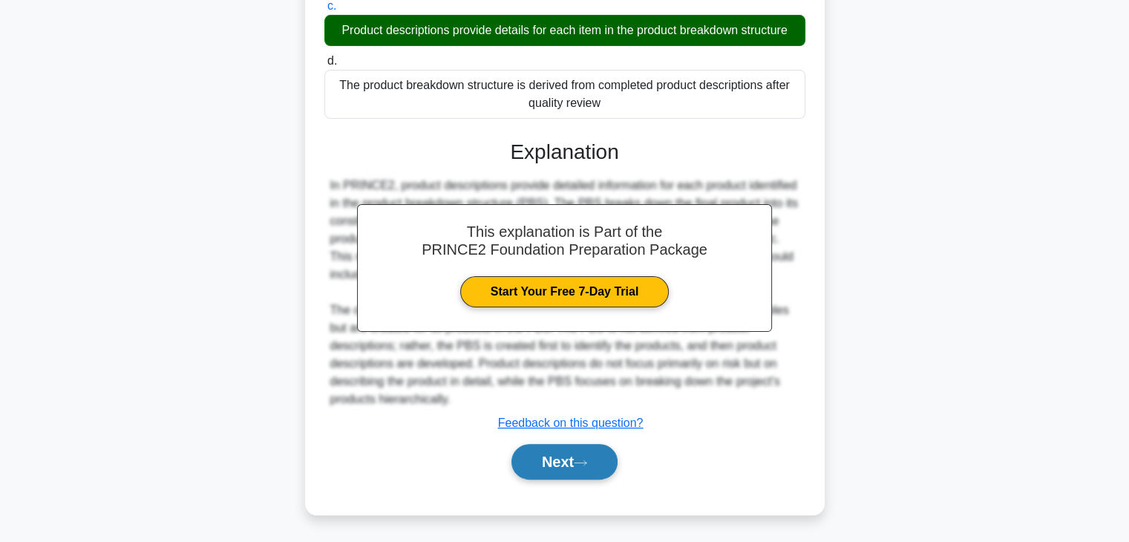
click at [558, 451] on button "Next" at bounding box center [564, 462] width 106 height 36
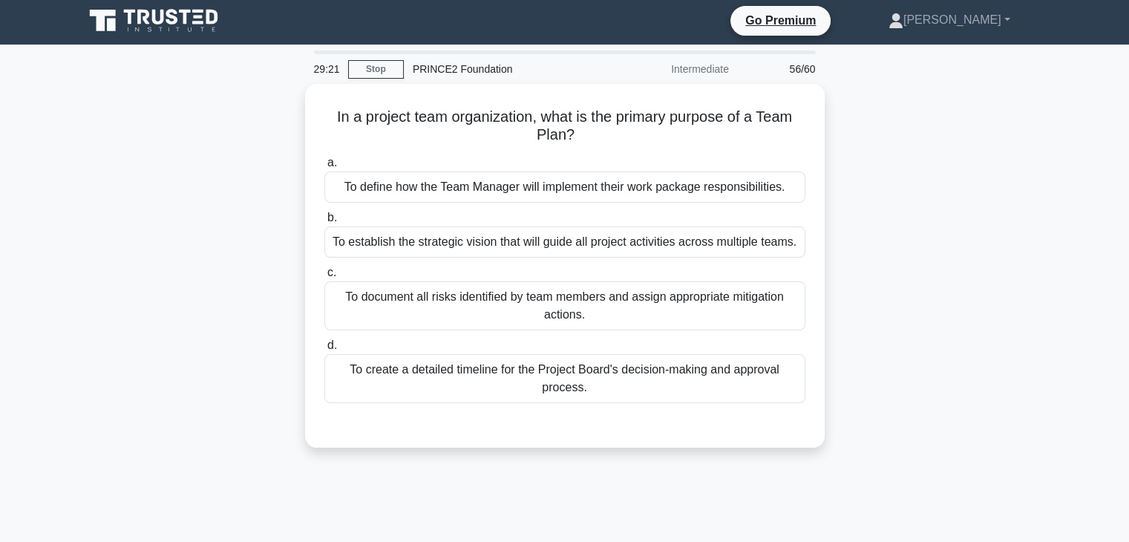
scroll to position [0, 0]
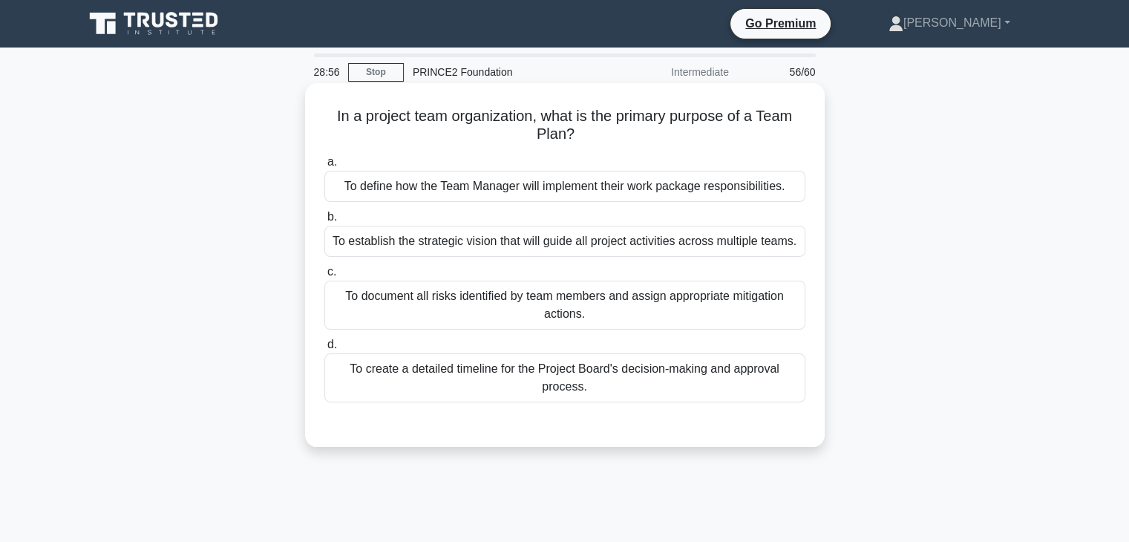
click at [558, 188] on div "To define how the Team Manager will implement their work package responsibiliti…" at bounding box center [564, 186] width 481 height 31
click at [324, 167] on input "a. To define how the Team Manager will implement their work package responsibil…" at bounding box center [324, 162] width 0 height 10
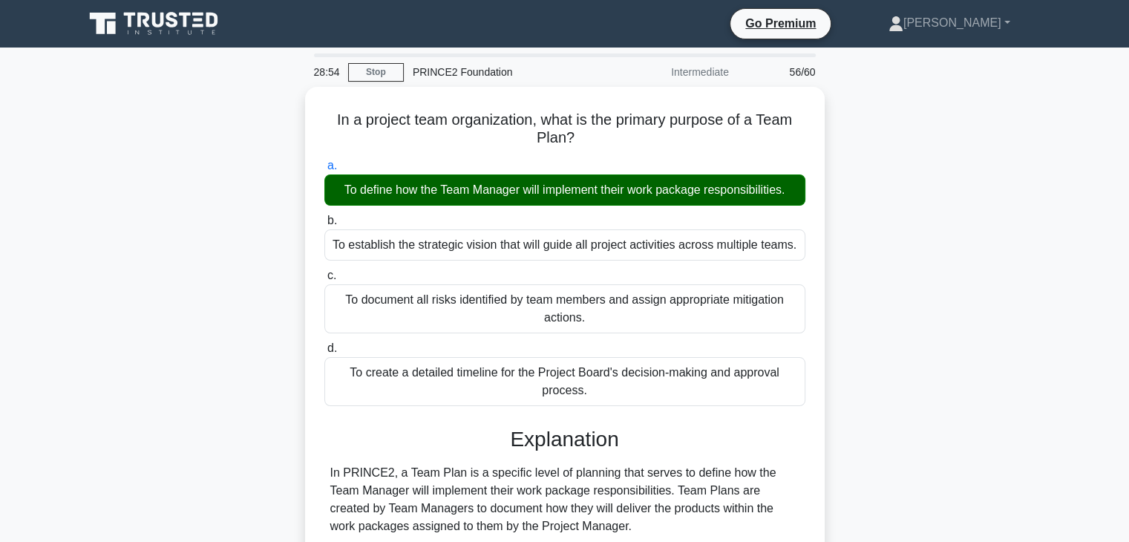
click at [944, 256] on div "In a project team organization, what is the primary purpose of a Team Plan? .sp…" at bounding box center [565, 480] width 980 height 786
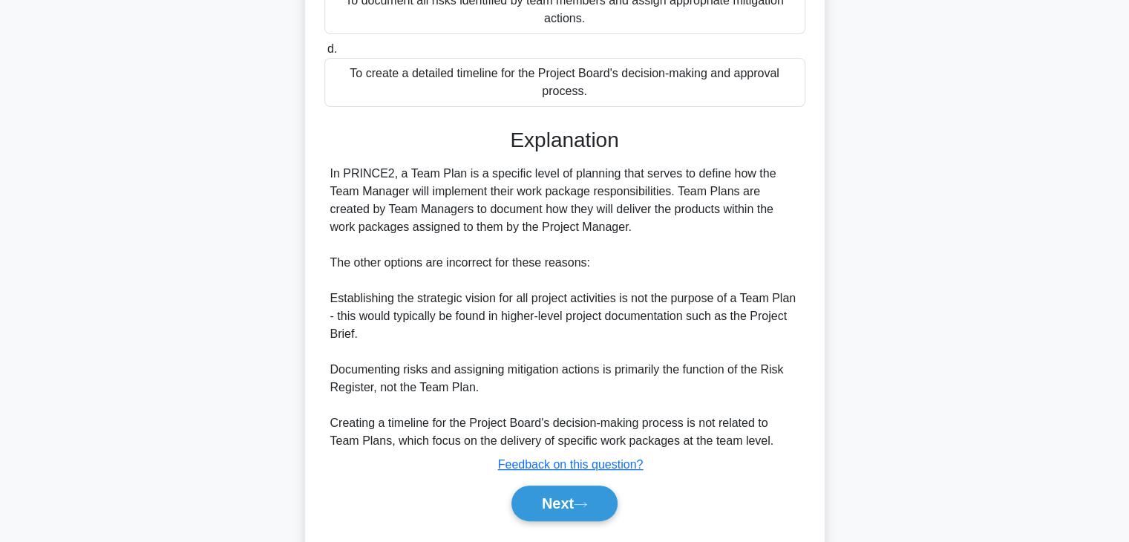
scroll to position [337, 0]
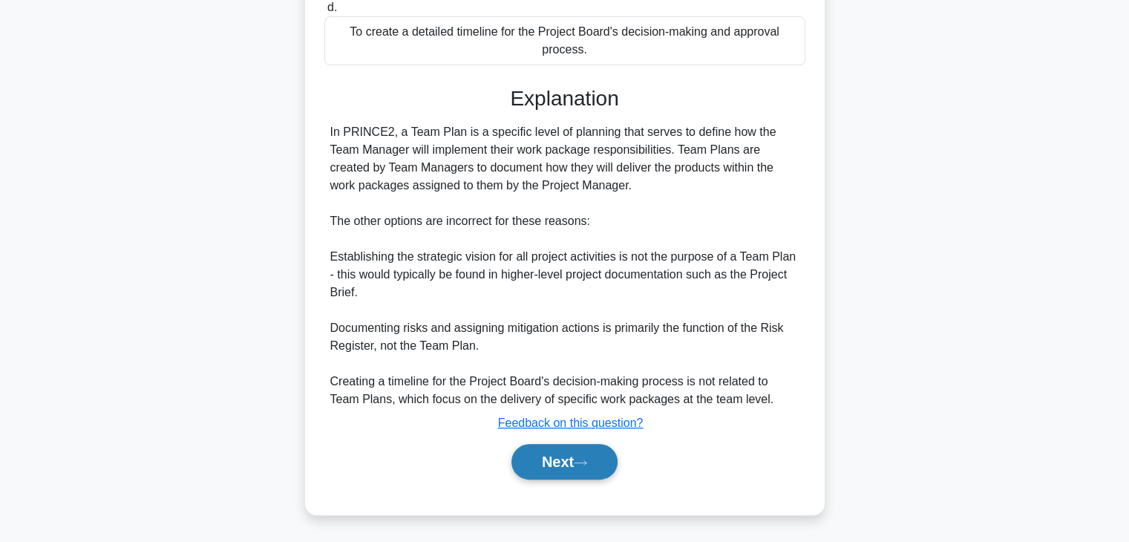
click at [546, 456] on button "Next" at bounding box center [564, 462] width 106 height 36
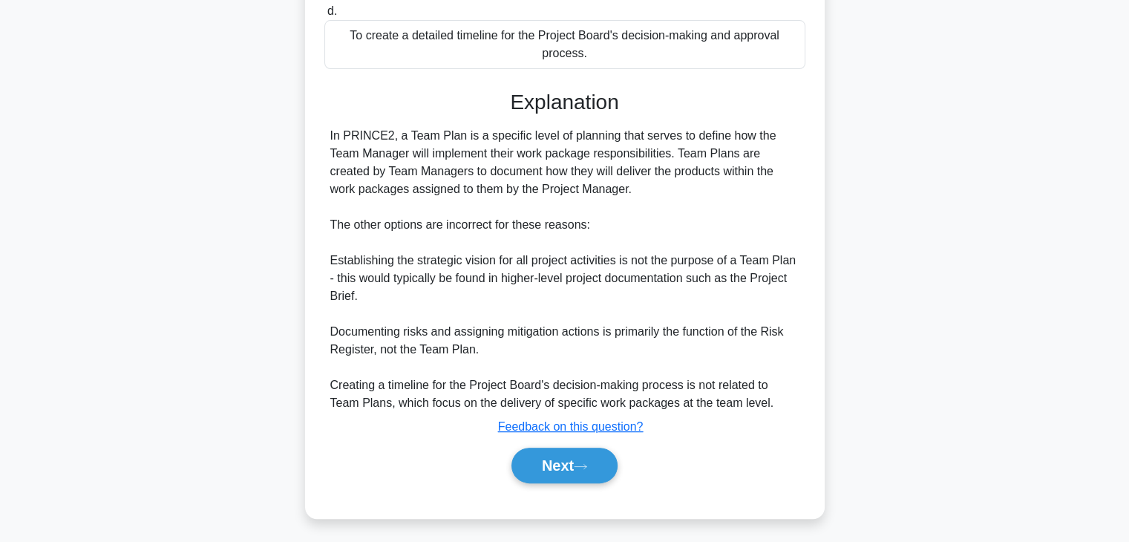
scroll to position [260, 0]
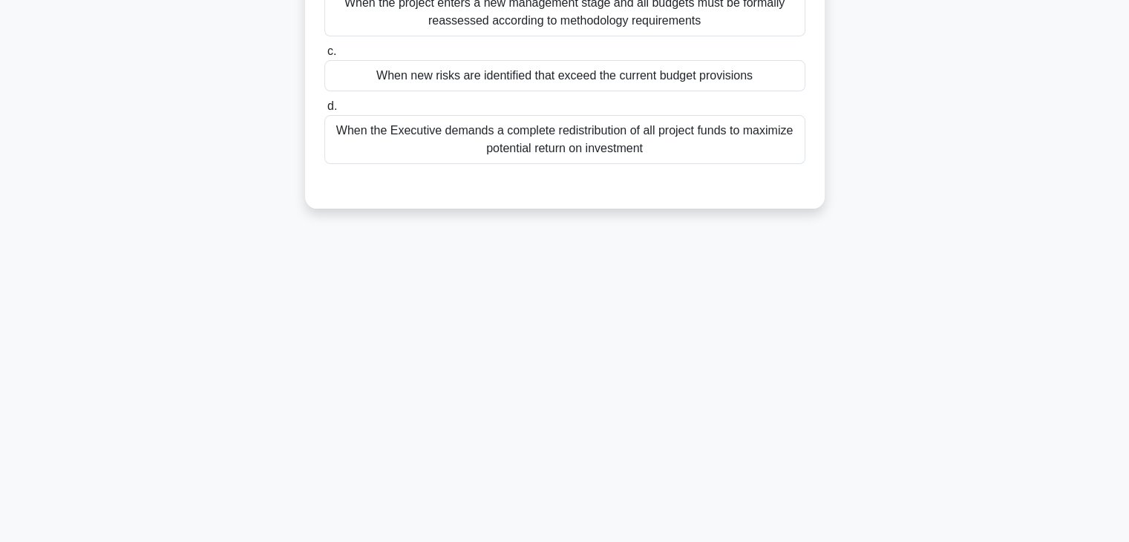
click at [904, 151] on div "When should a project manager revise the Risk Budget allocation during project …" at bounding box center [565, 26] width 980 height 399
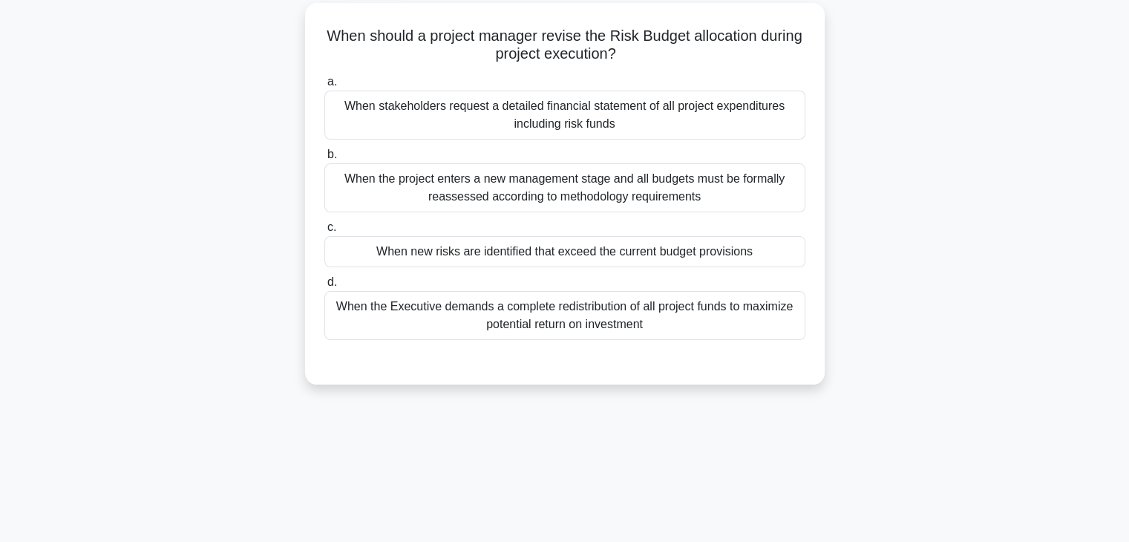
scroll to position [0, 0]
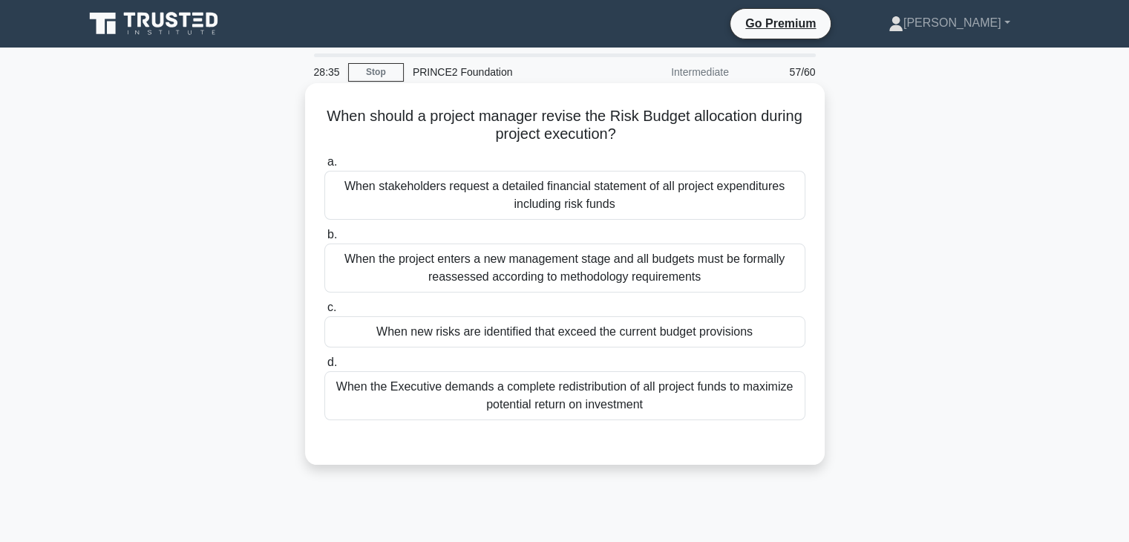
click at [511, 330] on div "When new risks are identified that exceed the current budget provisions" at bounding box center [564, 331] width 481 height 31
click at [324, 312] on input "c. When new risks are identified that exceed the current budget provisions" at bounding box center [324, 308] width 0 height 10
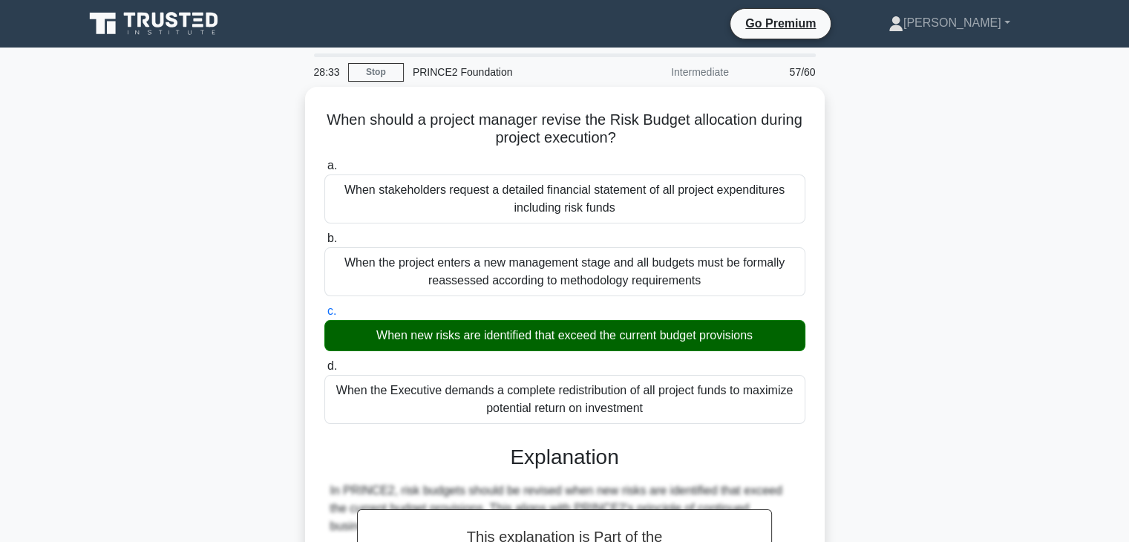
click at [870, 355] on div "When should a project manager revise the Risk Budget allocation during project …" at bounding box center [565, 542] width 980 height 911
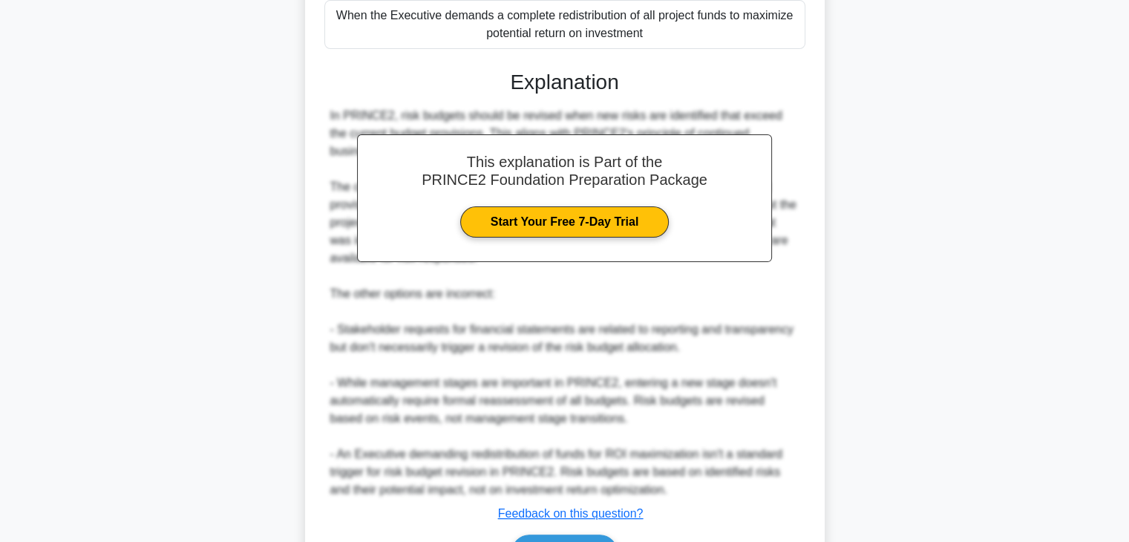
scroll to position [416, 0]
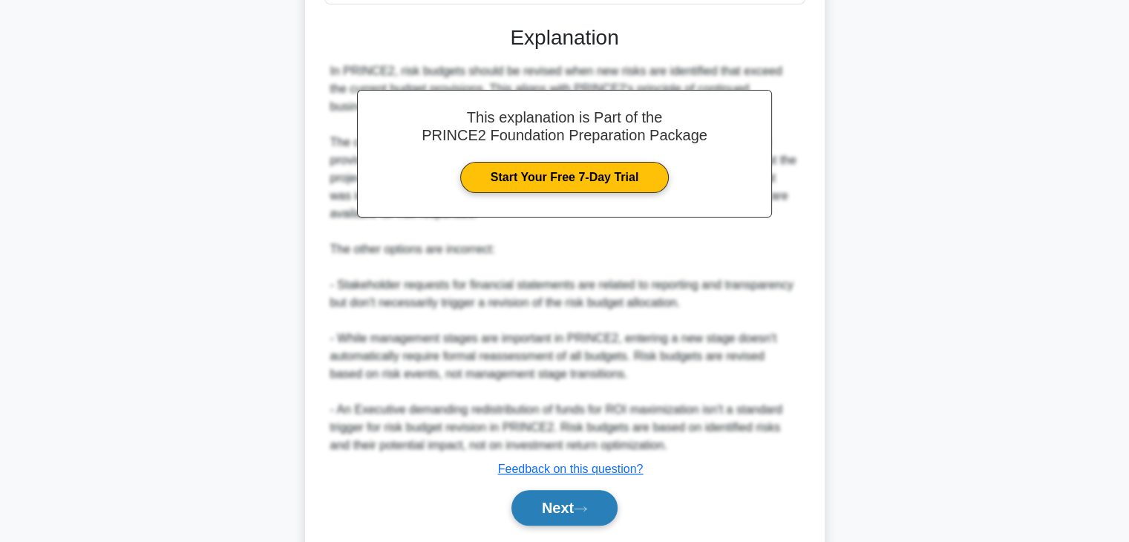
click at [567, 512] on button "Next" at bounding box center [564, 508] width 106 height 36
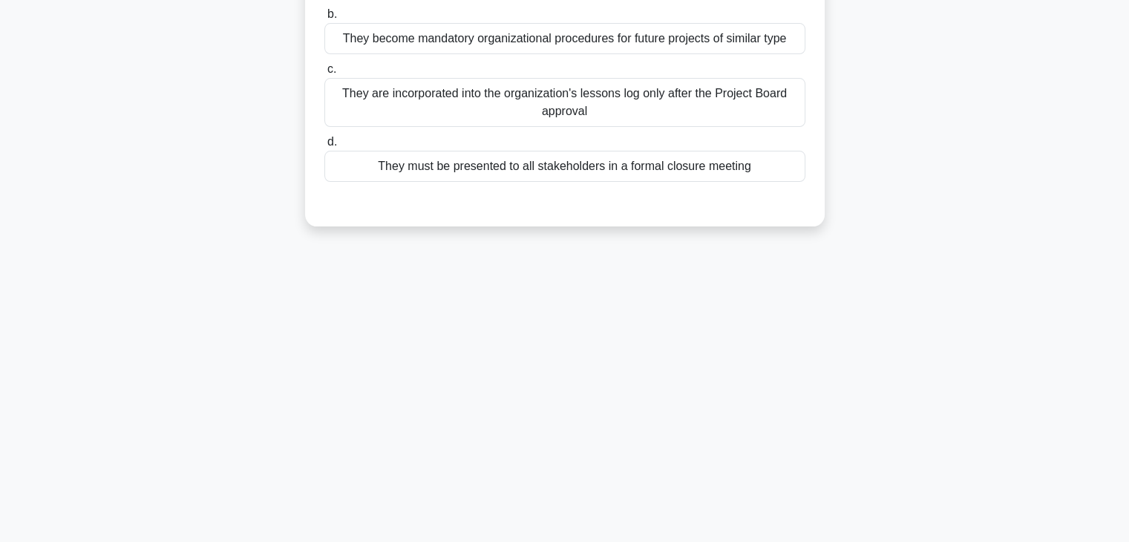
scroll to position [23, 0]
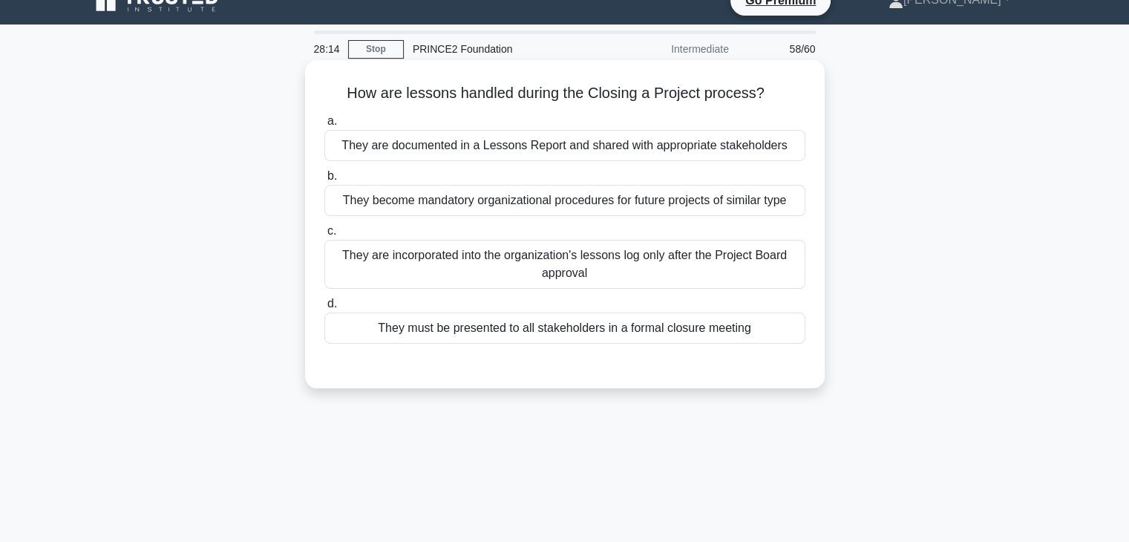
click at [632, 149] on div "They are documented in a Lessons Report and shared with appropriate stakeholders" at bounding box center [564, 145] width 481 height 31
click at [324, 126] on input "a. They are documented in a Lessons Report and shared with appropriate stakehol…" at bounding box center [324, 122] width 0 height 10
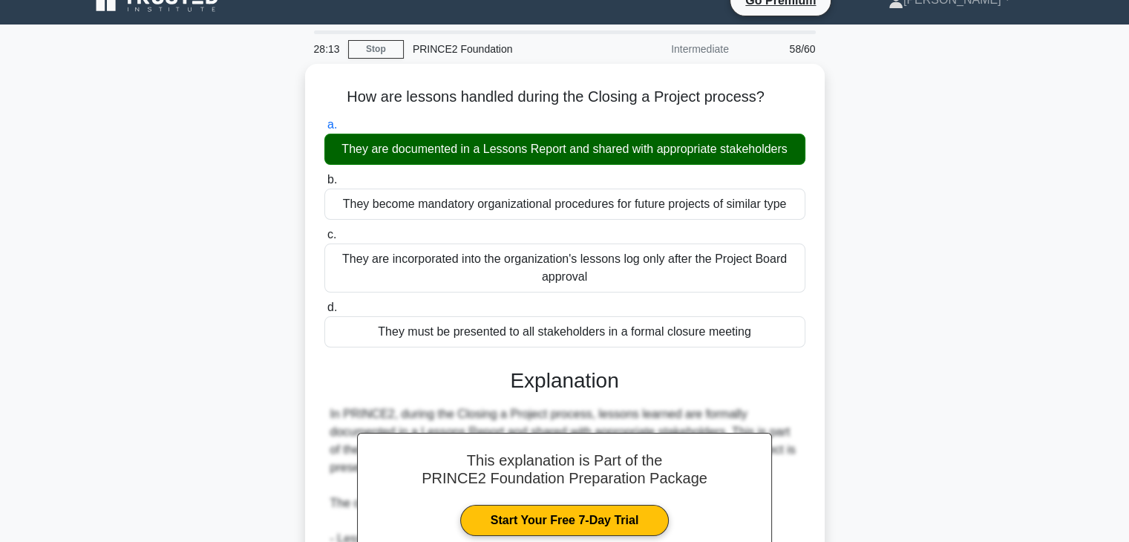
click at [911, 259] on div "How are lessons handled during the Closing a Project process? .spinner_0XTQ{tra…" at bounding box center [565, 457] width 980 height 786
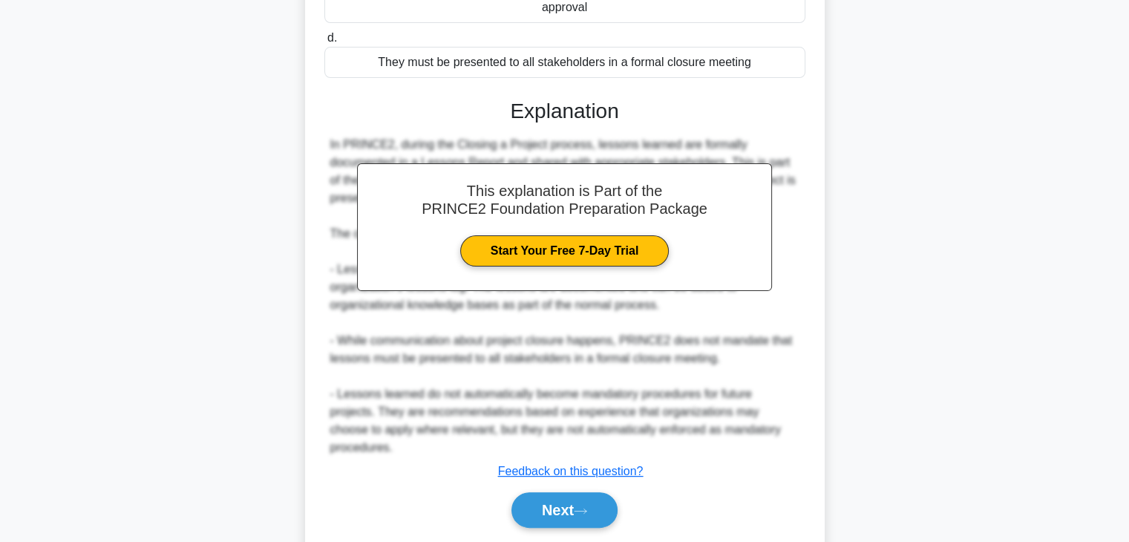
scroll to position [337, 0]
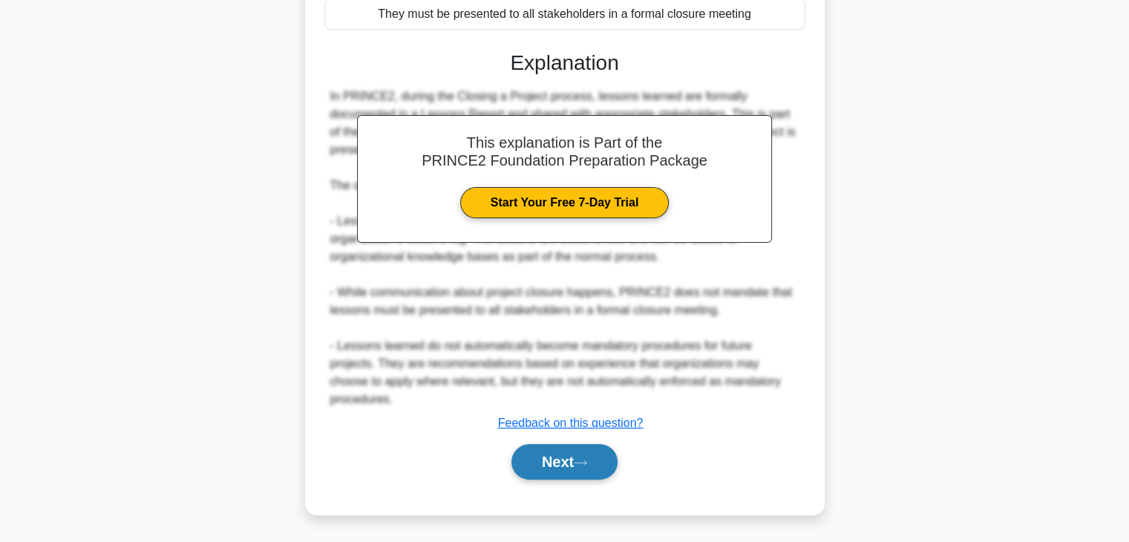
click at [552, 470] on button "Next" at bounding box center [564, 462] width 106 height 36
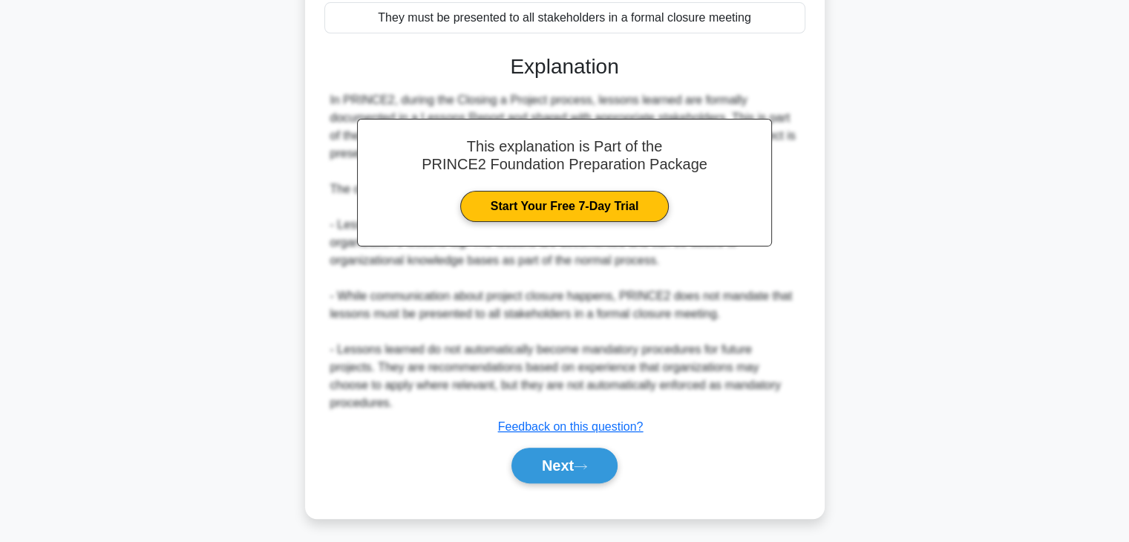
scroll to position [260, 0]
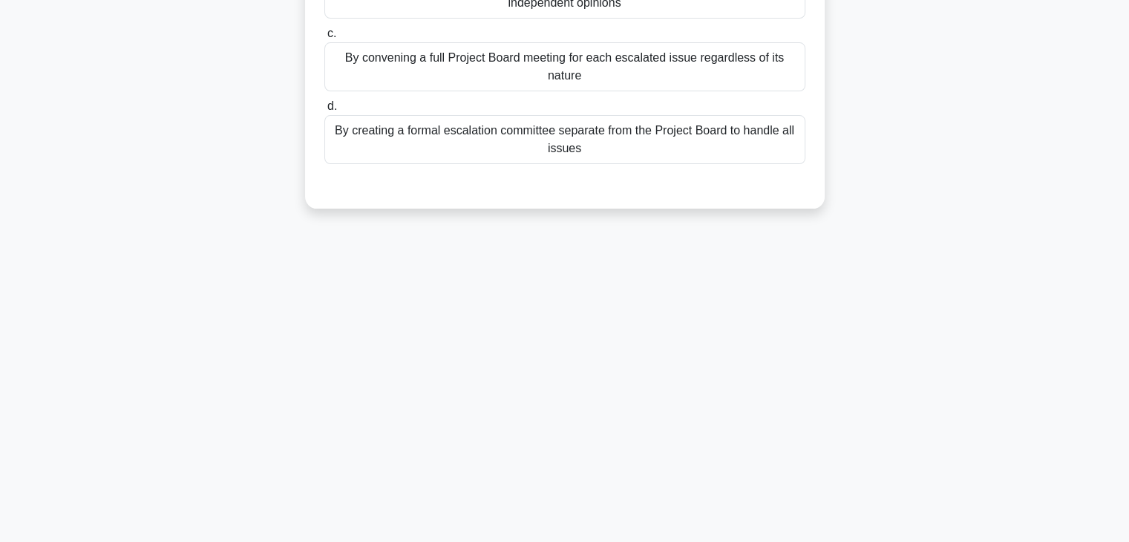
click at [958, 84] on div "How should escalations from the Project Manager be handled within the Project B…" at bounding box center [565, 26] width 980 height 399
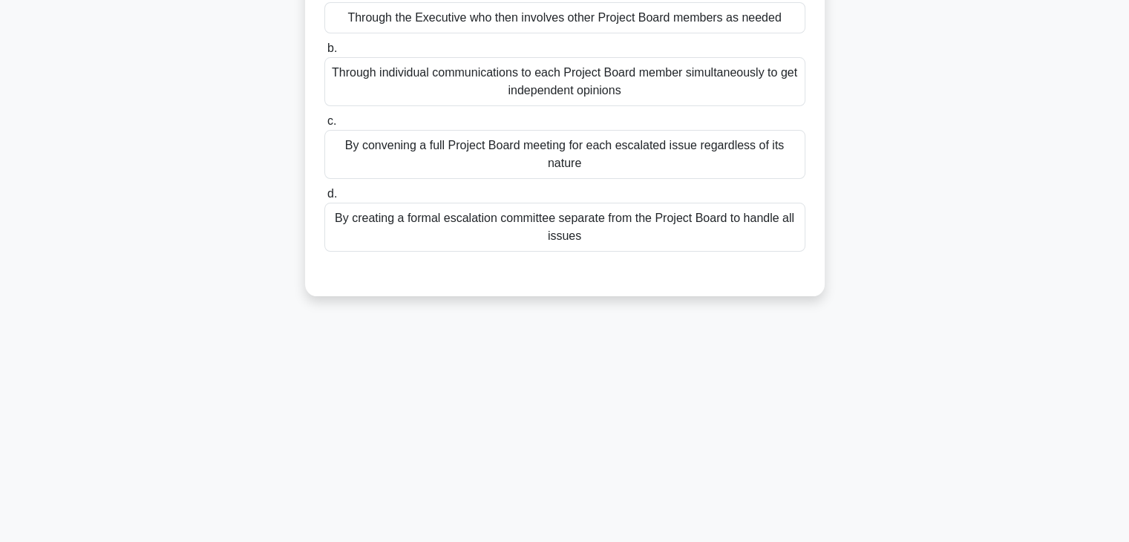
scroll to position [53, 0]
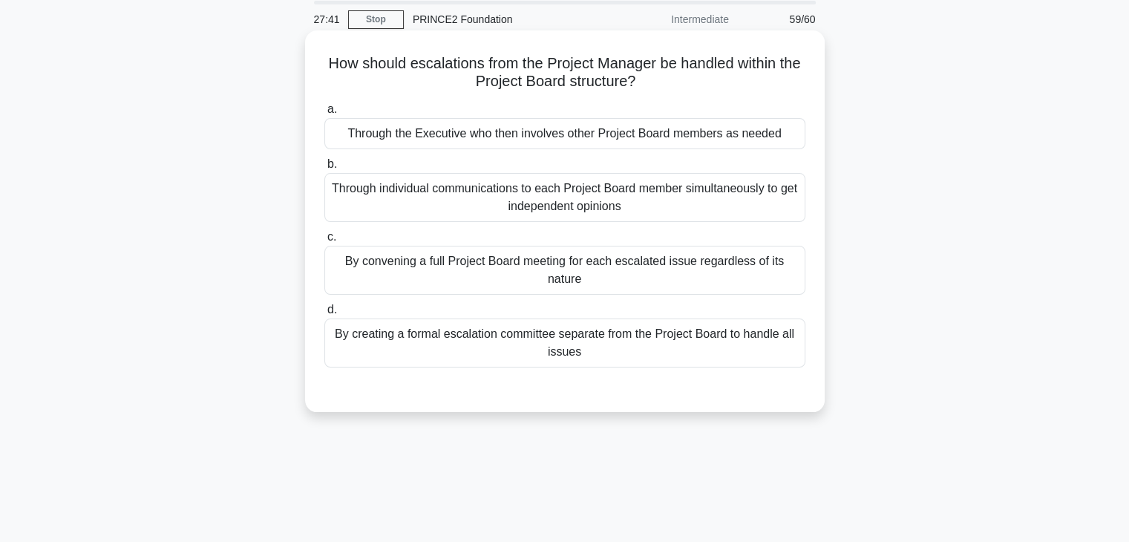
click at [552, 137] on div "Through the Executive who then involves other Project Board members as needed" at bounding box center [564, 133] width 481 height 31
click at [324, 114] on input "a. Through the Executive who then involves other Project Board members as needed" at bounding box center [324, 110] width 0 height 10
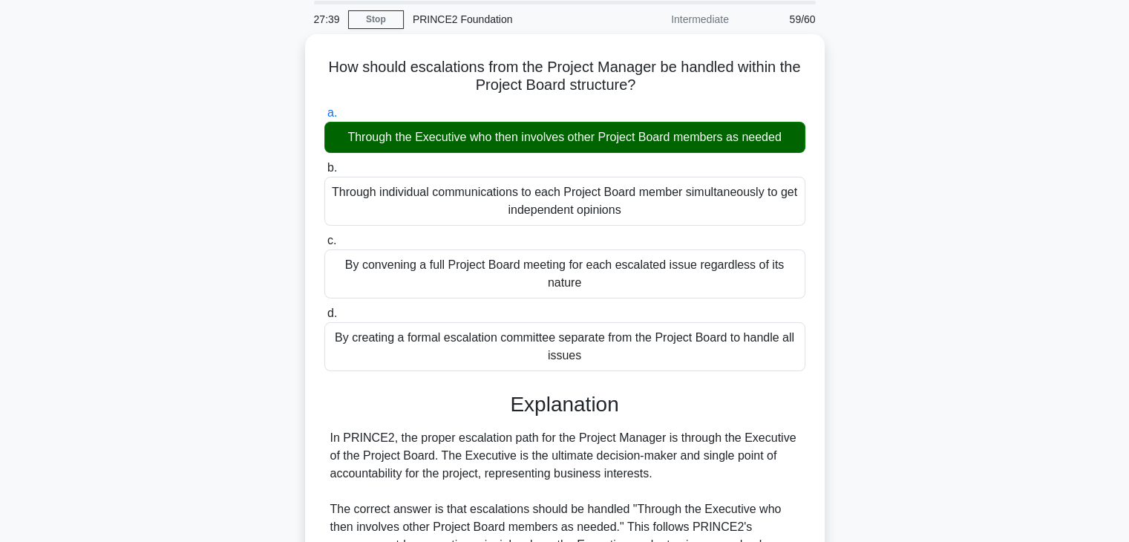
click at [960, 220] on div "How should escalations from the Project Manager be handled within the Project B…" at bounding box center [565, 489] width 980 height 911
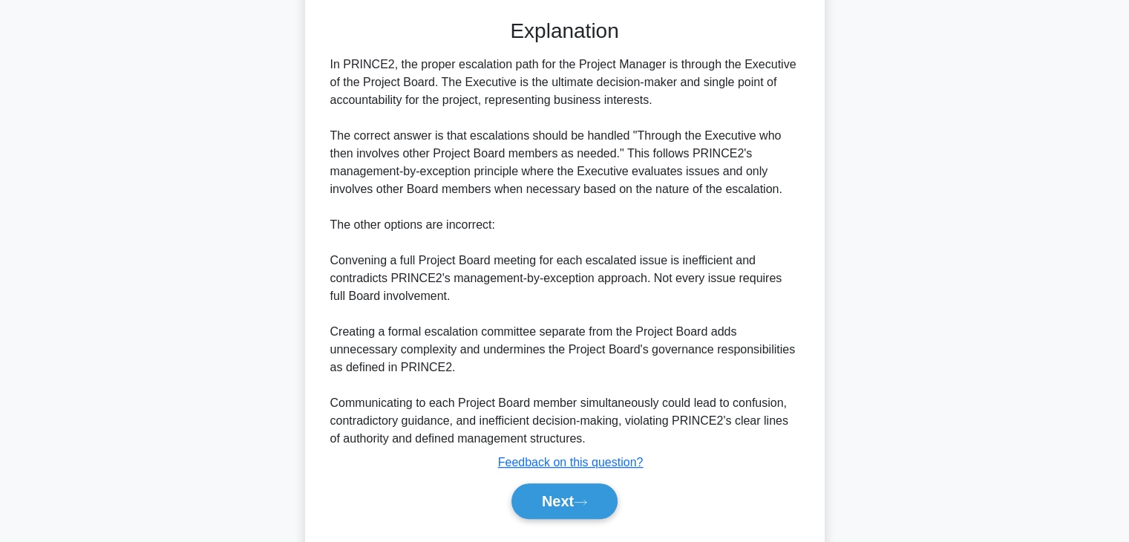
scroll to position [462, 0]
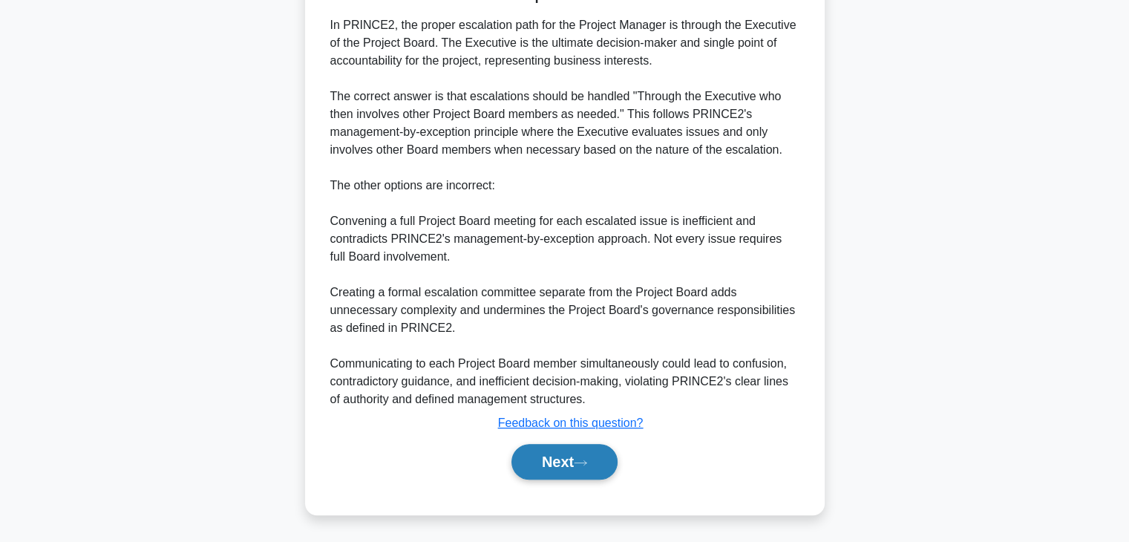
click at [525, 467] on button "Next" at bounding box center [564, 462] width 106 height 36
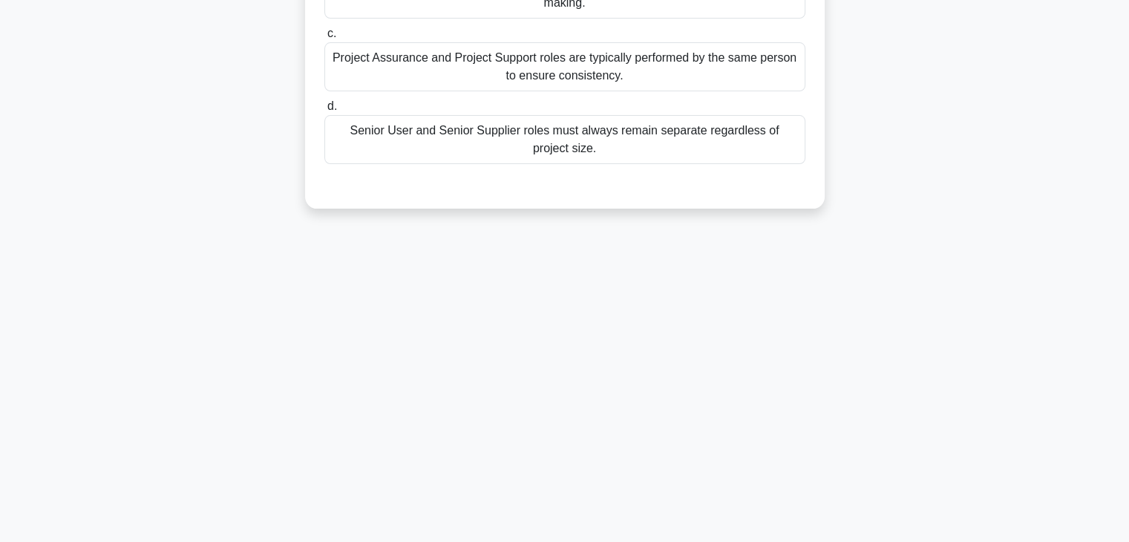
click at [923, 158] on div "Which statement correctly describes how project management team roles can be co…" at bounding box center [565, 26] width 980 height 399
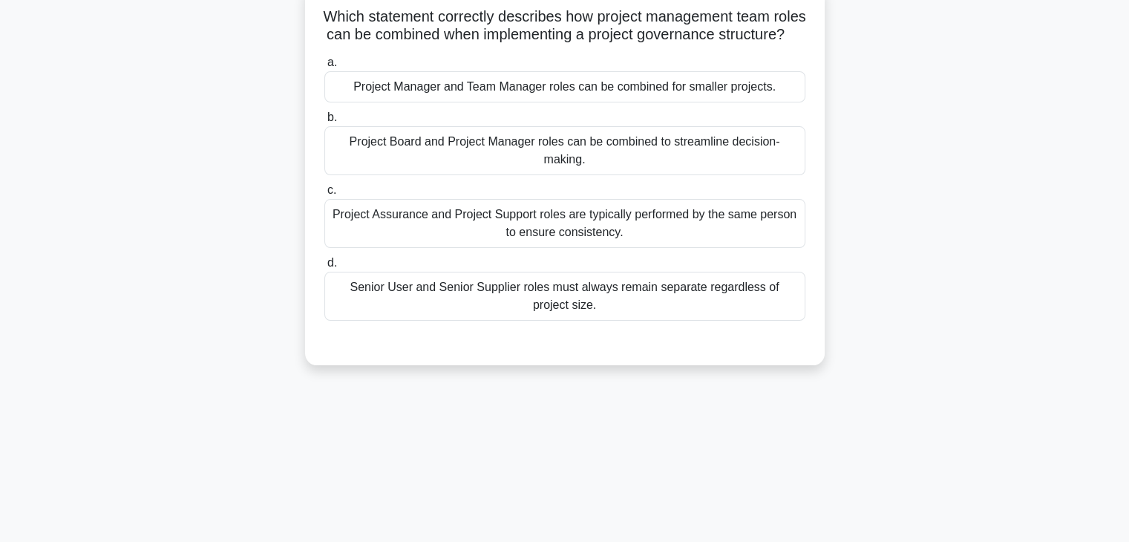
scroll to position [82, 0]
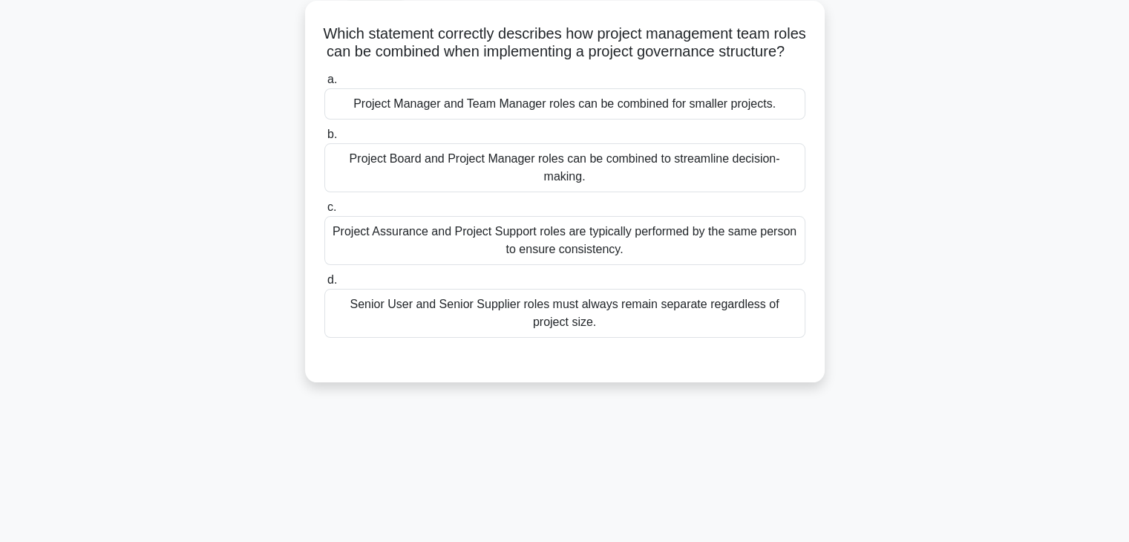
click at [564, 119] on div "Project Manager and Team Manager roles can be combined for smaller projects." at bounding box center [564, 103] width 481 height 31
click at [324, 85] on input "a. Project Manager and Team Manager roles can be combined for smaller projects." at bounding box center [324, 80] width 0 height 10
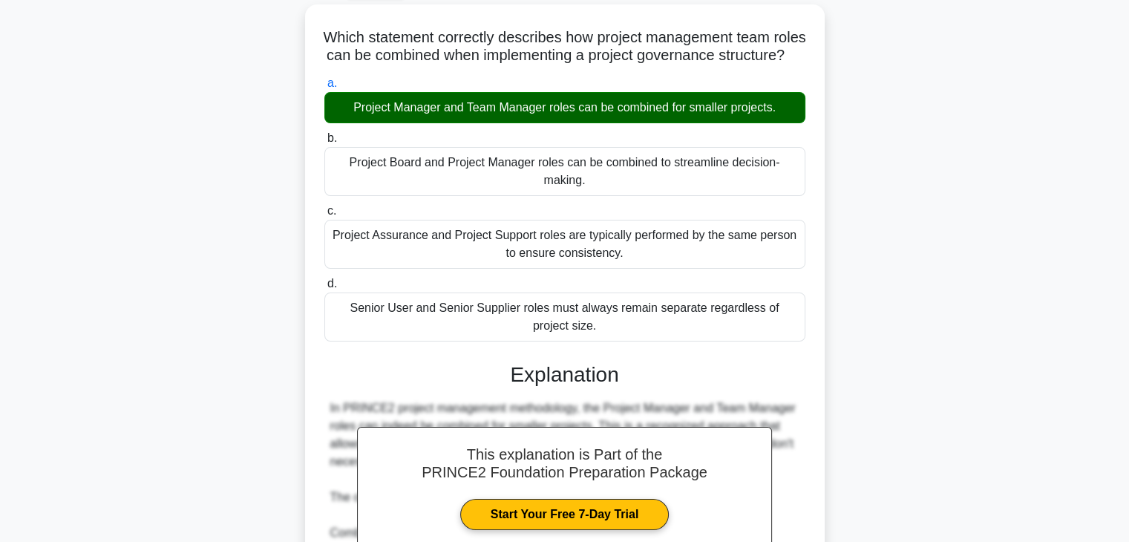
click at [940, 255] on div "Which statement correctly describes how project management team roles can be co…" at bounding box center [565, 441] width 980 height 875
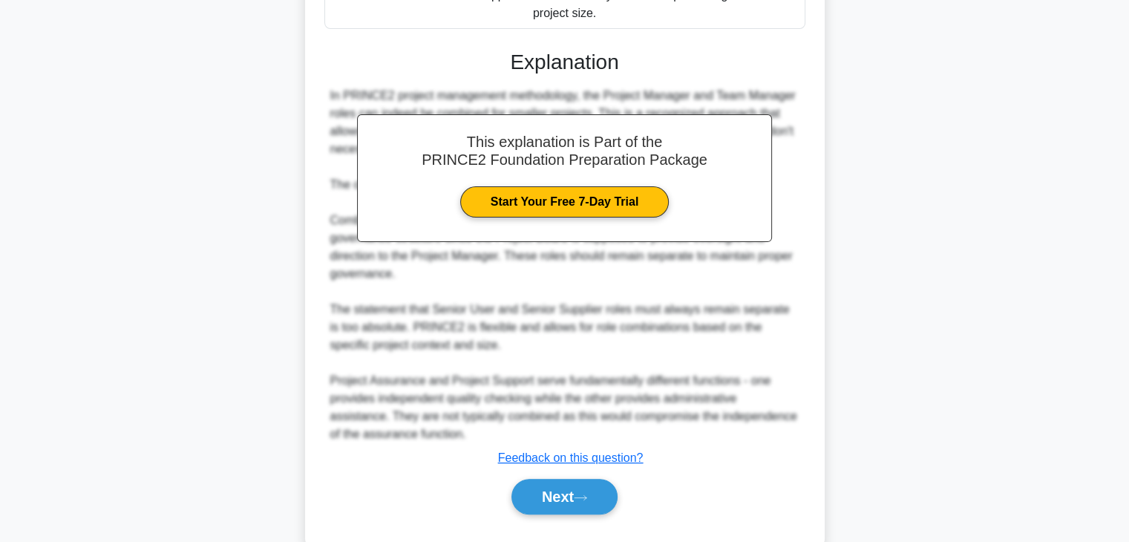
scroll to position [444, 0]
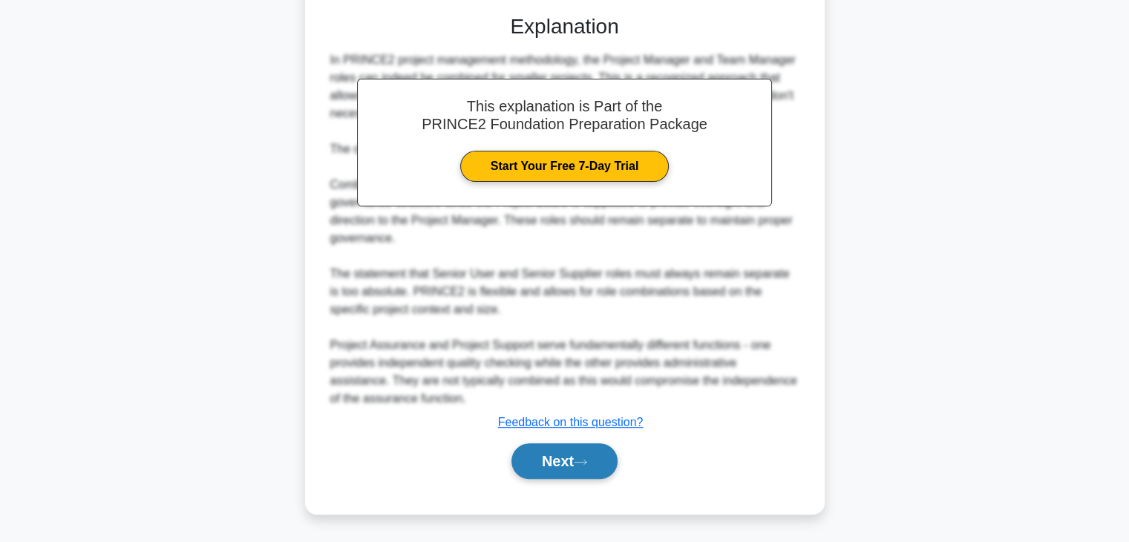
click at [567, 463] on button "Next" at bounding box center [564, 461] width 106 height 36
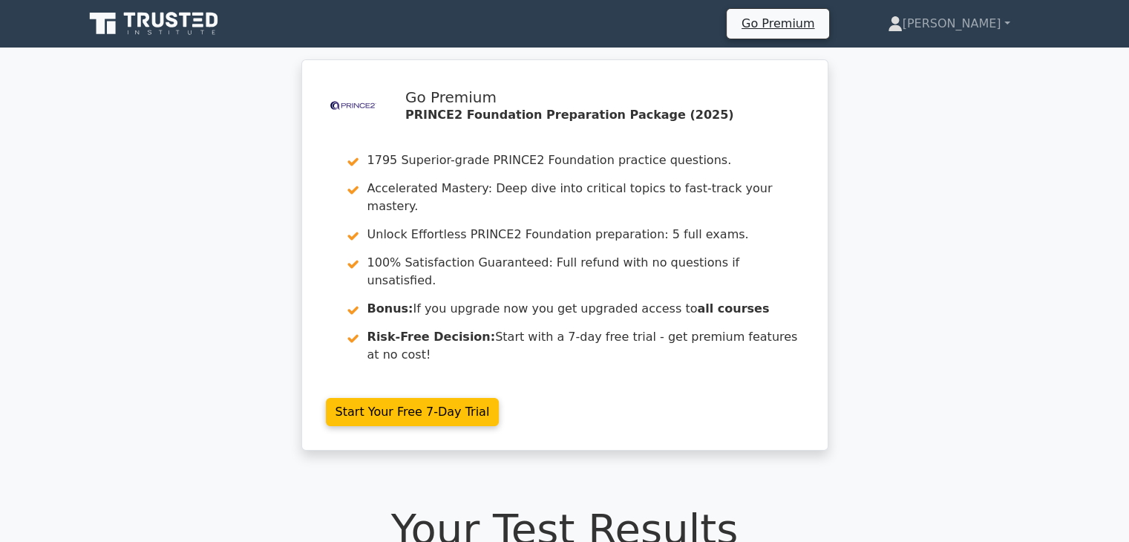
click at [940, 214] on div ".st0{fill-rule:evenodd;clip-rule:evenodd;fill:#000041;} .st1{fill-rule:evenodd;…" at bounding box center [564, 263] width 1129 height 409
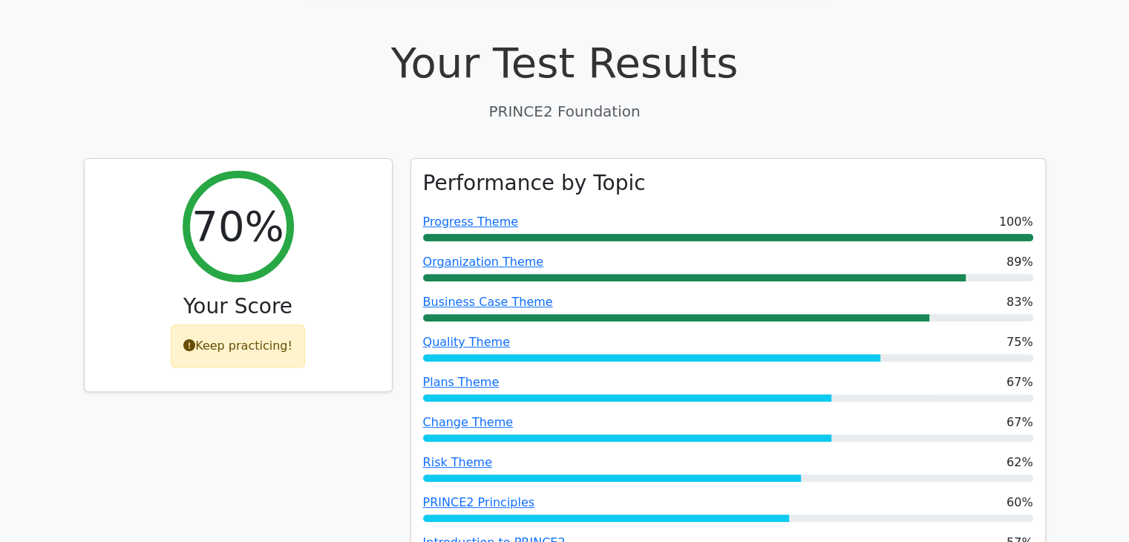
scroll to position [475, 0]
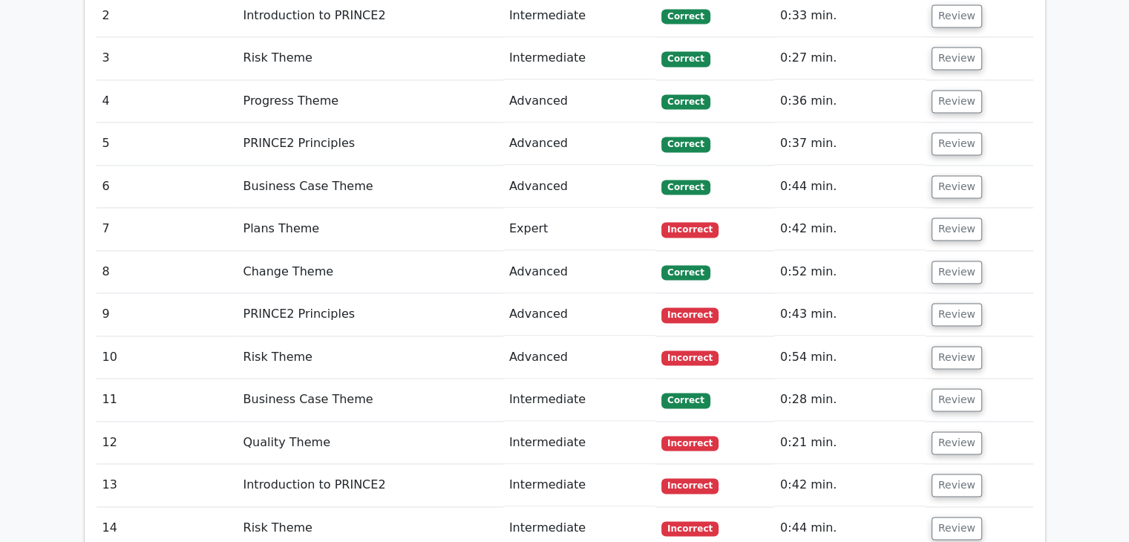
scroll to position [2137, 0]
